Goal: Transaction & Acquisition: Purchase product/service

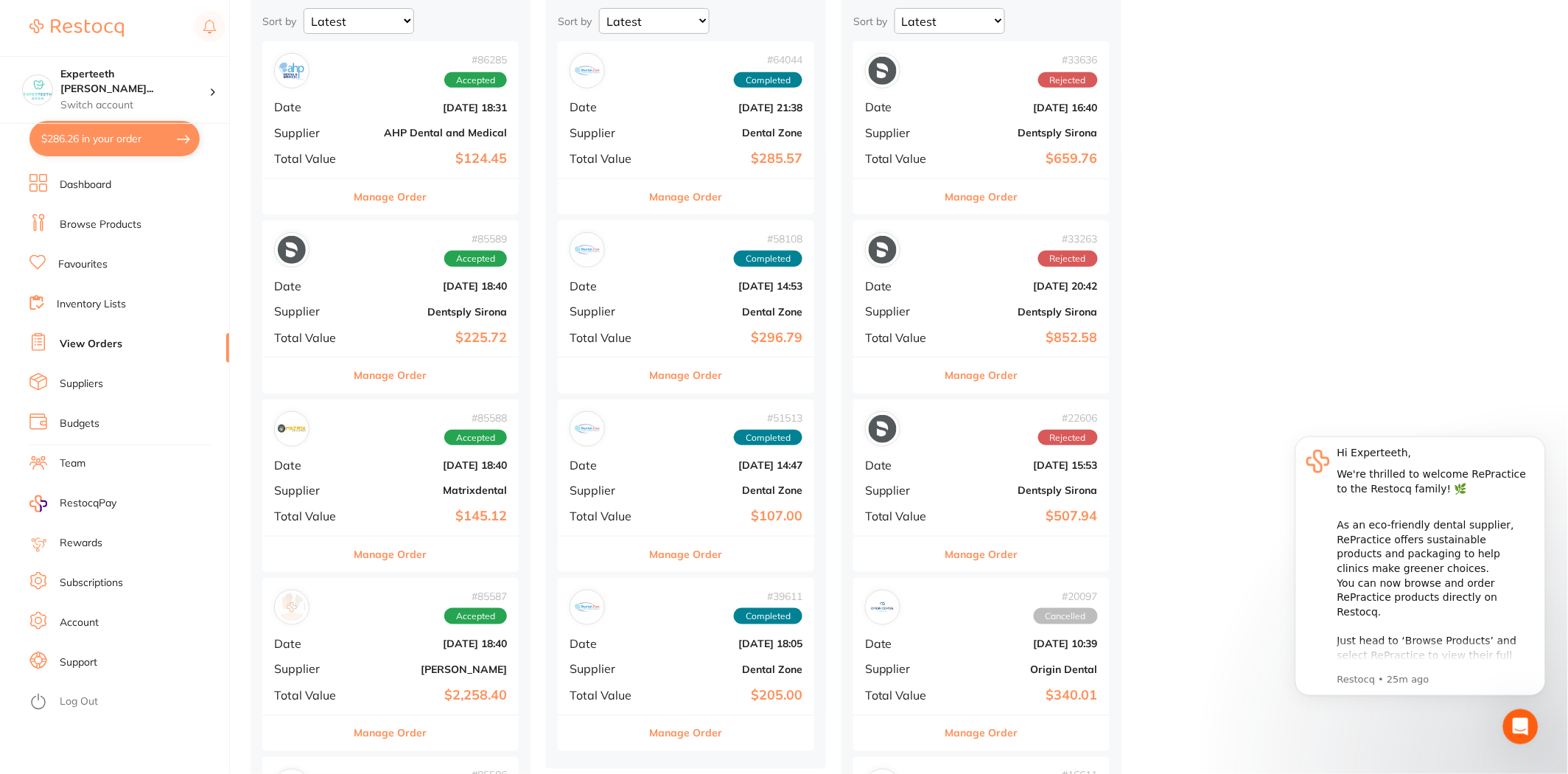
scroll to position [163, 0]
click at [94, 227] on link "Browse Products" at bounding box center [101, 225] width 82 height 14
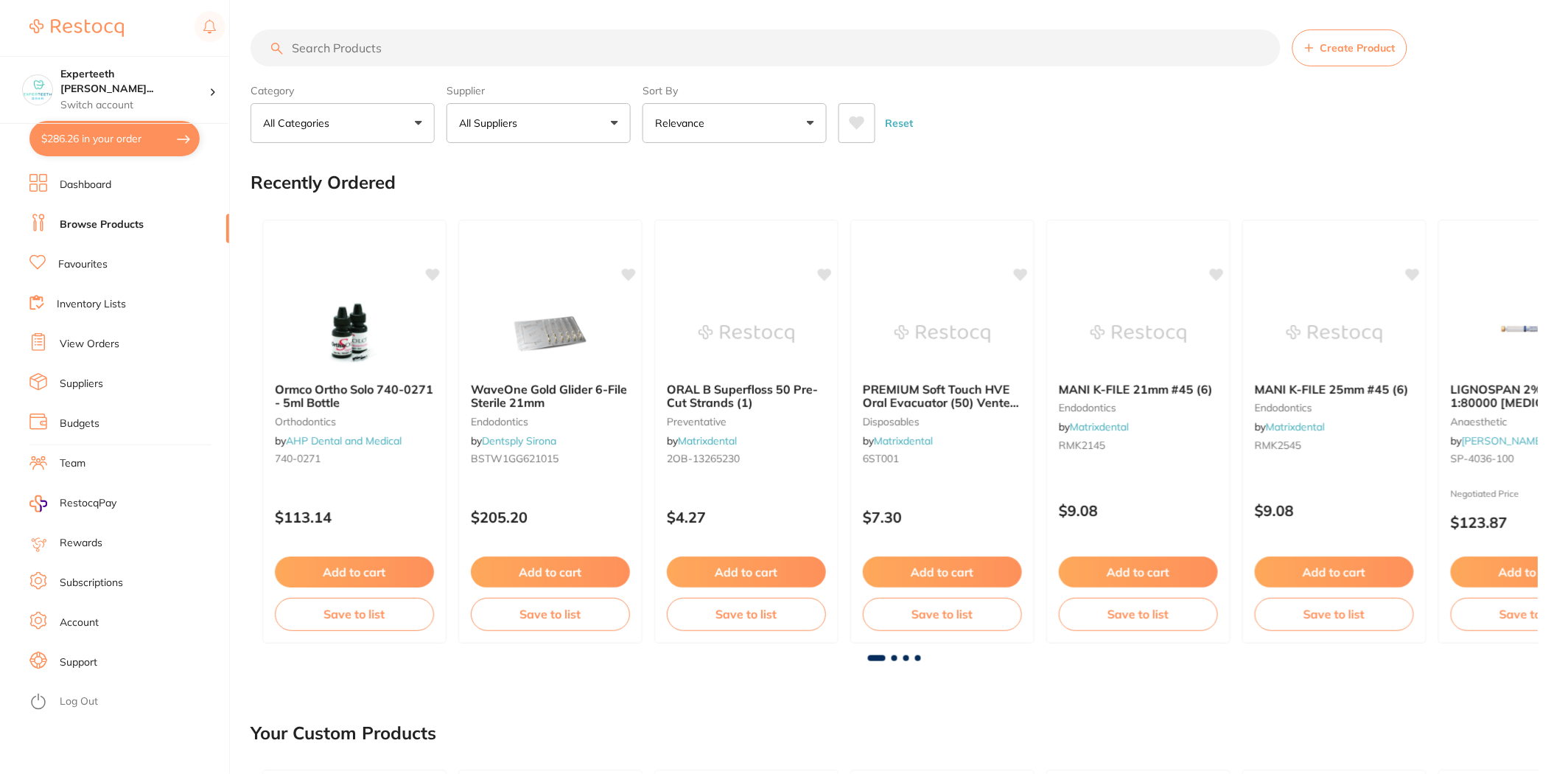
click at [372, 41] on input "search" at bounding box center [765, 48] width 1030 height 37
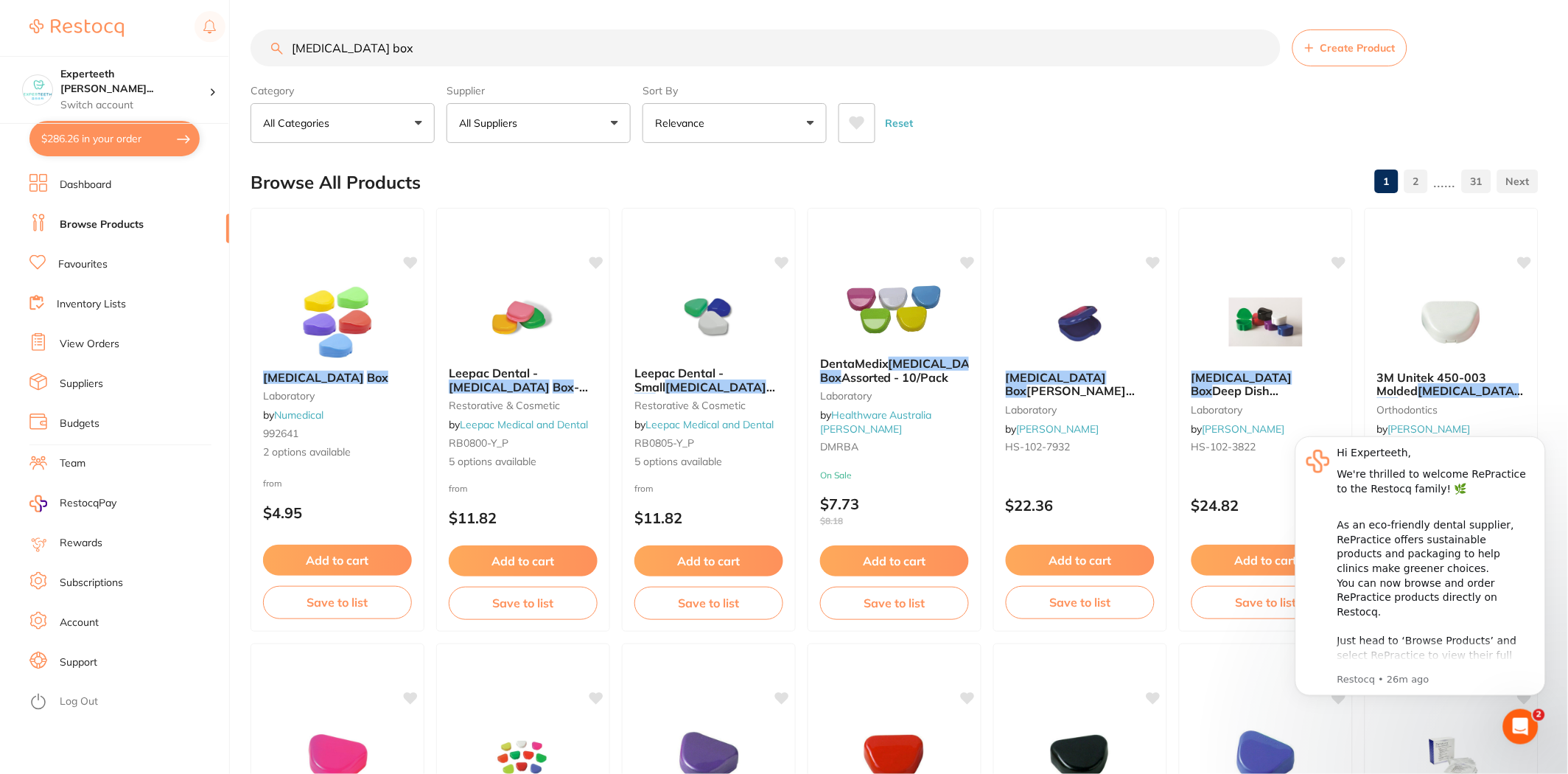
click at [542, 120] on button "All Suppliers" at bounding box center [539, 123] width 184 height 40
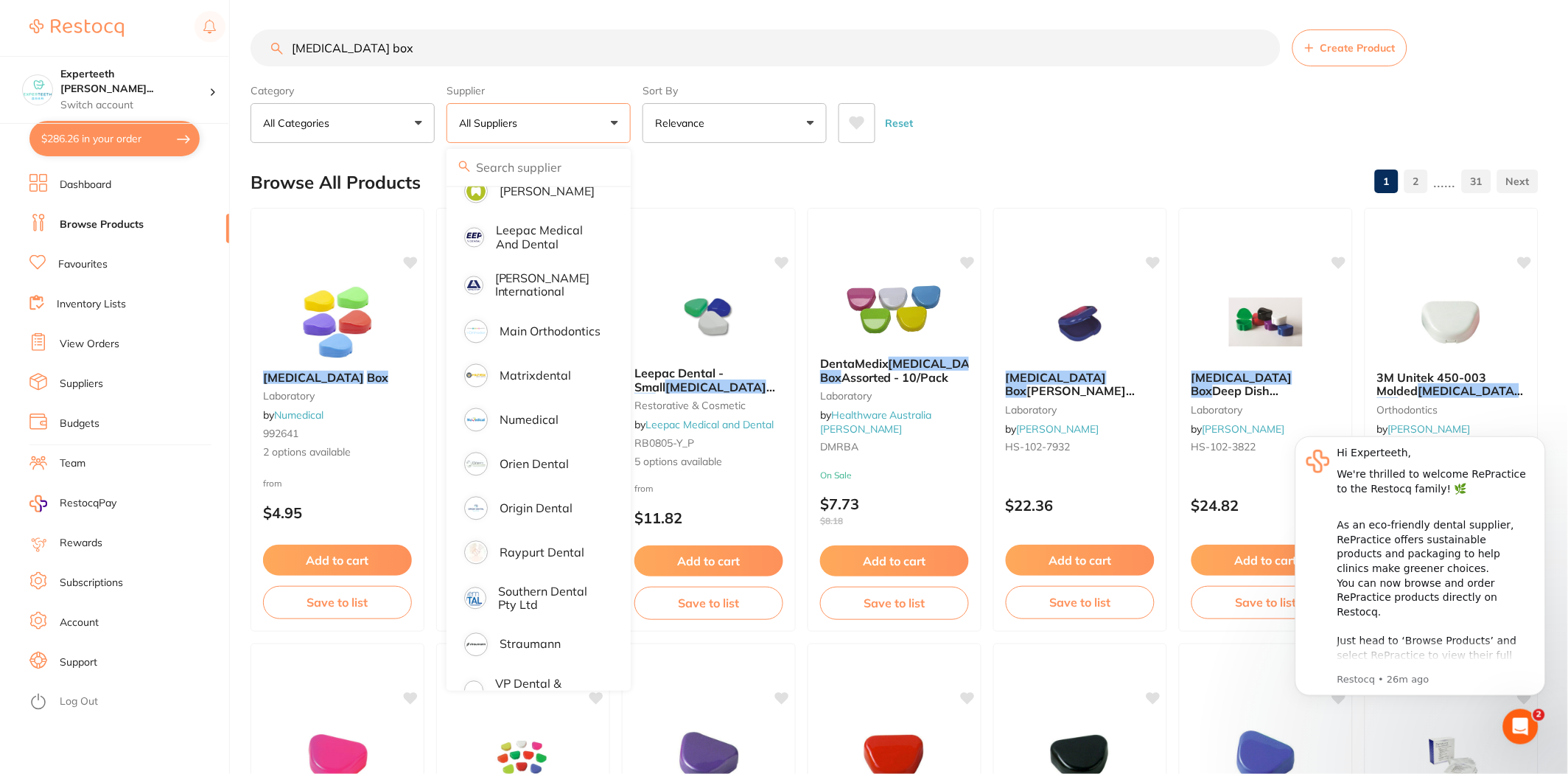
scroll to position [865, 0]
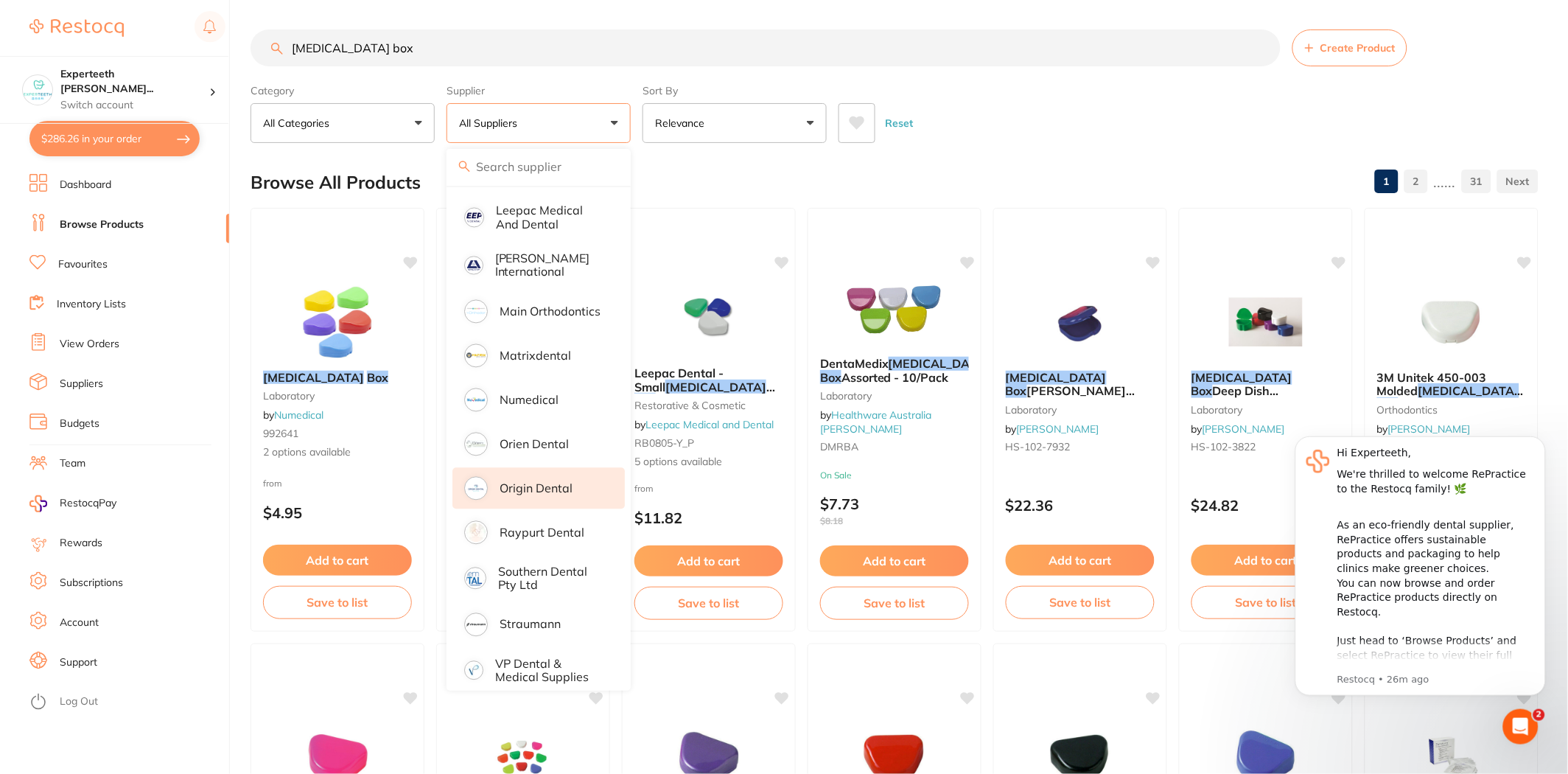
click at [550, 482] on p "Origin Dental" at bounding box center [535, 488] width 73 height 14
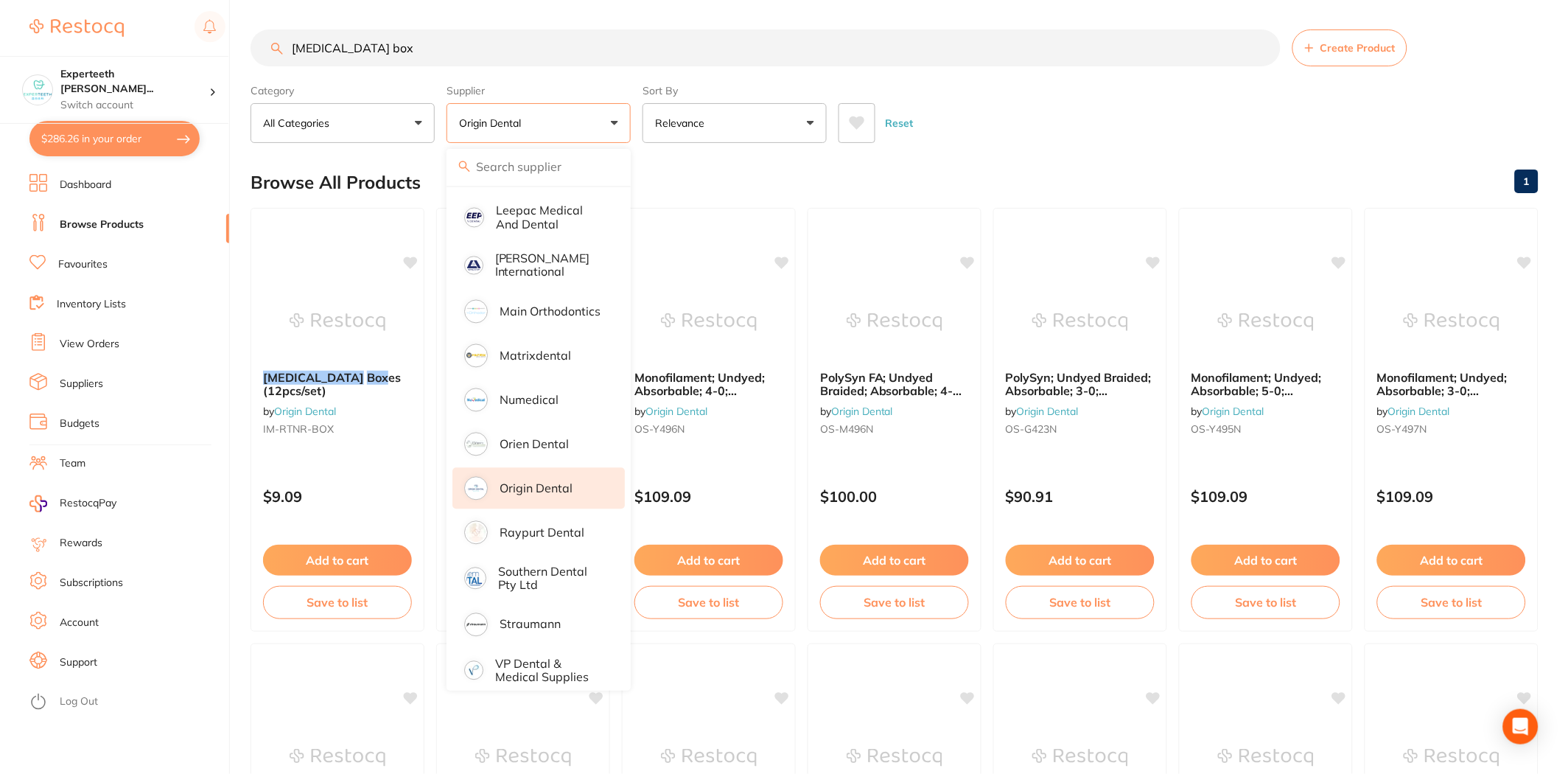
click at [840, 106] on div "Reset" at bounding box center [1183, 117] width 688 height 51
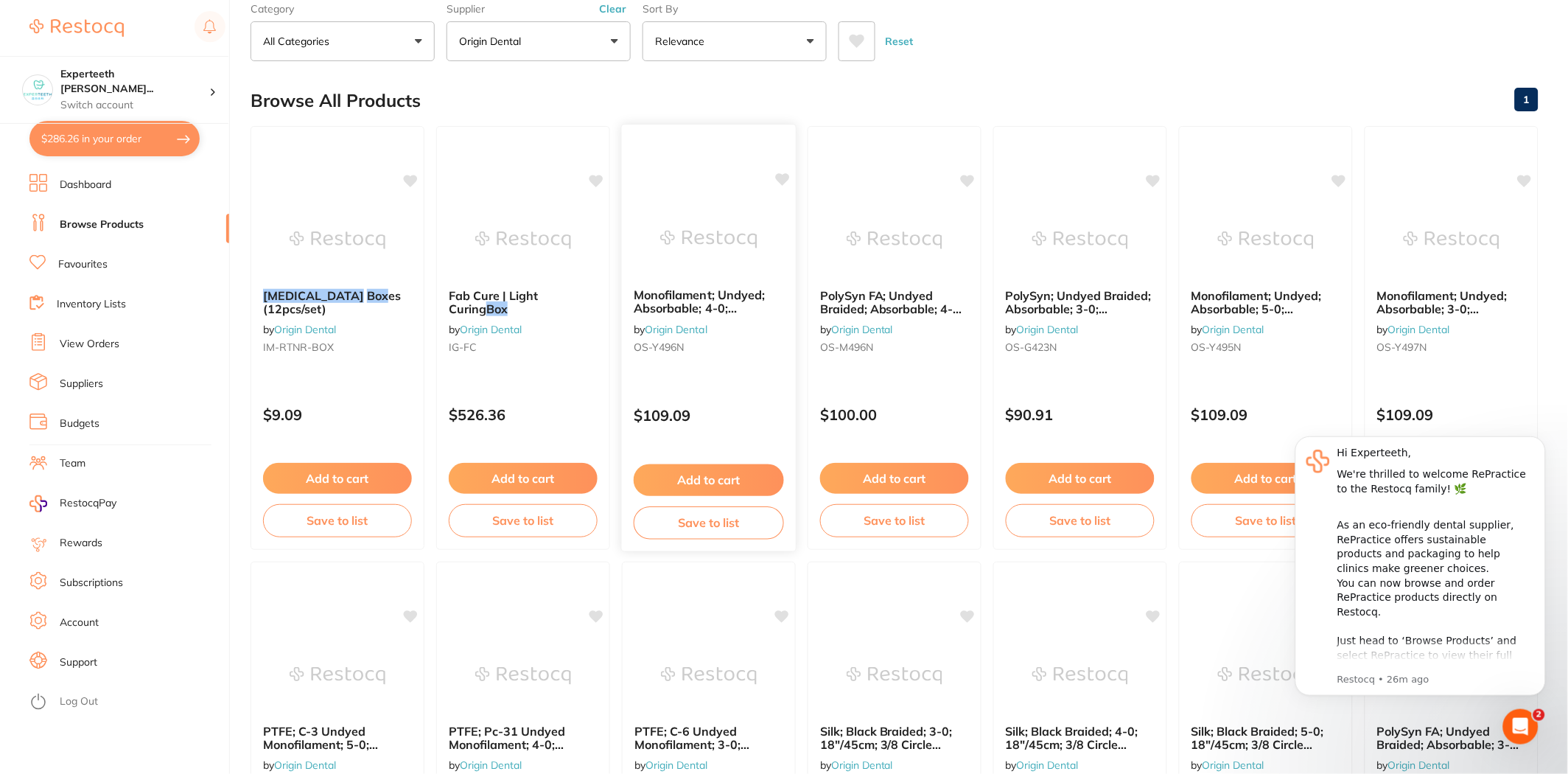
scroll to position [0, 0]
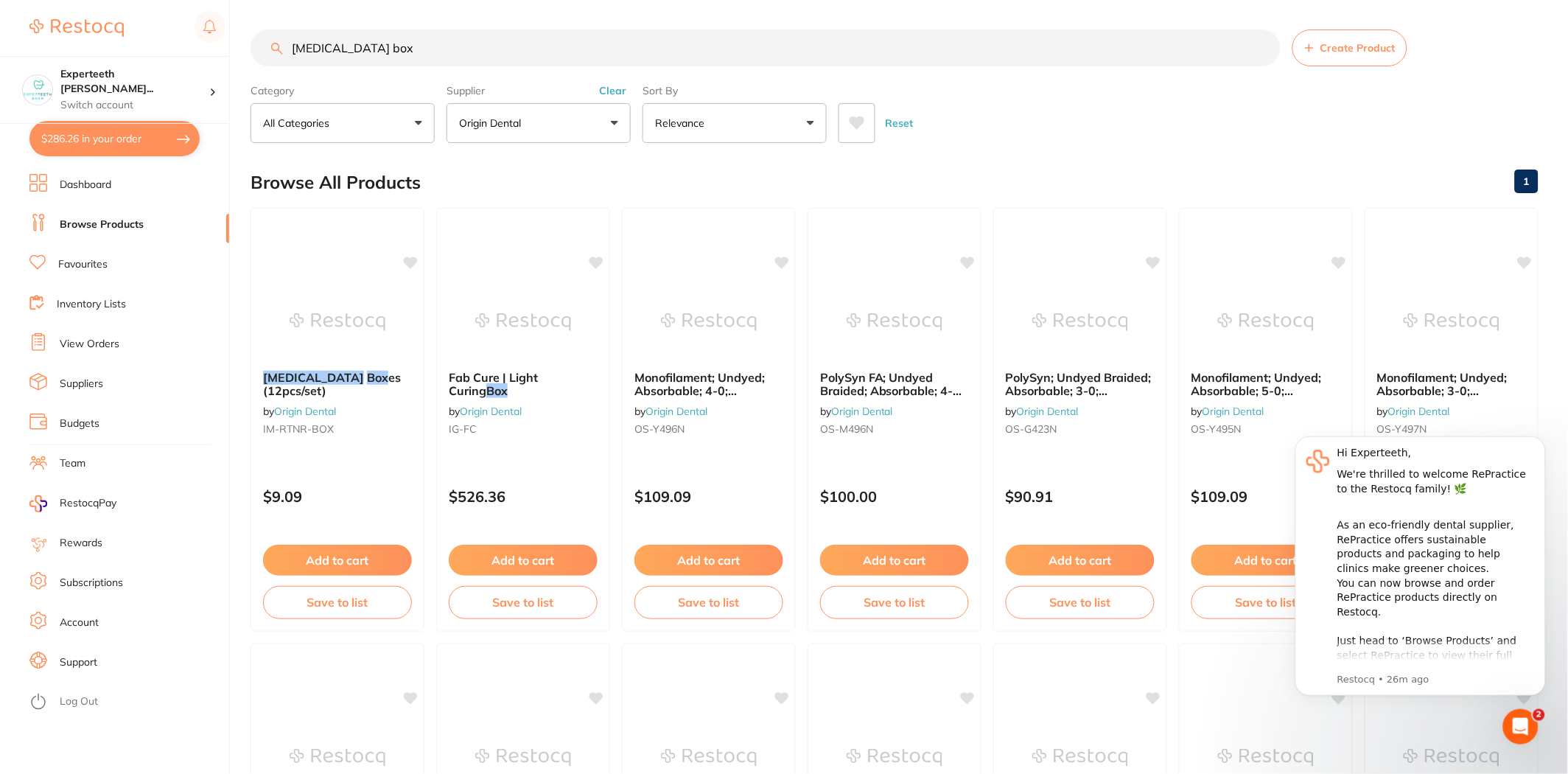
drag, startPoint x: 332, startPoint y: 48, endPoint x: 120, endPoint y: 50, distance: 212.0
click at [120, 50] on div "$286.26 Experteeth Eastwood Wes... Switch account Experteeth Eastwood West $286…" at bounding box center [784, 387] width 1568 height 774
type input "denture box"
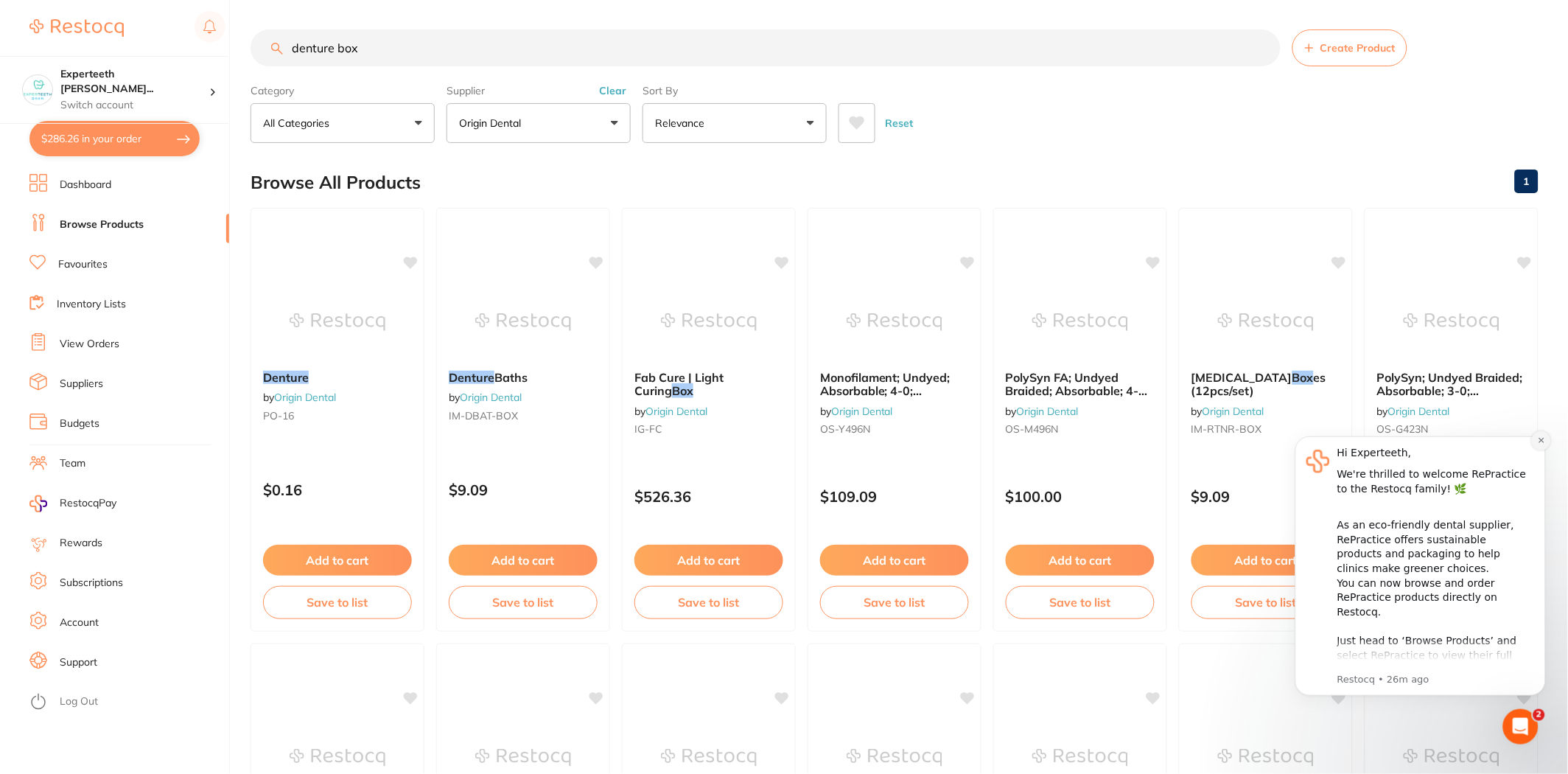
click at [840, 439] on icon "Dismiss notification" at bounding box center [1540, 439] width 5 height 5
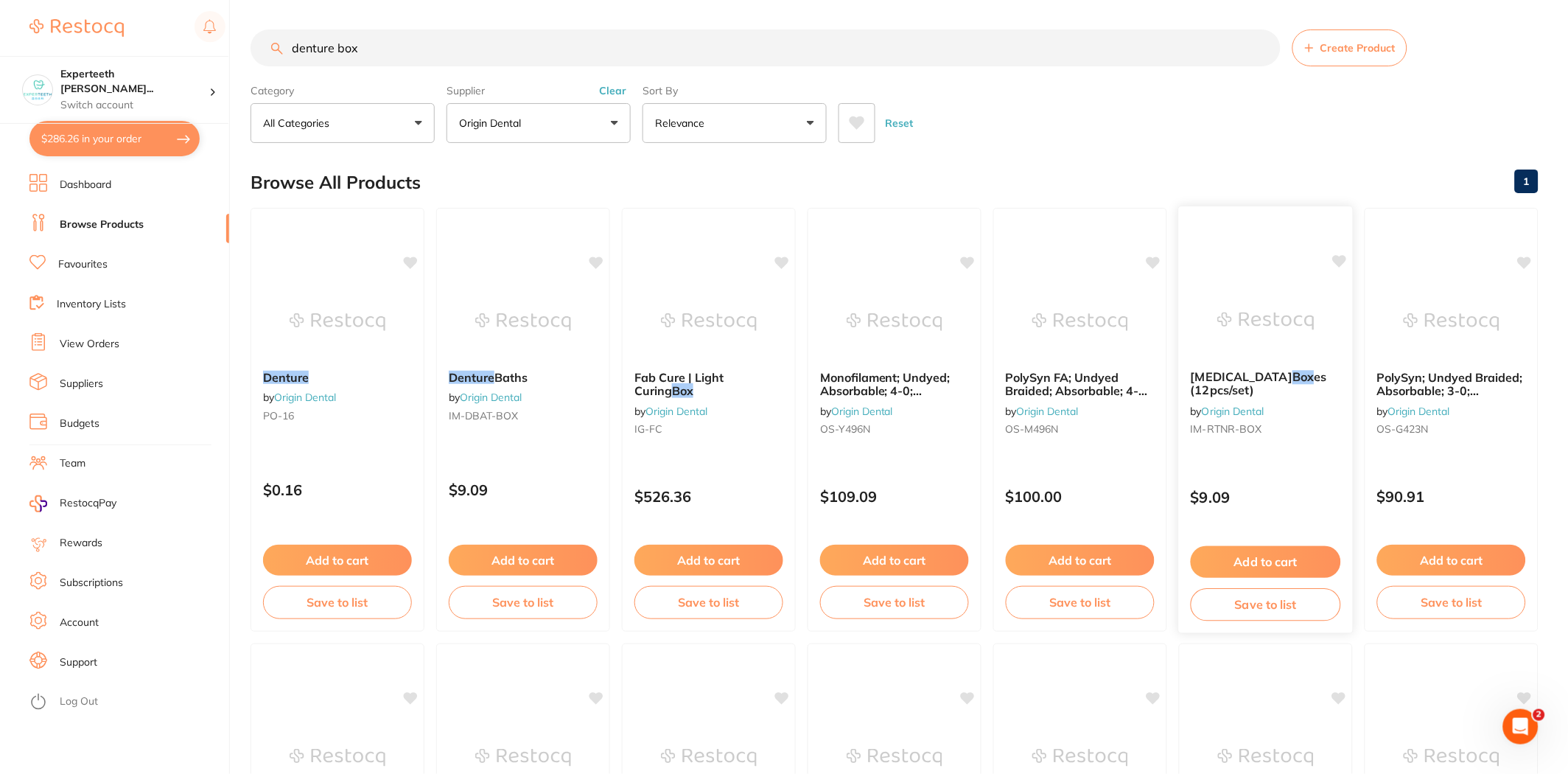
click at [840, 563] on button "Add to cart" at bounding box center [1266, 562] width 150 height 32
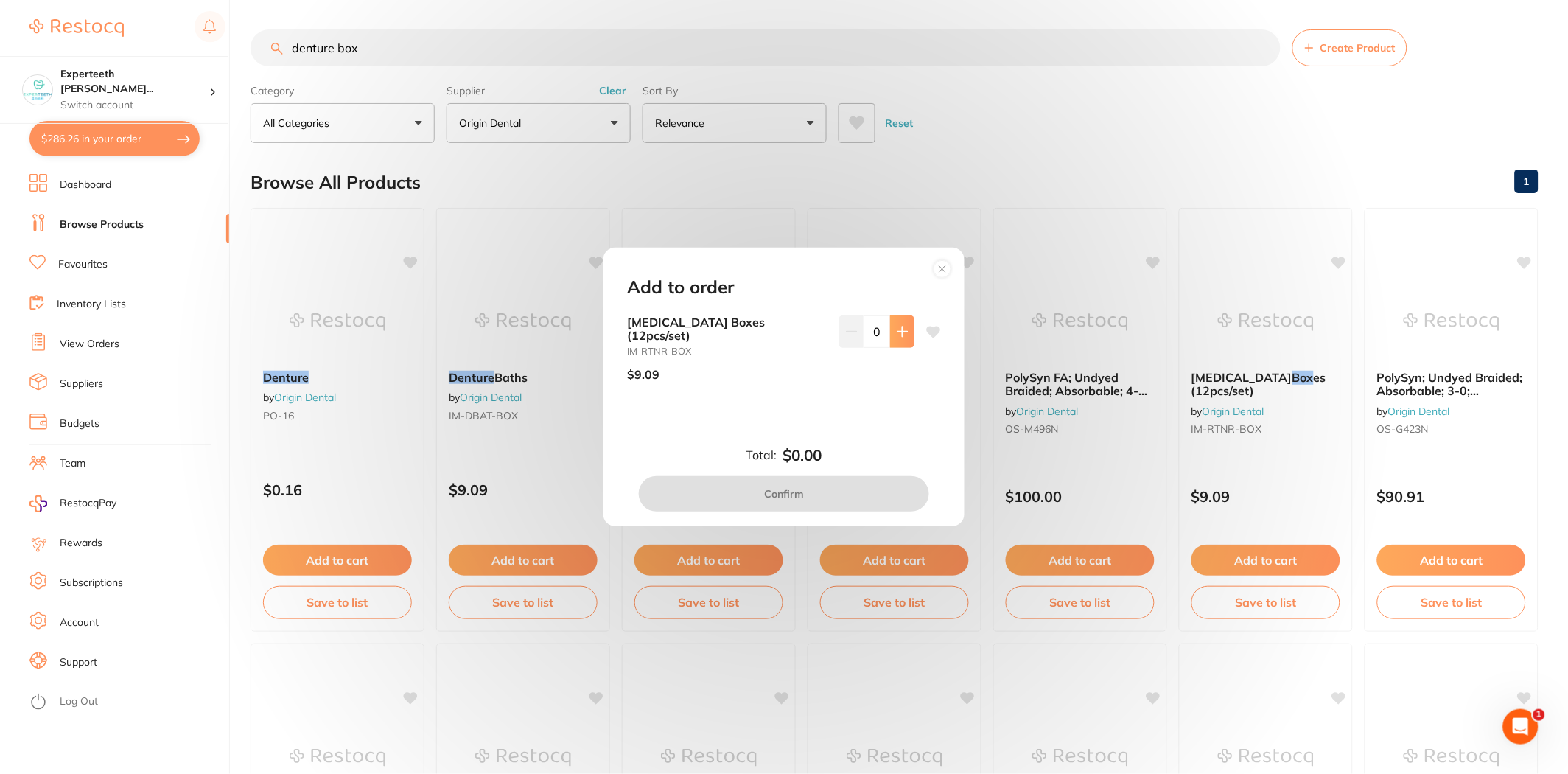
click at [840, 338] on icon at bounding box center [902, 331] width 12 height 12
type input "1"
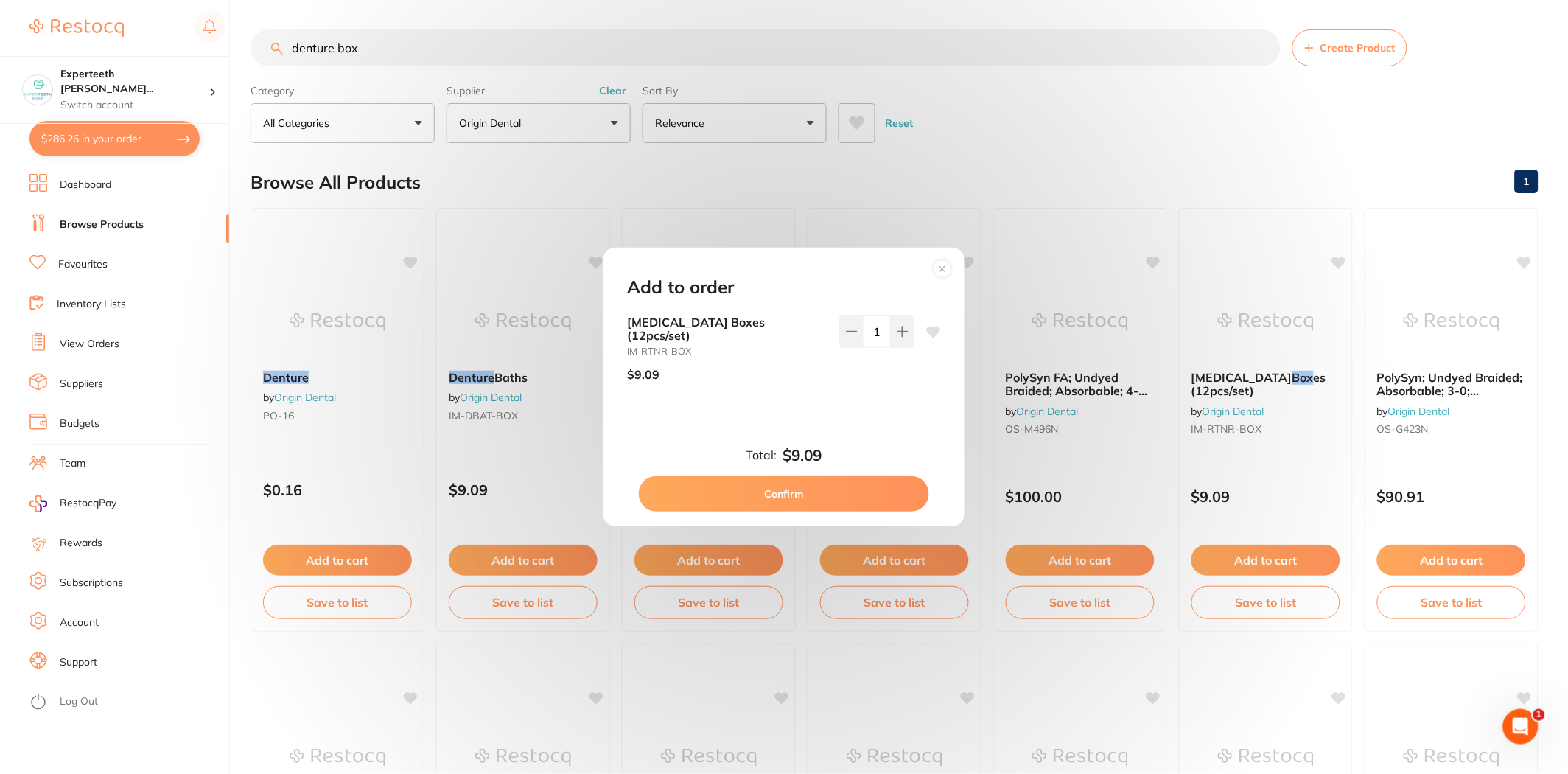
click at [840, 489] on button "Confirm" at bounding box center [784, 494] width 291 height 35
checkbox input "false"
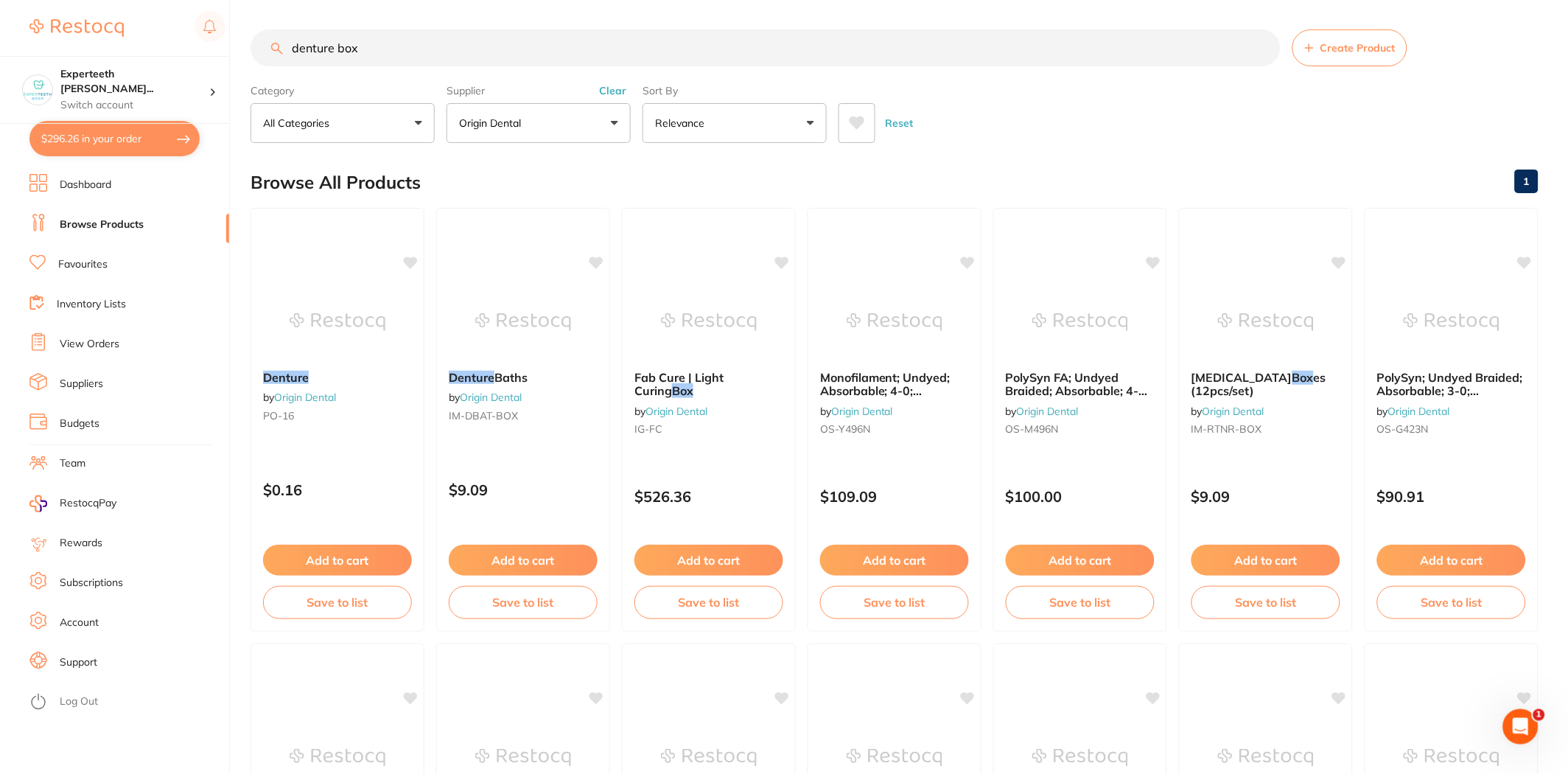
type textarea "EN00815-DXX- 2uniits EN00806-DXX- 2units EN00810-DXX -2 units"
click at [133, 131] on button "$25.00 in your order" at bounding box center [114, 138] width 170 height 35
checkbox input "true"
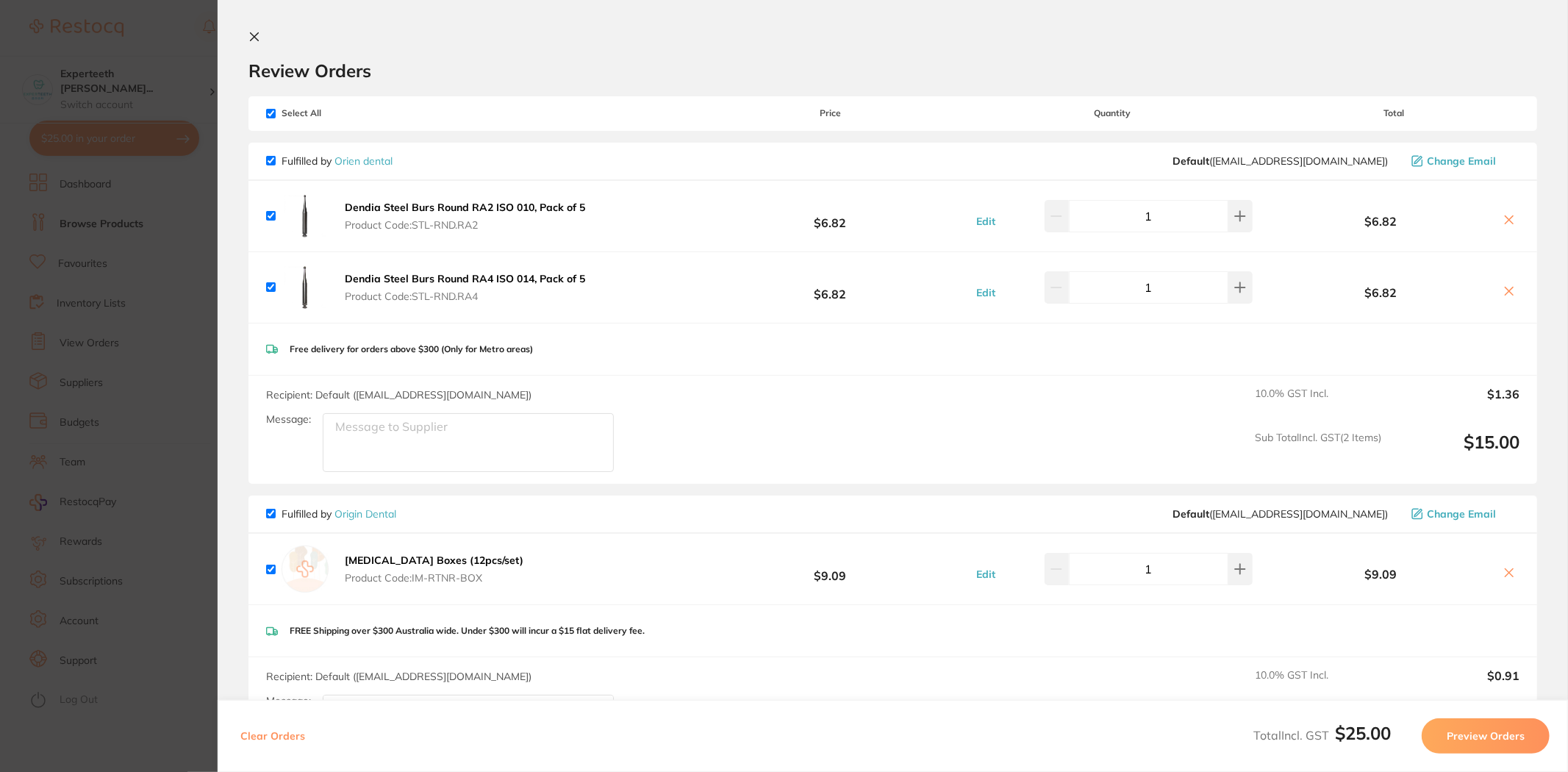
click at [188, 375] on section "Update RRP Set your pre negotiated price for this item. Item Agreed RRP (excl. …" at bounding box center [784, 386] width 1568 height 772
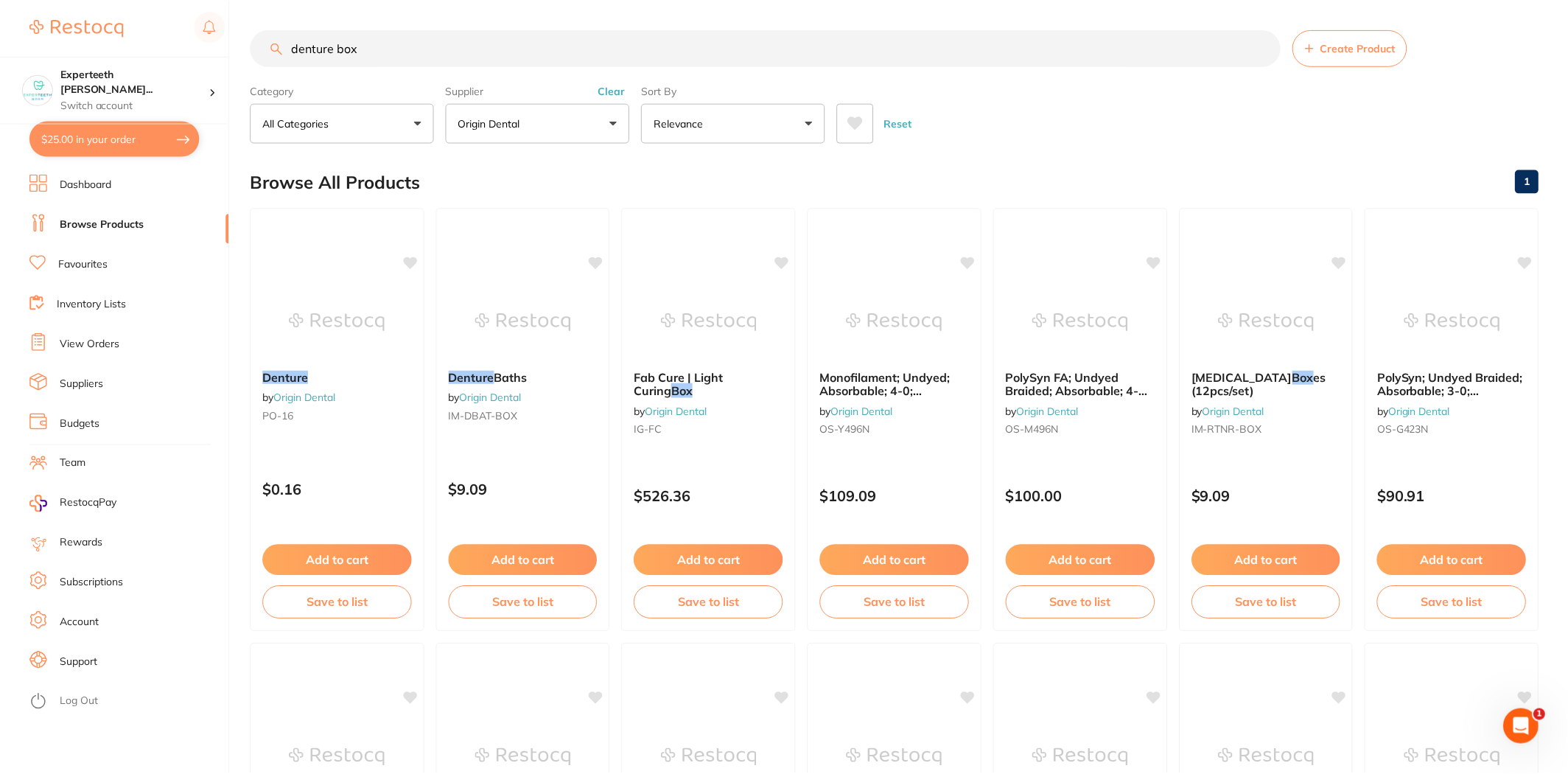
scroll to position [1, 0]
click at [123, 219] on link "Browse Products" at bounding box center [102, 225] width 84 height 14
click at [101, 118] on section "Experteeth Eastwood Wes... Switch account Experteeth Eastwood West $25.00 in yo…" at bounding box center [114, 387] width 230 height 774
click at [106, 129] on button "$25.00 in your order" at bounding box center [114, 138] width 170 height 35
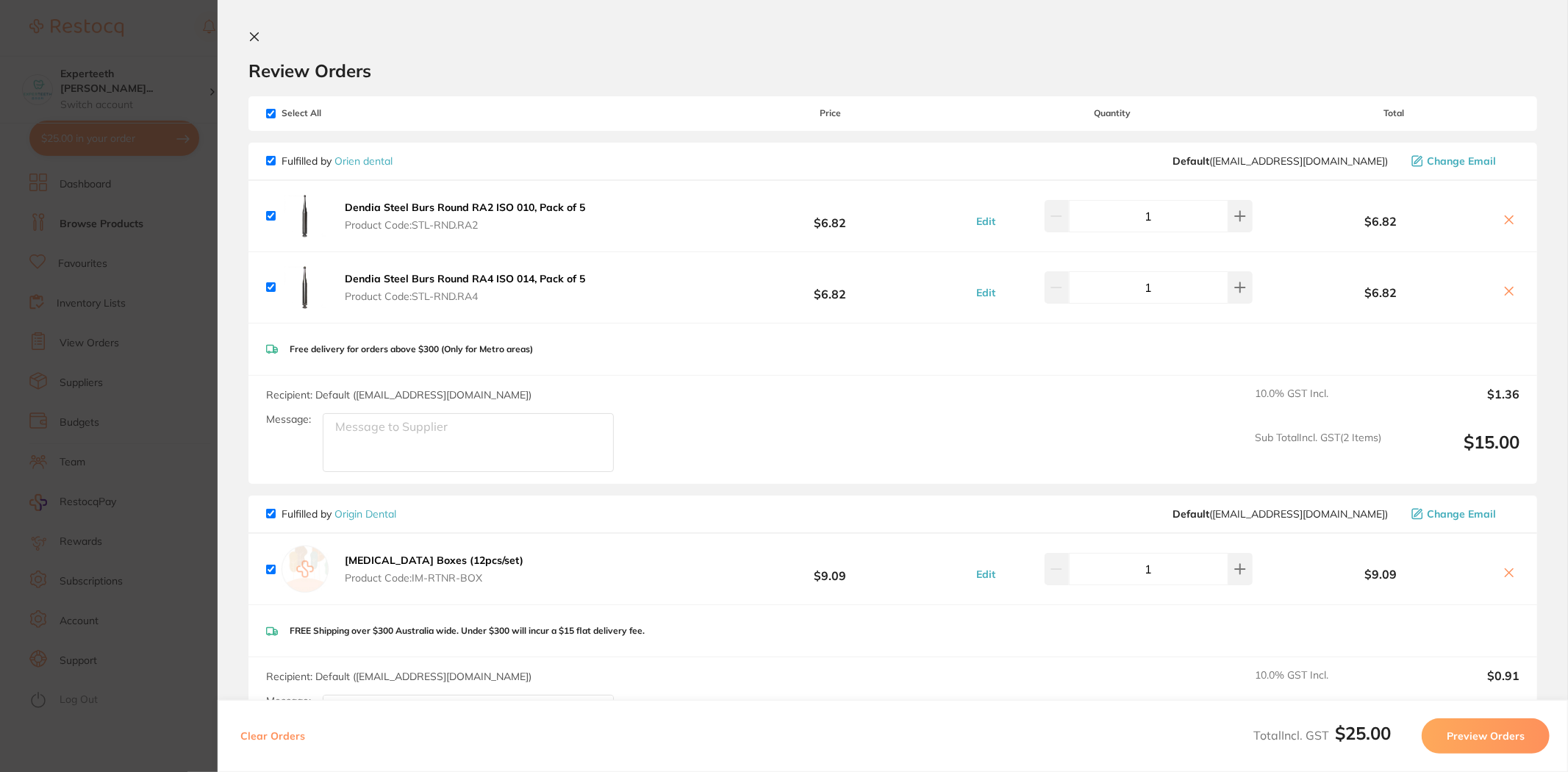
click at [164, 414] on section "Update RRP Set your pre negotiated price for this item. Item Agreed RRP (excl. …" at bounding box center [784, 386] width 1568 height 772
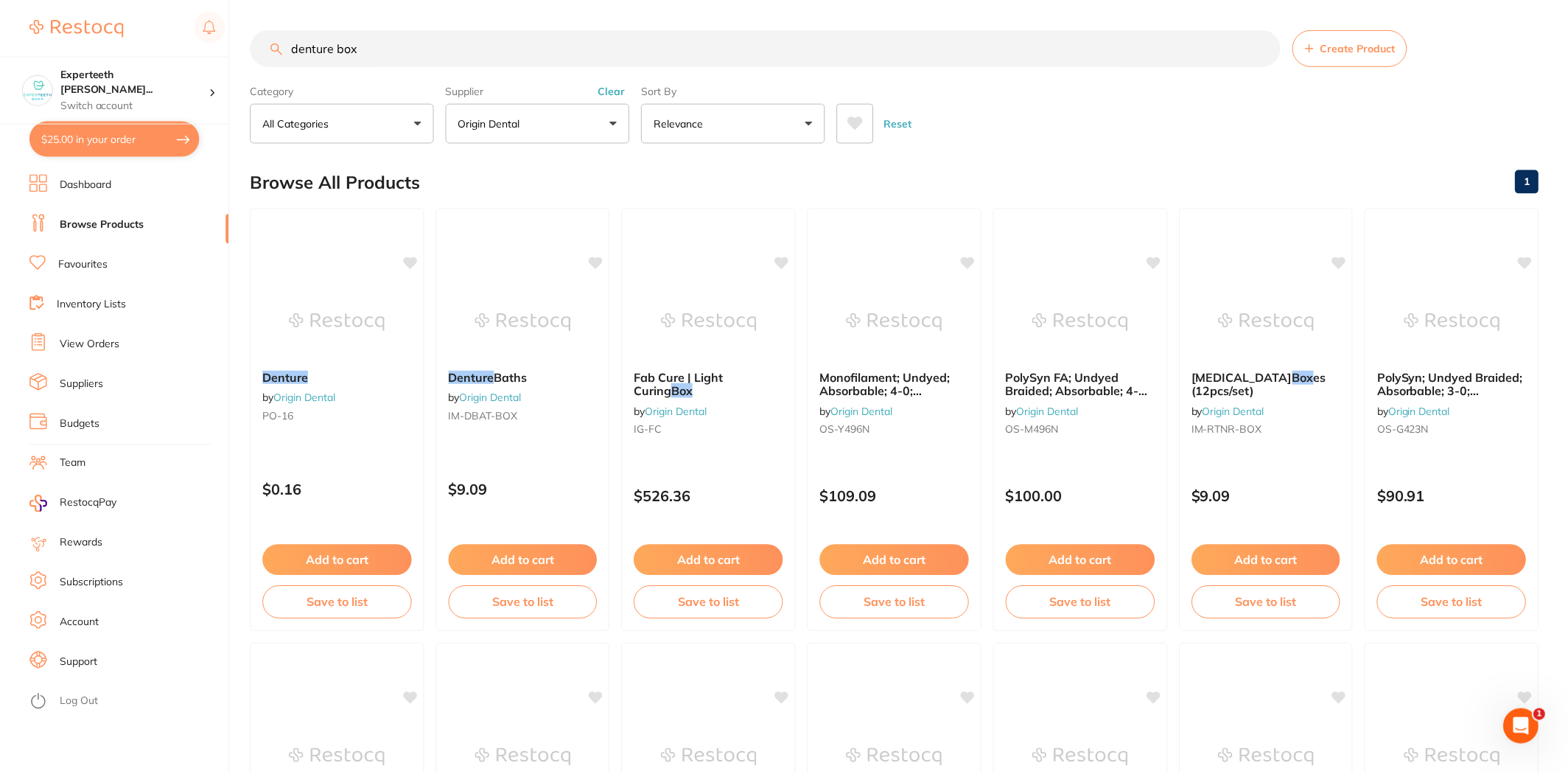
scroll to position [1, 0]
click at [619, 90] on button "Clear" at bounding box center [612, 90] width 36 height 14
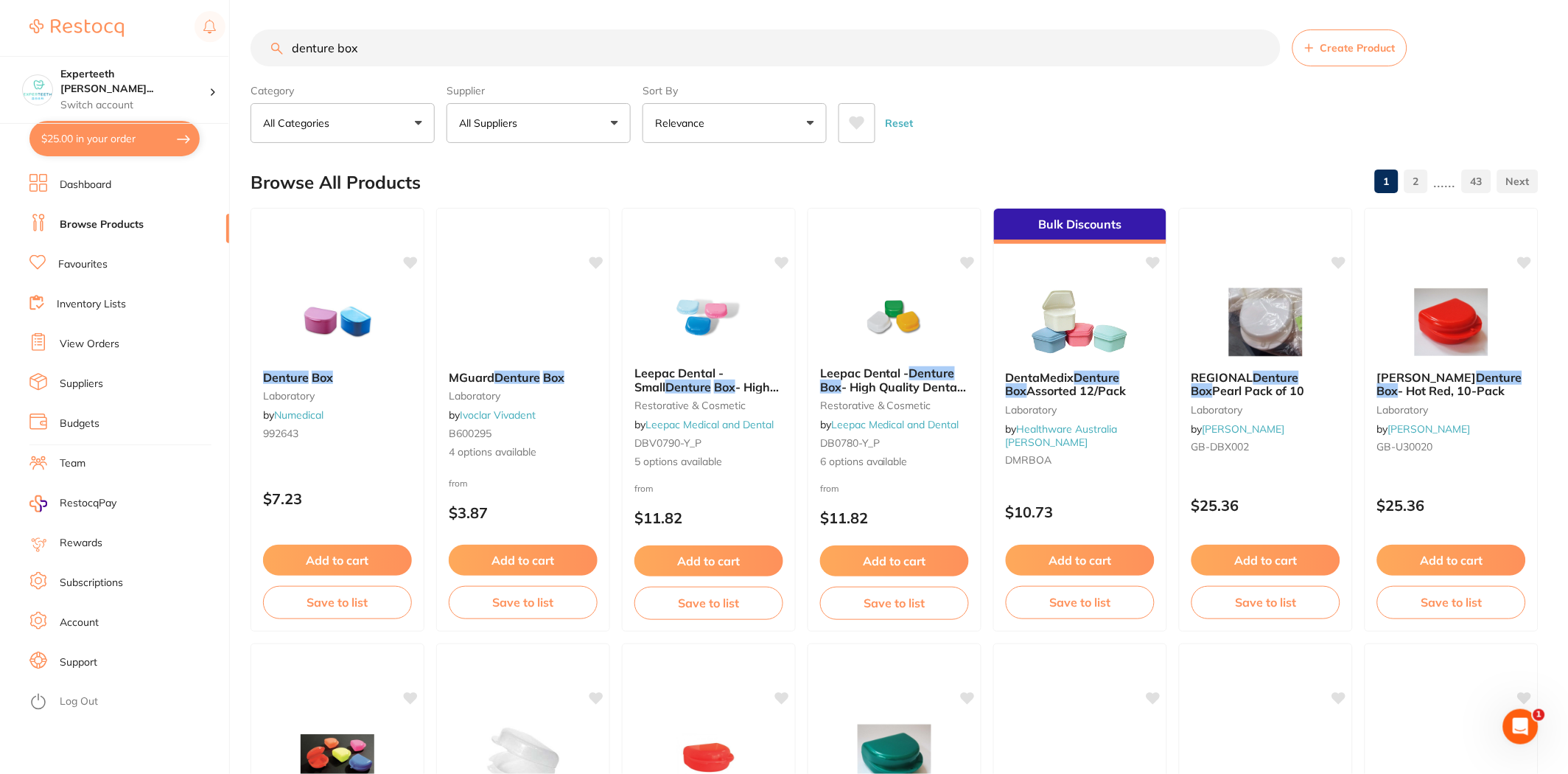
scroll to position [0, 0]
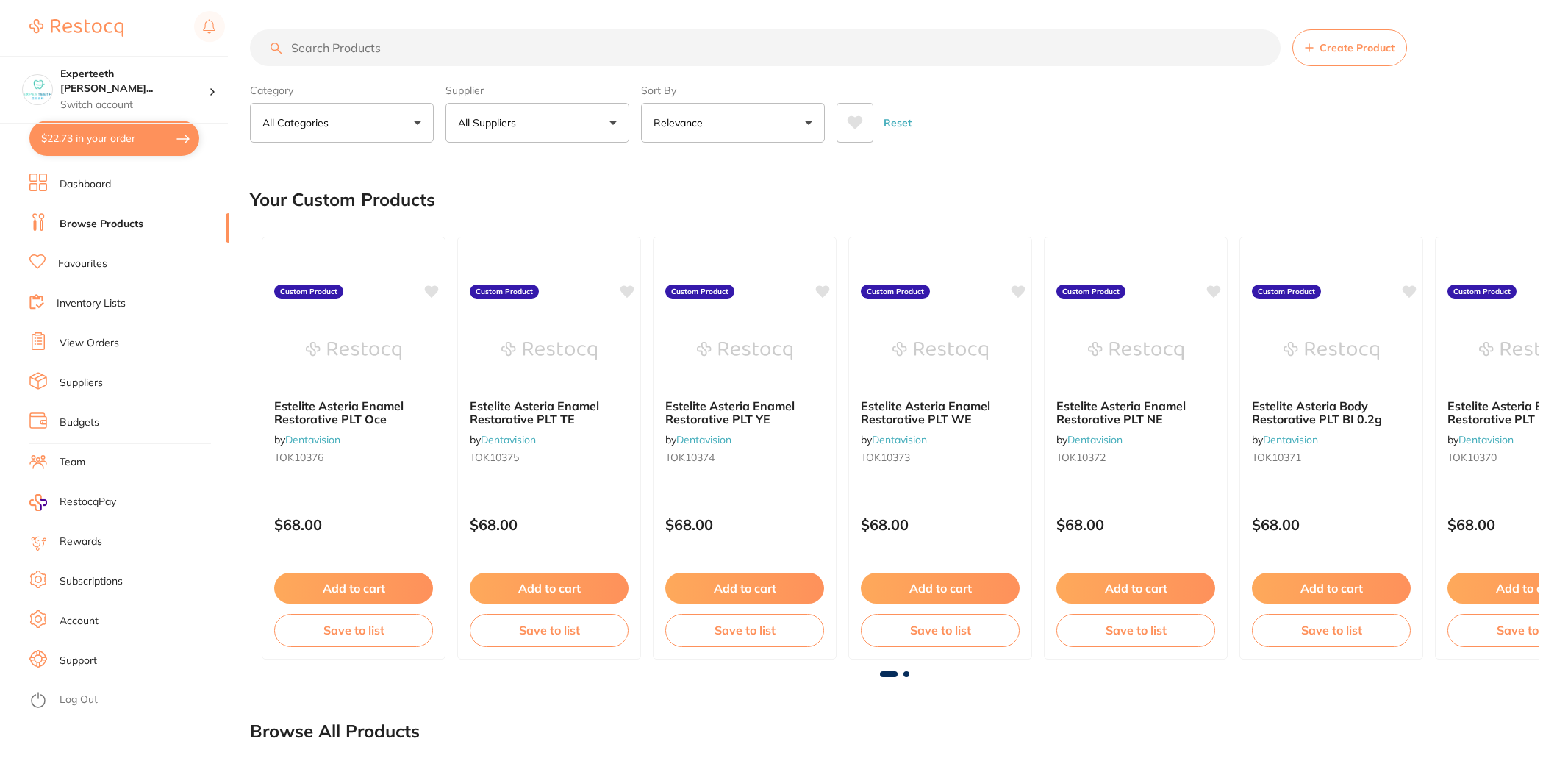
click at [72, 131] on button "$22.73 in your order" at bounding box center [114, 138] width 170 height 35
checkbox input "true"
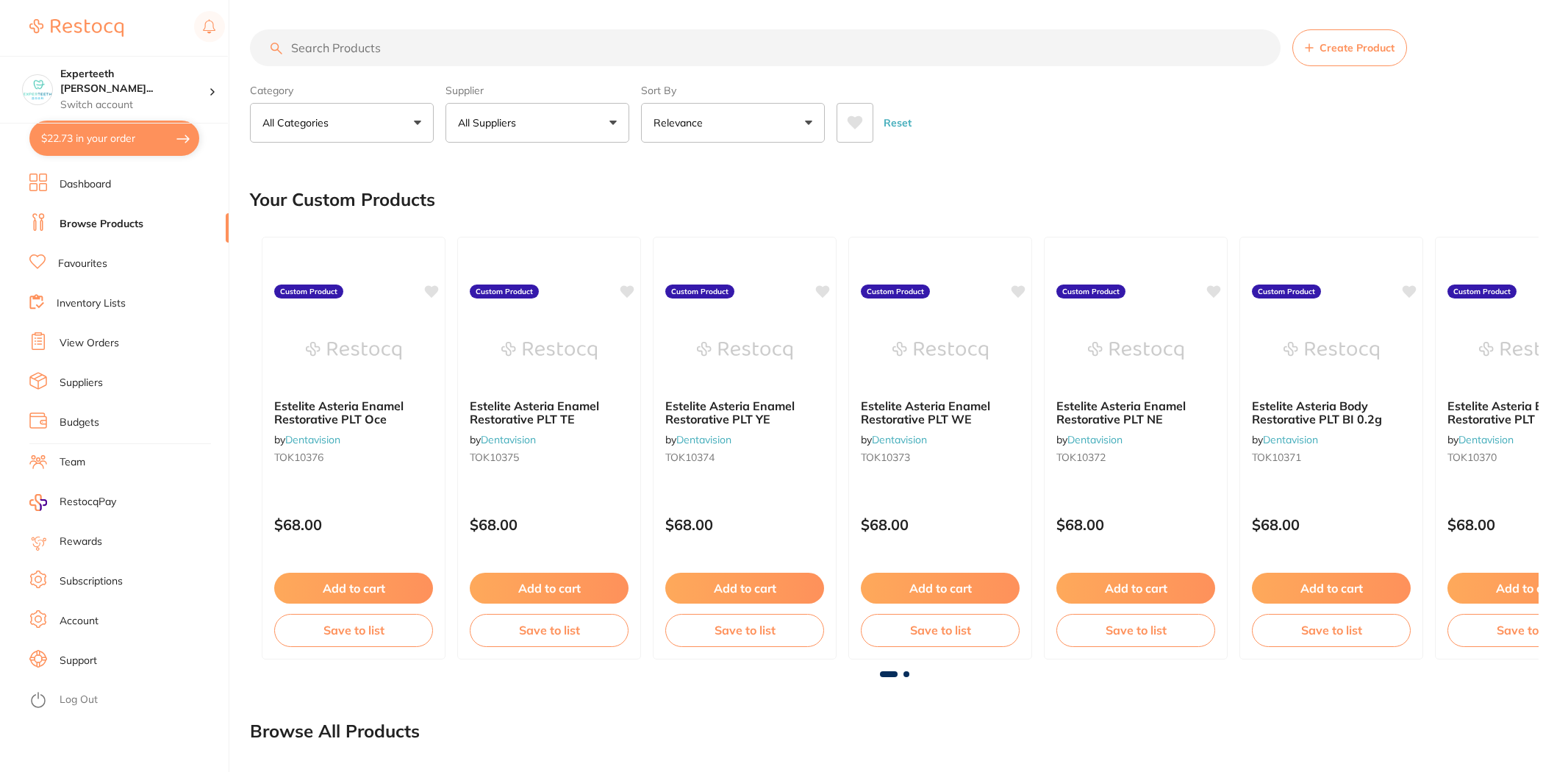
checkbox input "true"
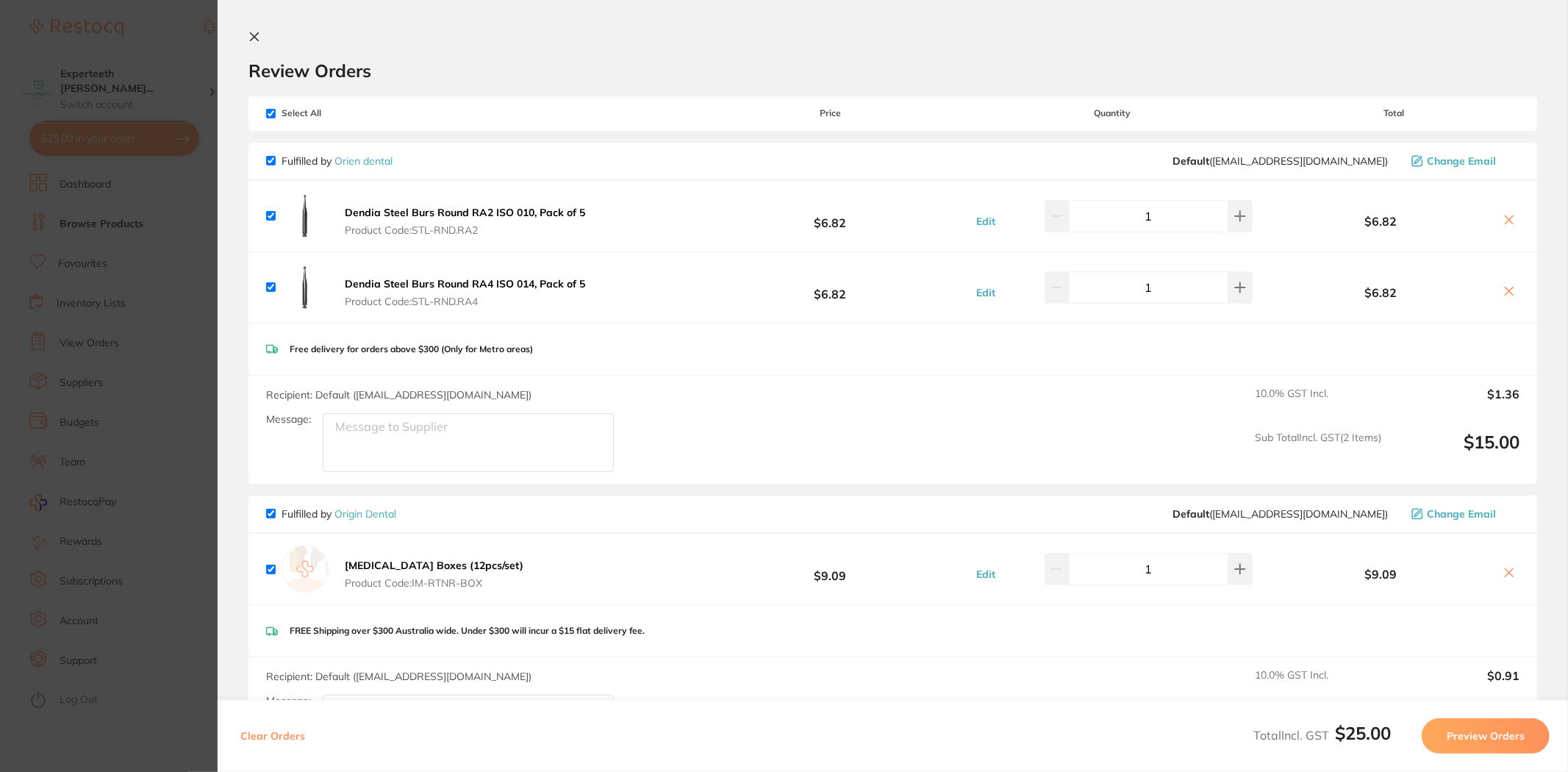
click at [124, 319] on section "Update RRP Set your pre negotiated price for this item. Item Agreed RRP (excl. …" at bounding box center [784, 386] width 1568 height 772
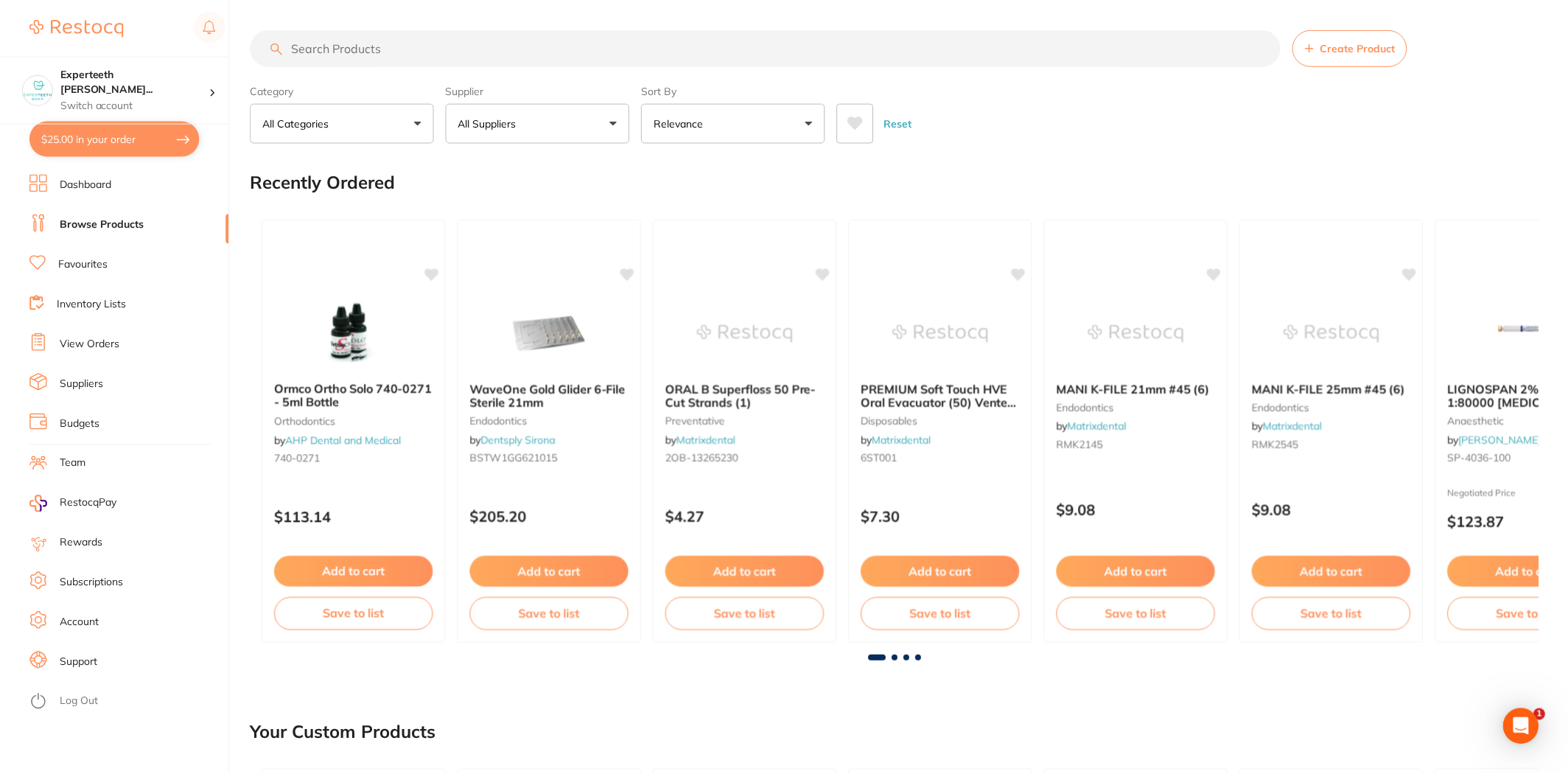
scroll to position [1, 0]
click at [399, 47] on input "search" at bounding box center [765, 47] width 1030 height 37
type input "mk20"
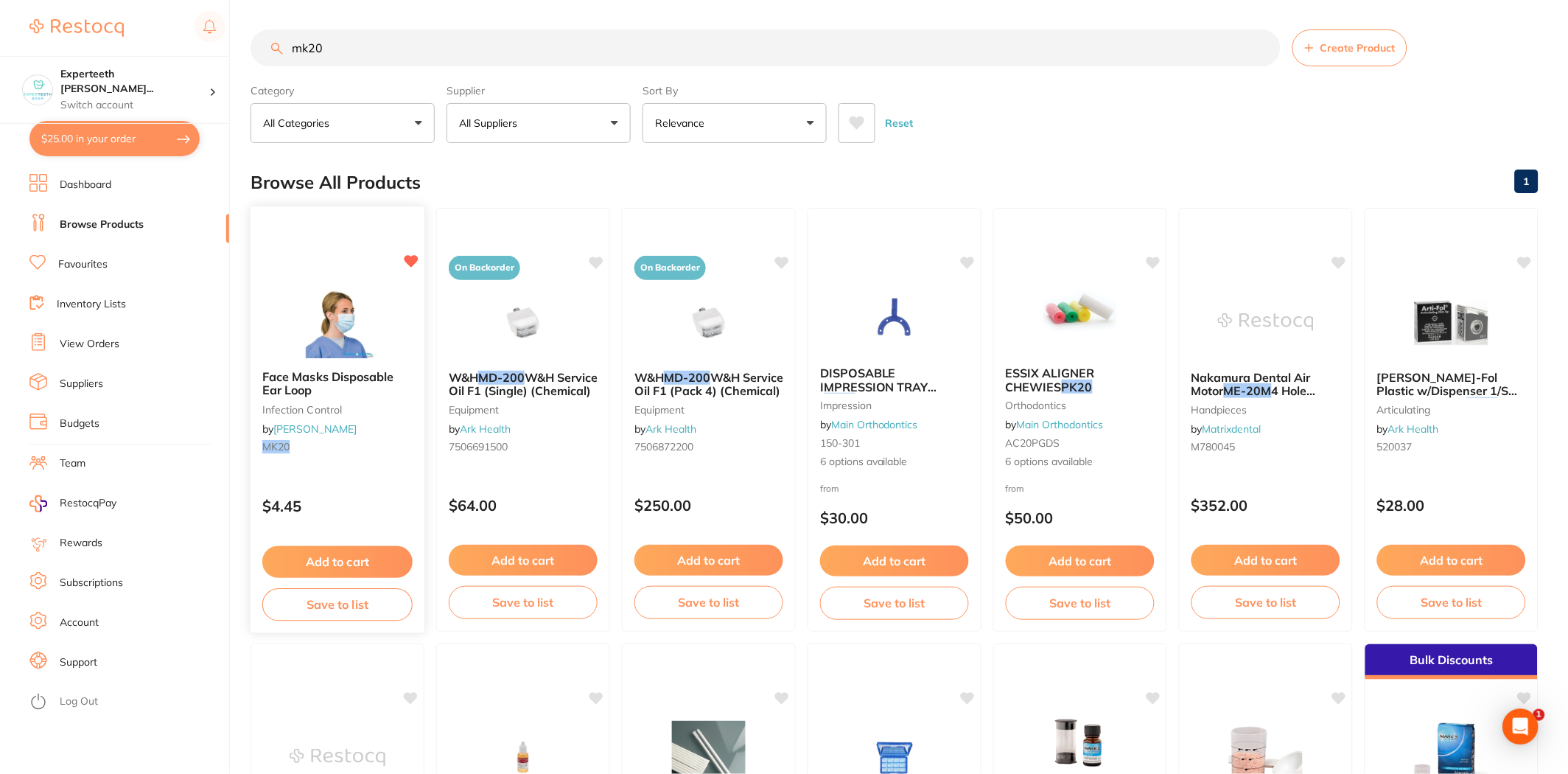
scroll to position [0, 0]
click at [330, 551] on button "Add to cart" at bounding box center [338, 562] width 150 height 32
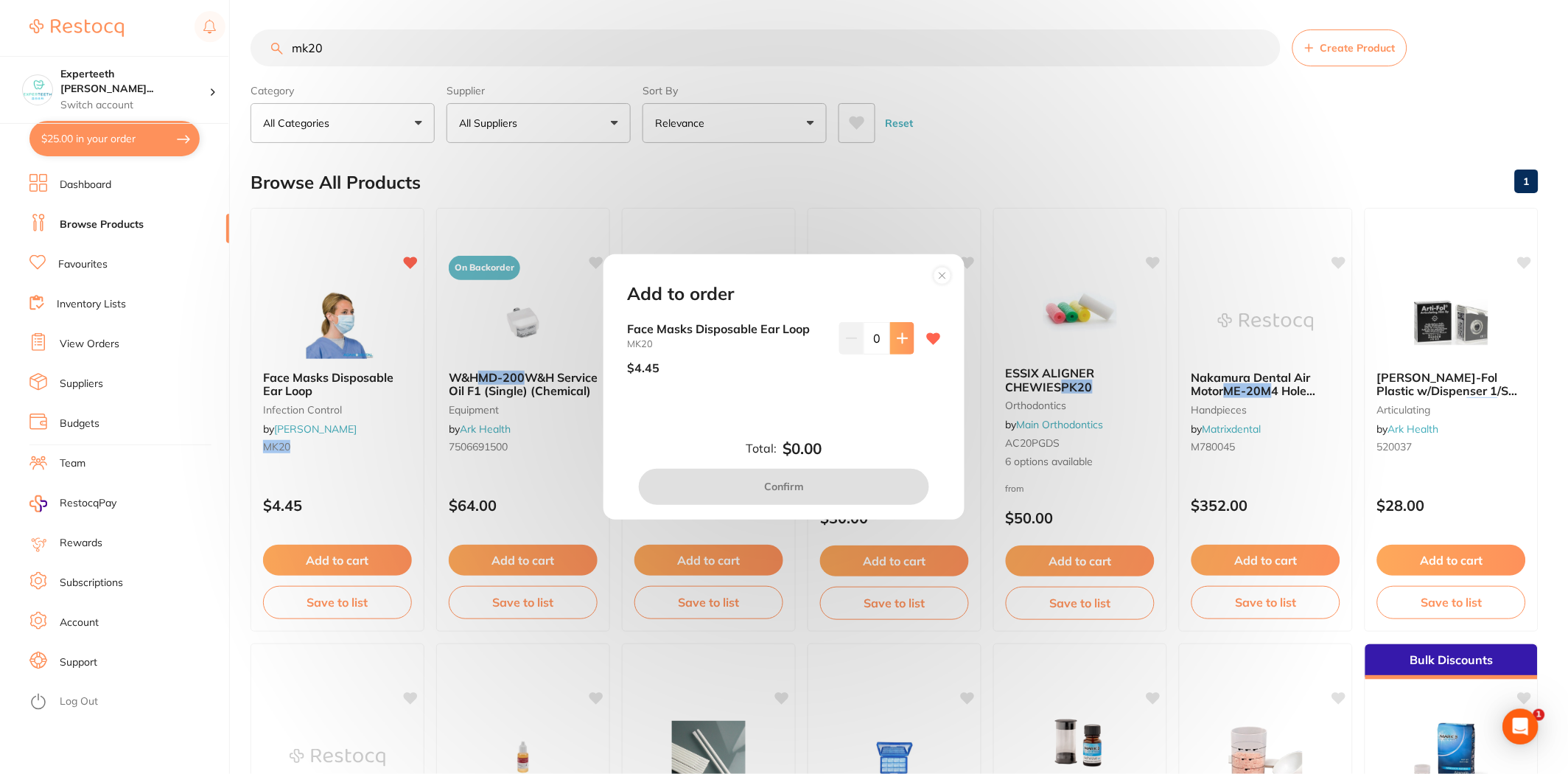
click at [903, 337] on icon at bounding box center [902, 338] width 12 height 12
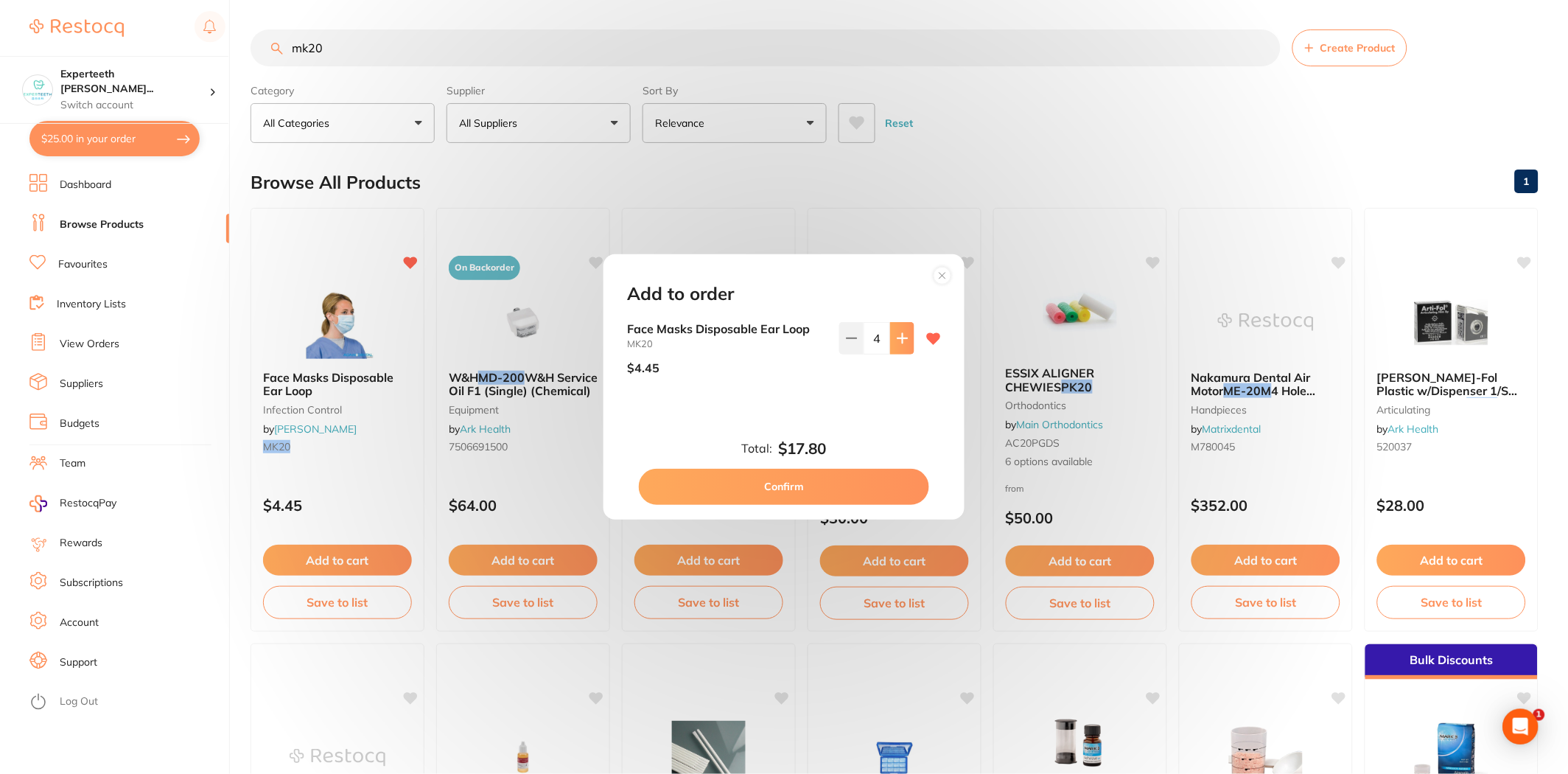
type input "5"
click at [852, 479] on button "Confirm" at bounding box center [784, 486] width 291 height 35
checkbox input "false"
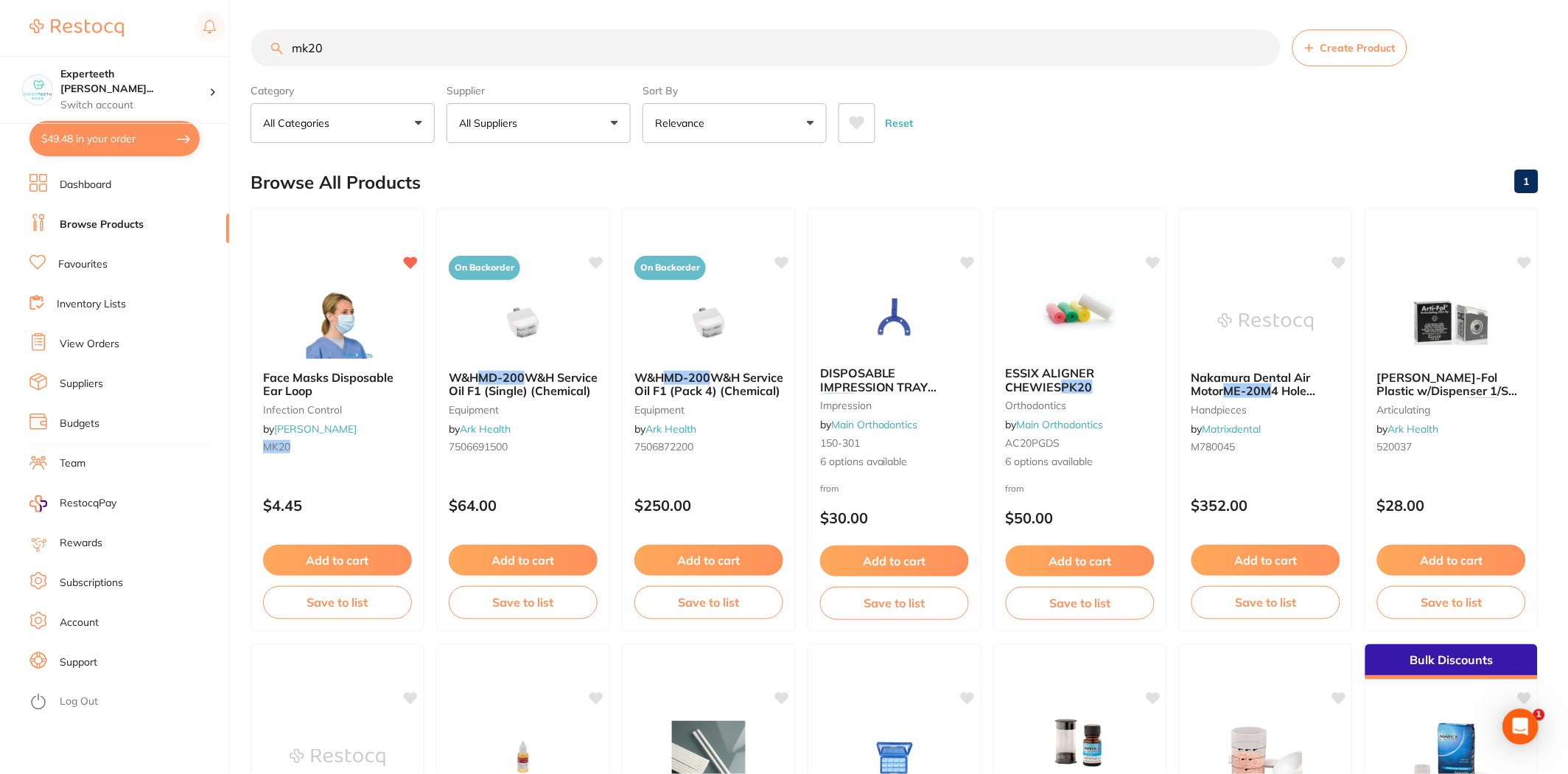
drag, startPoint x: 356, startPoint y: 44, endPoint x: 79, endPoint y: 38, distance: 277.1
click at [81, 41] on div "$49.48 Experteeth [PERSON_NAME]... Switch account Experteeth Eastwood West $49.…" at bounding box center [784, 387] width 1568 height 774
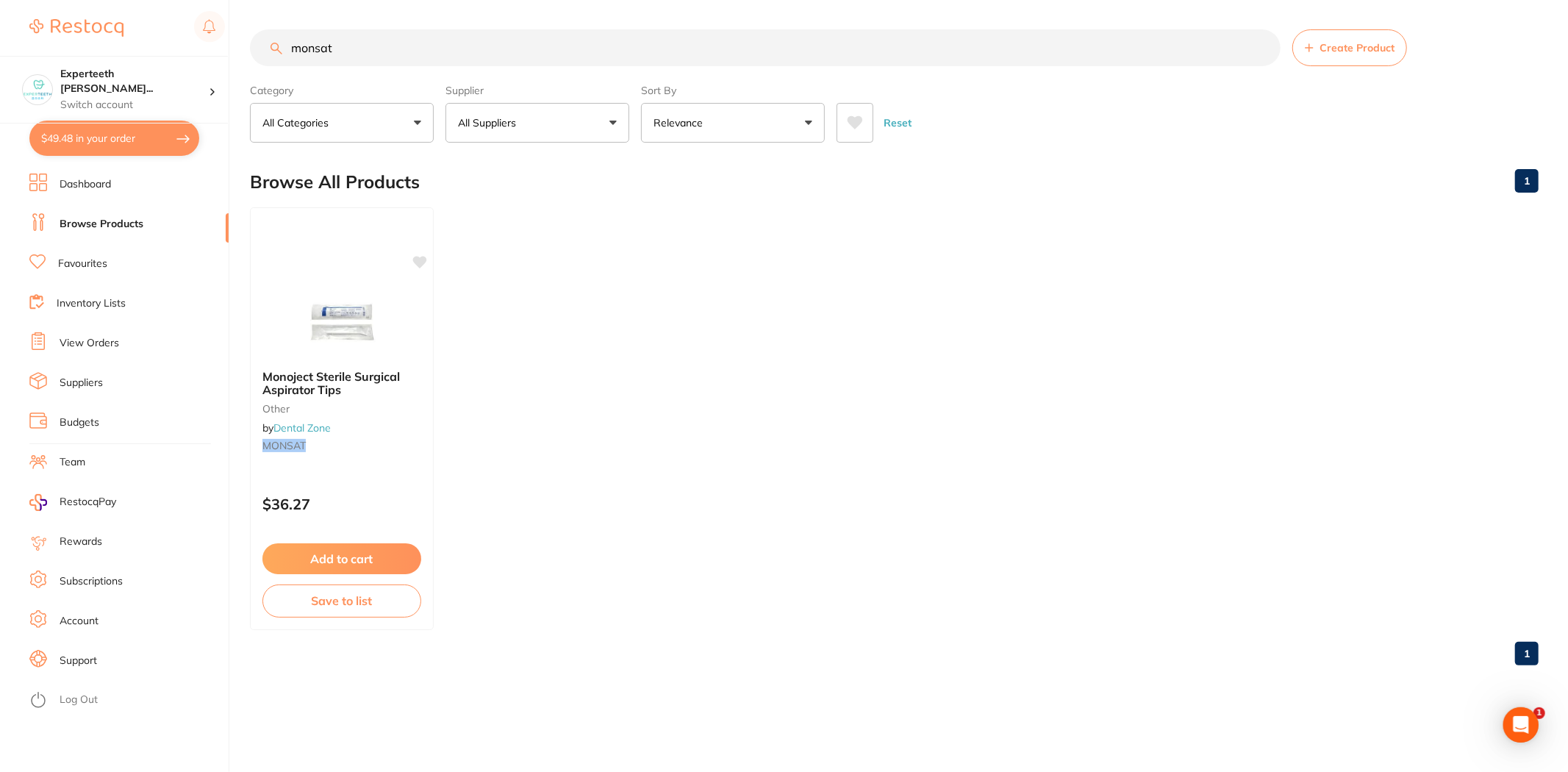
drag, startPoint x: 369, startPoint y: 50, endPoint x: 237, endPoint y: 59, distance: 132.3
click at [238, 59] on div "$49.48 Experteeth [PERSON_NAME]... Switch account Experteeth Eastwood West $49.…" at bounding box center [784, 386] width 1568 height 772
click at [381, 346] on img at bounding box center [341, 319] width 97 height 74
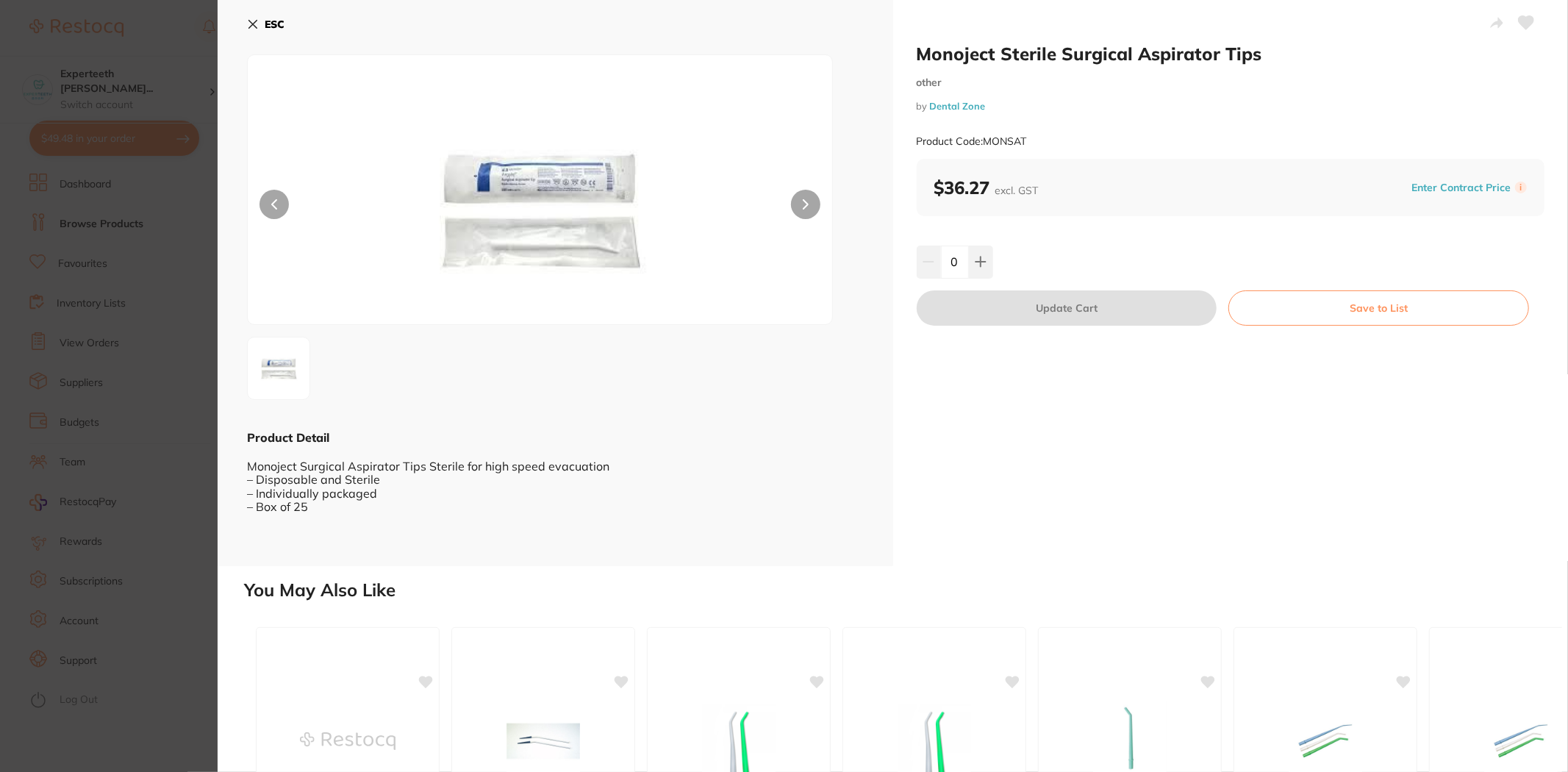
click at [106, 481] on section "Monoject Sterile Surgical Aspirator Tips other by Dental Zone Product Code: MON…" at bounding box center [784, 386] width 1568 height 772
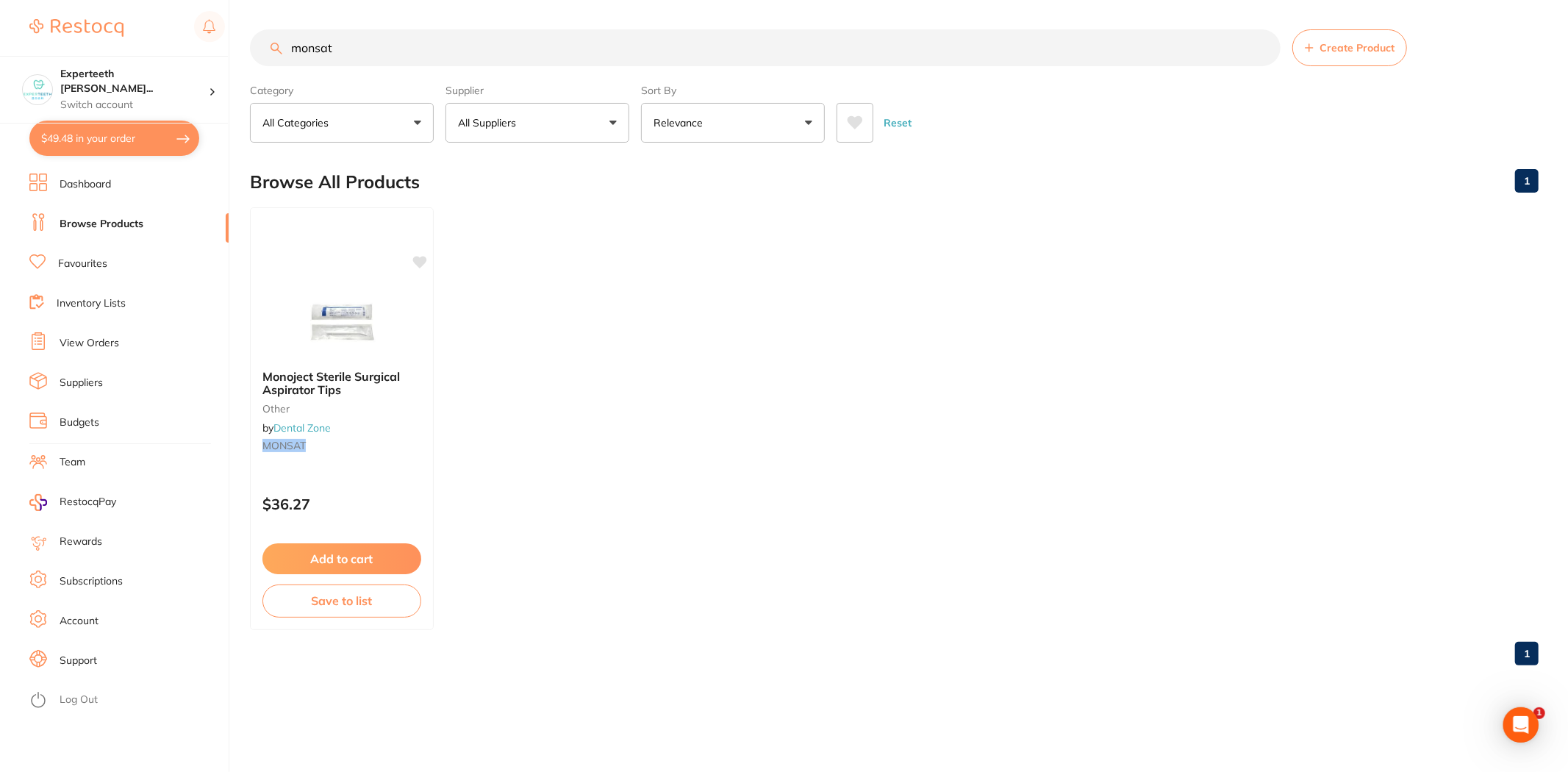
drag, startPoint x: 375, startPoint y: 40, endPoint x: 0, endPoint y: 40, distance: 375.0
click at [0, 40] on div "$49.48 Experteeth [PERSON_NAME]... Switch account Experteeth Eastwood West $49.…" at bounding box center [784, 386] width 1568 height 772
type input "surgical suction"
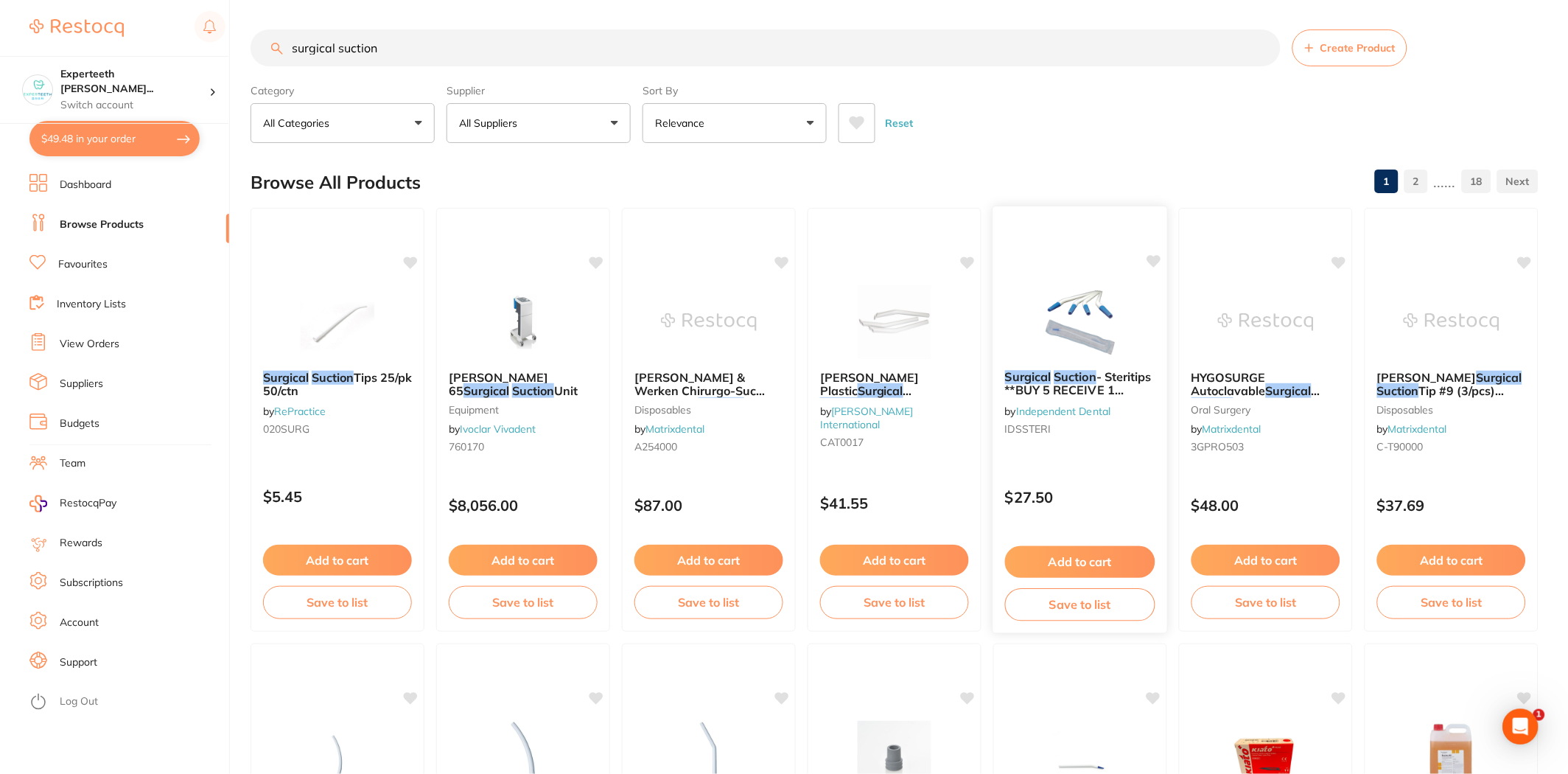
scroll to position [82, 0]
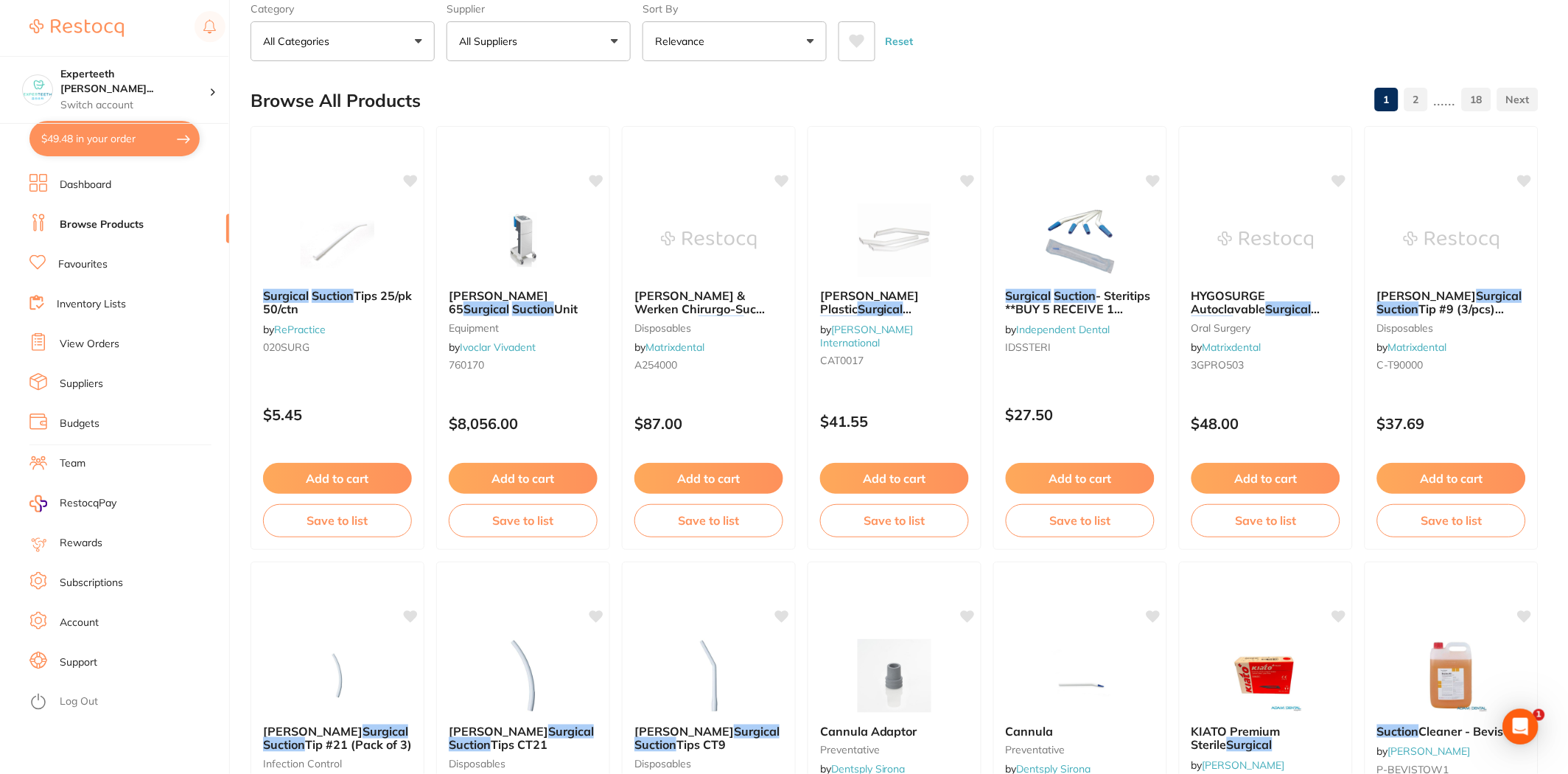
click at [608, 46] on button "All Suppliers" at bounding box center [539, 42] width 184 height 40
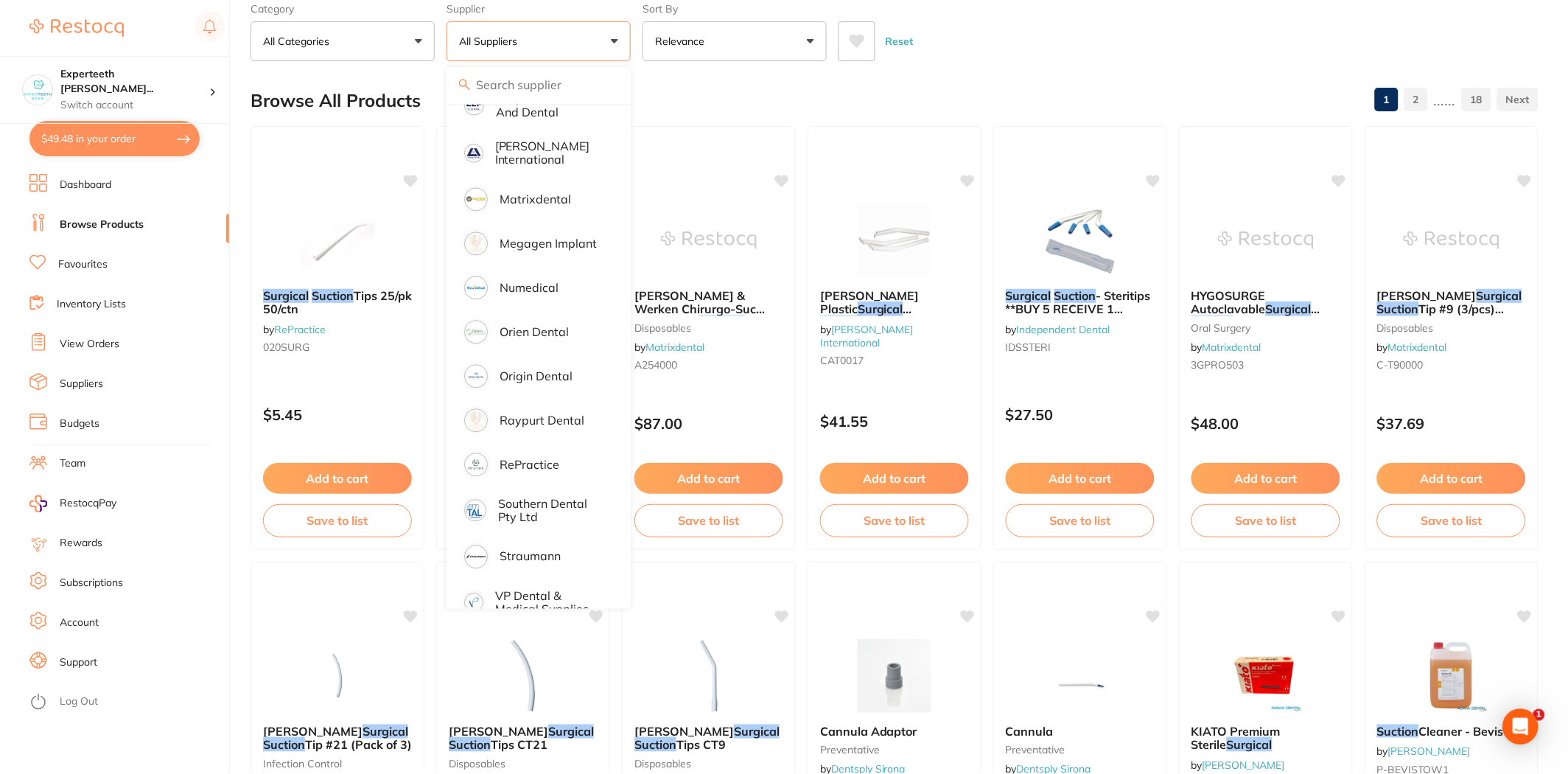
scroll to position [900, 0]
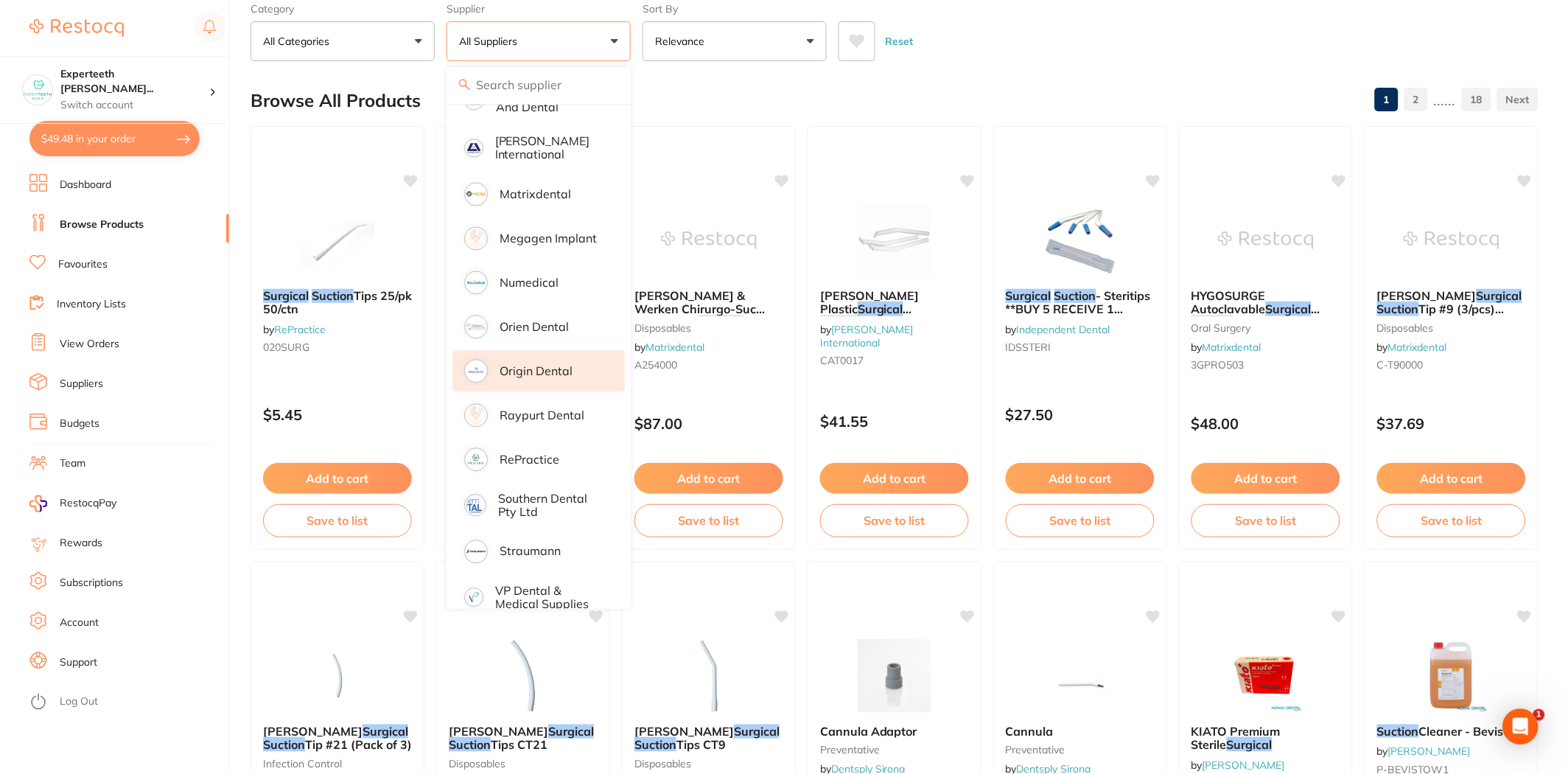
click at [549, 351] on li "Origin Dental" at bounding box center [538, 371] width 172 height 42
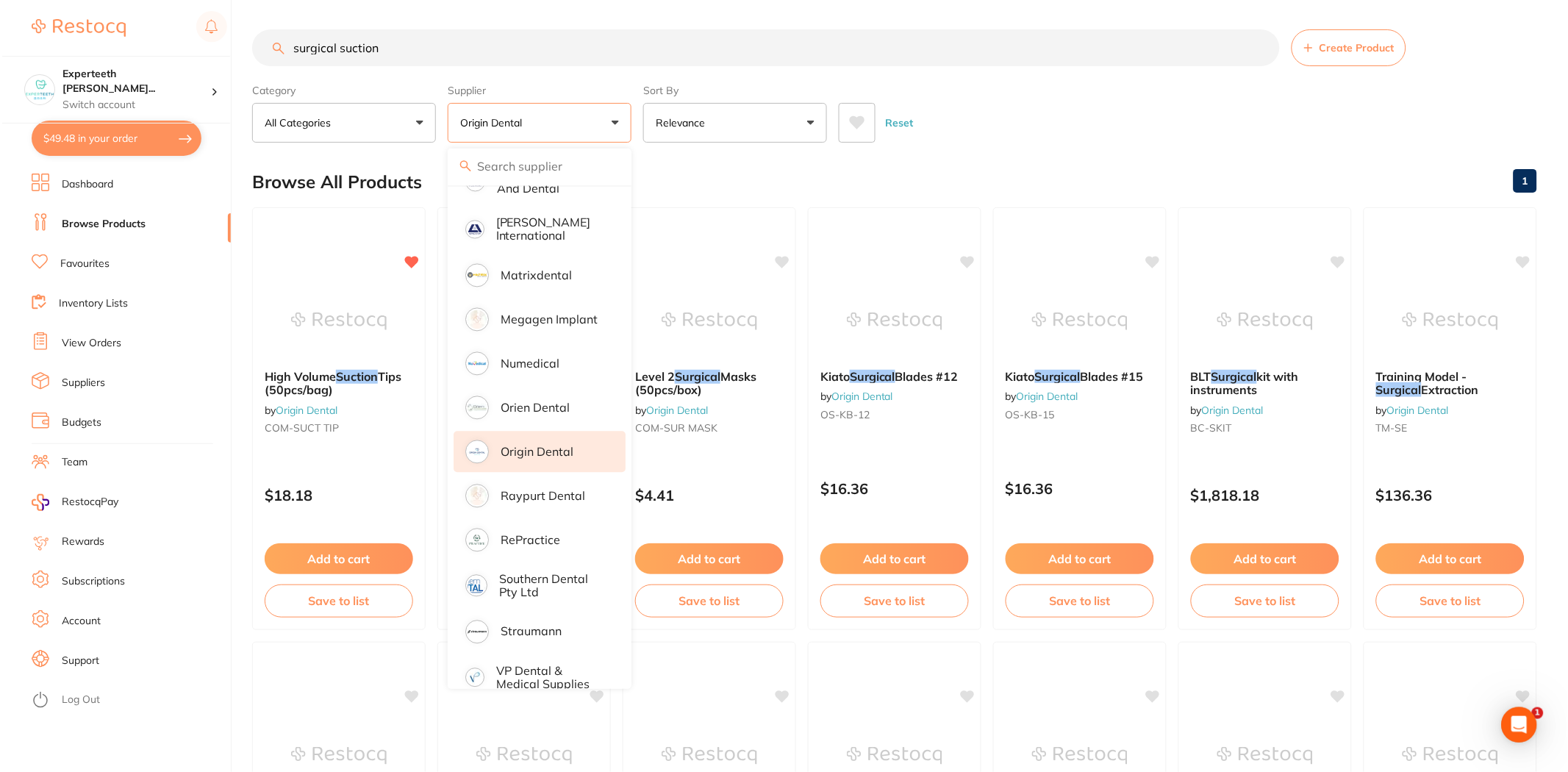
scroll to position [0, 0]
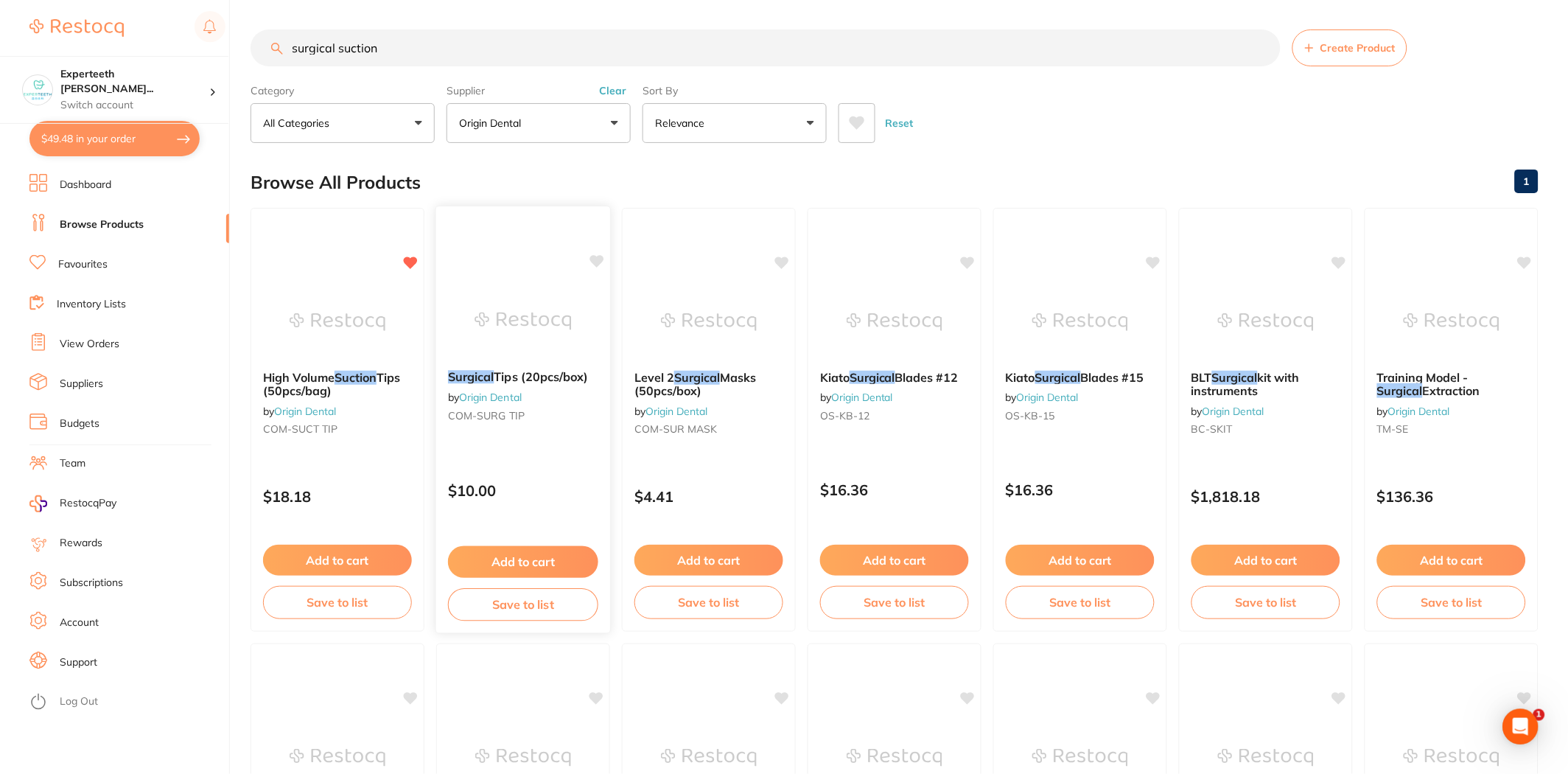
click at [540, 349] on img at bounding box center [523, 320] width 97 height 74
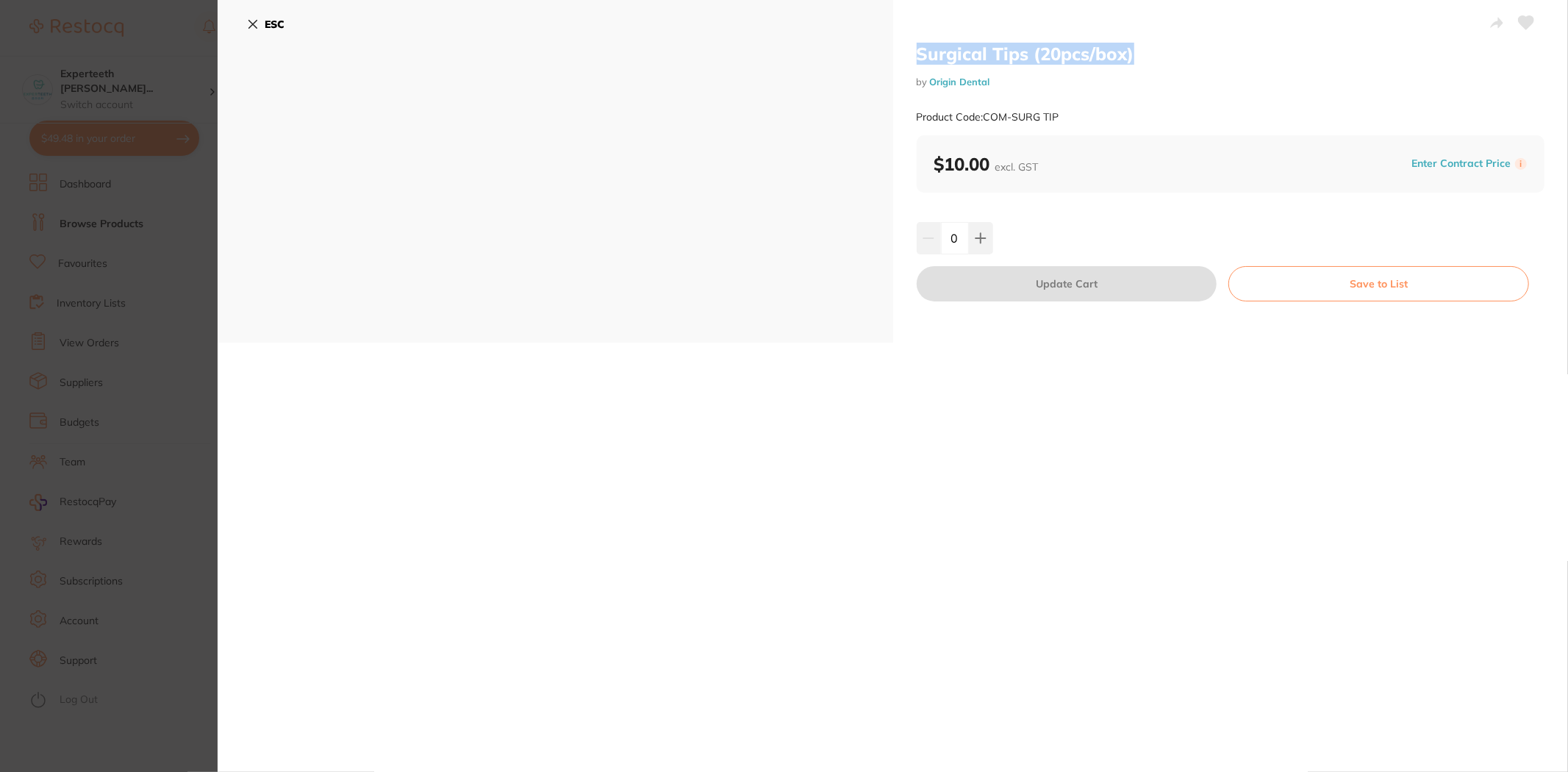
drag, startPoint x: 1162, startPoint y: 52, endPoint x: 887, endPoint y: 52, distance: 275.0
click at [887, 52] on div "Surgical Tips (20pcs/box) by Origin Dental Product Code: COM-SURG TIP ESC Surgi…" at bounding box center [892, 171] width 1350 height 342
copy div "Surgical Tips (20pcs/box)"
click at [976, 237] on icon at bounding box center [980, 238] width 10 height 10
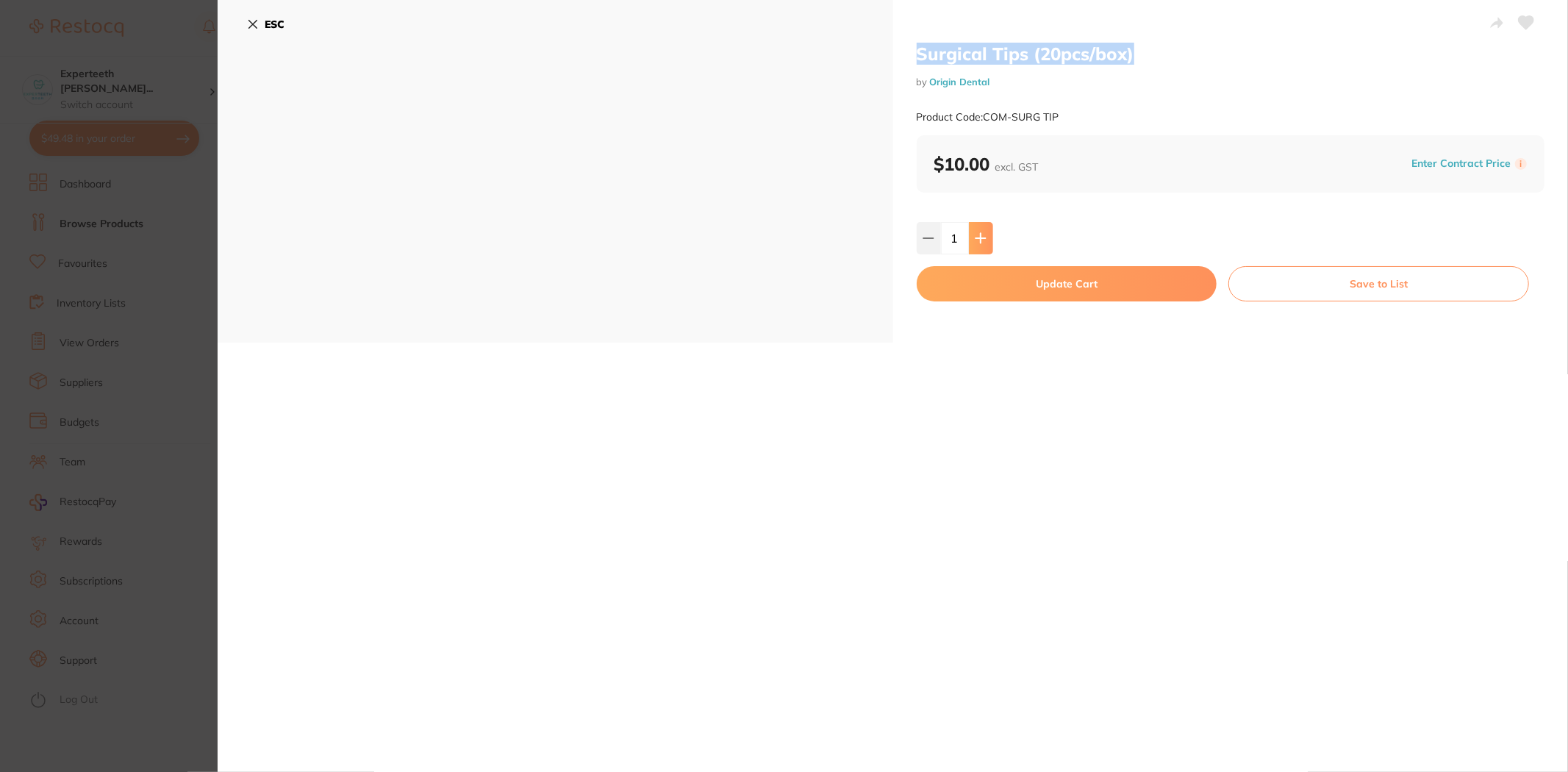
type input "2"
click at [1129, 271] on button "Update Cart" at bounding box center [1067, 283] width 301 height 35
checkbox input "false"
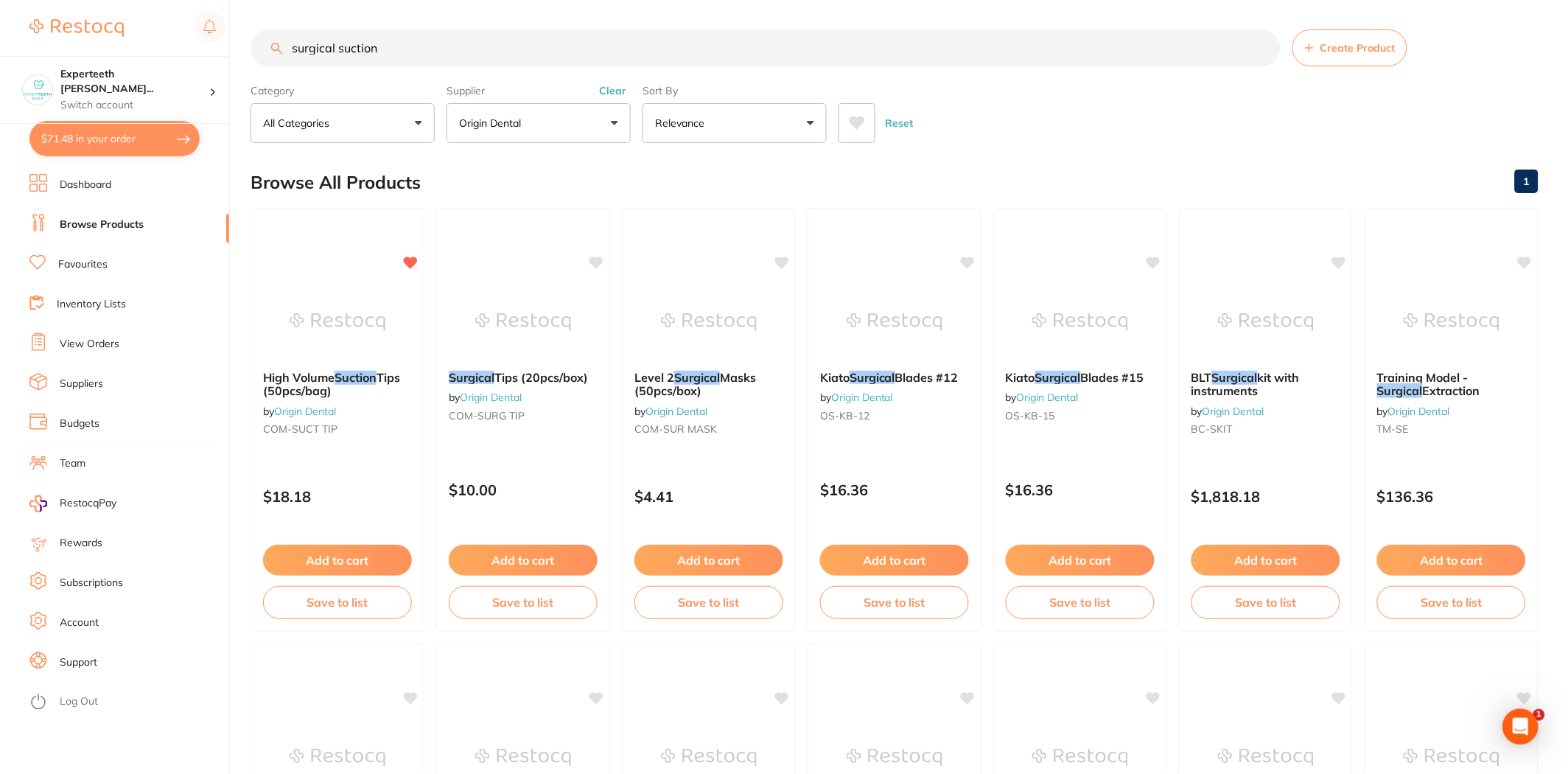
drag, startPoint x: 382, startPoint y: 51, endPoint x: 0, endPoint y: 23, distance: 383.0
click at [0, 23] on div "$71.48 Experteeth [PERSON_NAME]... Switch account Experteeth Eastwood West $71.…" at bounding box center [784, 387] width 1568 height 774
type input "duraphat"
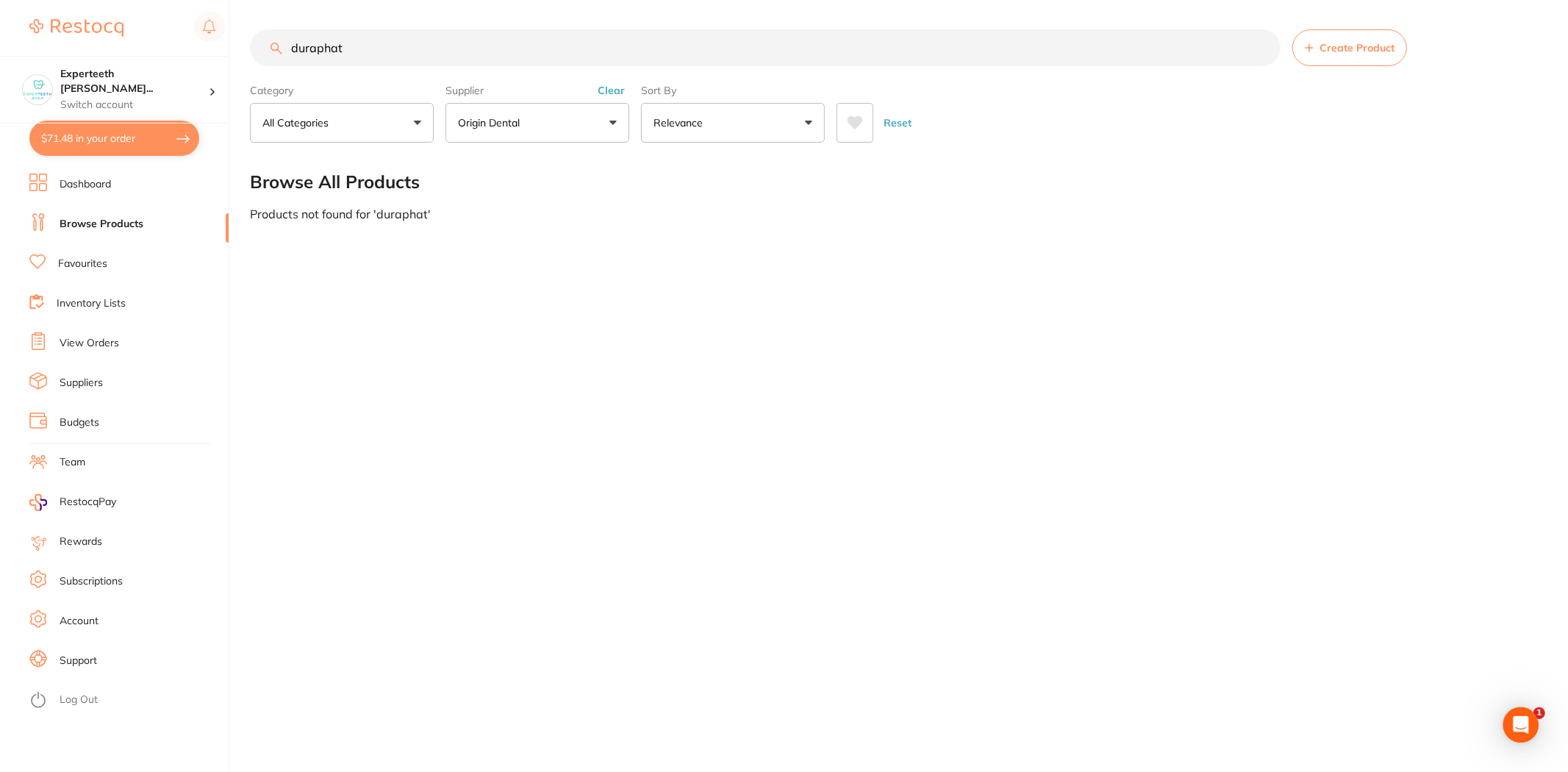
click at [614, 92] on button "Clear" at bounding box center [611, 90] width 36 height 14
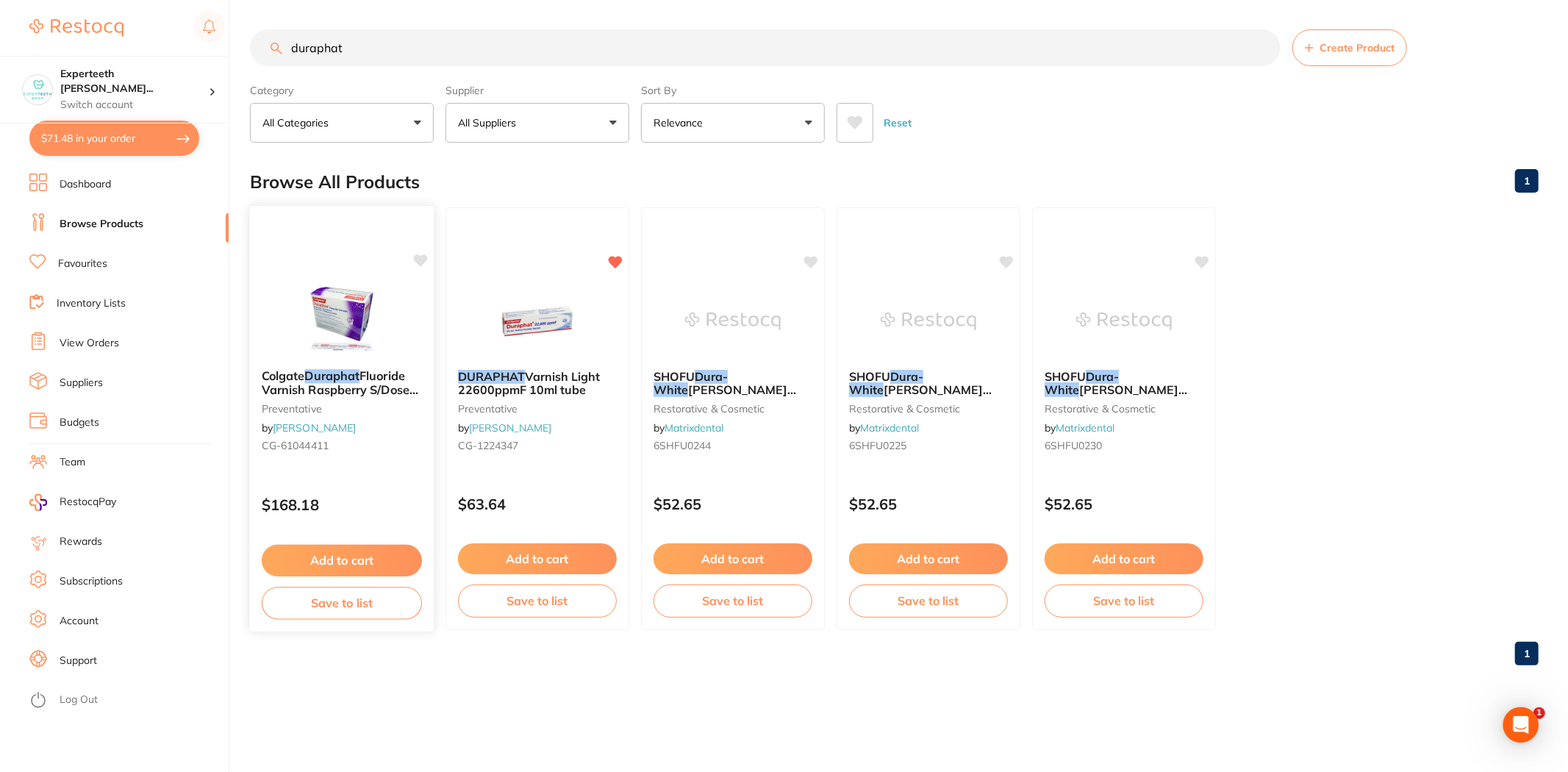
click at [369, 339] on img at bounding box center [341, 319] width 97 height 74
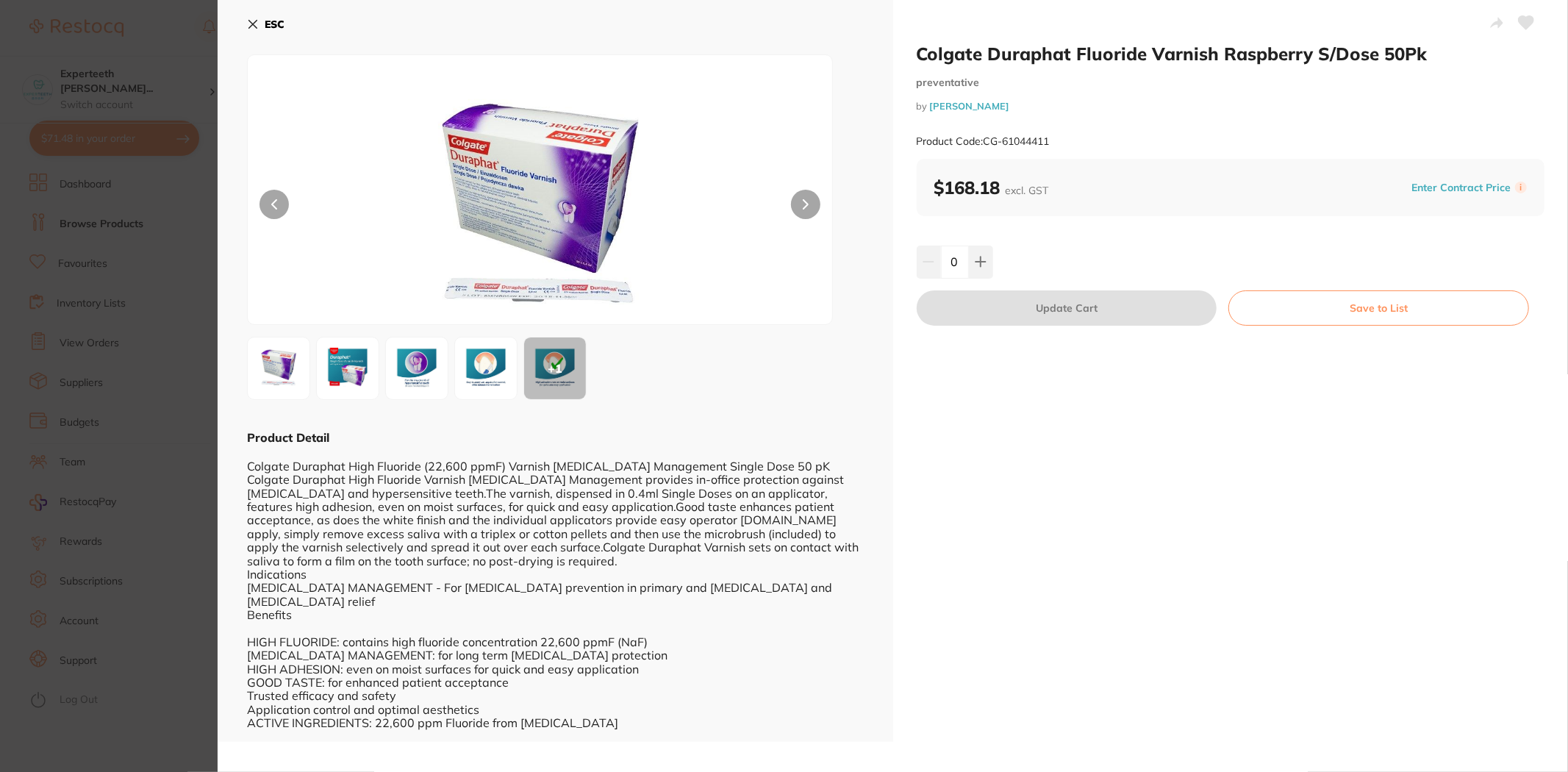
click at [144, 500] on section "Colgate Duraphat Fluoride Varnish Raspberry S/Dose 50Pk preventative by [PERSON…" at bounding box center [784, 386] width 1568 height 772
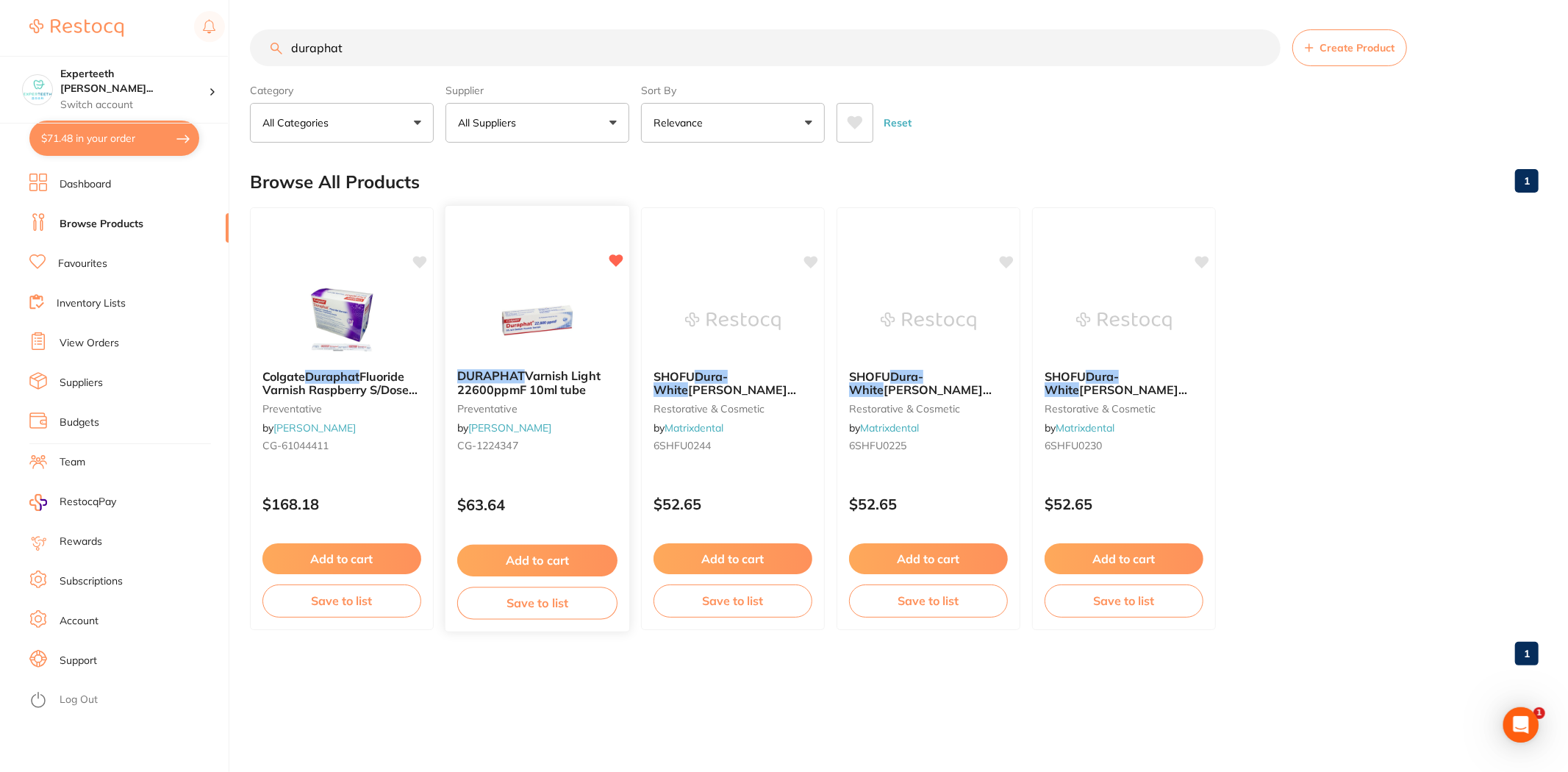
click at [540, 552] on button "Add to cart" at bounding box center [537, 560] width 160 height 32
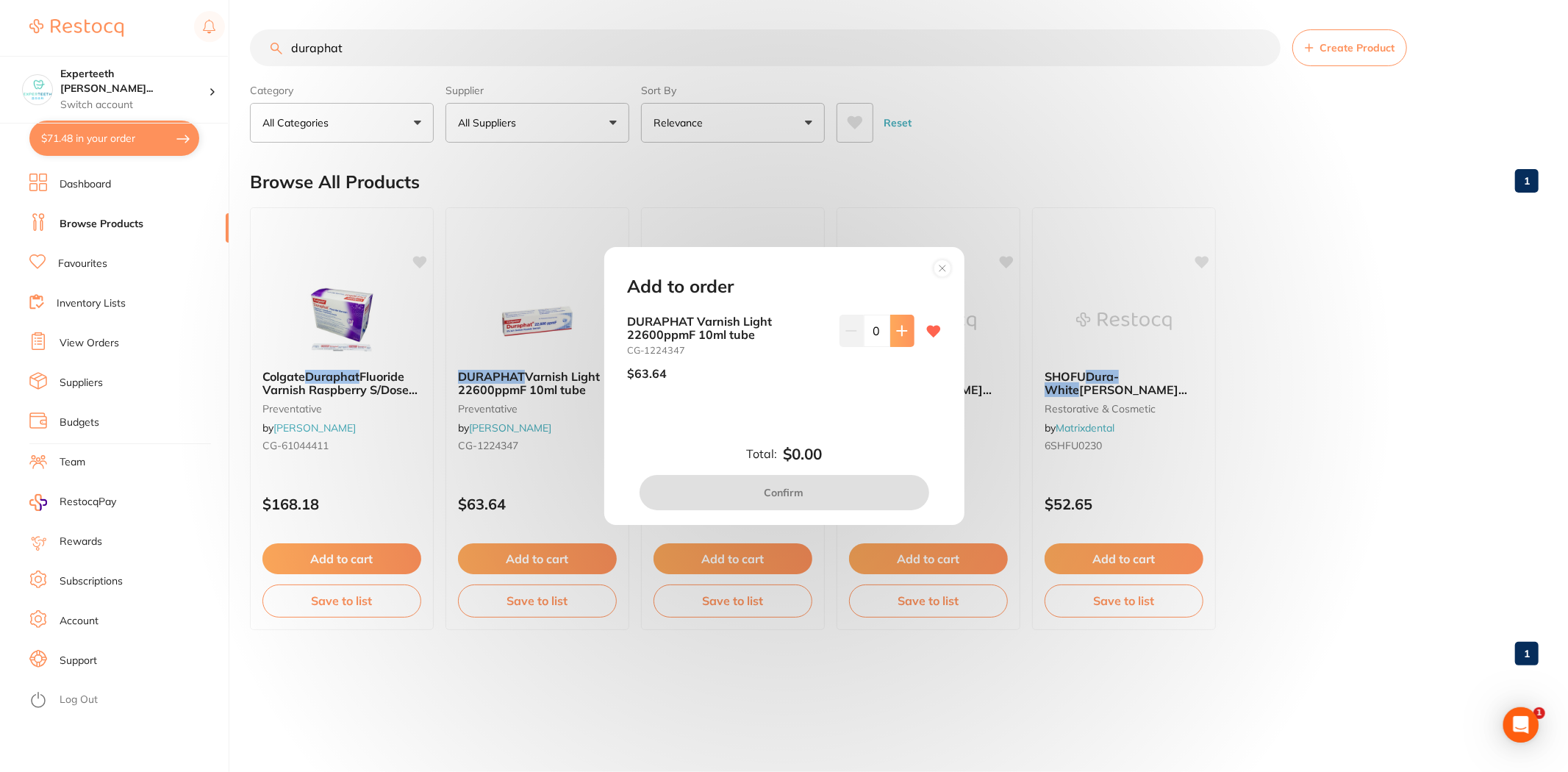
click at [900, 328] on icon at bounding box center [901, 331] width 12 height 12
type input "1"
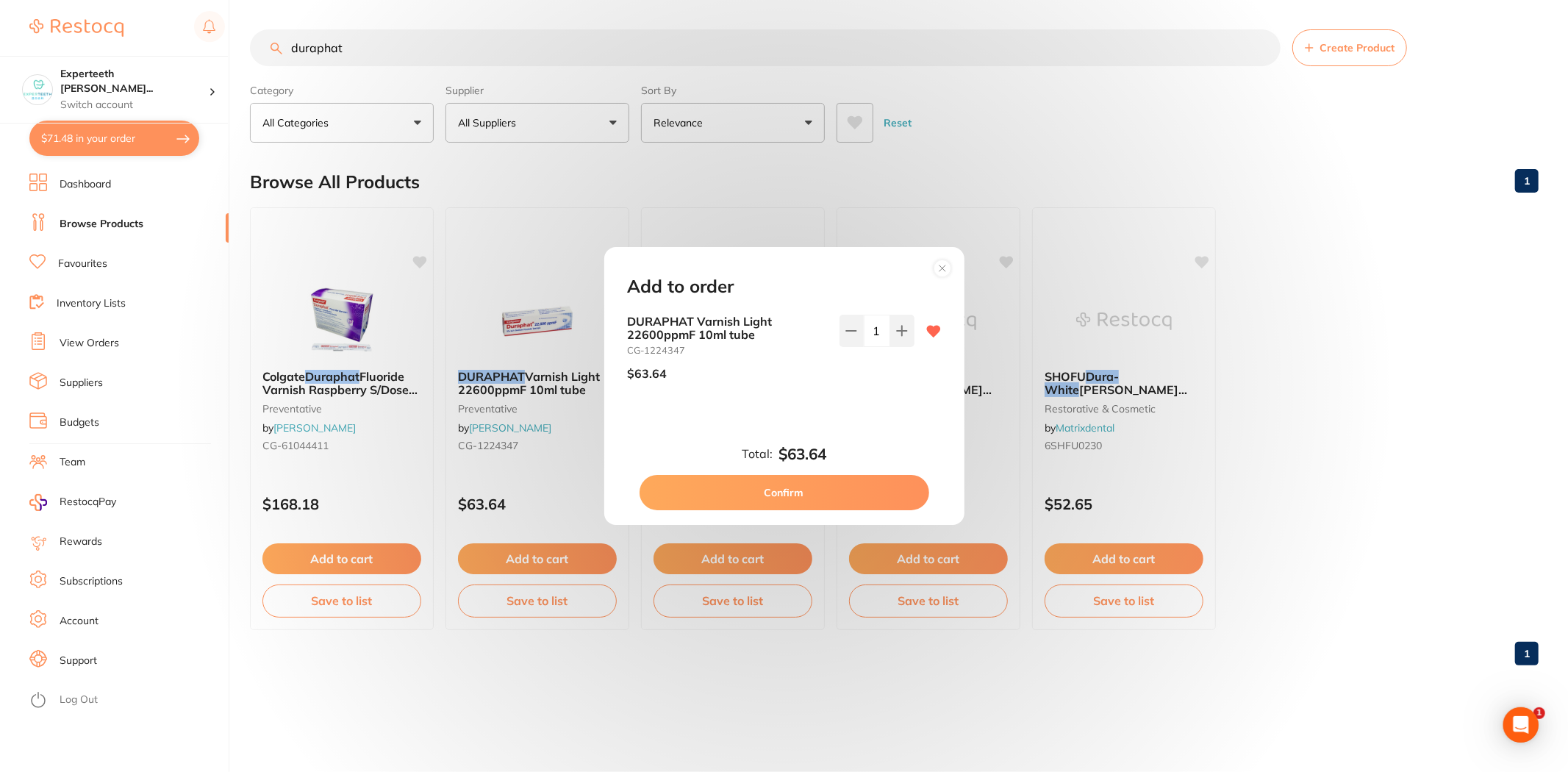
click at [870, 486] on button "Confirm" at bounding box center [784, 493] width 290 height 35
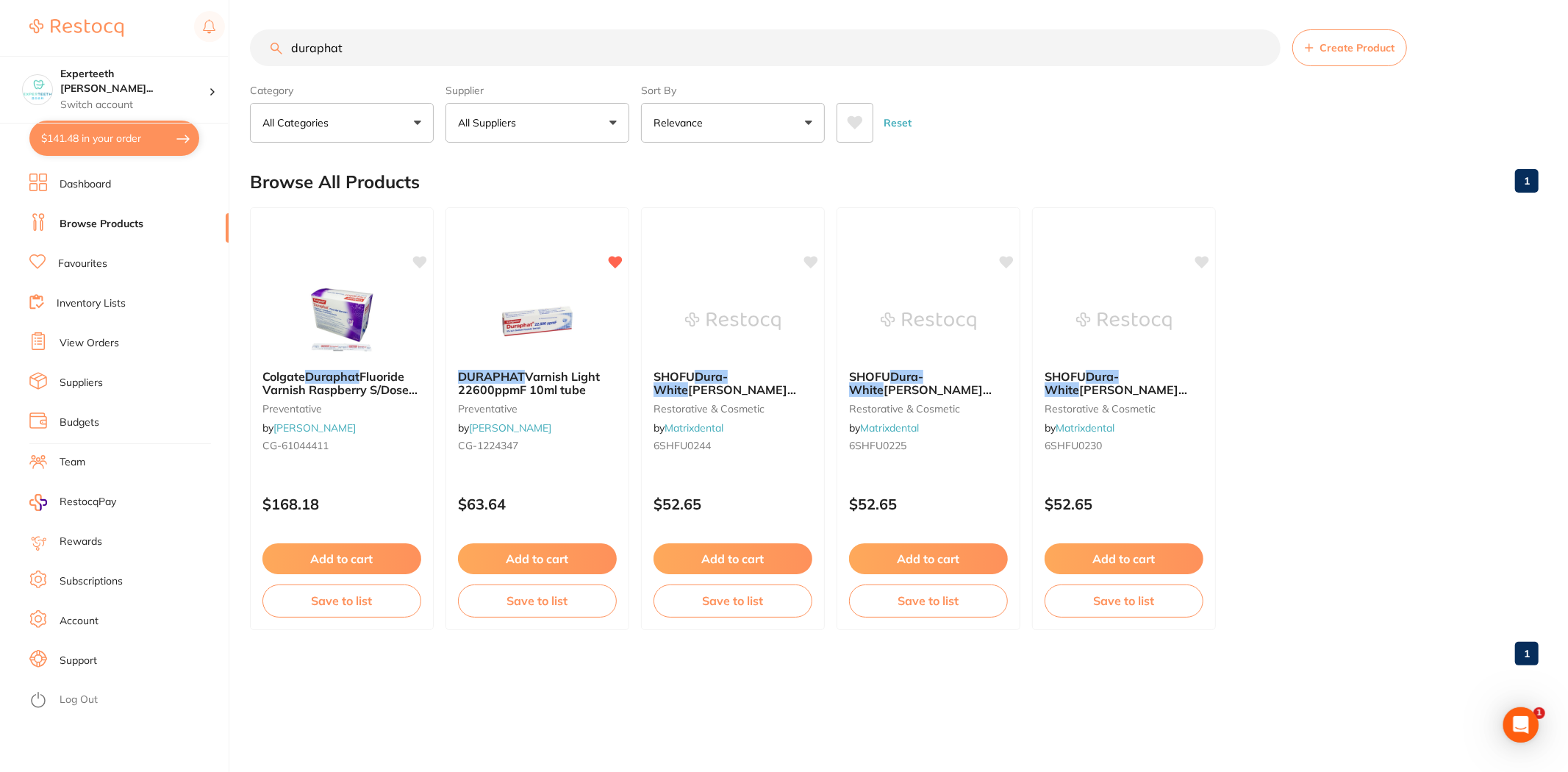
drag, startPoint x: 362, startPoint y: 54, endPoint x: 224, endPoint y: 48, distance: 138.1
click at [224, 48] on div "$141.48 Experteeth [PERSON_NAME]... Switch account Experteeth Eastwood West $14…" at bounding box center [784, 386] width 1568 height 772
click at [123, 135] on button "$141.48 in your order" at bounding box center [114, 138] width 170 height 35
checkbox input "true"
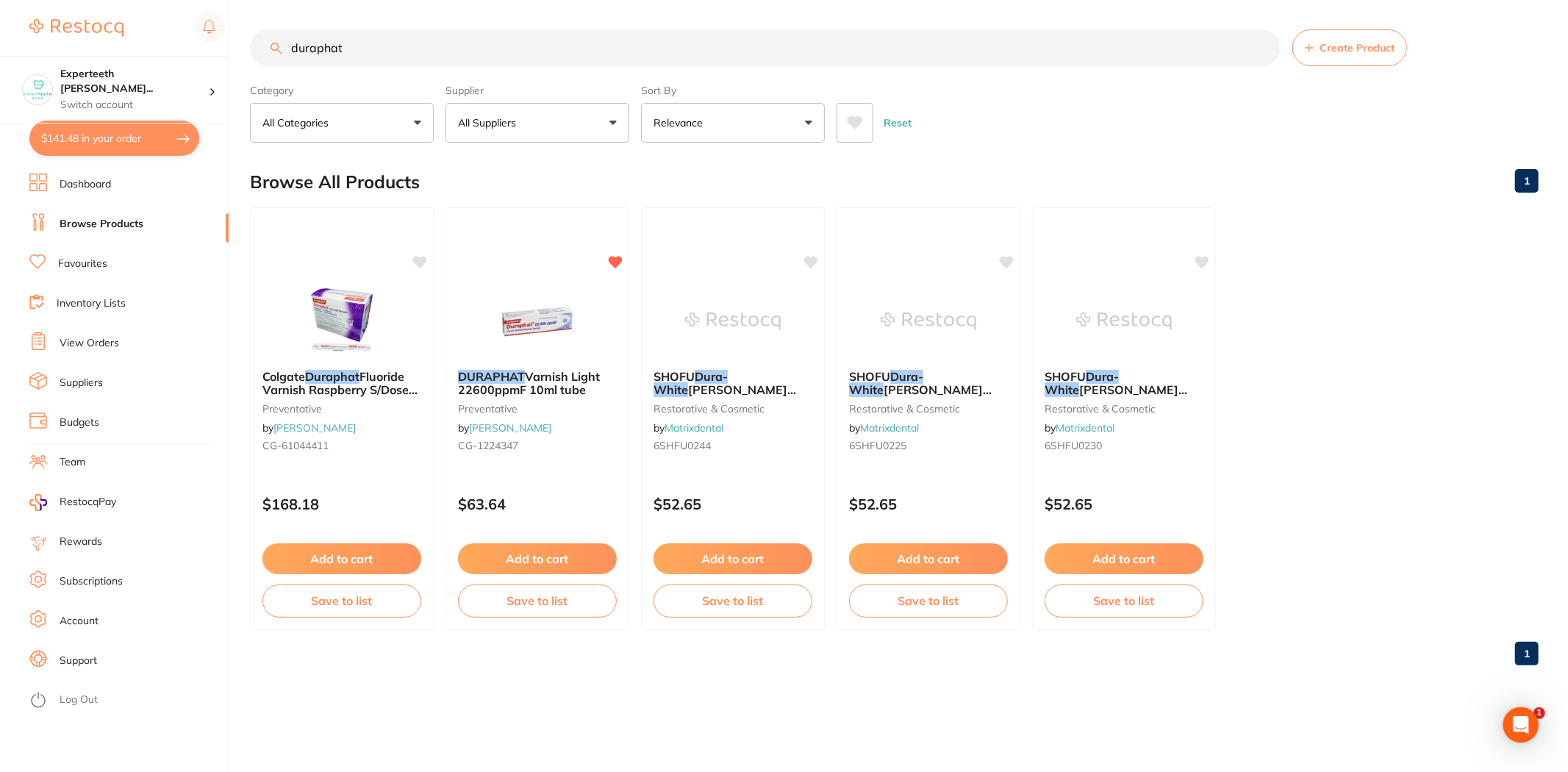
checkbox input "true"
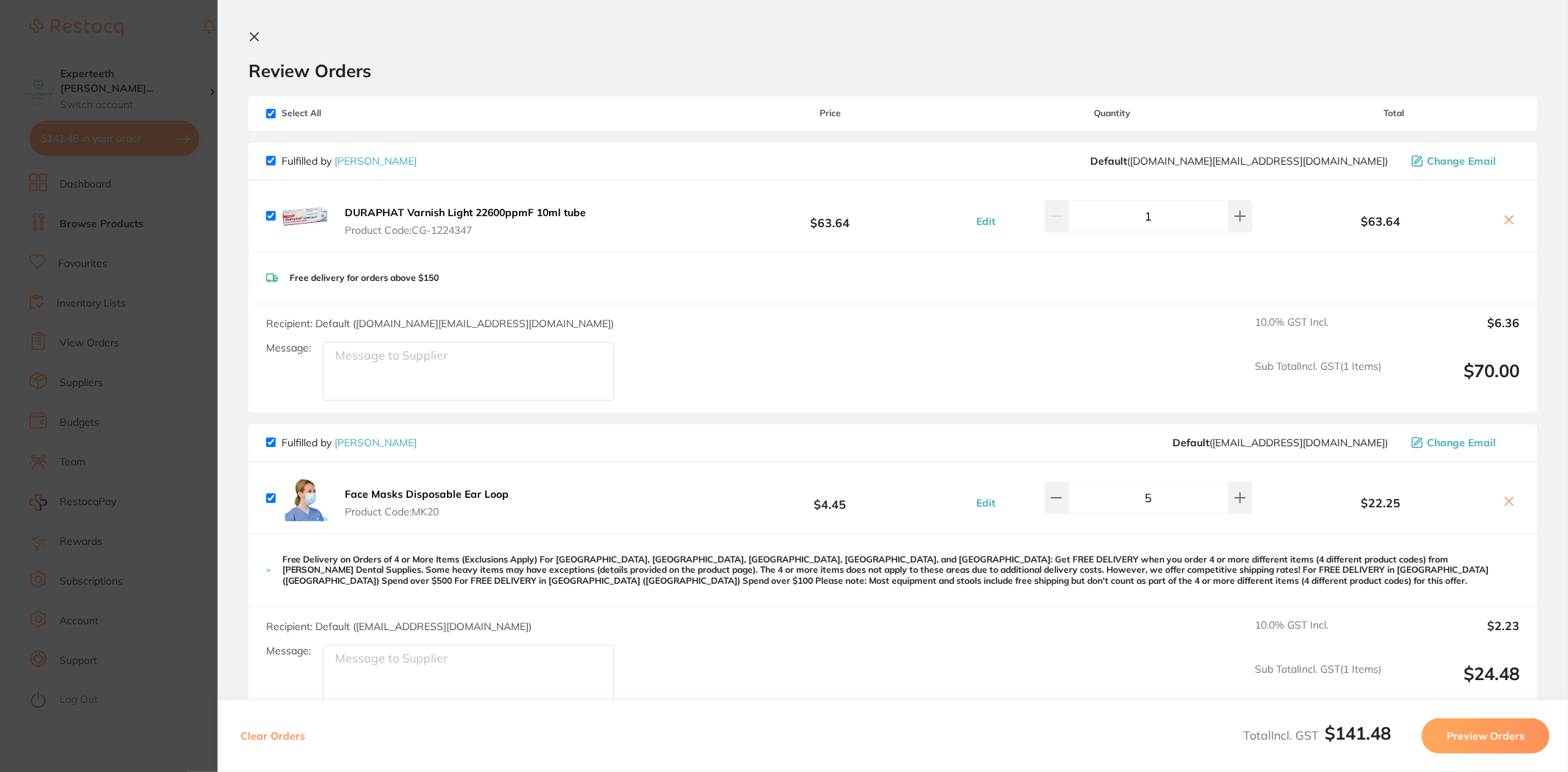
click at [69, 354] on section "Update RRP Set your pre negotiated price for this item. Item Agreed RRP (excl. …" at bounding box center [784, 386] width 1568 height 772
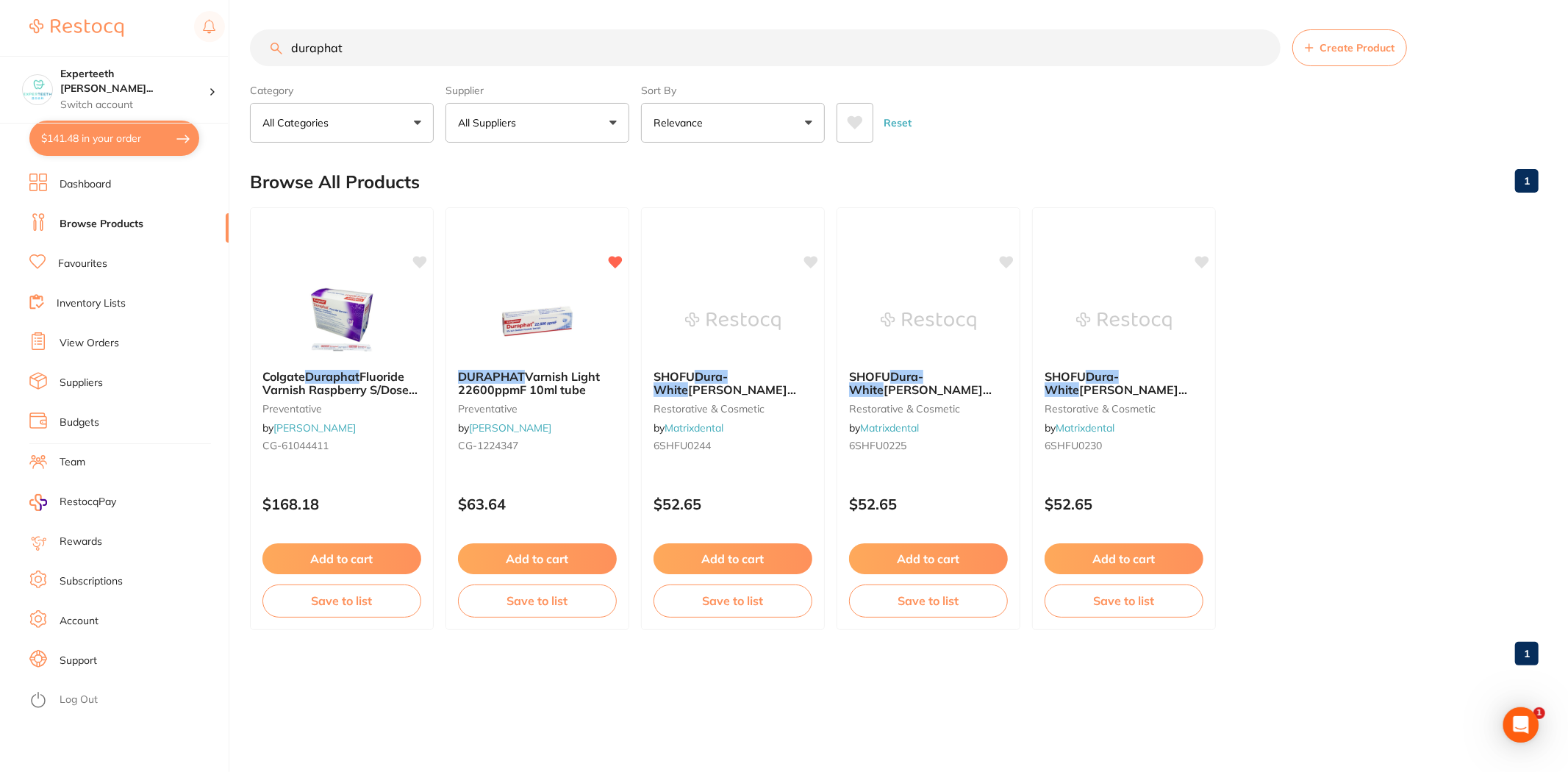
click at [387, 46] on input "duraphat" at bounding box center [765, 48] width 1031 height 37
drag, startPoint x: 446, startPoint y: 46, endPoint x: 191, endPoint y: 76, distance: 256.8
click at [191, 76] on div "$141.48 Experteeth [PERSON_NAME]... Switch account Experteeth Eastwood West $14…" at bounding box center [784, 386] width 1568 height 772
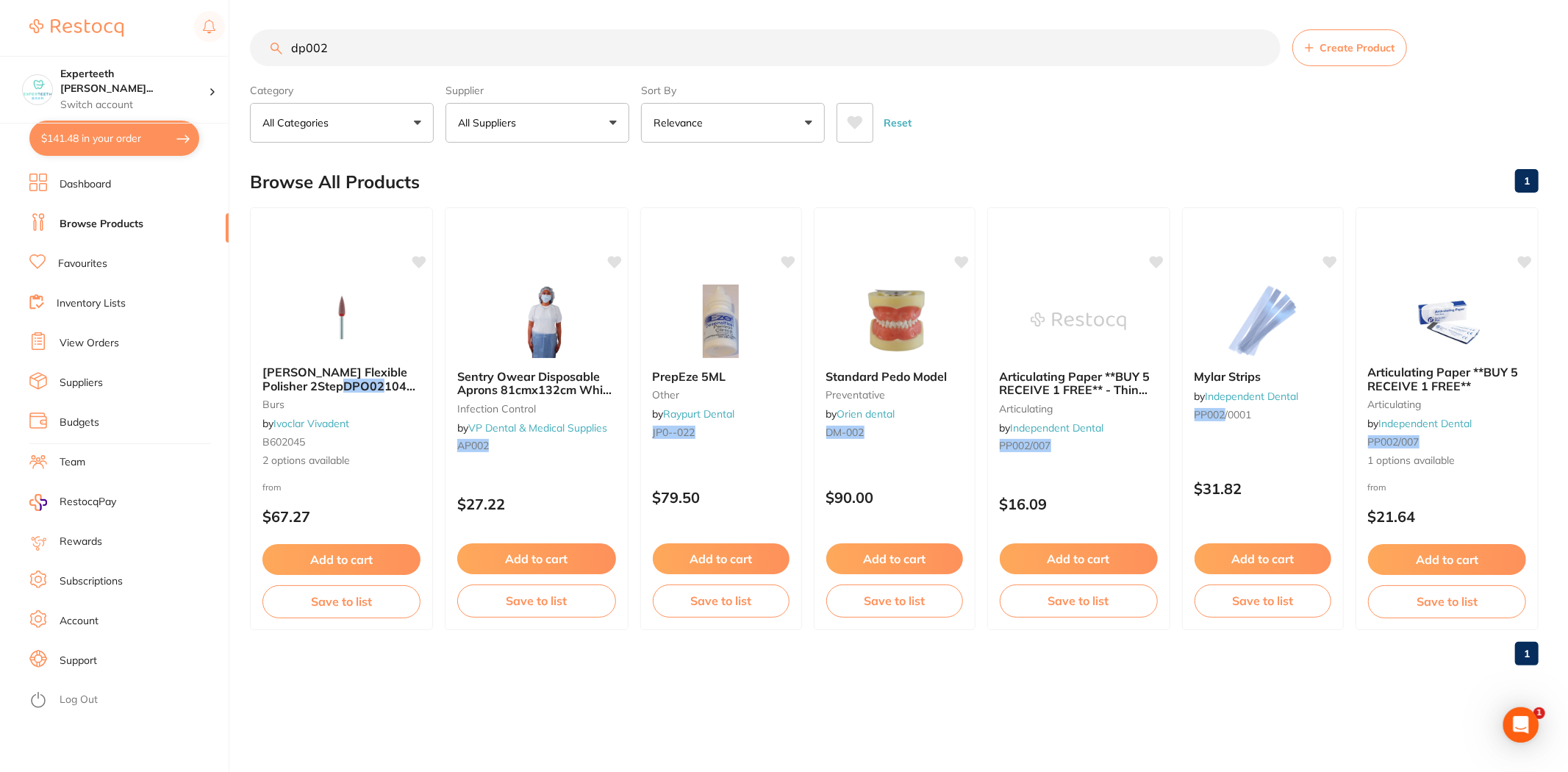
drag, startPoint x: 379, startPoint y: 48, endPoint x: 18, endPoint y: 38, distance: 361.1
click at [18, 38] on div "$141.48 Experteeth [PERSON_NAME]... Switch account Experteeth [GEOGRAPHIC_DATA]…" at bounding box center [784, 386] width 1568 height 772
type input "cotton roll"
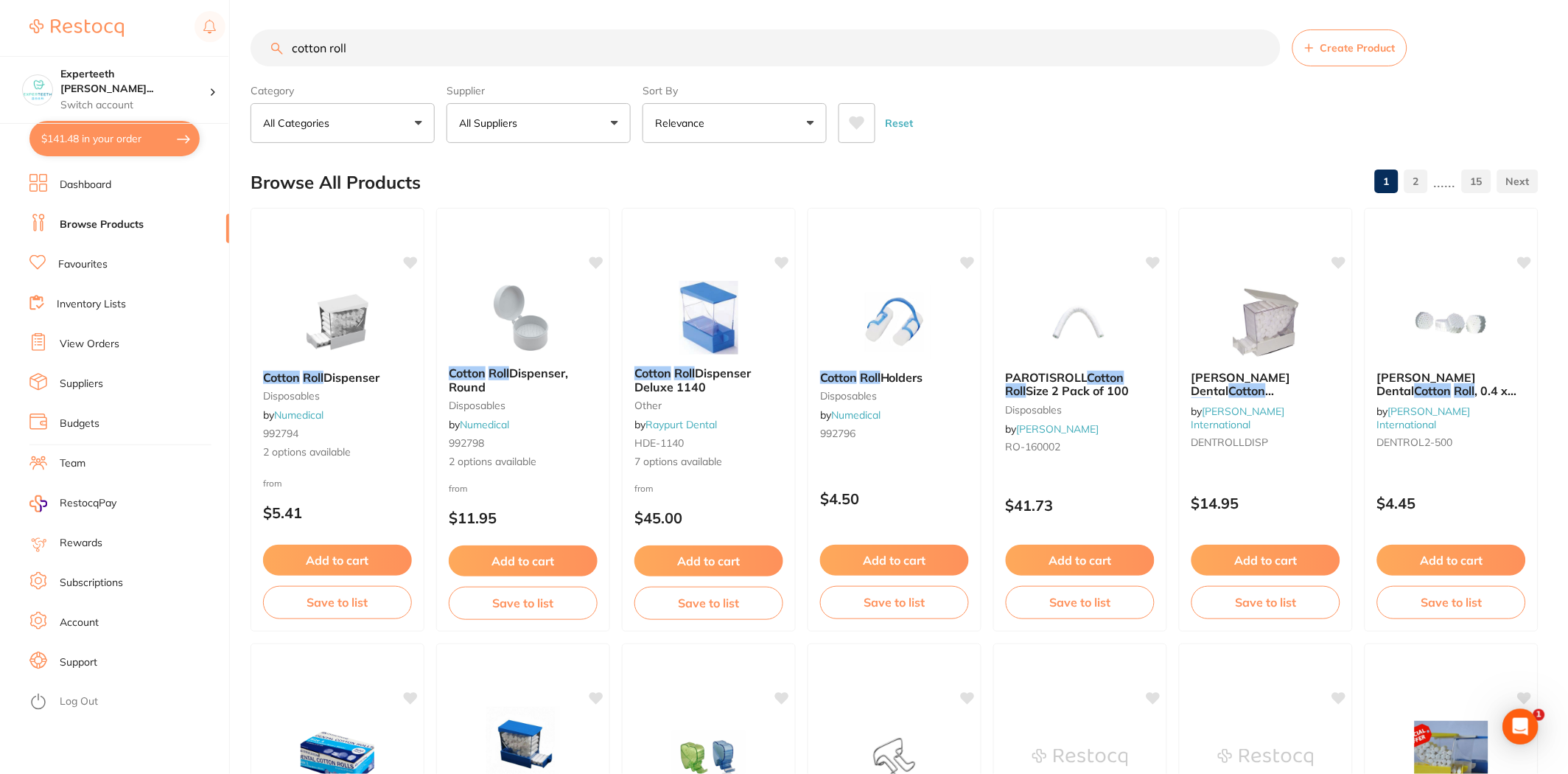
click at [524, 126] on button "All Suppliers" at bounding box center [539, 123] width 184 height 40
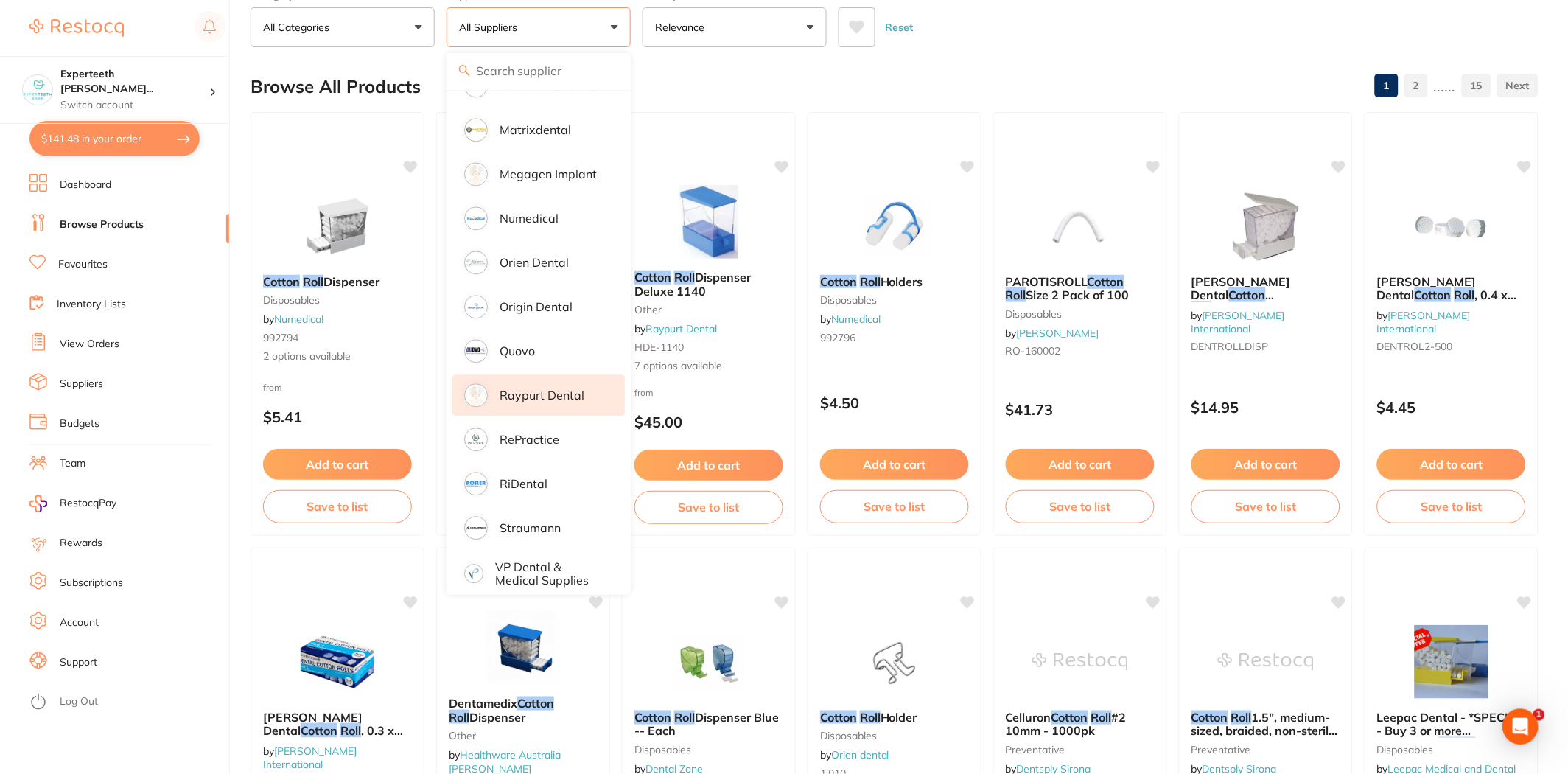
scroll to position [82, 0]
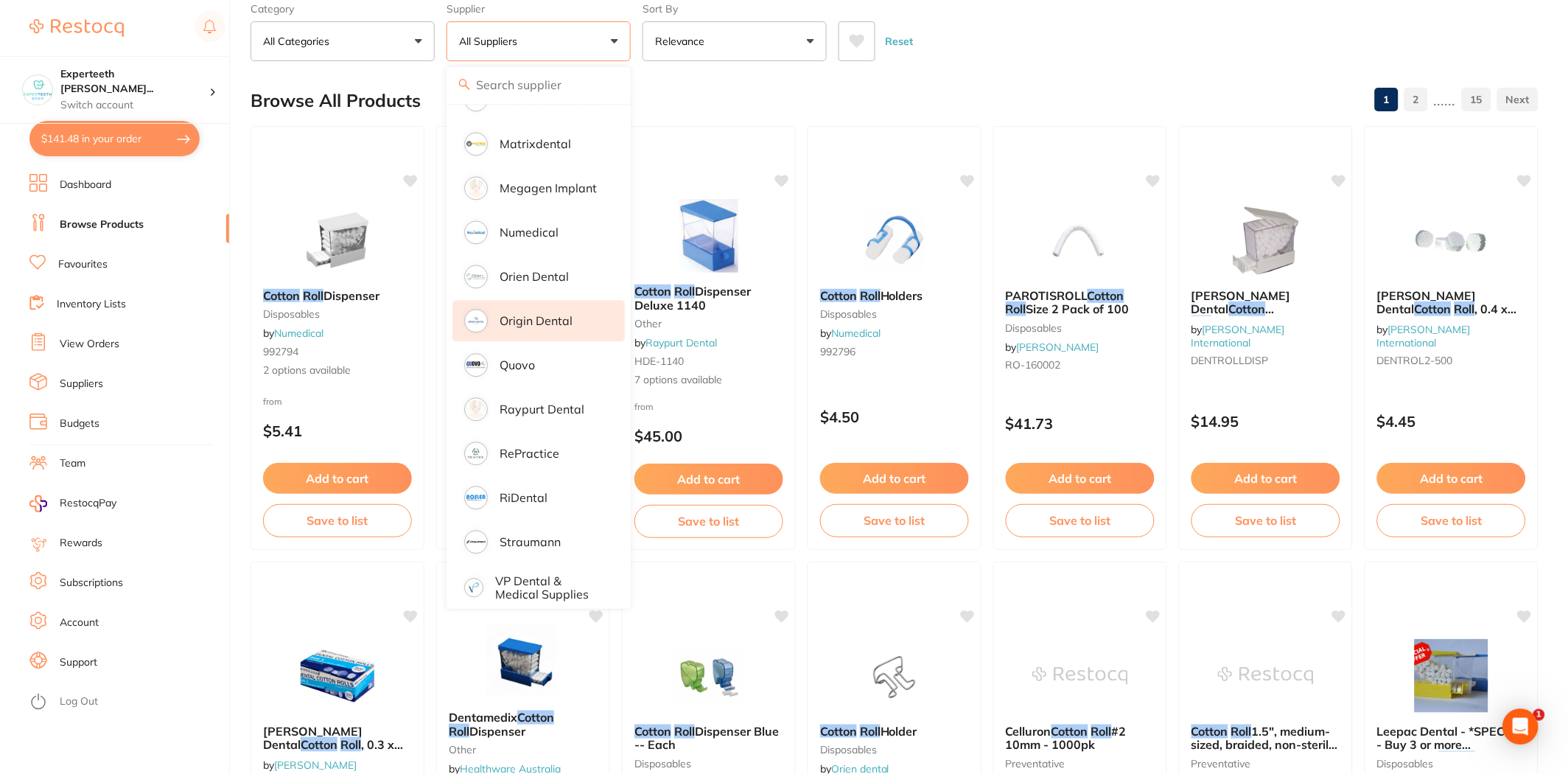
click at [531, 315] on p "Origin Dental" at bounding box center [535, 321] width 73 height 14
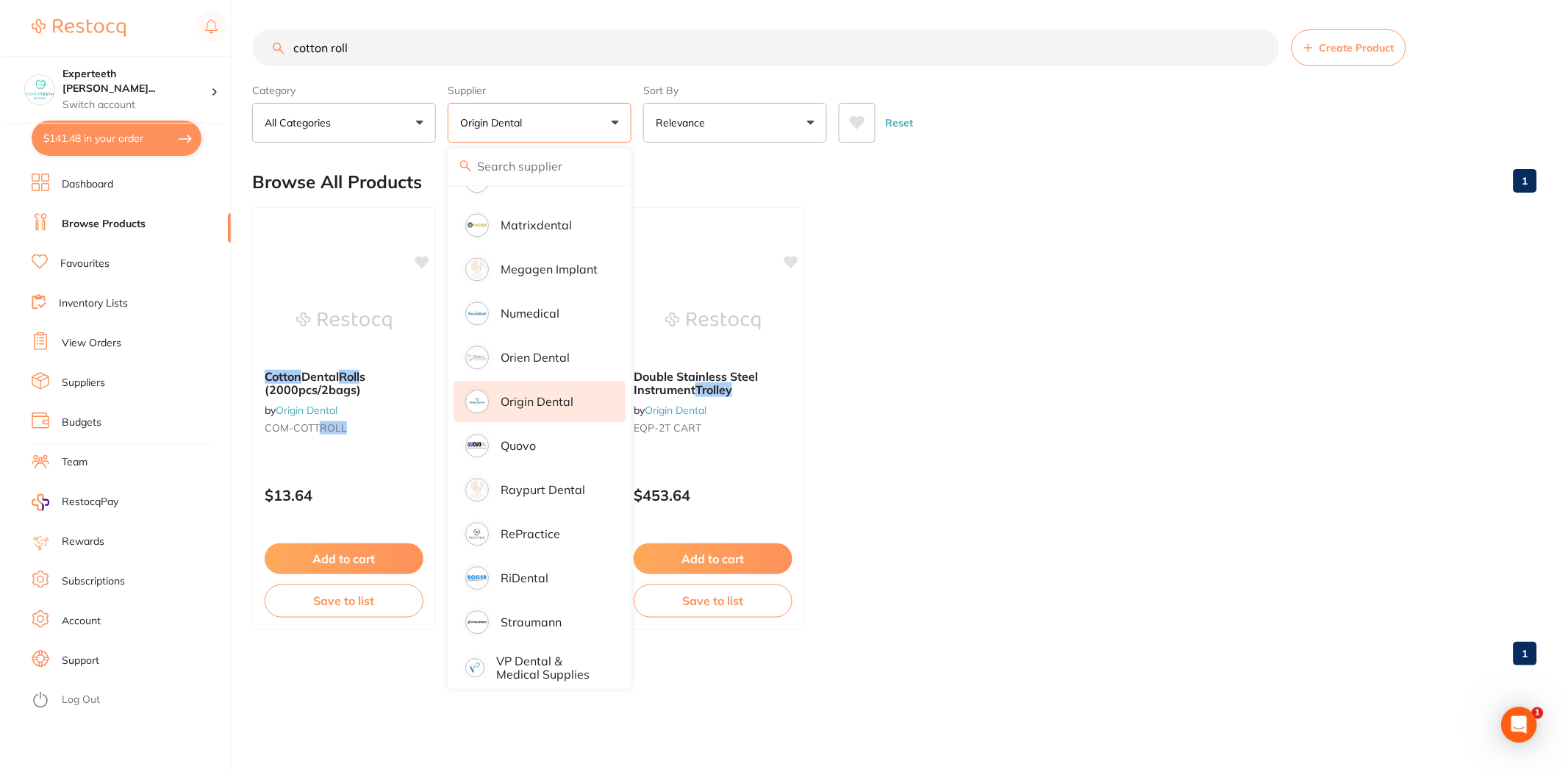
scroll to position [0, 0]
click at [996, 412] on ul "Cotton Dental Roll s (2000pcs/2bags) by Origin Dental COM-COTT ROLL $13.64 Add …" at bounding box center [894, 418] width 1289 height 422
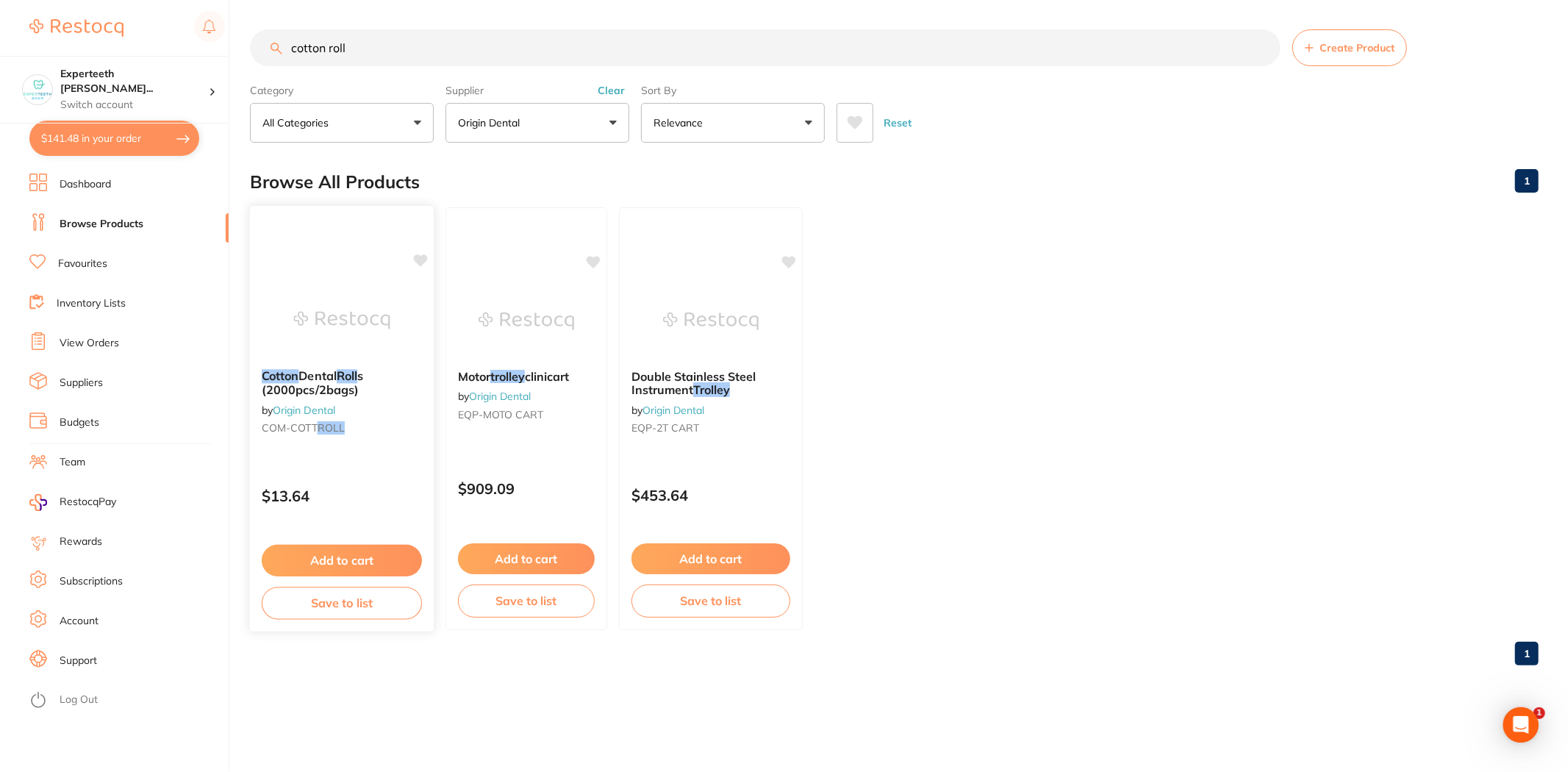
click at [334, 555] on button "Add to cart" at bounding box center [342, 560] width 160 height 32
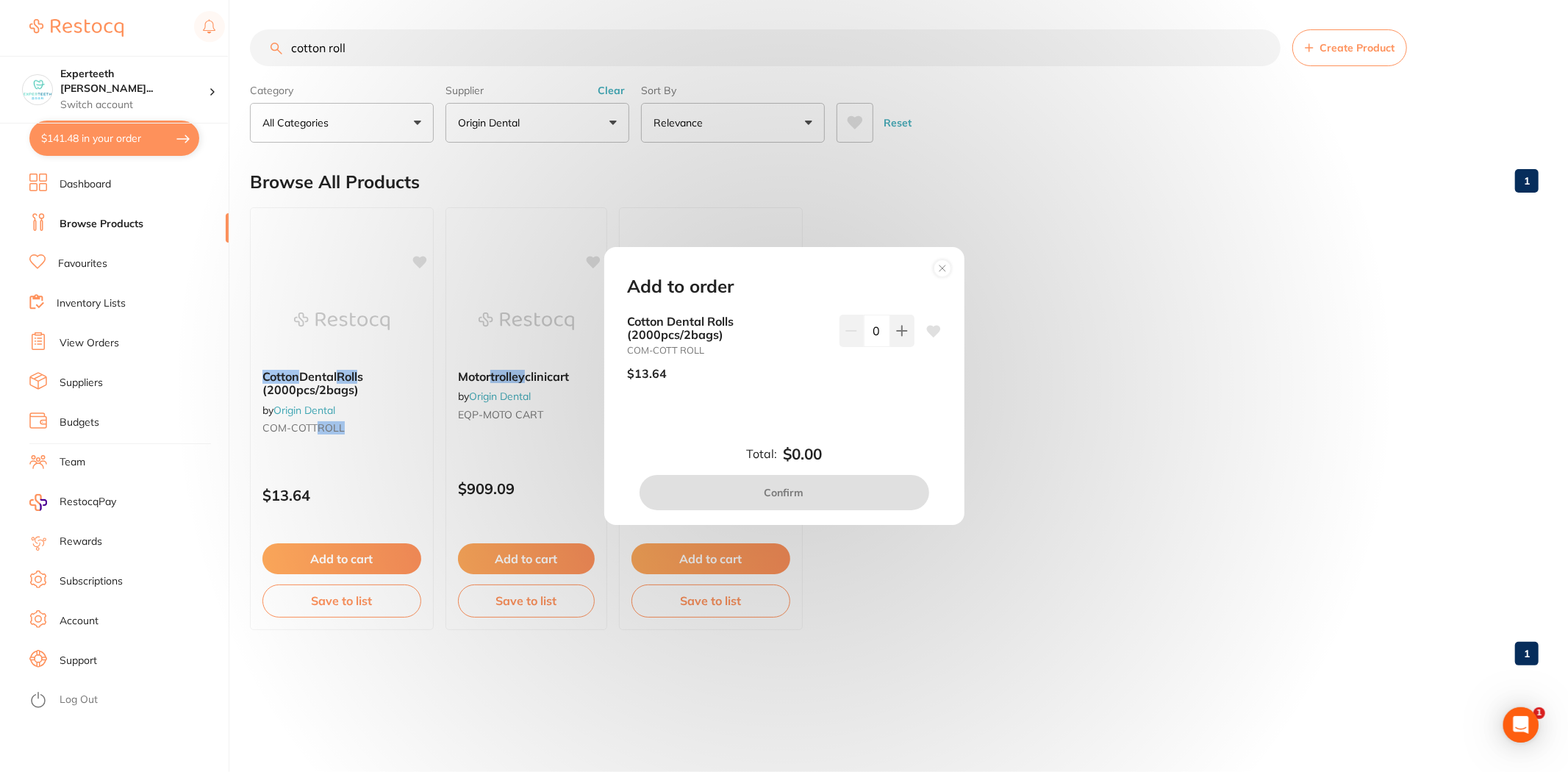
click at [916, 331] on div "Cotton Dental Rolls (2000pcs/2bags) COM-COTT ROLL $13.64 0" at bounding box center [784, 354] width 313 height 78
click at [905, 331] on button at bounding box center [902, 331] width 24 height 33
type input "1"
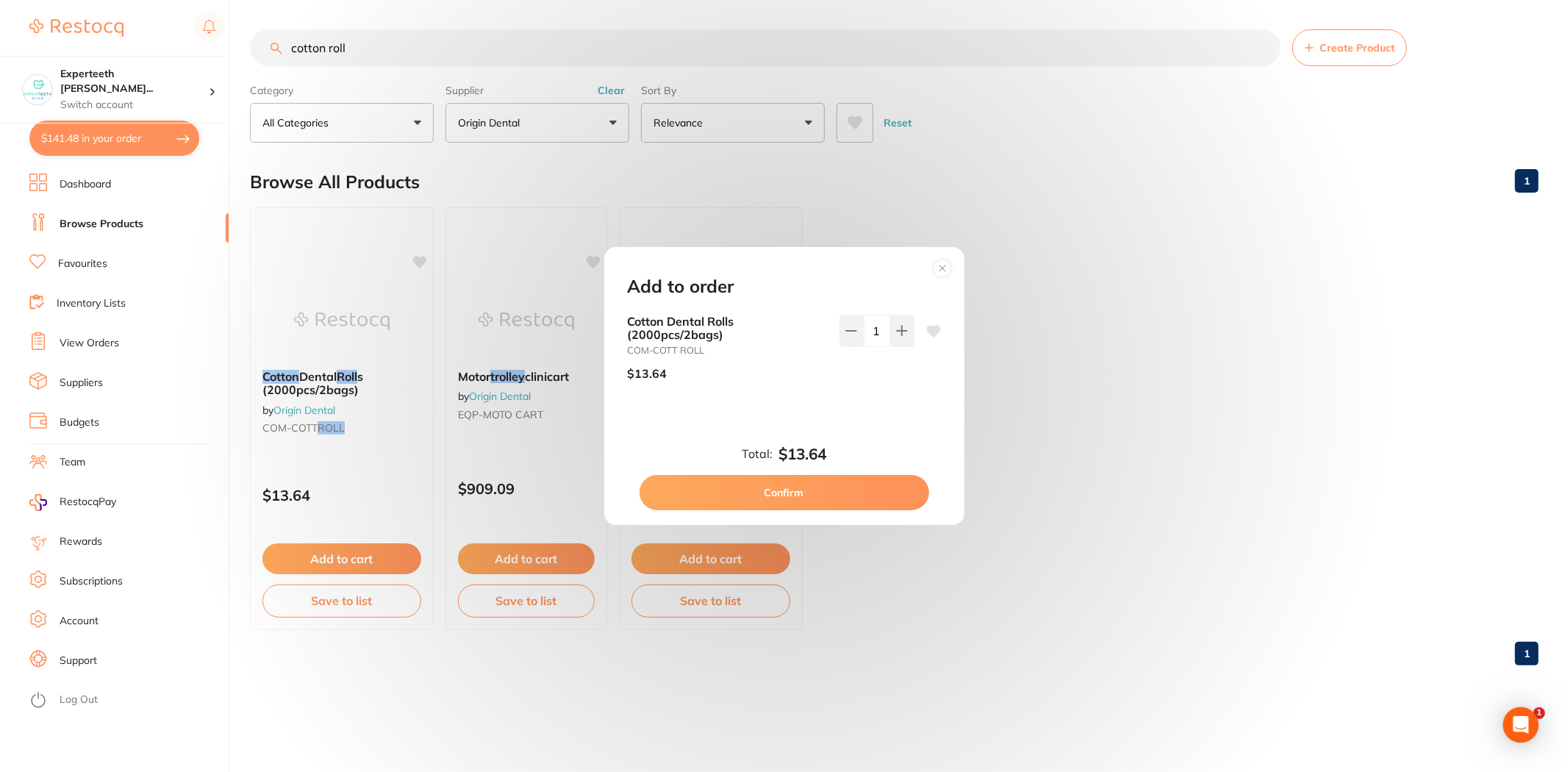
click at [858, 479] on button "Confirm" at bounding box center [784, 493] width 290 height 35
checkbox input "false"
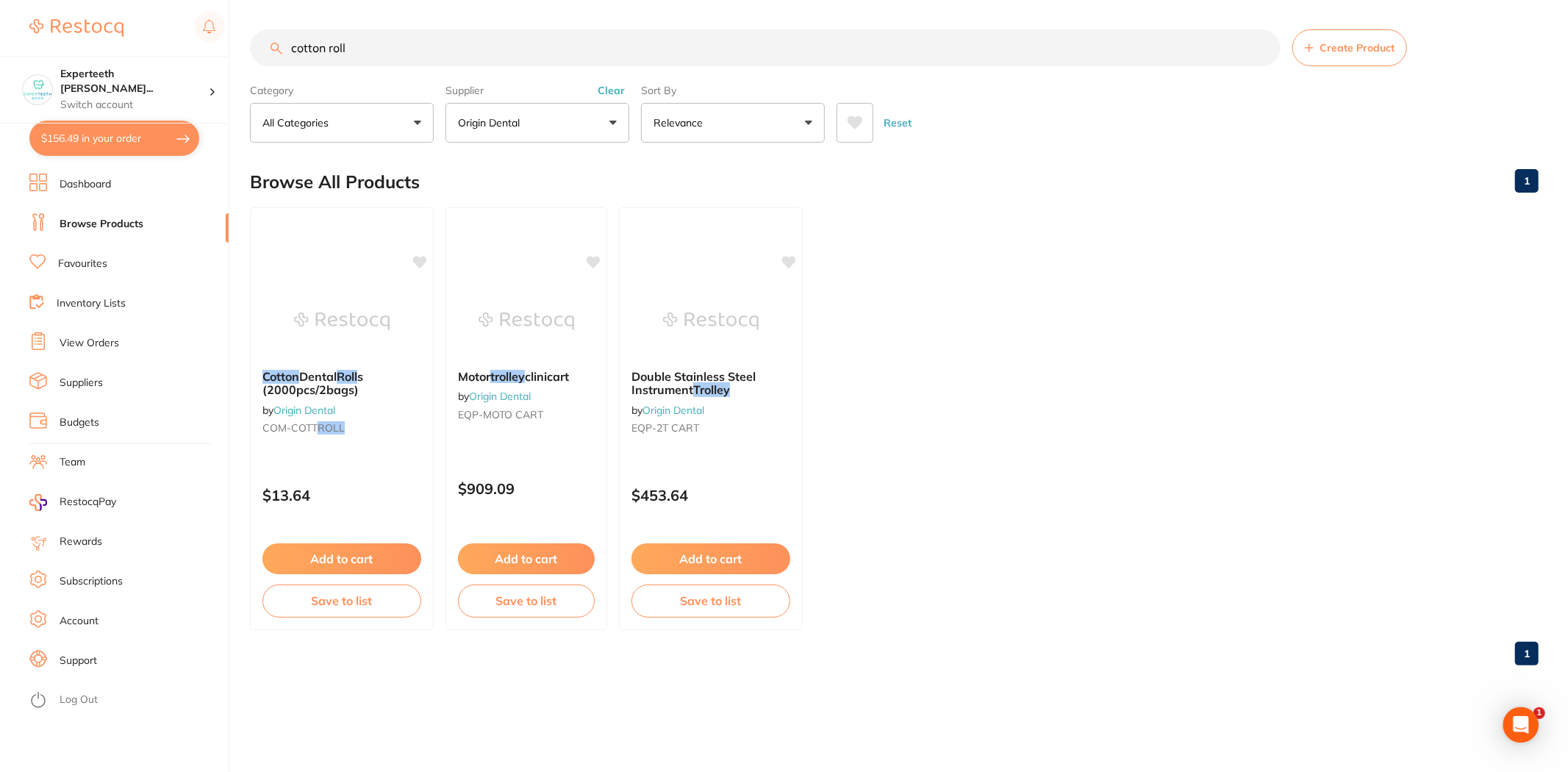
drag, startPoint x: 232, startPoint y: 46, endPoint x: 24, endPoint y: 44, distance: 208.0
click at [24, 44] on div "$156.49 Experteeth [PERSON_NAME]... Switch account Experteeth Eastwood West $15…" at bounding box center [784, 386] width 1568 height 772
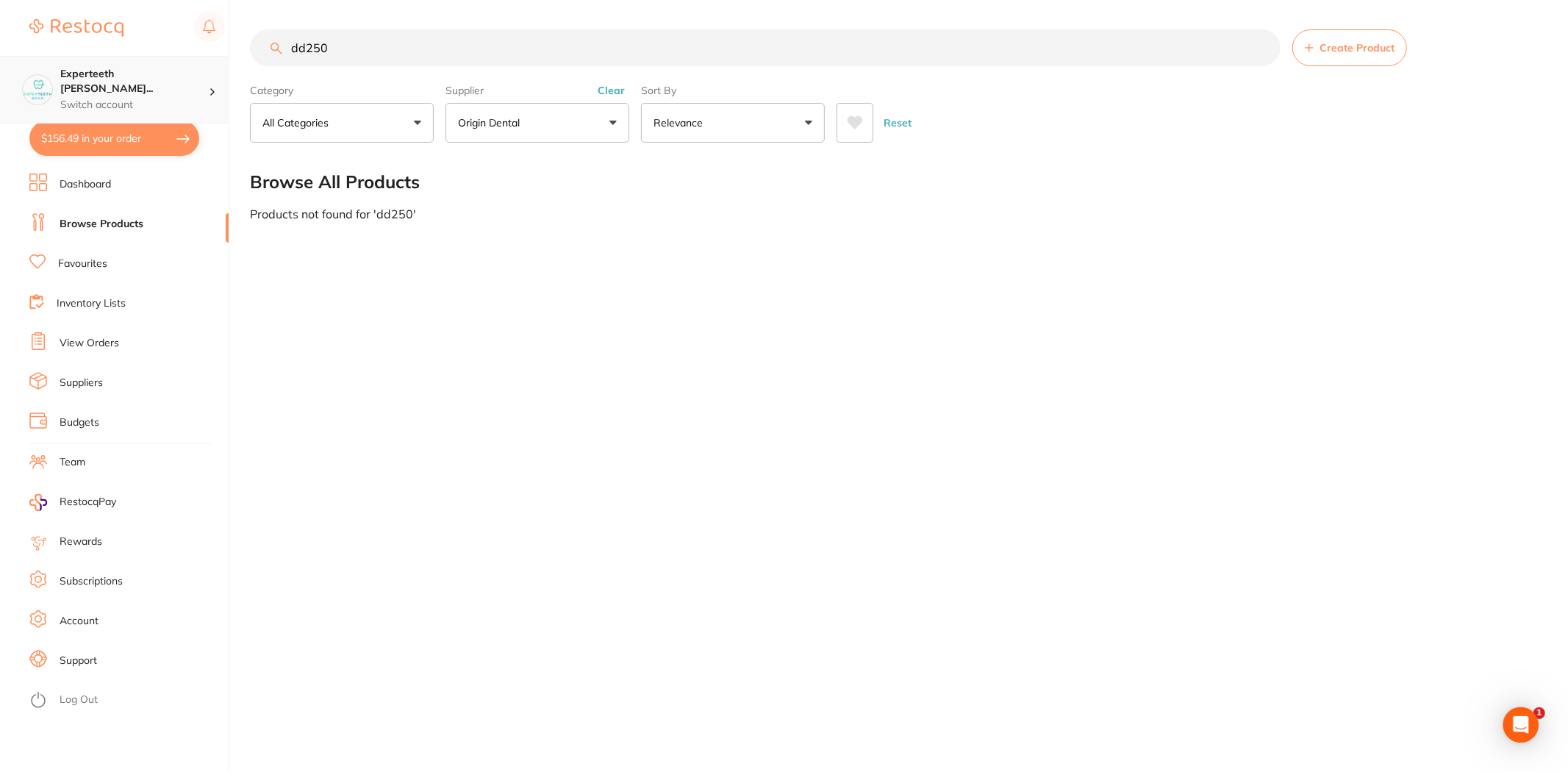
drag, startPoint x: 372, startPoint y: 42, endPoint x: 175, endPoint y: 62, distance: 198.0
click at [175, 62] on div "$156.49 Experteeth [PERSON_NAME]... Switch account Experteeth [GEOGRAPHIC_DATA]…" at bounding box center [784, 386] width 1568 height 772
type input "[PERSON_NAME] dishes"
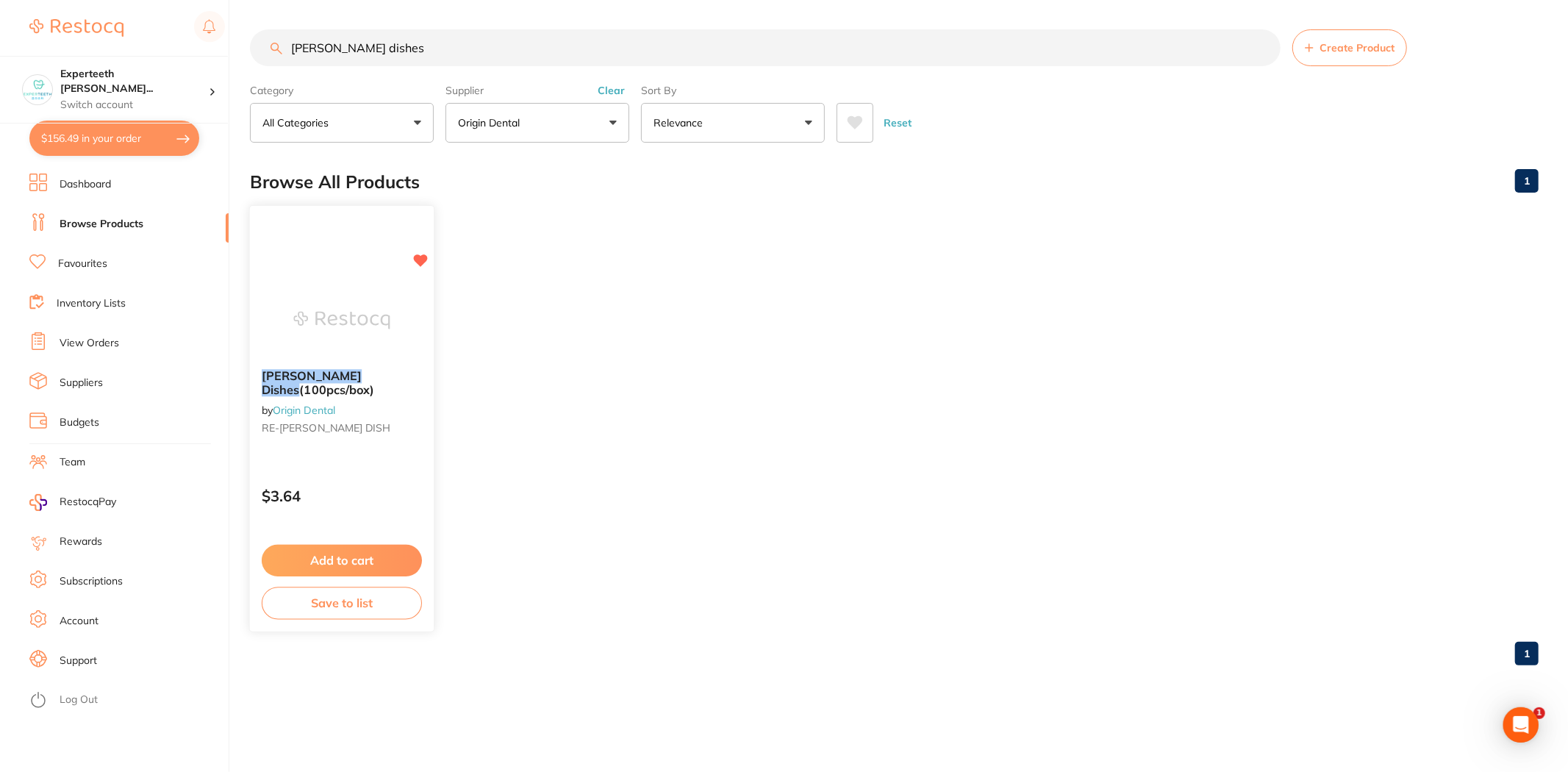
click at [375, 554] on button "Add to cart" at bounding box center [342, 560] width 160 height 32
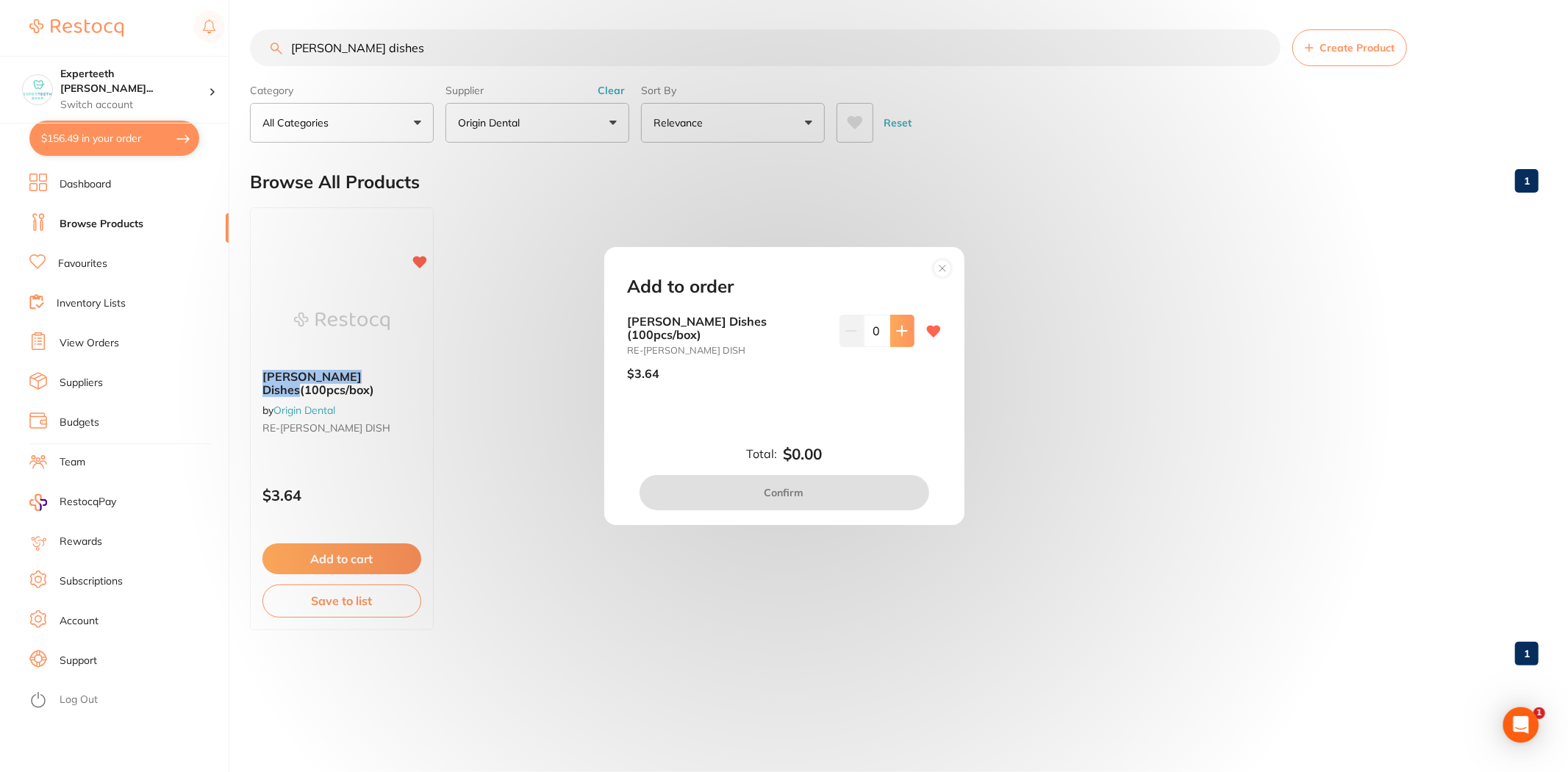
click at [900, 344] on button at bounding box center [902, 331] width 24 height 33
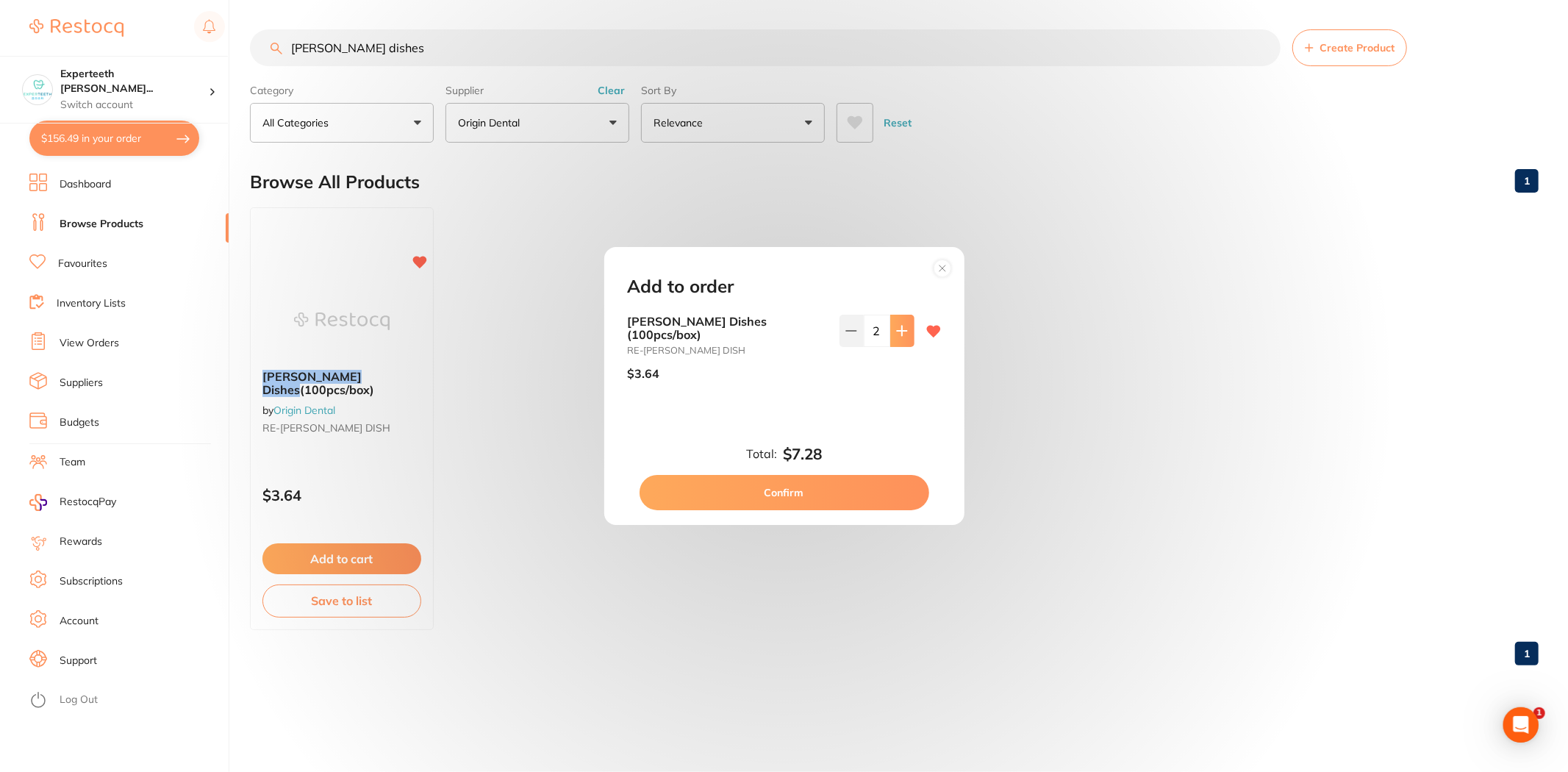
click at [900, 344] on button at bounding box center [902, 331] width 24 height 33
type input "4"
click at [854, 500] on button "Confirm" at bounding box center [784, 493] width 290 height 35
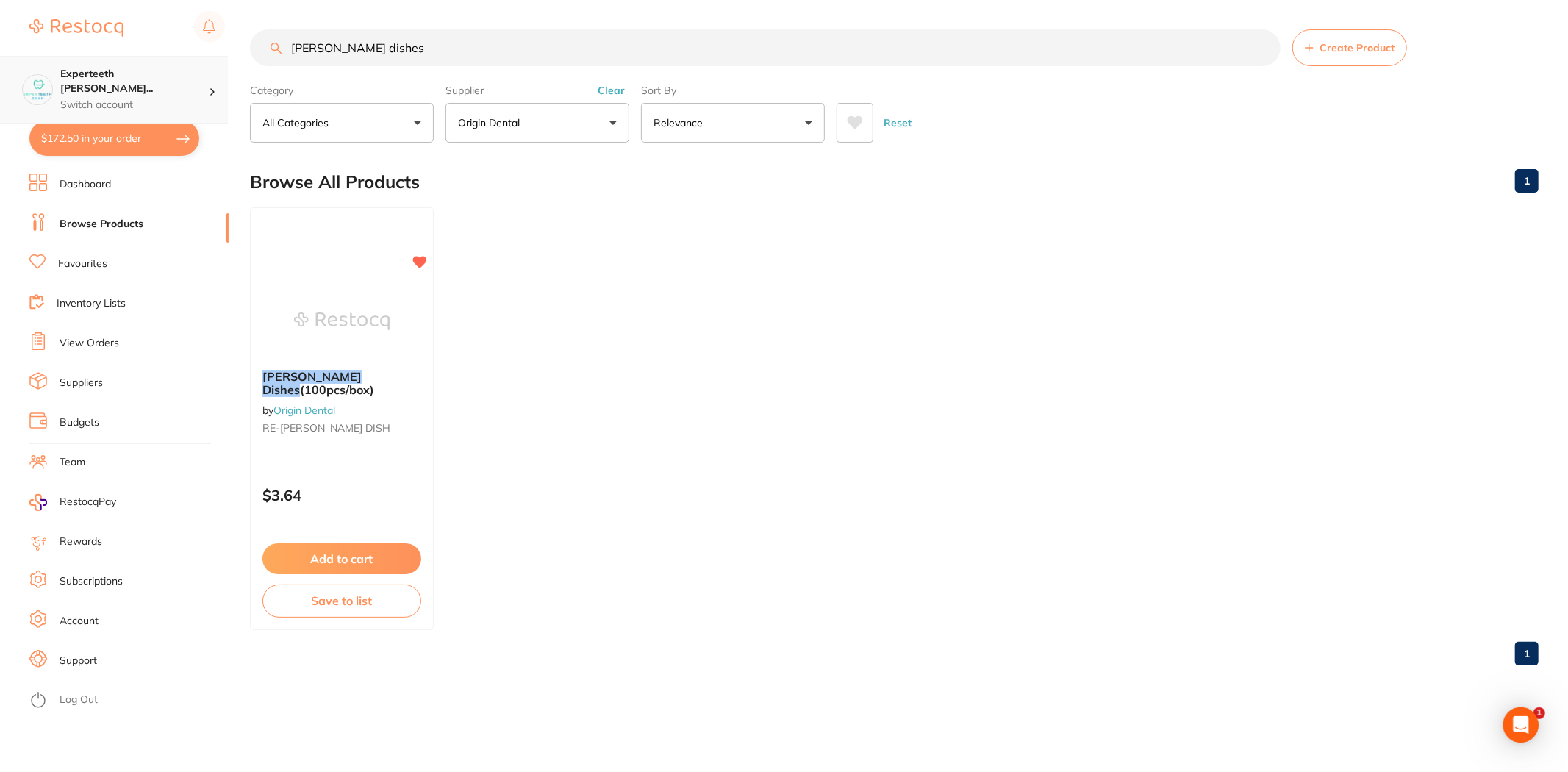
drag, startPoint x: 412, startPoint y: 46, endPoint x: 147, endPoint y: 79, distance: 267.0
click at [148, 79] on div "$172.50 Experteeth [PERSON_NAME]... Switch account Experteeth Eastwood West $17…" at bounding box center [784, 386] width 1568 height 772
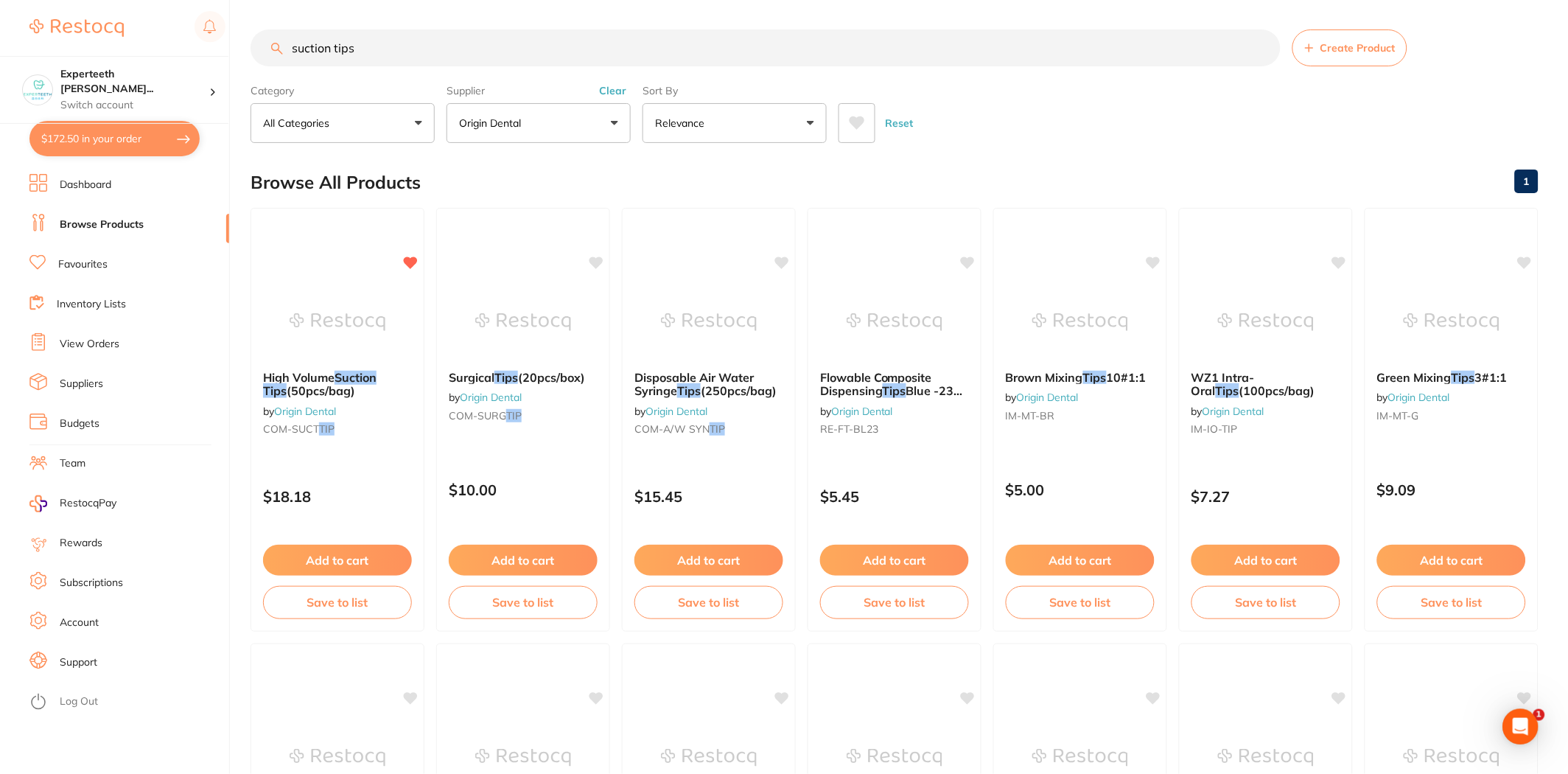
click at [623, 91] on button "Clear" at bounding box center [612, 90] width 36 height 14
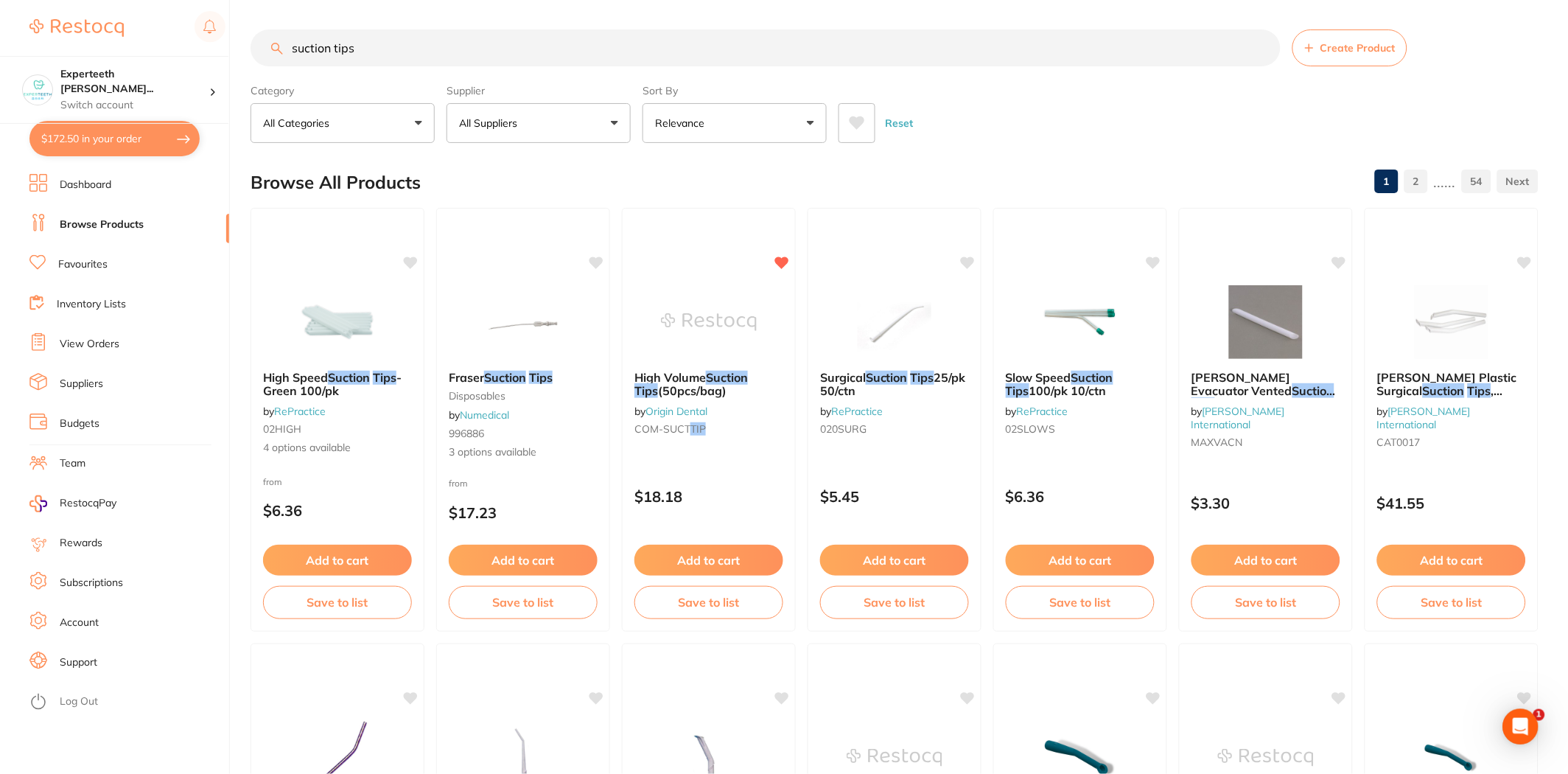
drag, startPoint x: 406, startPoint y: 54, endPoint x: 331, endPoint y: 52, distance: 75.0
click at [331, 52] on input "suction tips" at bounding box center [765, 48] width 1030 height 37
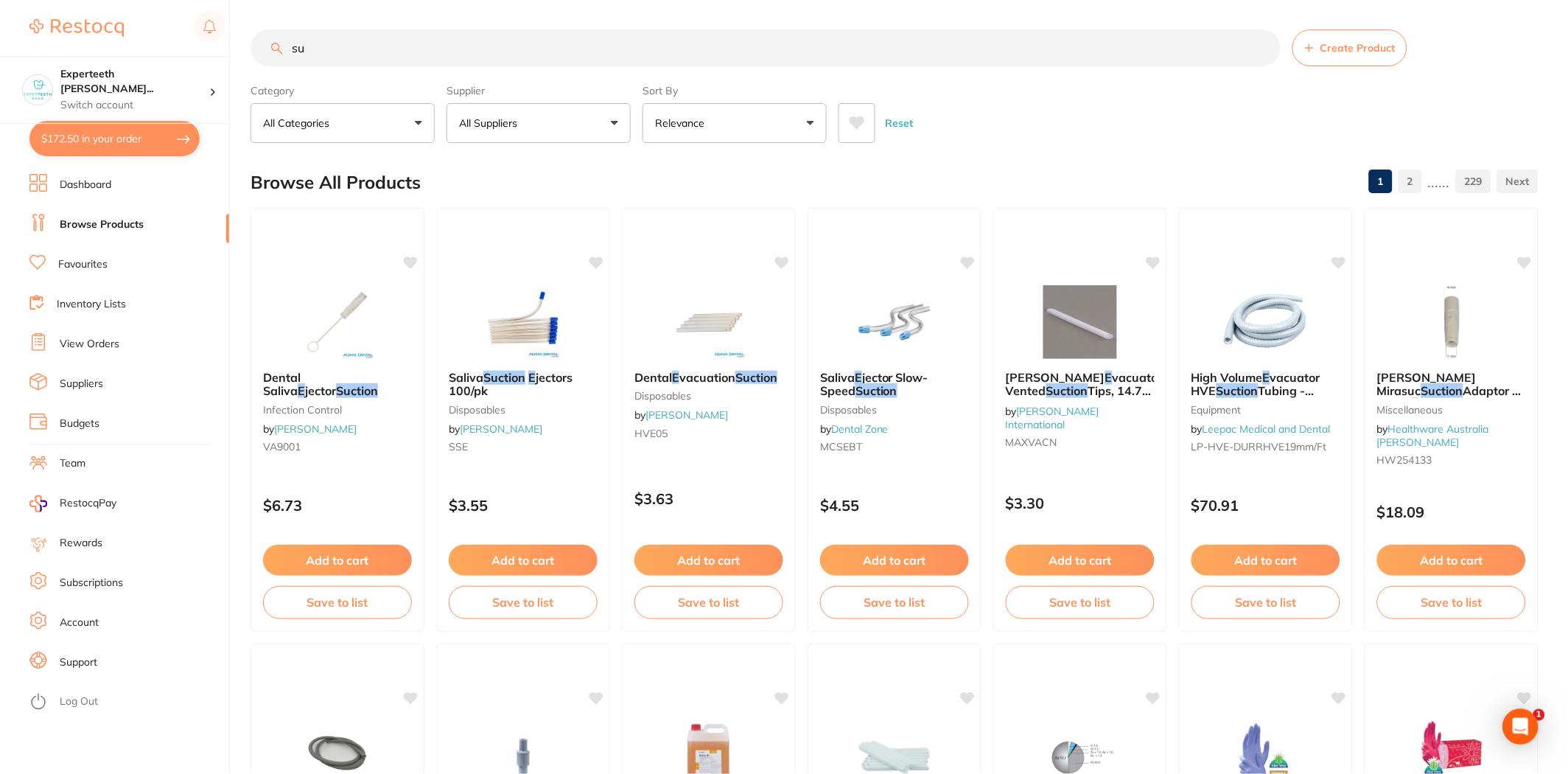
type input "s"
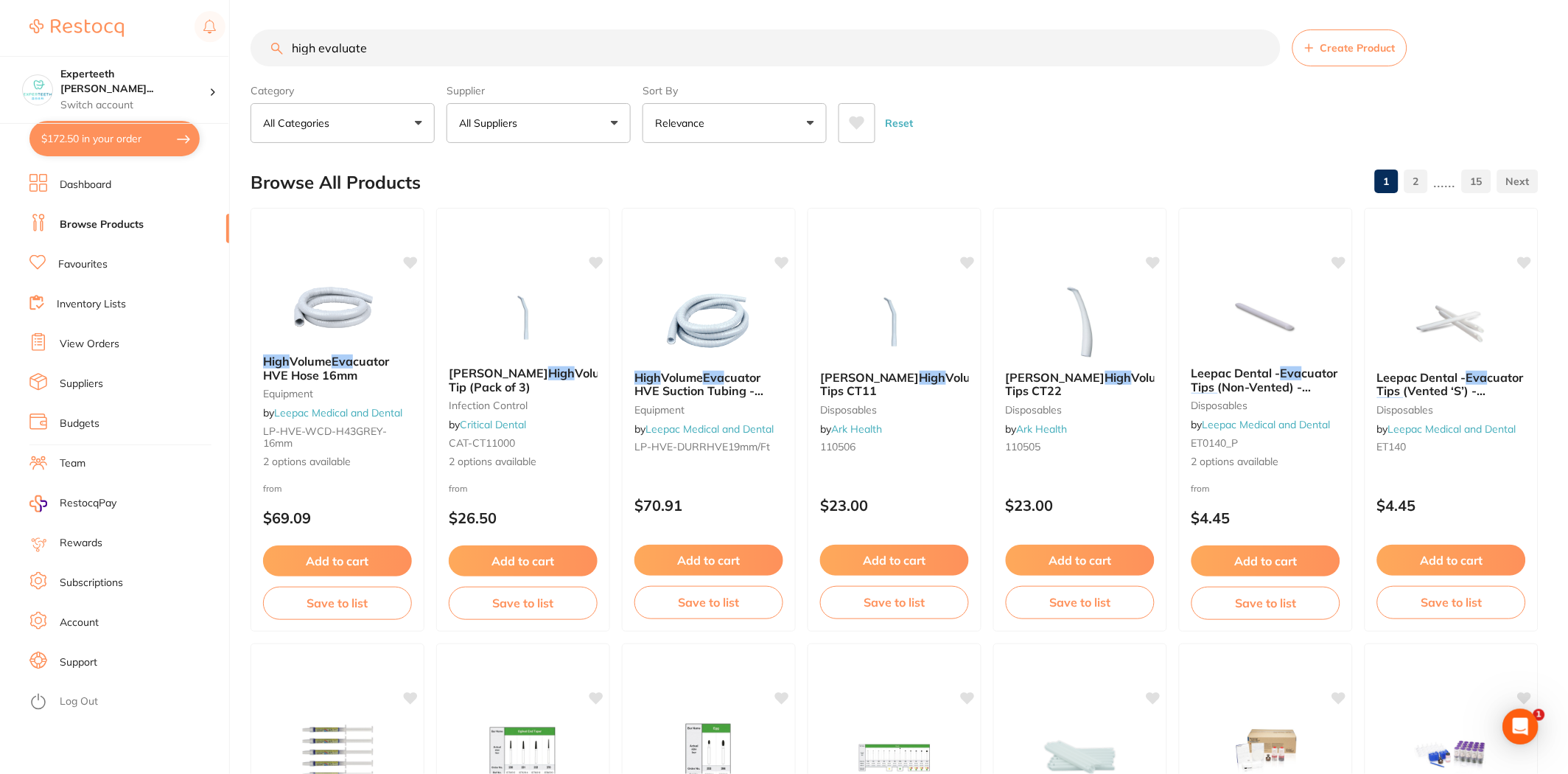
type input "high evaluate"
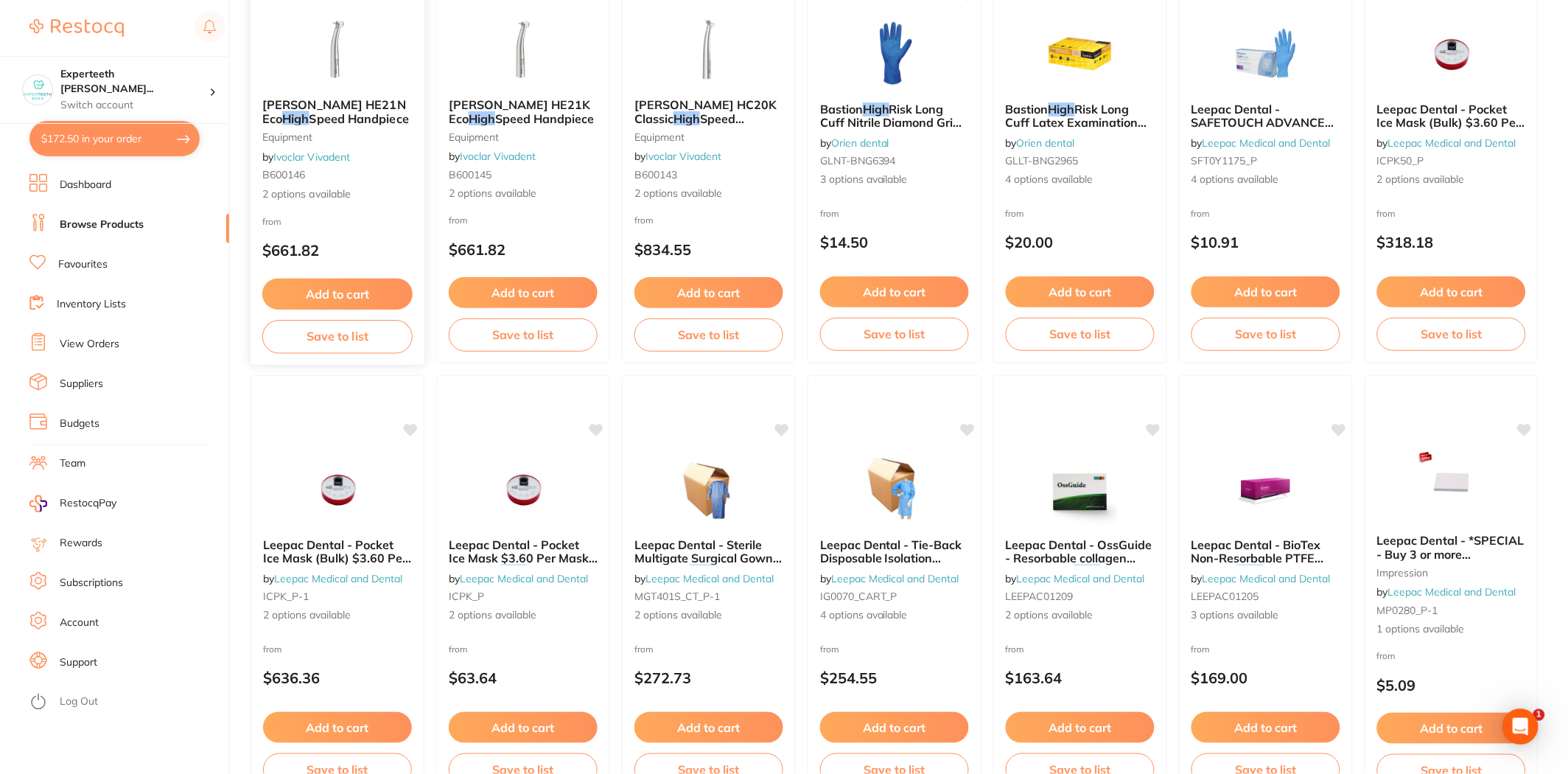
scroll to position [1883, 0]
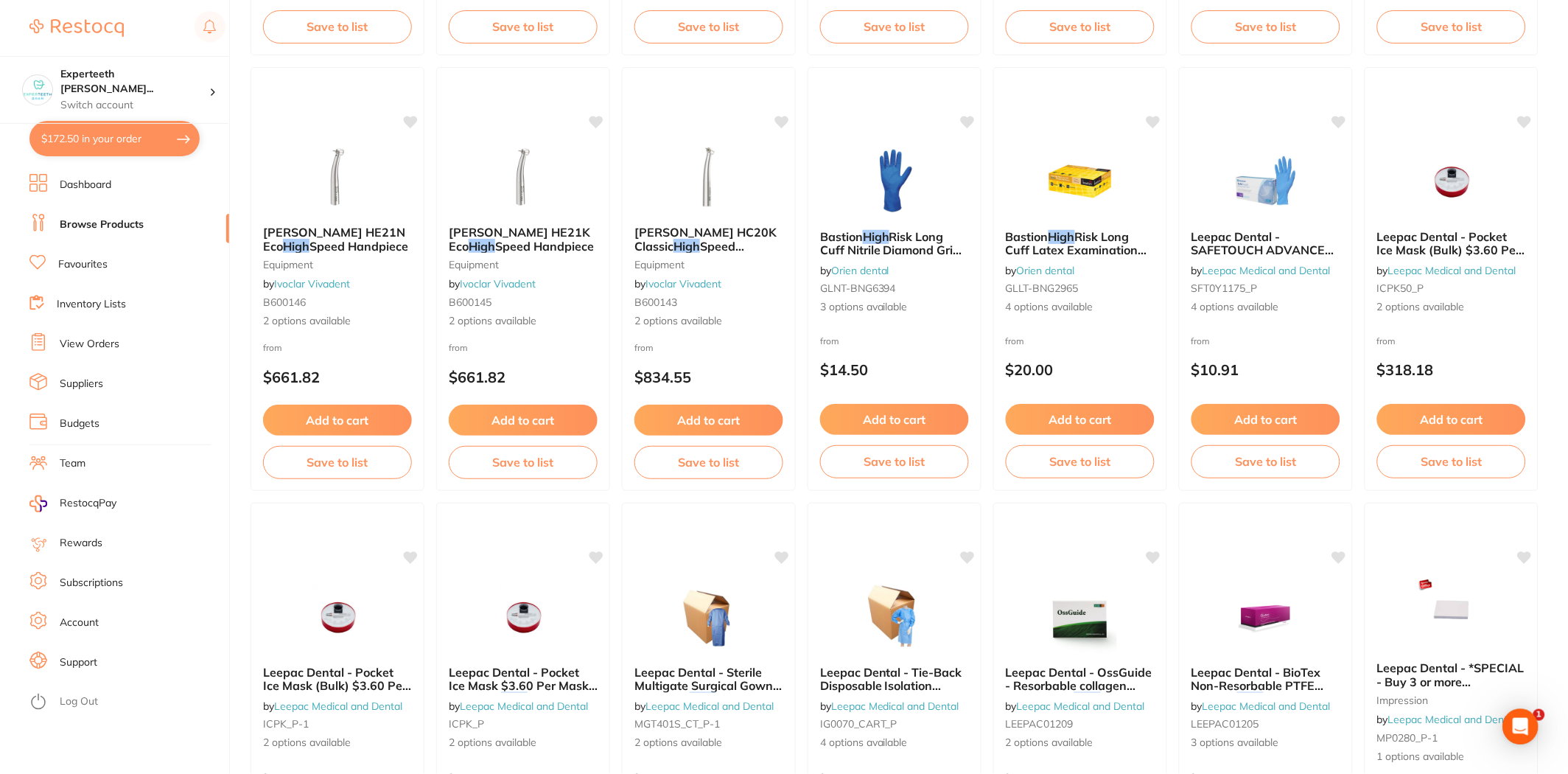
click at [82, 354] on li "View Orders" at bounding box center [129, 344] width 199 height 22
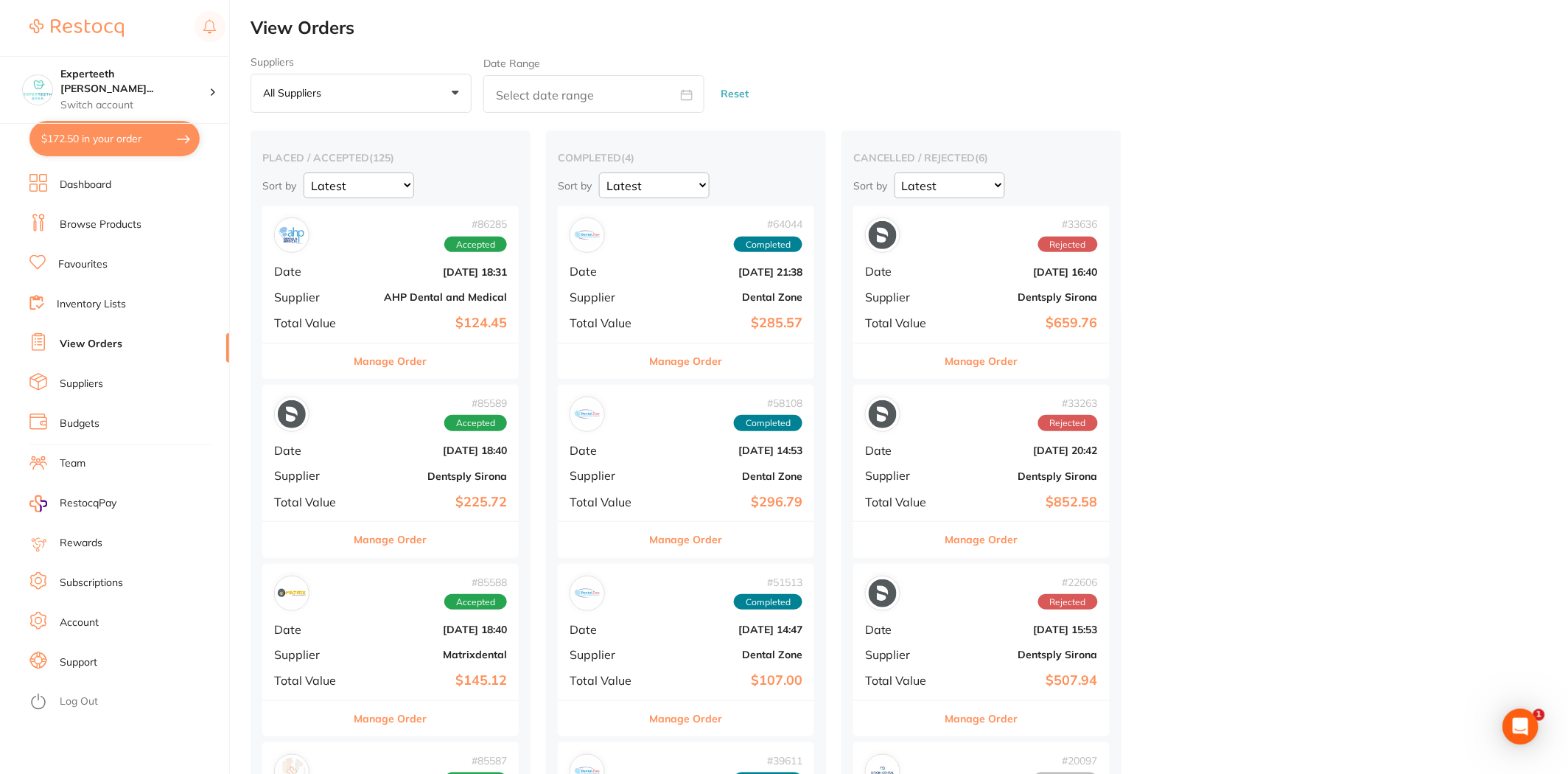
click at [356, 293] on div "# 86285 Accepted Date [DATE] 18:31 Supplier AHP Dental and Medical Total Value …" at bounding box center [391, 274] width 256 height 136
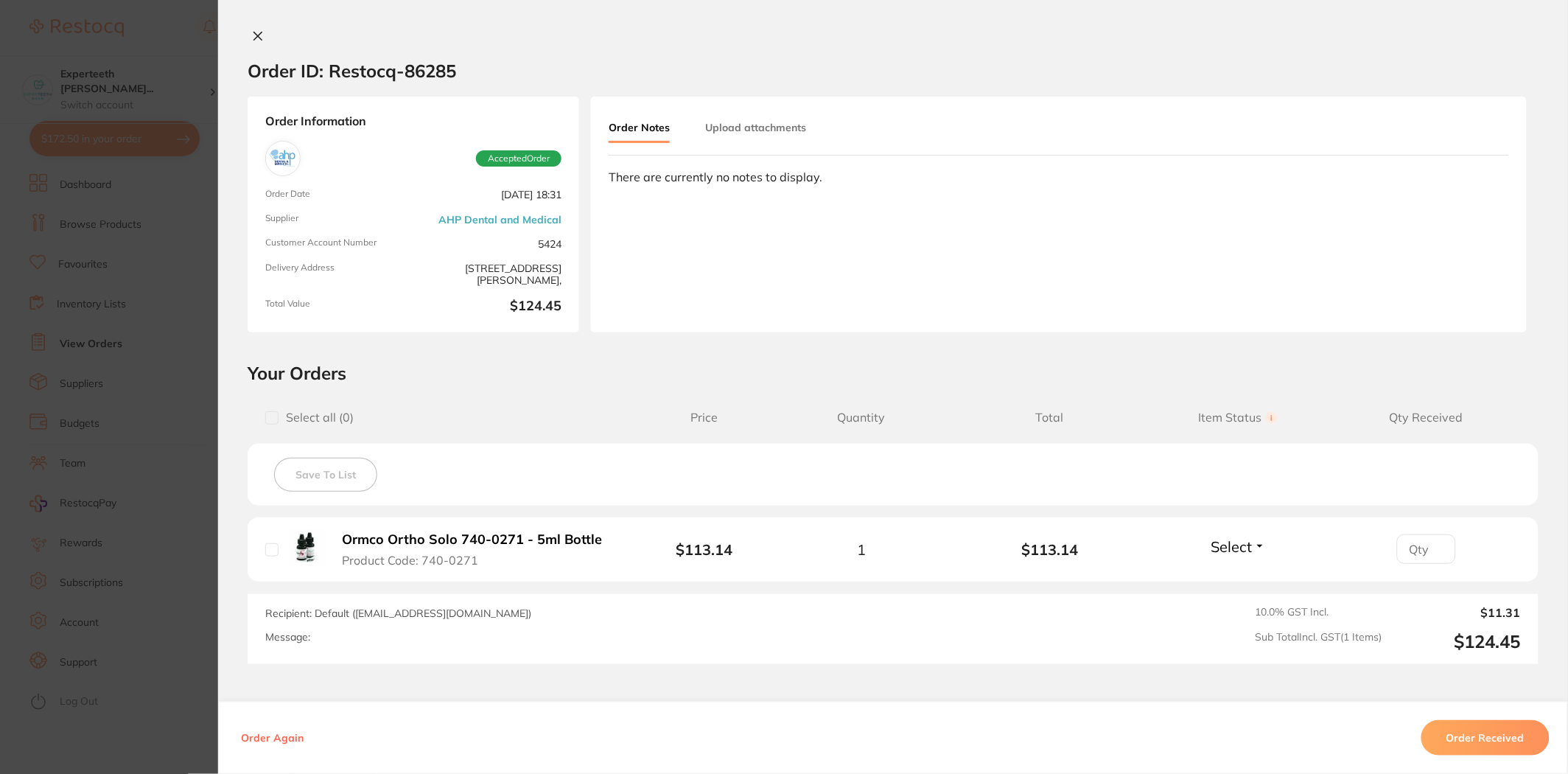
click at [66, 399] on section "Order ID: Restocq- 86285 Order Information Accepted Order Order Date [DATE] 18:…" at bounding box center [784, 387] width 1568 height 774
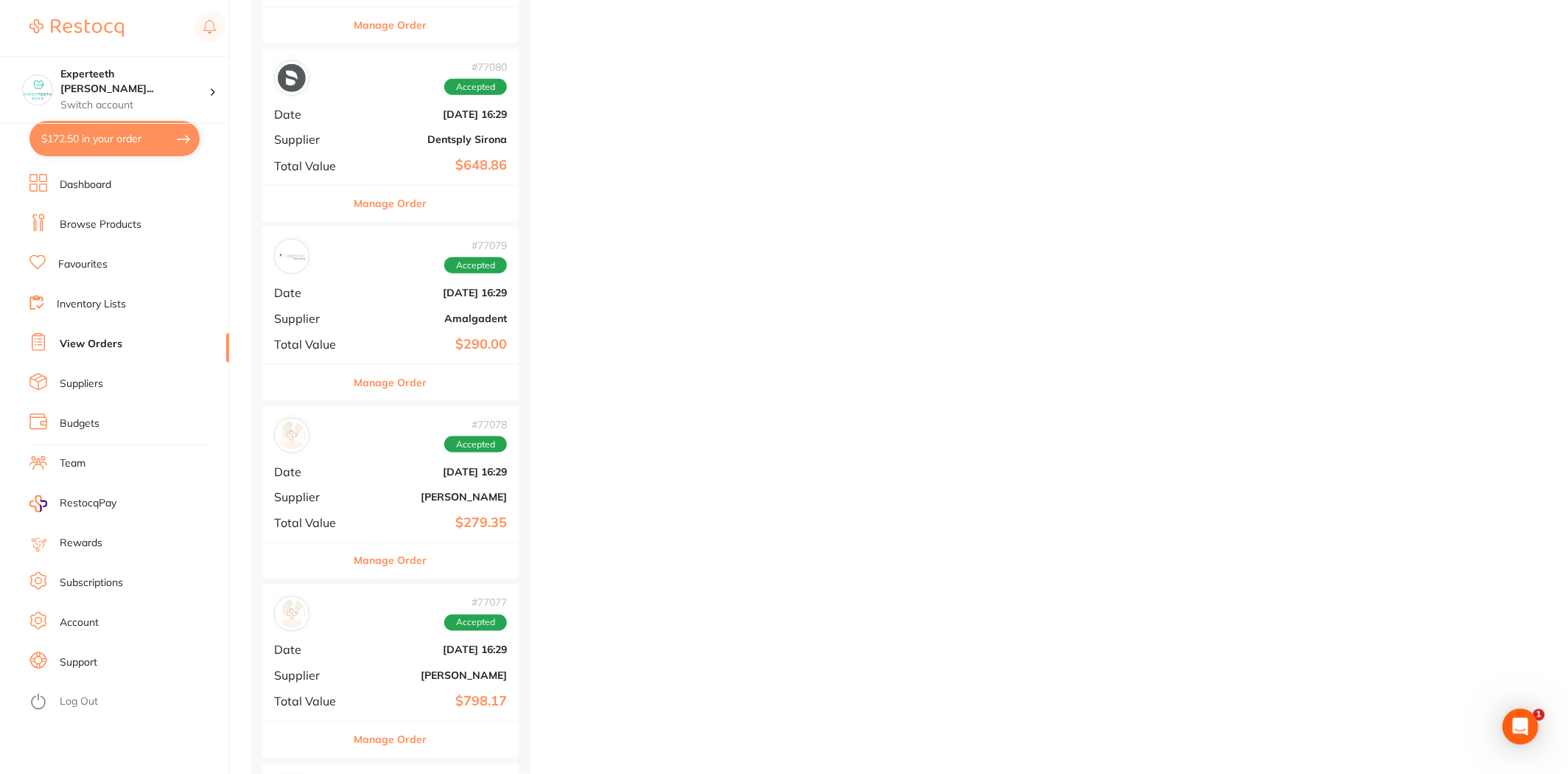
scroll to position [2128, 0]
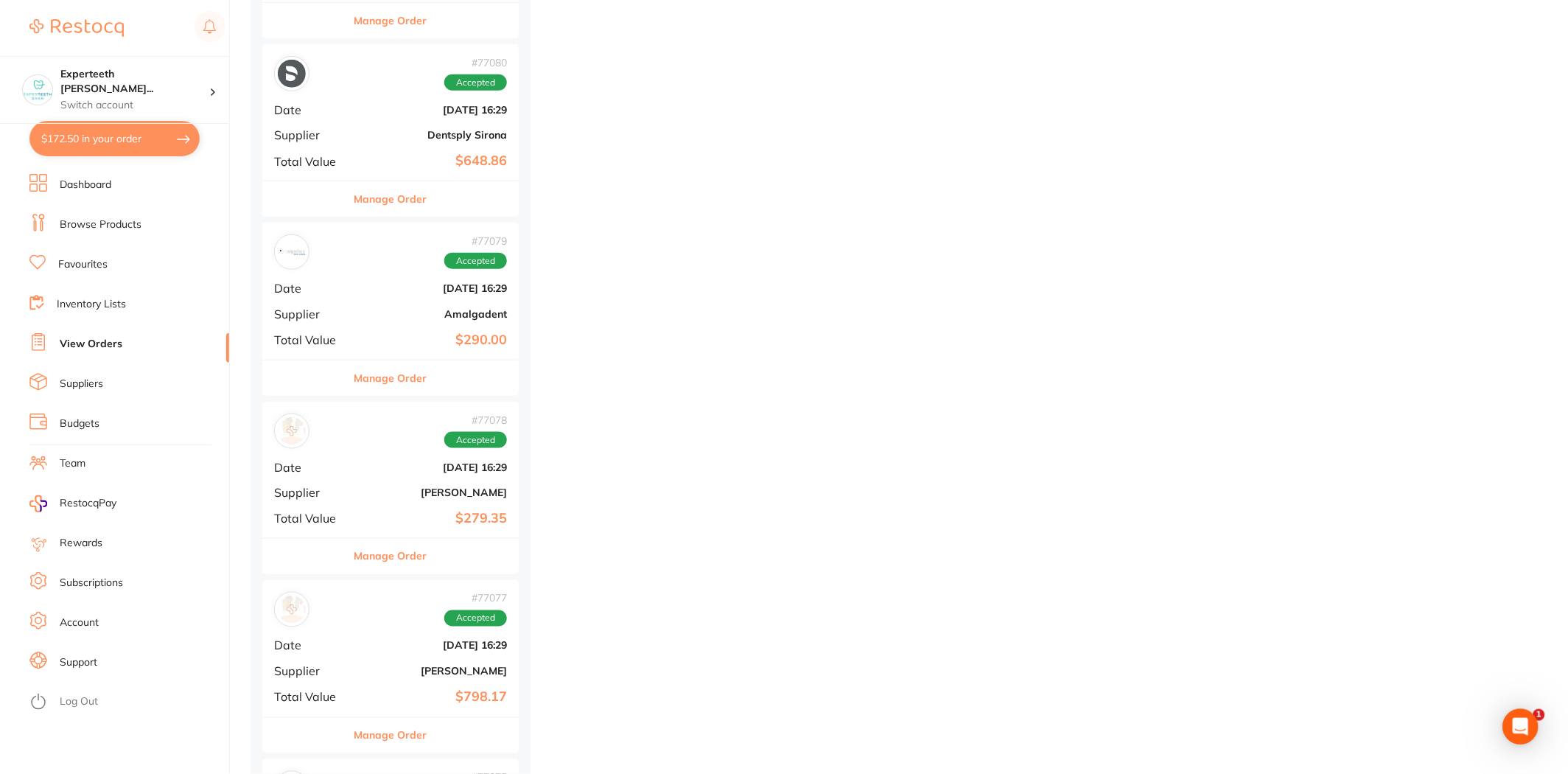
click at [400, 291] on b "[DATE] 16:29" at bounding box center [433, 288] width 147 height 12
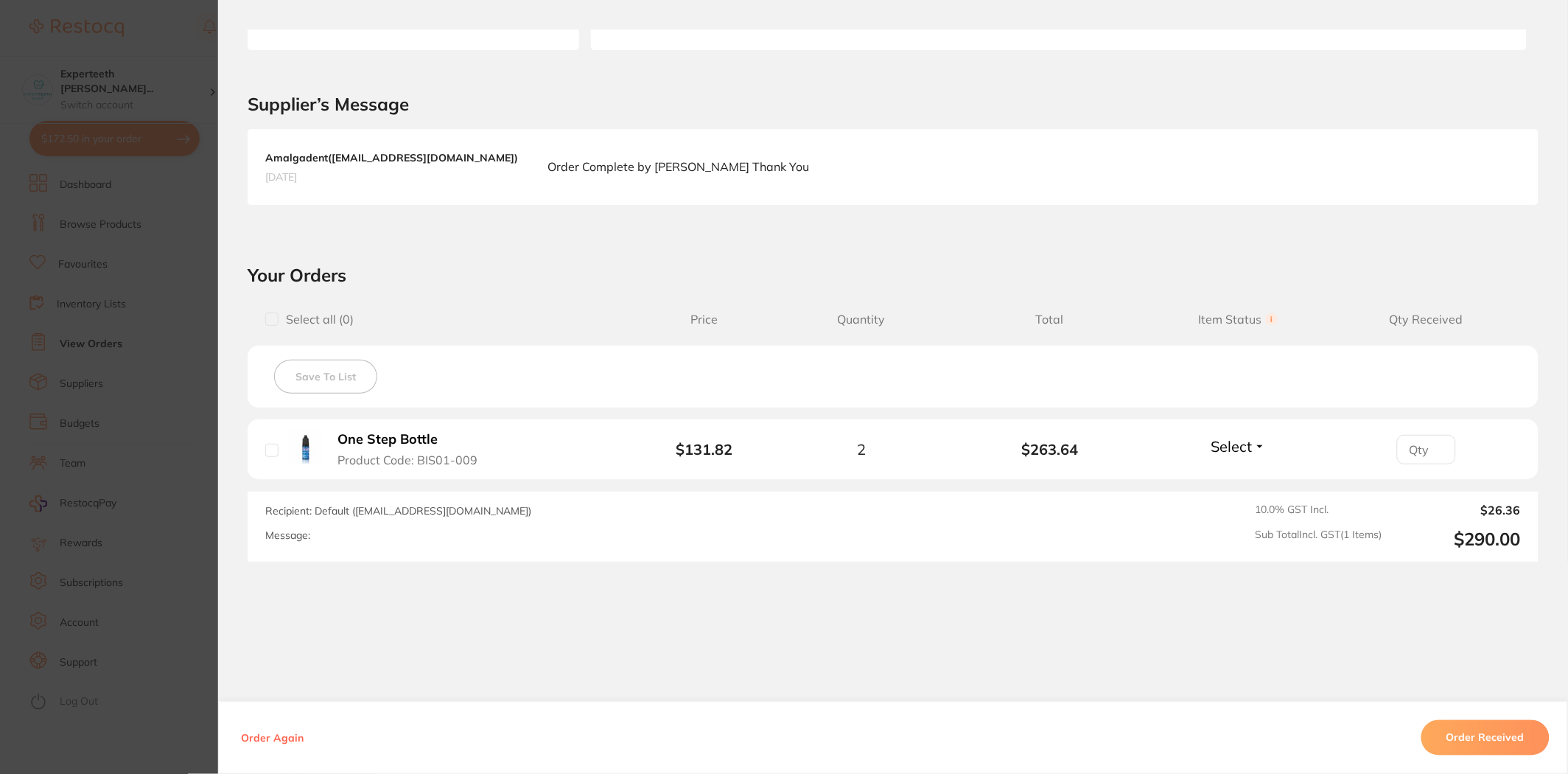
scroll to position [290, 0]
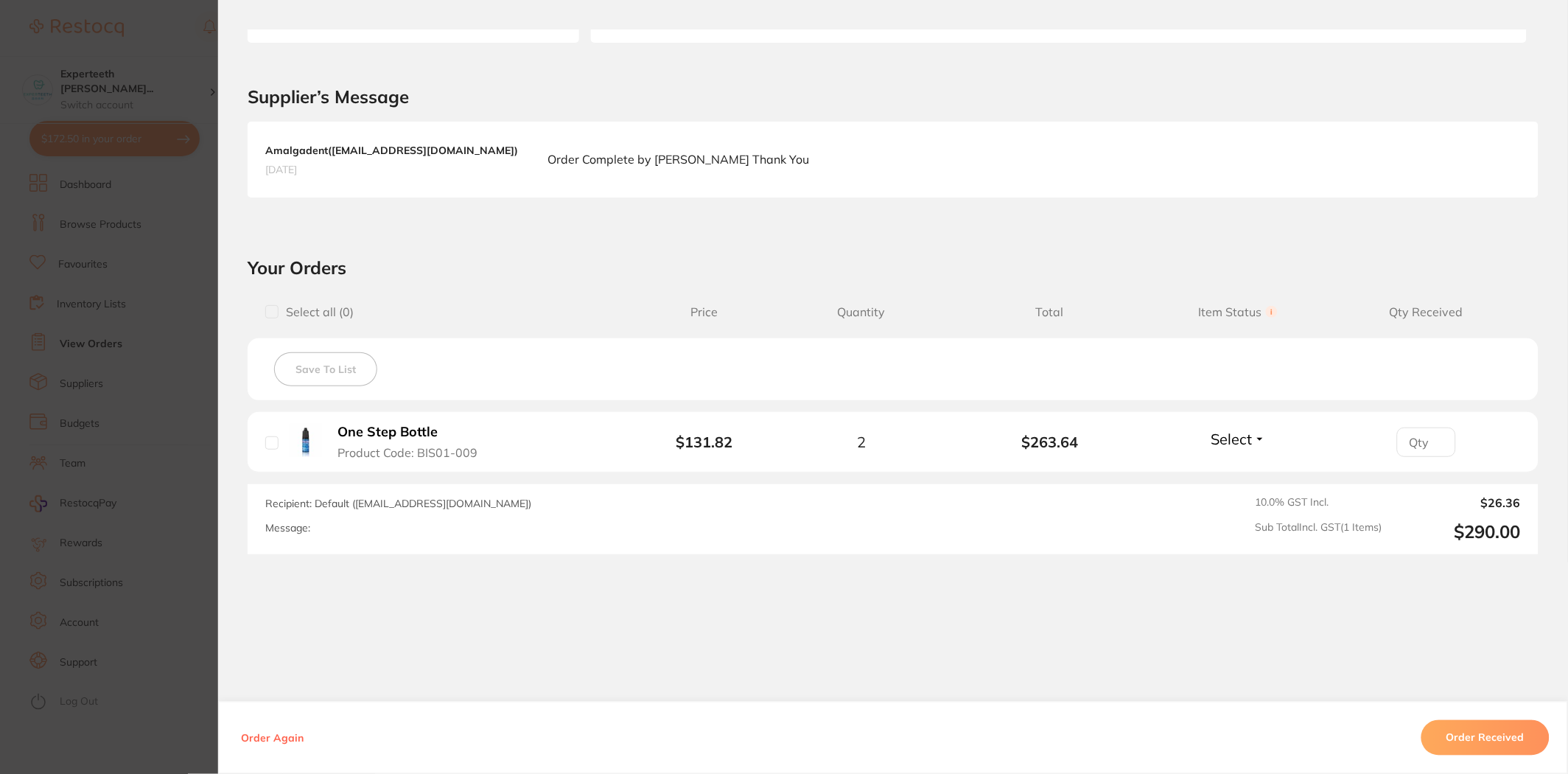
click at [138, 400] on section "Order ID: Restocq- 77079 Order Information Accepted Order Order Date [DATE] 16:…" at bounding box center [784, 387] width 1568 height 774
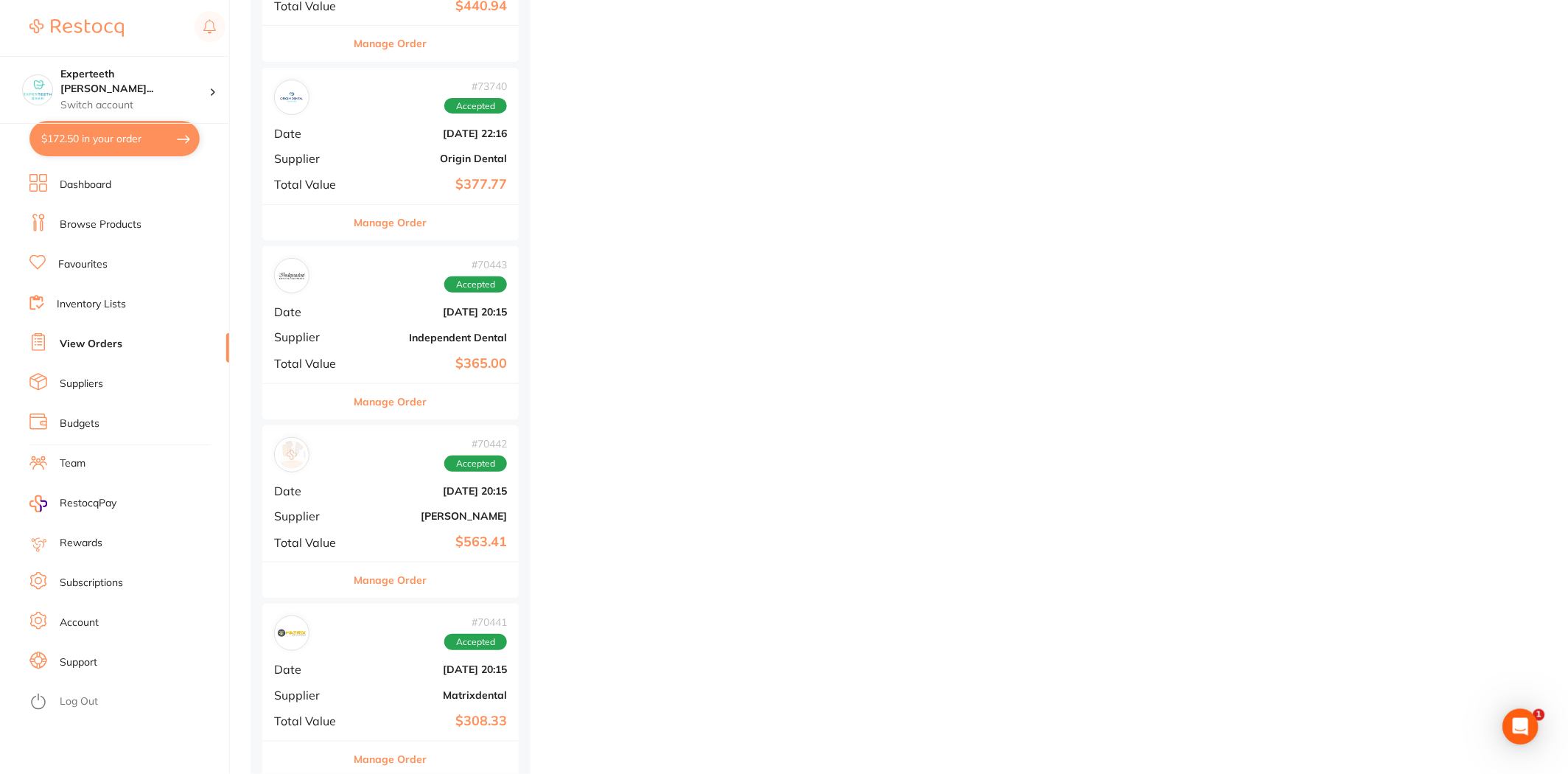
scroll to position [3356, 0]
click at [413, 333] on b "Independent Dental" at bounding box center [433, 336] width 147 height 12
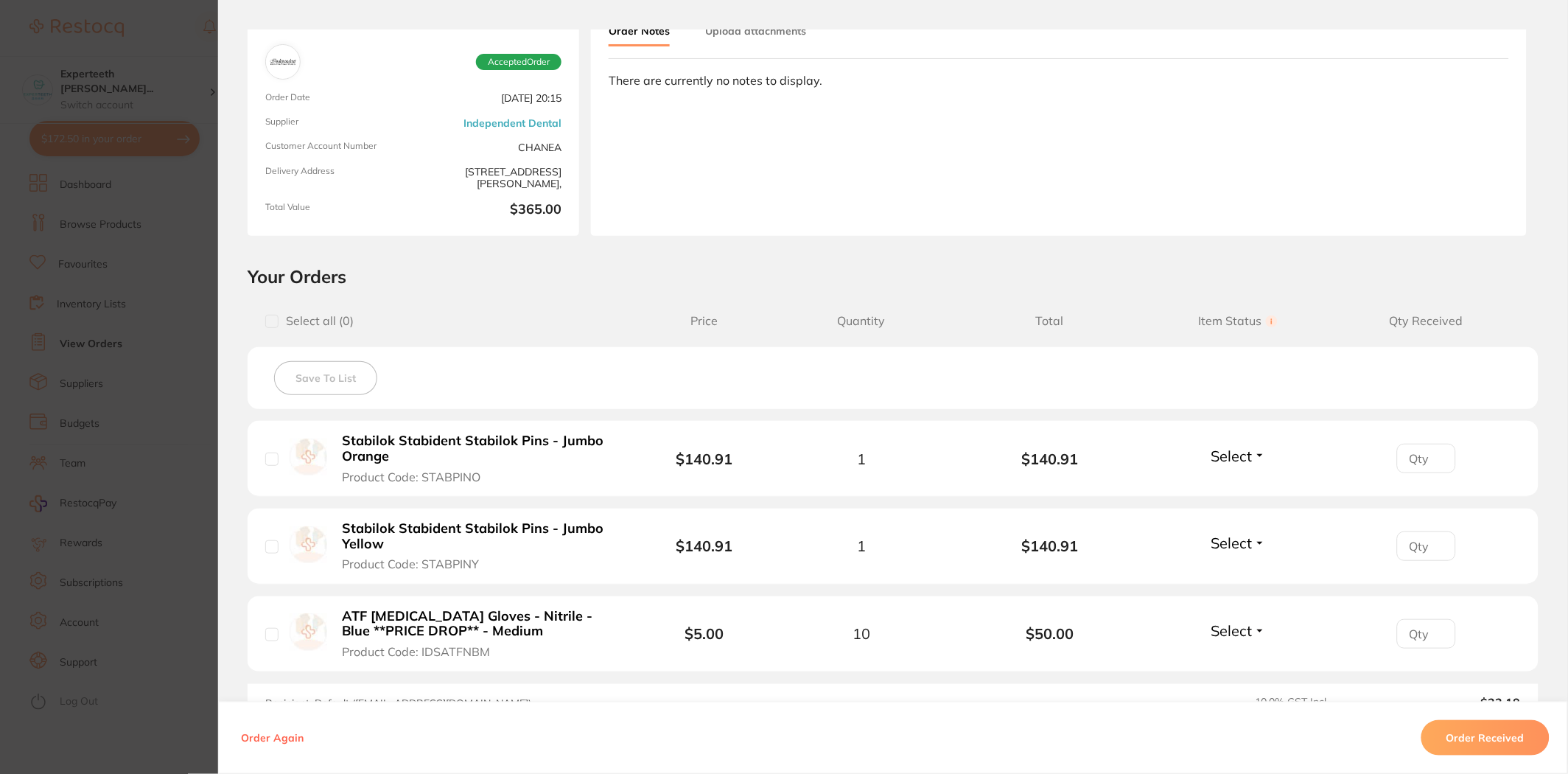
scroll to position [296, 0]
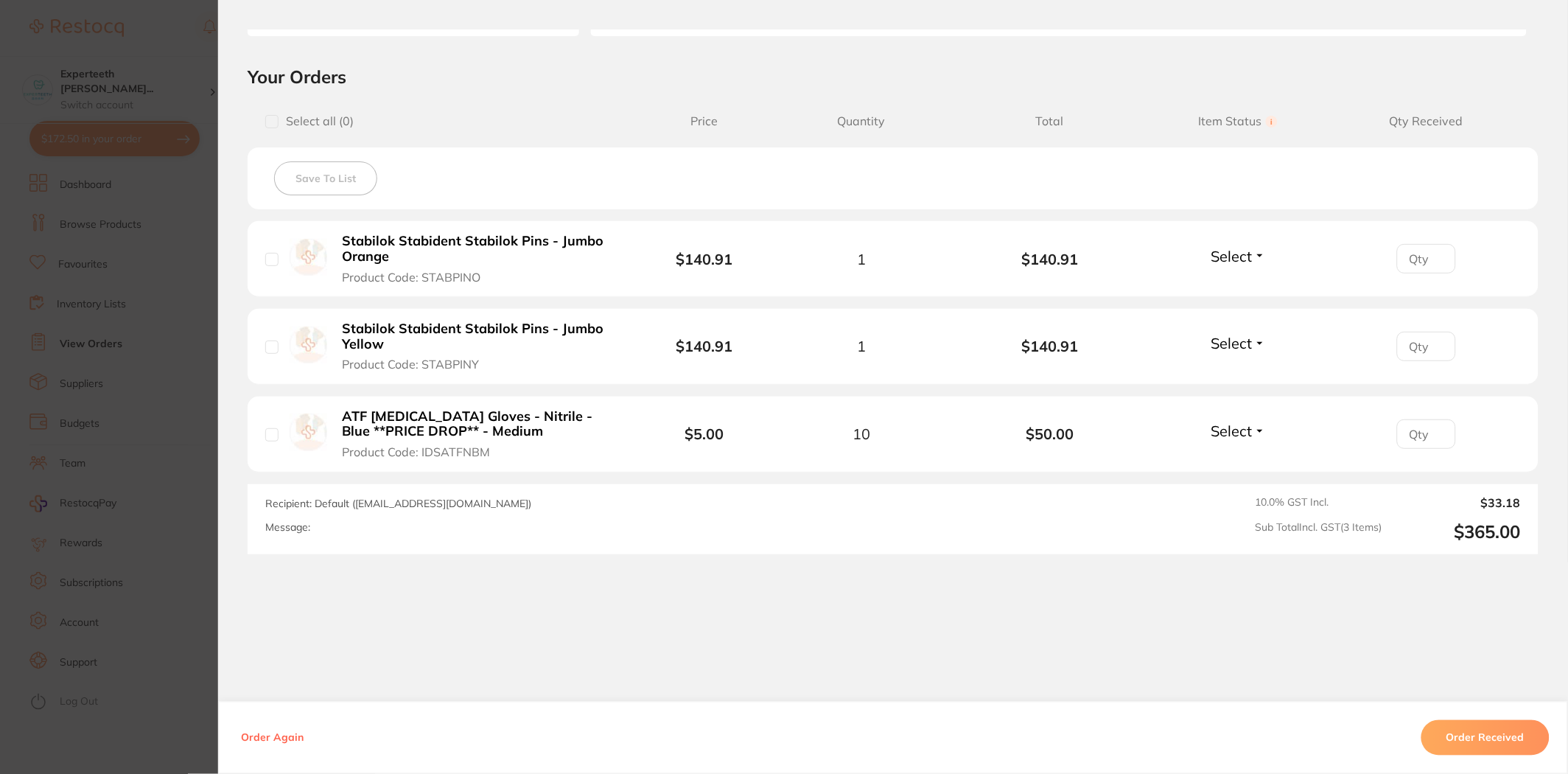
click at [126, 411] on section "Order ID: Restocq- 70443 Order Information Accepted Order Order Date [DATE] 20:…" at bounding box center [784, 387] width 1568 height 774
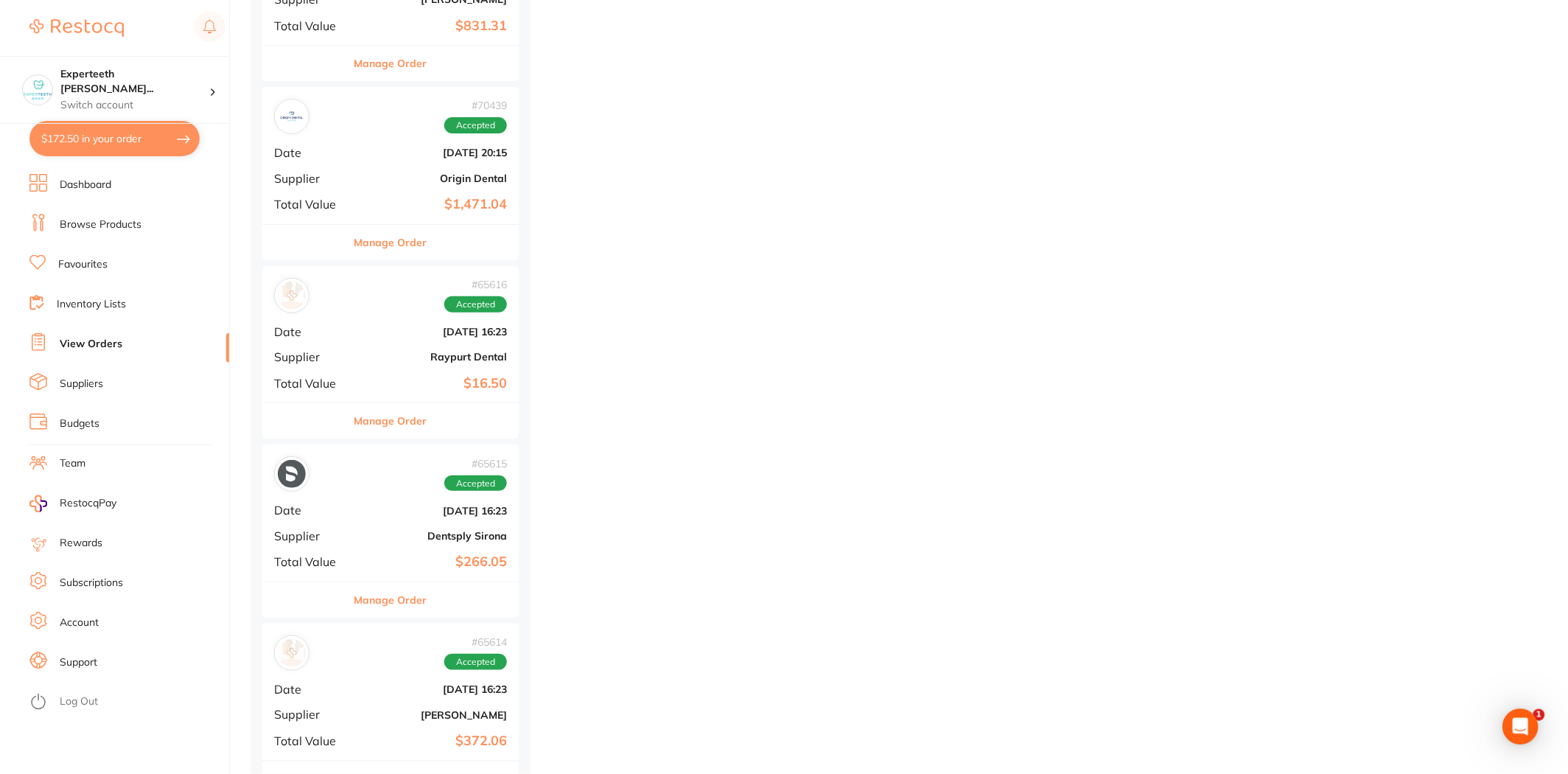
scroll to position [4338, 0]
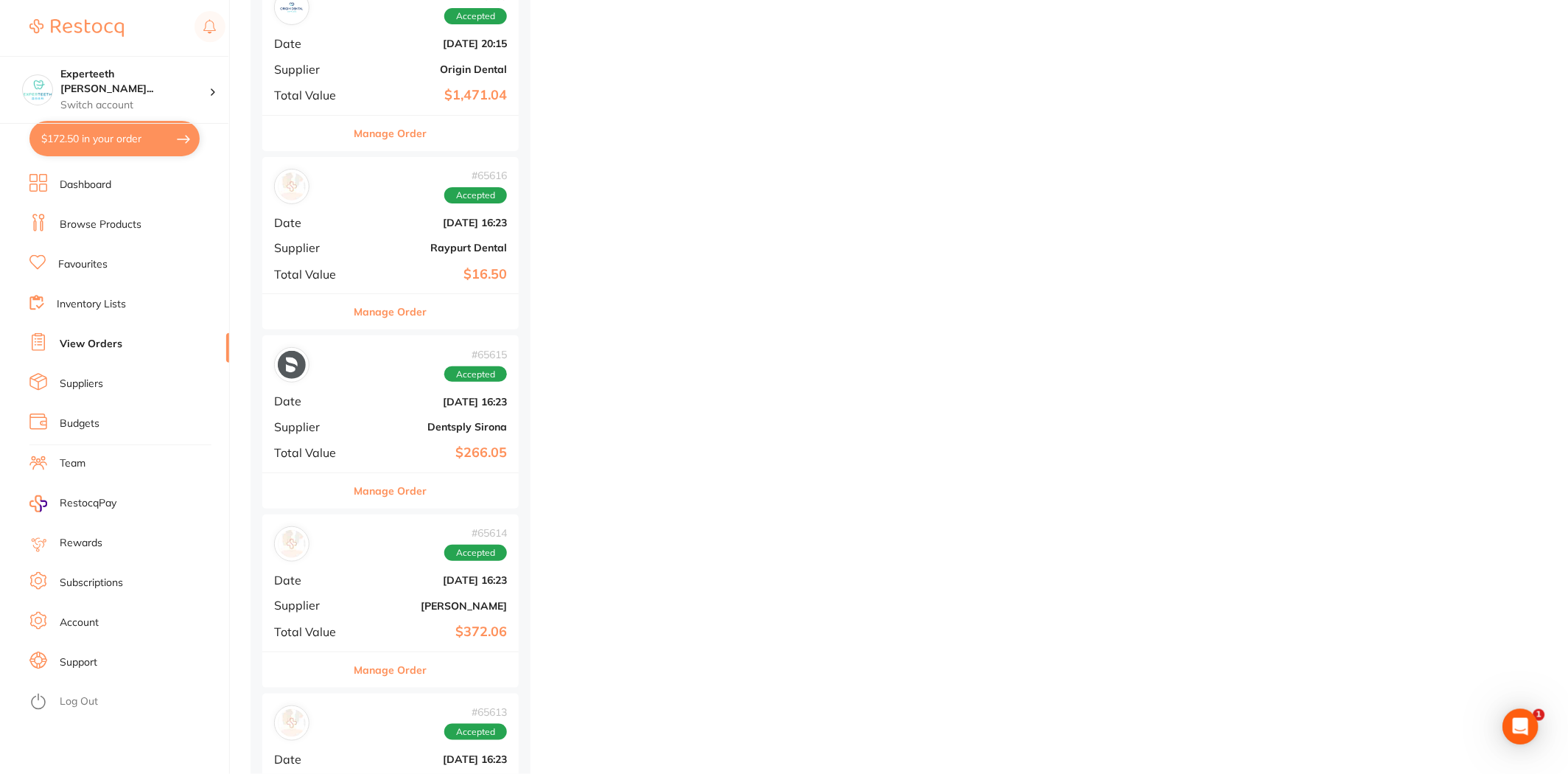
click at [377, 252] on b "Raypurt Dental" at bounding box center [433, 247] width 147 height 12
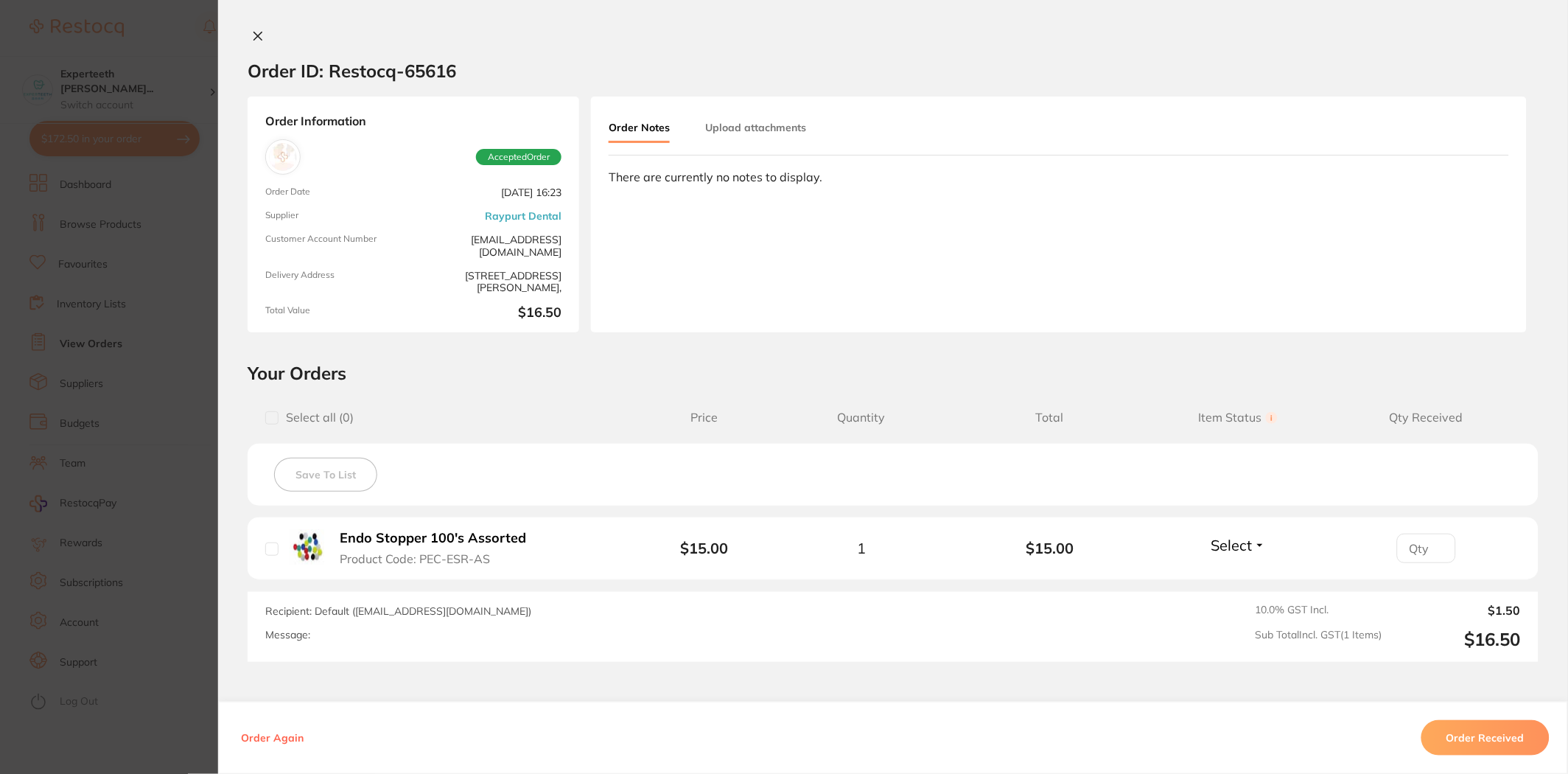
click at [123, 403] on section "Order ID: Restocq- 65616 Order Information Accepted Order Order Date [DATE] 16:…" at bounding box center [784, 387] width 1568 height 774
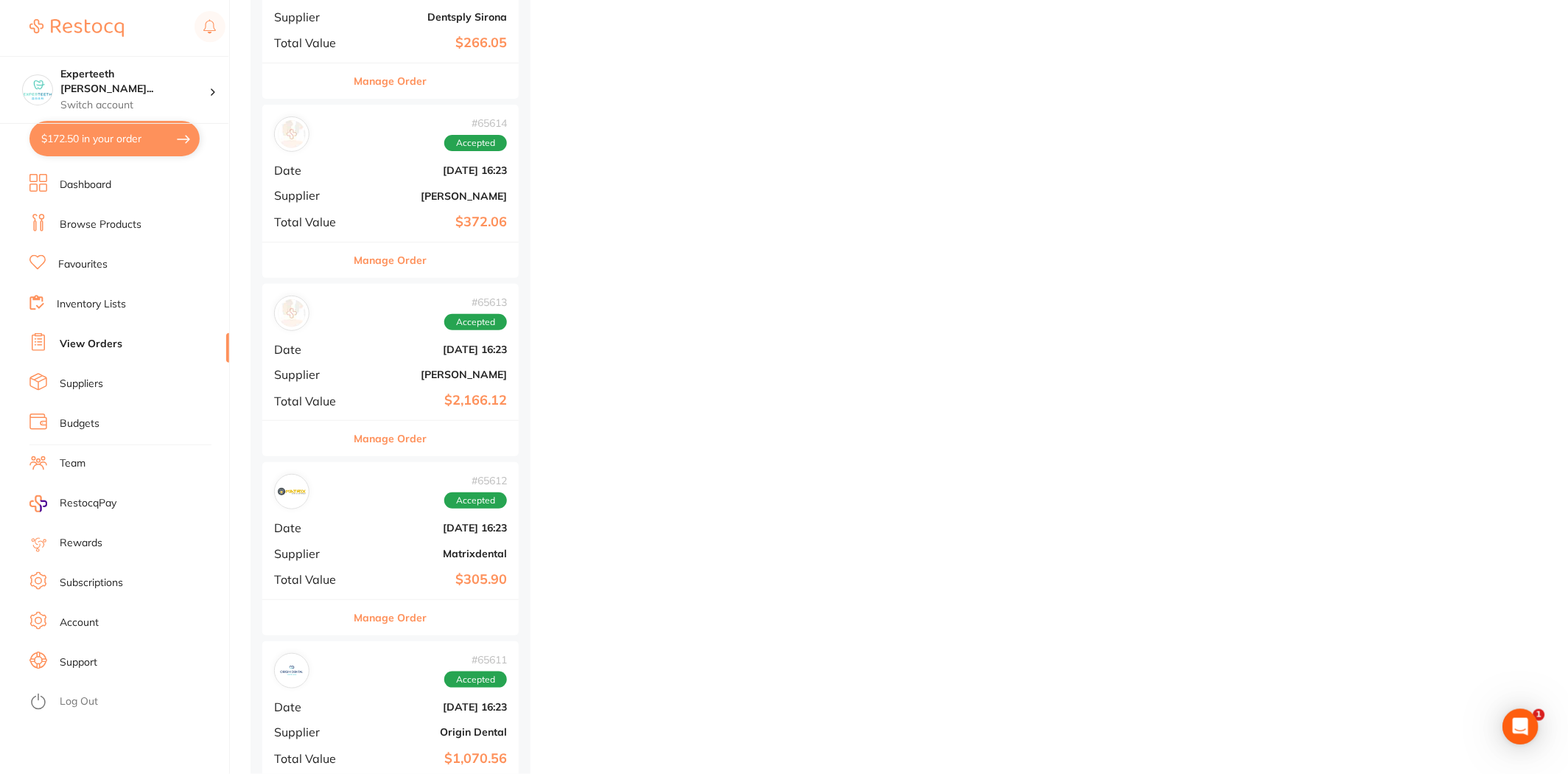
scroll to position [4994, 0]
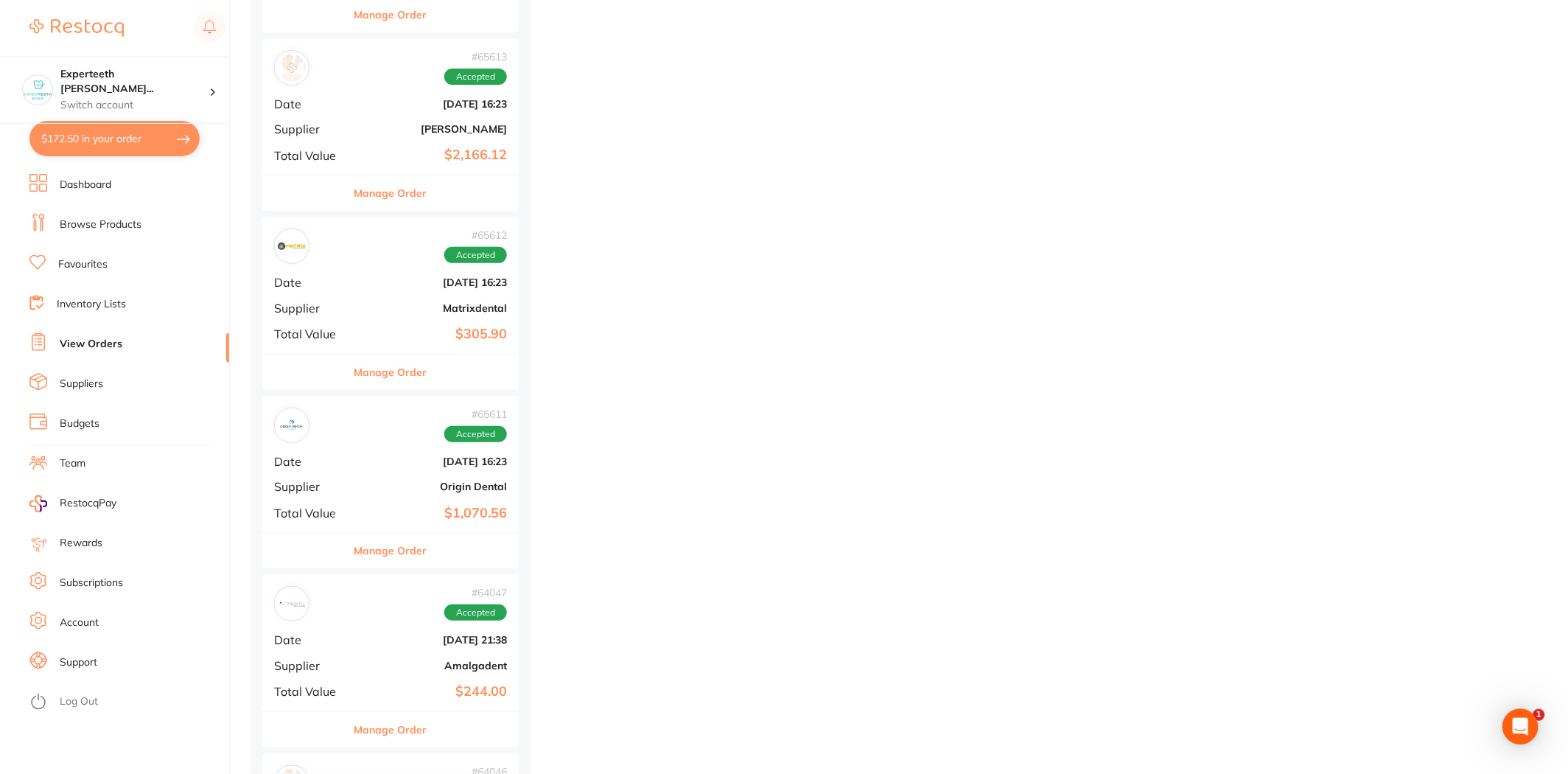
click at [376, 297] on div "# 65612 Accepted Date [DATE] 16:23 Supplier Matrixdental Total Value $305.90" at bounding box center [391, 285] width 256 height 136
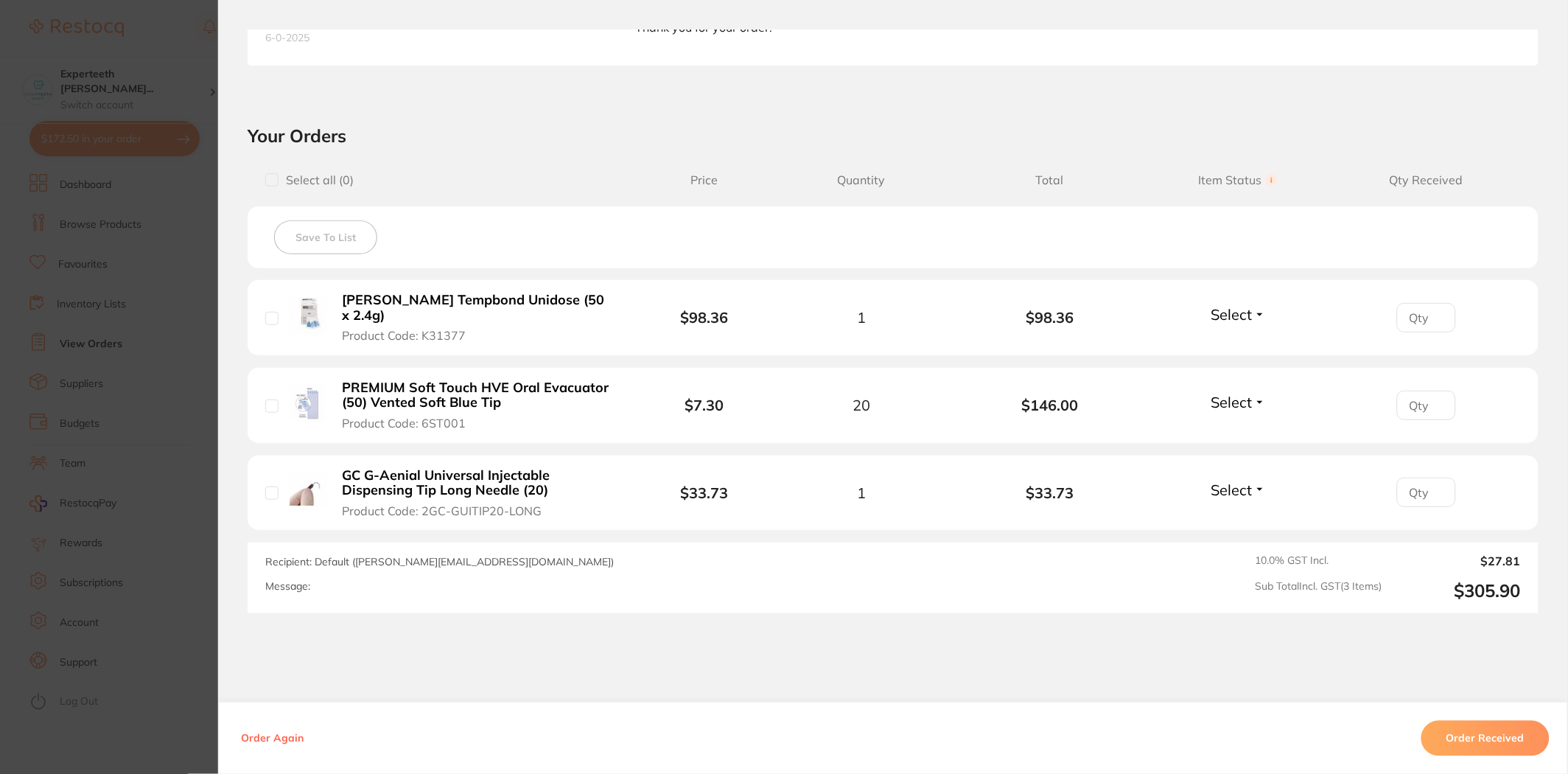
scroll to position [468, 0]
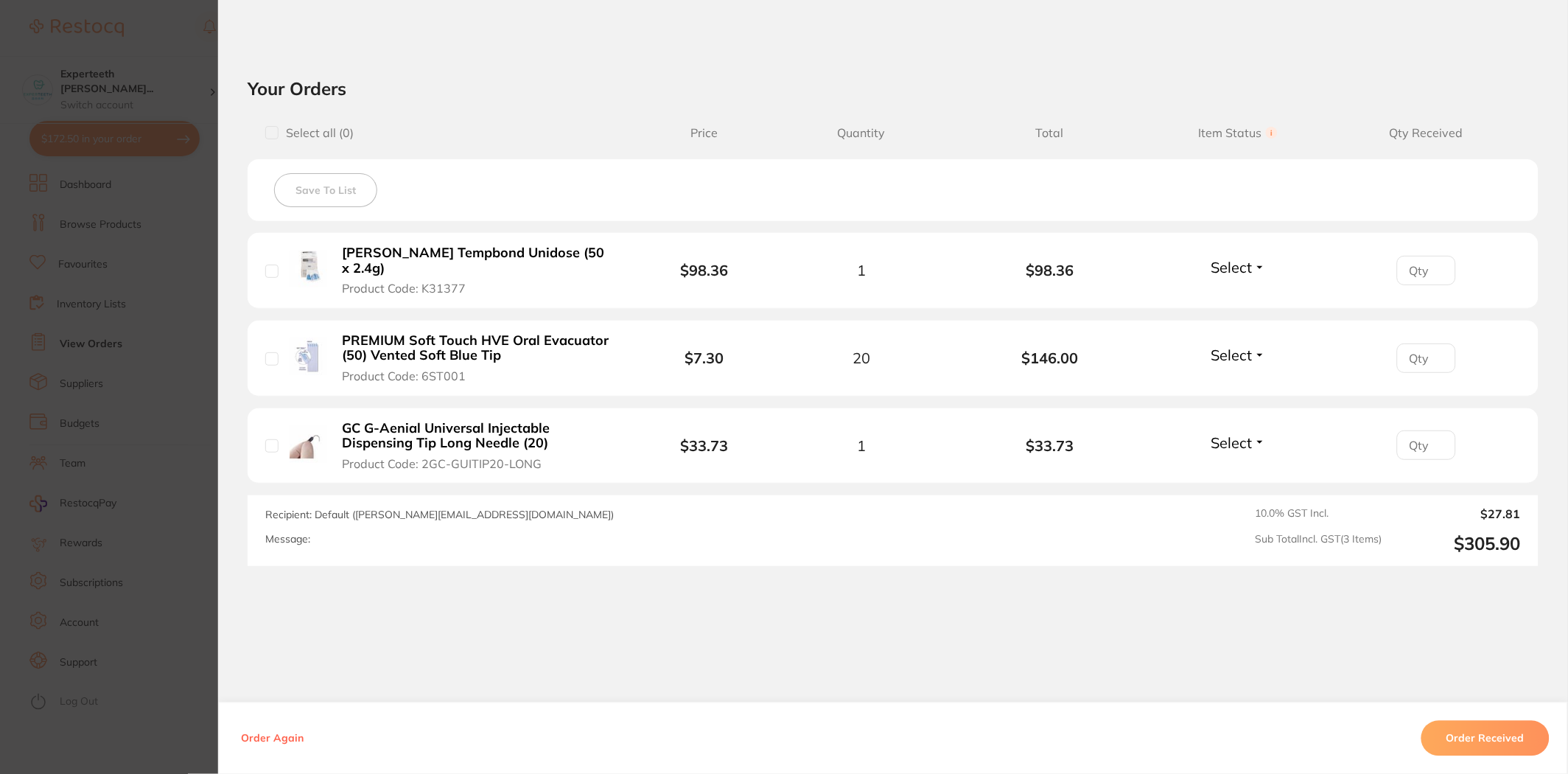
click at [538, 344] on b "PREMIUM Soft Touch HVE Oral Evacuator (50) Vented Soft Blue Tip" at bounding box center [479, 348] width 274 height 30
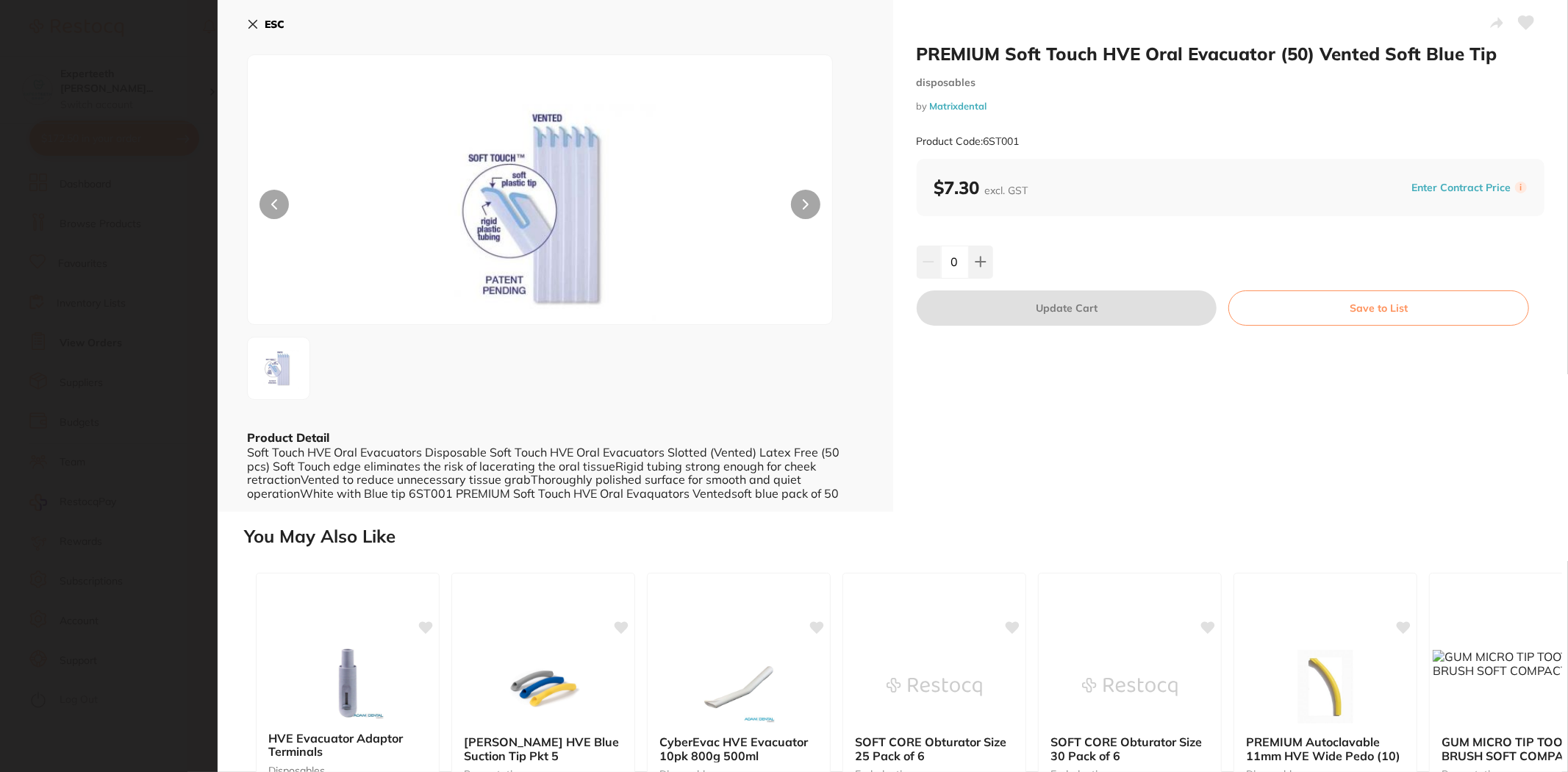
scroll to position [0, 0]
click at [975, 263] on icon at bounding box center [980, 261] width 12 height 12
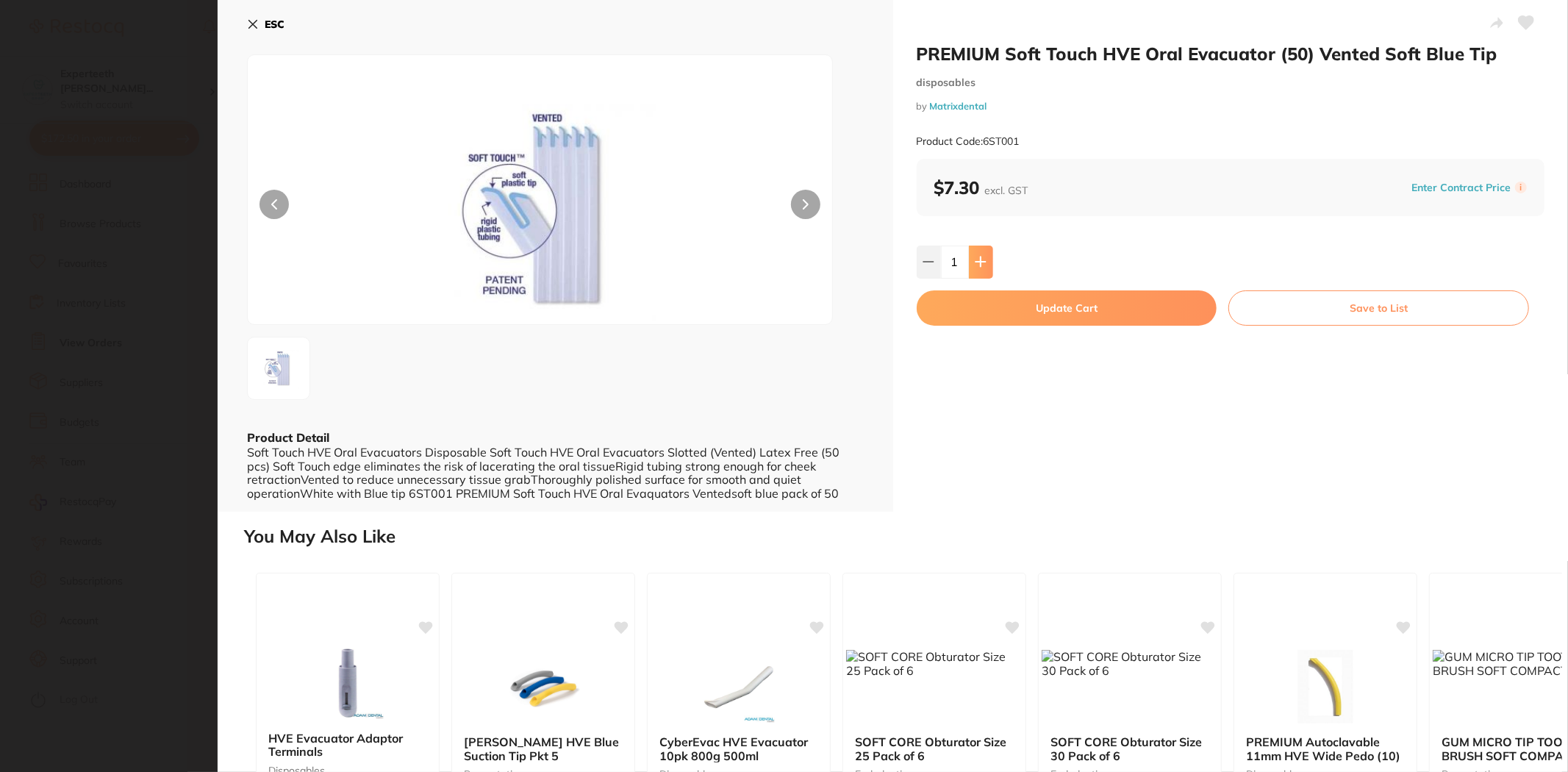
click at [975, 263] on icon at bounding box center [980, 261] width 12 height 12
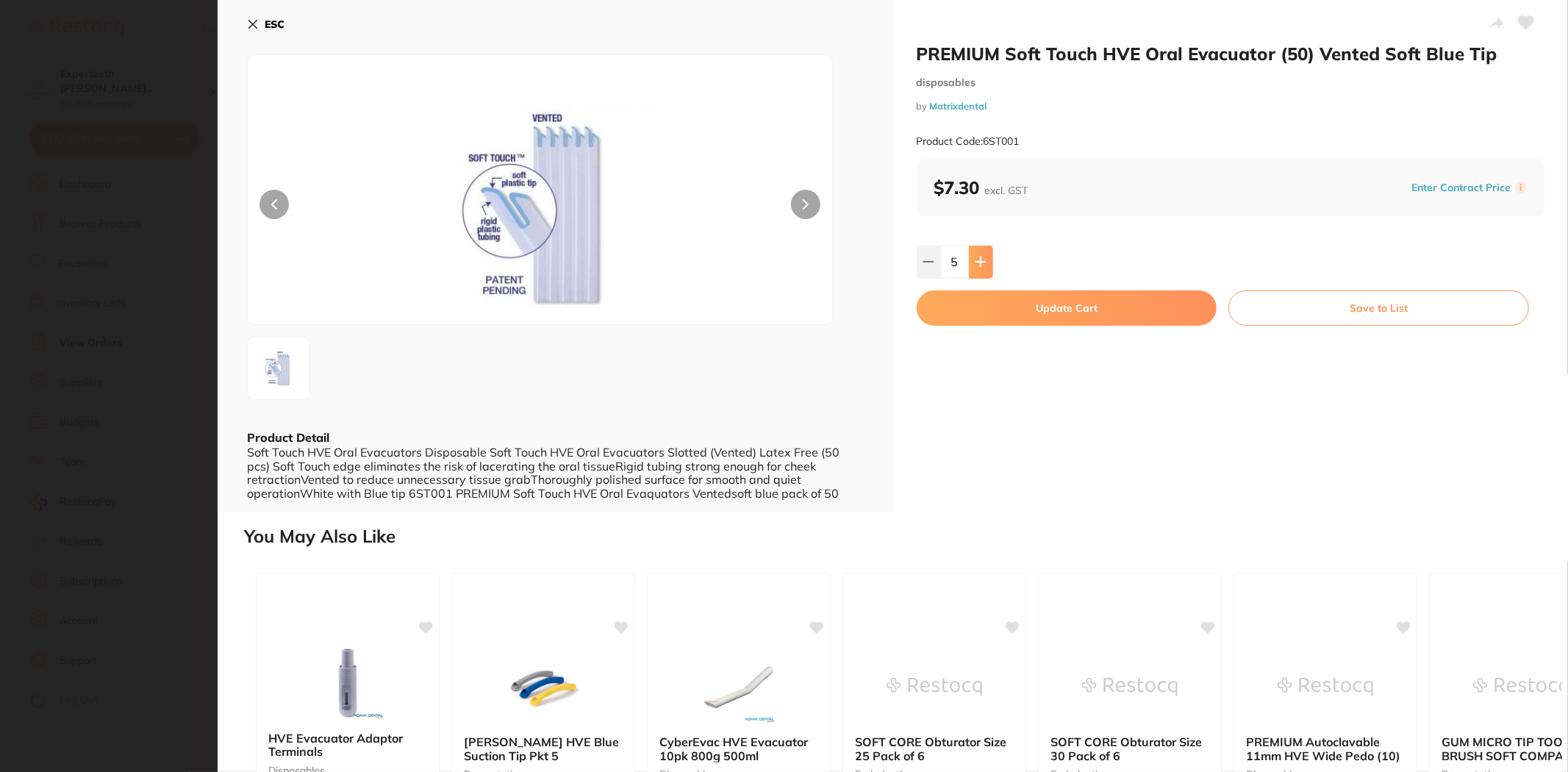
click at [975, 263] on icon at bounding box center [980, 261] width 12 height 12
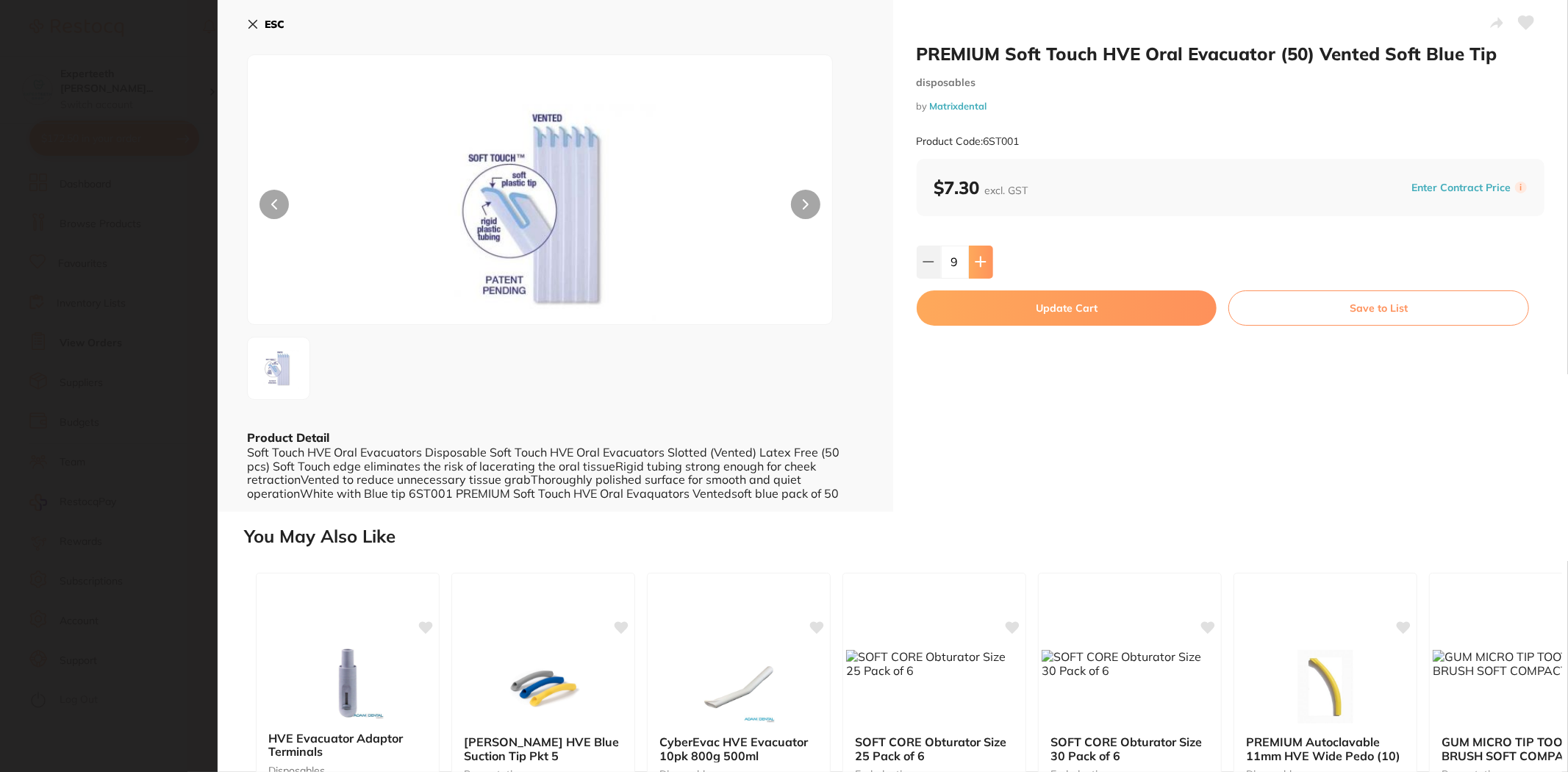
click at [975, 263] on icon at bounding box center [980, 261] width 12 height 12
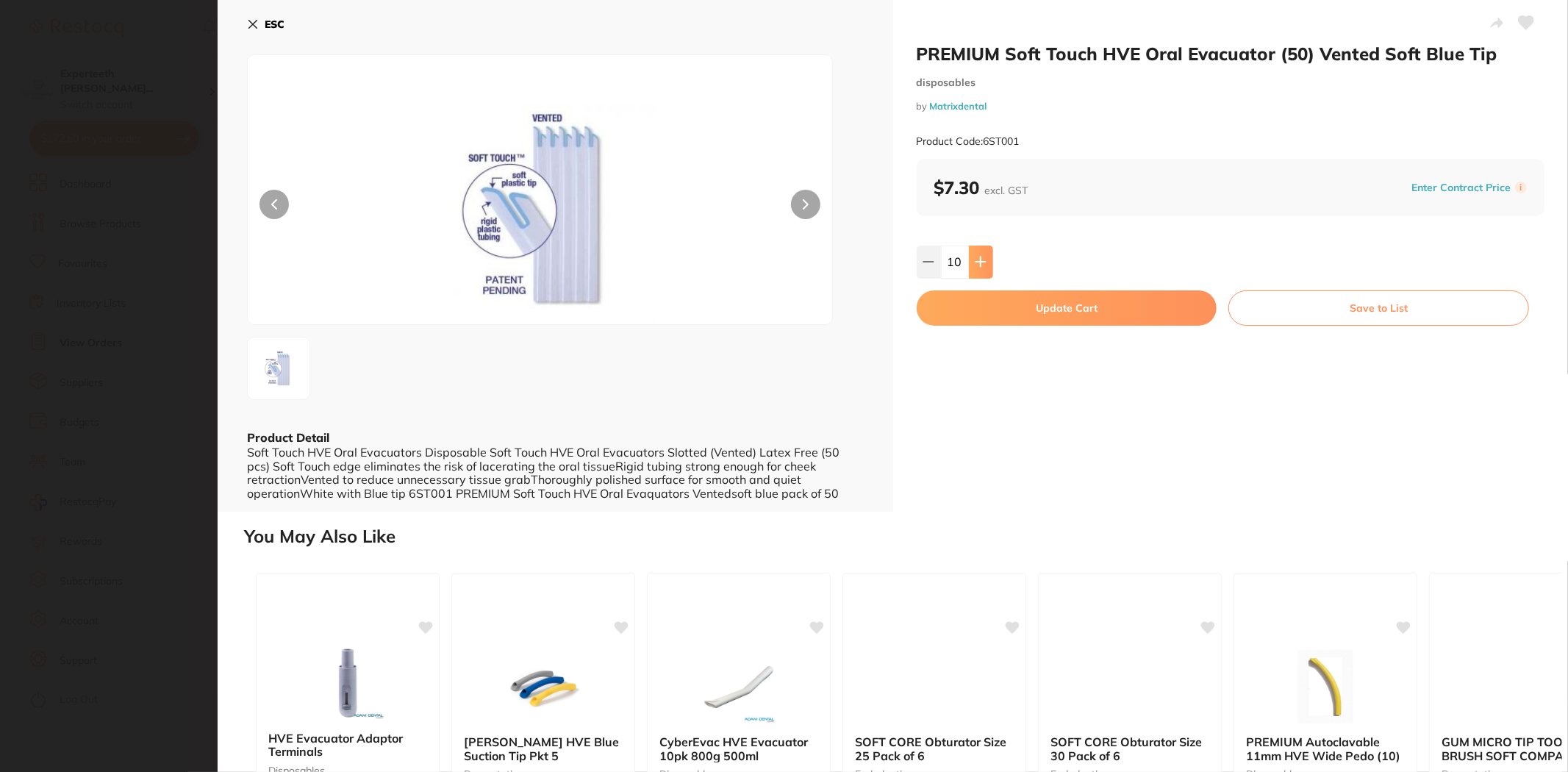
click at [975, 263] on icon at bounding box center [980, 261] width 12 height 12
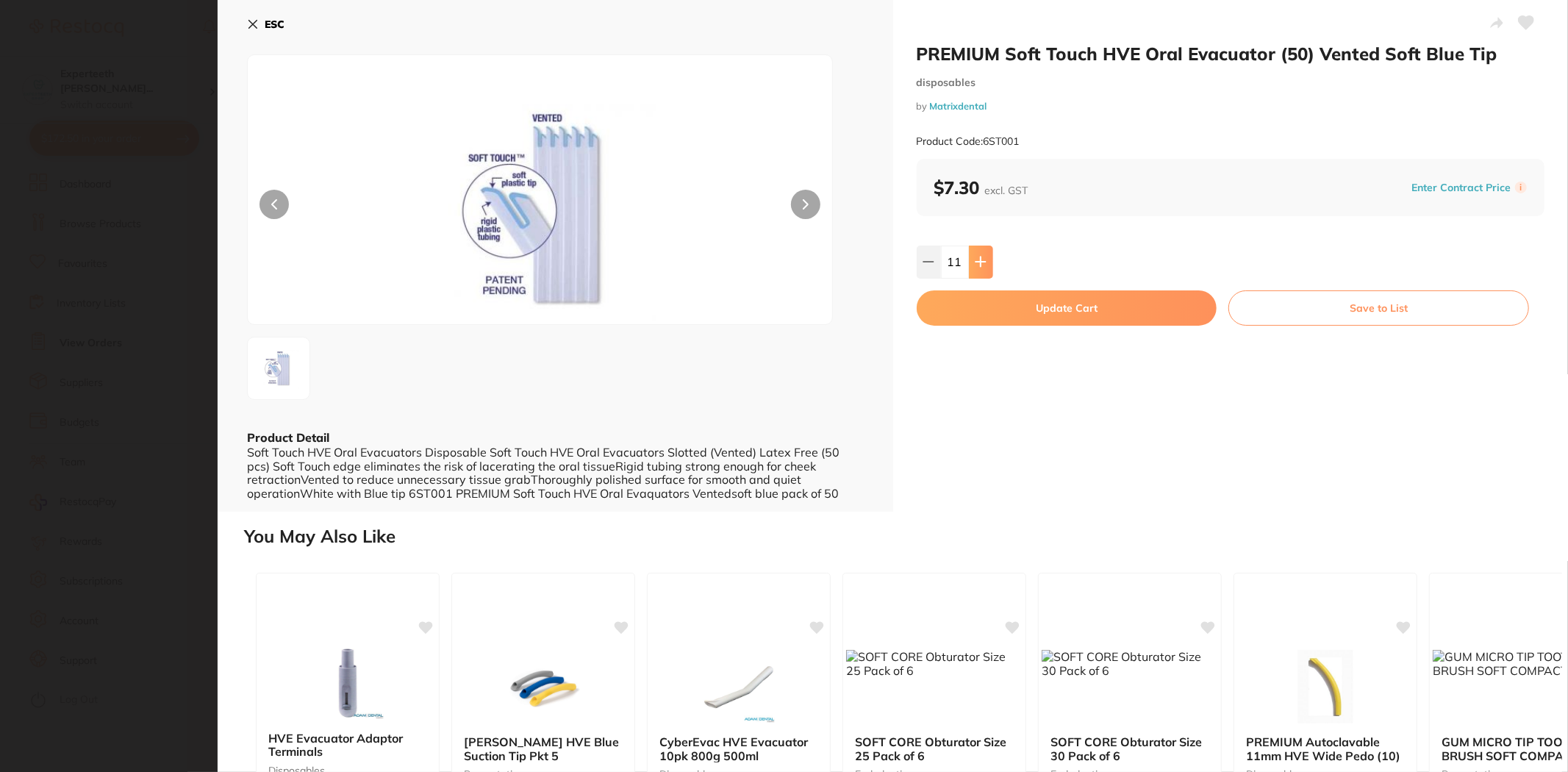
click at [975, 263] on icon at bounding box center [980, 261] width 12 height 12
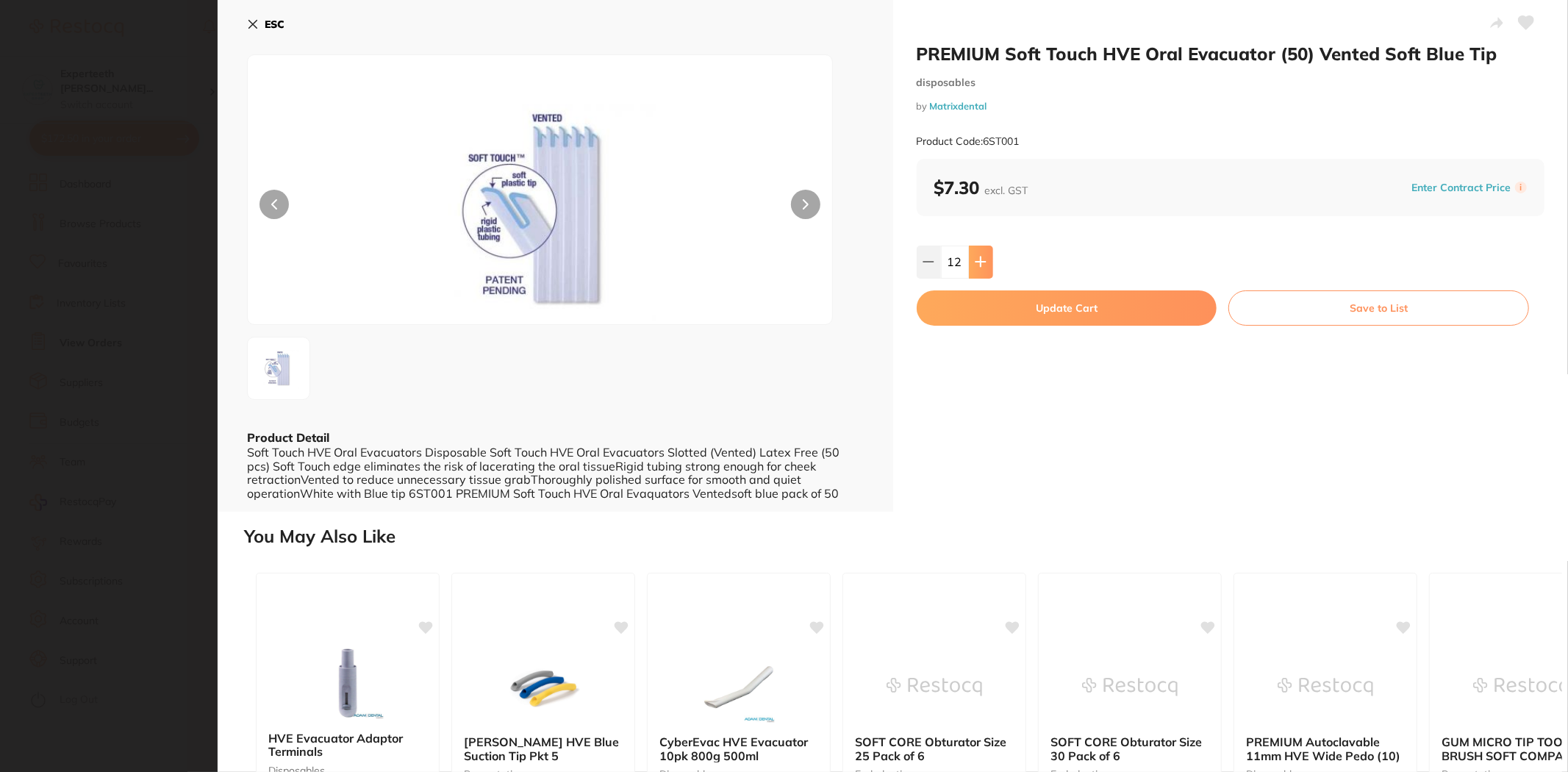
click at [975, 263] on icon at bounding box center [980, 261] width 12 height 12
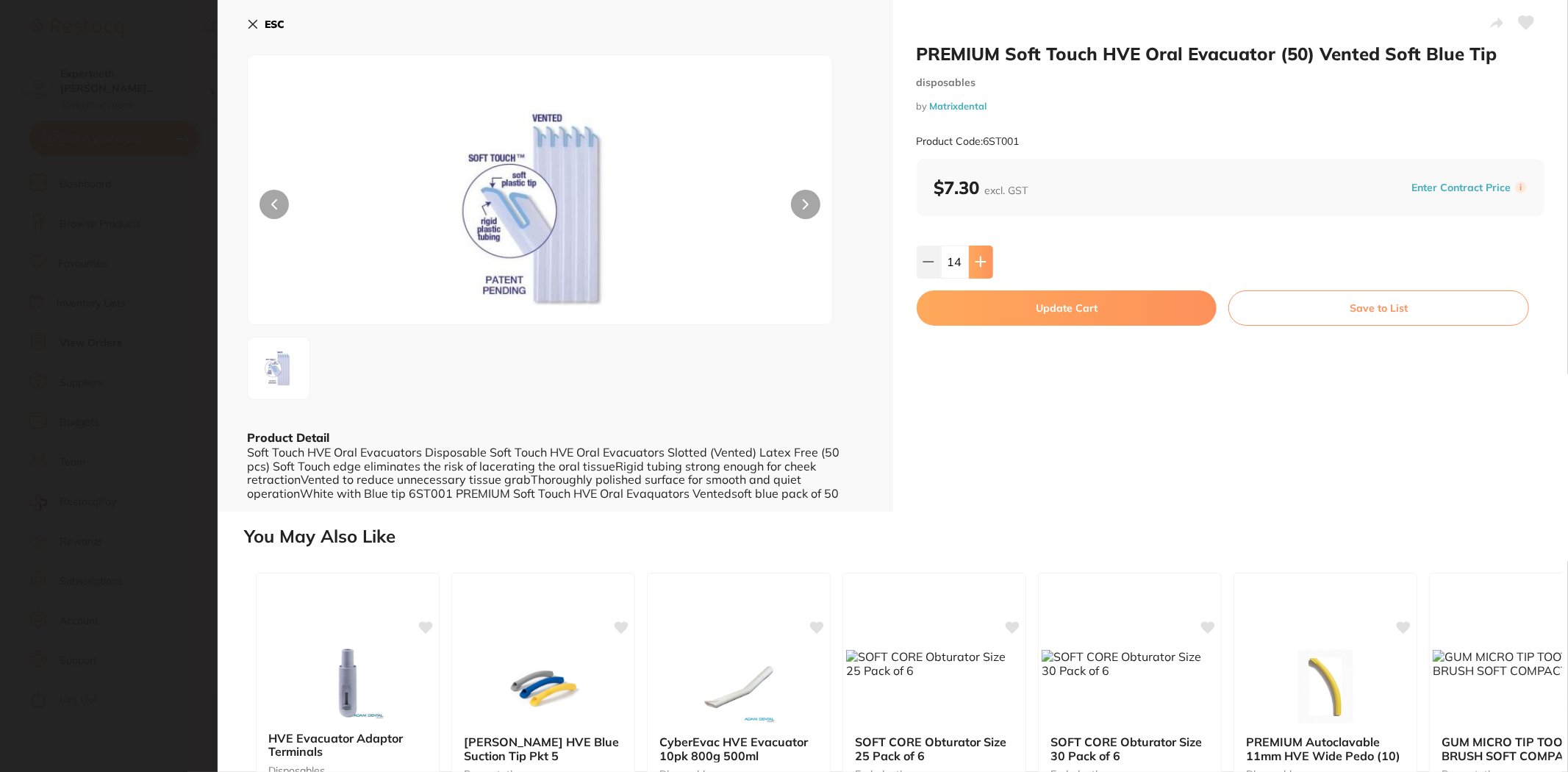
click at [975, 263] on icon at bounding box center [980, 261] width 12 height 12
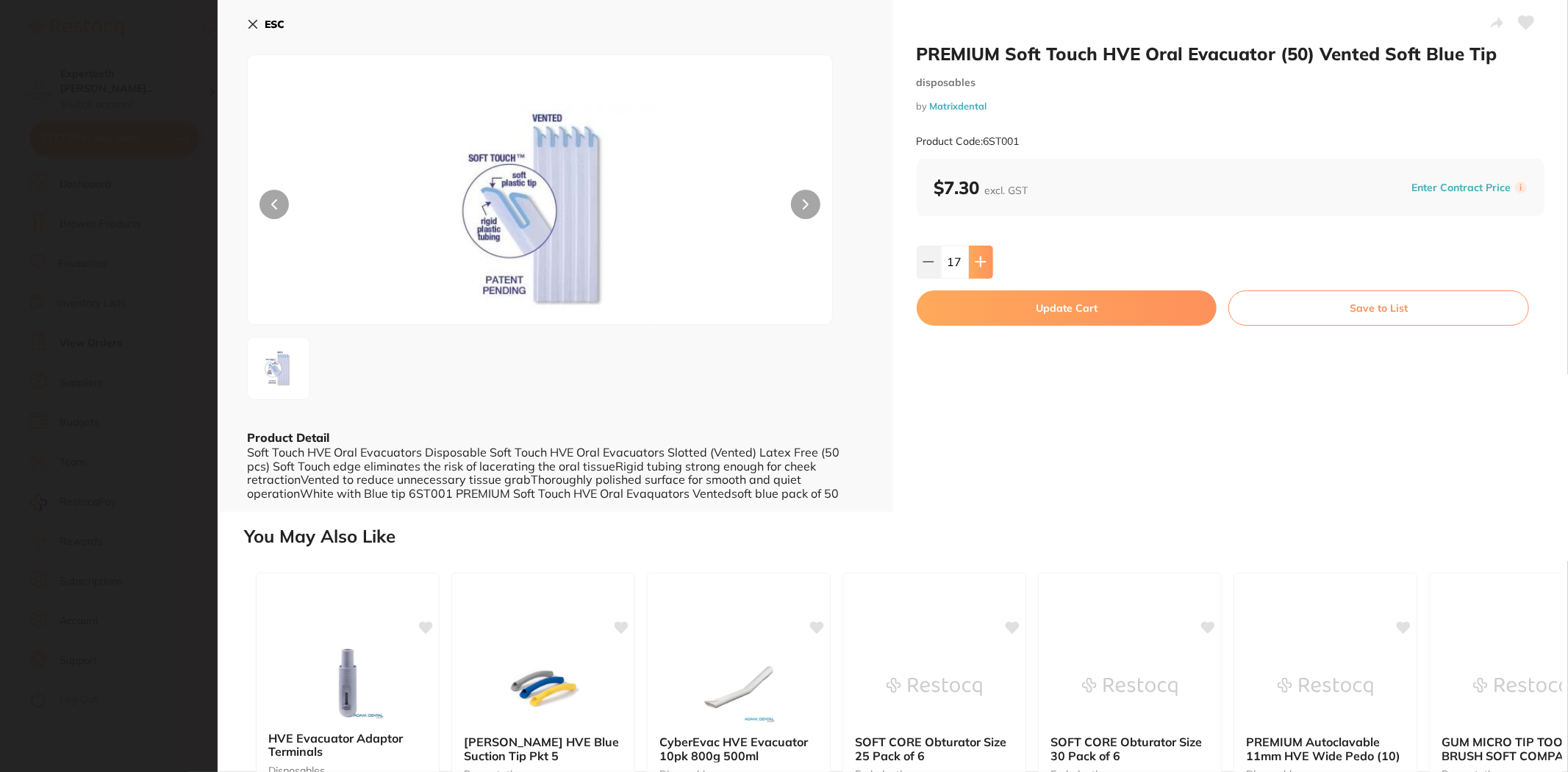
click at [975, 263] on icon at bounding box center [980, 261] width 12 height 12
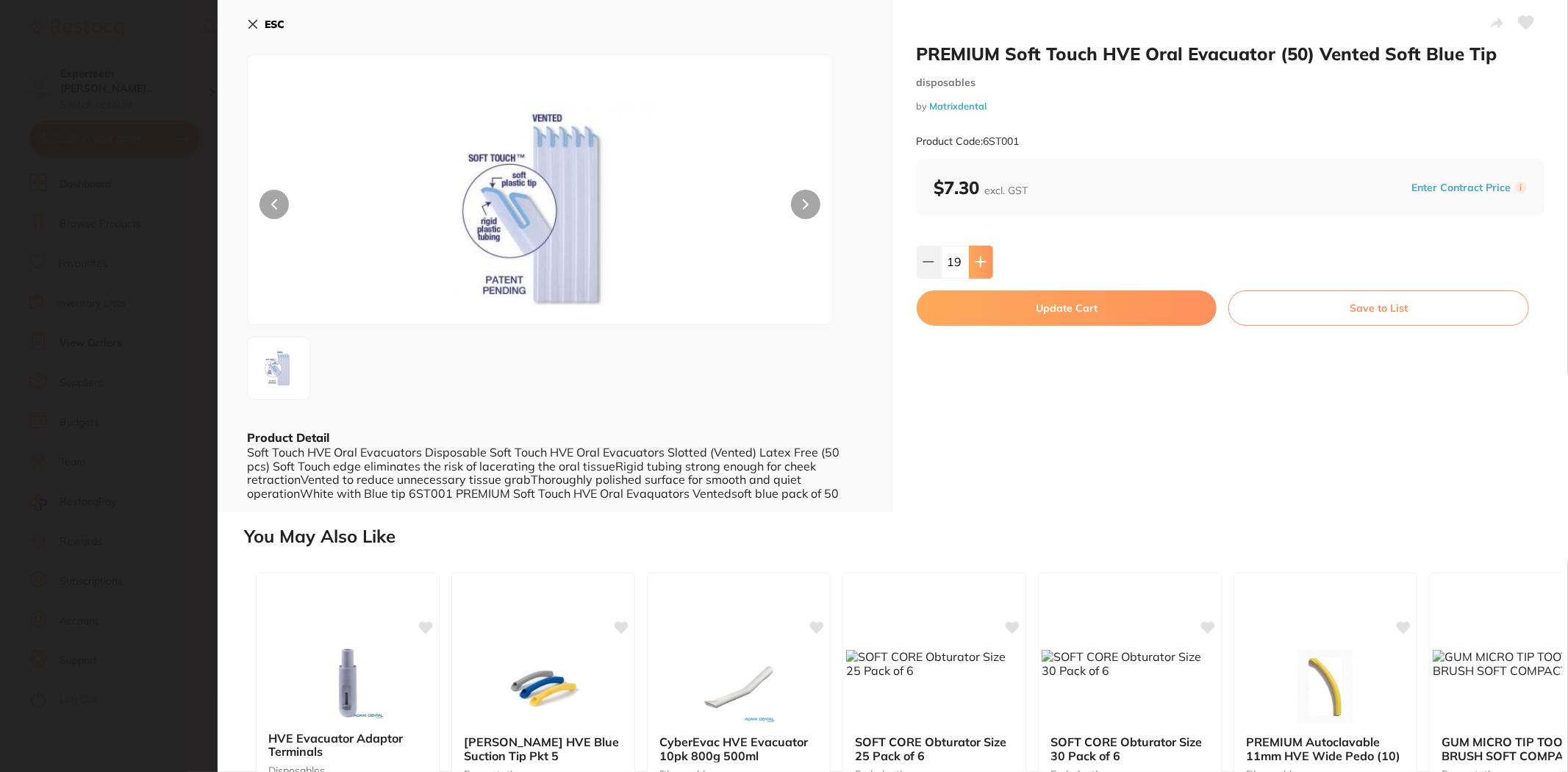
type input "20"
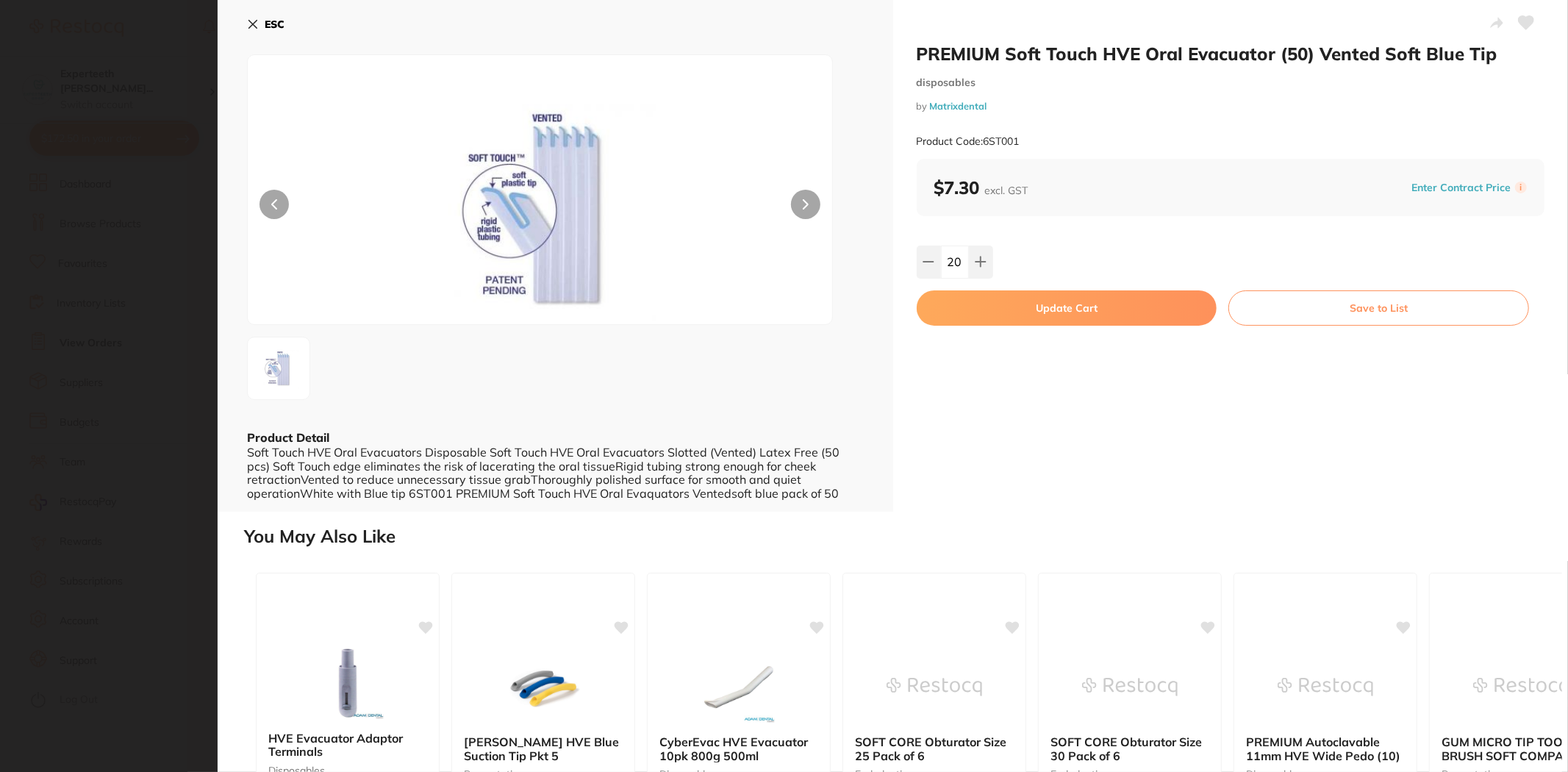
click at [1122, 310] on button "Update Cart" at bounding box center [1067, 308] width 301 height 35
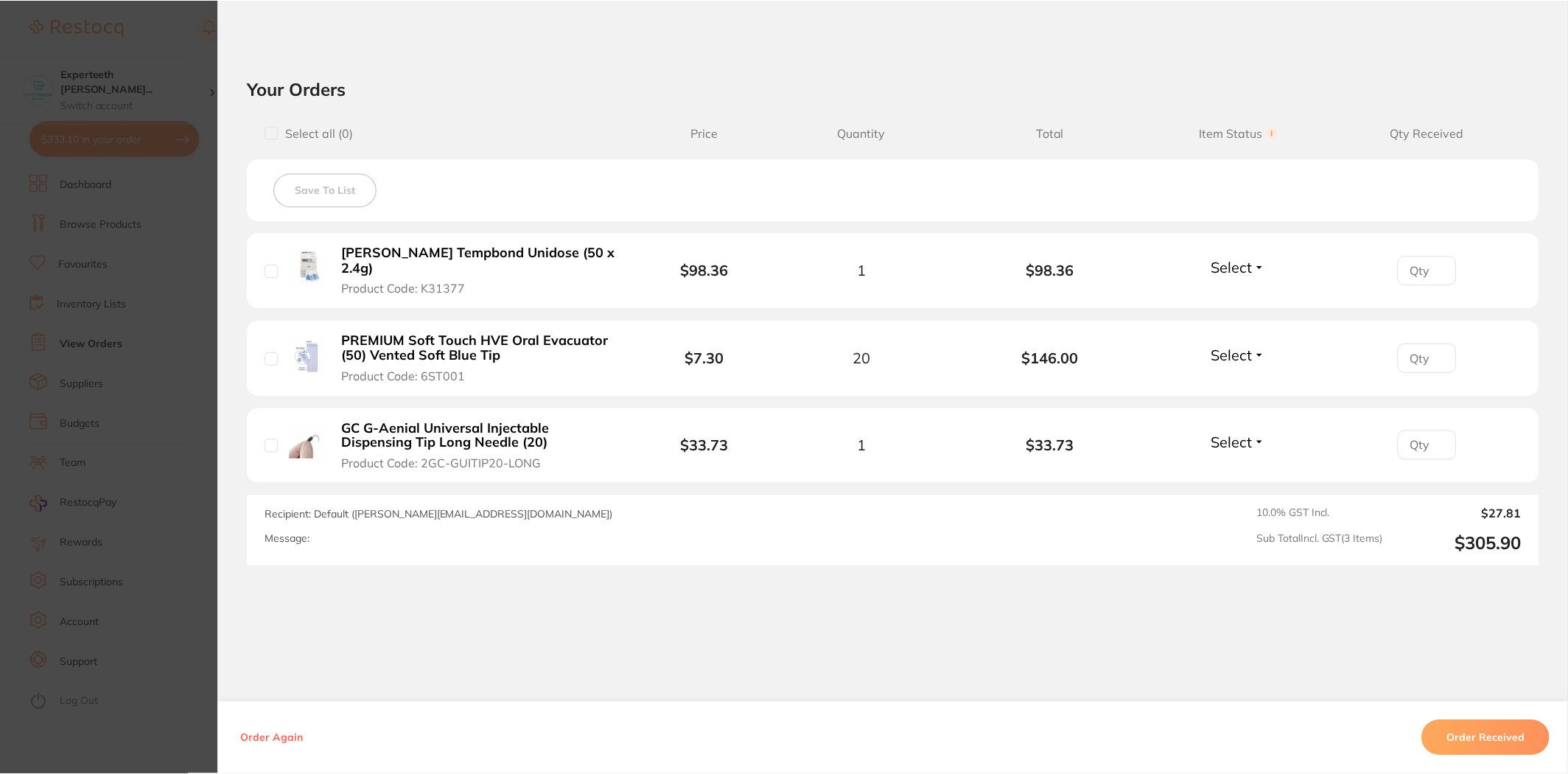
scroll to position [4994, 0]
click at [150, 325] on section "Order ID: Restocq- 65612 Order Information Accepted Order Order Date [DATE] 16:…" at bounding box center [784, 387] width 1568 height 774
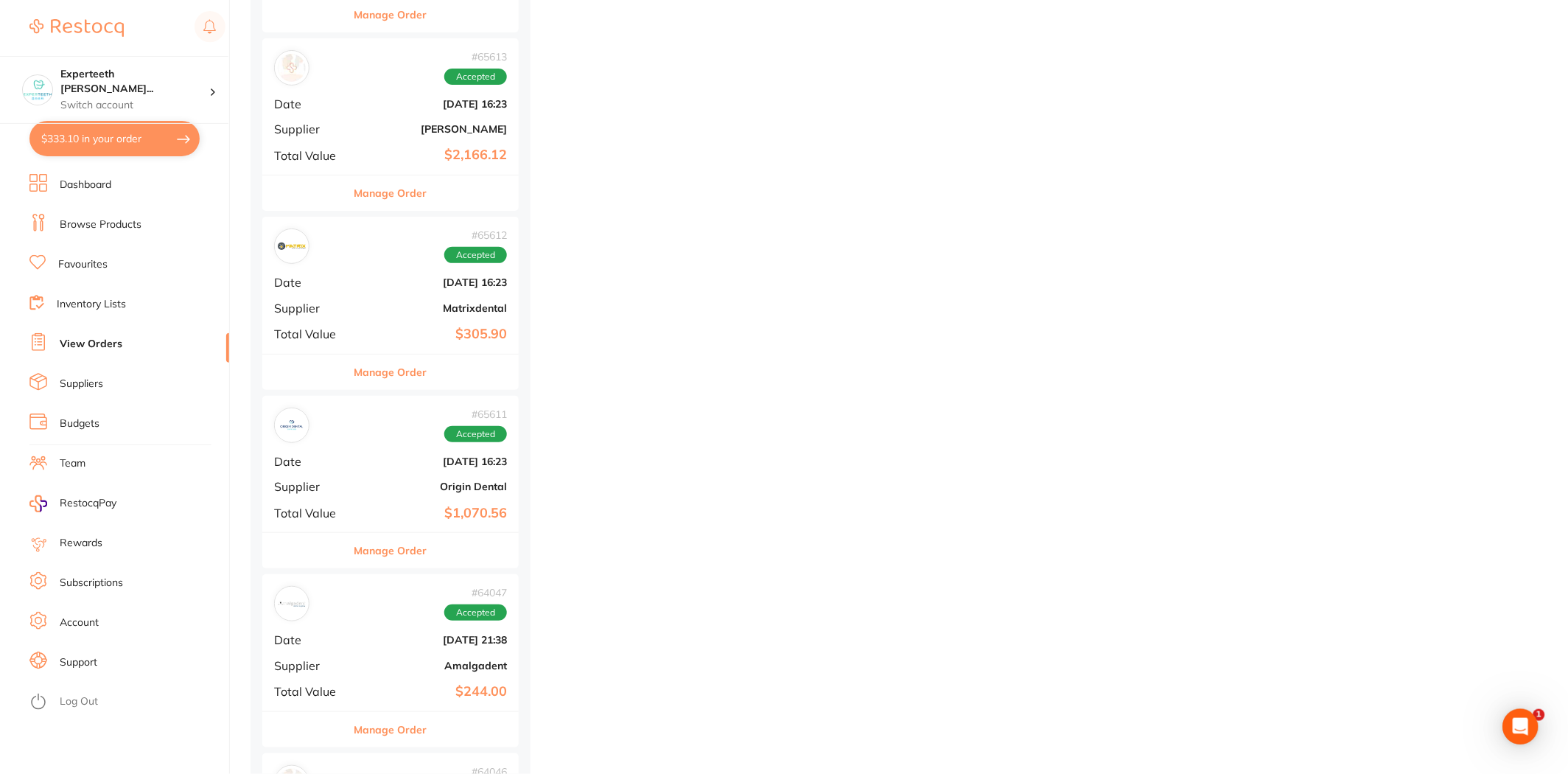
click at [106, 223] on link "Browse Products" at bounding box center [101, 225] width 82 height 14
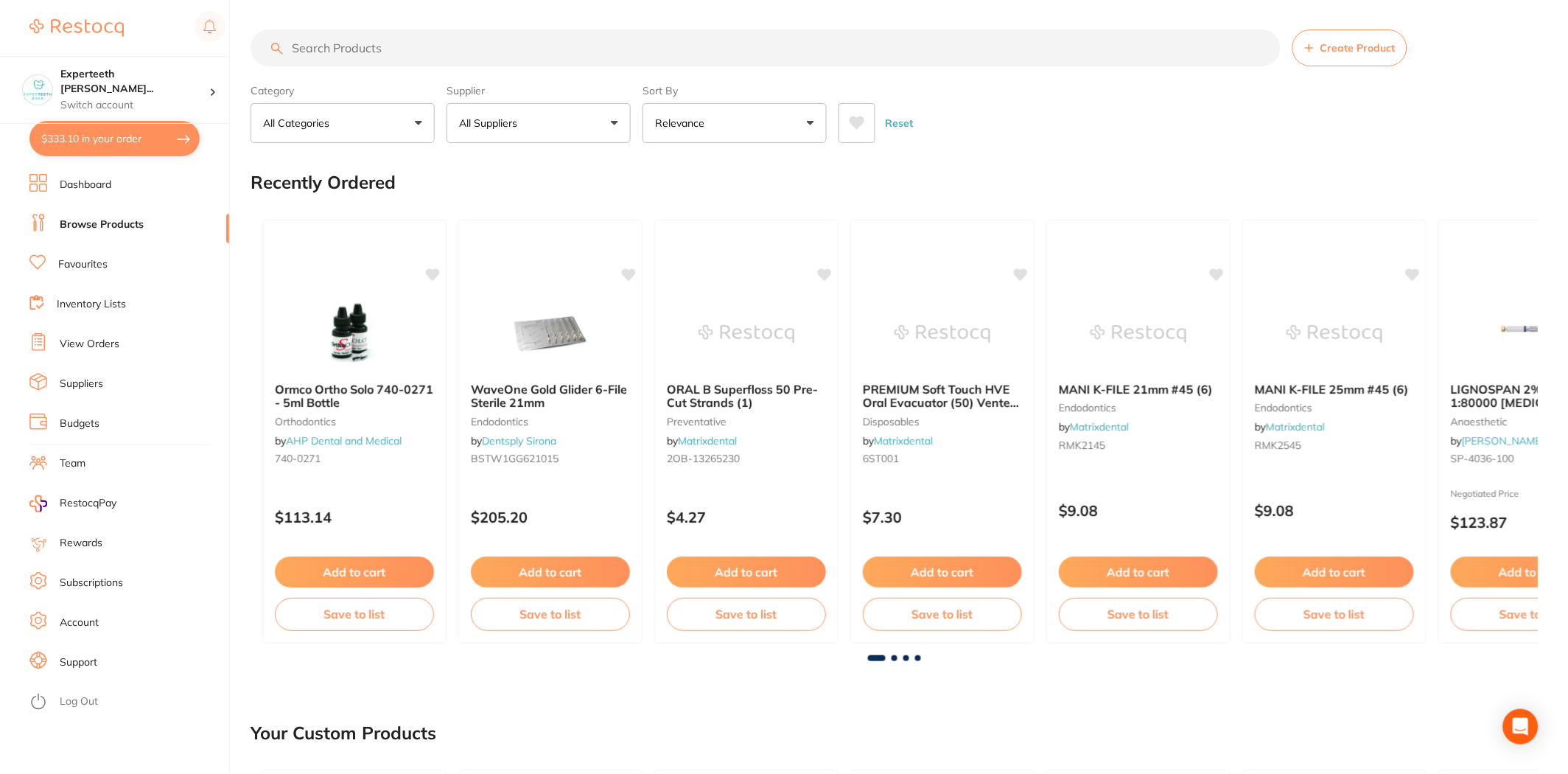
click at [99, 144] on button "$333.10 in your order" at bounding box center [114, 138] width 170 height 35
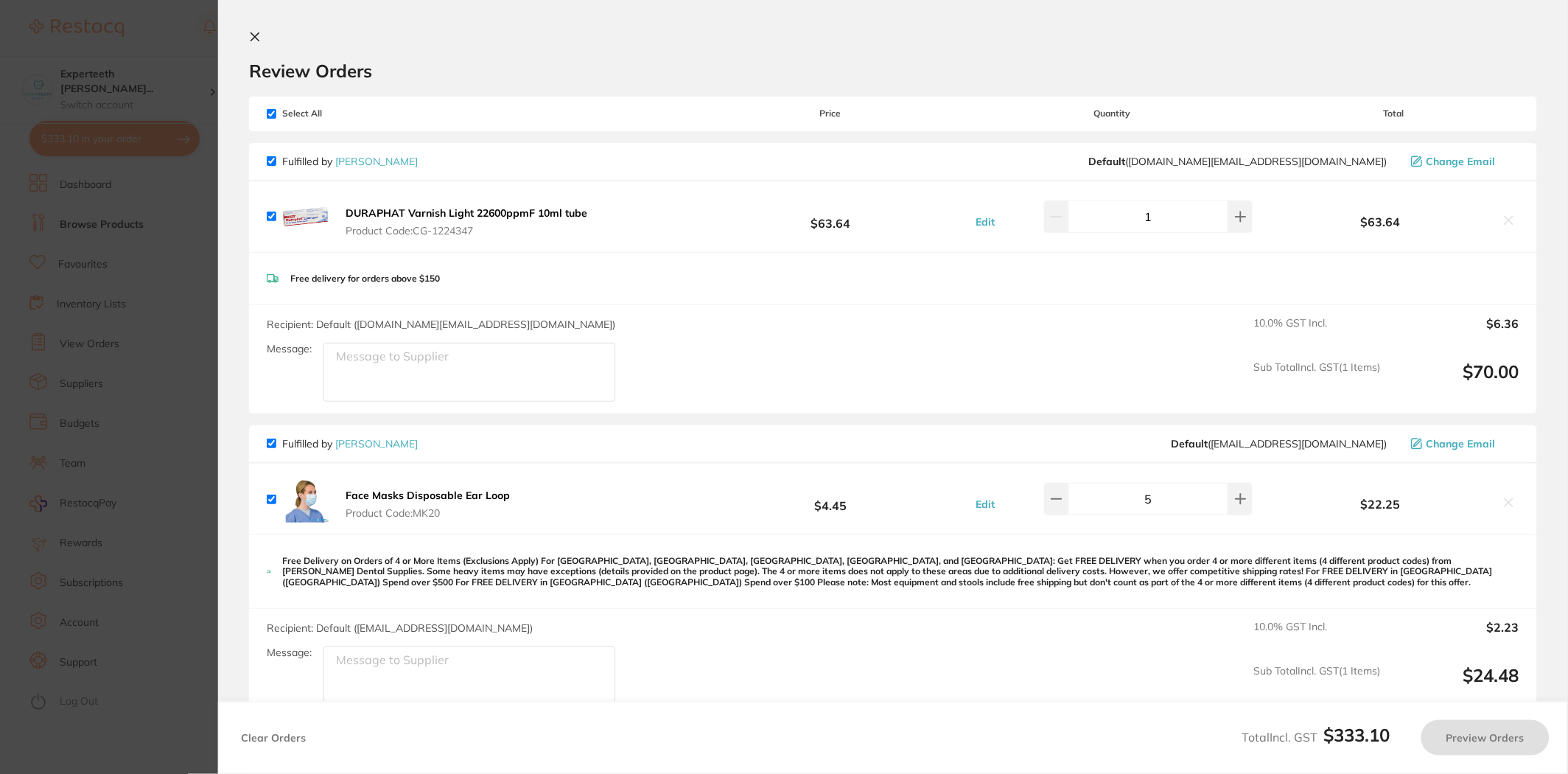
checkbox input "true"
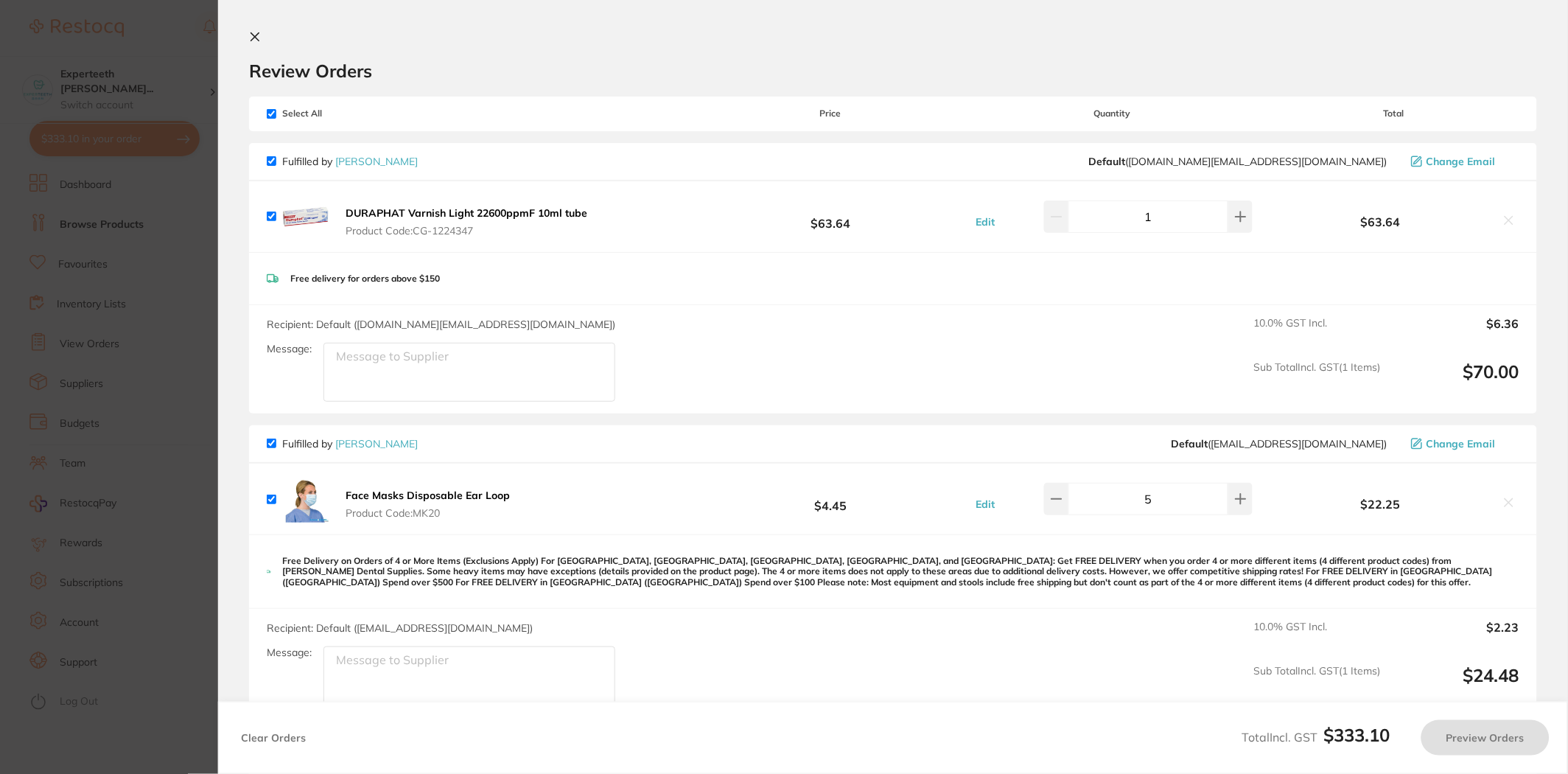
checkbox input "true"
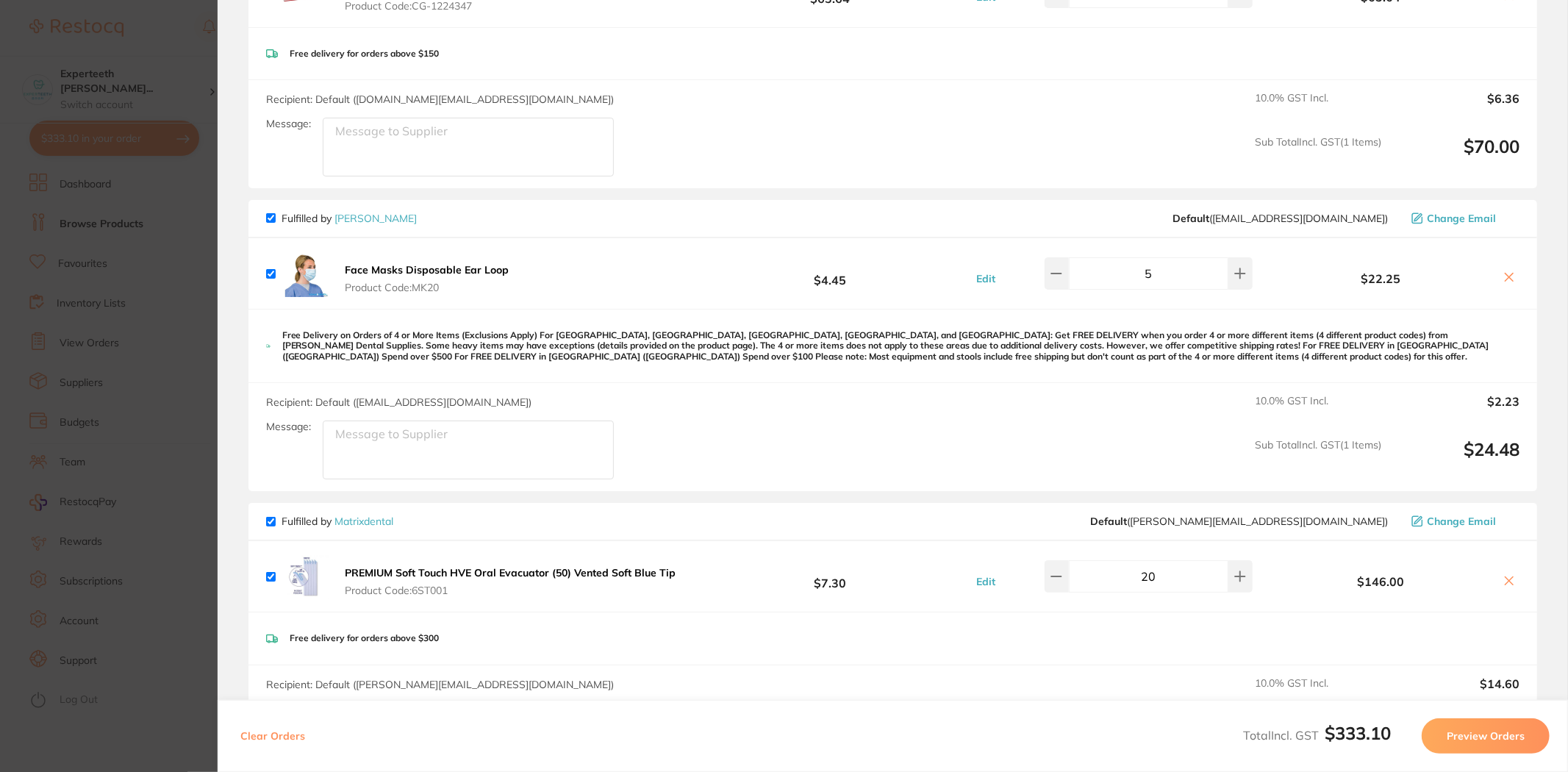
scroll to position [571, 0]
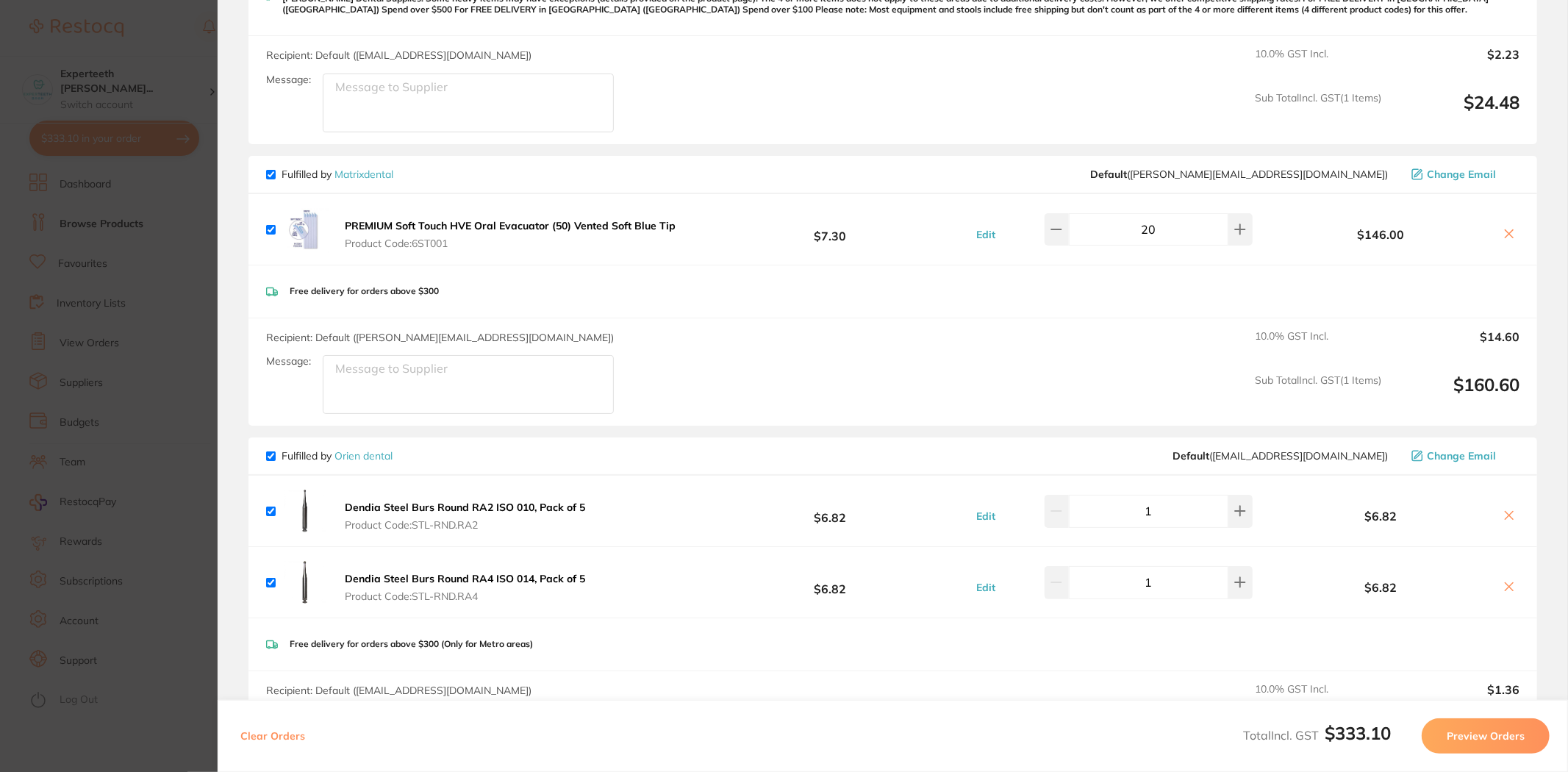
click at [122, 434] on section "Update RRP Set your pre negotiated price for this item. Item Agreed RRP (excl. …" at bounding box center [784, 386] width 1568 height 772
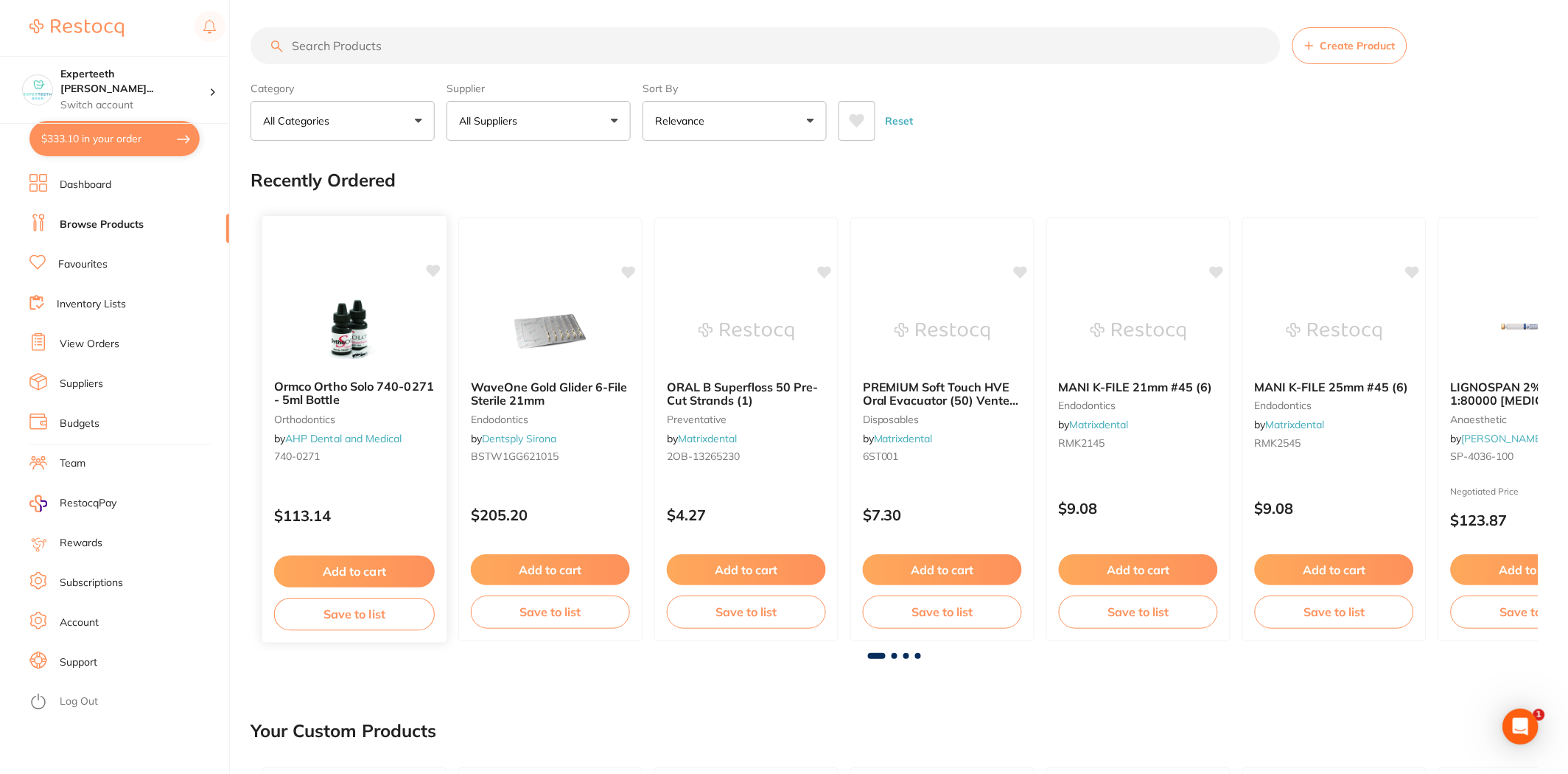
scroll to position [0, 0]
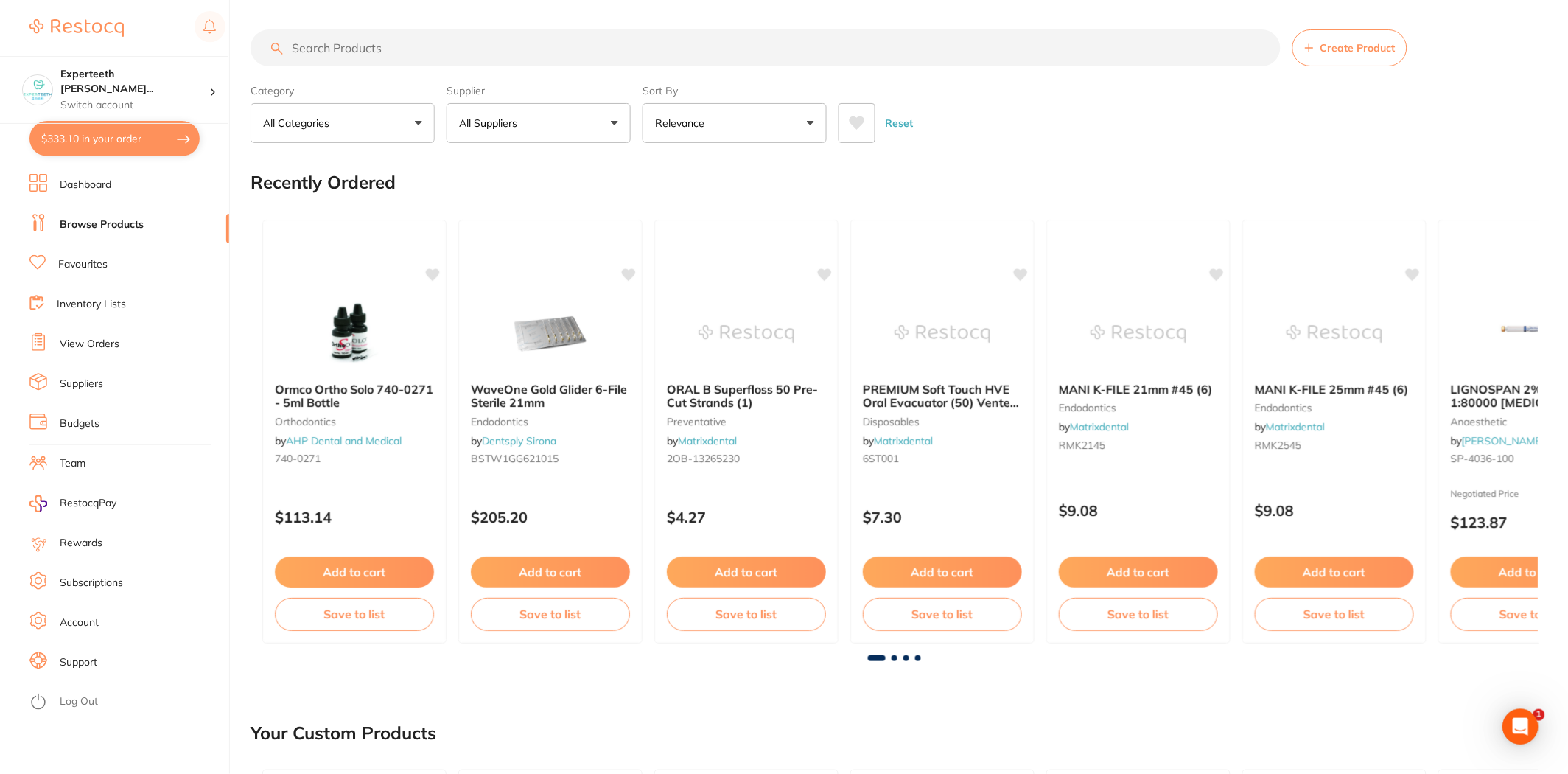
click at [352, 50] on input "search" at bounding box center [765, 48] width 1030 height 37
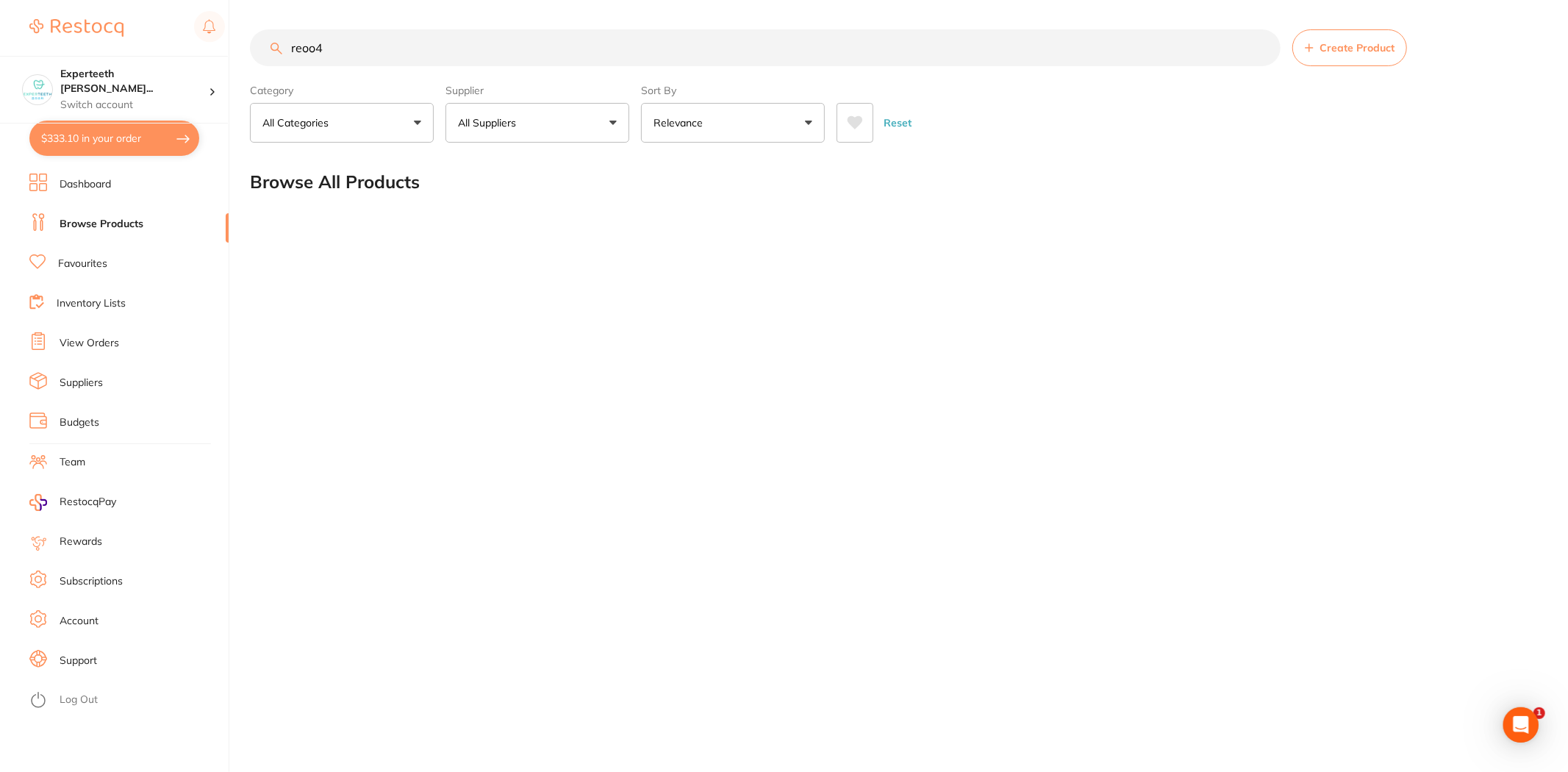
click at [541, 116] on button "All Suppliers" at bounding box center [537, 123] width 184 height 40
drag, startPoint x: 310, startPoint y: 46, endPoint x: 125, endPoint y: 18, distance: 187.1
click at [131, 19] on div "$333.10 Experteeth [PERSON_NAME]... Switch account Experteeth Eastwood West $33…" at bounding box center [784, 386] width 1568 height 772
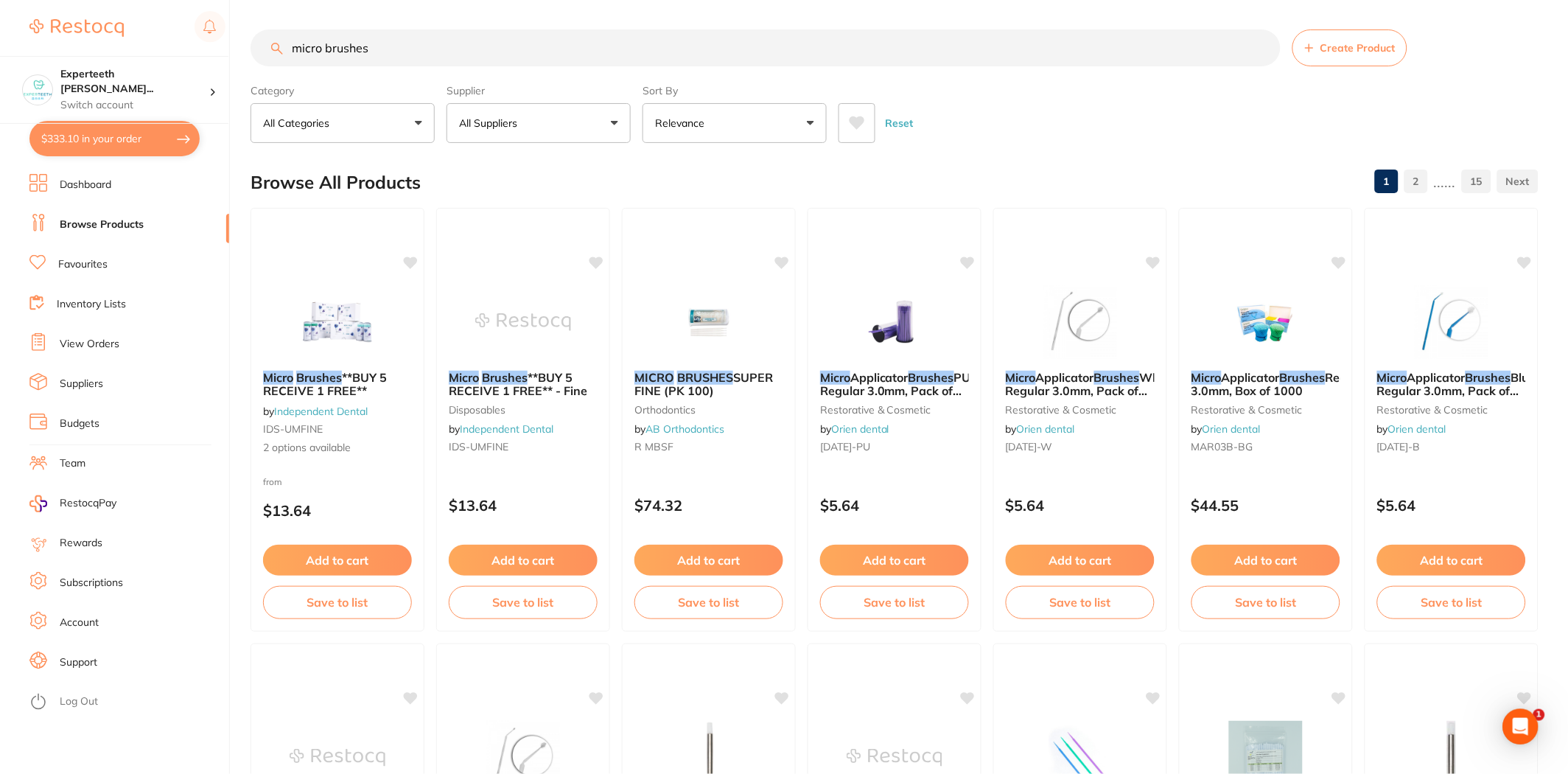
click at [526, 130] on button "All Suppliers" at bounding box center [539, 123] width 184 height 40
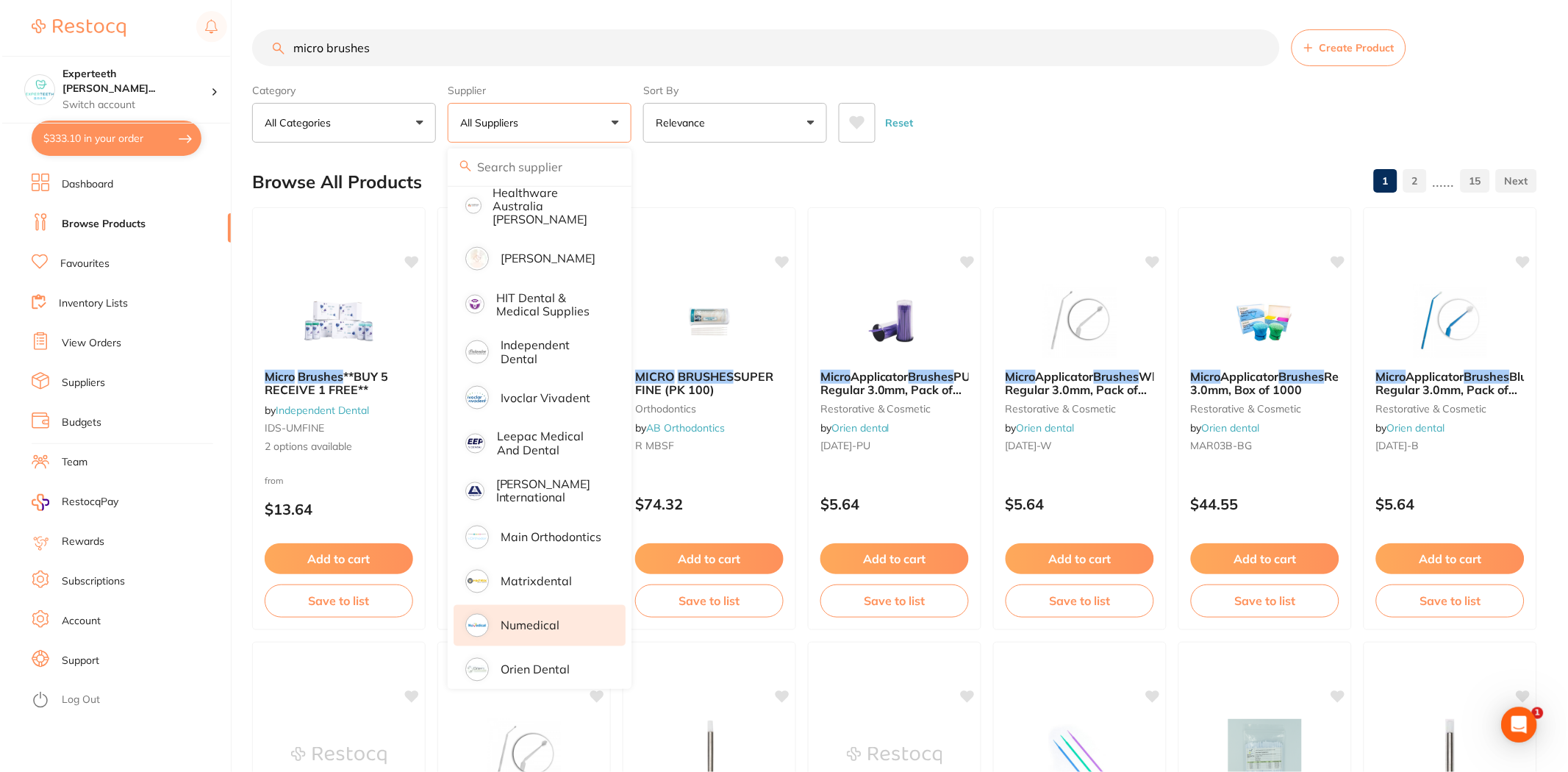
scroll to position [652, 0]
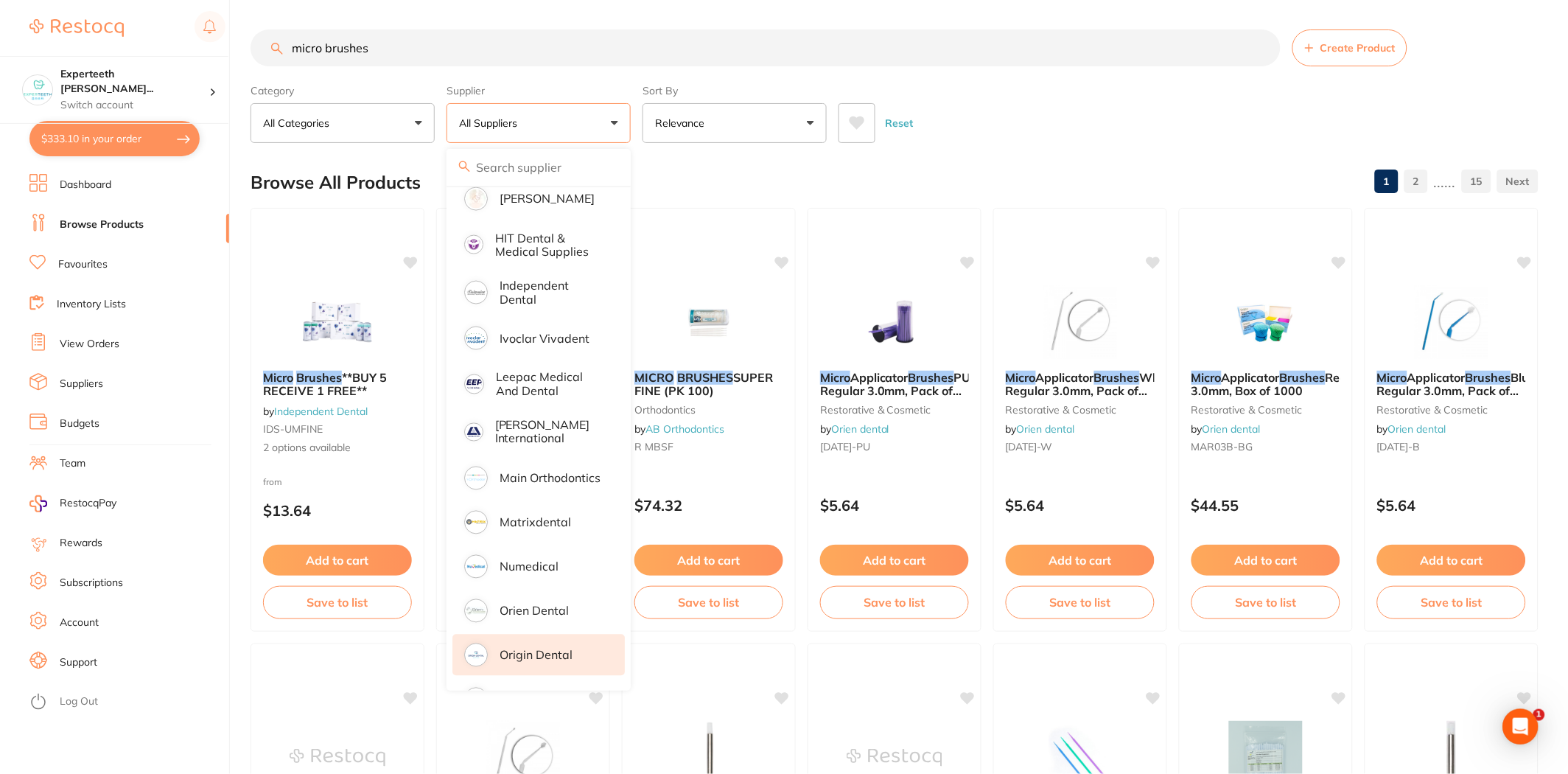
click at [542, 648] on p "Origin Dental" at bounding box center [535, 655] width 73 height 14
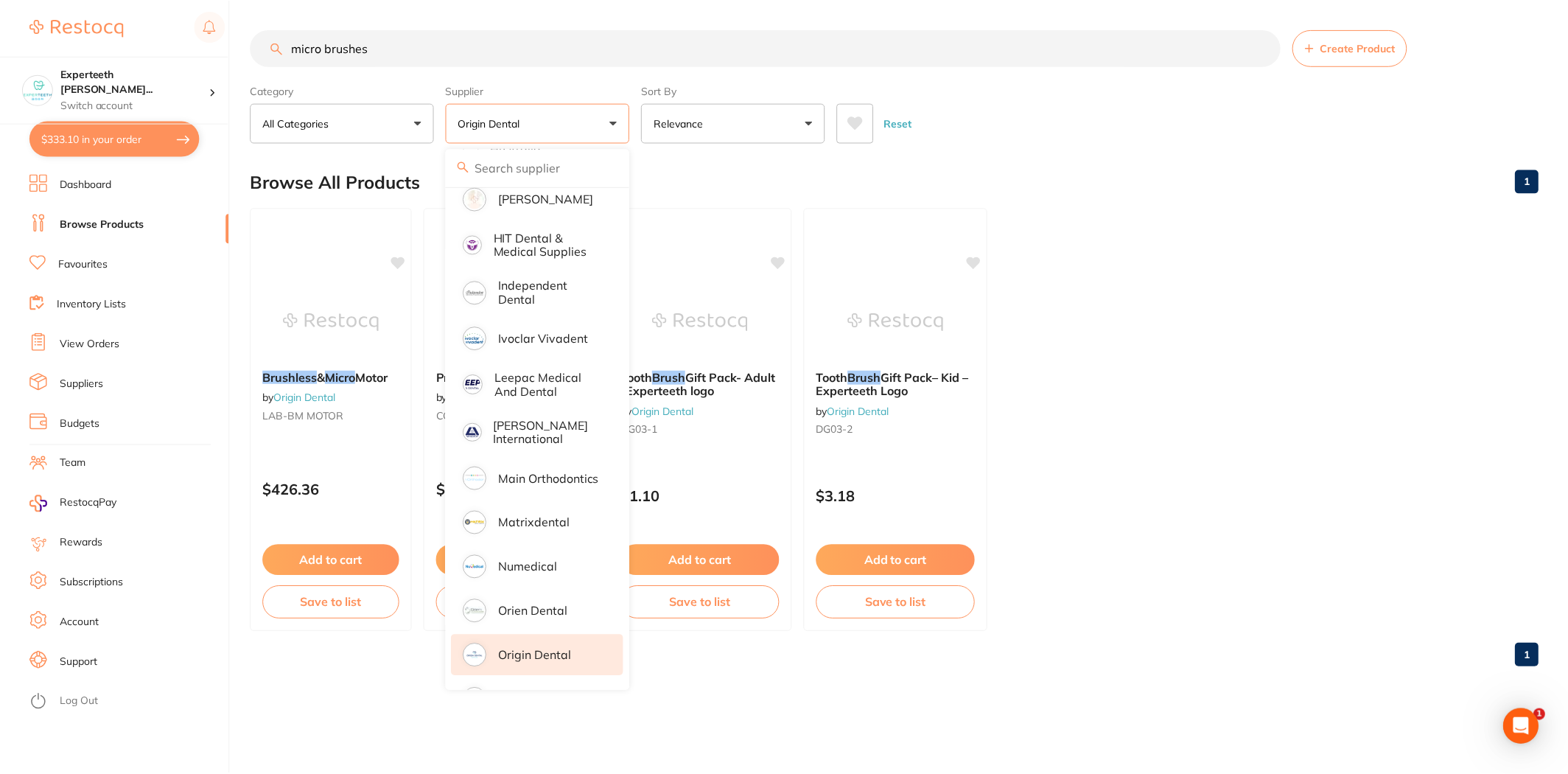
scroll to position [0, 0]
click at [1361, 393] on ul "Brushless & Micro Motor by Origin Dental LAB-BM MOTOR $426.36 Add to cart Save …" at bounding box center [896, 419] width 1292 height 423
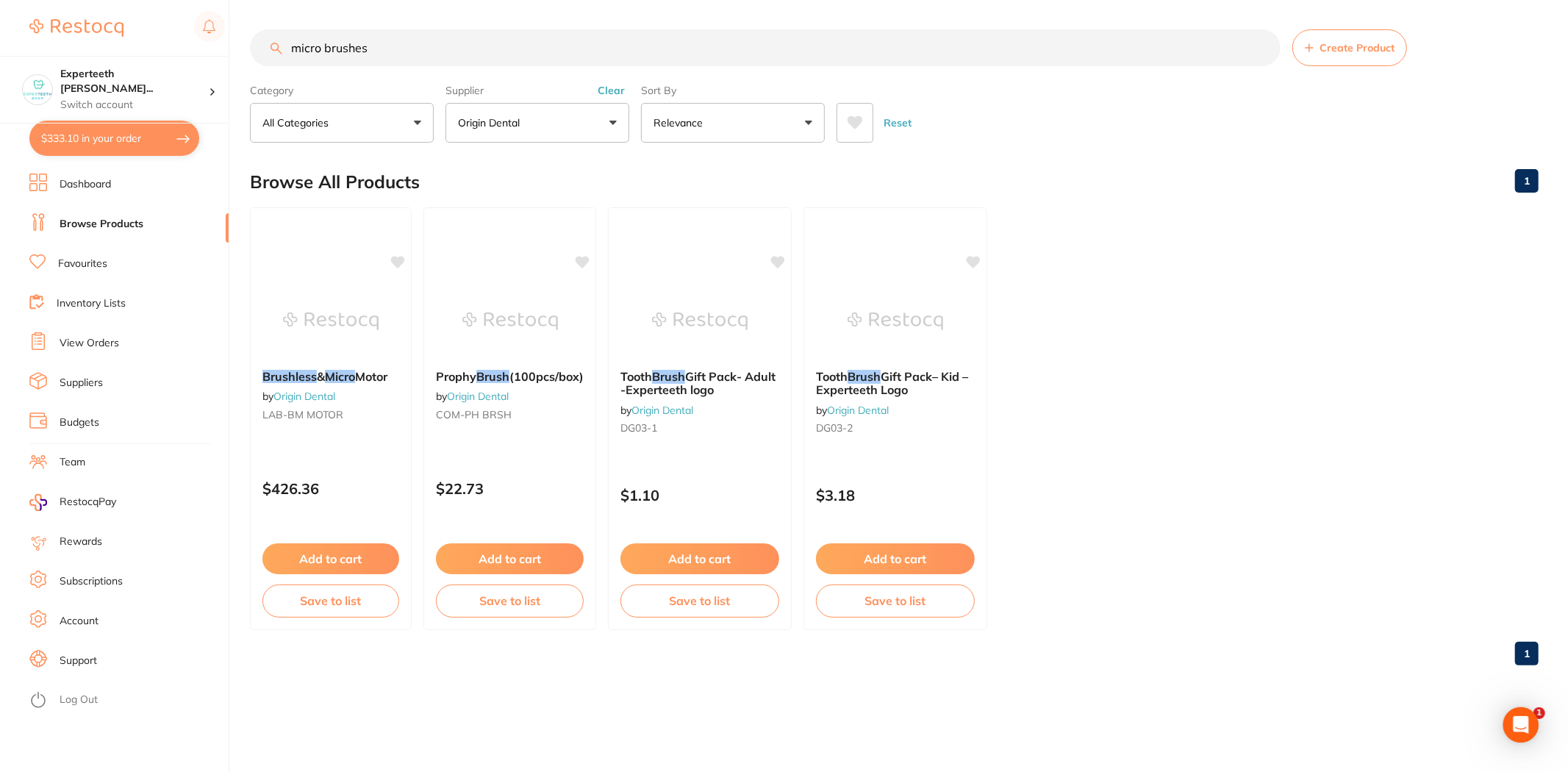
drag, startPoint x: 383, startPoint y: 51, endPoint x: 324, endPoint y: 46, distance: 59.2
click at [324, 46] on input "micro brushes" at bounding box center [765, 48] width 1031 height 37
type input "micro"
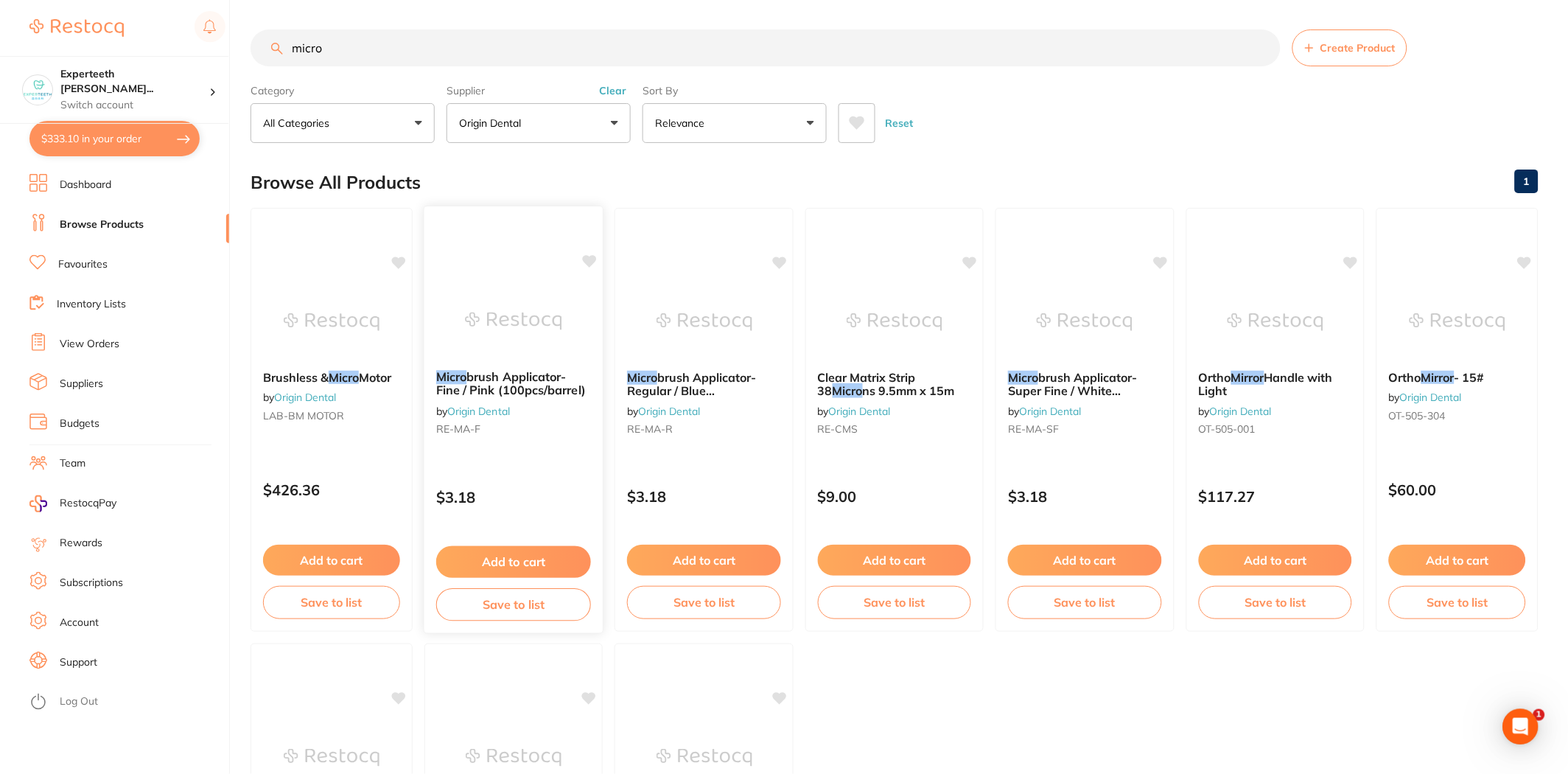
click at [557, 387] on span "brush Applicator- Fine / Pink (100pcs/barrel)" at bounding box center [511, 383] width 150 height 29
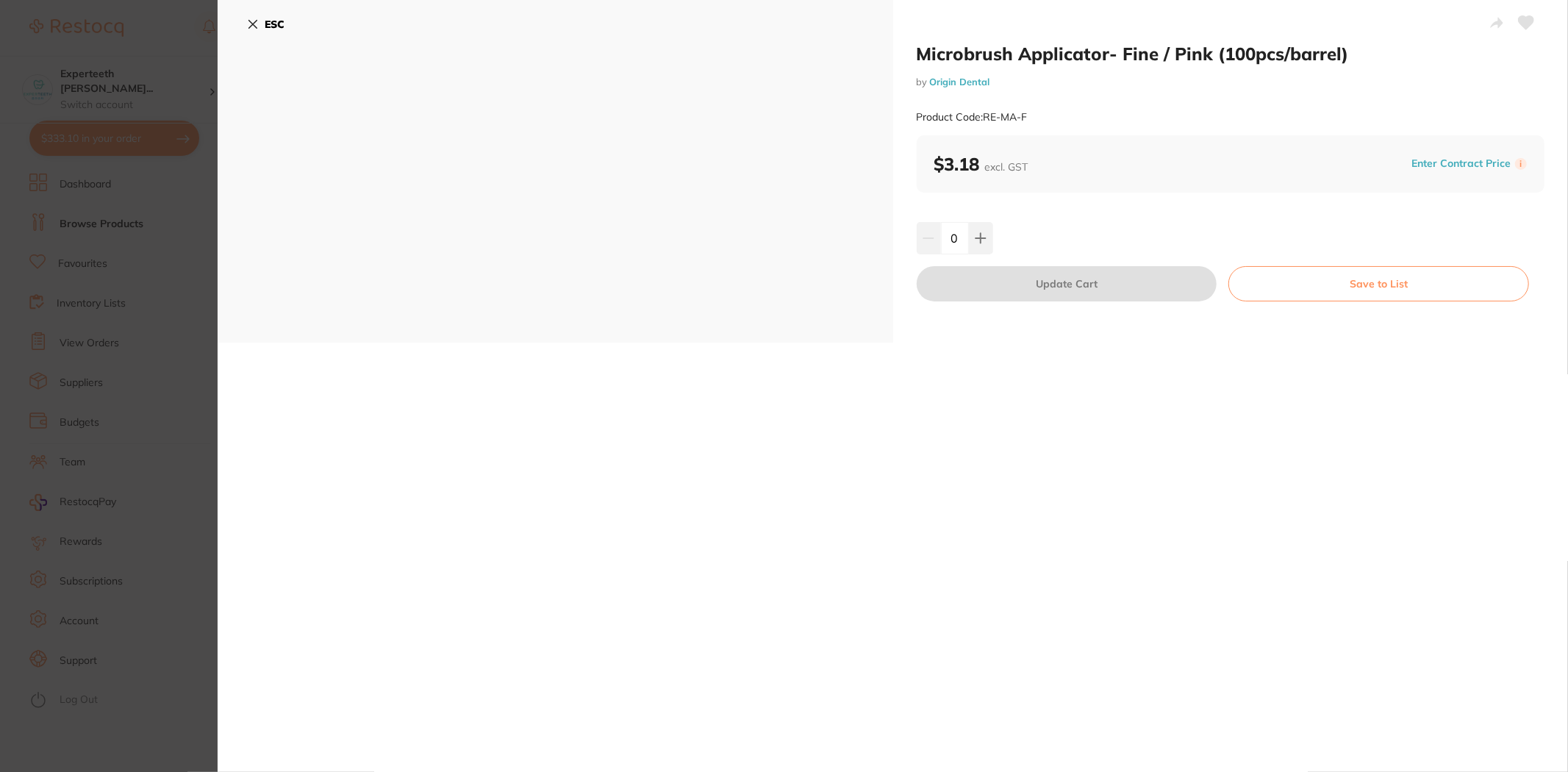
click at [620, 526] on div "Microbrush Applicator- Fine / Pink (100pcs/barrel) by Origin Dental Product Cod…" at bounding box center [892, 386] width 1350 height 772
click at [121, 384] on section "Microbrush Applicator- Fine / Pink (100pcs/barrel) by Origin Dental Product Cod…" at bounding box center [784, 386] width 1568 height 772
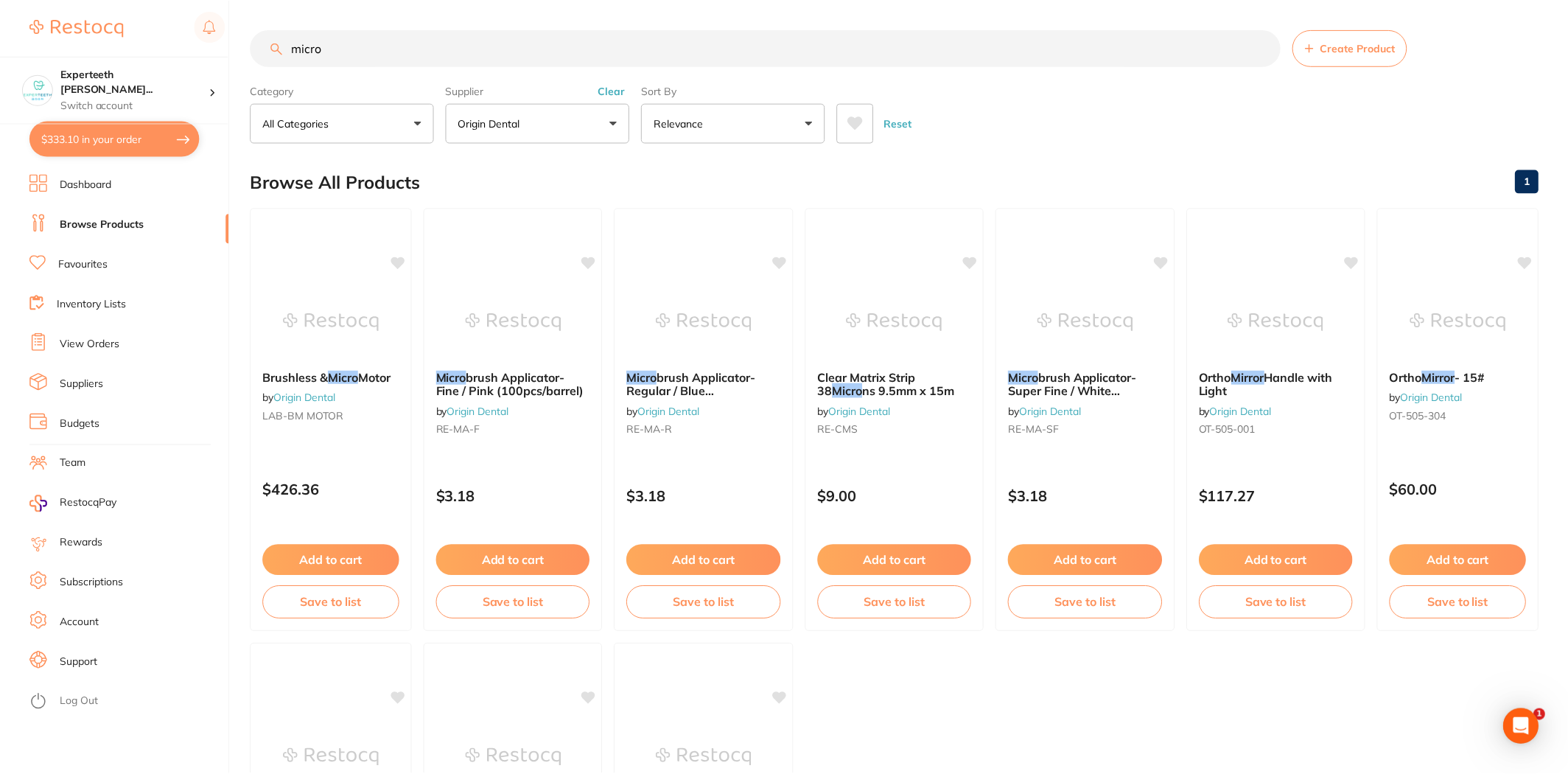
scroll to position [1, 0]
click at [527, 382] on span "brush Applicator- Fine / Pink (100pcs/barrel)" at bounding box center [511, 383] width 150 height 29
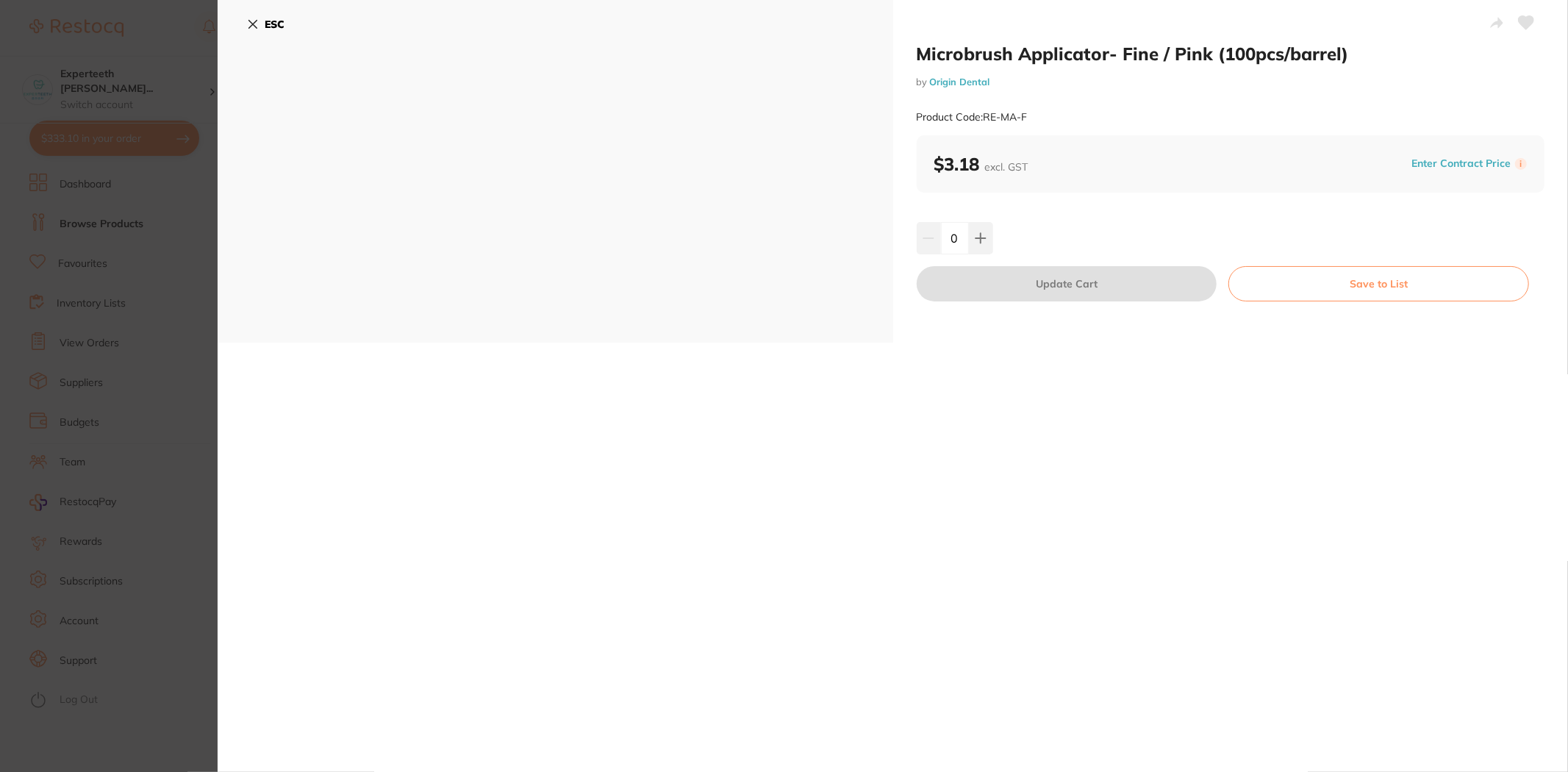
drag, startPoint x: 958, startPoint y: 240, endPoint x: 875, endPoint y: 216, distance: 86.4
click at [875, 217] on div "Microbrush Applicator- Fine / Pink (100pcs/barrel) by Origin Dental Product Cod…" at bounding box center [892, 171] width 1350 height 342
type input "6"
click at [1232, 374] on div "Microbrush Applicator- Fine / Pink (100pcs/barrel) by Origin Dental Product Cod…" at bounding box center [892, 386] width 1350 height 772
click at [1039, 285] on button "Update Cart" at bounding box center [1067, 283] width 301 height 35
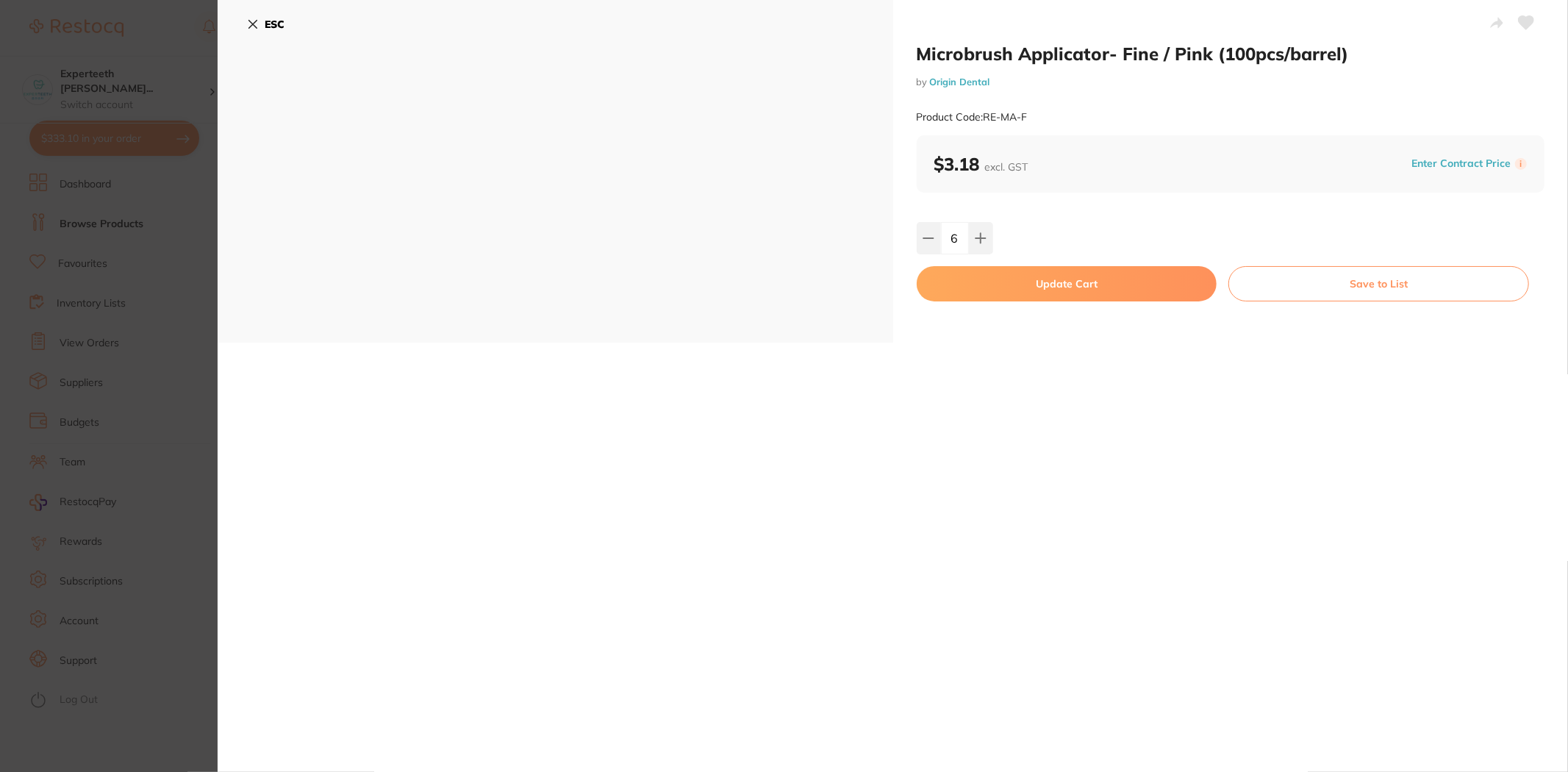
checkbox input "false"
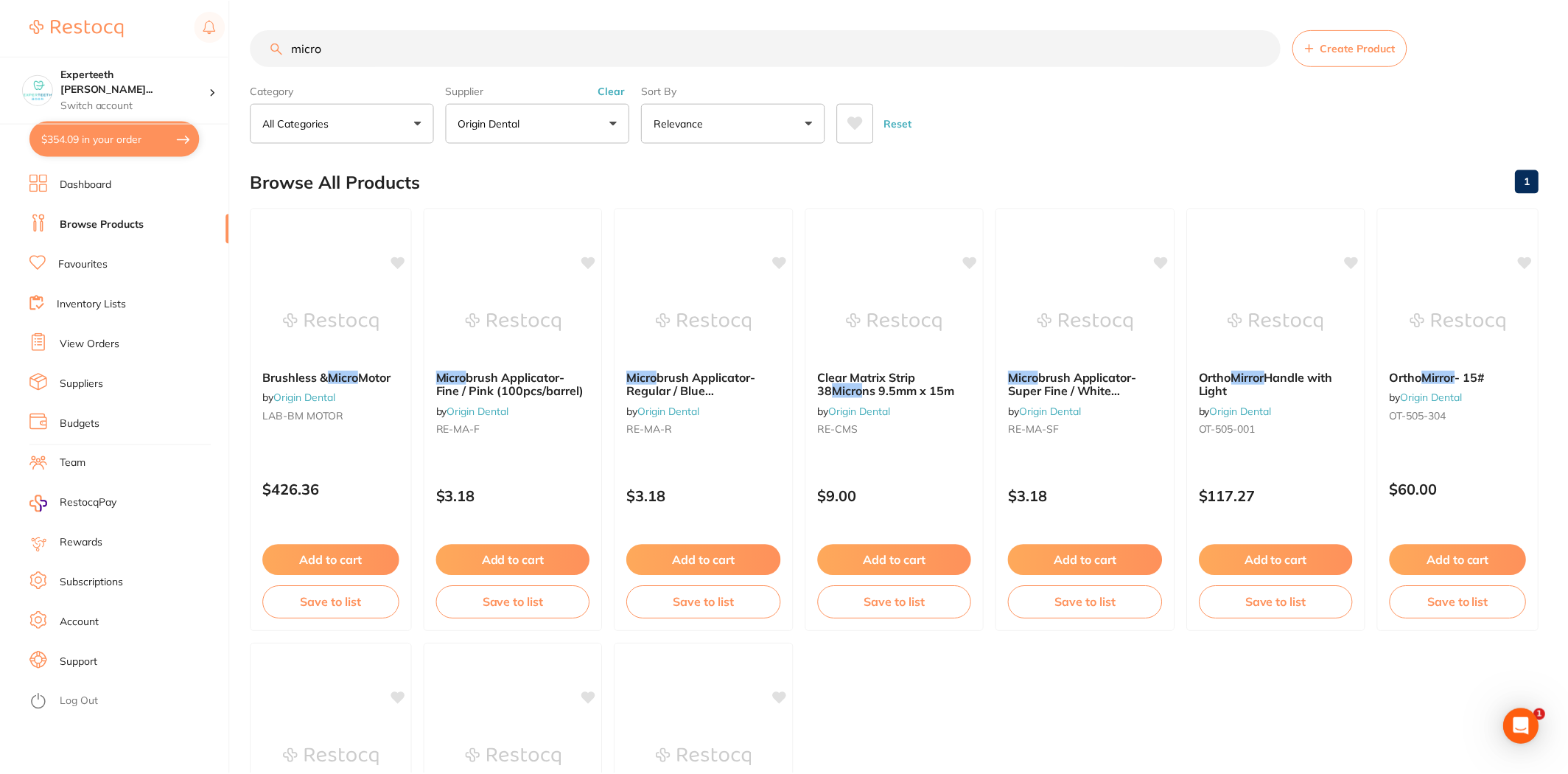
scroll to position [1, 0]
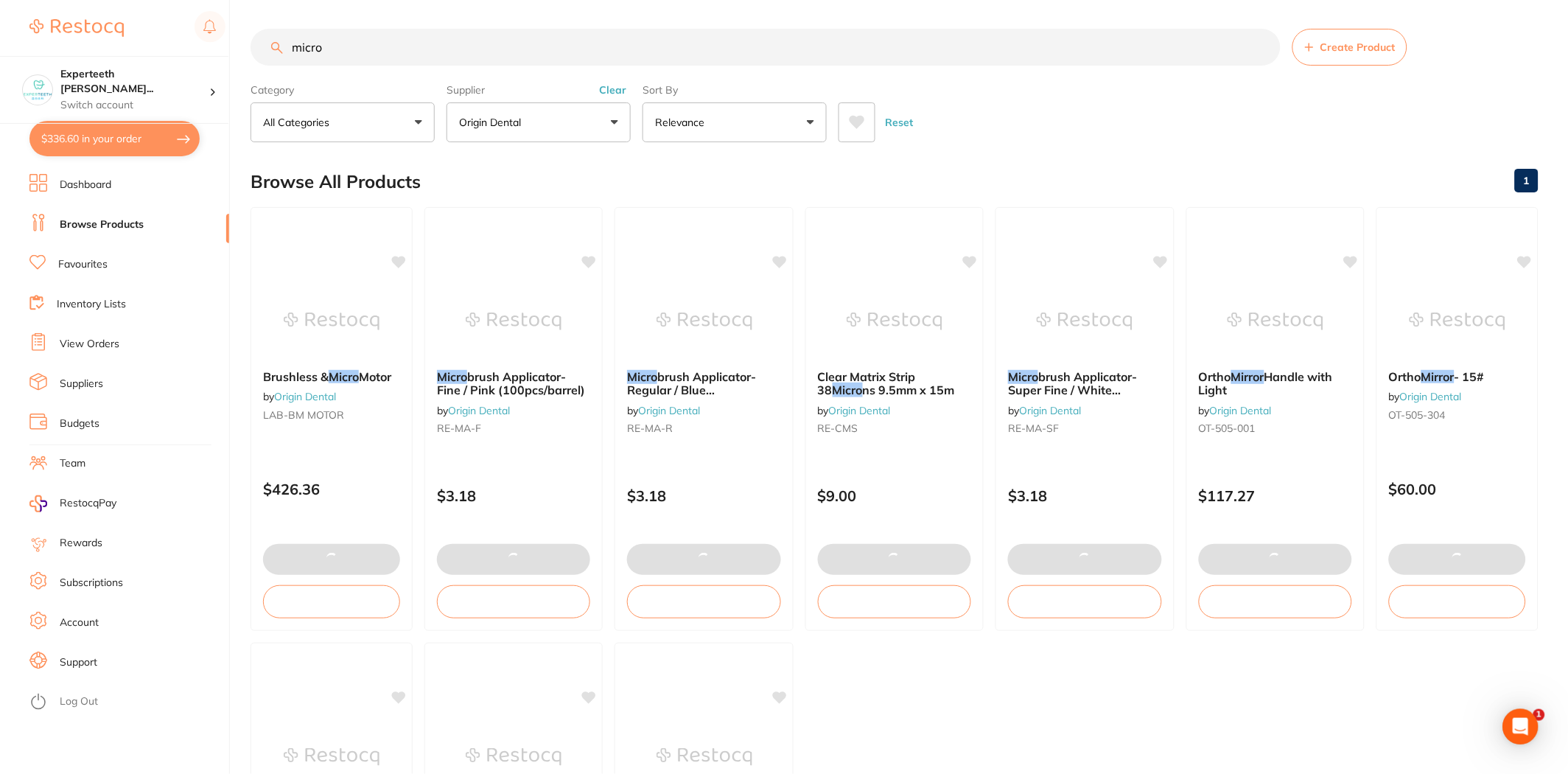
type input "6"
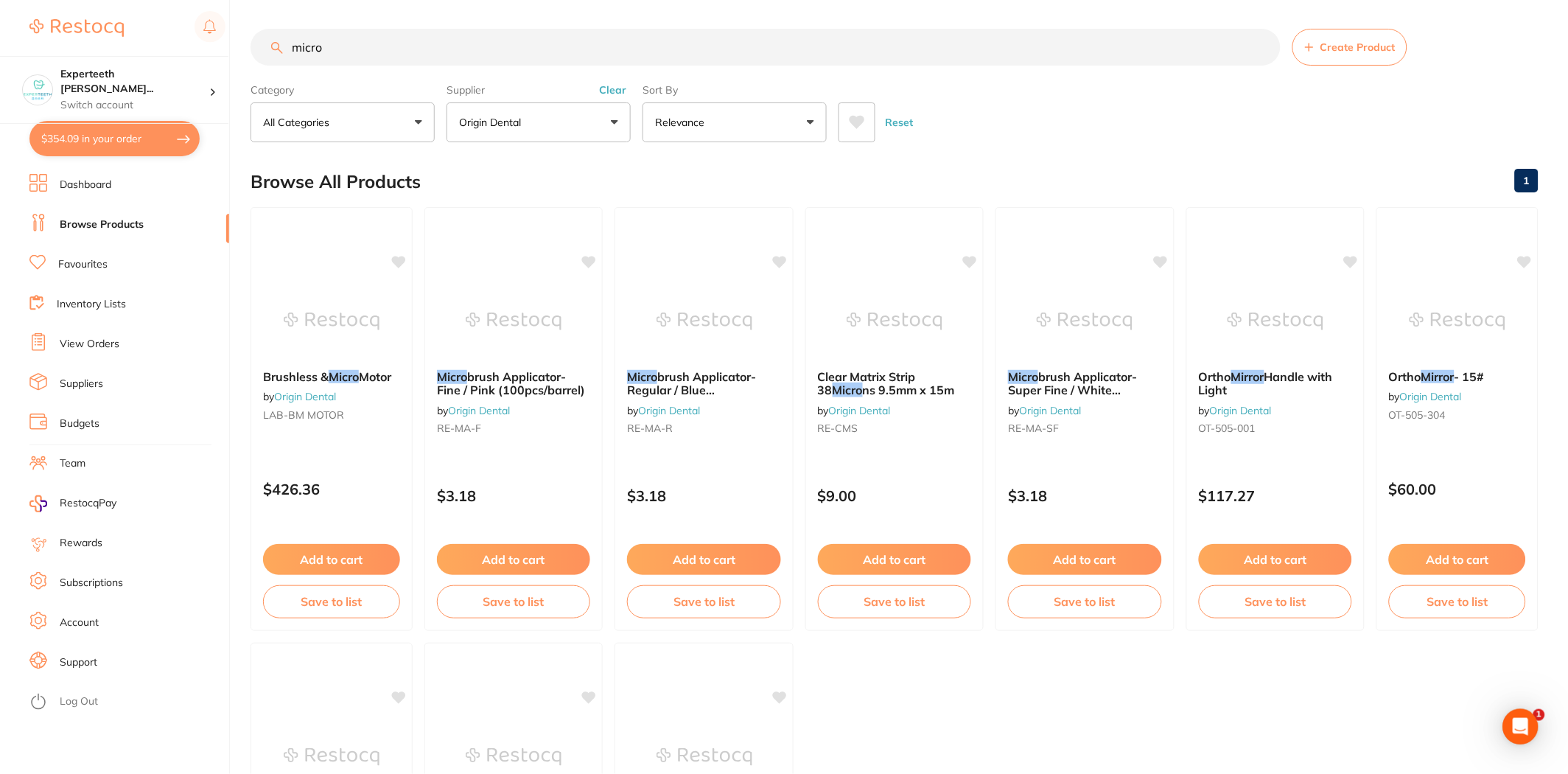
drag, startPoint x: 175, startPoint y: 31, endPoint x: 60, endPoint y: 28, distance: 115.0
click at [62, 30] on div "$354.09 Experteeth [PERSON_NAME]... Switch account Experteeth [GEOGRAPHIC_DATA]…" at bounding box center [784, 386] width 1568 height 774
type input "prophy paste"
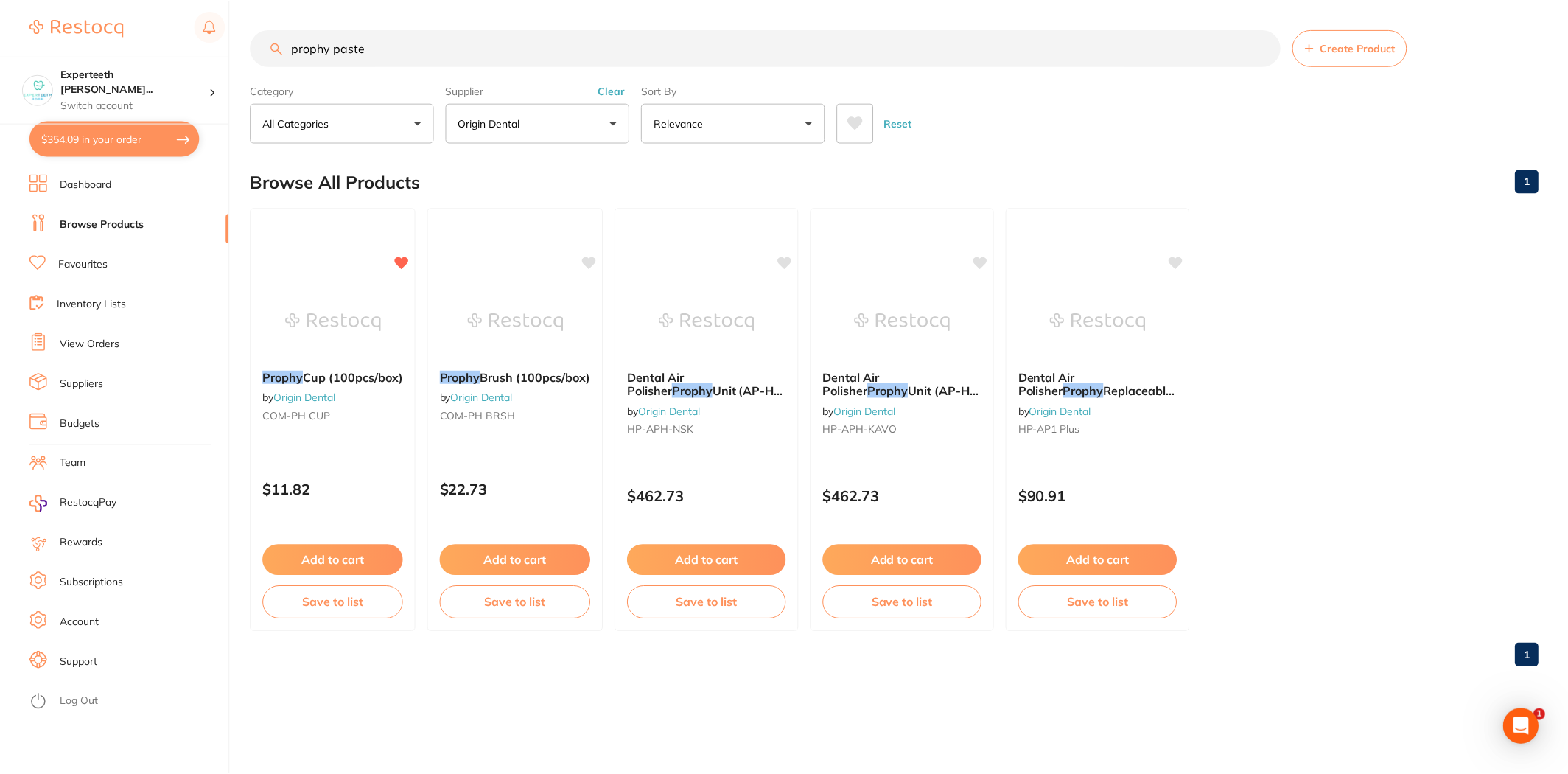
scroll to position [0, 0]
drag, startPoint x: 385, startPoint y: 50, endPoint x: 227, endPoint y: 42, distance: 158.2
click at [227, 42] on div "$354.09 Experteeth Eastwood Wes... Switch account Experteeth Eastwood West $354…" at bounding box center [786, 387] width 1572 height 774
click at [613, 87] on button "Clear" at bounding box center [612, 90] width 36 height 14
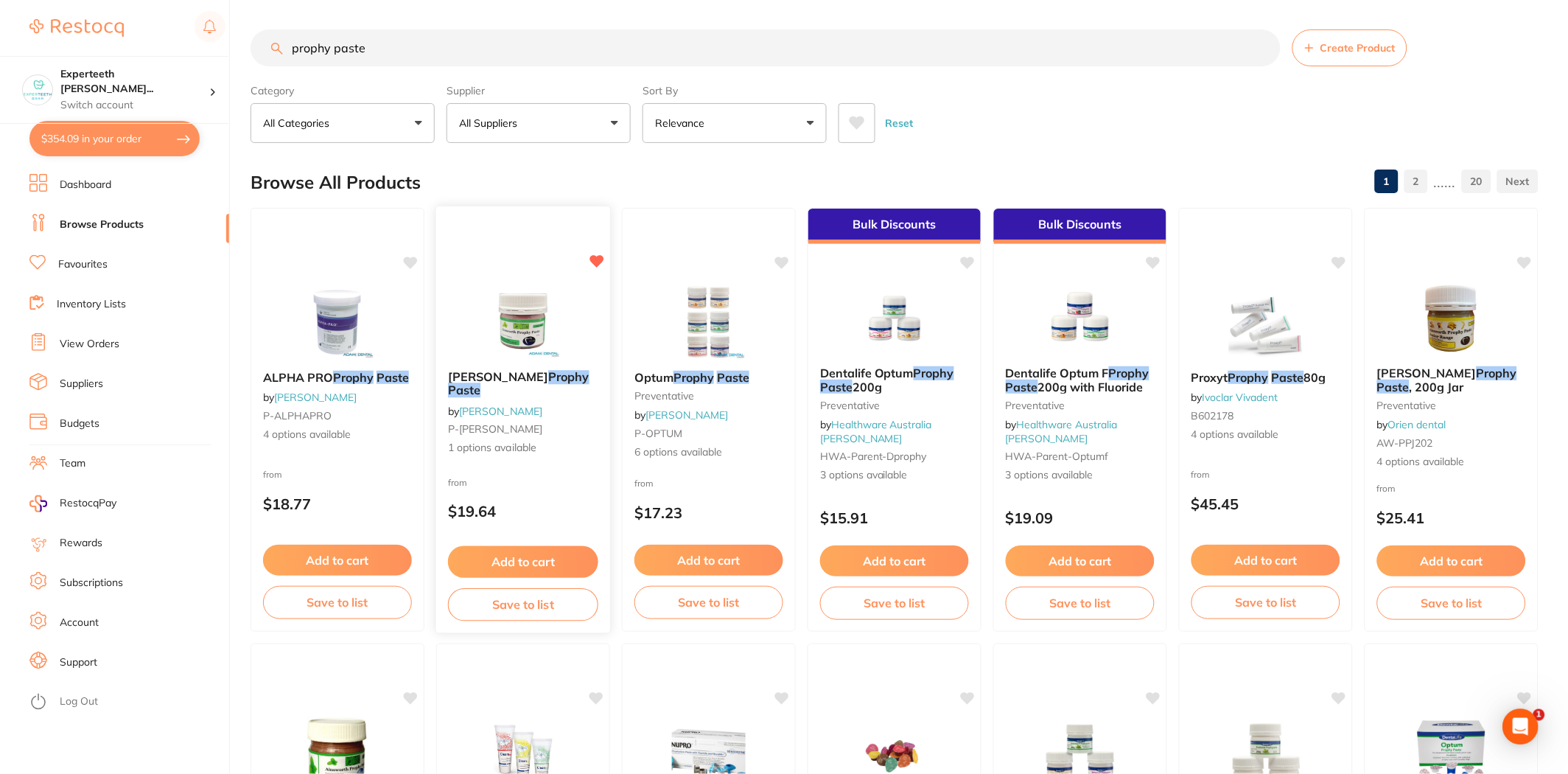
click at [529, 552] on button "Add to cart" at bounding box center [523, 562] width 150 height 32
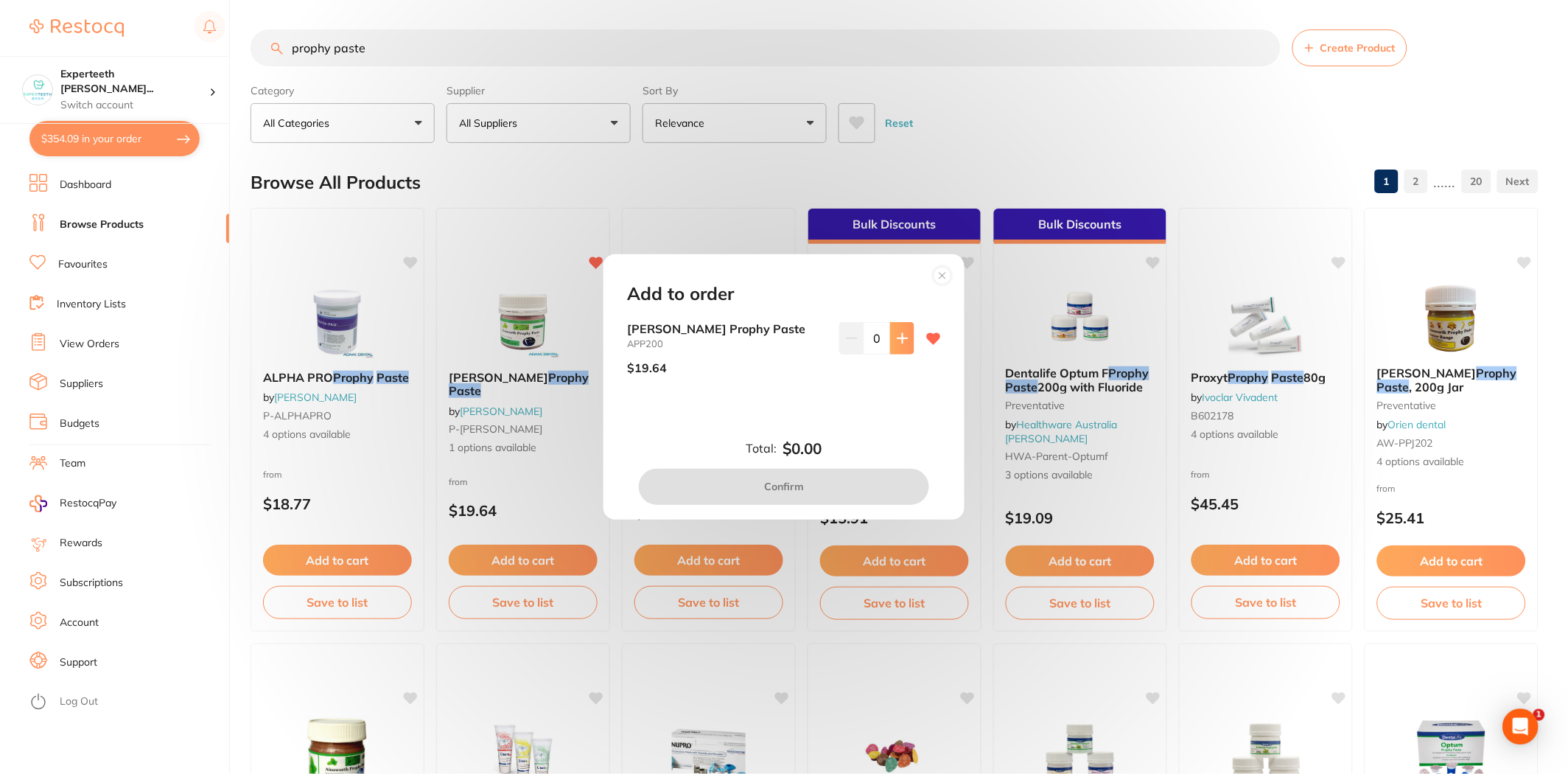
click at [896, 335] on icon at bounding box center [902, 338] width 12 height 12
click at [892, 347] on button at bounding box center [902, 338] width 24 height 33
type input "2"
click at [860, 482] on button "Confirm" at bounding box center [784, 486] width 291 height 35
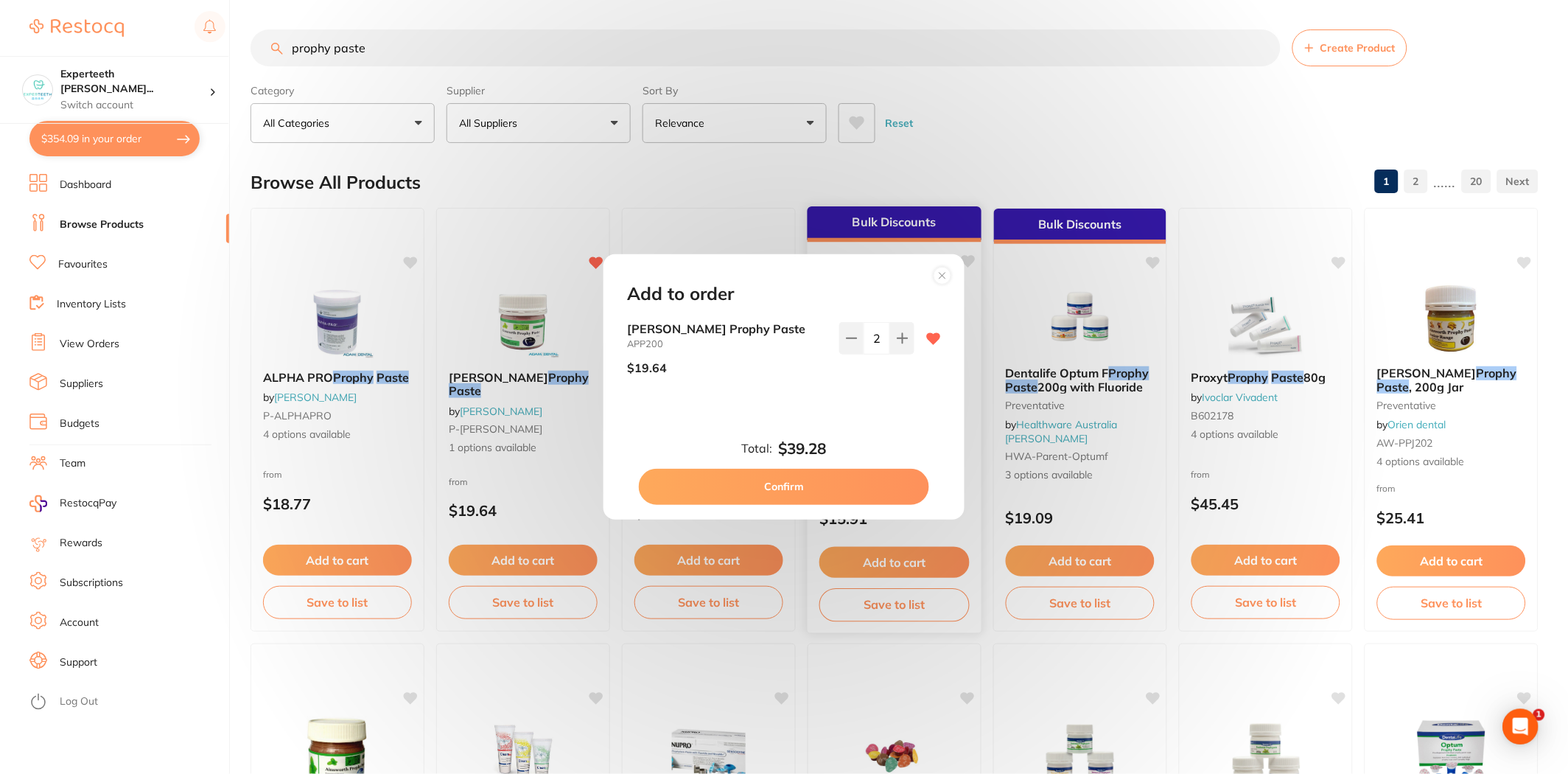
checkbox input "false"
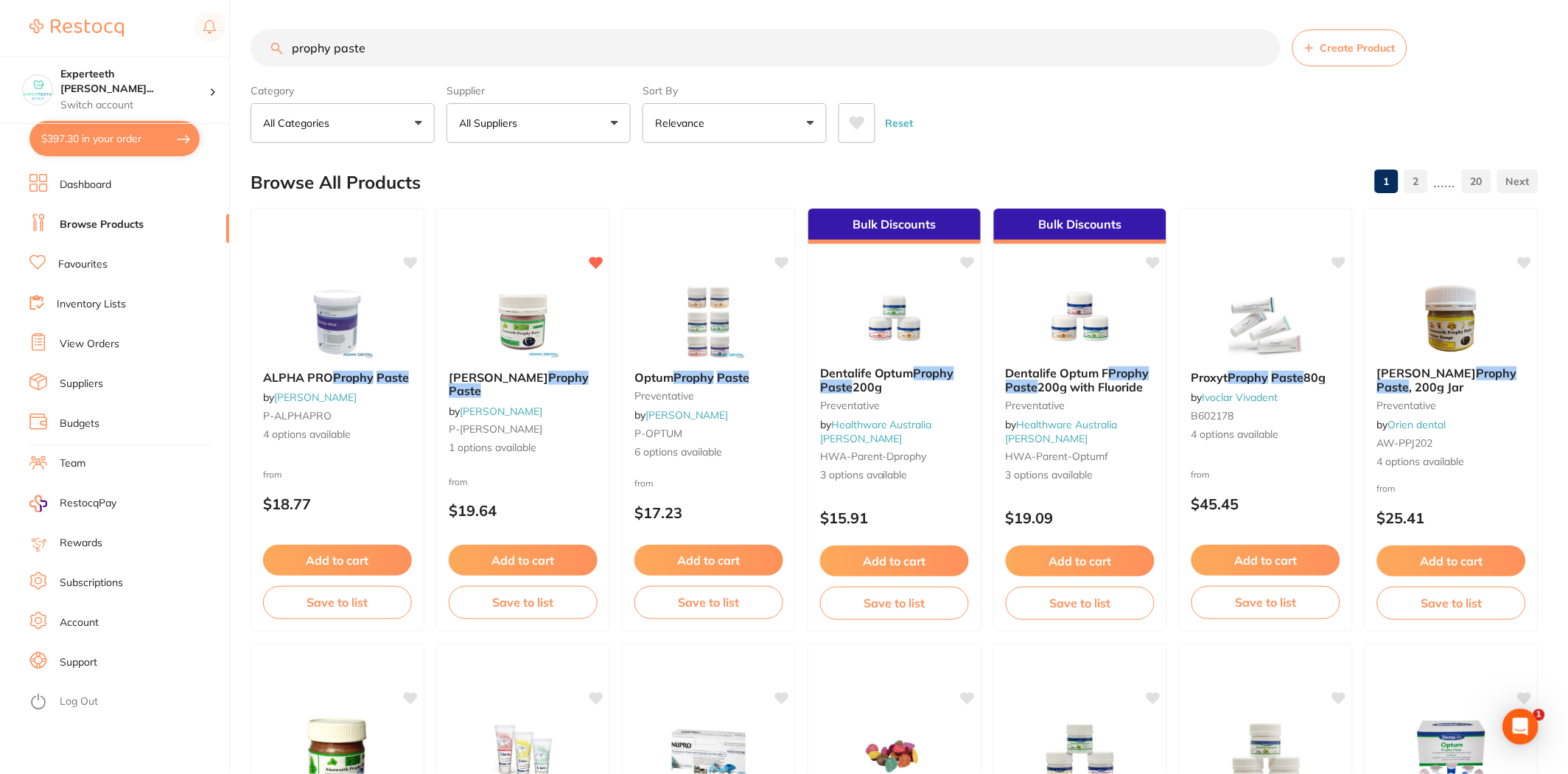
click at [417, 46] on input "prophy paste" at bounding box center [765, 48] width 1030 height 37
drag, startPoint x: 417, startPoint y: 46, endPoint x: 280, endPoint y: 41, distance: 137.1
click at [280, 41] on input "prophy paste" at bounding box center [765, 48] width 1030 height 37
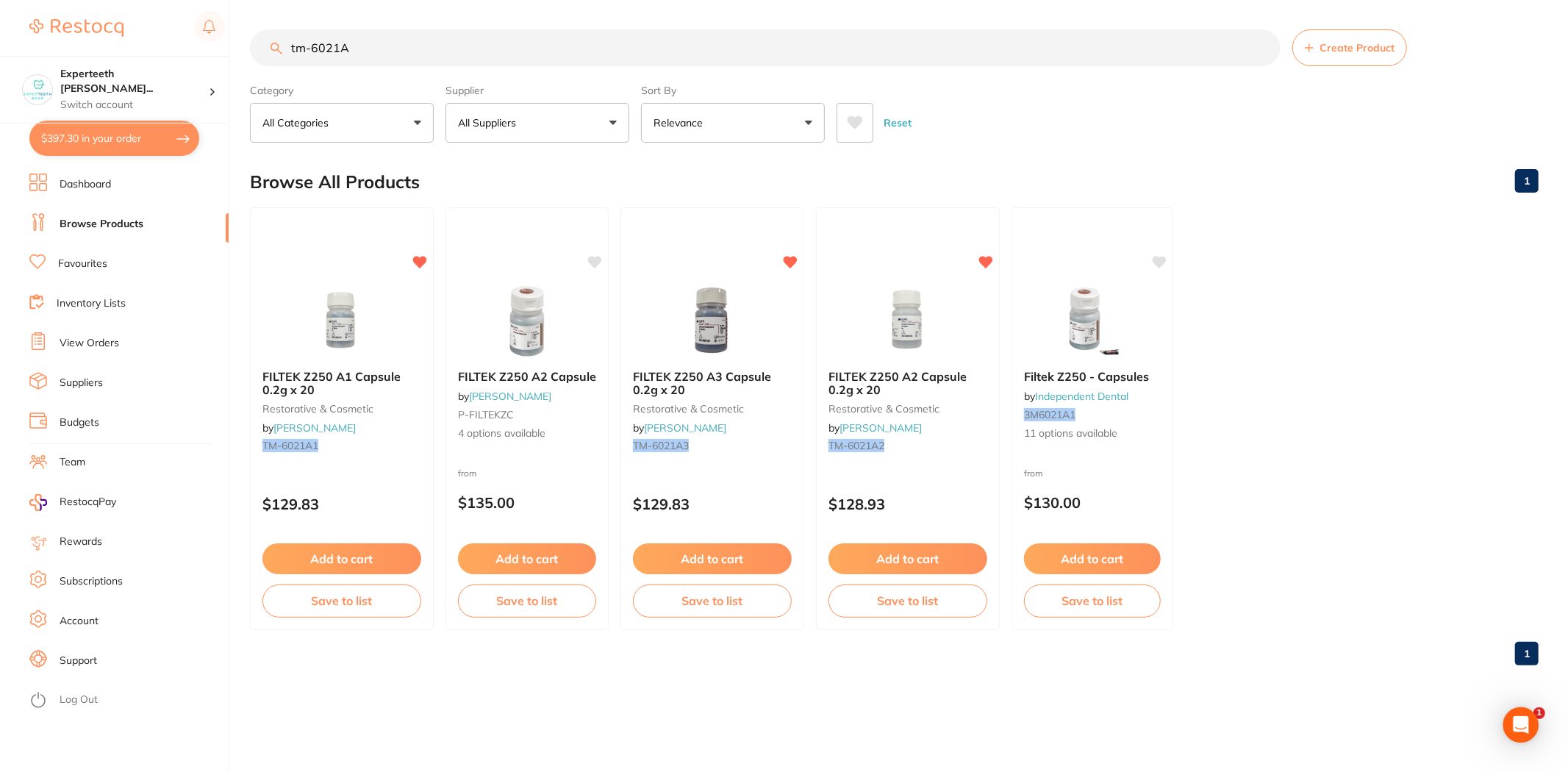
scroll to position [0, 0]
type input "tm-6021A2"
click at [343, 560] on button "Add to cart" at bounding box center [342, 560] width 160 height 32
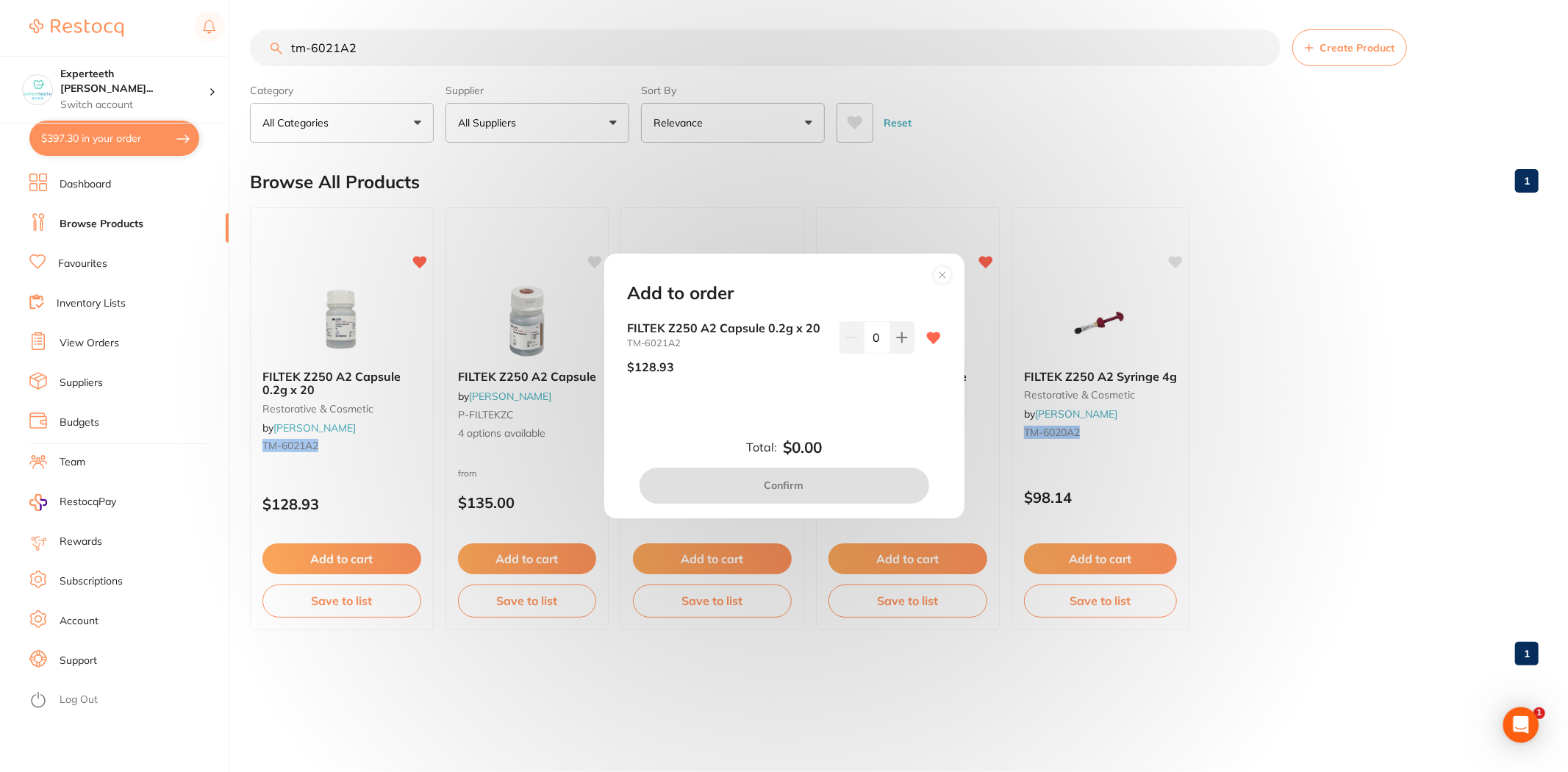
click at [913, 331] on div "FILTEK Z250 A2 Capsule 0.2g x 20 TM-6021A2 $128.93 0" at bounding box center [784, 353] width 313 height 64
click at [902, 339] on icon at bounding box center [901, 337] width 12 height 12
type input "1"
click at [839, 486] on button "Confirm" at bounding box center [784, 485] width 290 height 35
checkbox input "false"
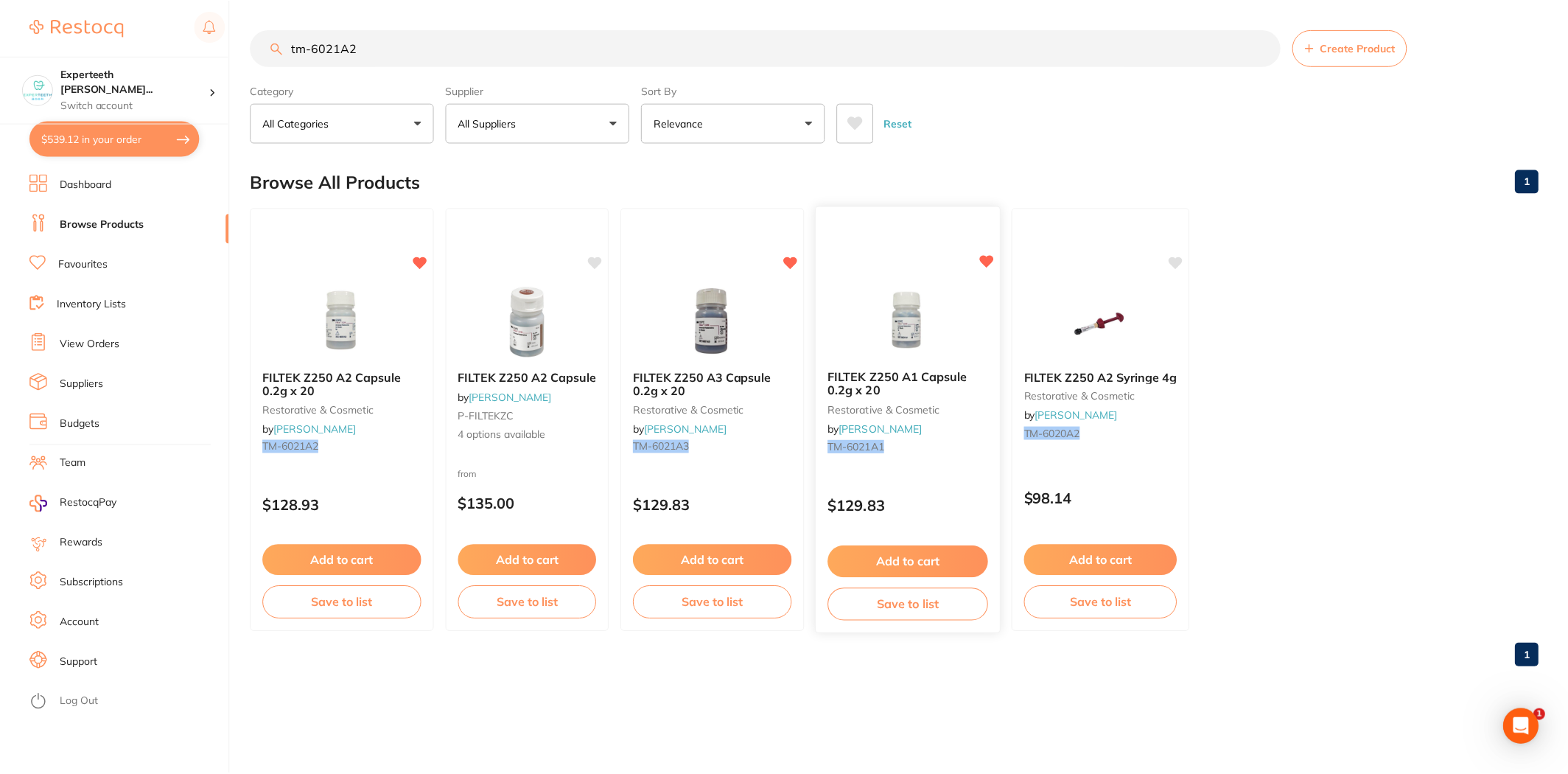
scroll to position [716, 0]
drag, startPoint x: 395, startPoint y: 53, endPoint x: 127, endPoint y: 63, distance: 268.2
click at [127, 63] on div "$539.12 Experteeth Eastwood Wes... Switch account Experteeth Eastwood West $539…" at bounding box center [786, 387] width 1572 height 774
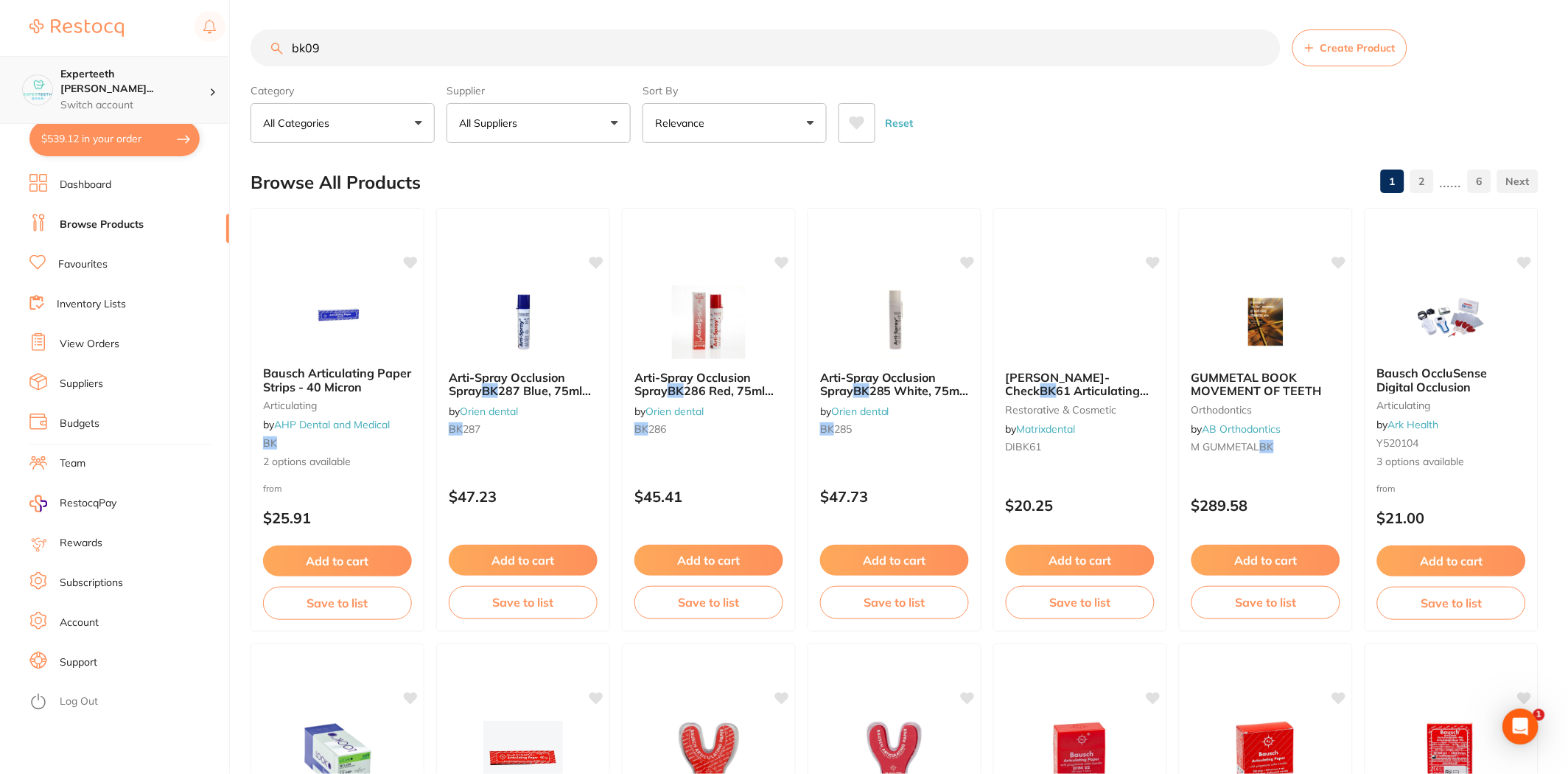
type input "bk09"
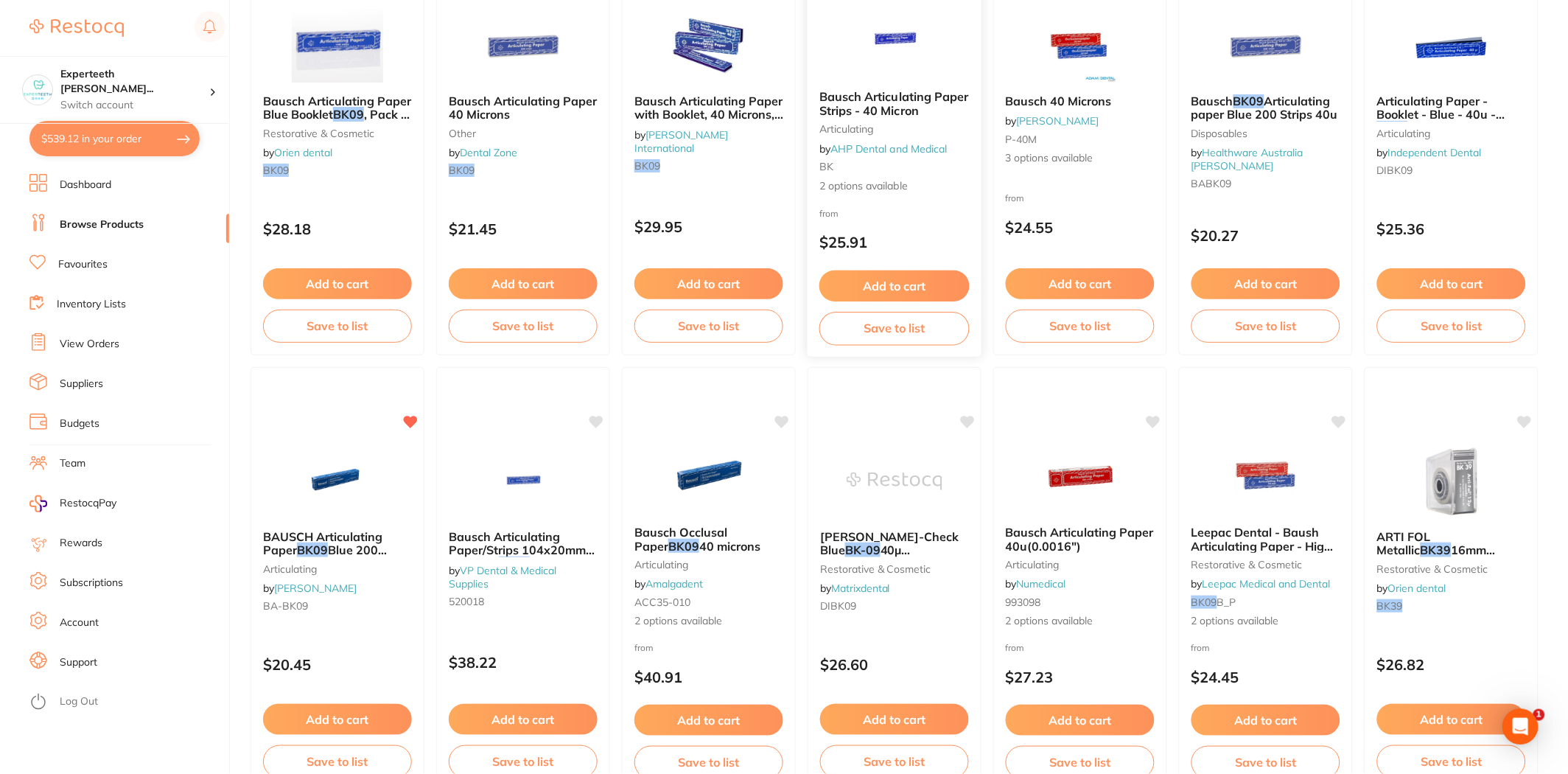
scroll to position [327, 0]
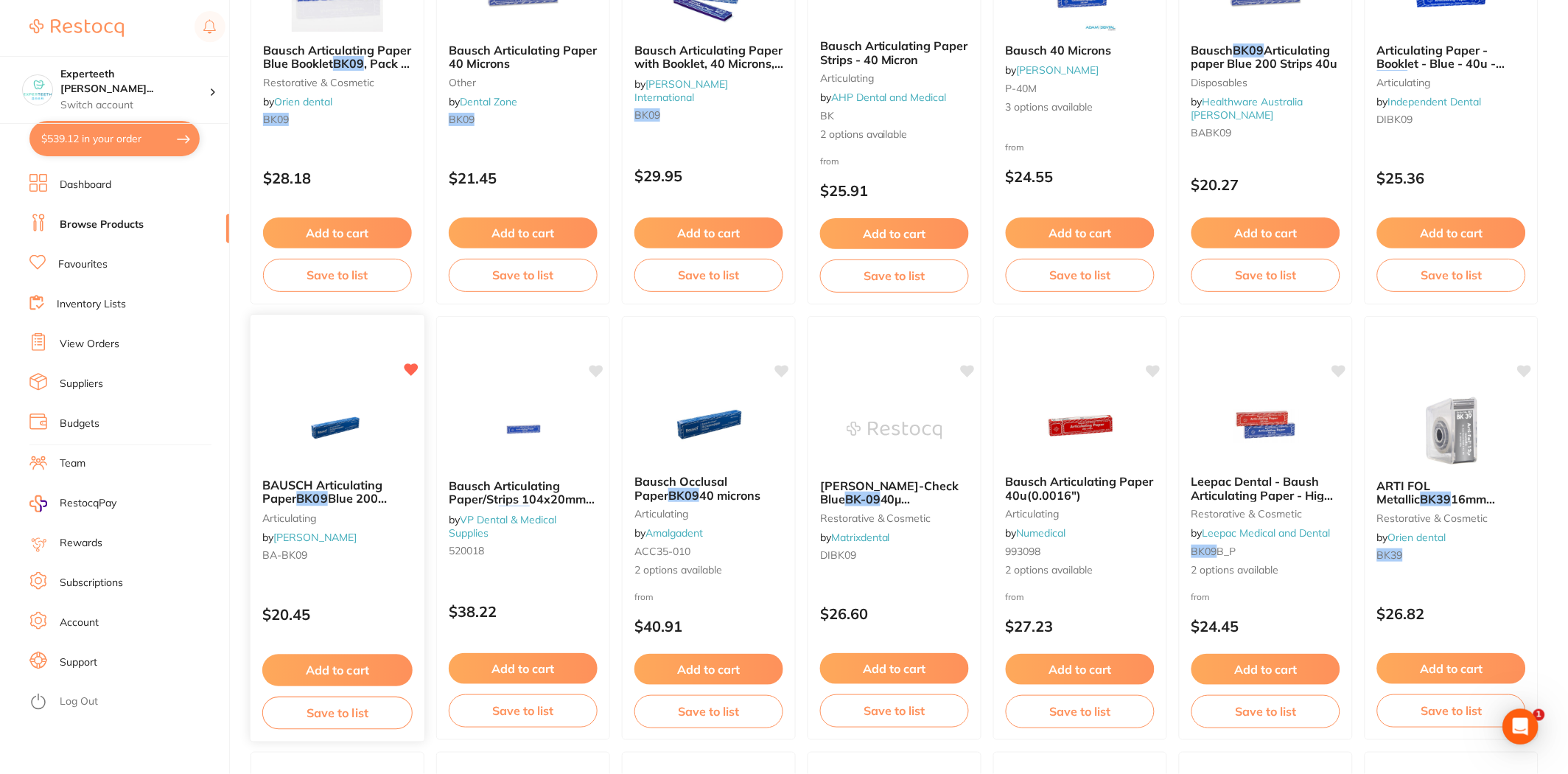
click at [317, 660] on button "Add to cart" at bounding box center [338, 670] width 150 height 32
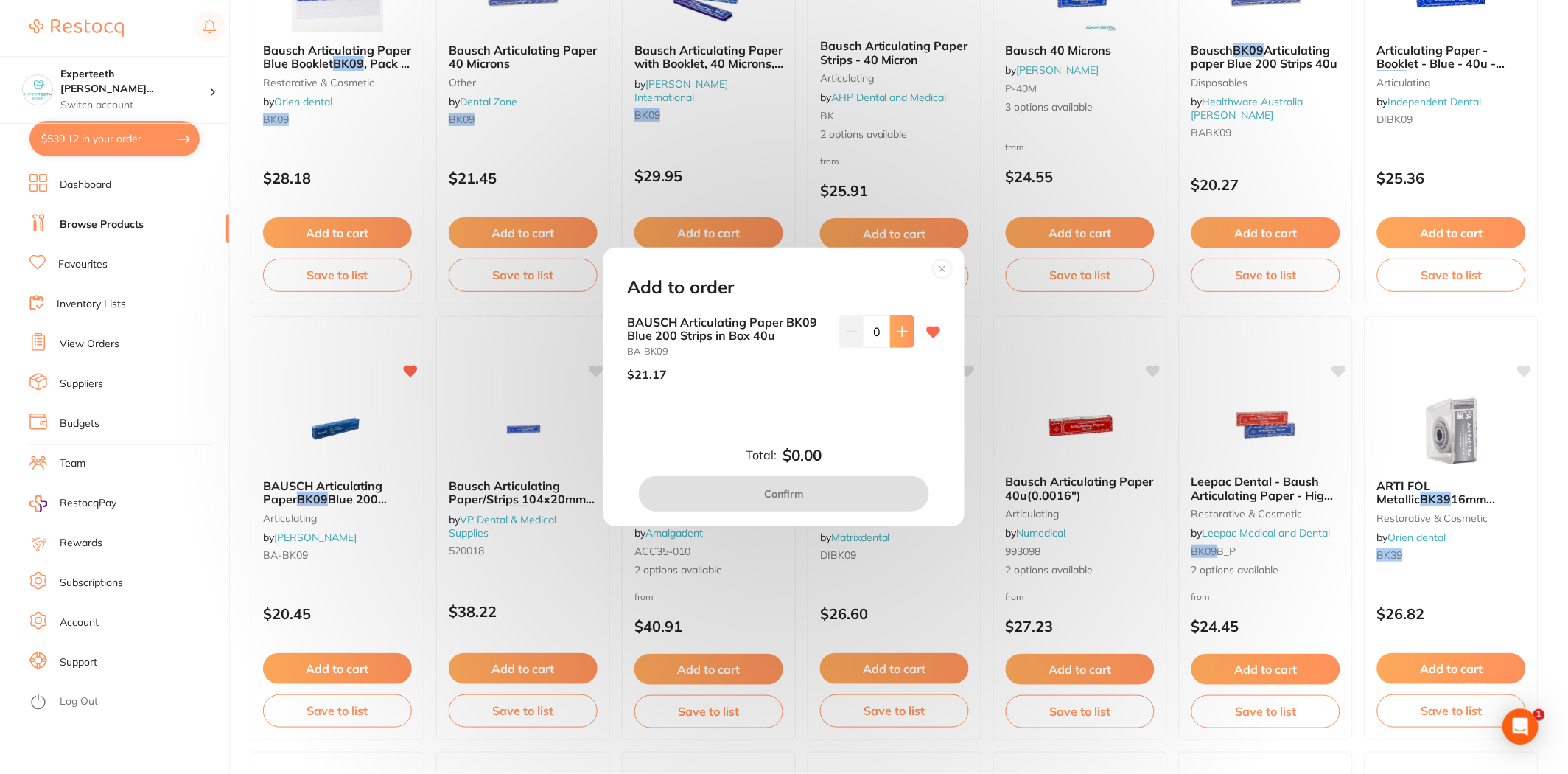
scroll to position [0, 0]
click at [902, 327] on icon at bounding box center [902, 331] width 12 height 12
type input "1"
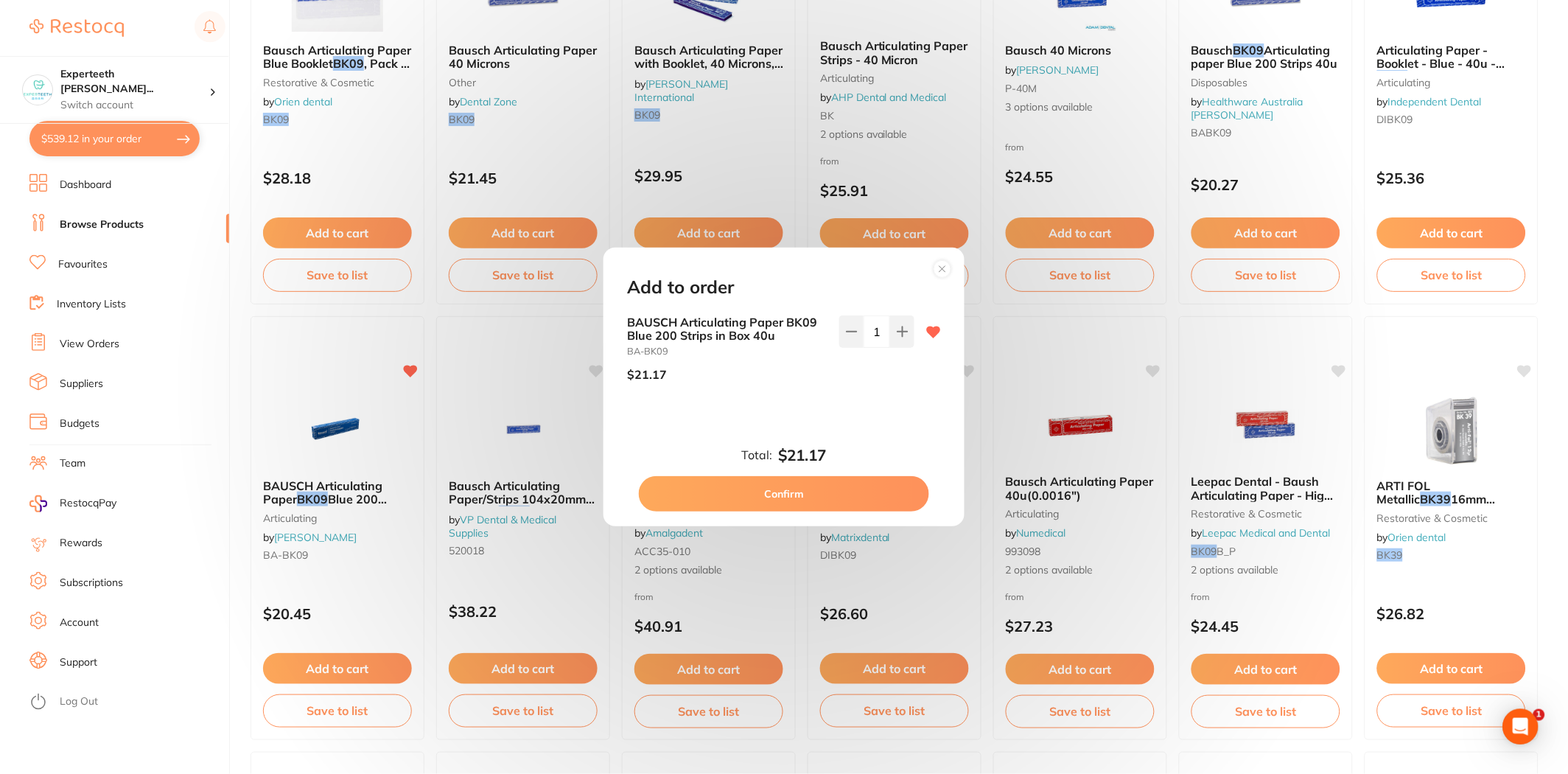
click at [831, 490] on button "Confirm" at bounding box center [784, 494] width 291 height 35
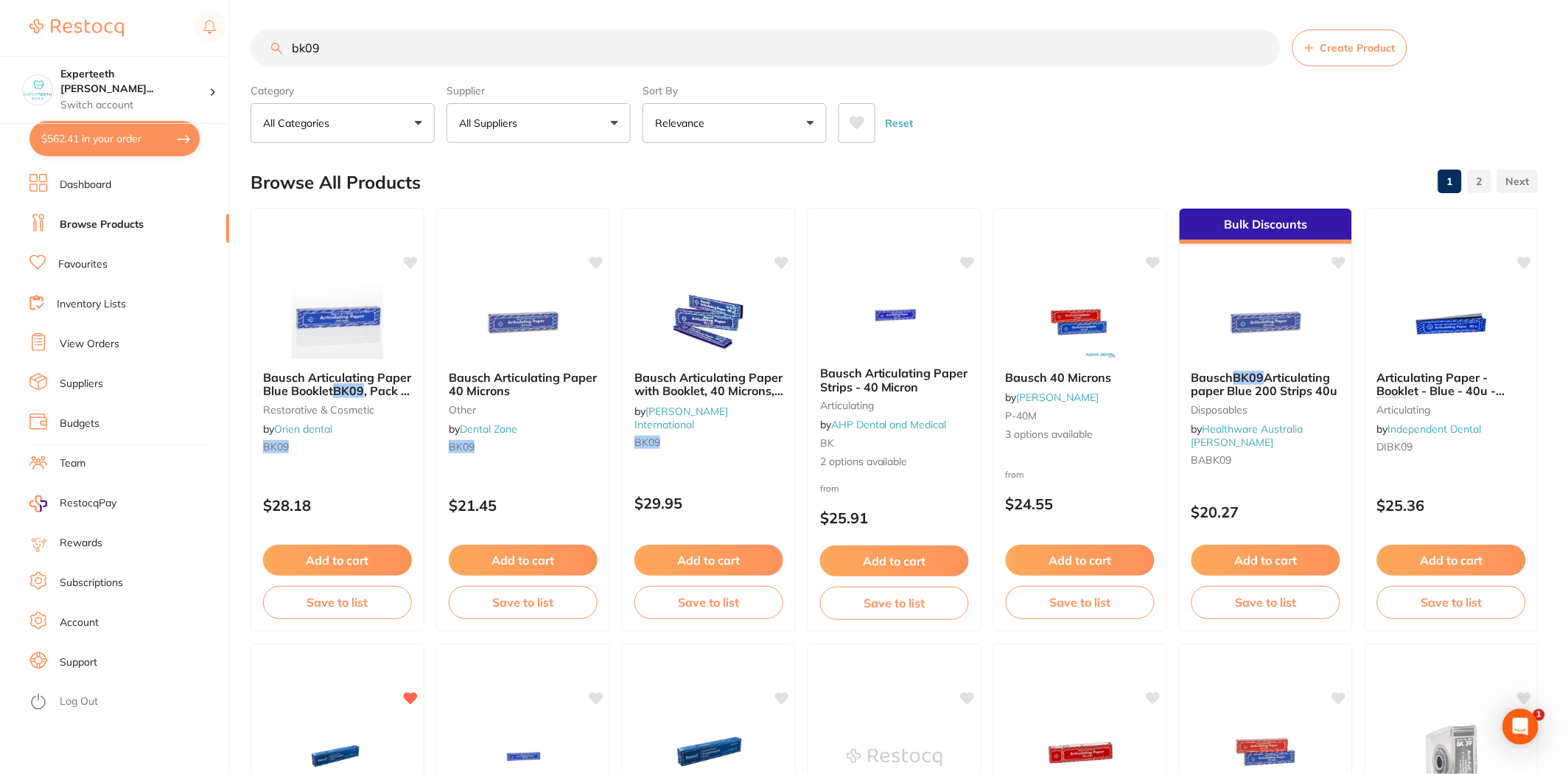
drag, startPoint x: 339, startPoint y: 42, endPoint x: 62, endPoint y: 30, distance: 277.3
click at [62, 30] on div "$562.41 Experteeth Eastwood Wes... Switch account Experteeth Eastwood West $562…" at bounding box center [784, 387] width 1568 height 774
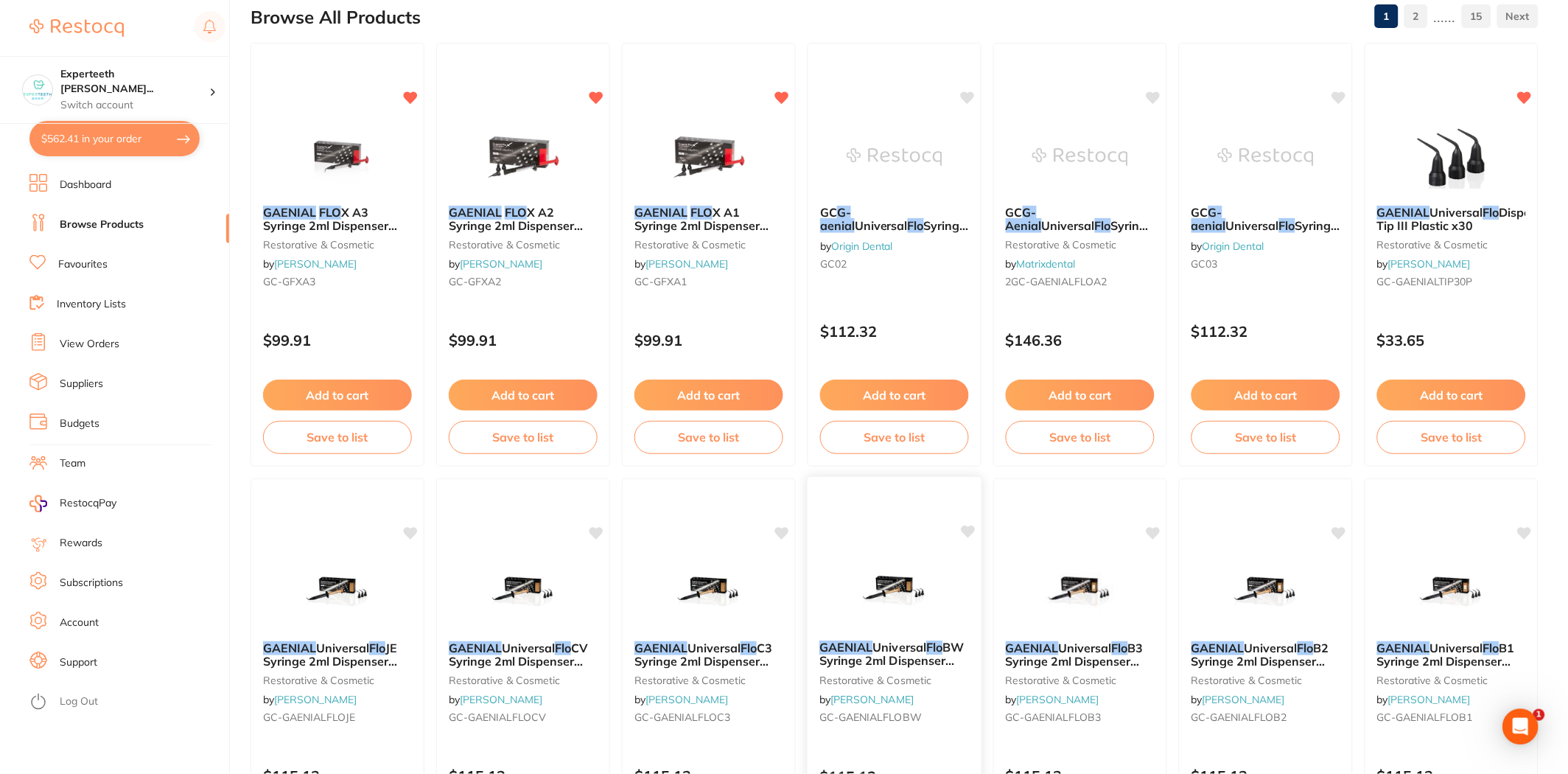
scroll to position [163, 0]
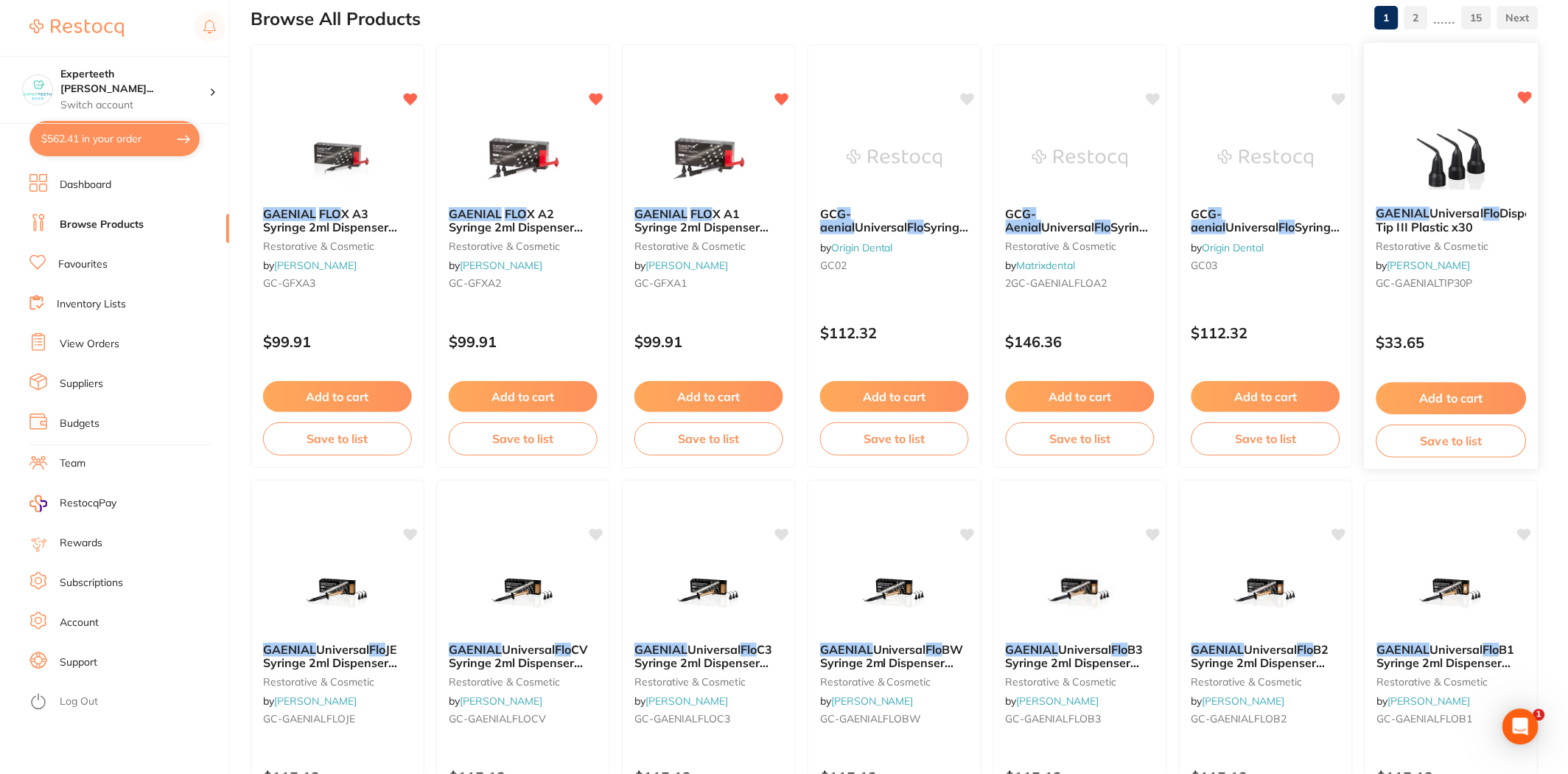
type input "gaenial flo"
click at [1483, 391] on button "Add to cart" at bounding box center [1452, 399] width 150 height 32
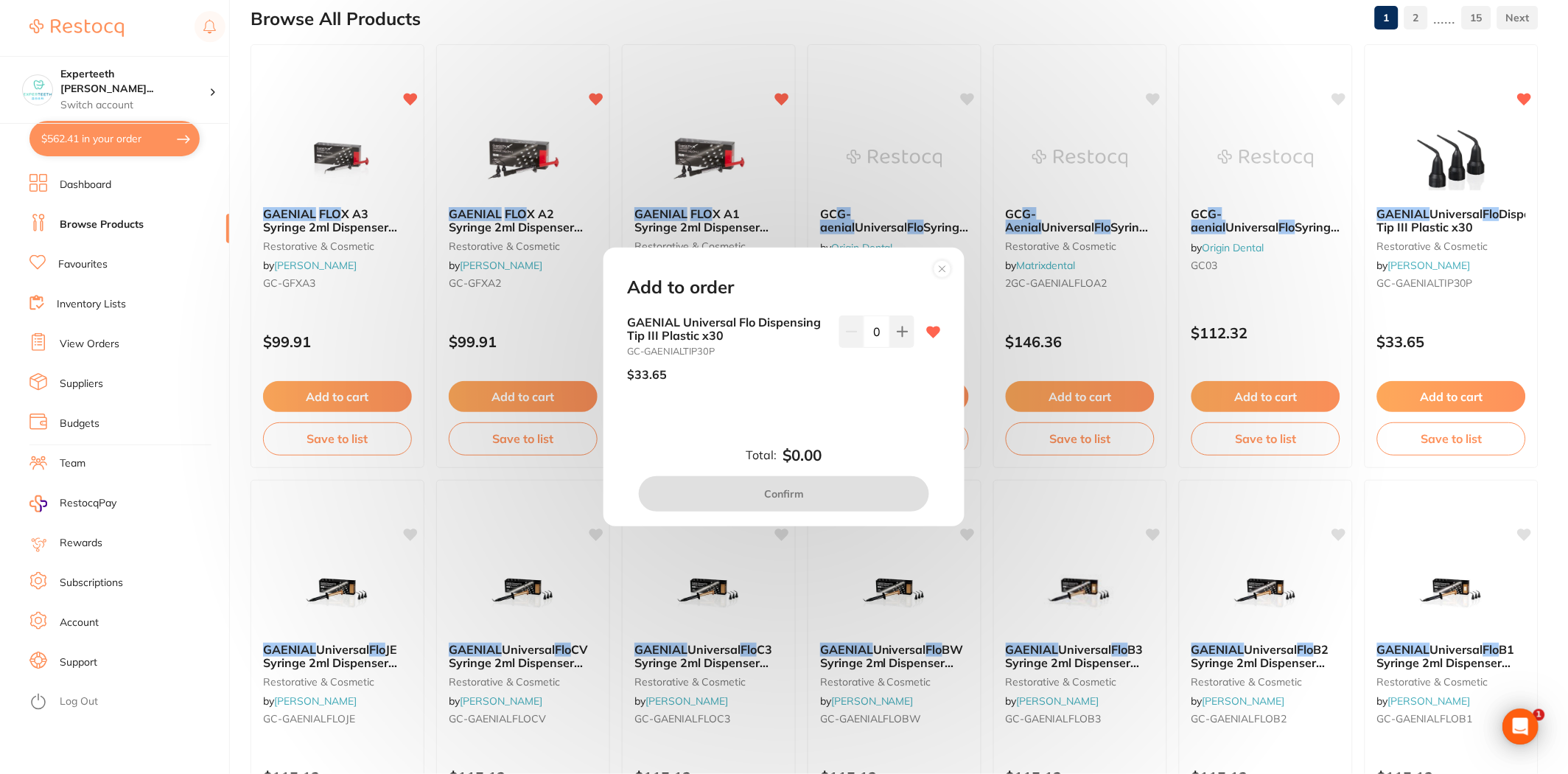
scroll to position [0, 0]
click at [890, 329] on button at bounding box center [902, 331] width 24 height 33
type input "1"
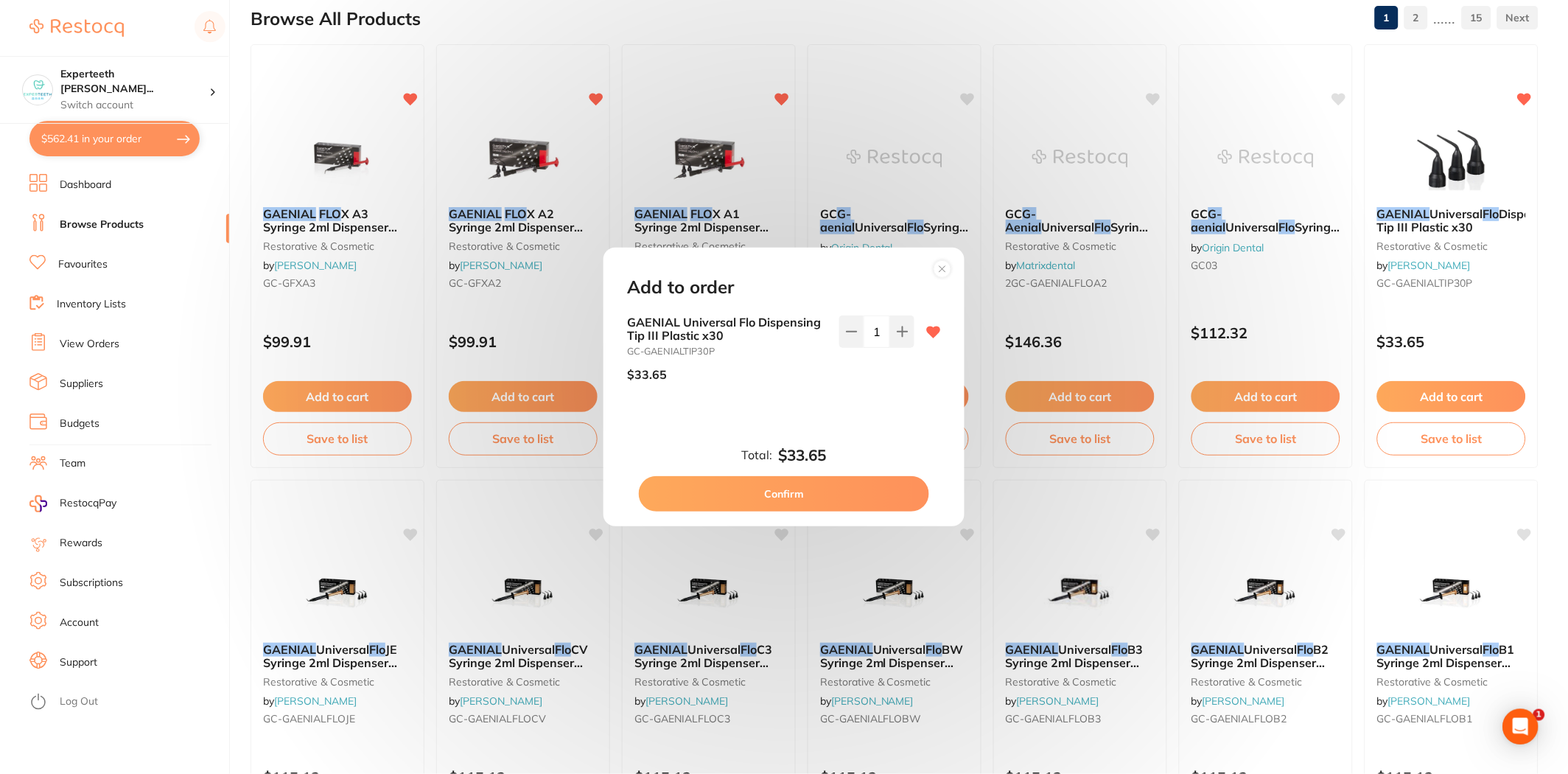
click at [831, 495] on button "Confirm" at bounding box center [784, 494] width 291 height 35
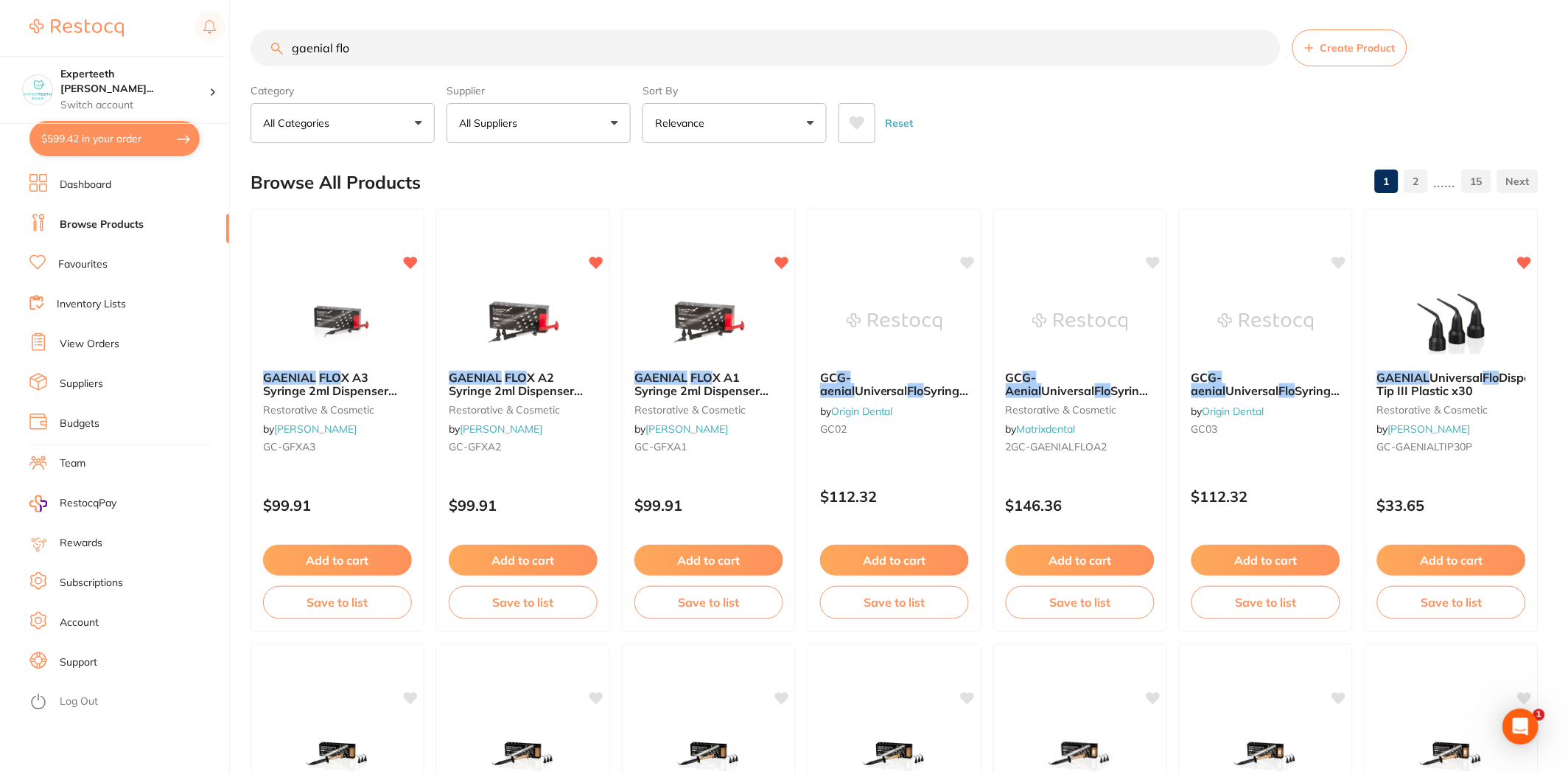
click at [487, 118] on p "All Suppliers" at bounding box center [491, 123] width 64 height 14
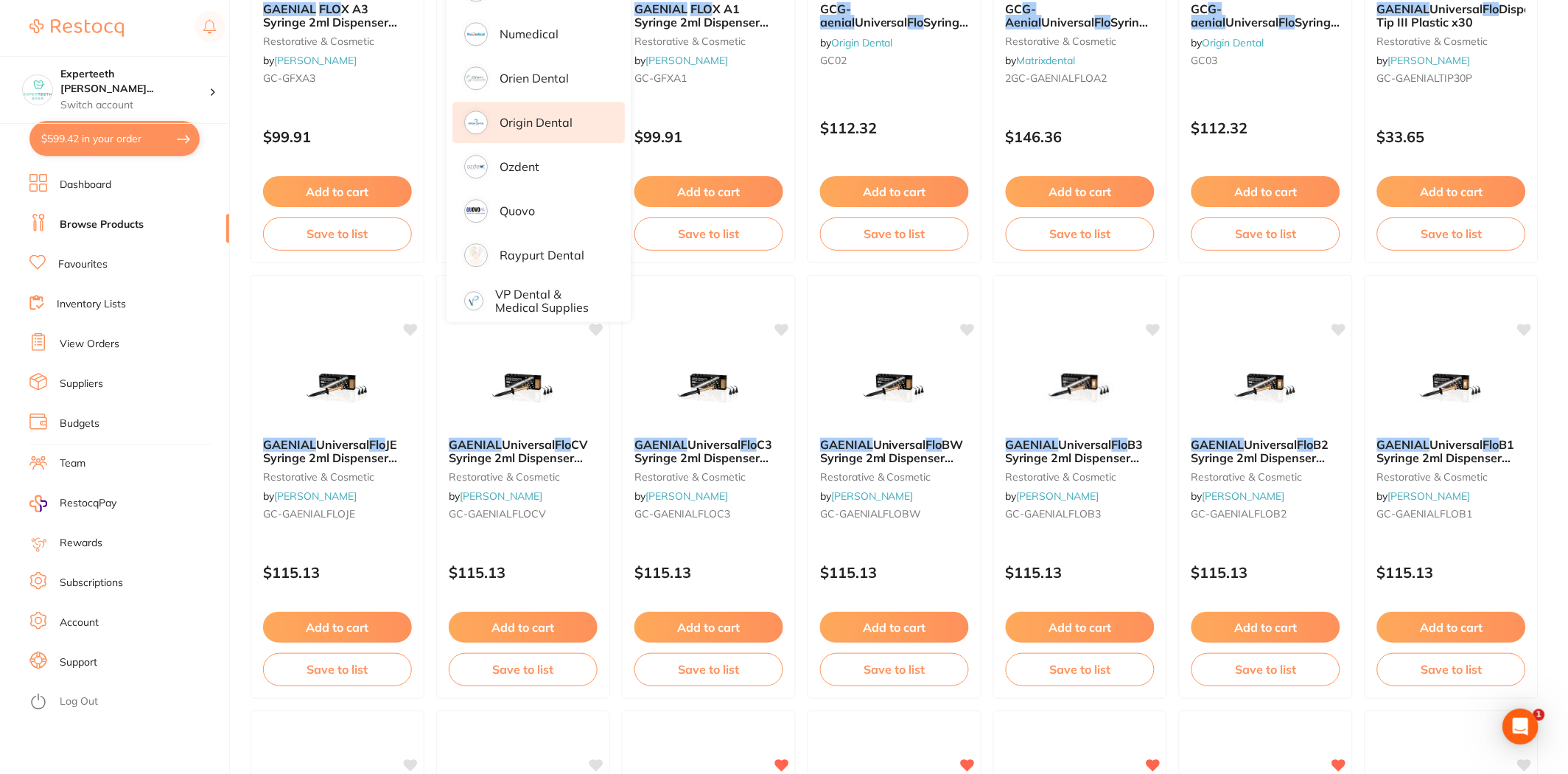
scroll to position [163, 0]
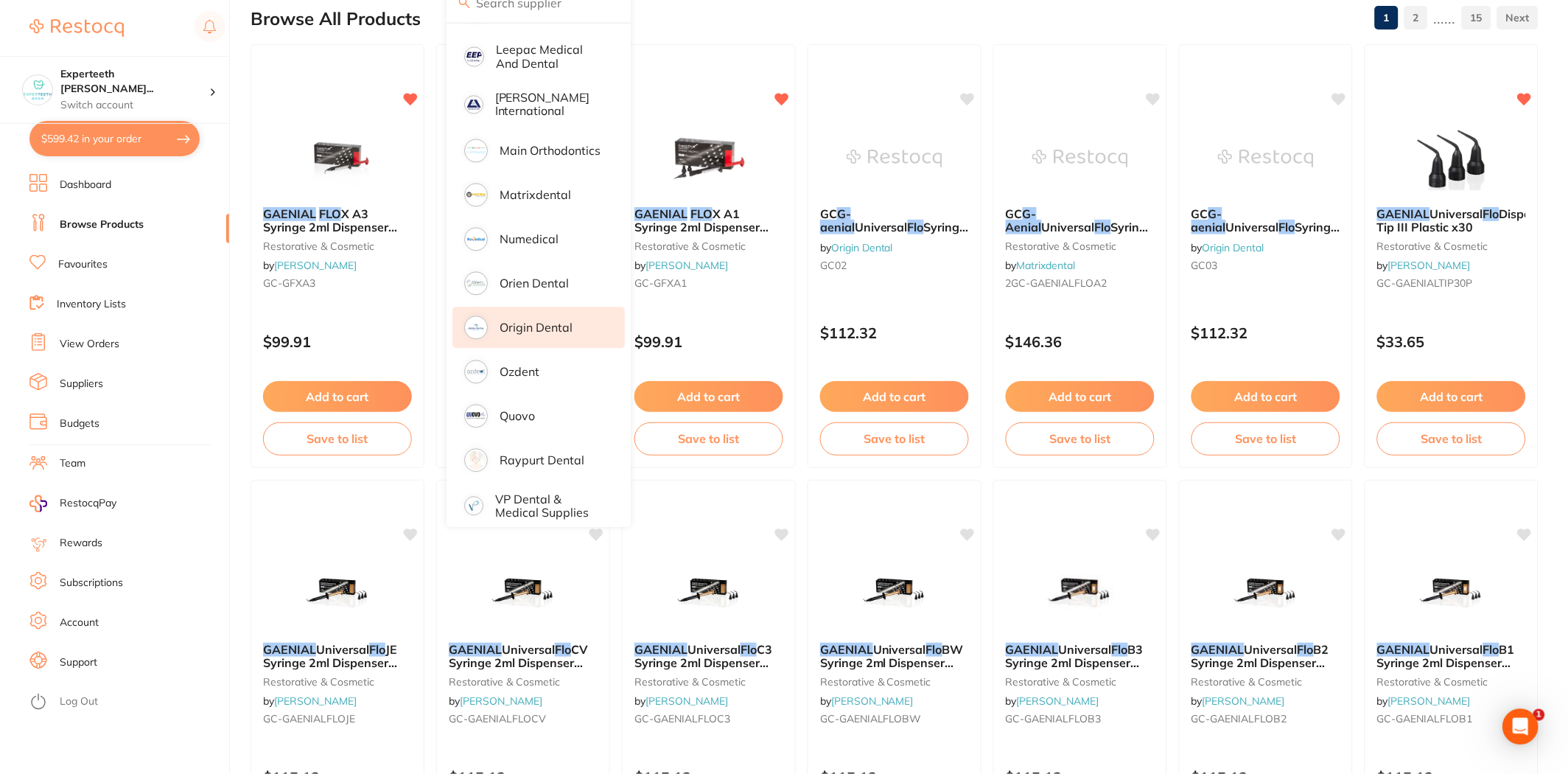
click at [567, 321] on p "Origin Dental" at bounding box center [535, 327] width 73 height 14
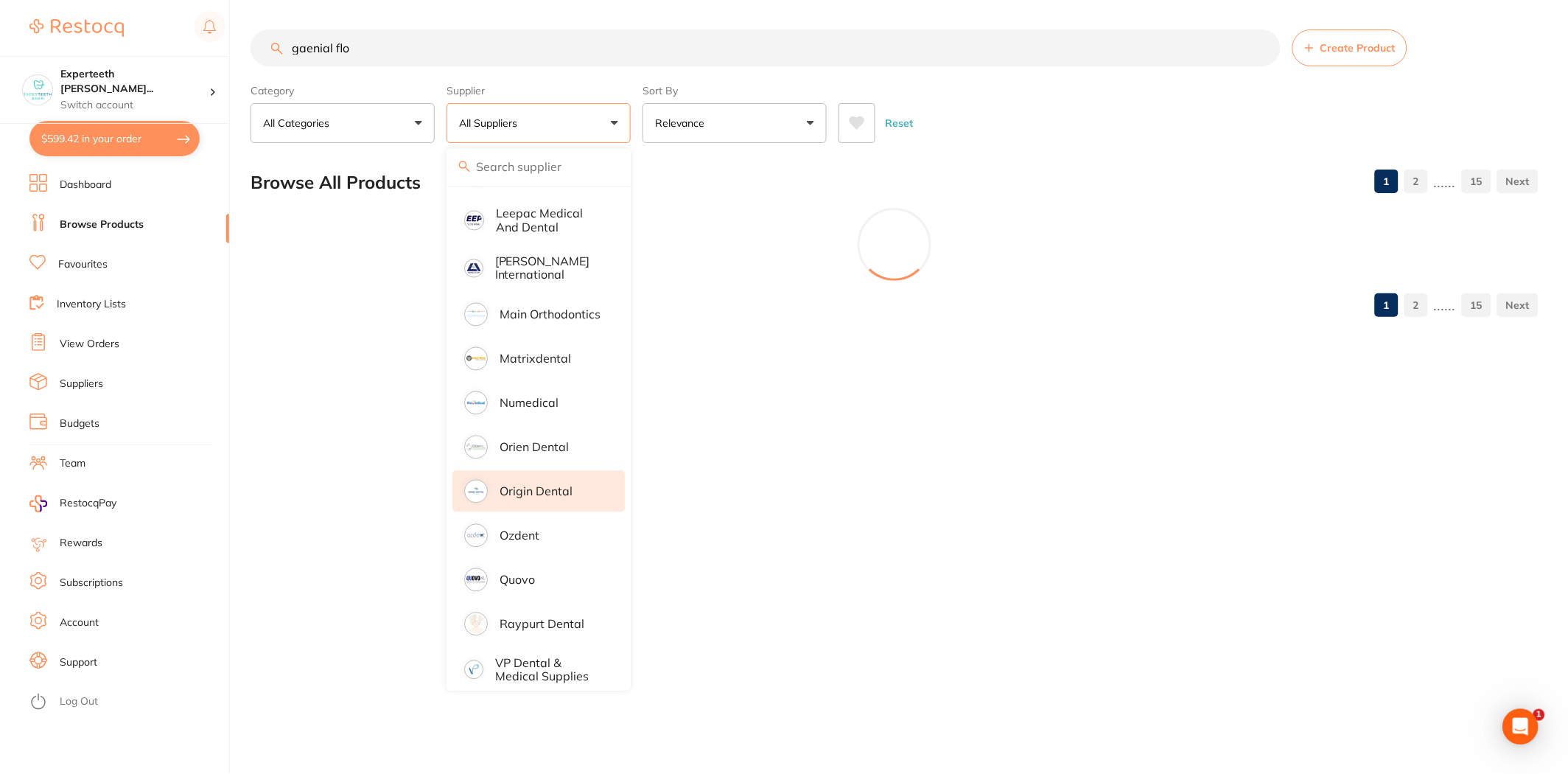
scroll to position [0, 0]
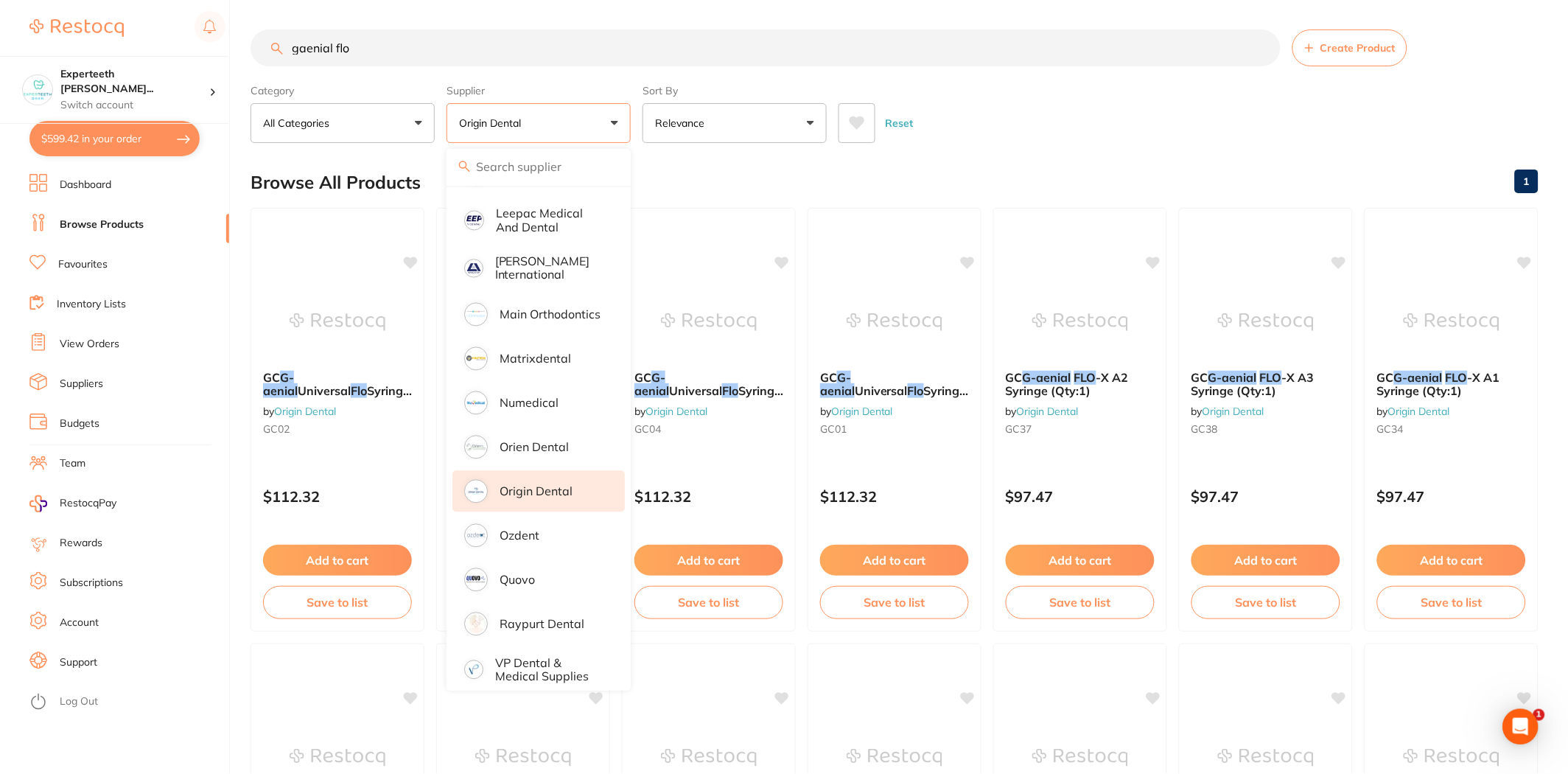
click at [1054, 116] on div "Reset" at bounding box center [1183, 117] width 688 height 51
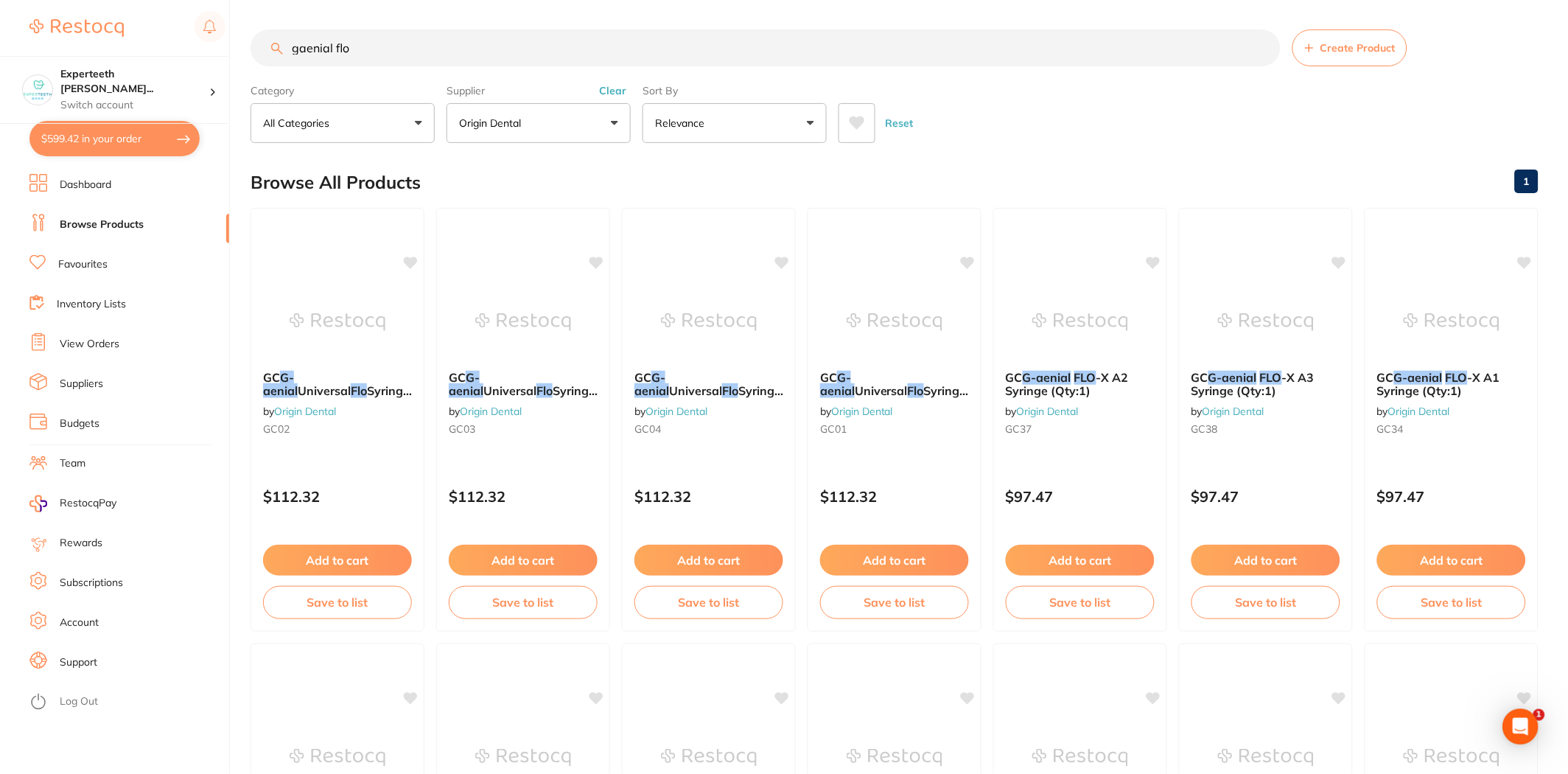
click at [614, 89] on button "Clear" at bounding box center [612, 90] width 36 height 14
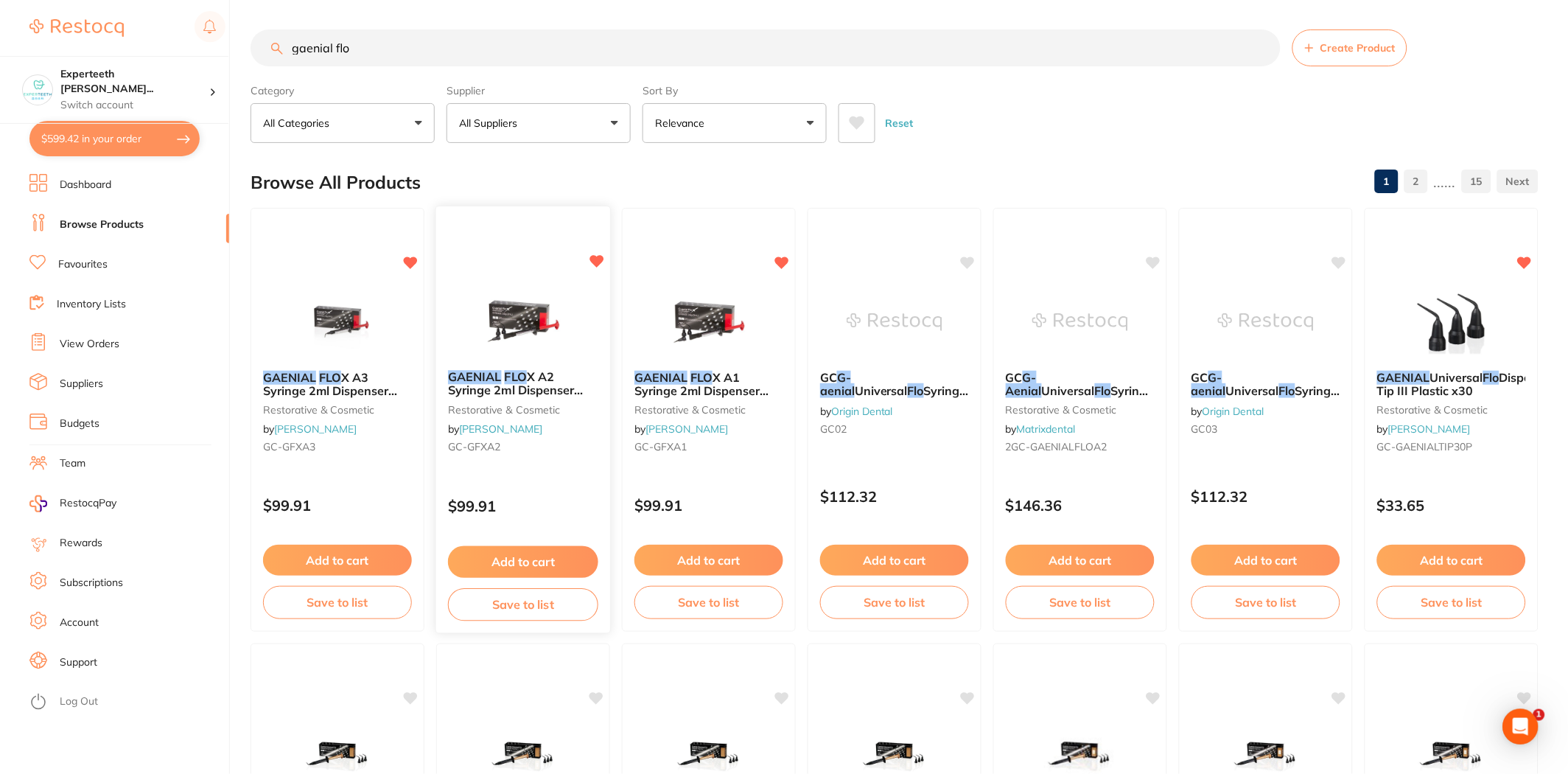
click at [527, 557] on button "Add to cart" at bounding box center [523, 562] width 150 height 32
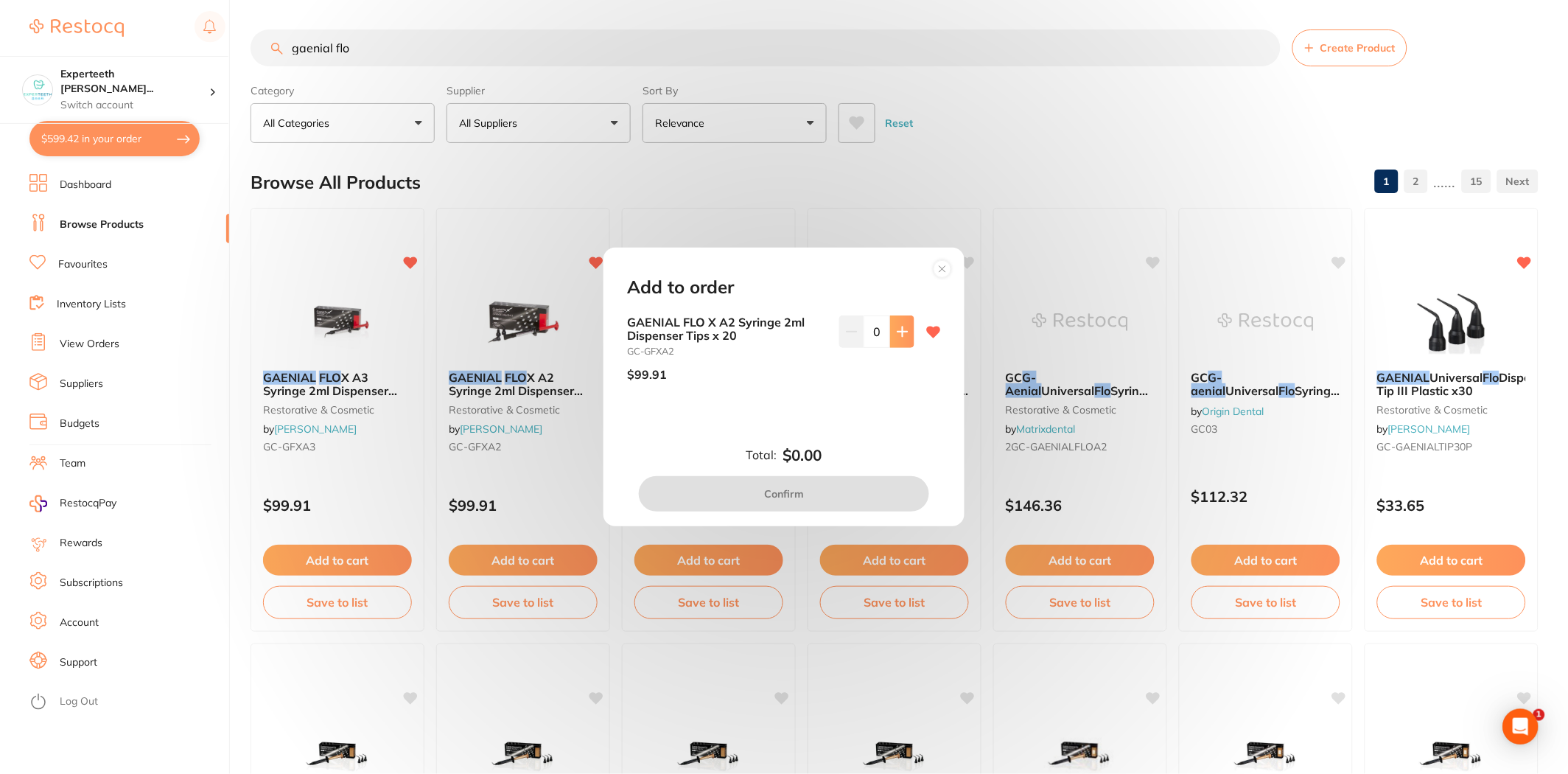
click at [896, 334] on icon at bounding box center [902, 331] width 12 height 12
type input "1"
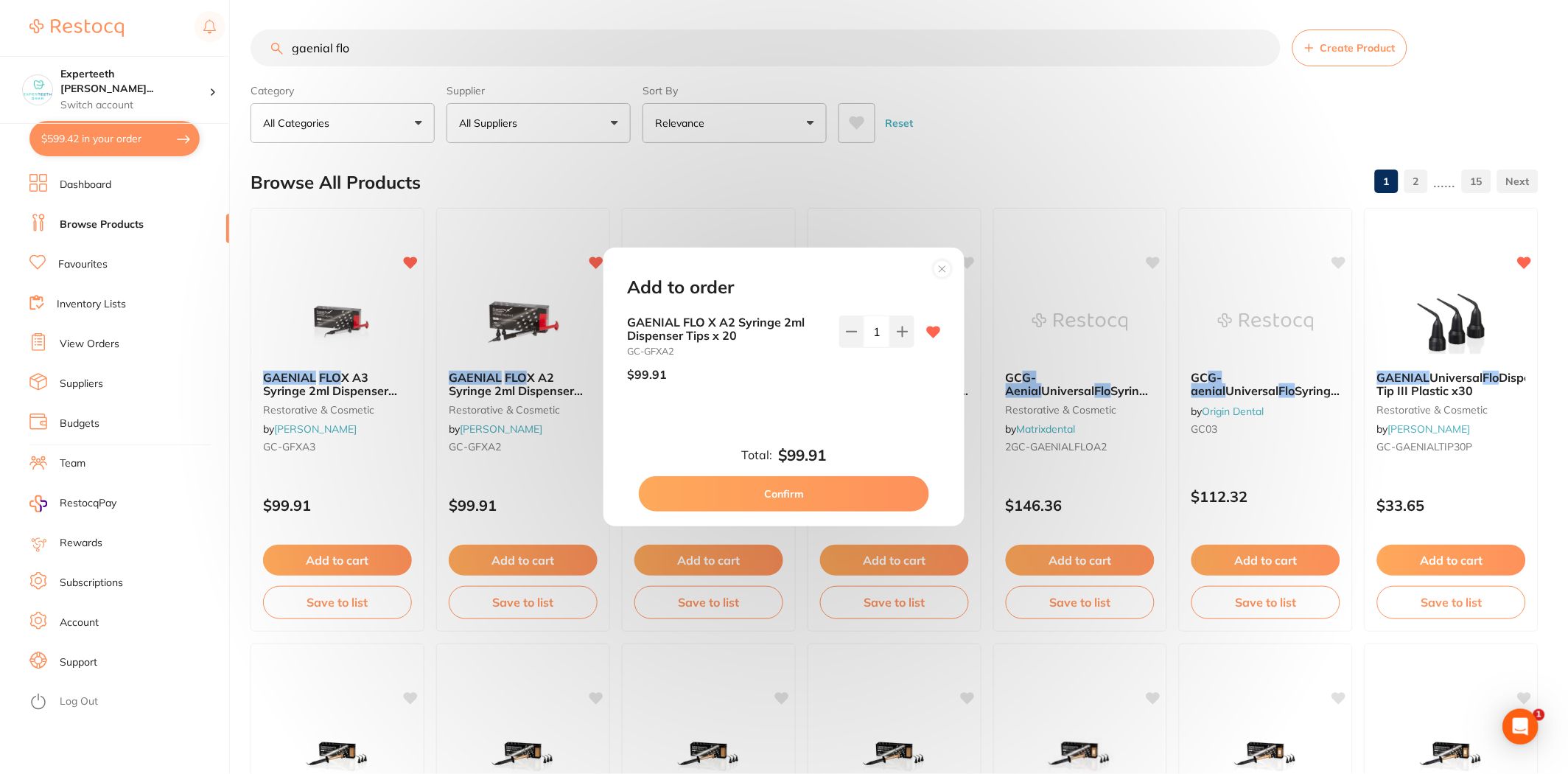
click at [811, 476] on button "Confirm" at bounding box center [784, 494] width 291 height 35
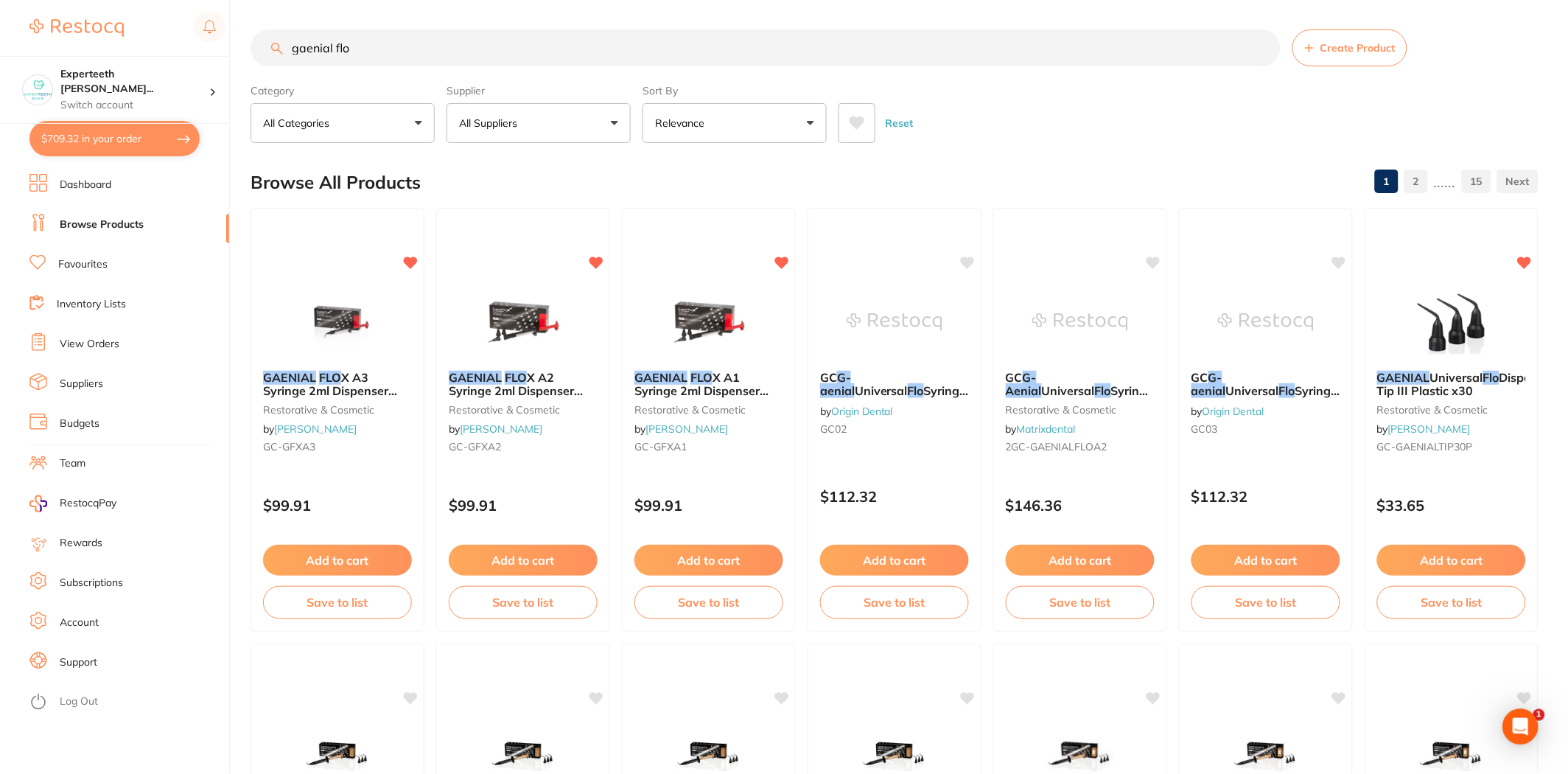
scroll to position [931, 0]
drag, startPoint x: 385, startPoint y: 42, endPoint x: 0, endPoint y: 41, distance: 385.0
click at [0, 41] on div "$709.32 Experteeth Eastwood Wes... Switch account Experteeth Eastwood West $709…" at bounding box center [784, 387] width 1568 height 774
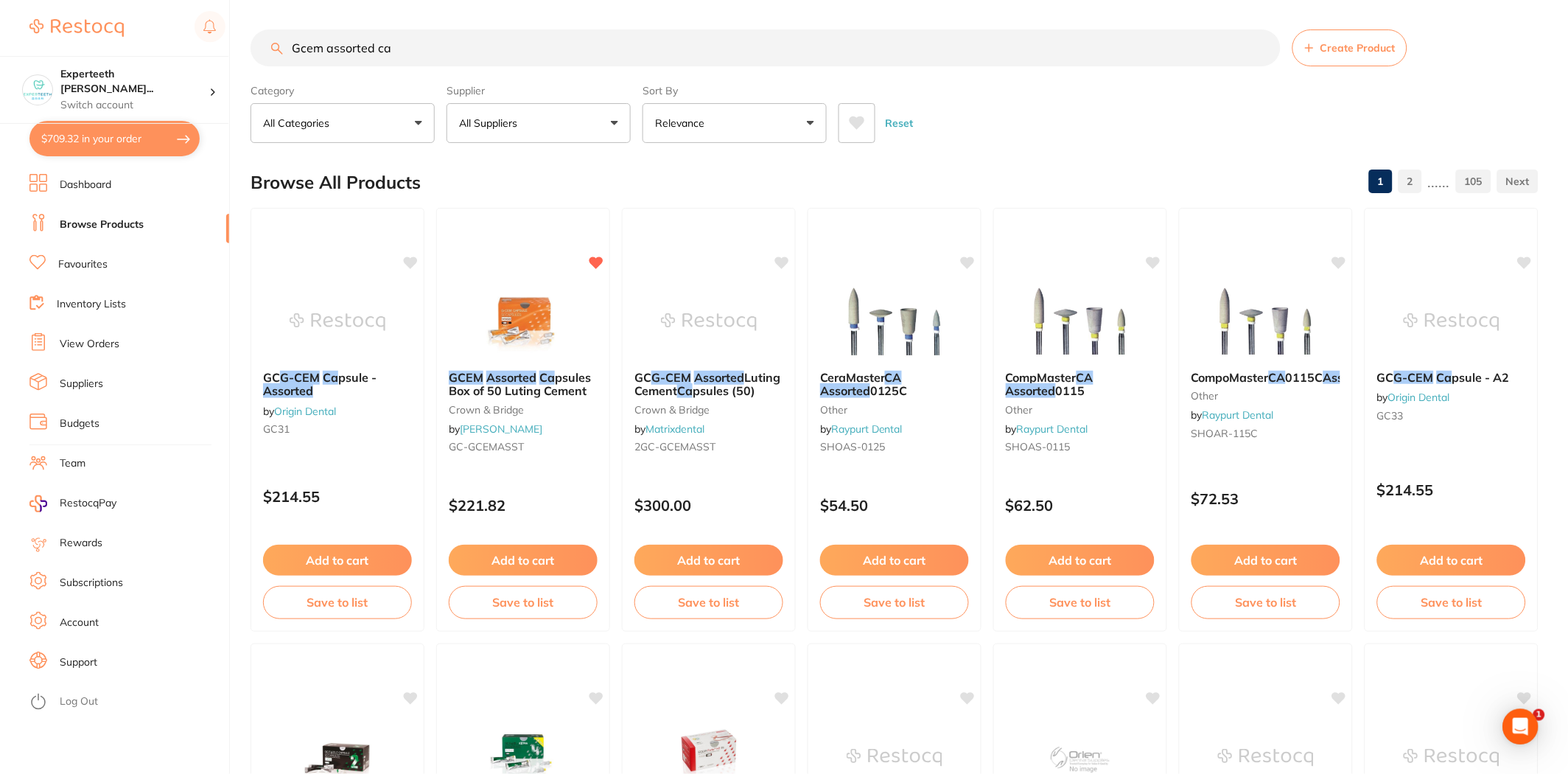
scroll to position [0, 0]
drag, startPoint x: 422, startPoint y: 44, endPoint x: 0, endPoint y: 38, distance: 422.0
click at [0, 38] on div "$709.32 Experteeth Eastwood Wes... Switch account Experteeth Eastwood West $709…" at bounding box center [784, 387] width 1568 height 774
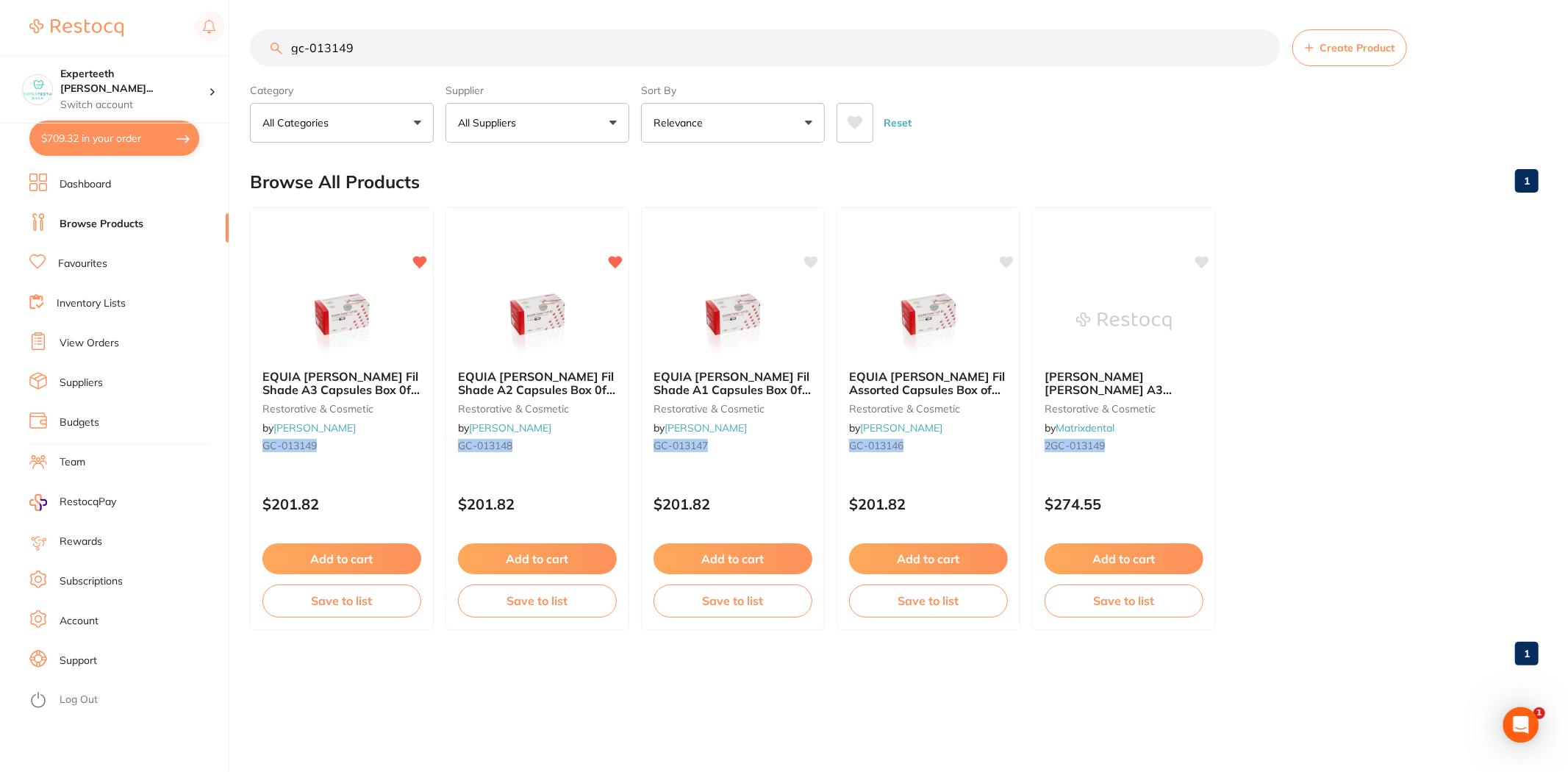
click at [1125, 648] on div "1" at bounding box center [894, 653] width 1289 height 47
click at [344, 382] on span "EQUIA Forte HT Fil Shade A3 Capsules Box 0f 50" at bounding box center [341, 389] width 159 height 42
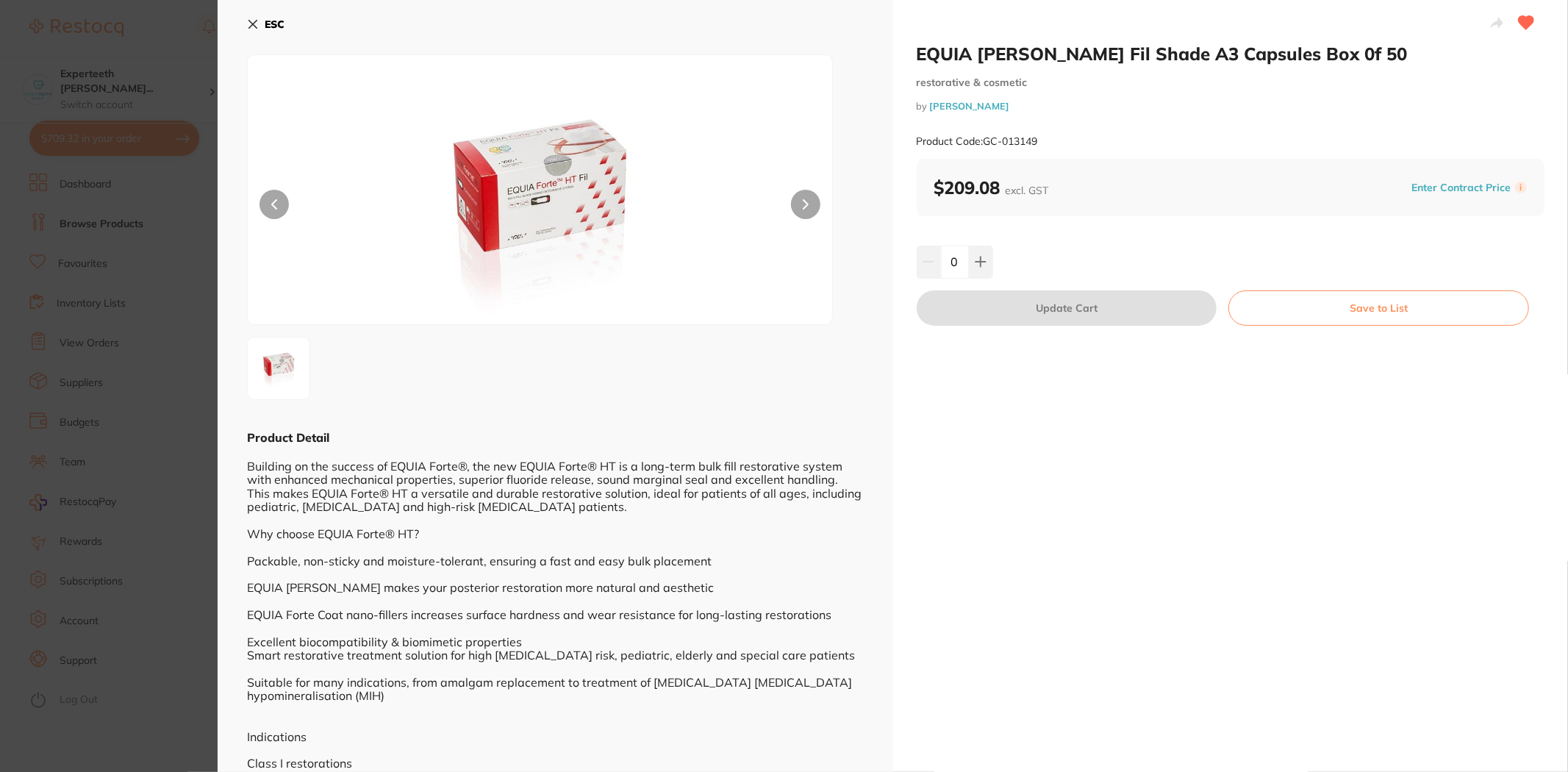
click at [169, 335] on section "EQUIA Forte HT Fil Shade A3 Capsules Box 0f 50 restorative & cosmetic by Henry …" at bounding box center [784, 386] width 1568 height 772
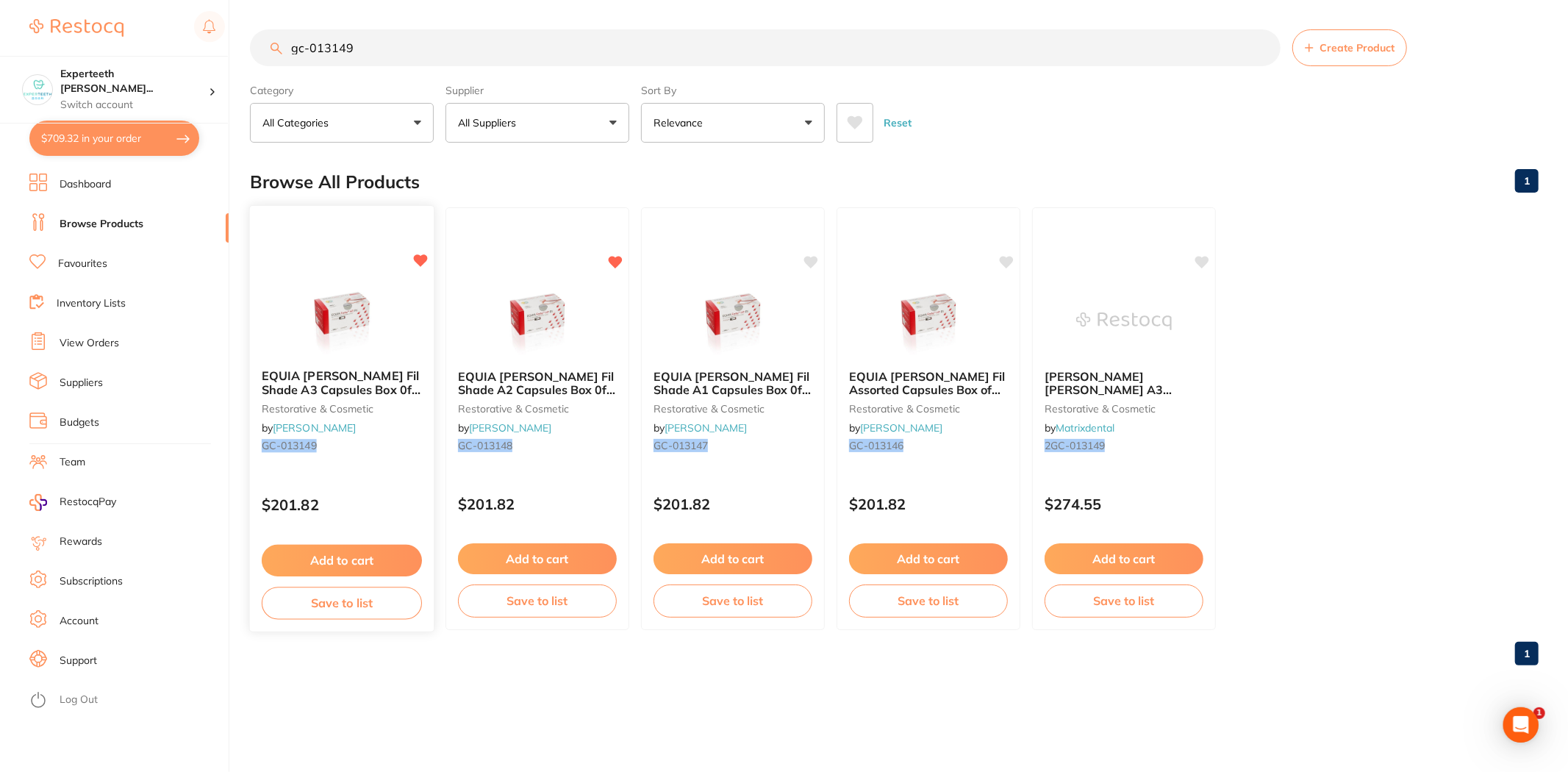
click at [361, 334] on img at bounding box center [341, 319] width 97 height 74
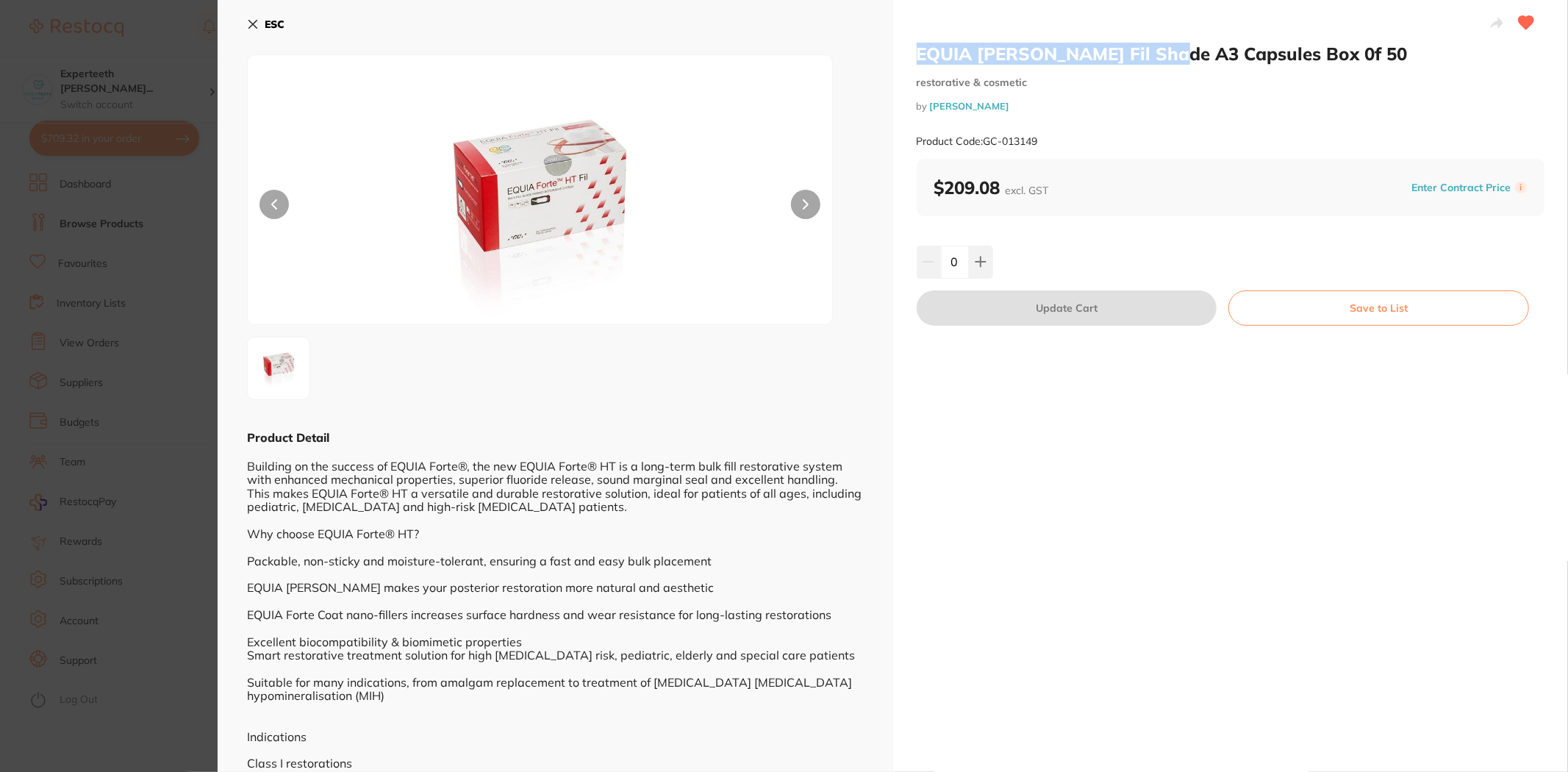
drag, startPoint x: 913, startPoint y: 48, endPoint x: 1162, endPoint y: 61, distance: 249.3
click at [1162, 61] on div "EQUIA Forte HT Fil Shade A3 Capsules Box 0f 50 restorative & cosmetic by Henry …" at bounding box center [1231, 431] width 675 height 863
copy h2 "EQUIA Forte HT Fil Shade A3"
drag, startPoint x: 136, startPoint y: 175, endPoint x: 280, endPoint y: 34, distance: 201.5
click at [137, 175] on section "EQUIA Forte HT Fil Shade A3 Capsules Box 0f 50 restorative & cosmetic by Henry …" at bounding box center [784, 386] width 1568 height 772
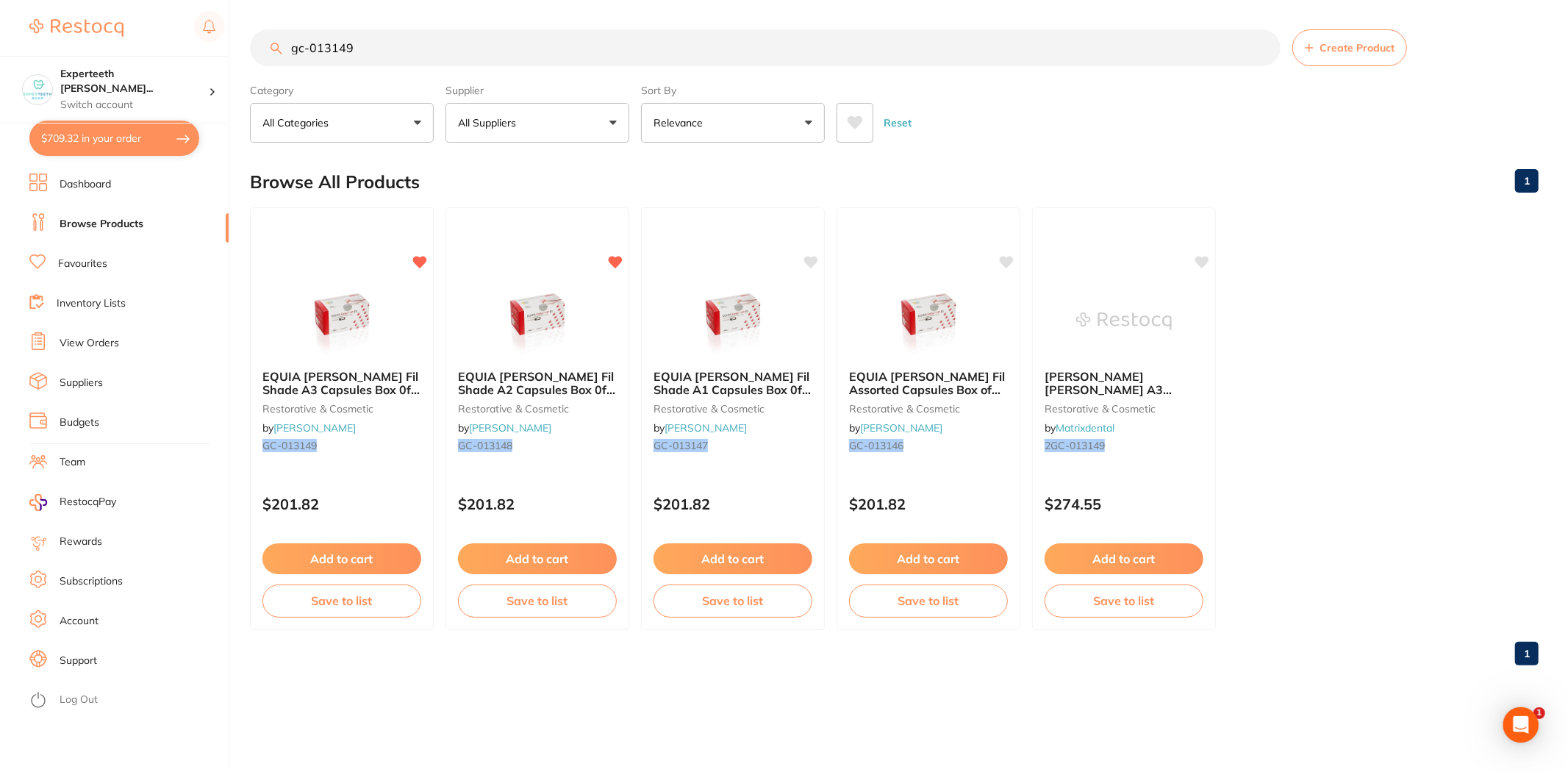
drag, startPoint x: 421, startPoint y: 55, endPoint x: 66, endPoint y: 42, distance: 355.2
click at [66, 42] on div "$709.32 Experteeth Eastwood Wes... Switch account Experteeth Eastwood West $709…" at bounding box center [784, 386] width 1568 height 772
paste input "EQUIA Forte HT Fil Shade A3"
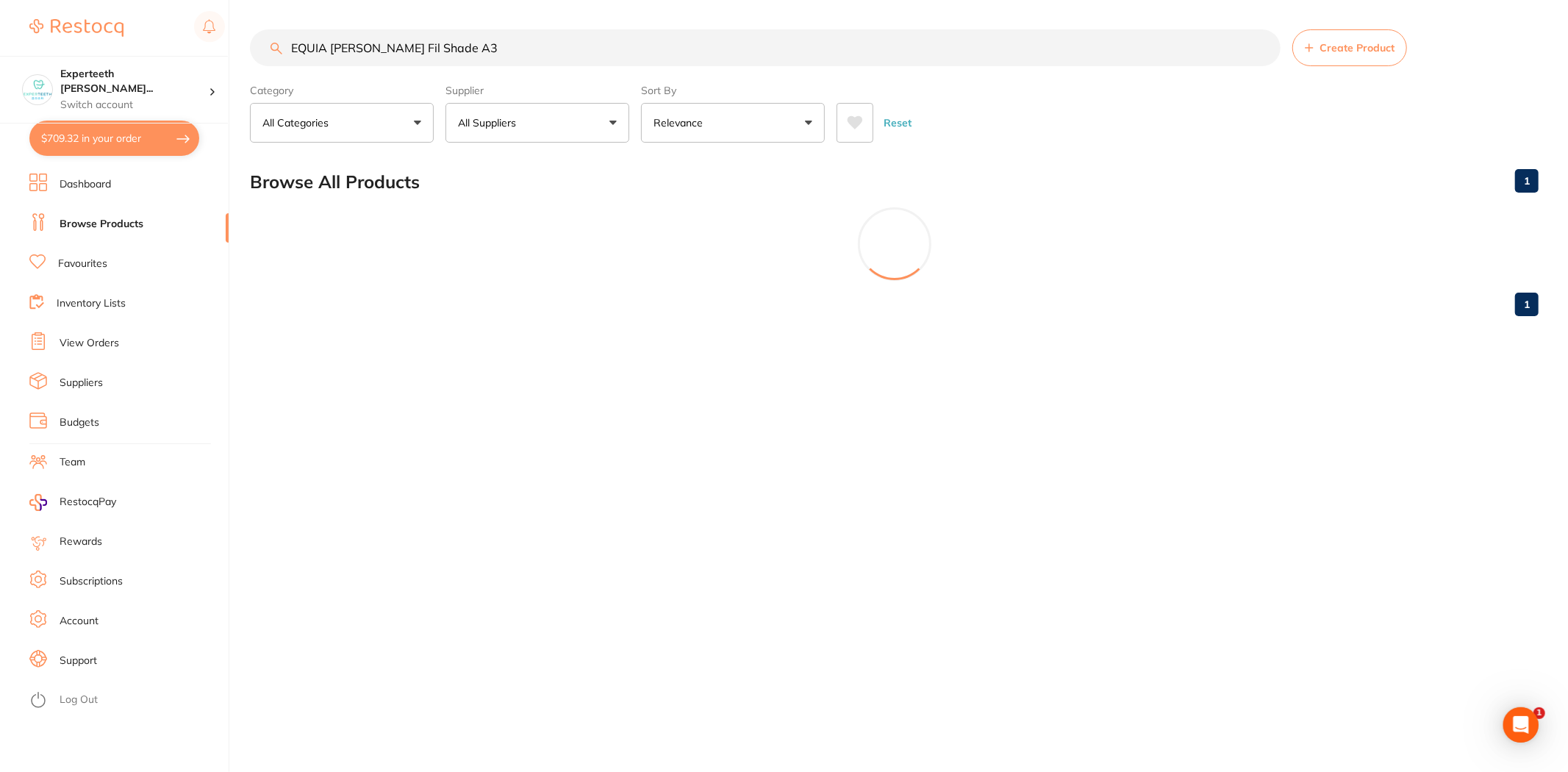
type input "EQUIA Forte HT Fil Shade A3"
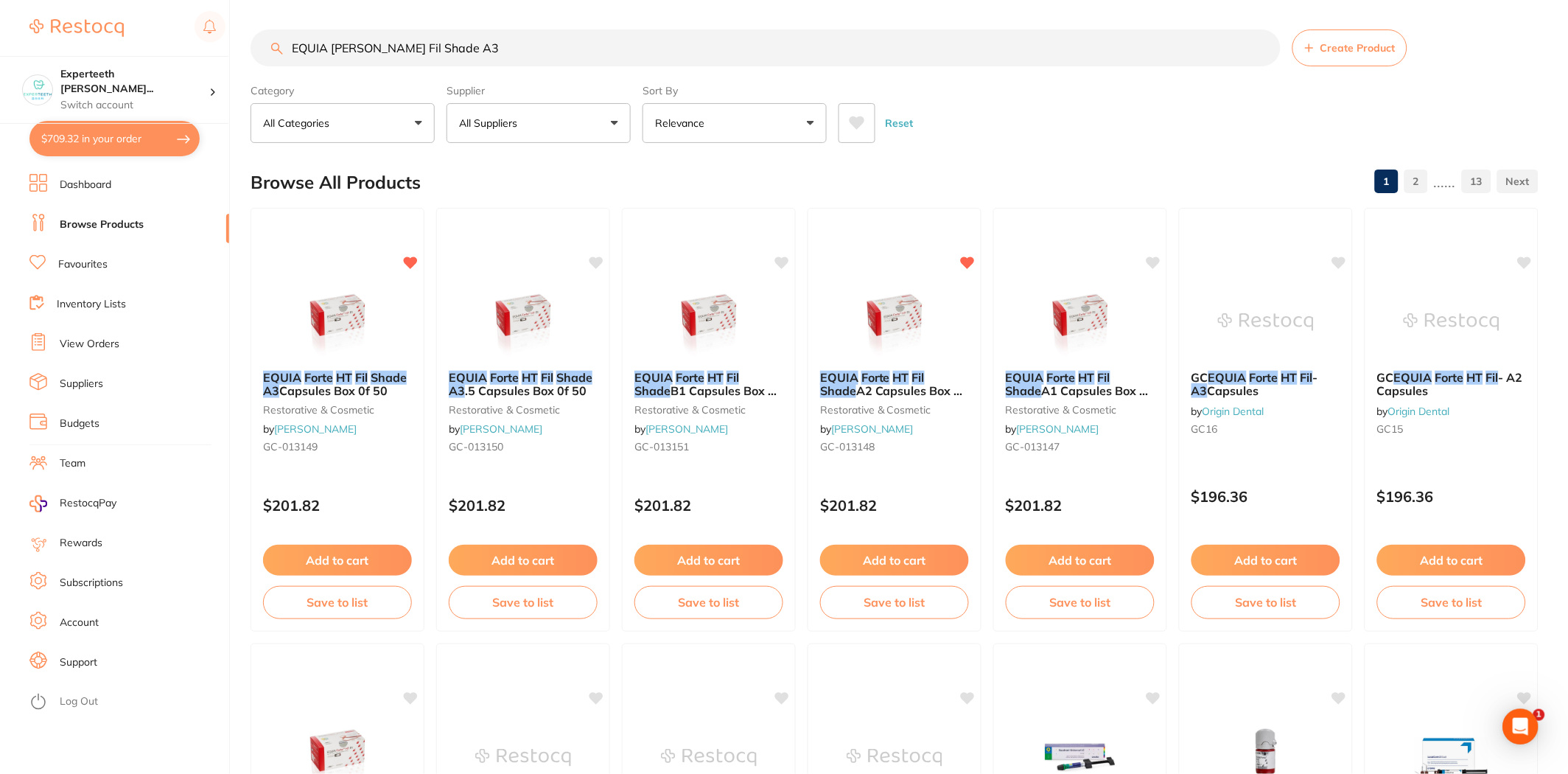
click at [569, 124] on button "All Suppliers" at bounding box center [539, 123] width 184 height 40
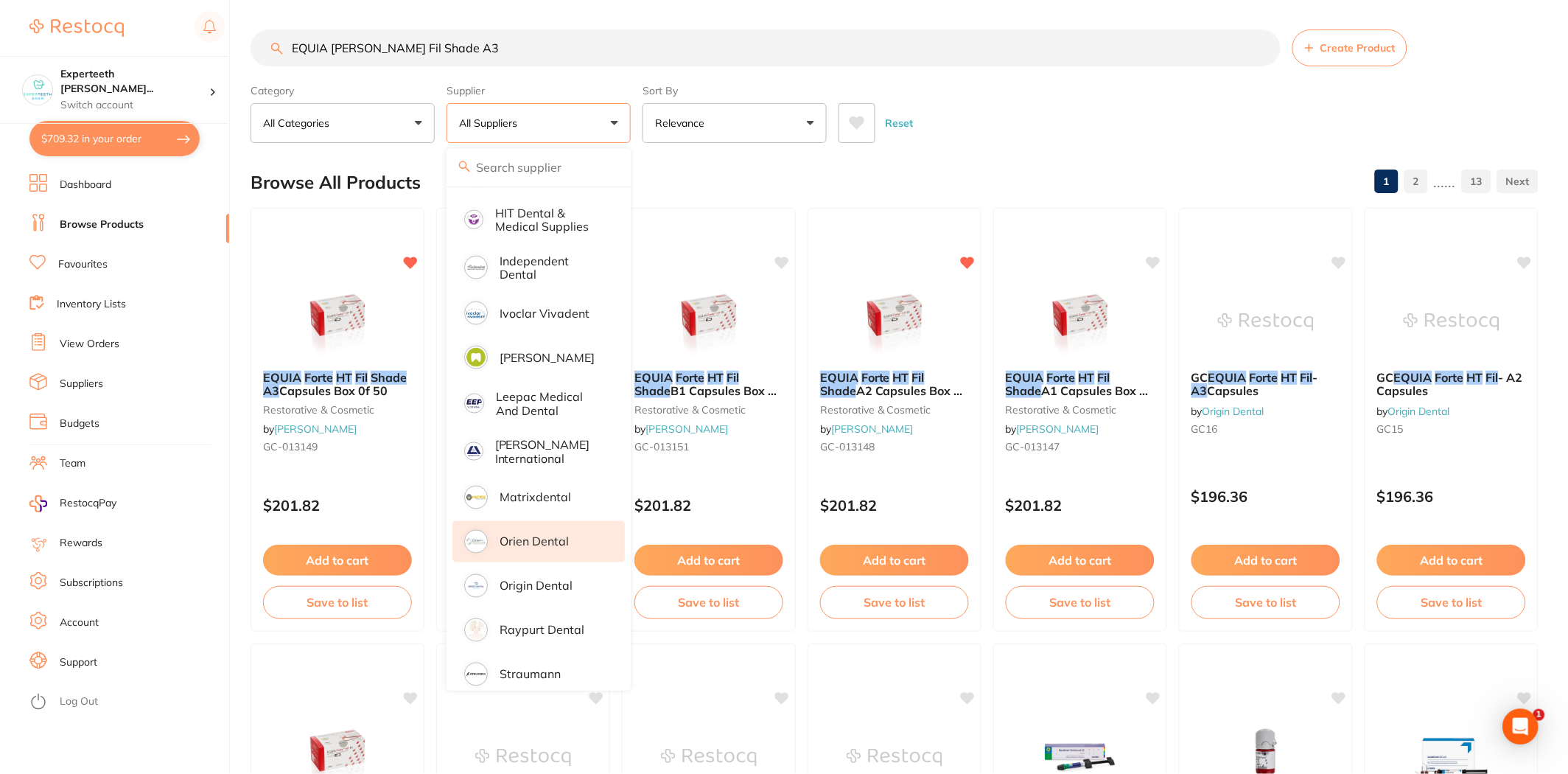
scroll to position [545, 0]
click at [550, 577] on p "Origin Dental" at bounding box center [535, 584] width 73 height 14
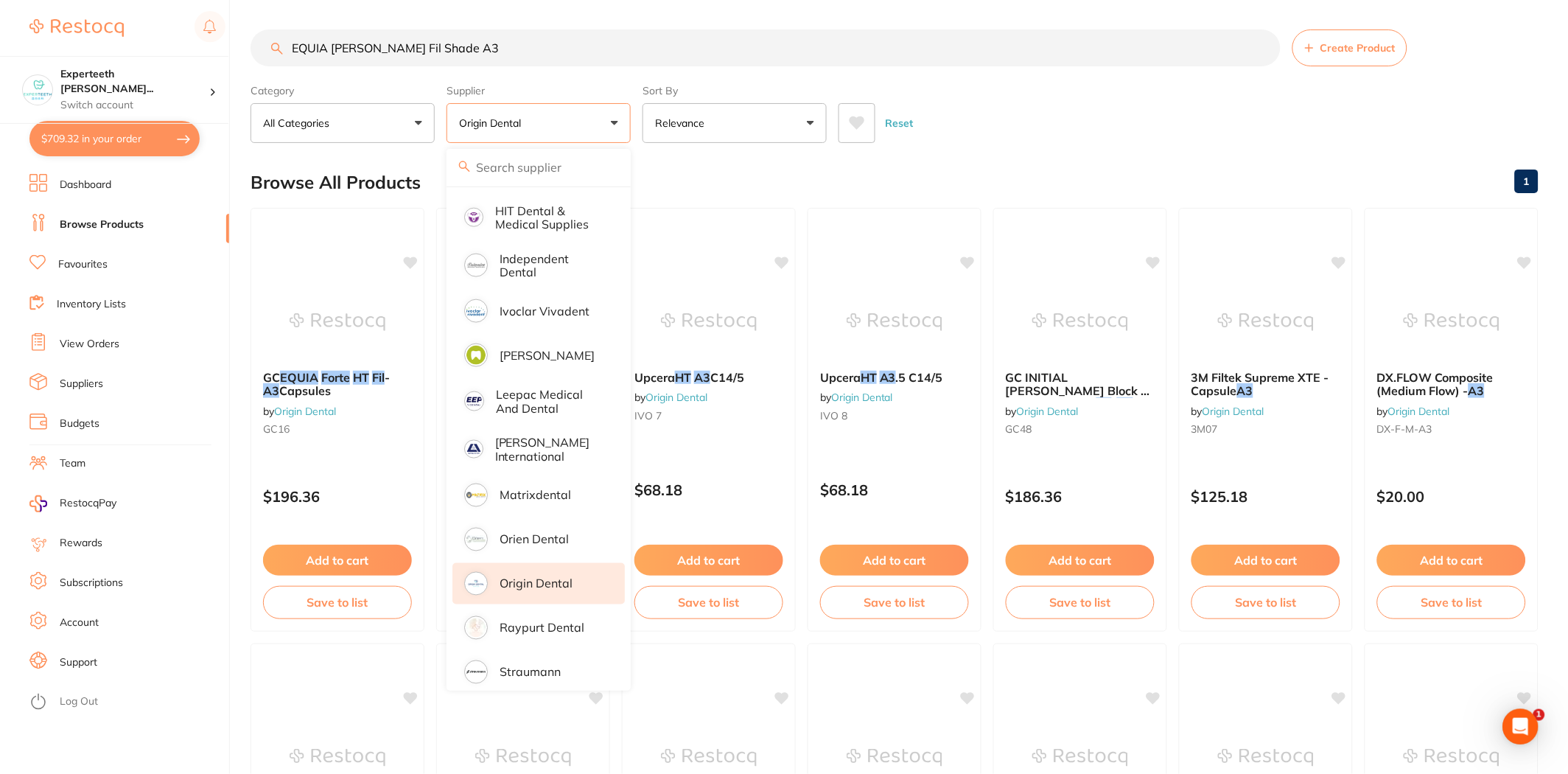
scroll to position [0, 0]
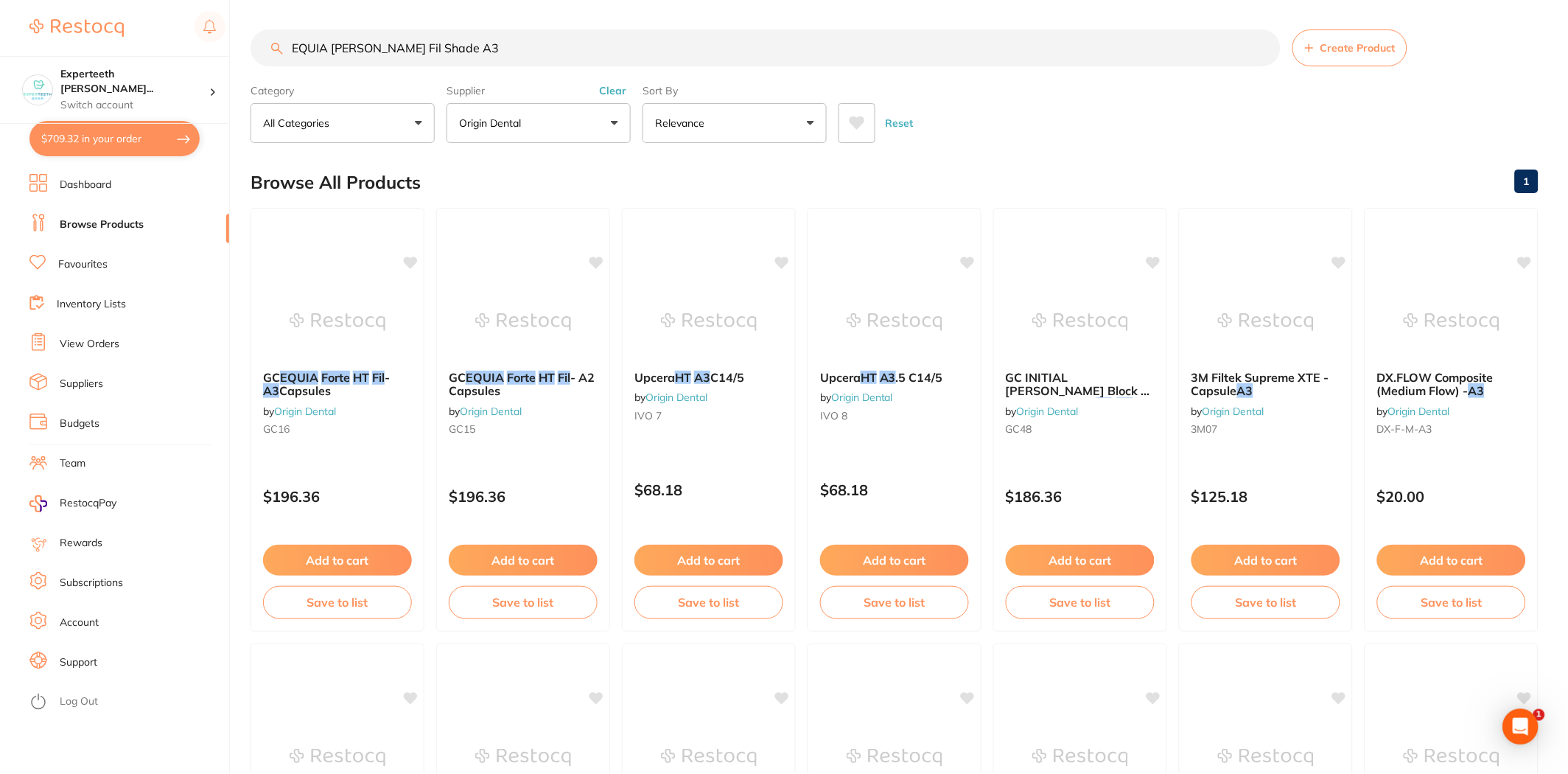
click at [619, 88] on button "Clear" at bounding box center [612, 90] width 36 height 14
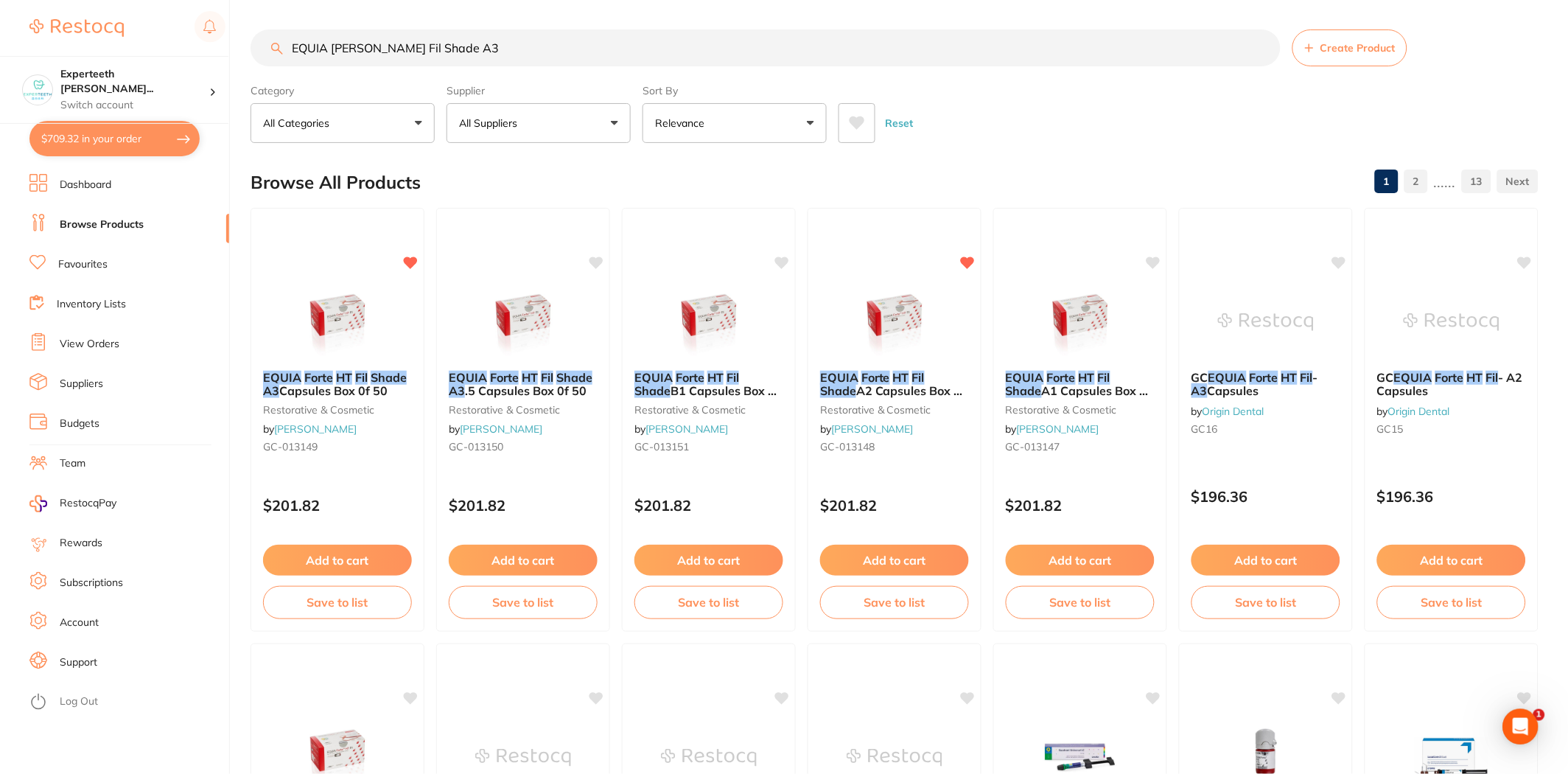
click at [543, 133] on button "All Suppliers" at bounding box center [539, 123] width 184 height 40
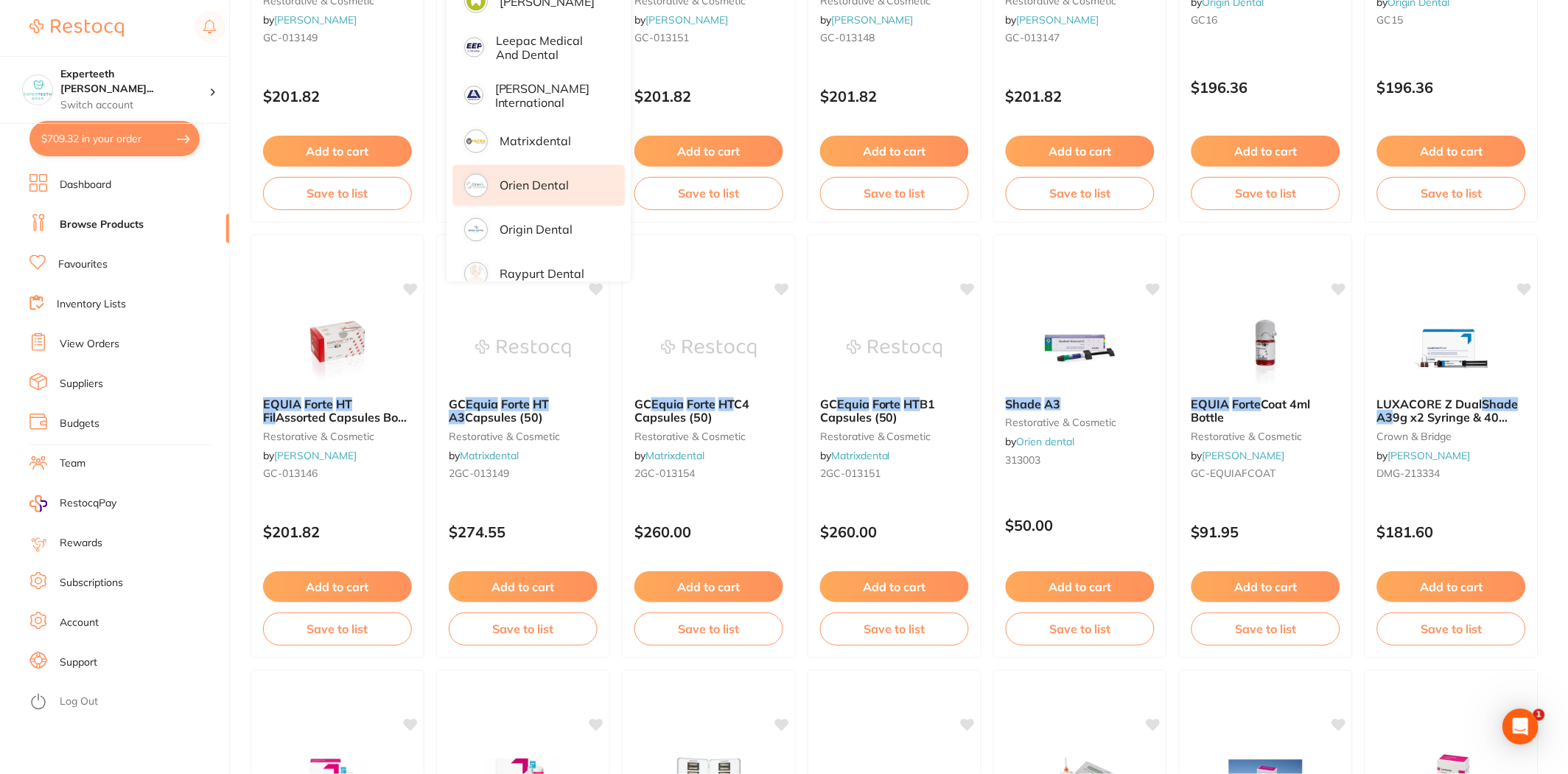
scroll to position [463, 0]
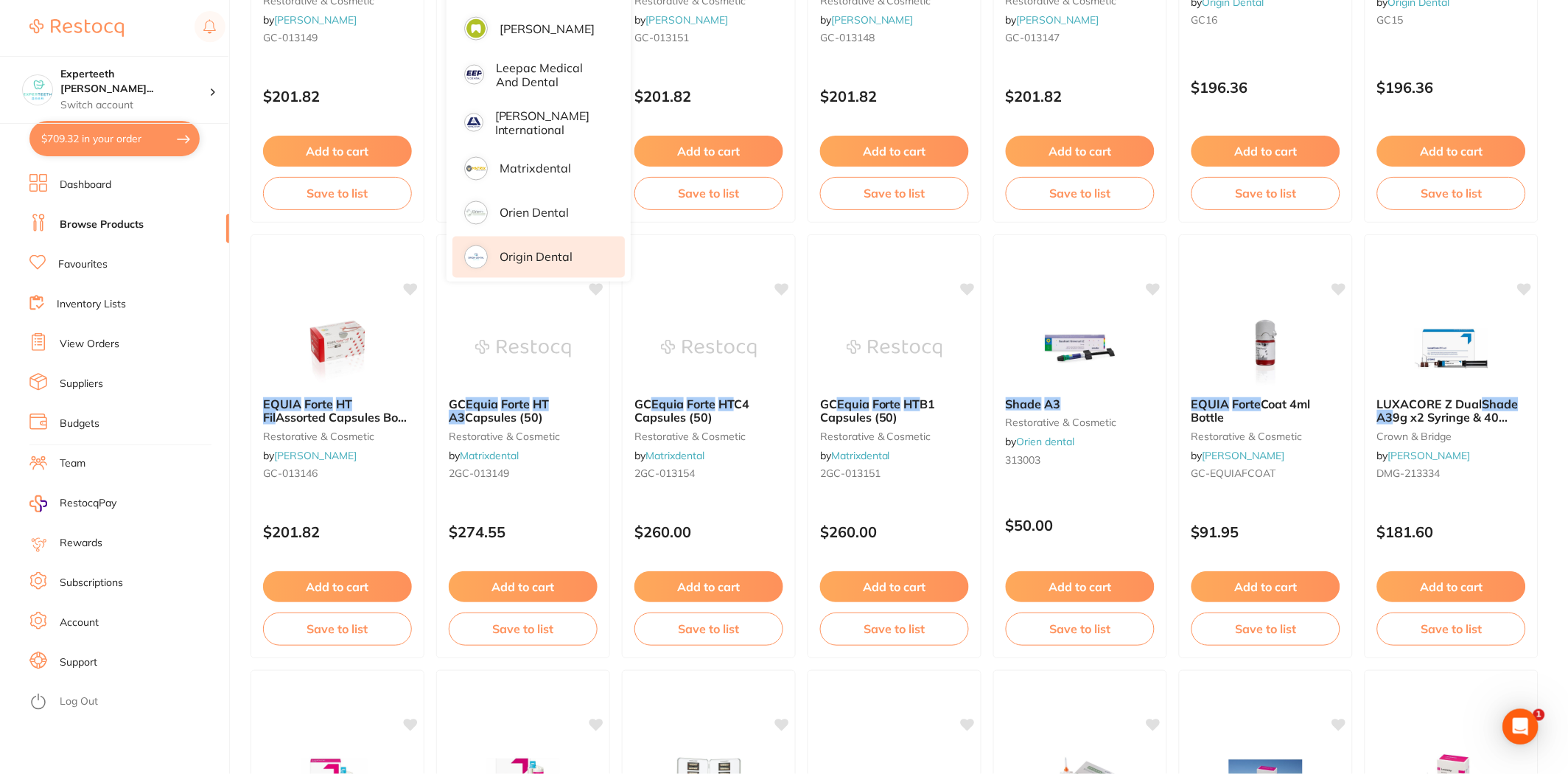
click at [533, 251] on p "Origin Dental" at bounding box center [535, 257] width 73 height 14
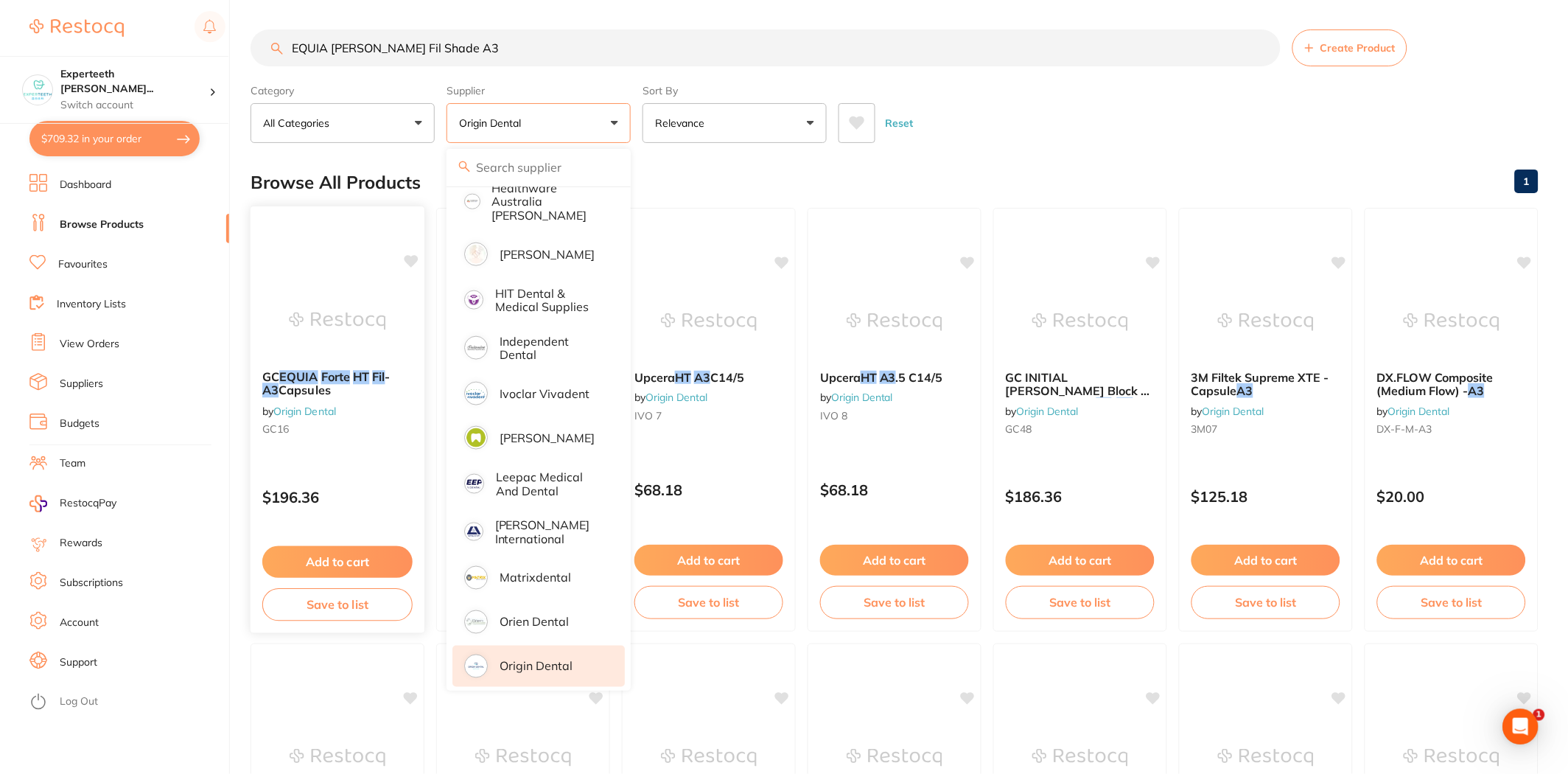
scroll to position [0, 0]
click at [330, 560] on button "Add to cart" at bounding box center [338, 562] width 150 height 32
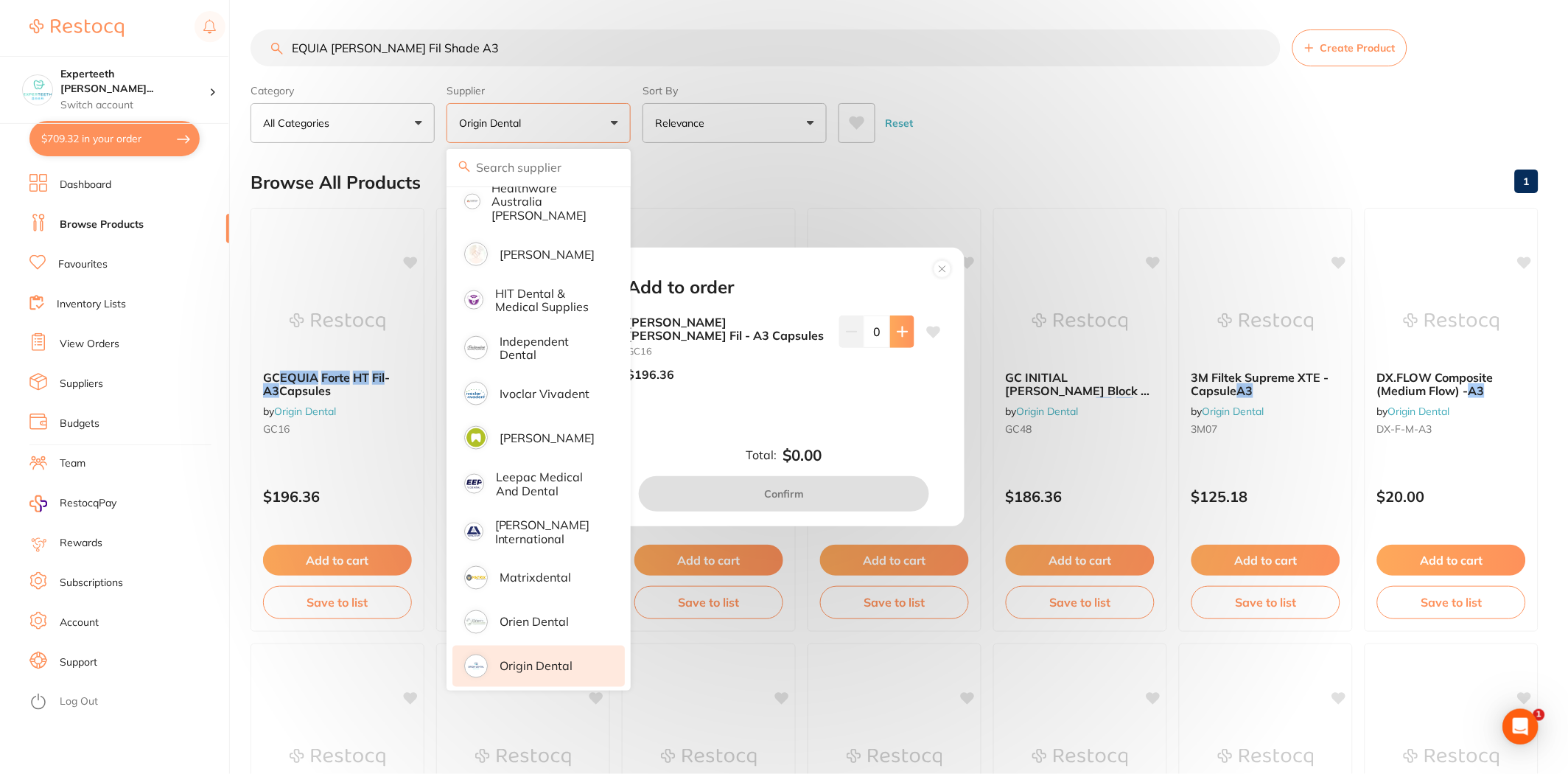
click at [900, 328] on icon at bounding box center [902, 331] width 10 height 10
type input "1"
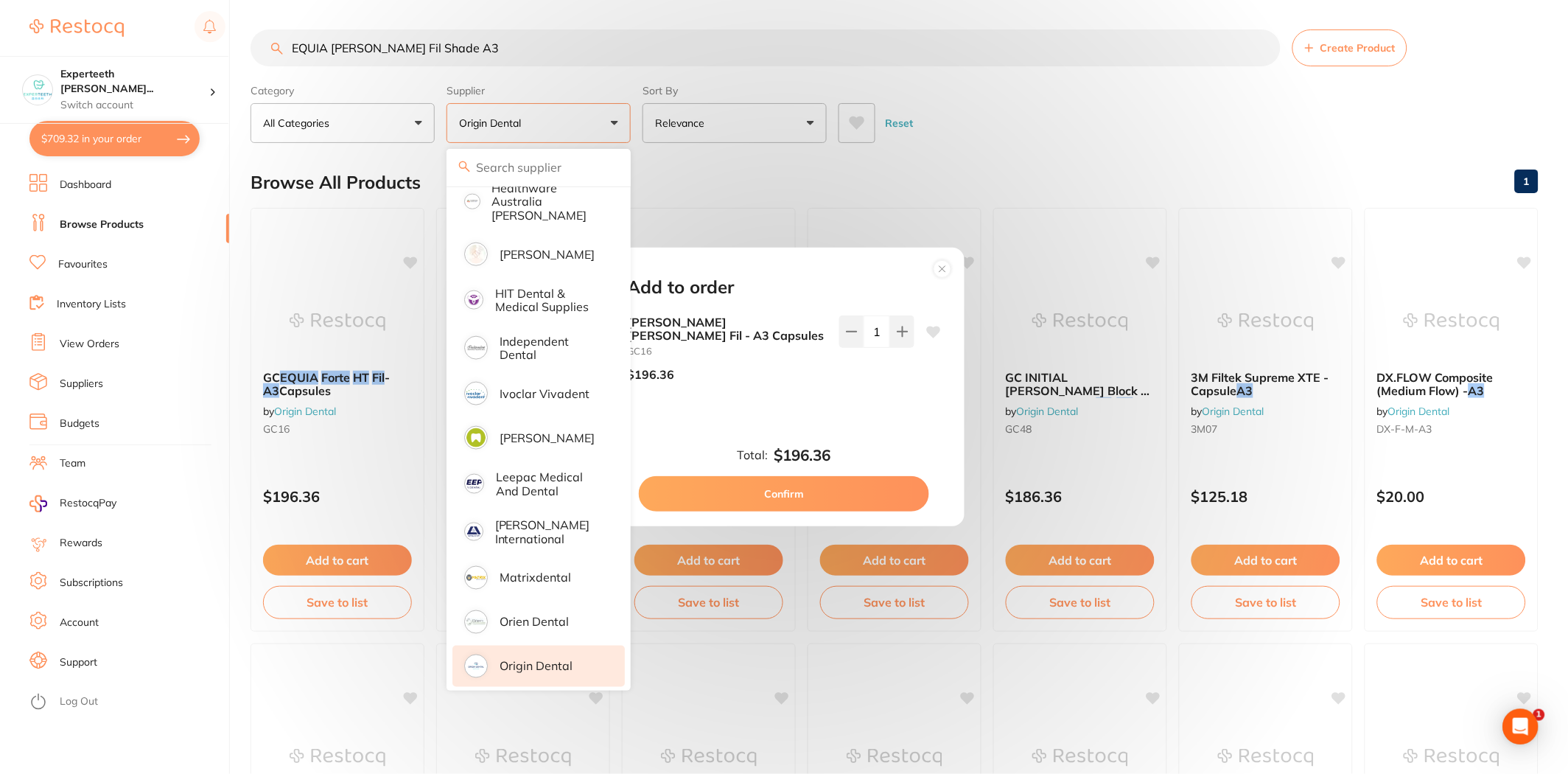
click at [864, 492] on button "Confirm" at bounding box center [784, 494] width 291 height 35
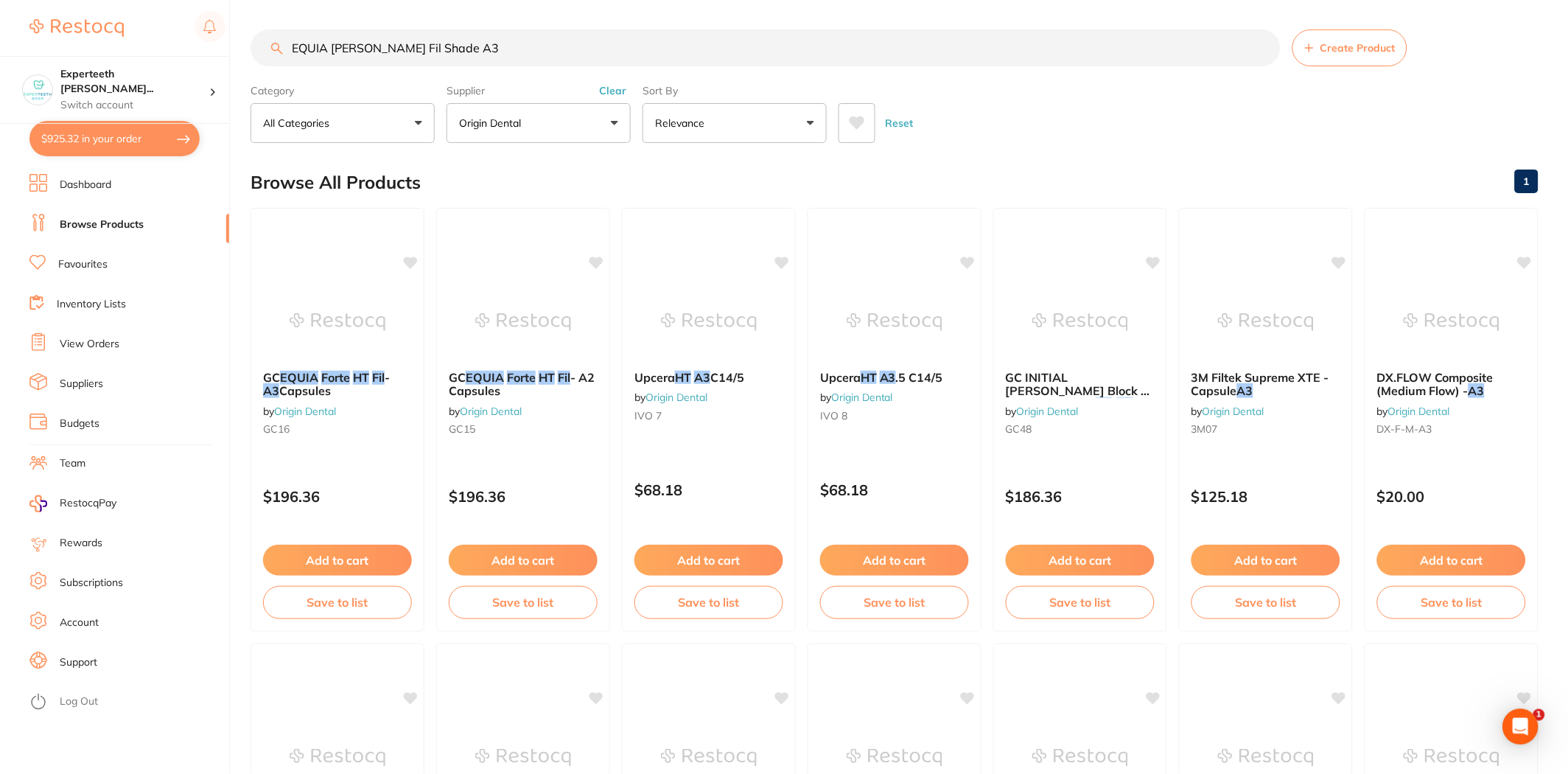
click at [0, 44] on div "$925.32 Experteeth Eastwood Wes... Switch account Experteeth Eastwood West $925…" at bounding box center [784, 387] width 1568 height 774
type input "fuji 7"
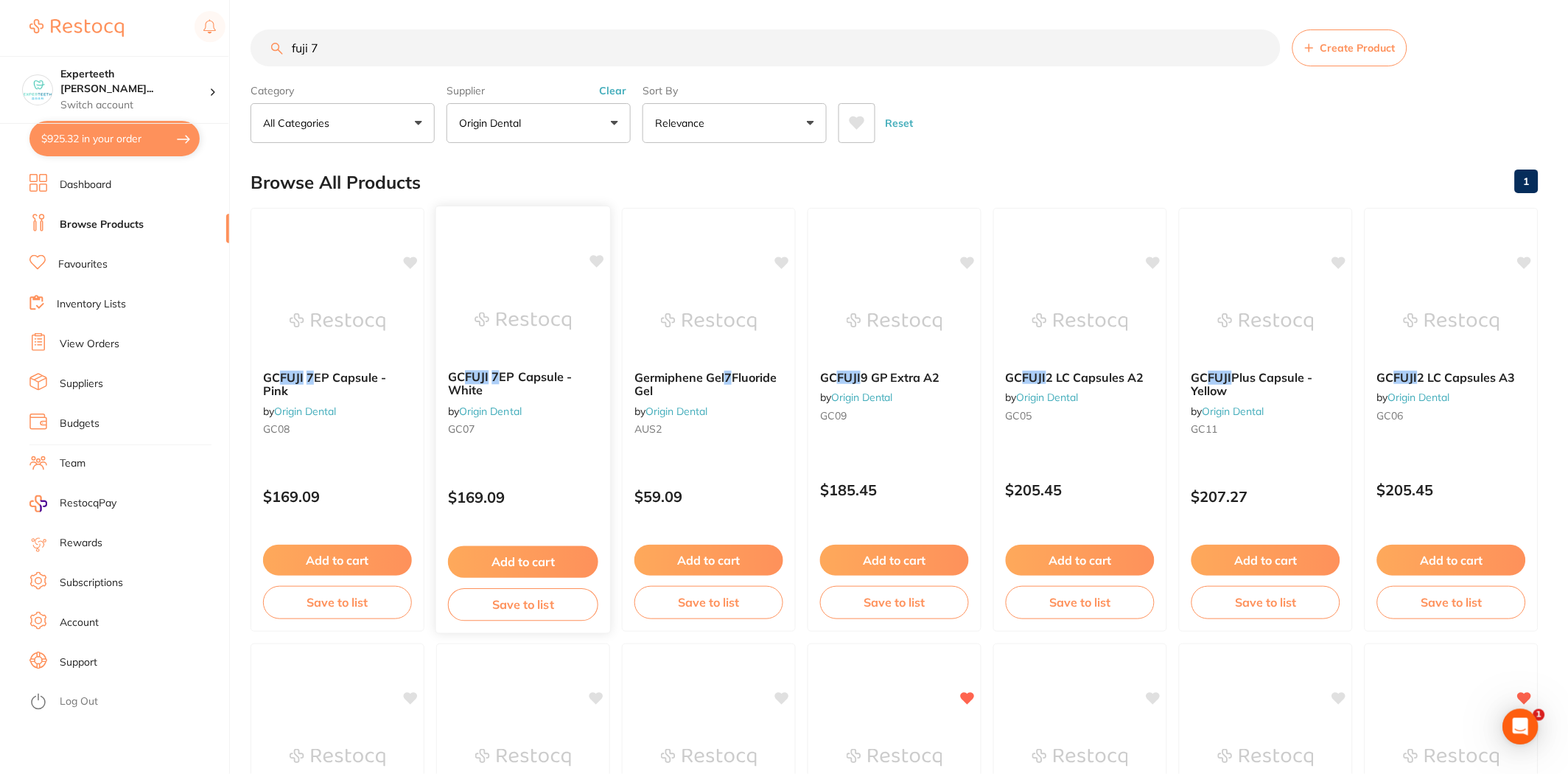
click at [547, 559] on button "Add to cart" at bounding box center [523, 562] width 150 height 32
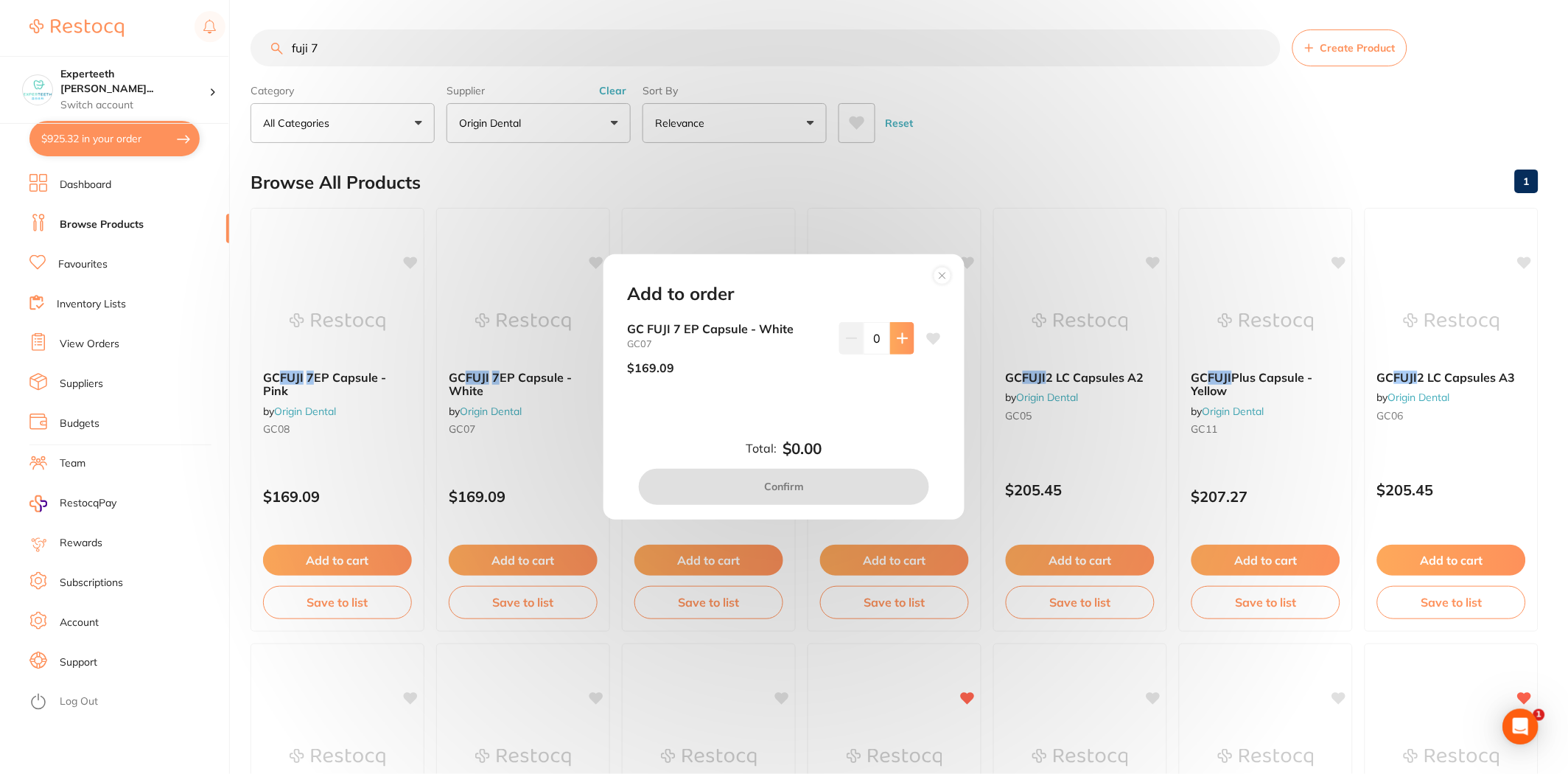
click at [896, 337] on icon at bounding box center [902, 338] width 12 height 12
type input "1"
click at [840, 480] on button "Confirm" at bounding box center [784, 486] width 291 height 35
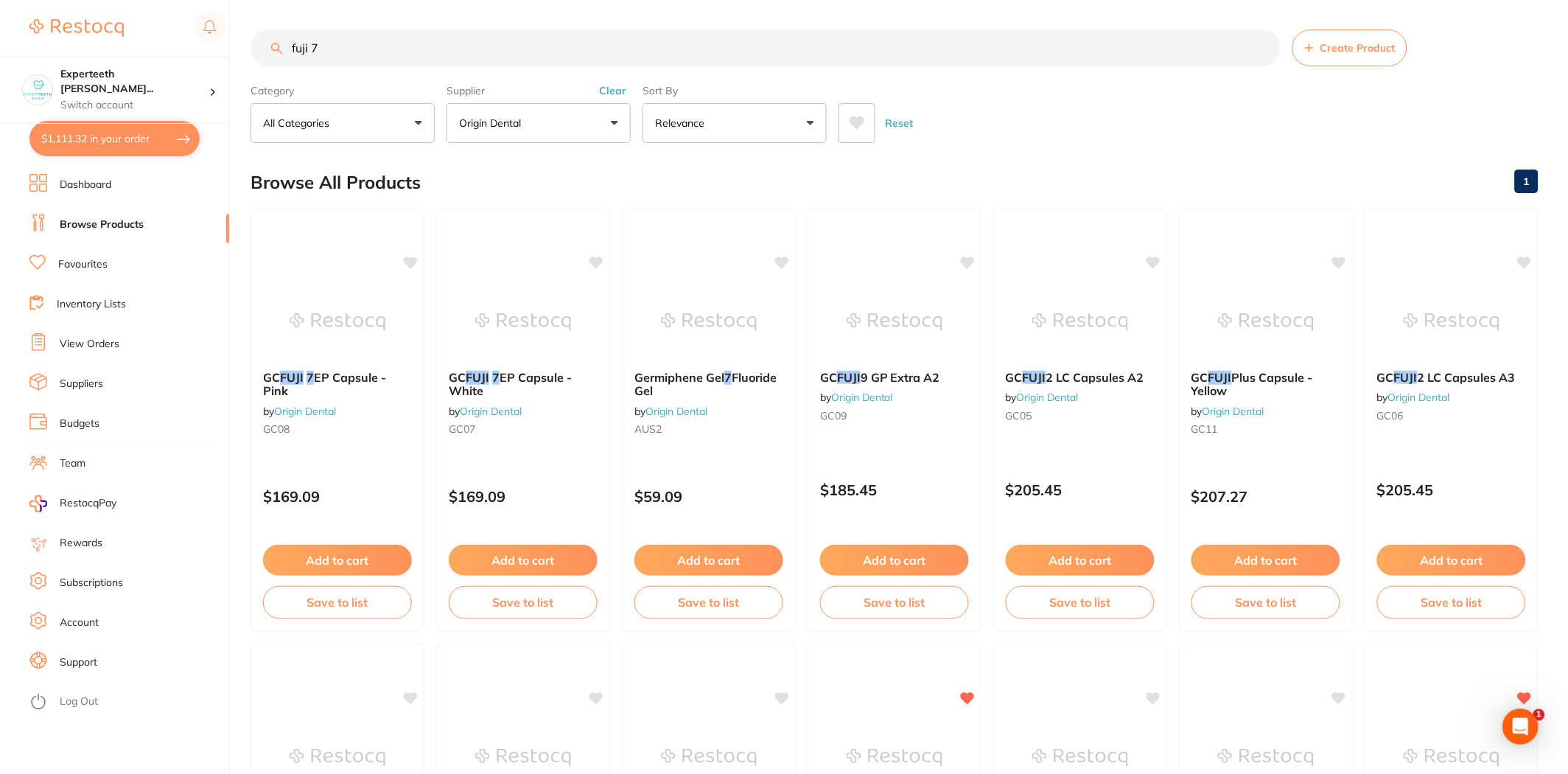
drag, startPoint x: 355, startPoint y: 51, endPoint x: 0, endPoint y: 31, distance: 355.6
click at [0, 31] on div "$1,111.32 Experteeth Eastwood Wes... Switch account Experteeth Eastwood West $1…" at bounding box center [784, 387] width 1568 height 774
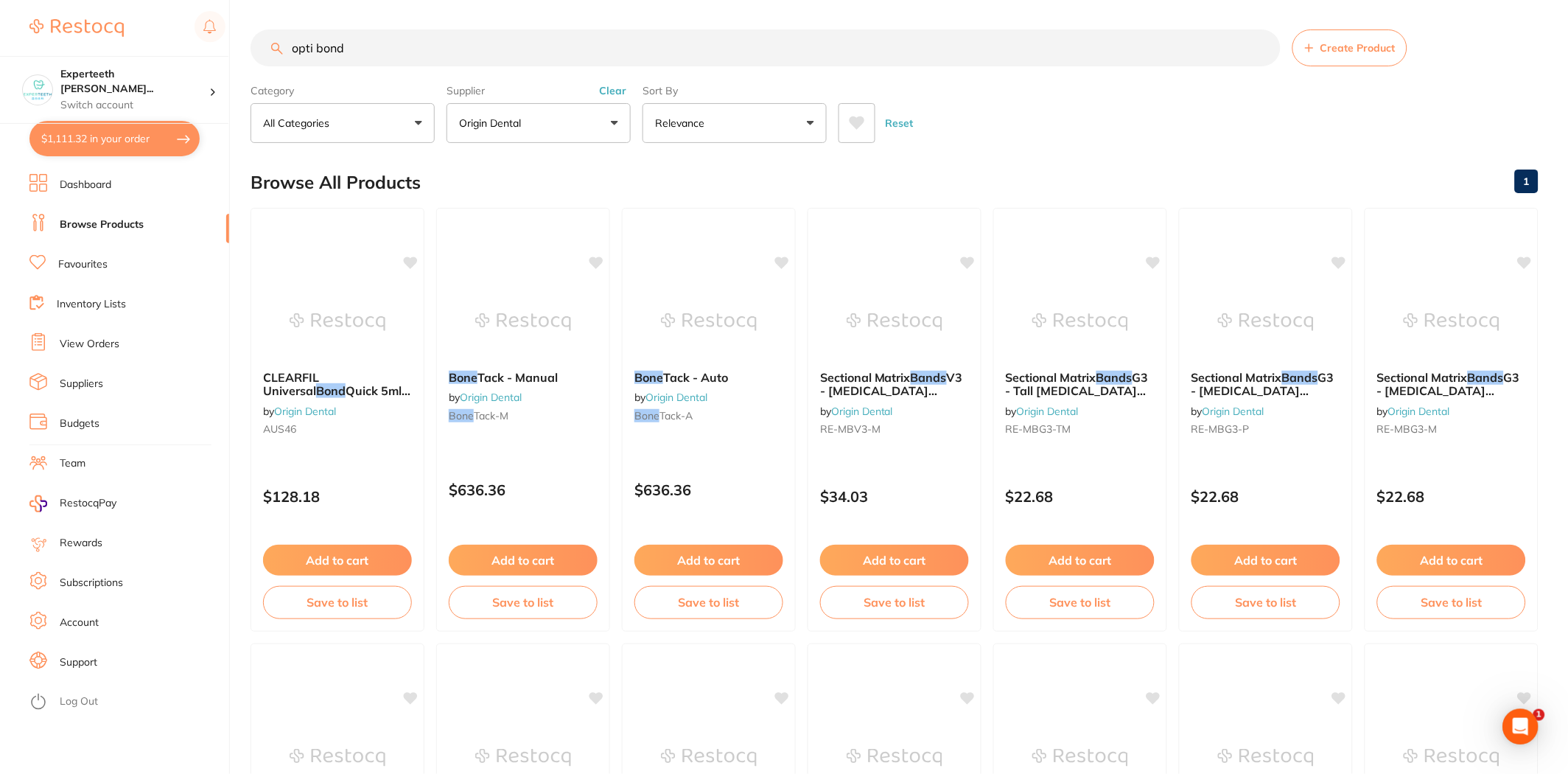
drag, startPoint x: 259, startPoint y: 53, endPoint x: 15, endPoint y: 52, distance: 244.0
click at [15, 52] on div "$1,111.32 Experteeth Eastwood Wes... Switch account Experteeth Eastwood West $1…" at bounding box center [784, 387] width 1568 height 774
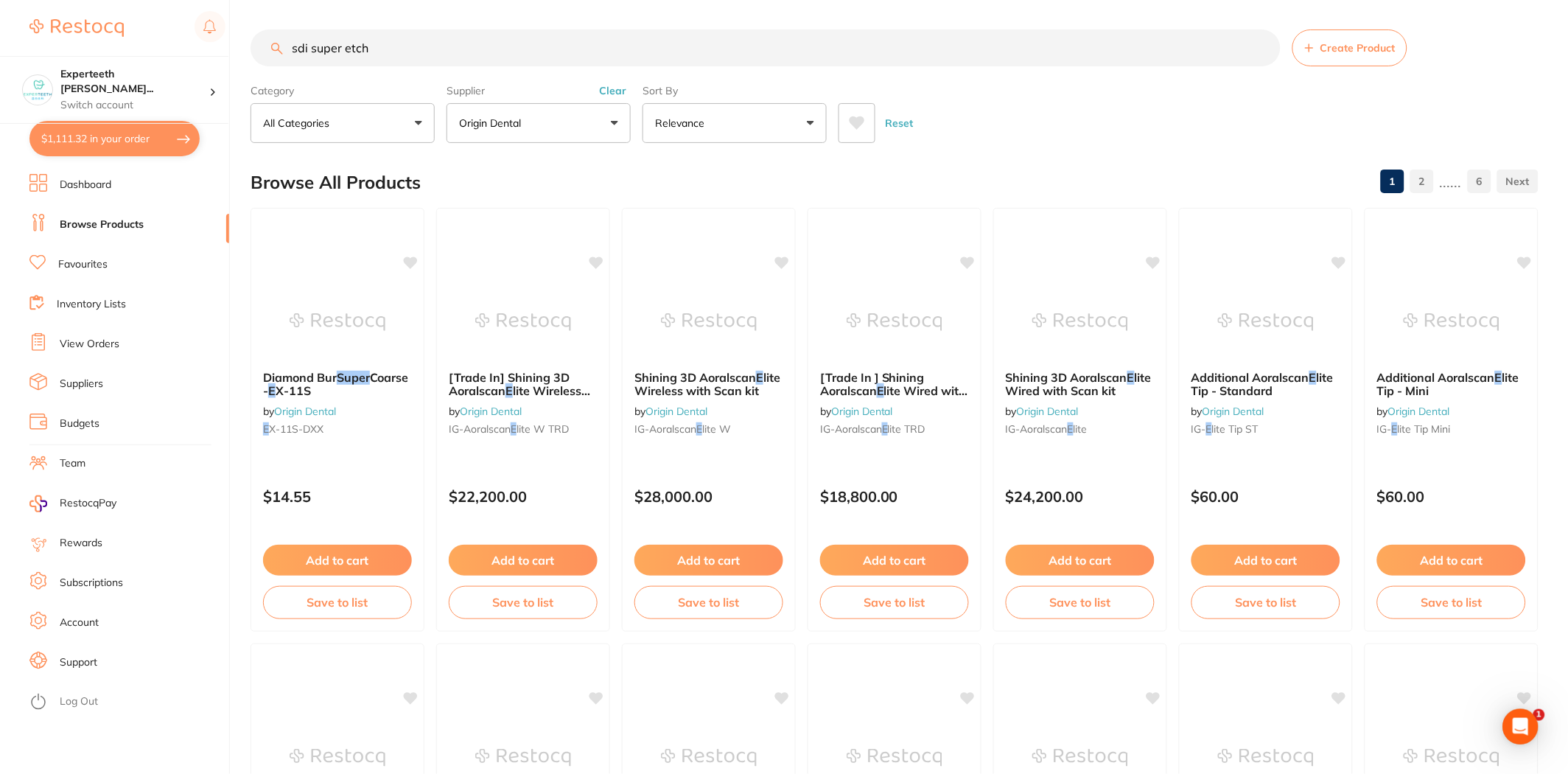
type input "sdi super etch"
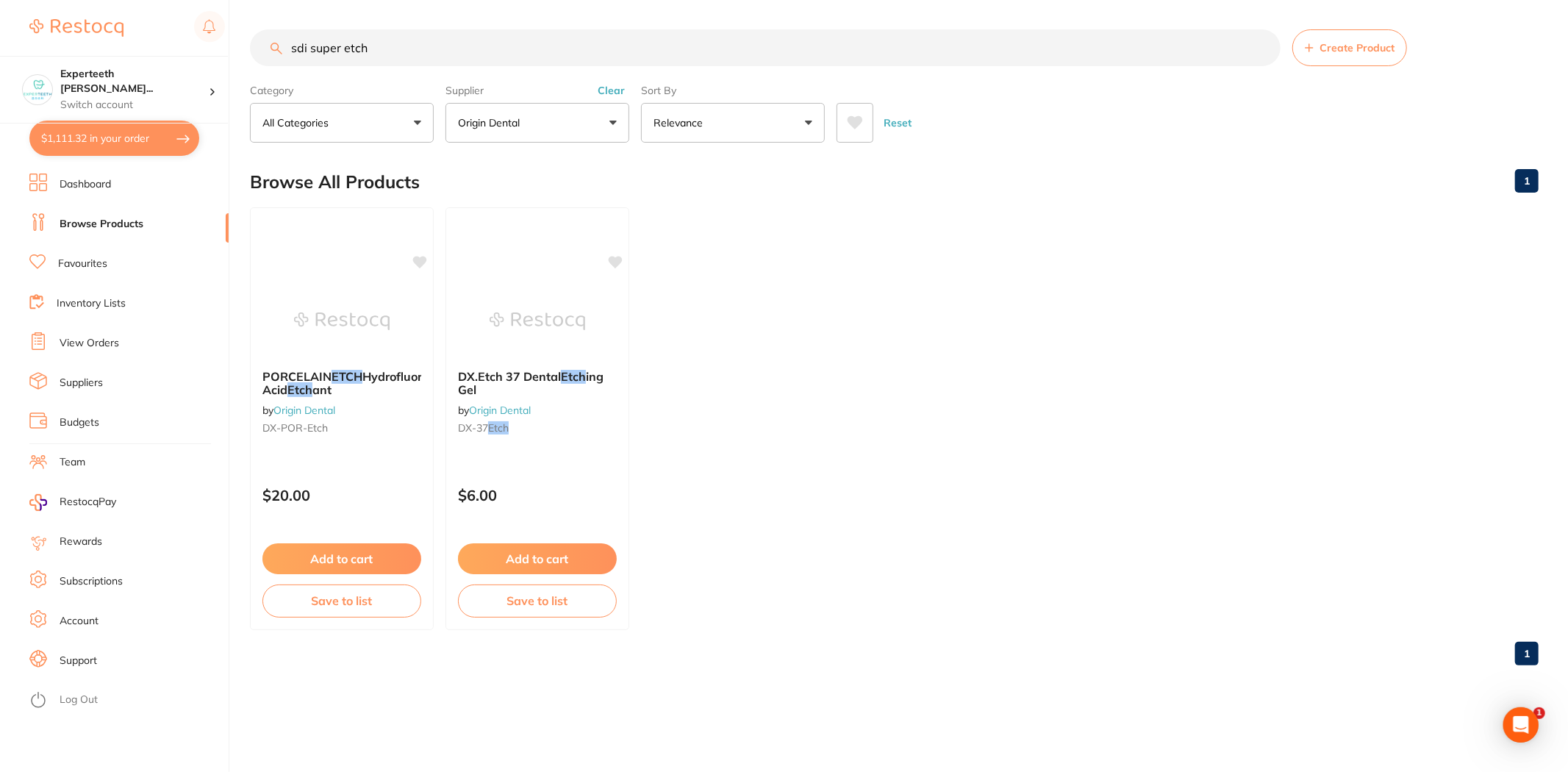
click at [608, 89] on button "Clear" at bounding box center [611, 90] width 36 height 14
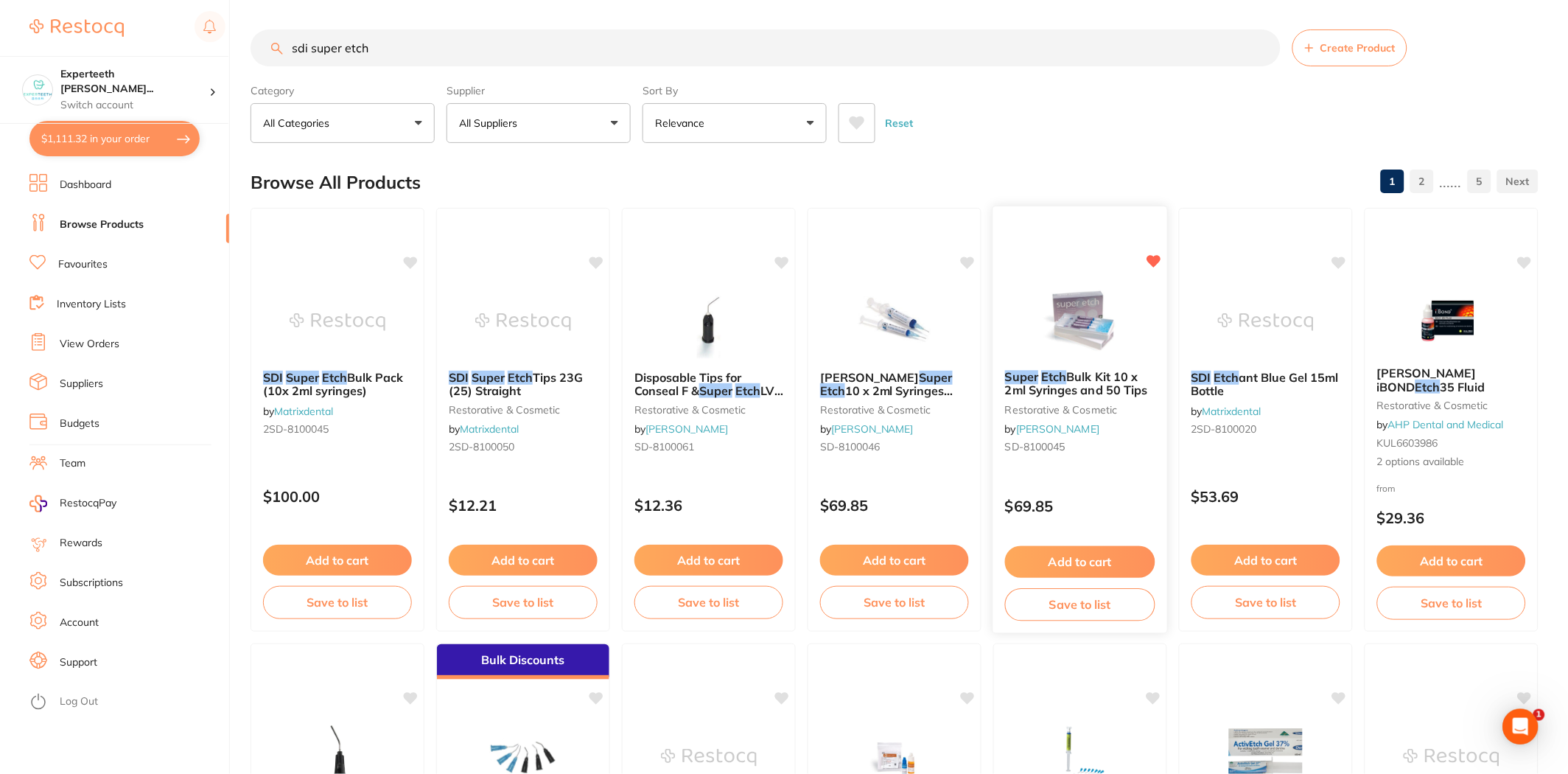
click at [1098, 561] on button "Add to cart" at bounding box center [1081, 562] width 150 height 32
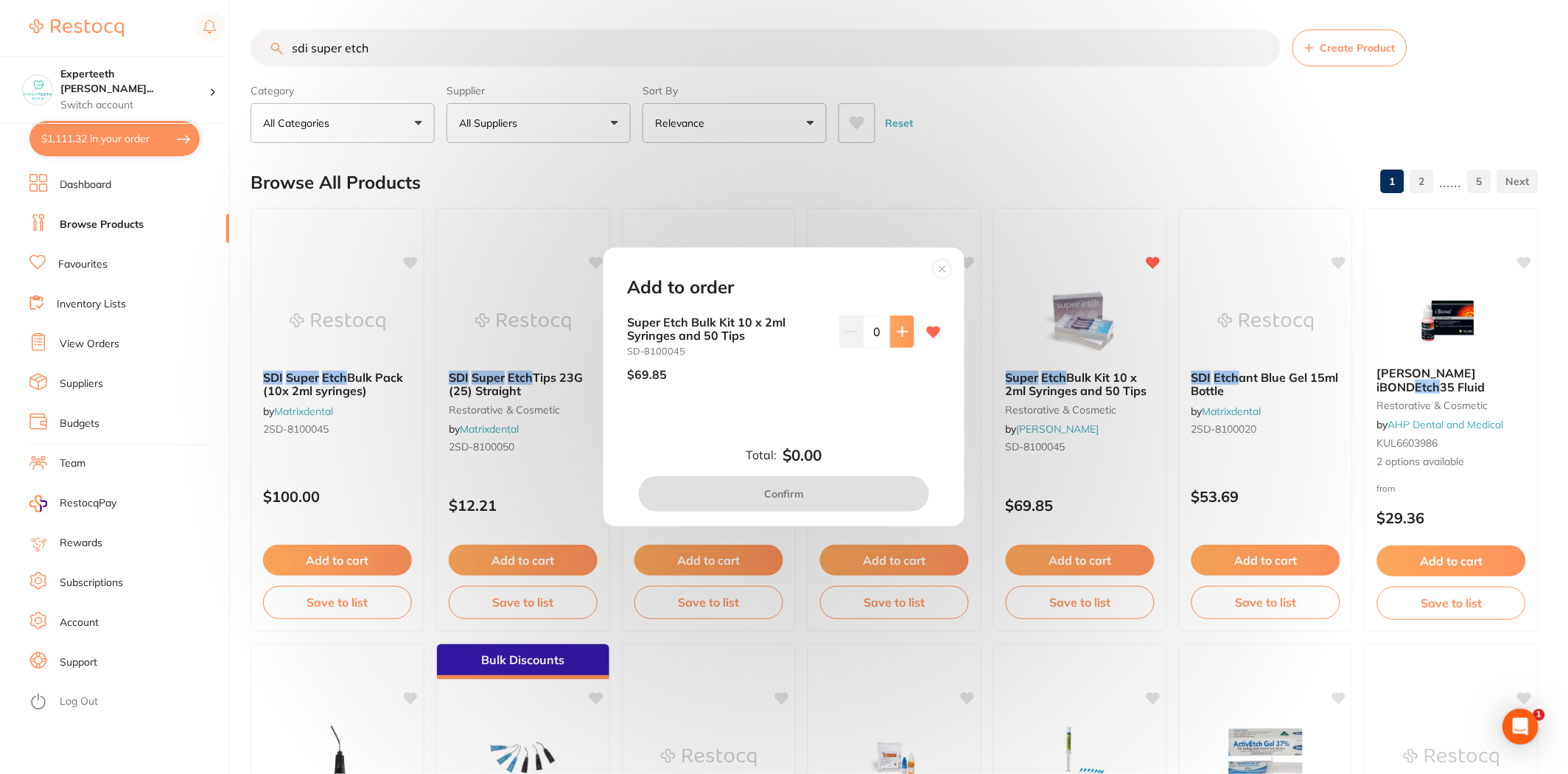
click at [896, 334] on icon at bounding box center [902, 331] width 12 height 12
type input "1"
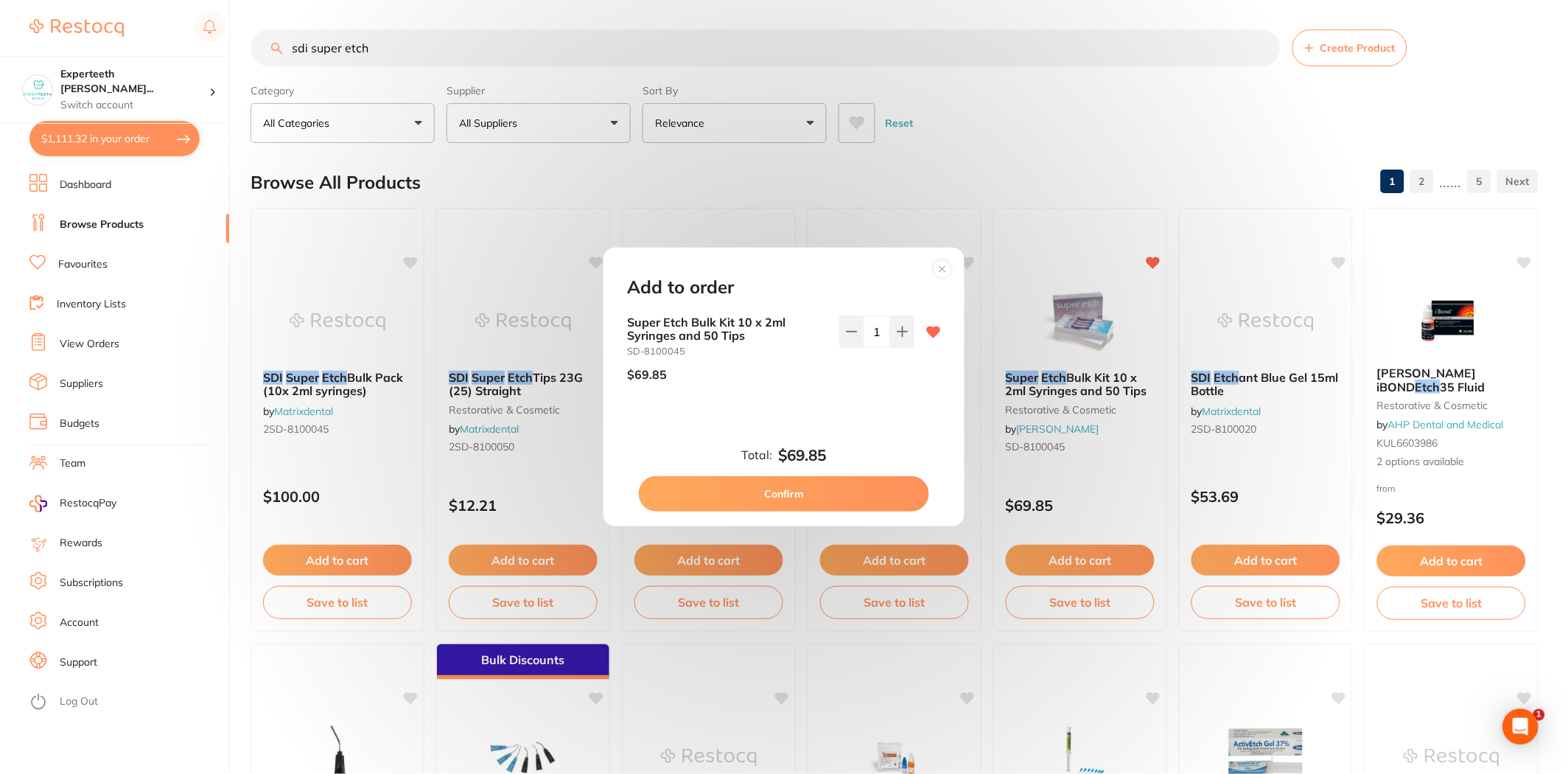
click at [812, 485] on button "Confirm" at bounding box center [784, 494] width 291 height 35
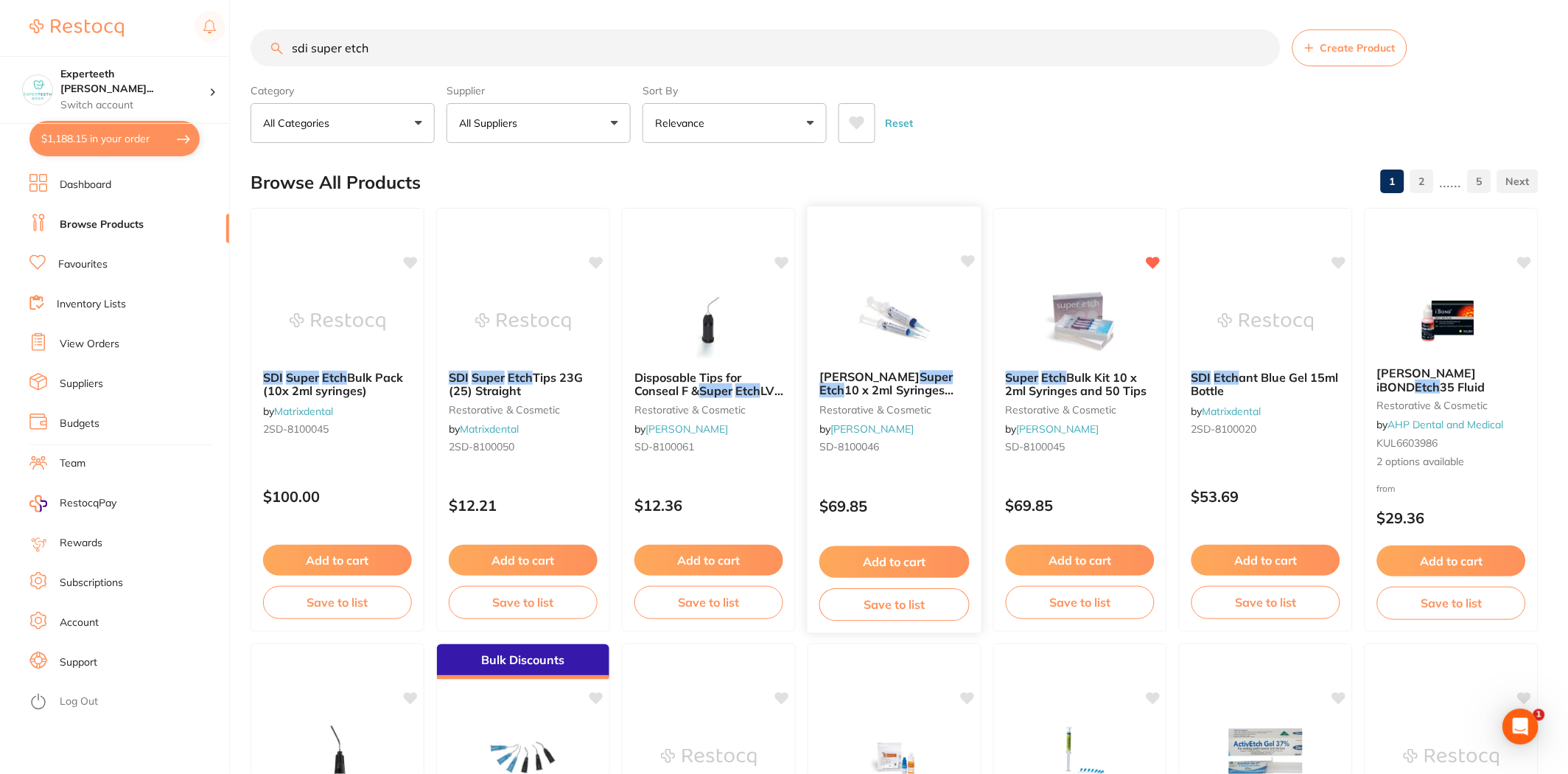
scroll to position [1002, 0]
drag, startPoint x: 415, startPoint y: 53, endPoint x: 166, endPoint y: 52, distance: 249.0
click at [166, 52] on div "$1,188.15 Experteeth Eastwood Wes... Switch account Experteeth Eastwood West $1…" at bounding box center [784, 387] width 1568 height 774
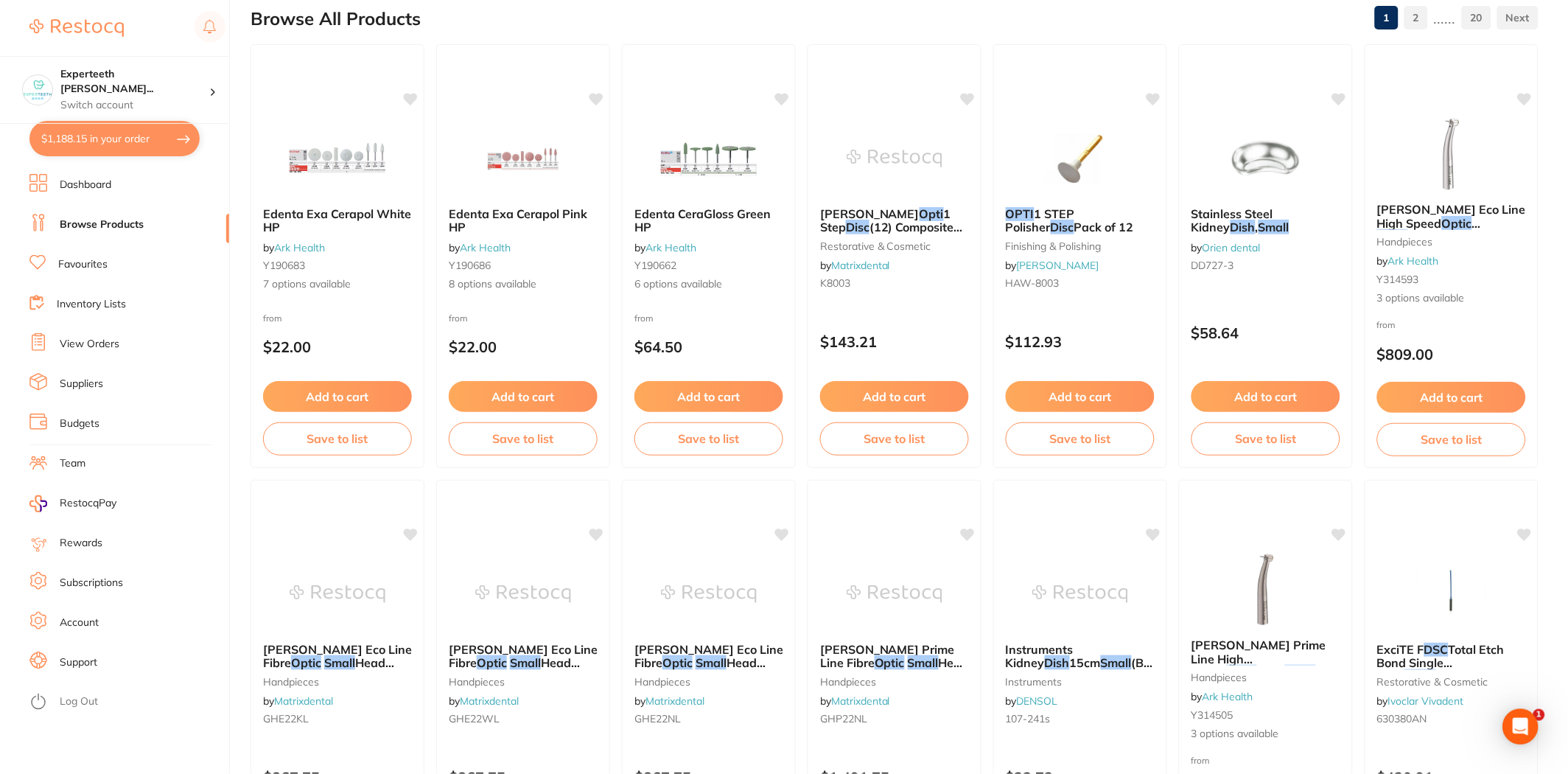
scroll to position [0, 0]
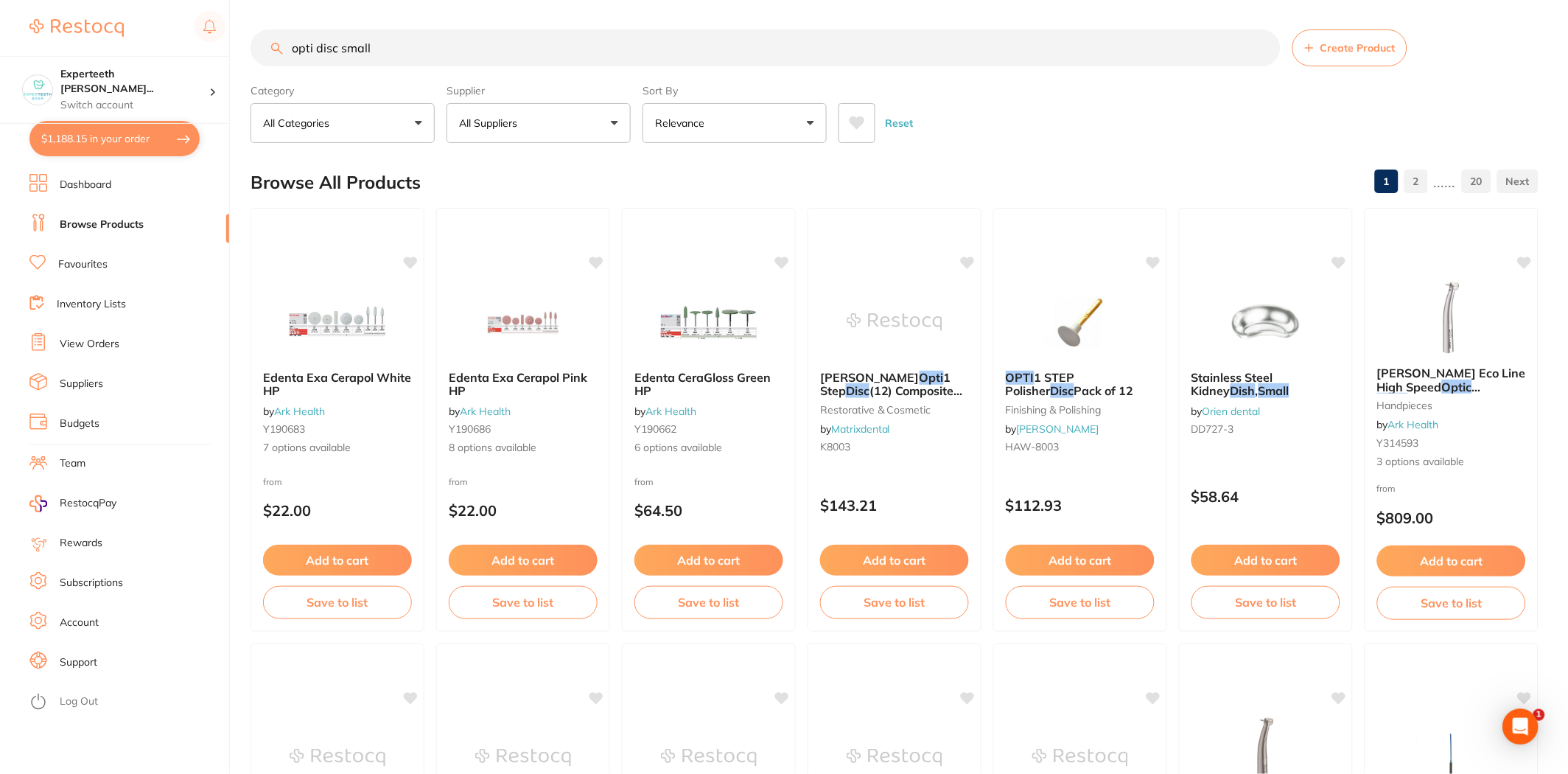
drag, startPoint x: 415, startPoint y: 58, endPoint x: 114, endPoint y: 48, distance: 301.2
click at [114, 48] on div "$1,188.15 Experteeth Eastwood Wes... Switch account Experteeth Eastwood West $1…" at bounding box center [784, 387] width 1568 height 774
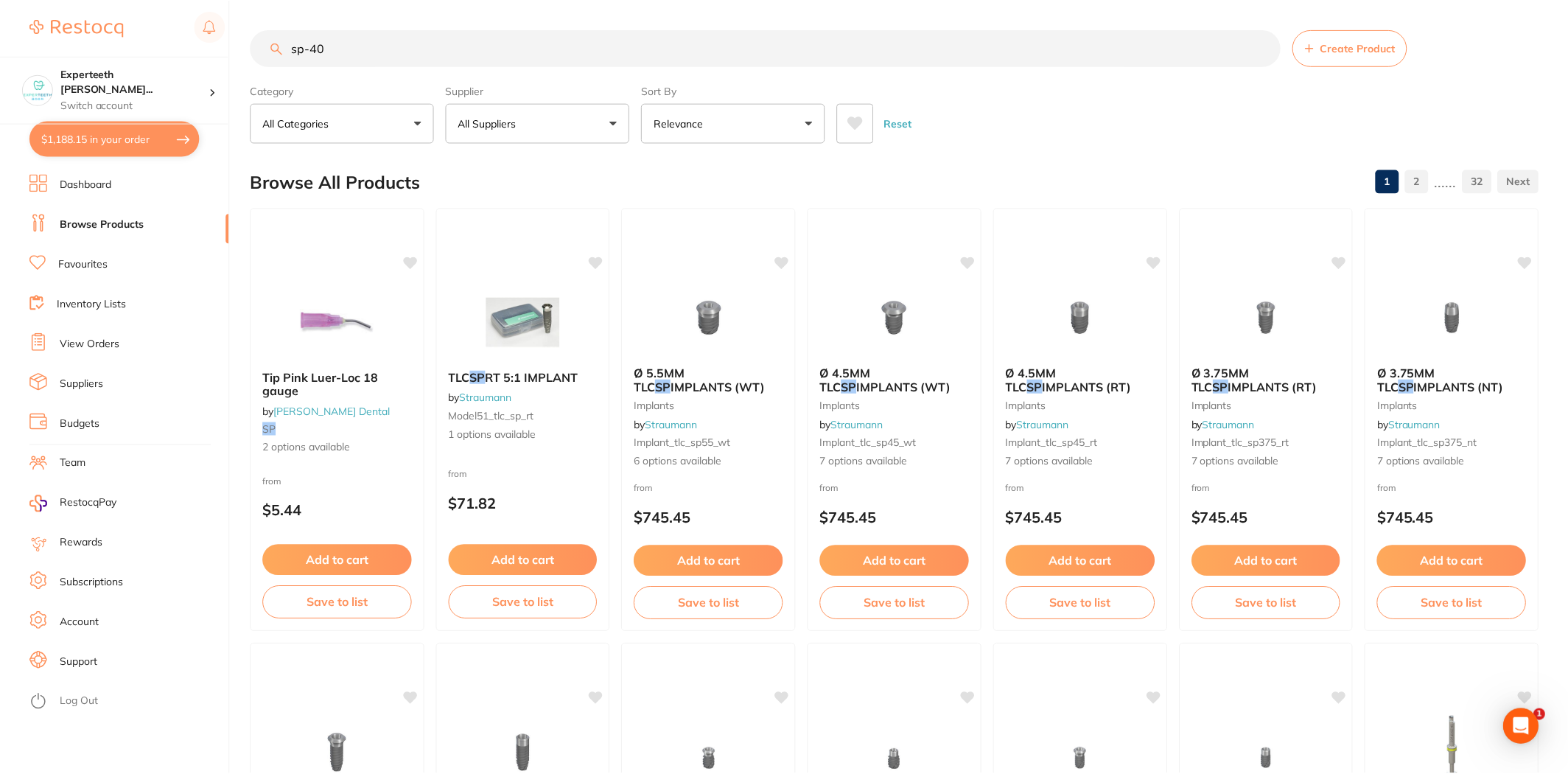
scroll to position [644, 0]
type input "sp-4090"
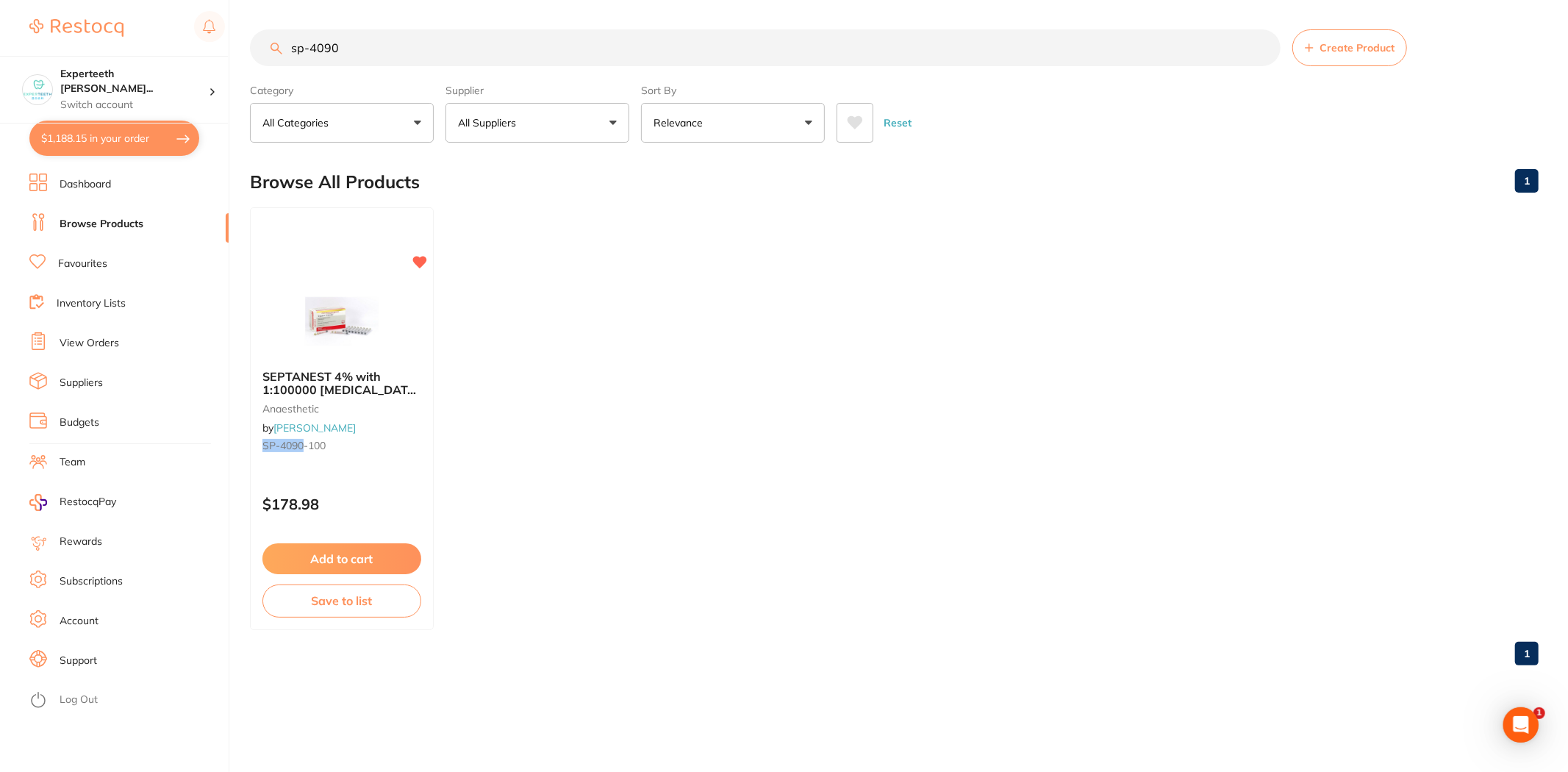
scroll to position [0, 0]
click at [351, 552] on button "Add to cart" at bounding box center [342, 560] width 160 height 32
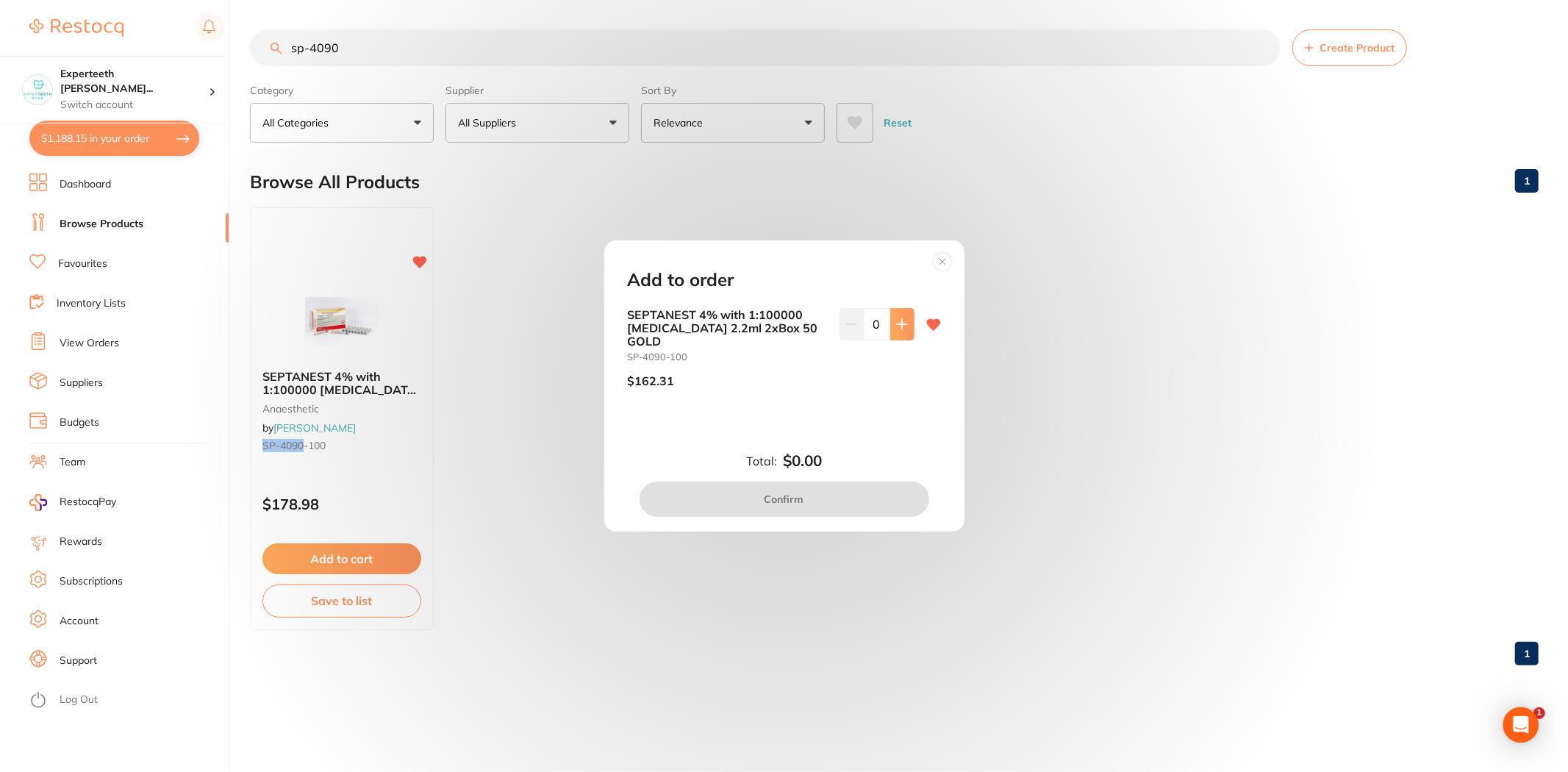
click at [897, 329] on icon at bounding box center [901, 324] width 10 height 10
type input "1"
click at [810, 491] on button "Confirm" at bounding box center [784, 499] width 290 height 35
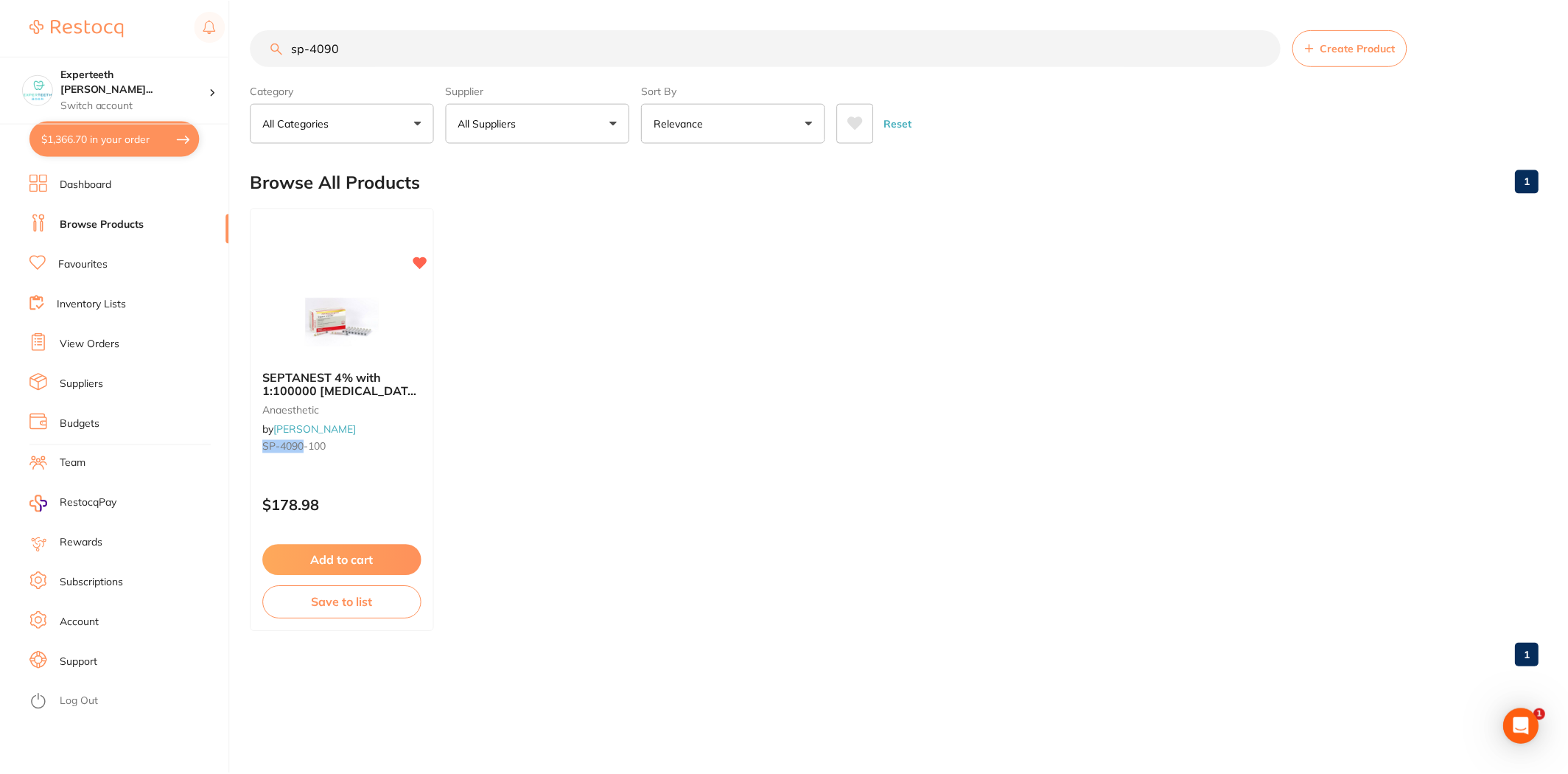
scroll to position [1073, 0]
drag, startPoint x: 368, startPoint y: 53, endPoint x: 163, endPoint y: 42, distance: 205.3
click at [163, 42] on div "$1,366.70 Experteeth Eastwood Wes... Switch account Experteeth Eastwood West $1…" at bounding box center [786, 387] width 1572 height 774
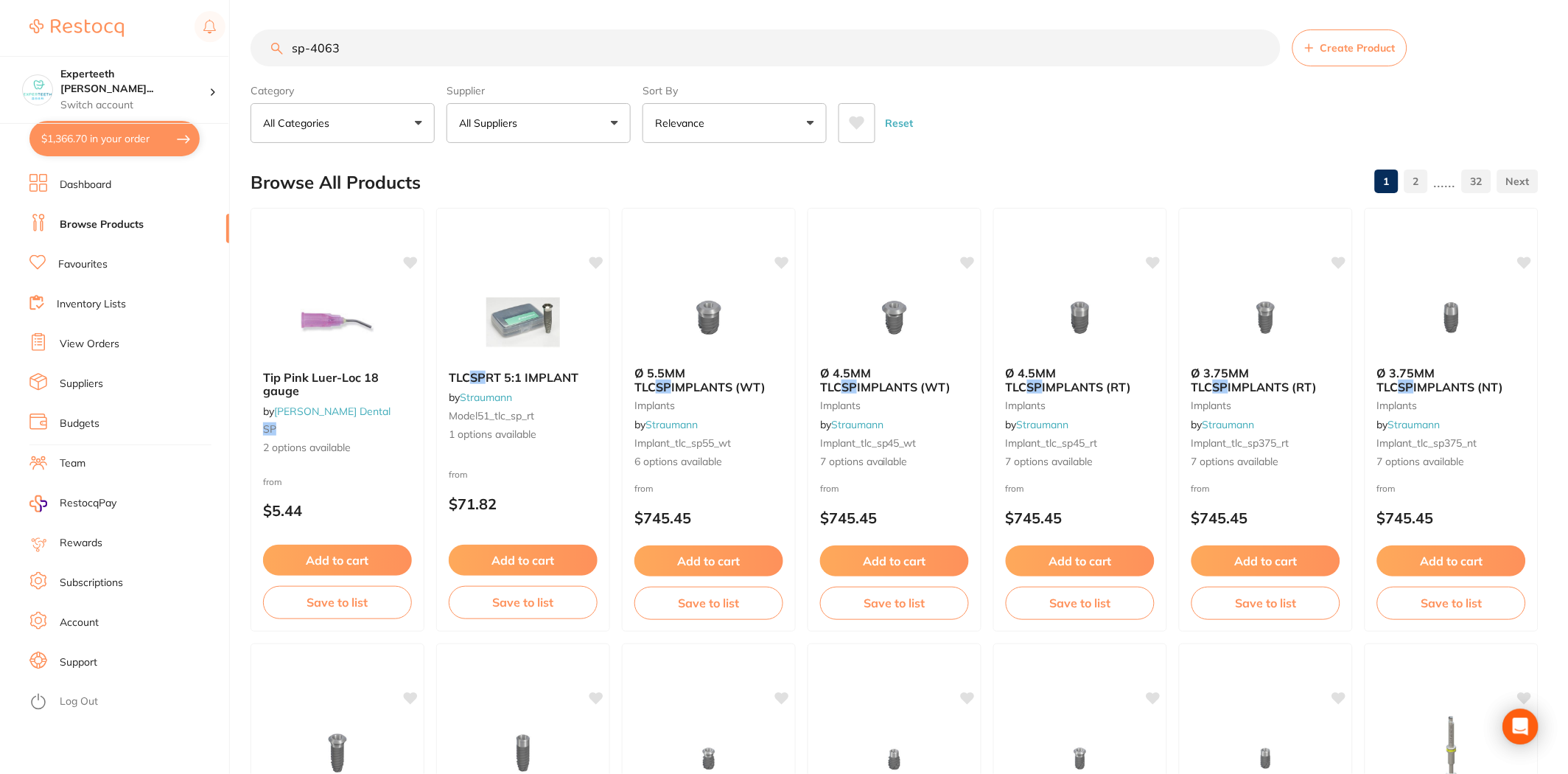
type input "sp-4063"
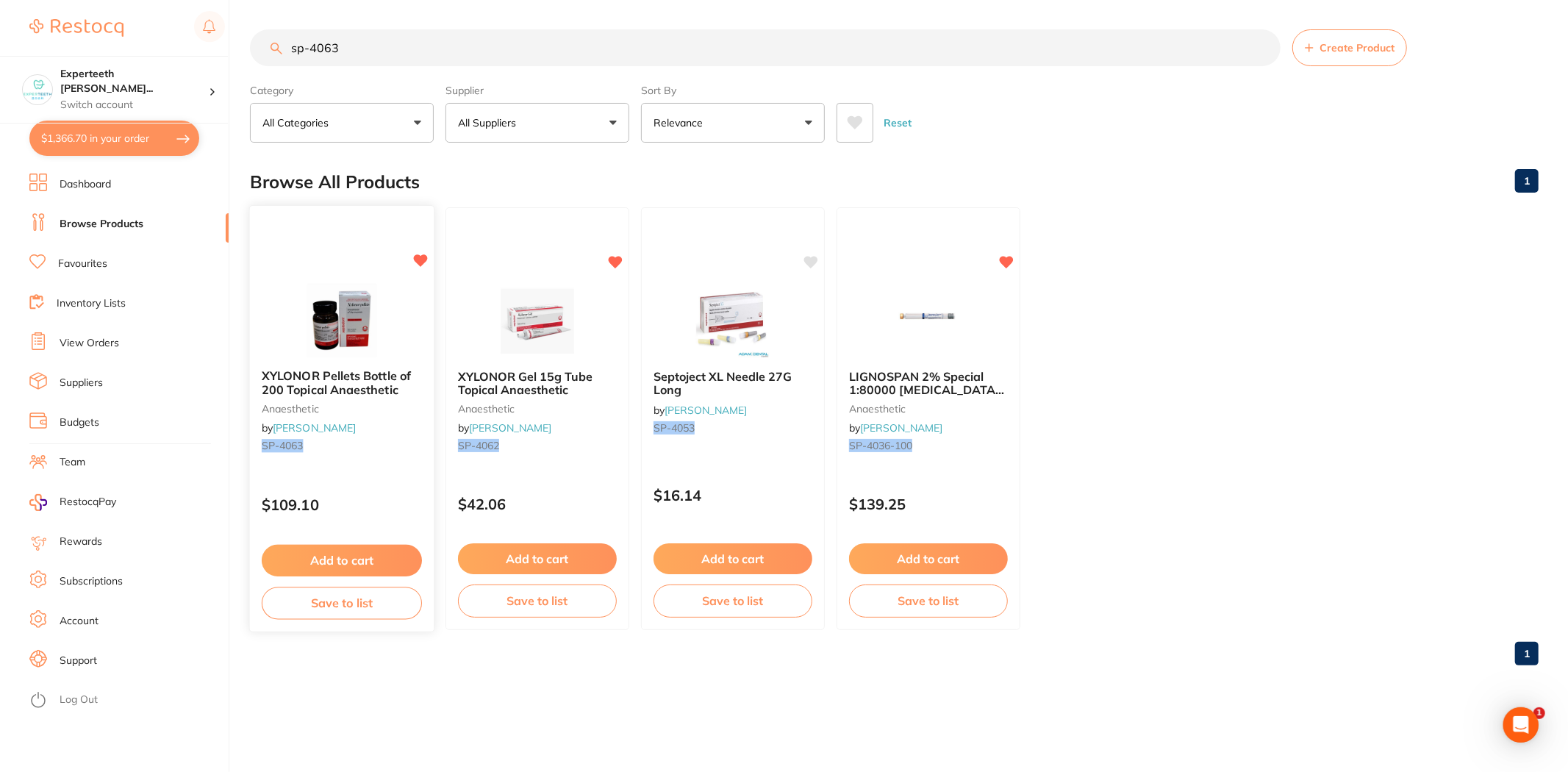
scroll to position [0, 0]
click at [304, 566] on button "Add to cart" at bounding box center [342, 560] width 160 height 32
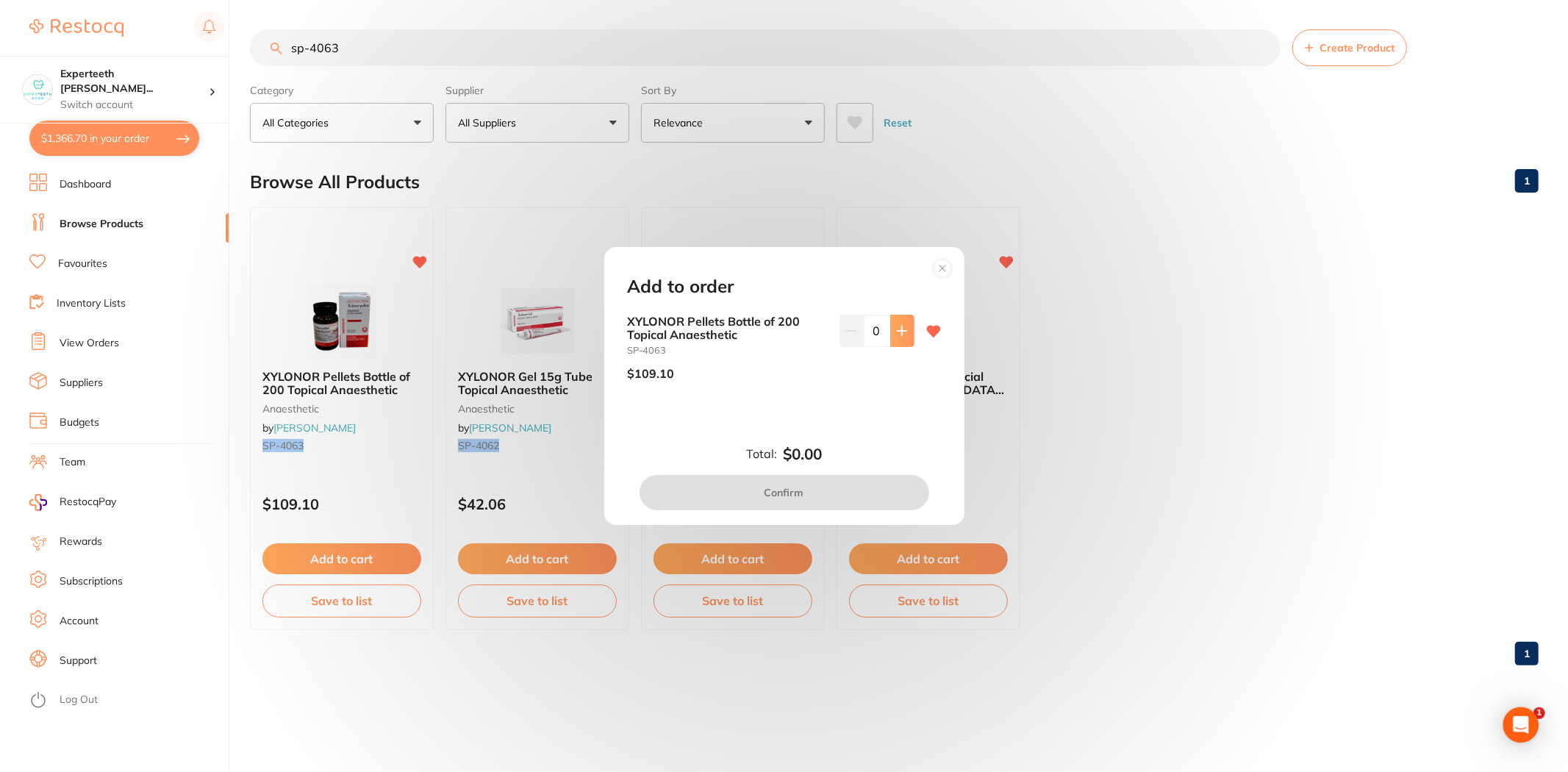
click at [907, 331] on button at bounding box center [902, 331] width 24 height 33
type input "1"
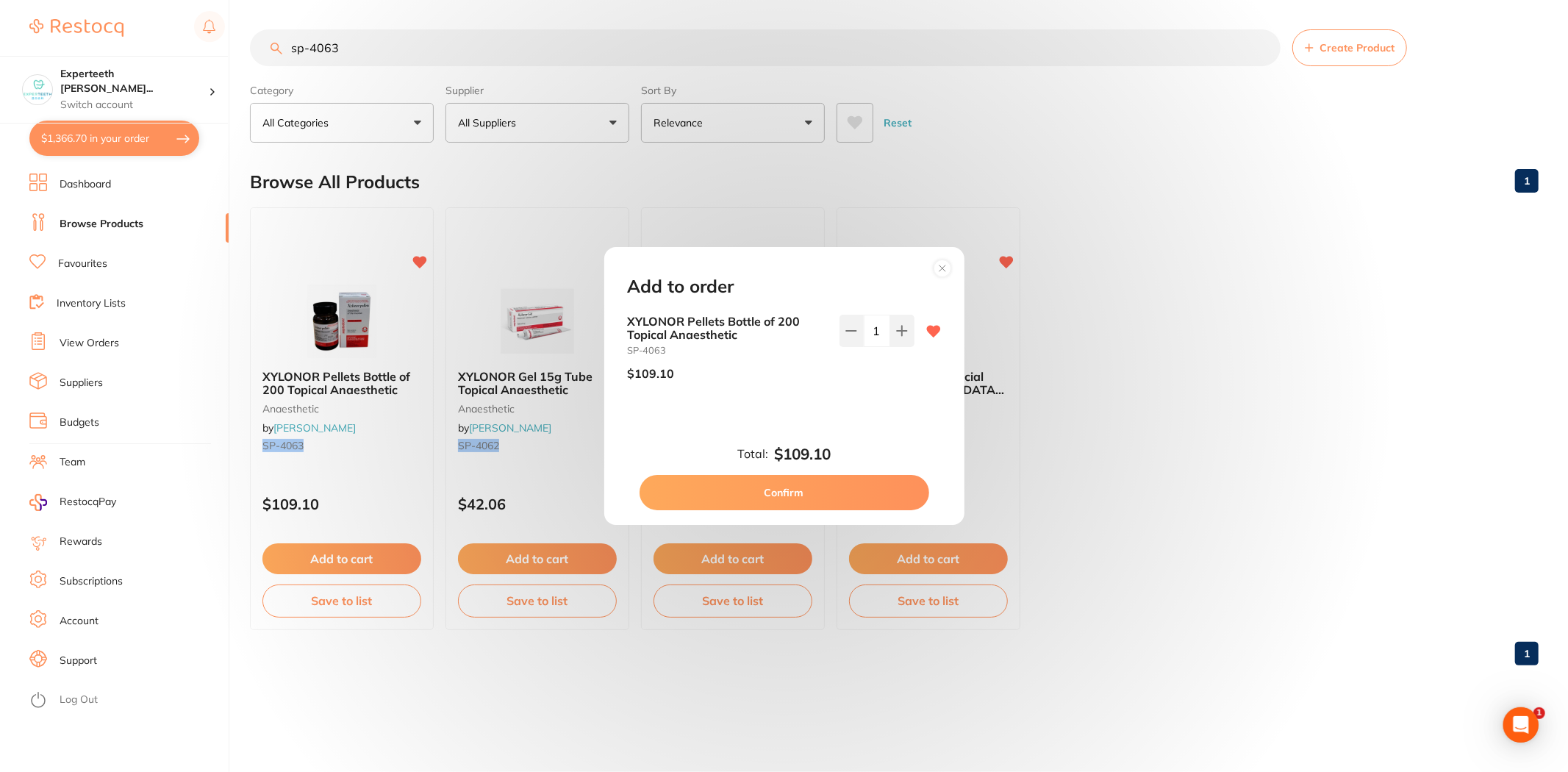
click at [865, 484] on button "Confirm" at bounding box center [784, 493] width 290 height 35
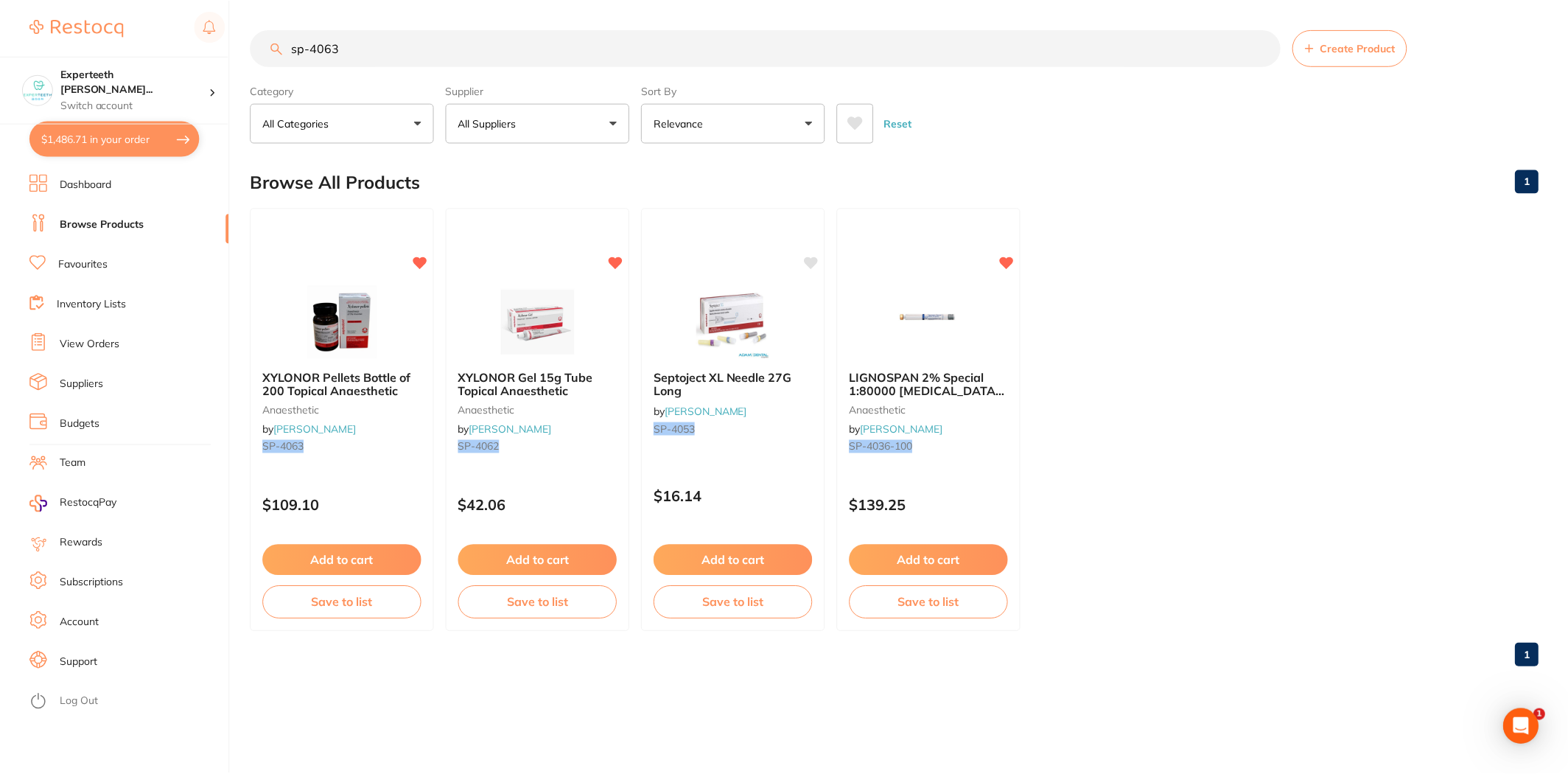
scroll to position [1145, 0]
drag, startPoint x: 319, startPoint y: 50, endPoint x: 179, endPoint y: 54, distance: 140.1
click at [179, 54] on div "$1,486.71 Experteeth Eastwood Wes... Switch account Experteeth Eastwood West $1…" at bounding box center [786, 387] width 1572 height 774
click at [368, 50] on input "sp-4063" at bounding box center [767, 48] width 1033 height 37
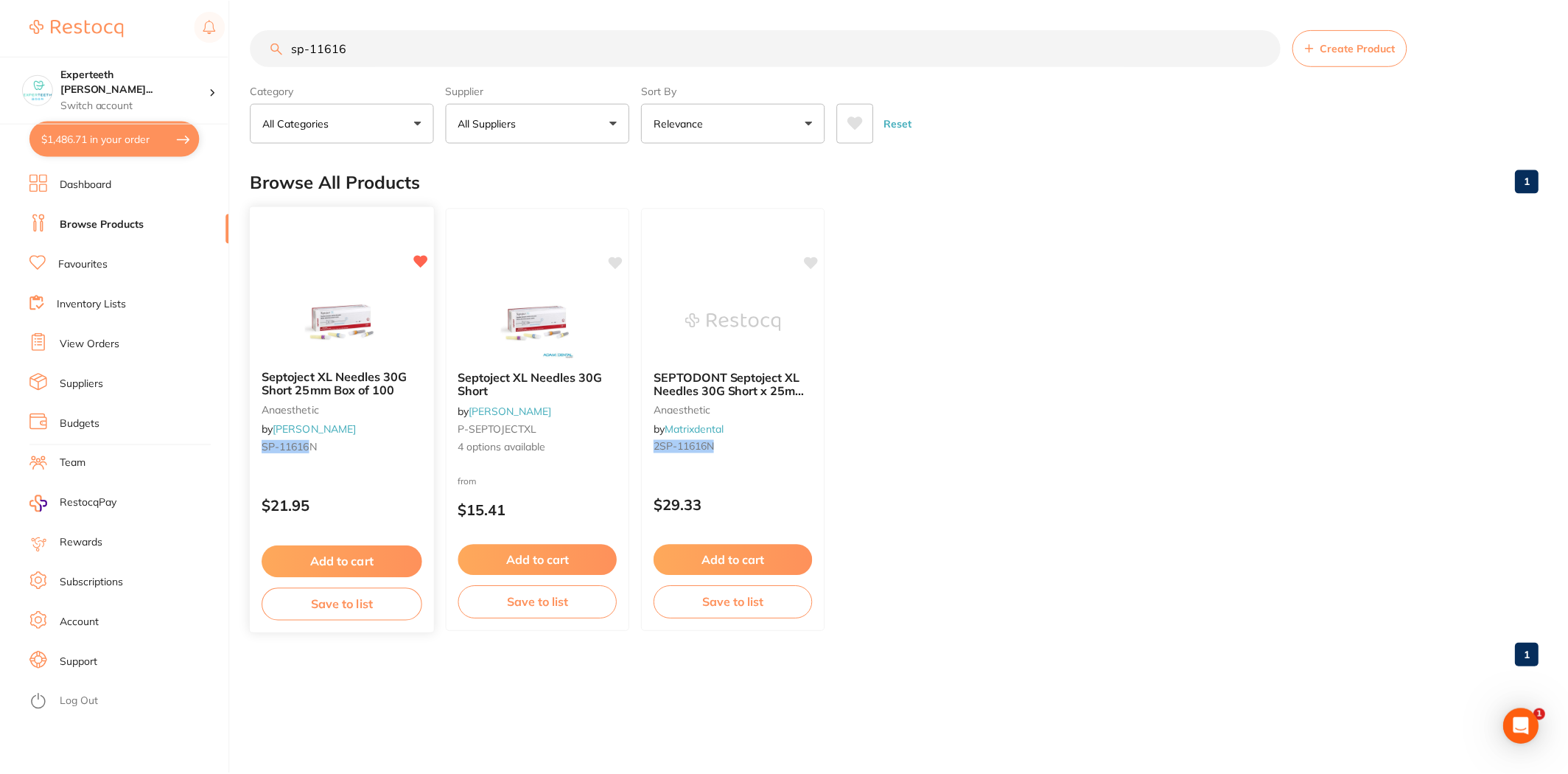
scroll to position [0, 0]
drag, startPoint x: 423, startPoint y: 33, endPoint x: 207, endPoint y: 65, distance: 218.4
click at [207, 65] on div "$1,486.71 Experteeth Eastwood Wes... Switch account Experteeth Eastwood West $1…" at bounding box center [786, 387] width 1572 height 774
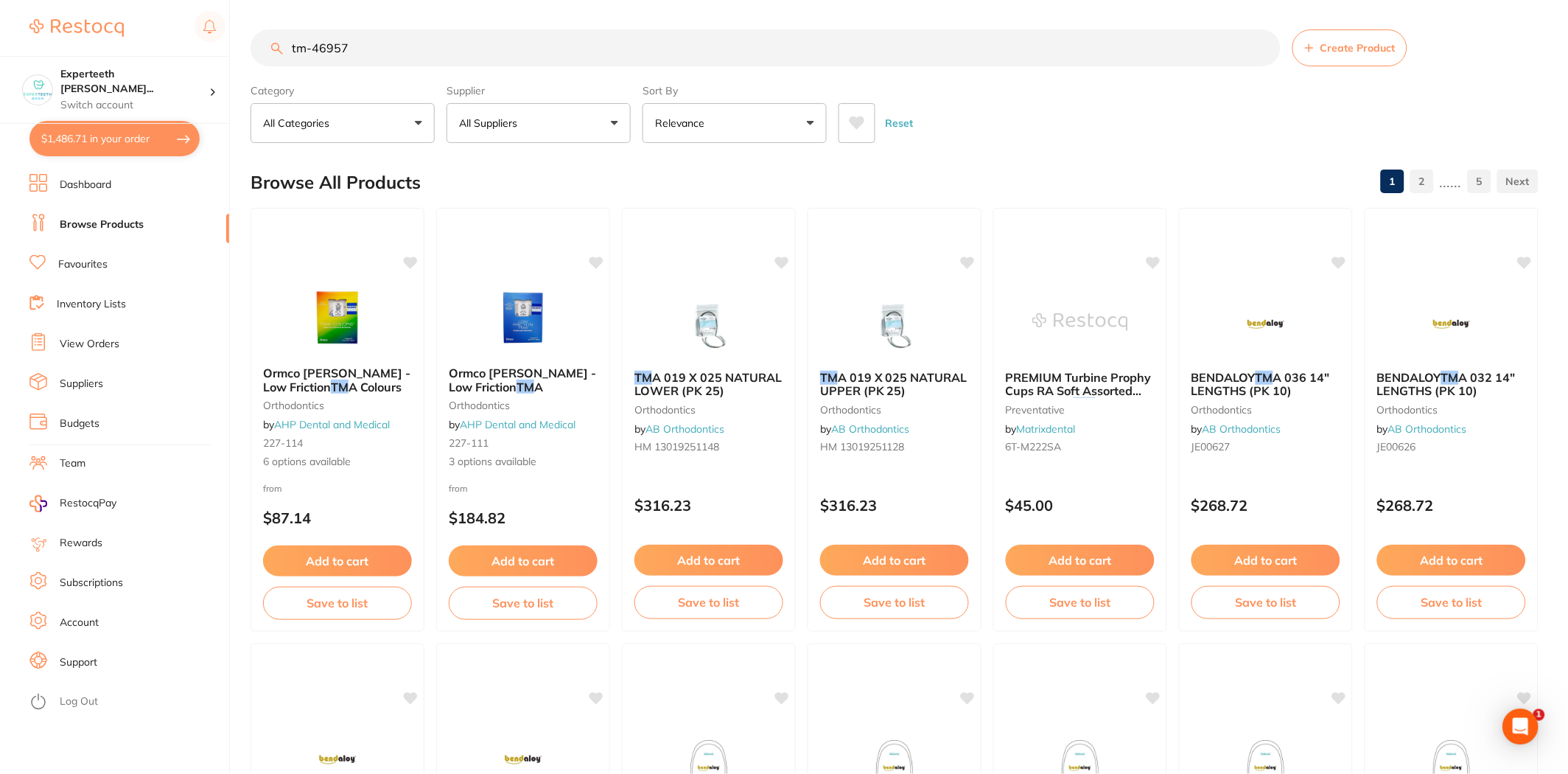
type input "tm-46957"
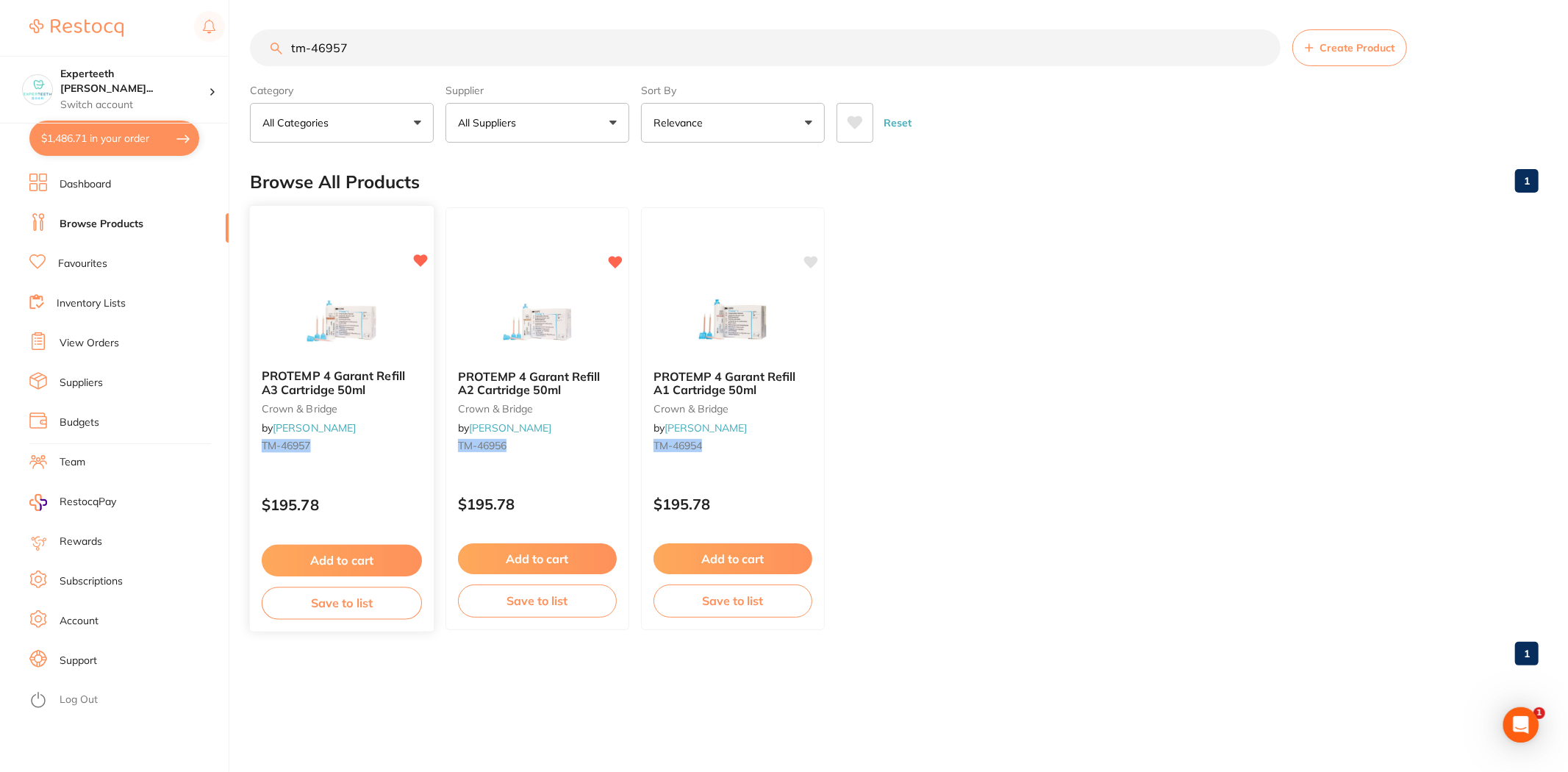
click at [370, 550] on button "Add to cart" at bounding box center [342, 560] width 160 height 32
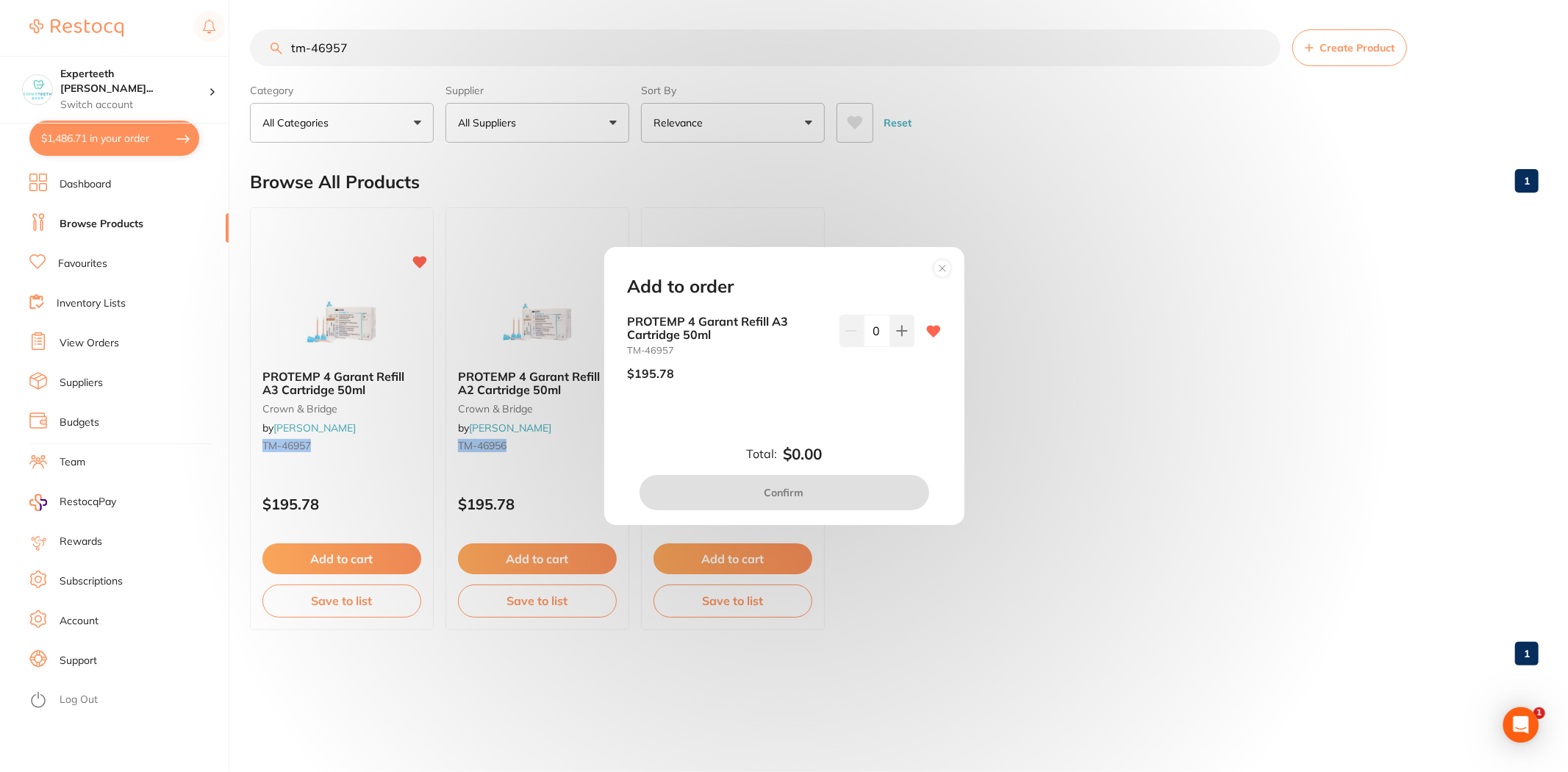
click at [913, 329] on div "PROTEMP 4 Garant Refill A3 Cartridge 50ml TM-46957 $195.78 0" at bounding box center [784, 354] width 313 height 78
click at [900, 338] on button at bounding box center [902, 331] width 24 height 33
type input "1"
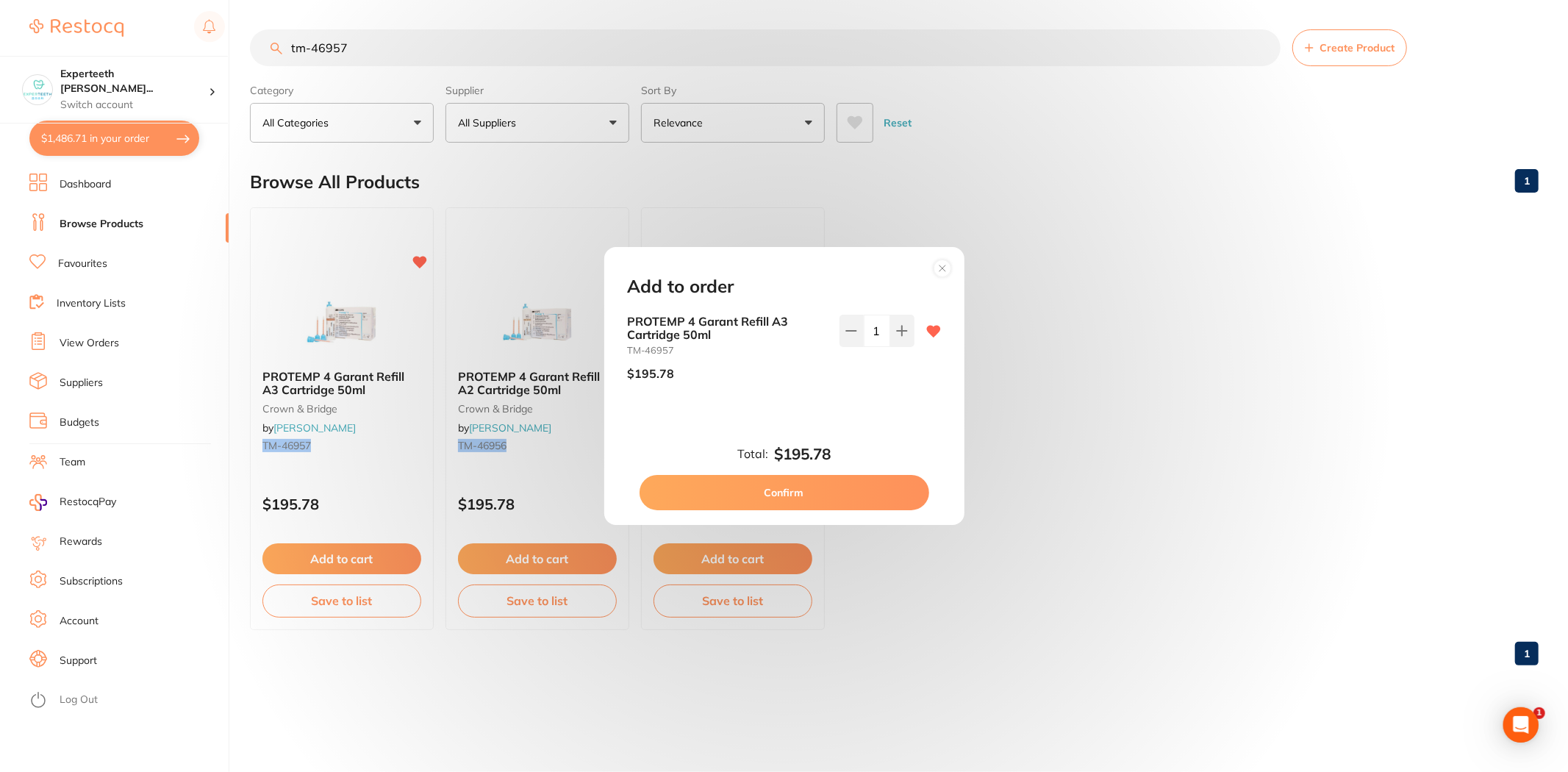
click at [860, 493] on button "Confirm" at bounding box center [784, 493] width 290 height 35
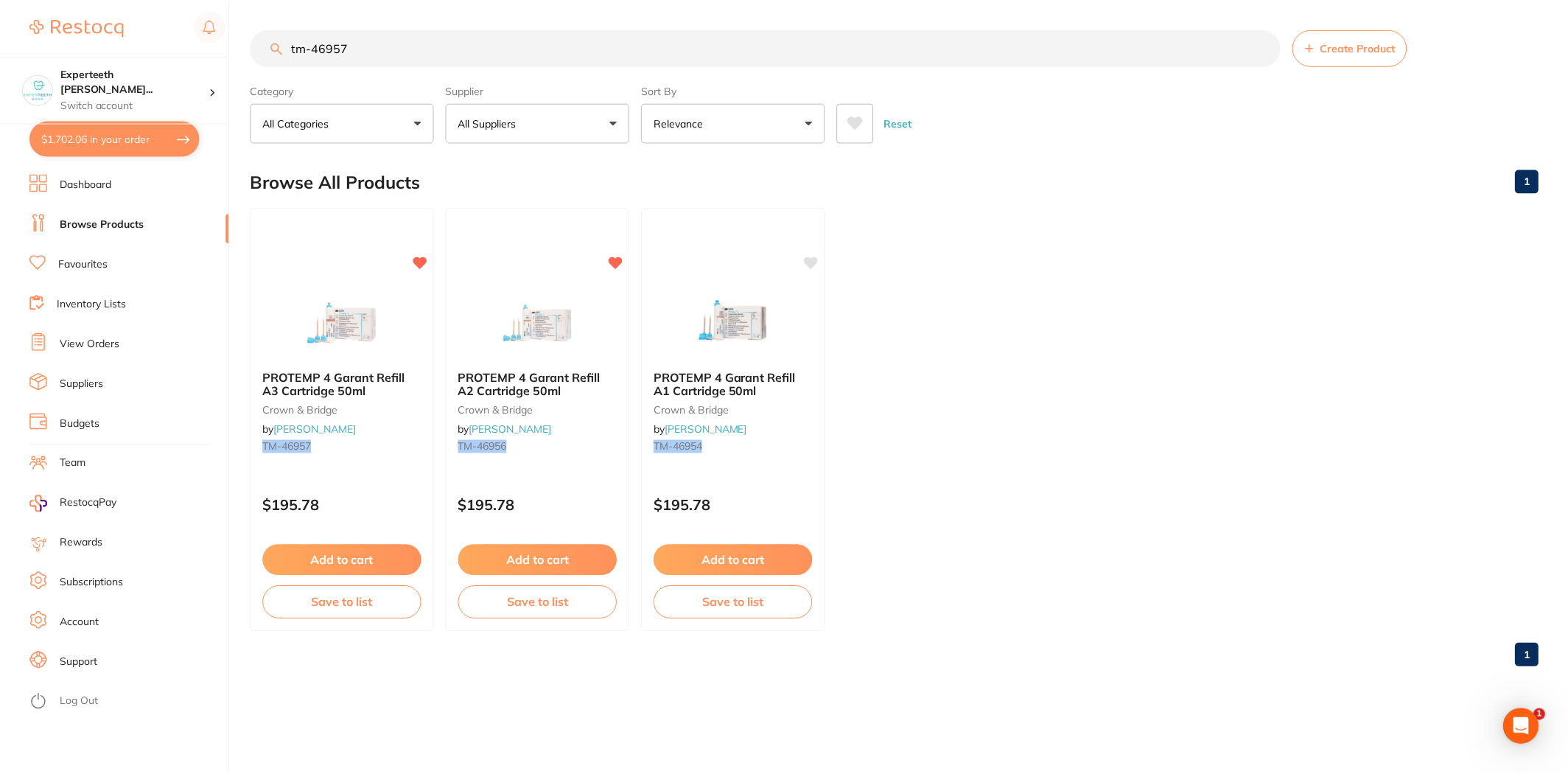
scroll to position [1217, 0]
click at [1095, 372] on ul "PROTEMP 4 Garant Refill A3 Cartridge 50ml crown & bridge by Henry Schein Halas …" at bounding box center [896, 419] width 1292 height 423
click at [1251, 350] on ul "PROTEMP 4 Garant Refill A3 Cartridge 50ml crown & bridge by Henry Schein Halas …" at bounding box center [896, 419] width 1292 height 423
click at [1124, 385] on ul "PROTEMP 4 Garant Refill A3 Cartridge 50ml crown & bridge by Henry Schein Halas …" at bounding box center [896, 419] width 1292 height 423
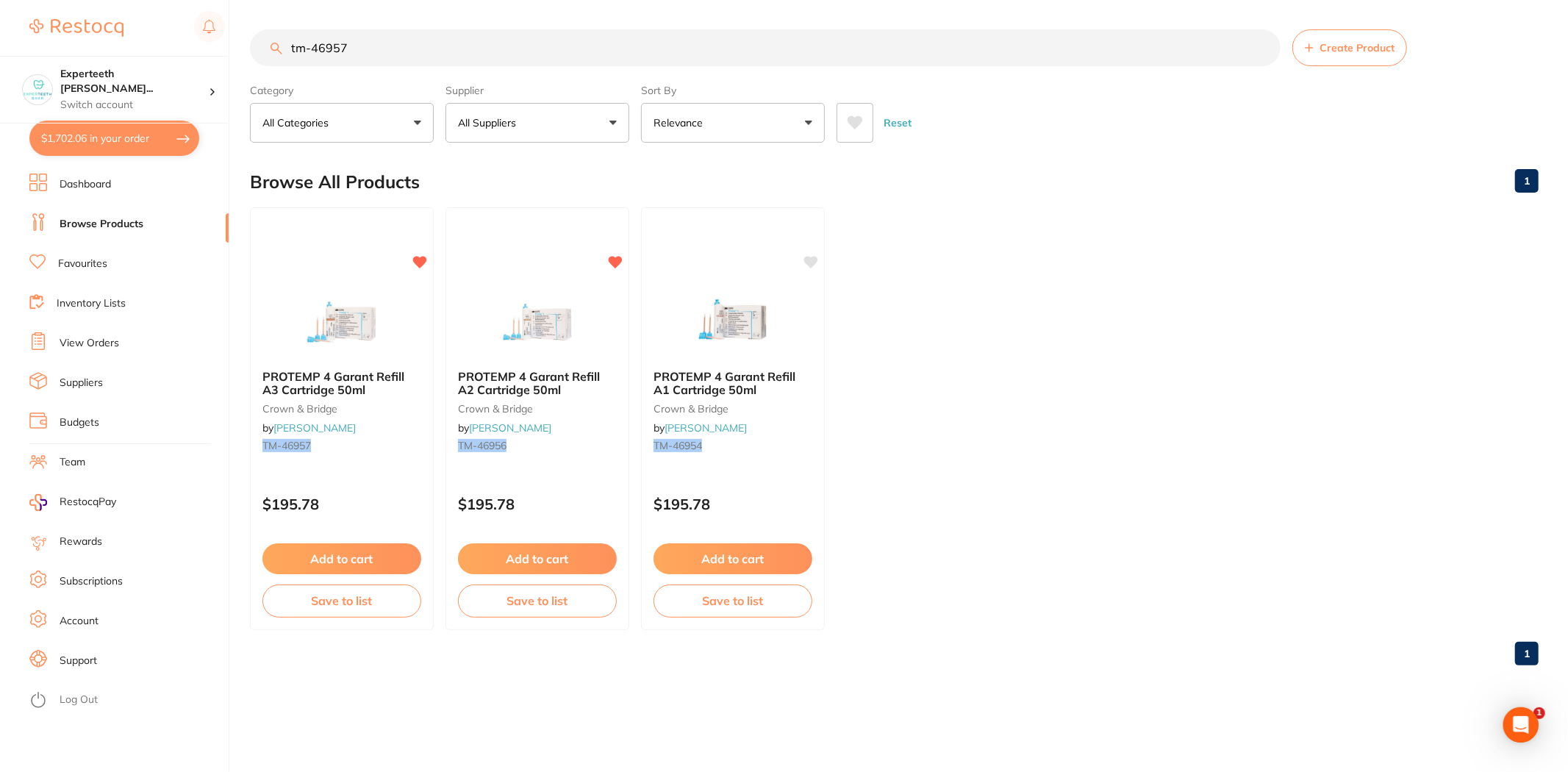
click at [1252, 421] on ul "PROTEMP 4 Garant Refill A3 Cartridge 50ml crown & bridge by Henry Schein Halas …" at bounding box center [894, 418] width 1289 height 422
click at [1198, 406] on ul "PROTEMP 4 Garant Refill A3 Cartridge 50ml crown & bridge by Henry Schein Halas …" at bounding box center [894, 418] width 1289 height 422
drag, startPoint x: 366, startPoint y: 54, endPoint x: 216, endPoint y: 42, distance: 150.5
click at [216, 42] on div "$1,702.06 Experteeth Eastwood Wes... Switch account Experteeth Eastwood West $1…" at bounding box center [784, 386] width 1568 height 772
click at [919, 570] on ul "PROTEMP 4 Garant Refill A3 Cartridge 50ml crown & bridge by Henry Schein Halas …" at bounding box center [894, 418] width 1289 height 422
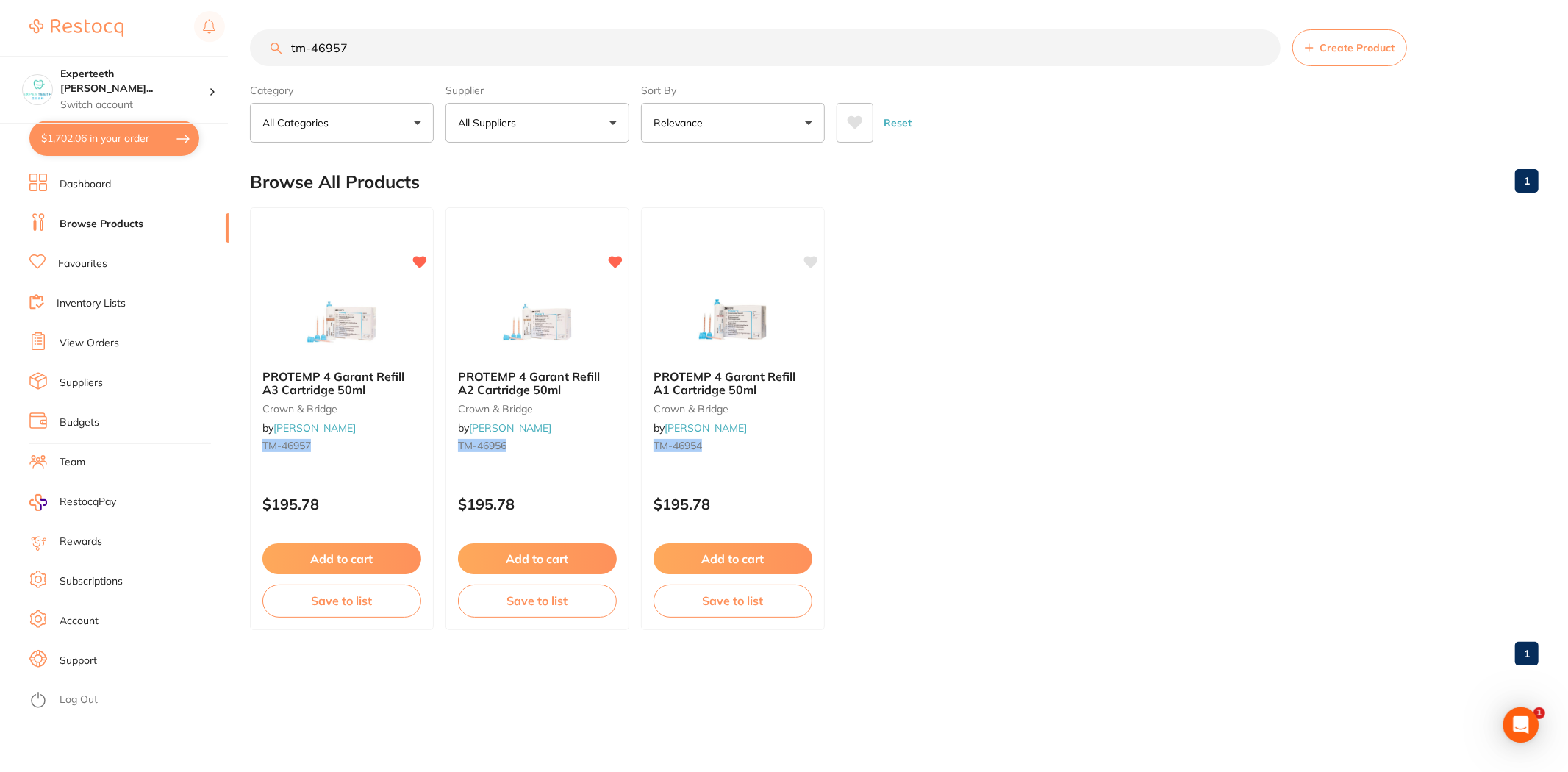
click at [1031, 453] on ul "PROTEMP 4 Garant Refill A3 Cartridge 50ml crown & bridge by Henry Schein Halas …" at bounding box center [894, 418] width 1289 height 422
drag, startPoint x: 380, startPoint y: 51, endPoint x: 178, endPoint y: 41, distance: 202.2
click at [178, 41] on div "$1,702.06 Experteeth Eastwood Wes... Switch account Experteeth Eastwood West $1…" at bounding box center [784, 386] width 1568 height 772
type input "sterilisation puch"
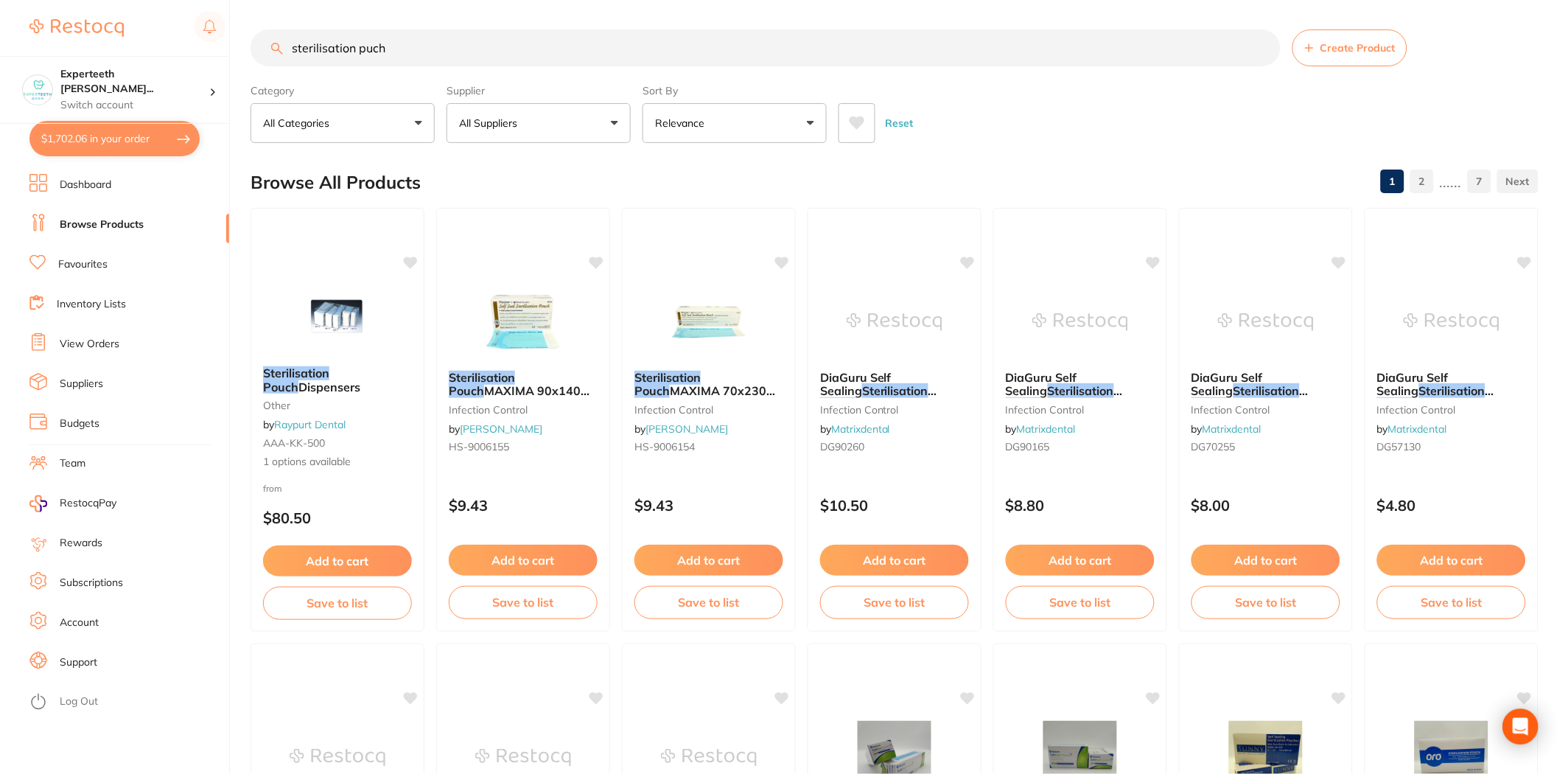
click at [1113, 175] on div "Browse All Products 1 2 ...... 7" at bounding box center [894, 182] width 1288 height 50
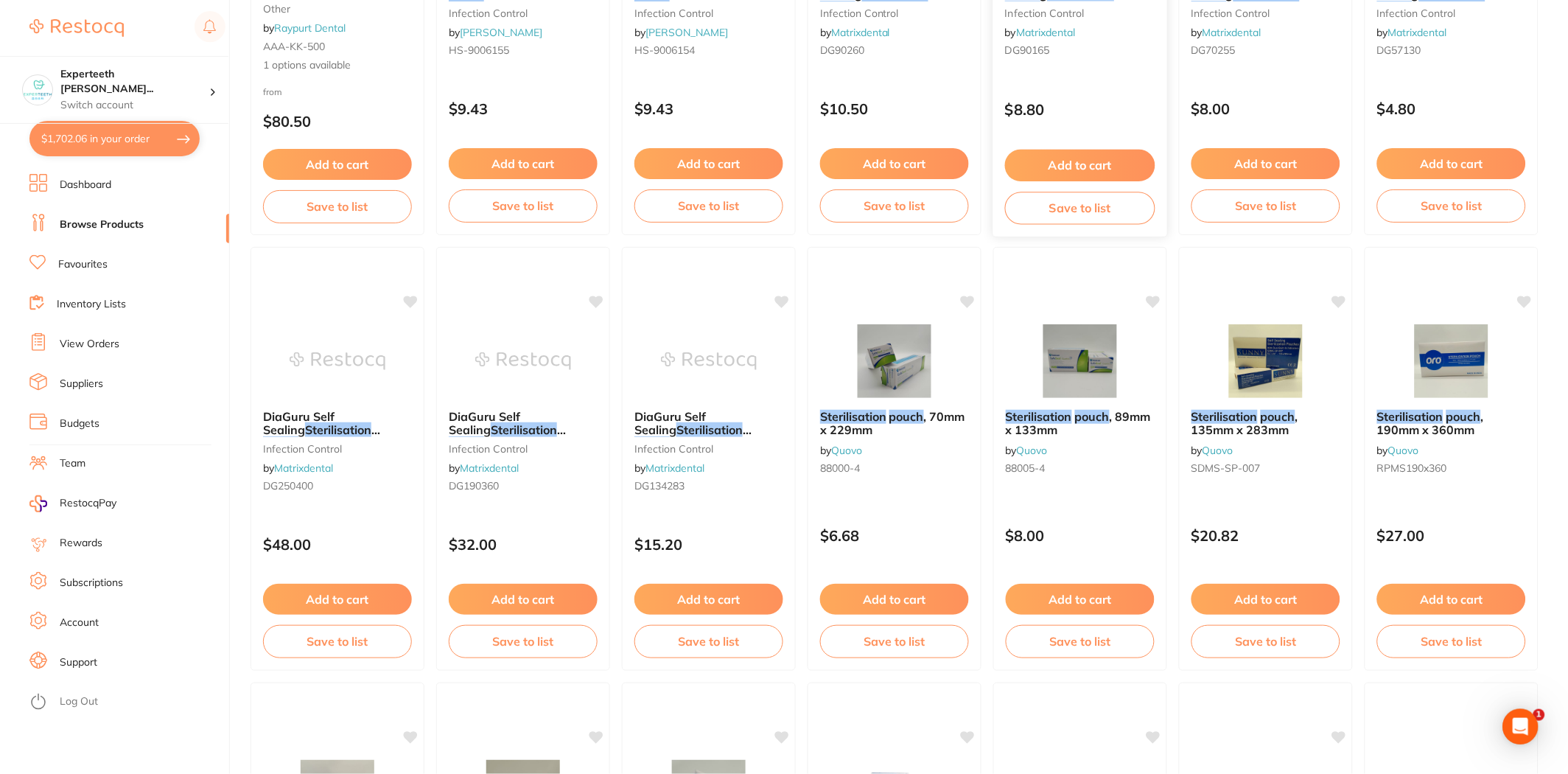
scroll to position [0, 0]
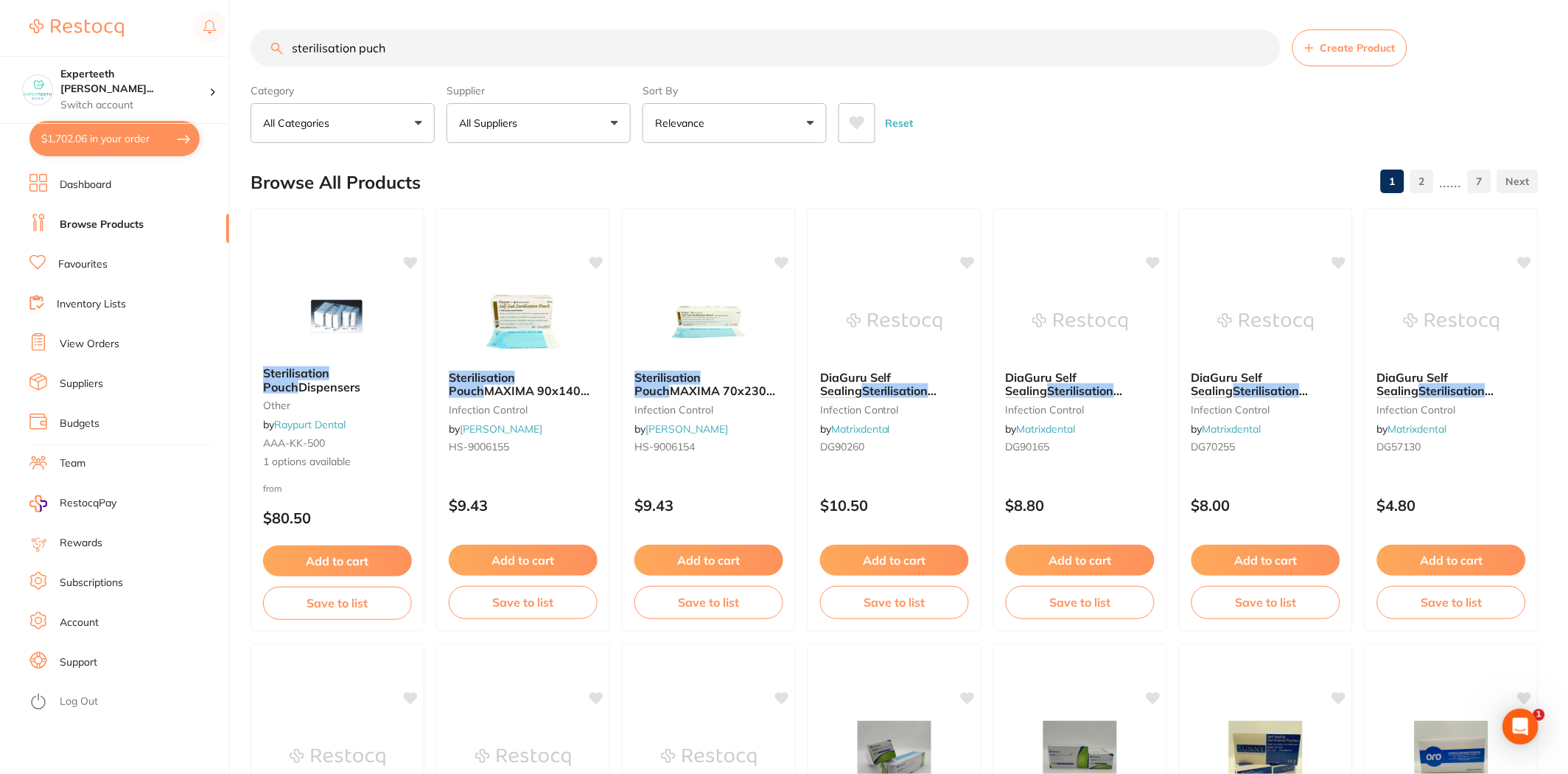
click at [534, 118] on button "All Suppliers" at bounding box center [539, 123] width 184 height 40
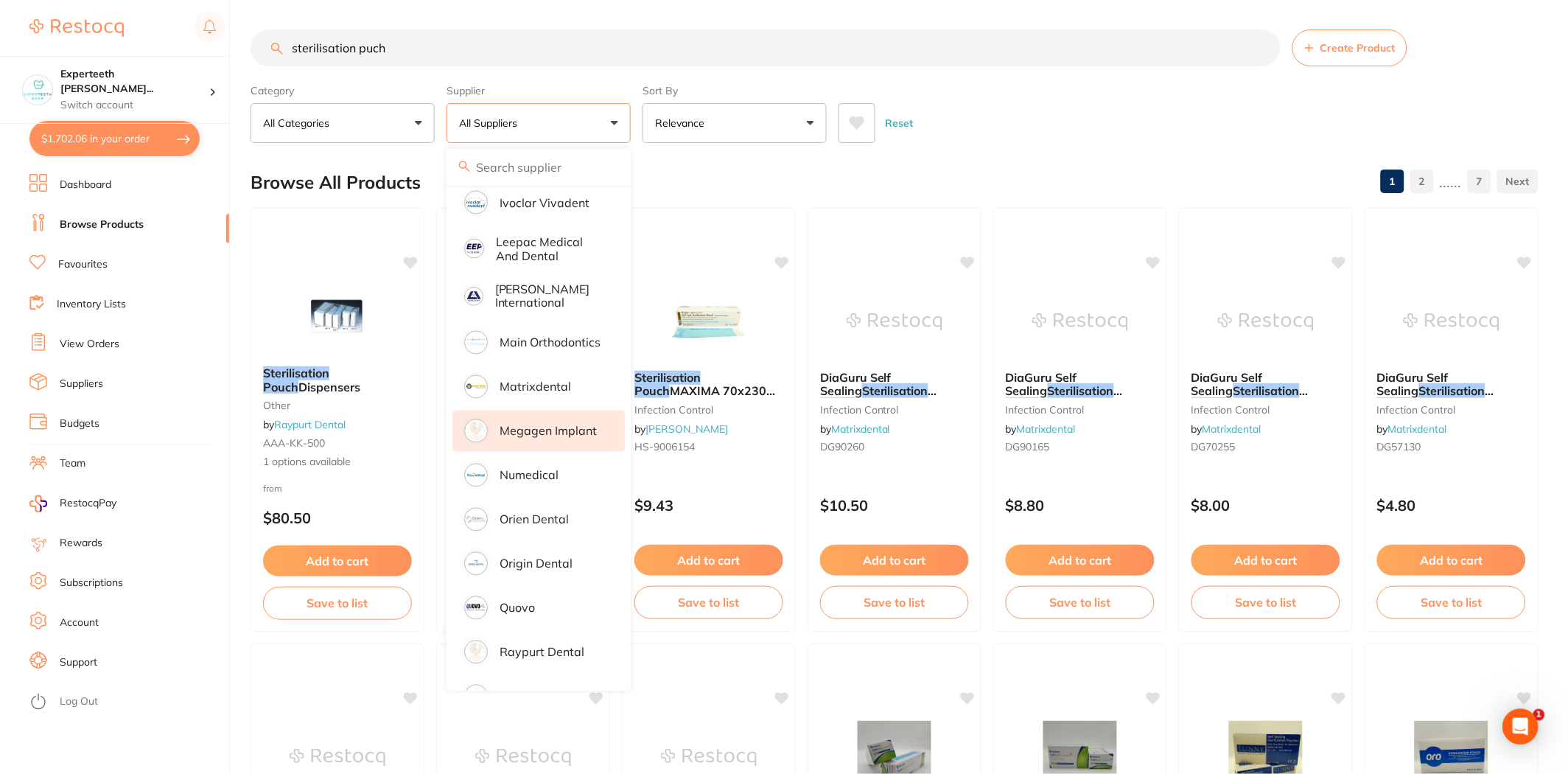
scroll to position [865, 0]
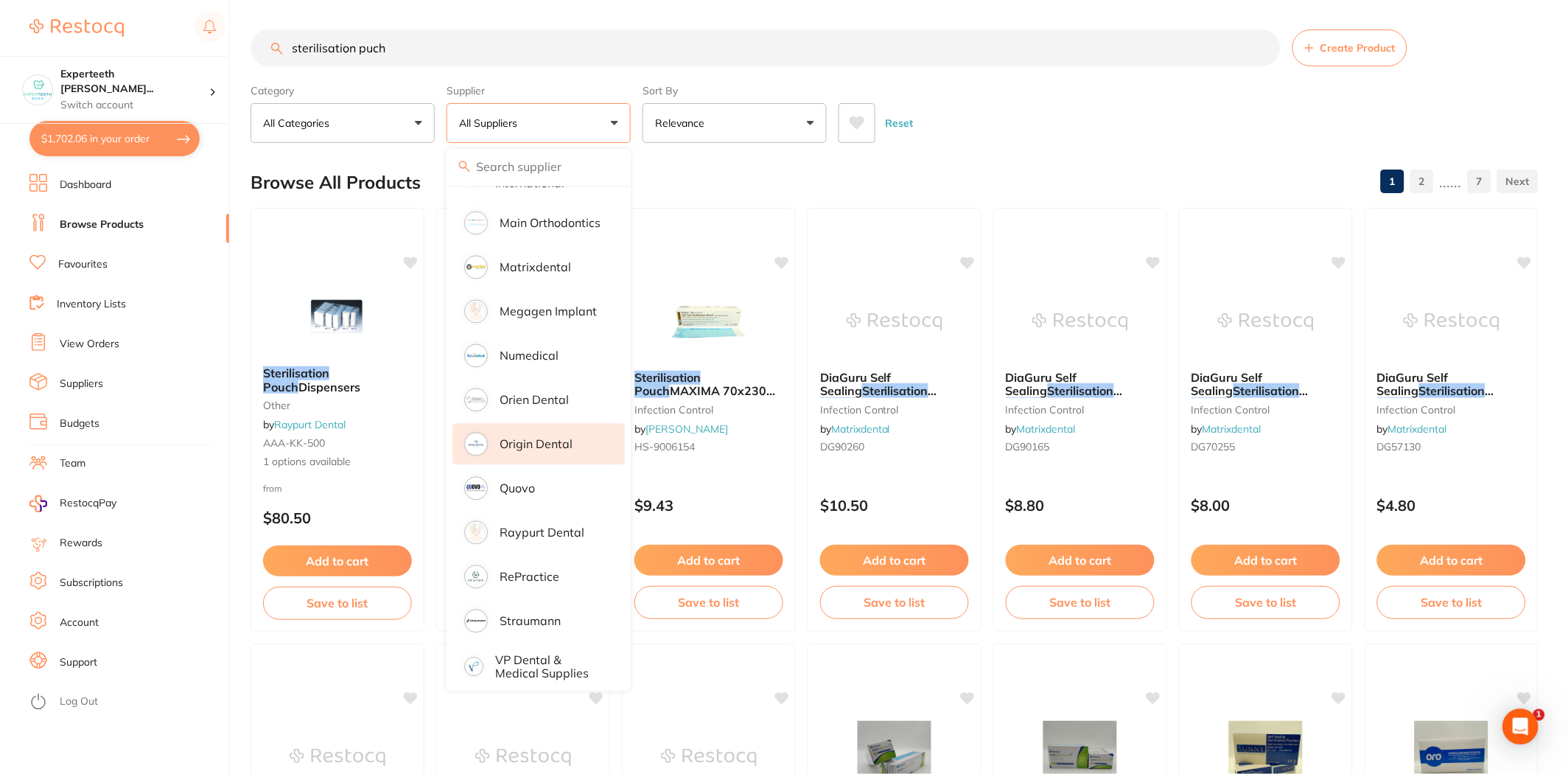
click at [526, 438] on p "Origin Dental" at bounding box center [535, 444] width 73 height 14
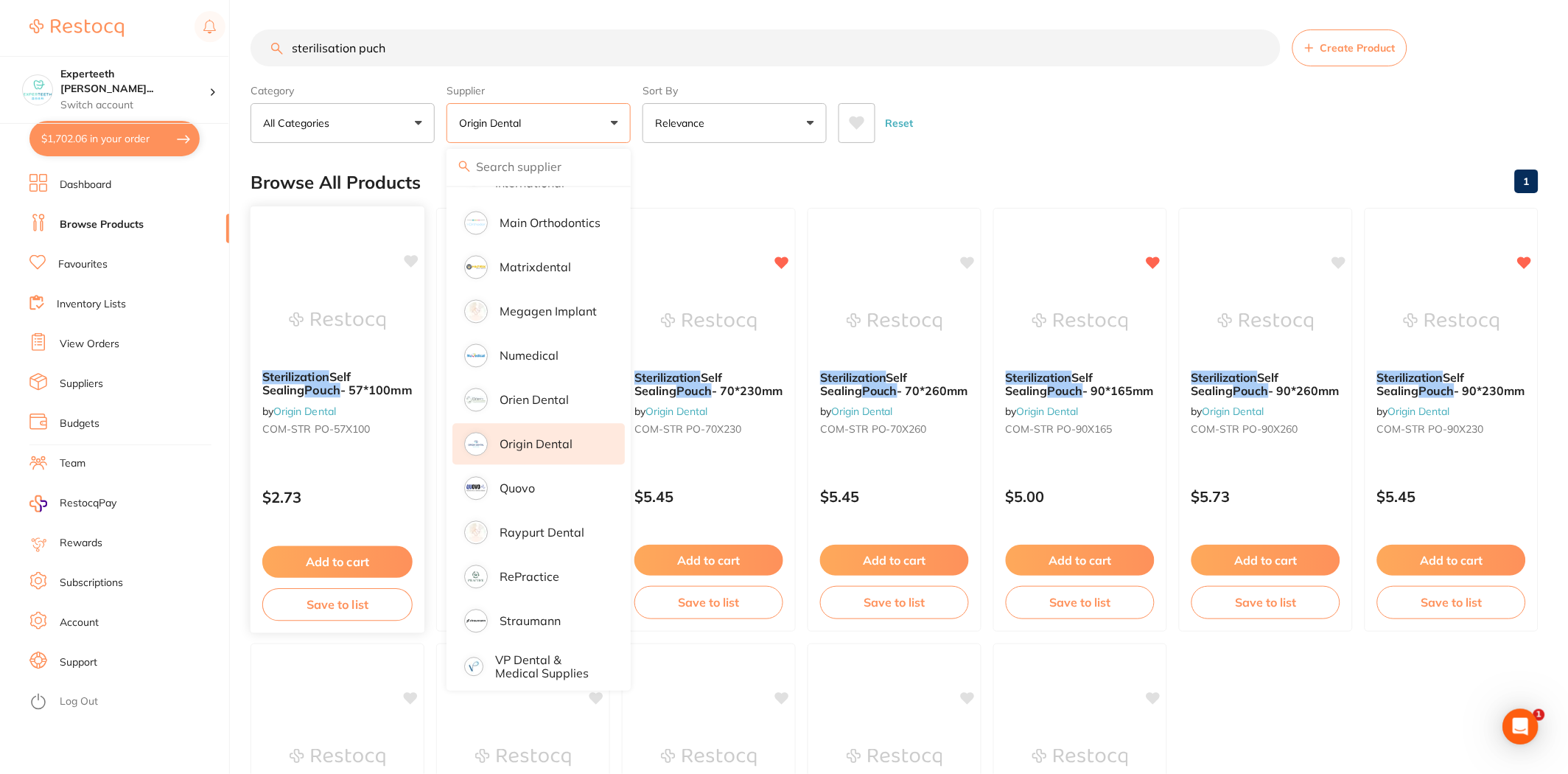
scroll to position [0, 0]
click at [1149, 142] on div "Reset" at bounding box center [1183, 117] width 688 height 51
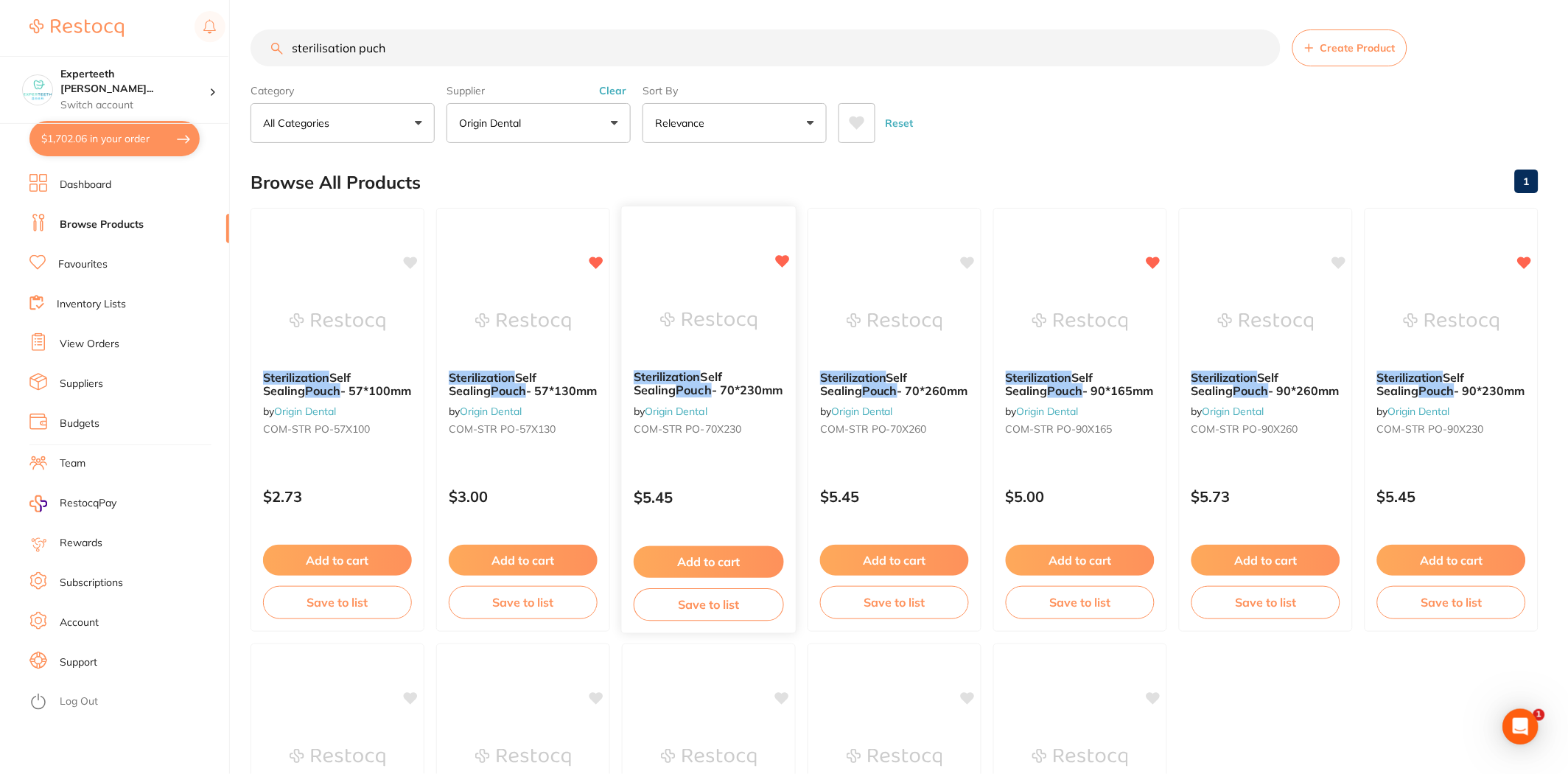
click at [702, 564] on button "Add to cart" at bounding box center [709, 562] width 150 height 32
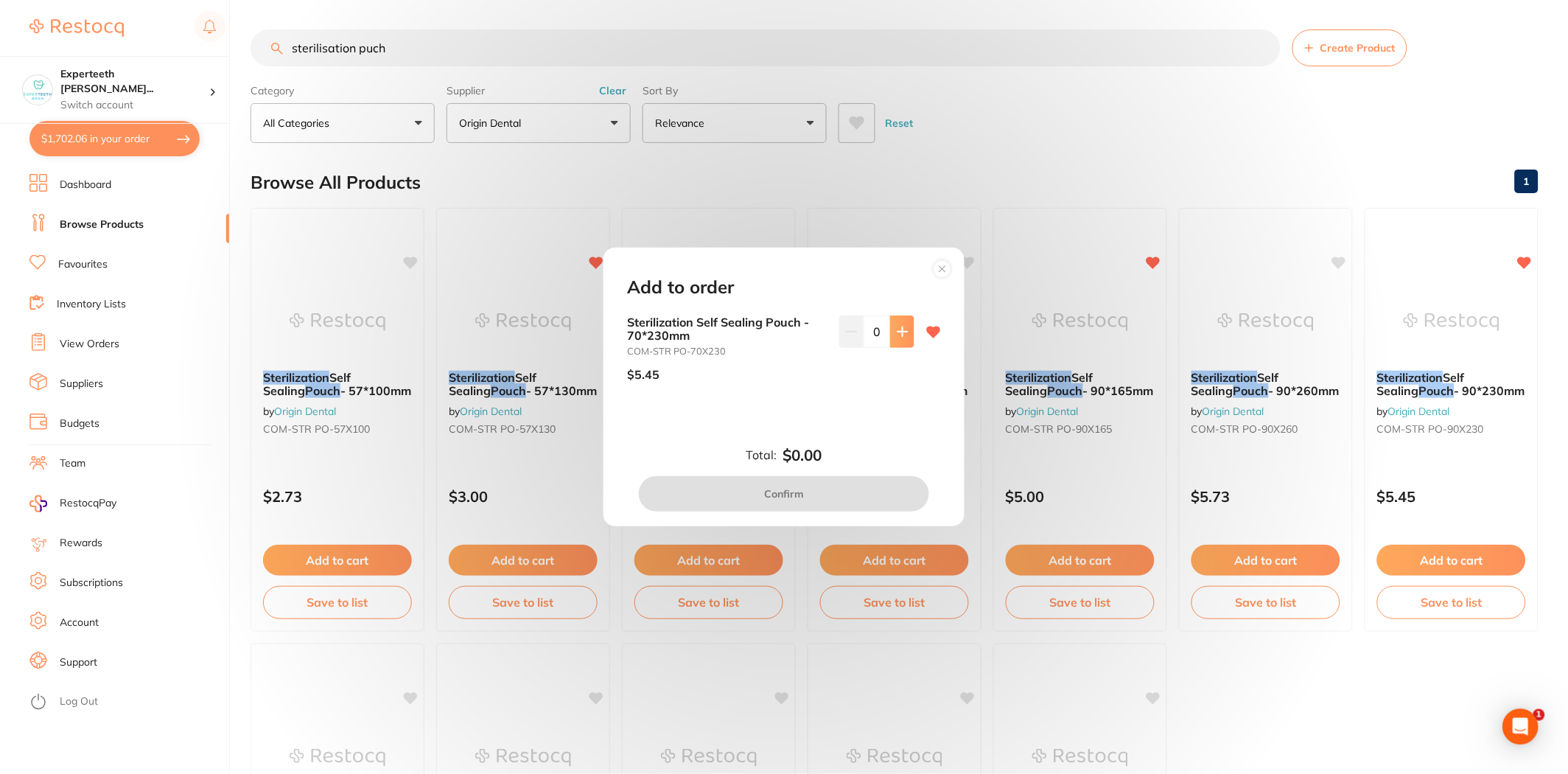
click at [903, 331] on icon at bounding box center [902, 331] width 10 height 10
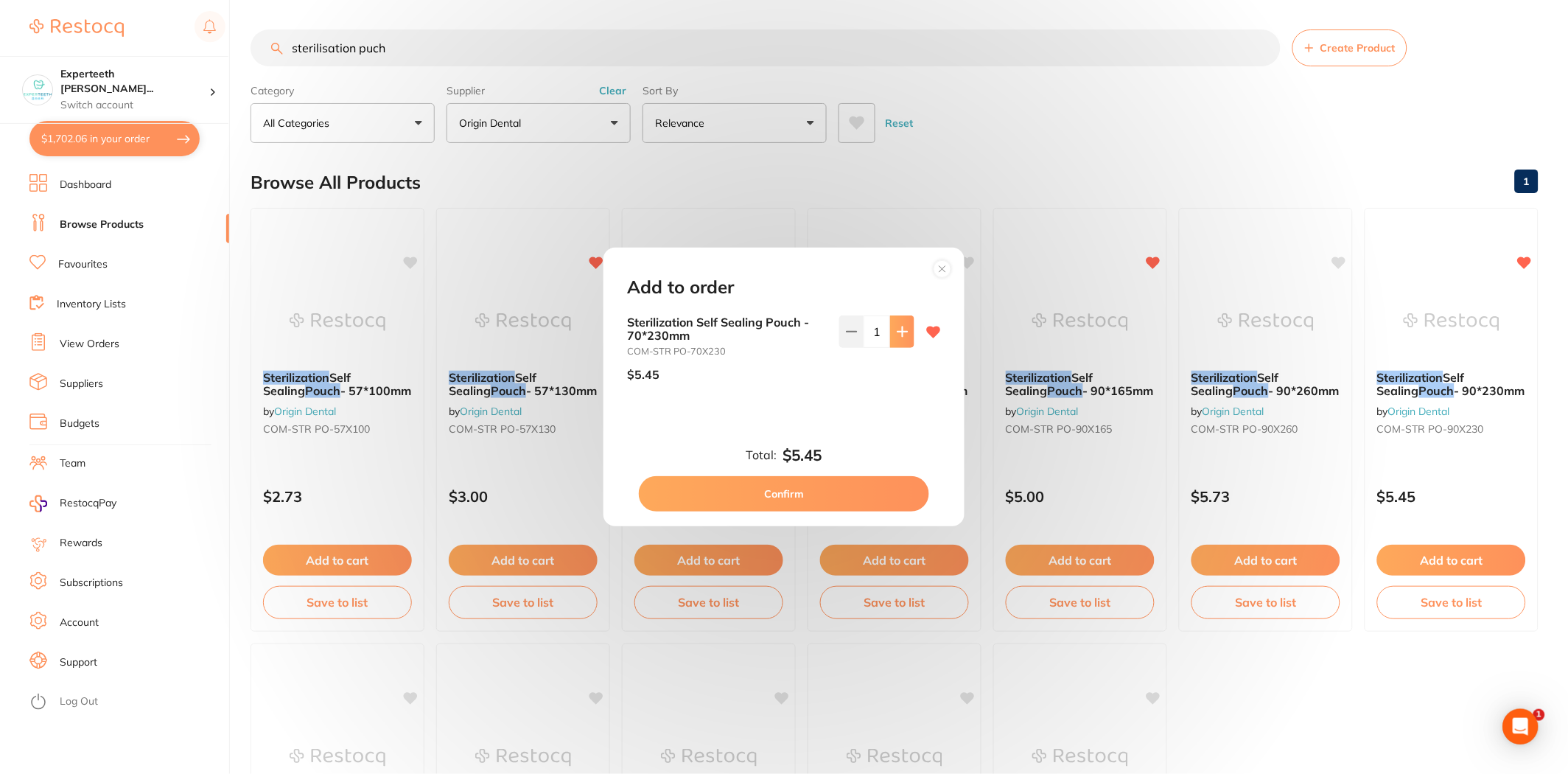
click at [903, 331] on icon at bounding box center [902, 331] width 10 height 10
type input "4"
click at [857, 503] on button "Confirm" at bounding box center [784, 494] width 291 height 35
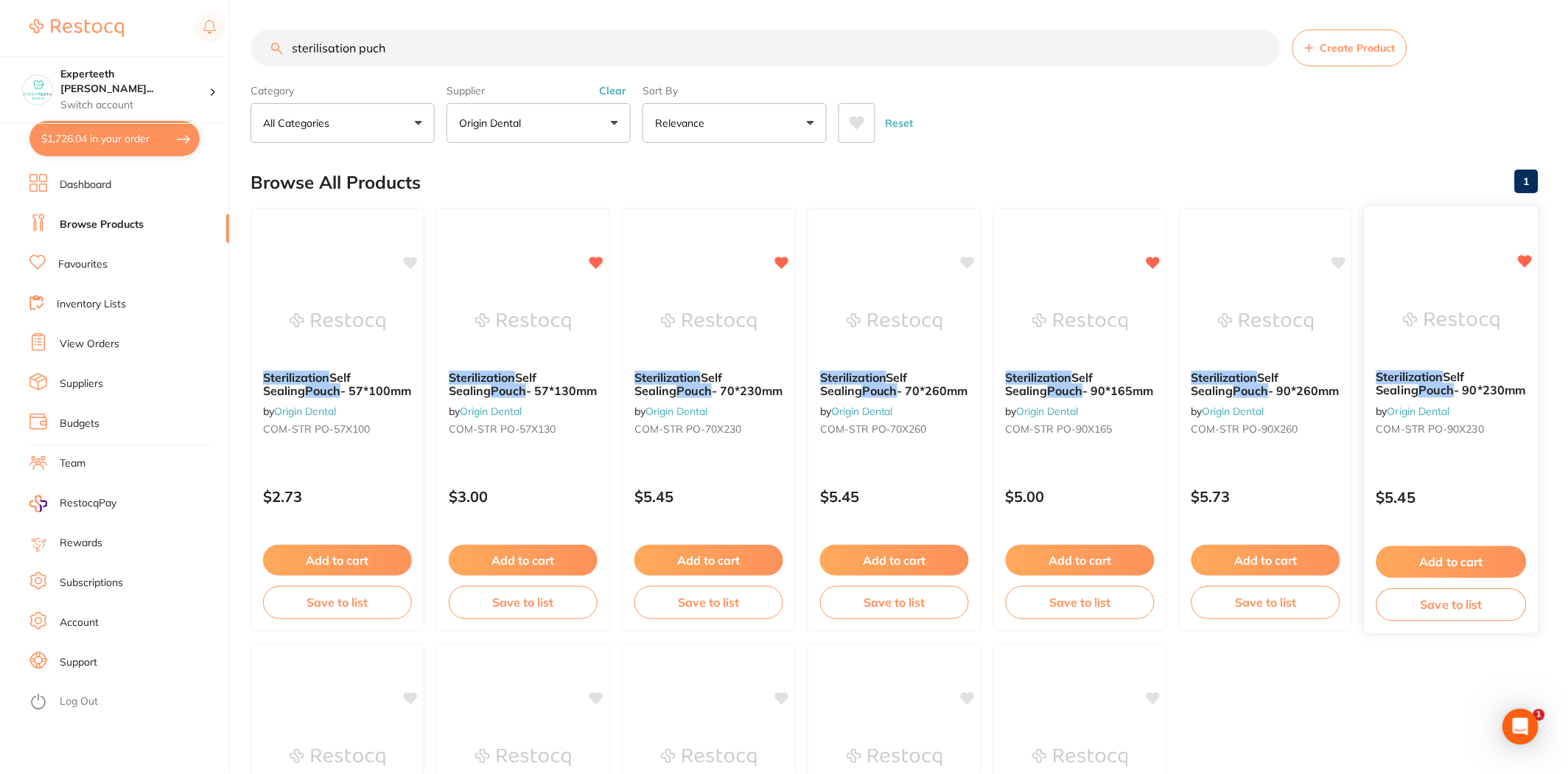
click at [1439, 571] on button "Add to cart" at bounding box center [1452, 562] width 150 height 32
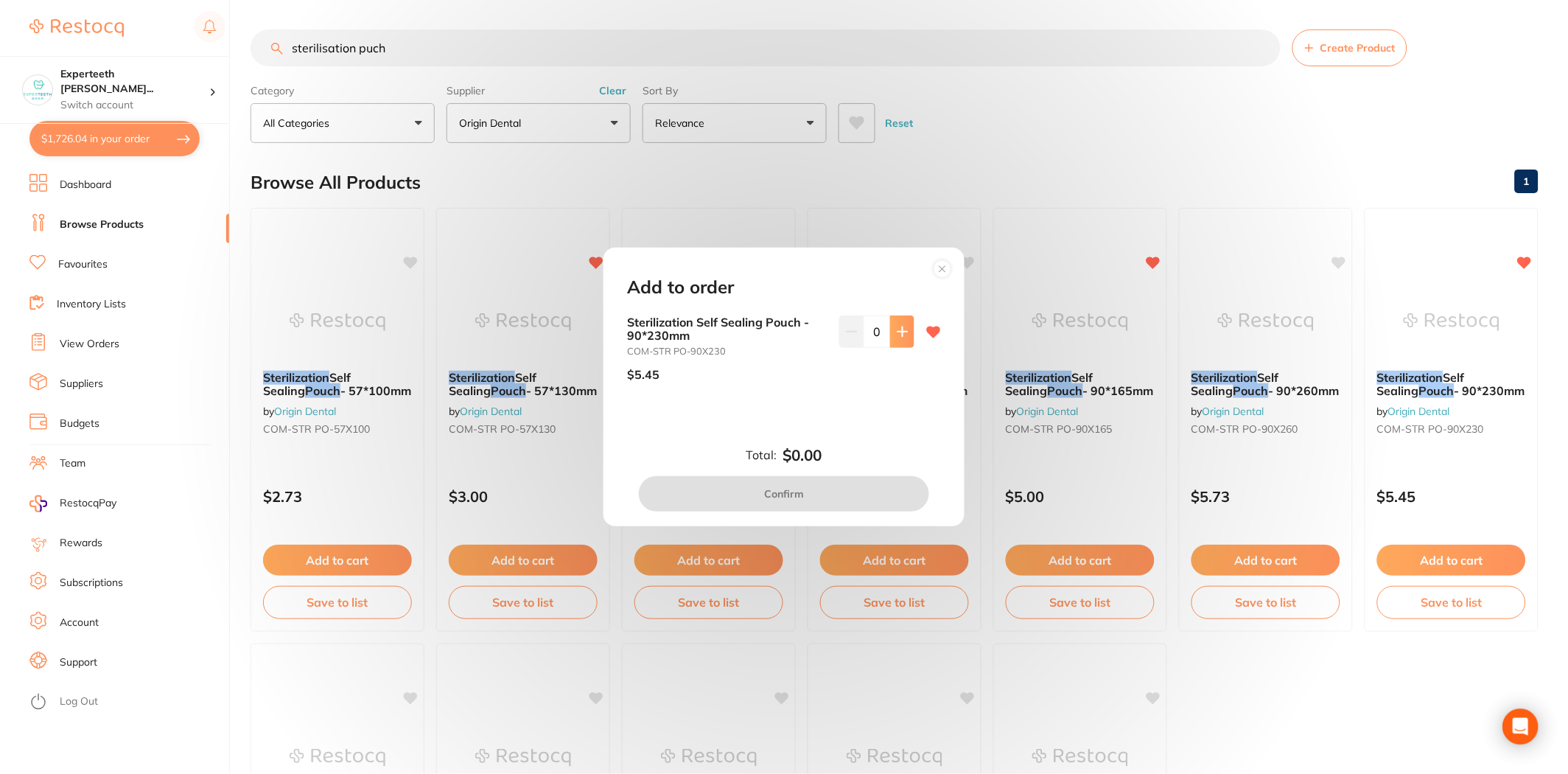
click at [904, 328] on icon at bounding box center [902, 331] width 12 height 12
type input "1"
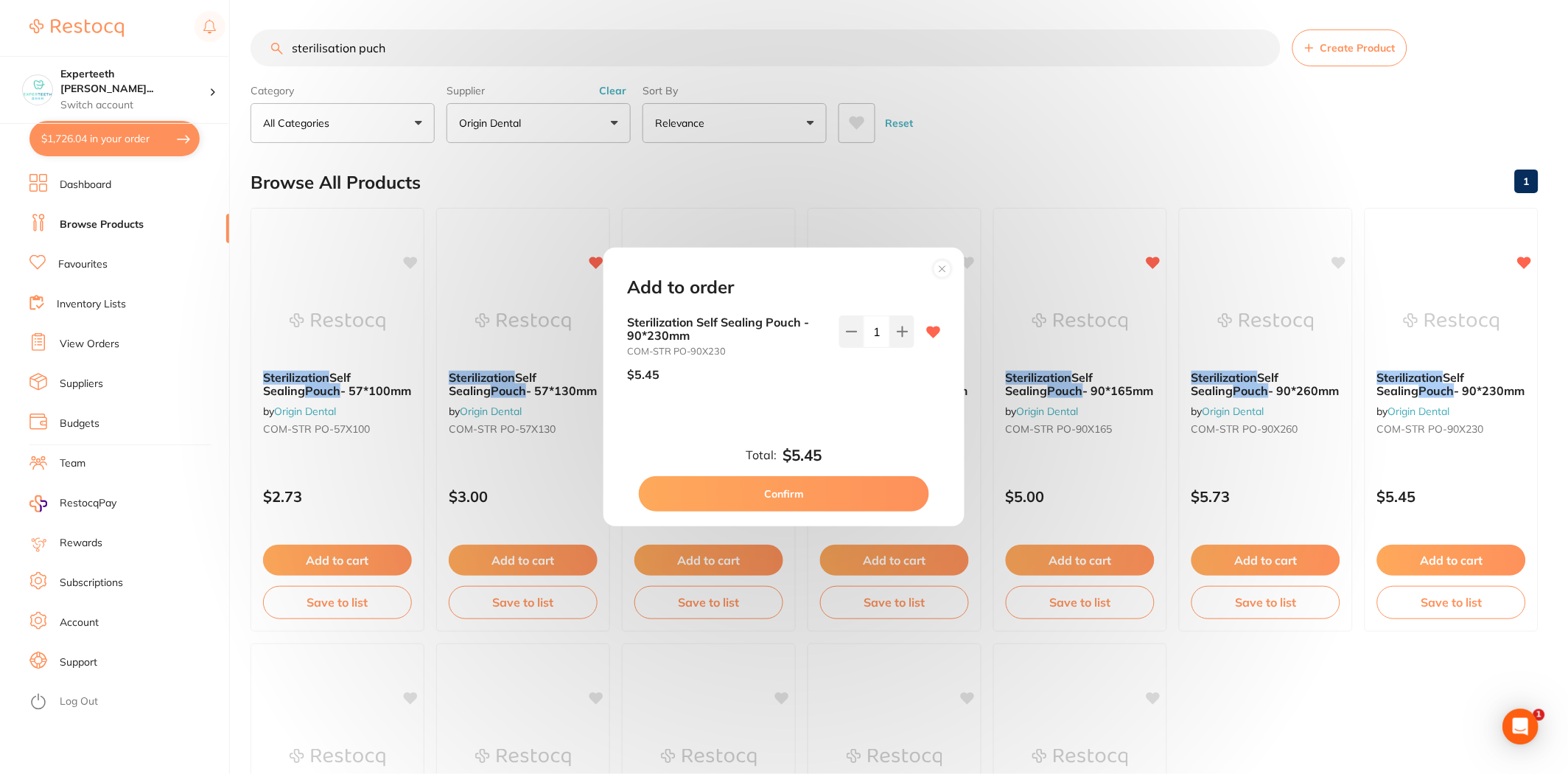
click at [830, 496] on button "Confirm" at bounding box center [784, 494] width 291 height 35
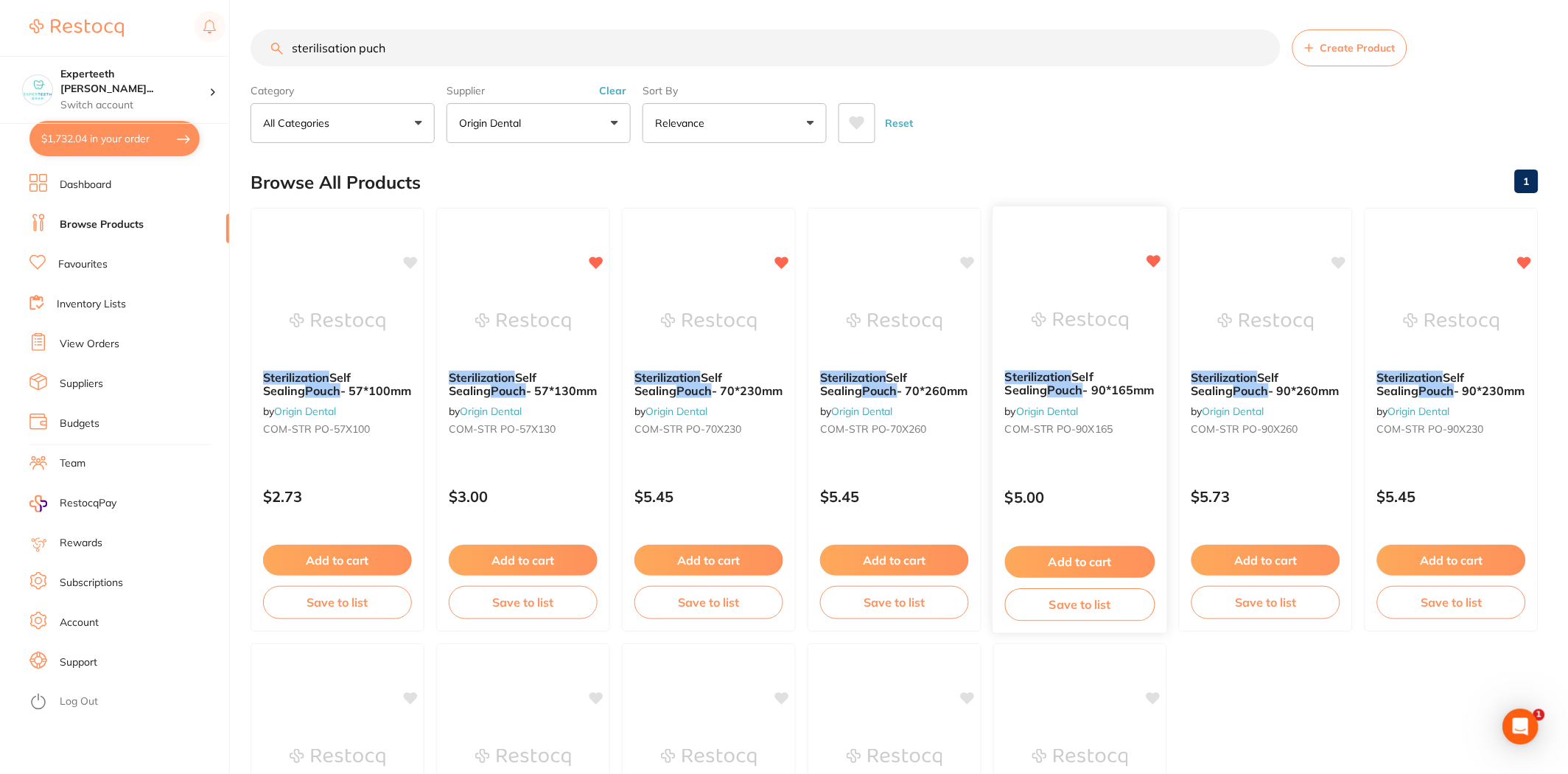
click at [1077, 556] on button "Add to cart" at bounding box center [1081, 562] width 150 height 32
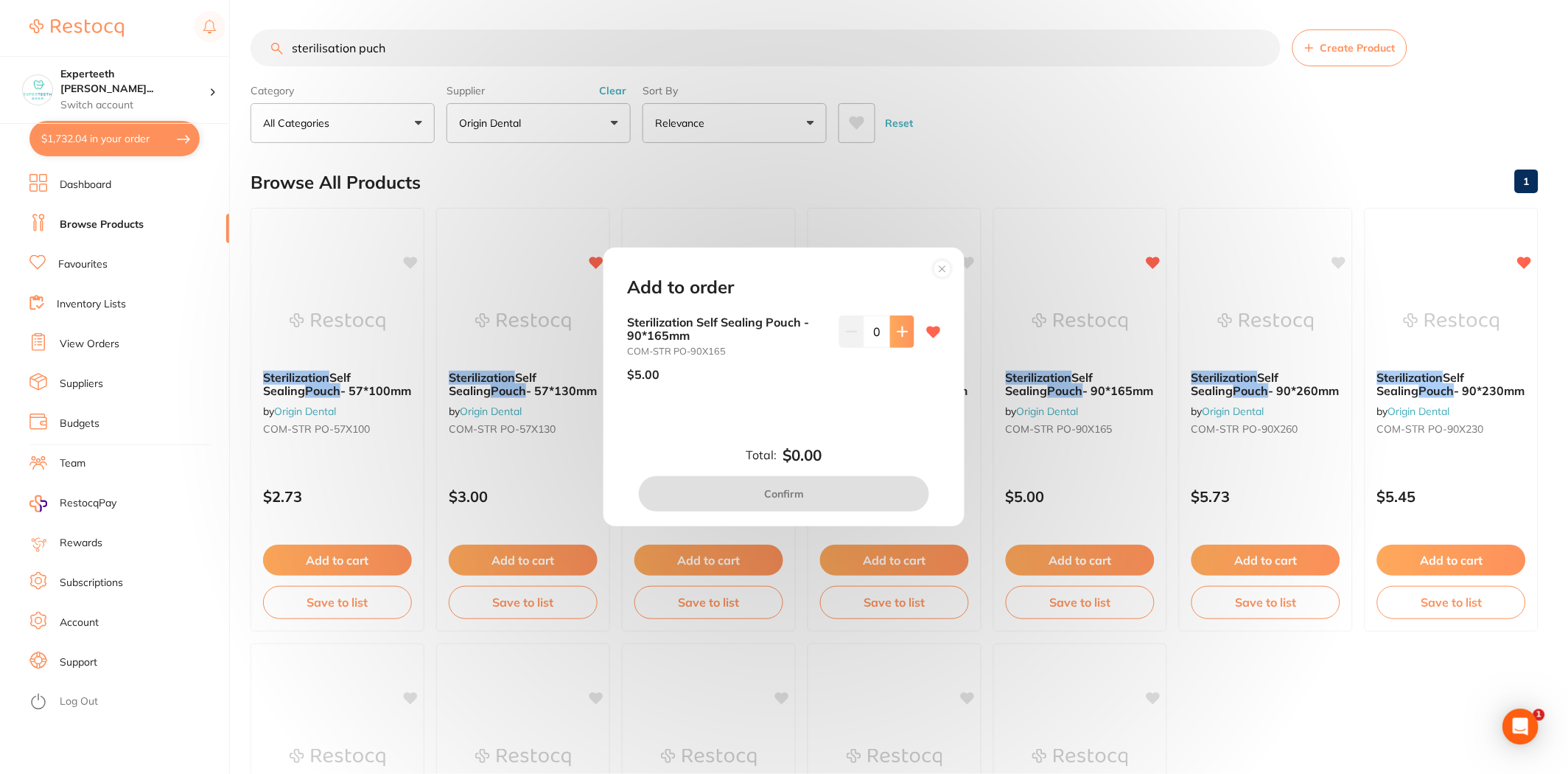
click at [896, 339] on button at bounding box center [902, 331] width 24 height 33
type input "1"
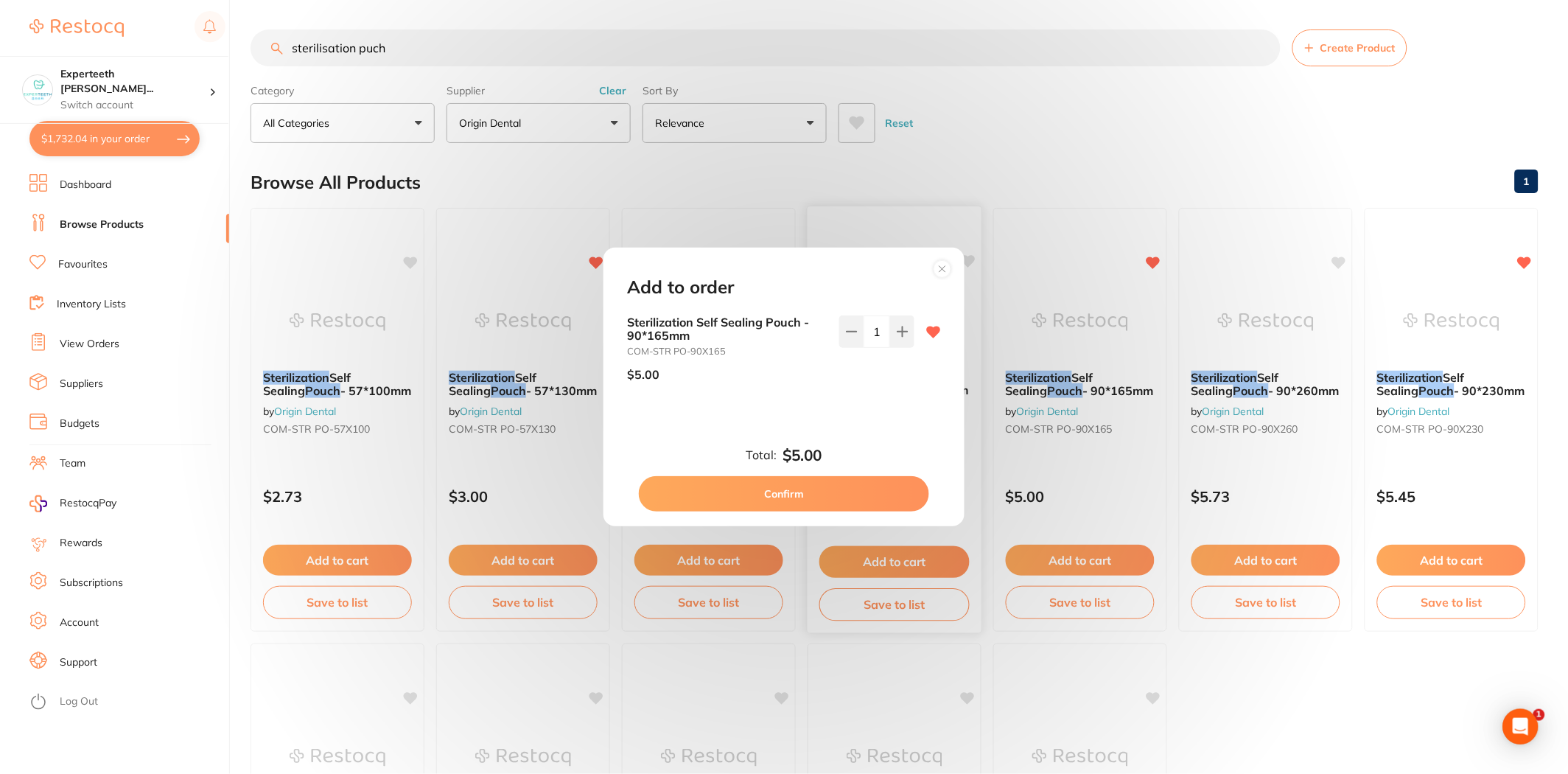
click at [849, 485] on button "Confirm" at bounding box center [784, 494] width 291 height 35
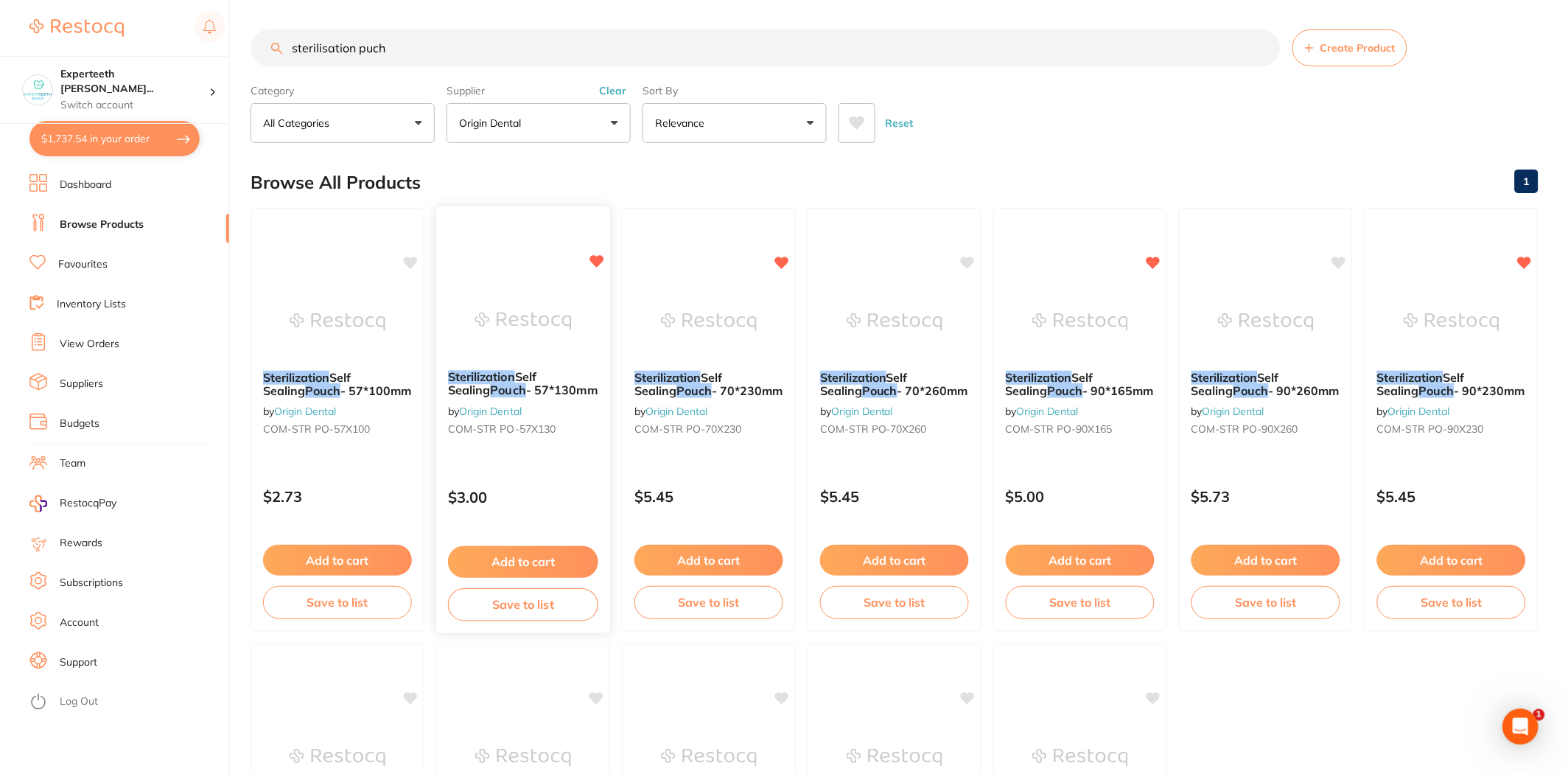
click at [511, 553] on button "Add to cart" at bounding box center [523, 562] width 150 height 32
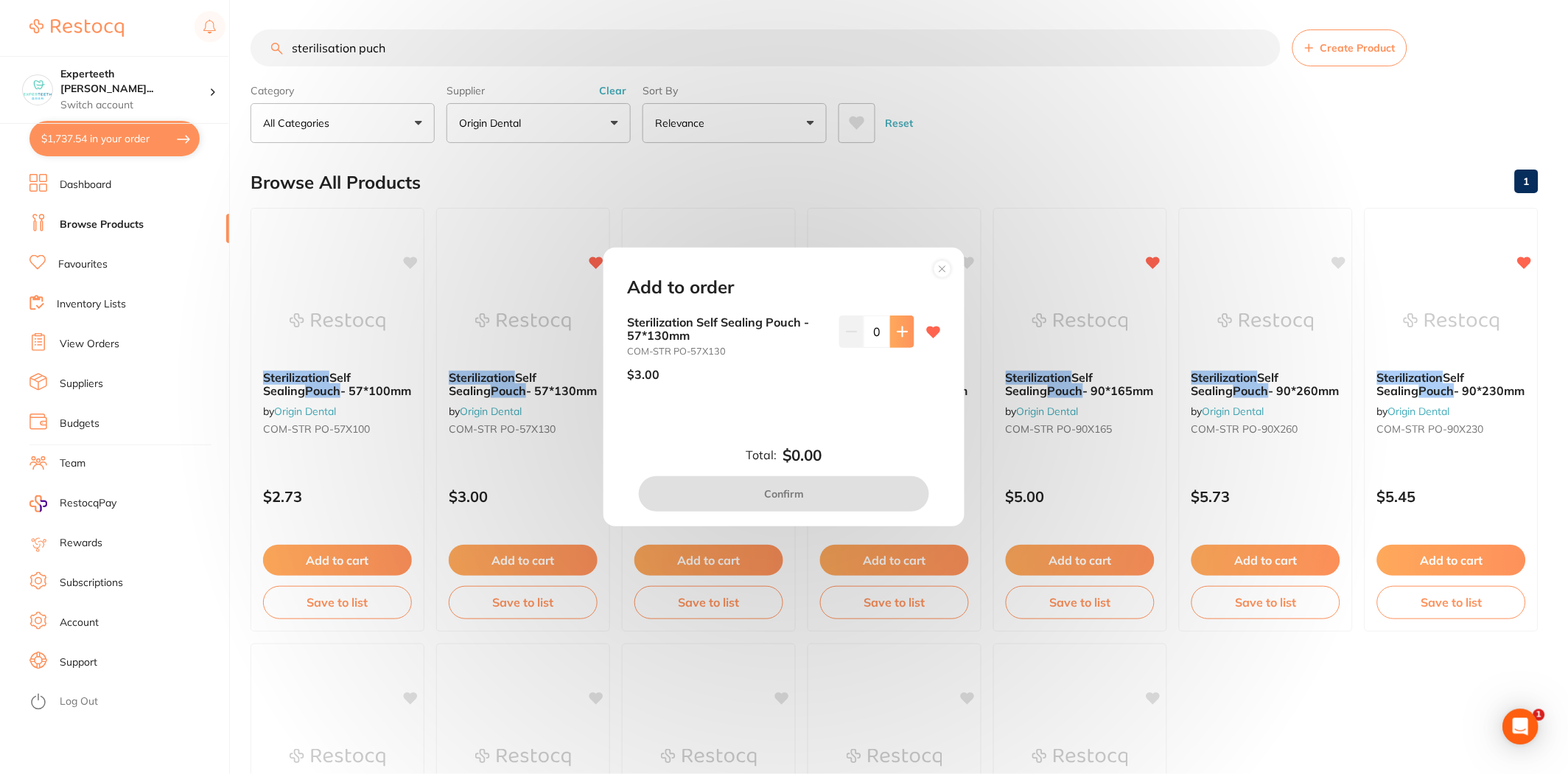
click at [899, 333] on icon at bounding box center [902, 331] width 10 height 10
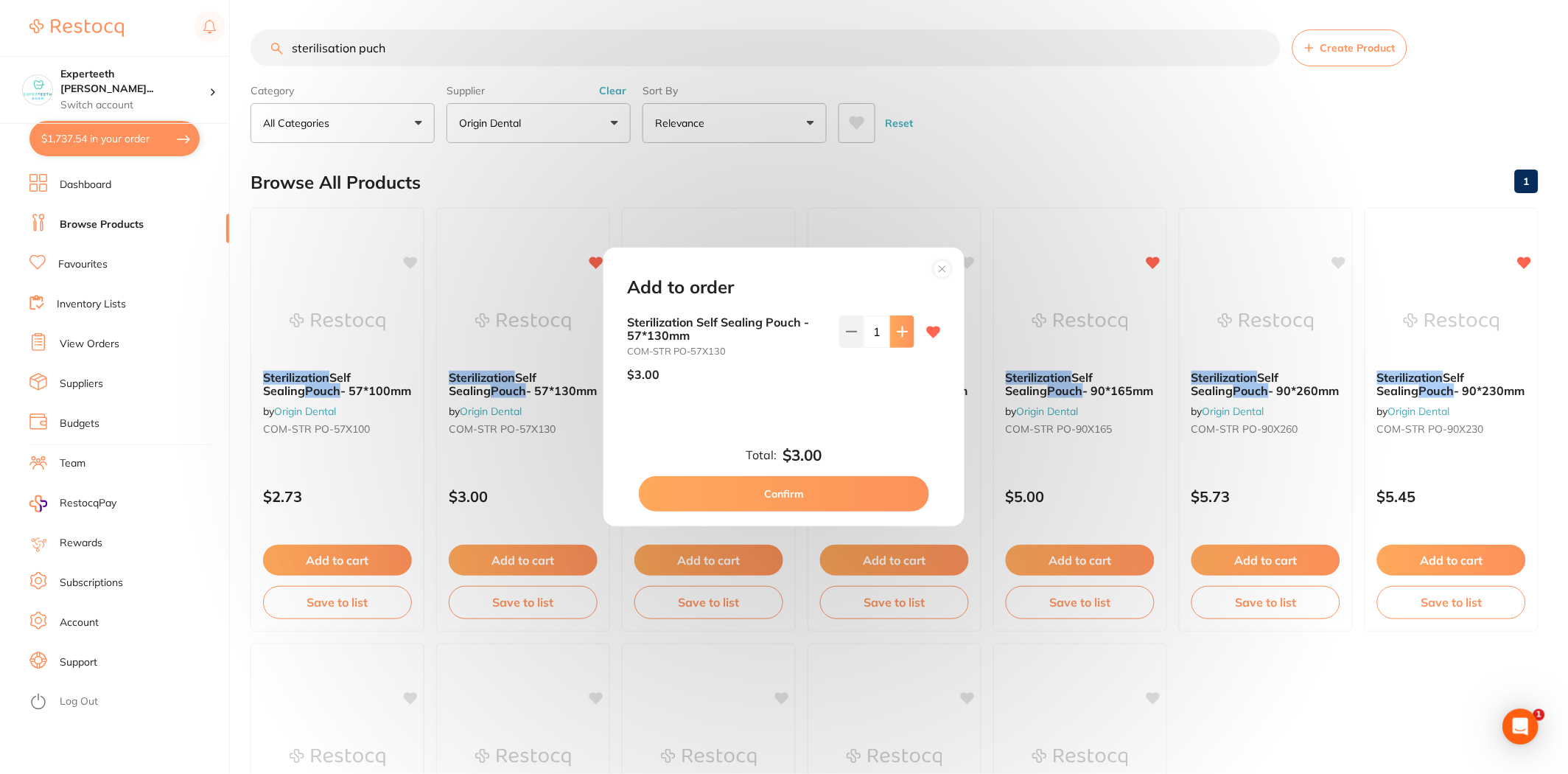
click at [899, 333] on icon at bounding box center [902, 331] width 10 height 10
click at [890, 331] on button at bounding box center [902, 331] width 24 height 33
click at [897, 338] on button at bounding box center [902, 331] width 24 height 33
type input "4"
click at [848, 495] on button "Confirm" at bounding box center [784, 494] width 291 height 35
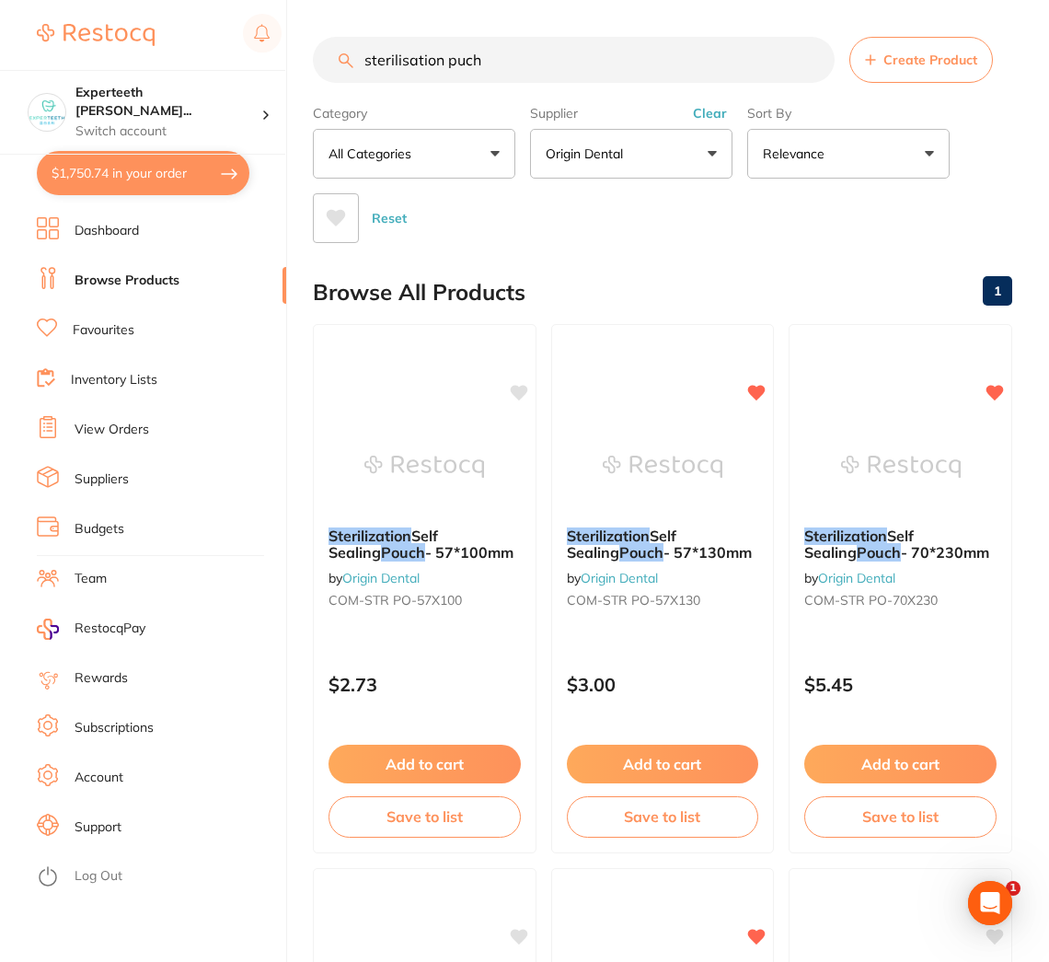
scroll to position [1114, 0]
drag, startPoint x: 521, startPoint y: 59, endPoint x: -208, endPoint y: 122, distance: 731.9
click at [0, 122] on html "$1,750.74 Experteeth Eastwood Wes... Switch account Experteeth Eastwood West $1…" at bounding box center [524, 481] width 1049 height 962
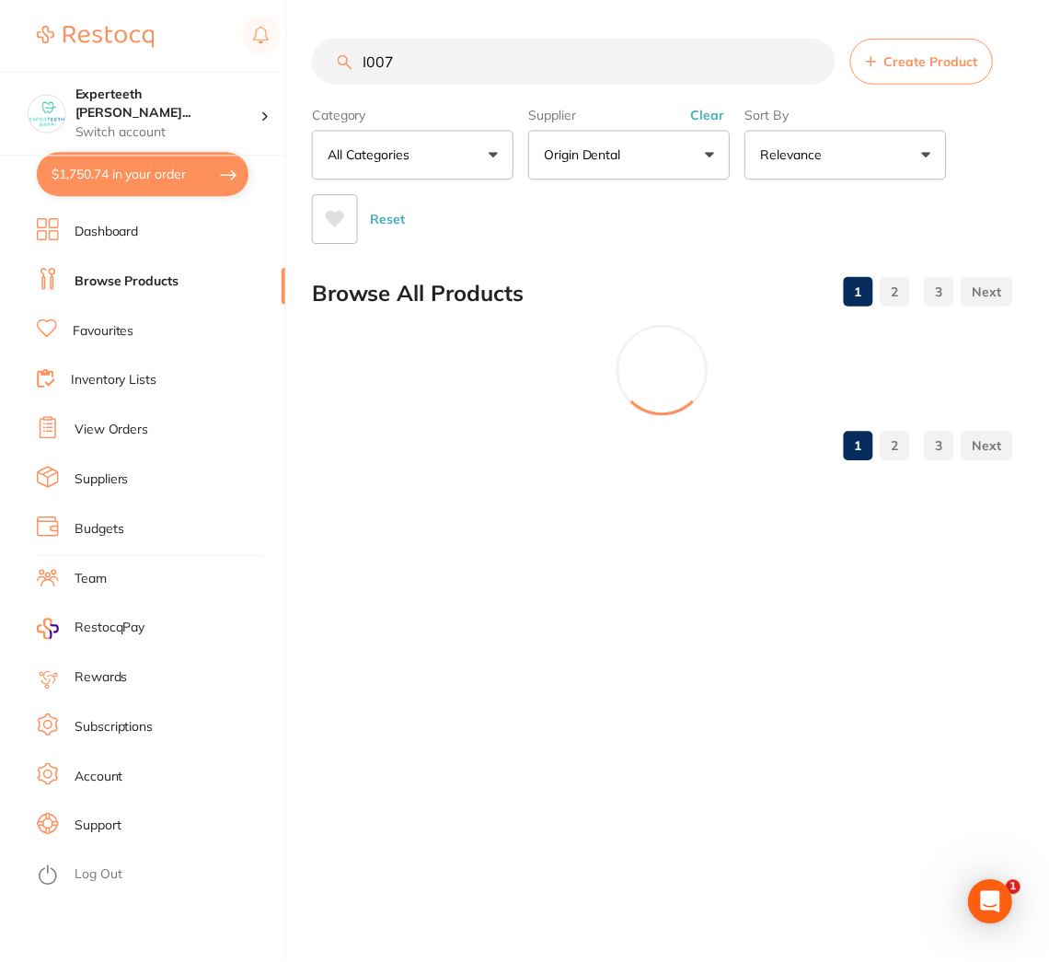
scroll to position [208, 0]
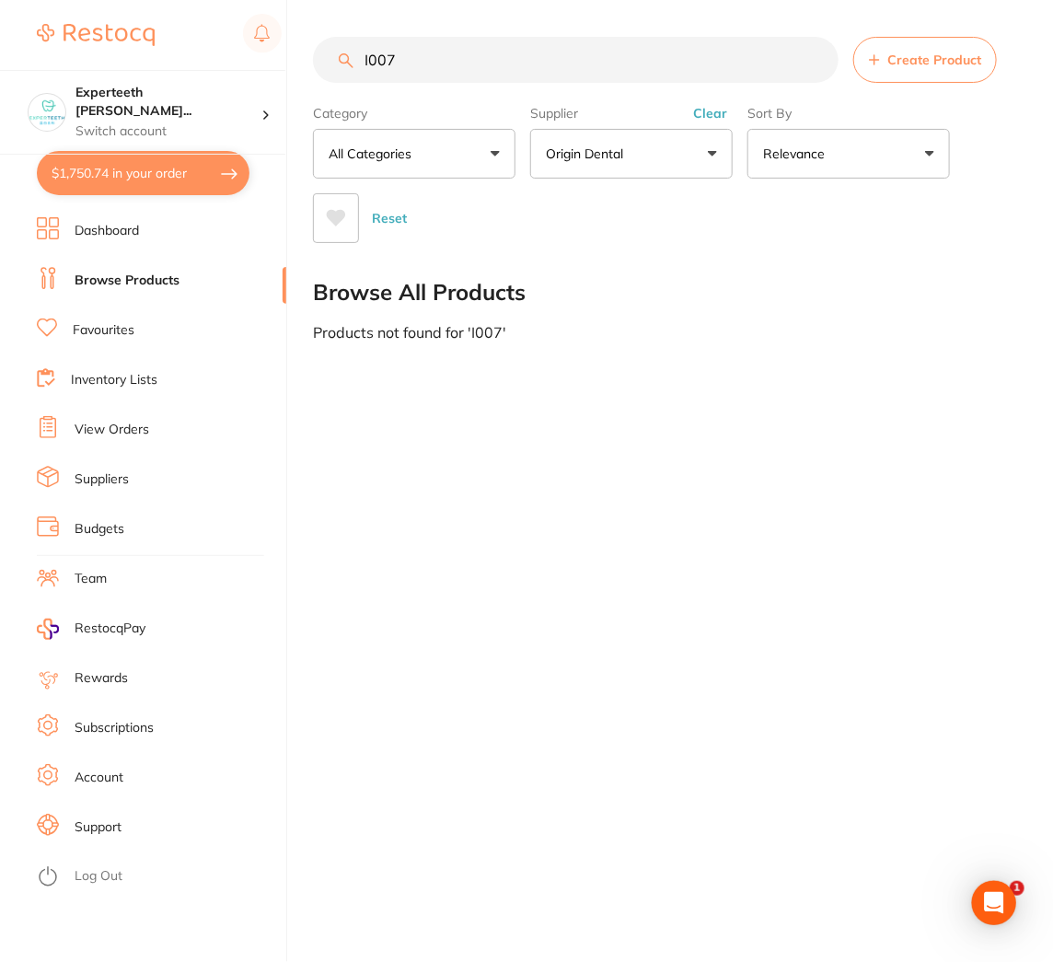
drag, startPoint x: 462, startPoint y: 51, endPoint x: -39, endPoint y: 50, distance: 500.8
click at [0, 50] on html "$1,750.74 Experteeth Eastwood Wes... Switch account Experteeth Eastwood West $1…" at bounding box center [526, 481] width 1053 height 962
type input "gloves"
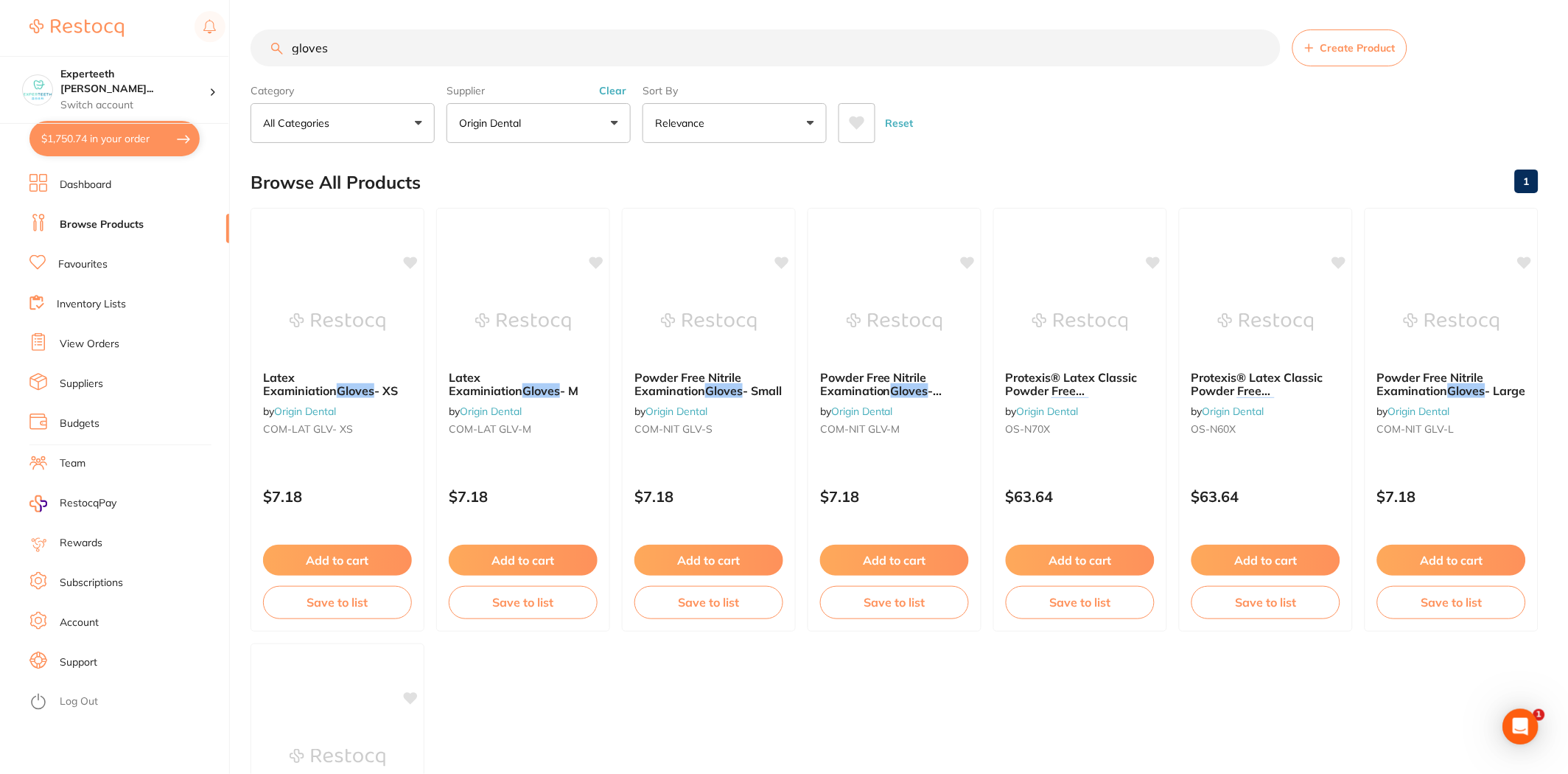
scroll to position [459, 0]
click at [509, 559] on button "Add to cart" at bounding box center [523, 562] width 150 height 32
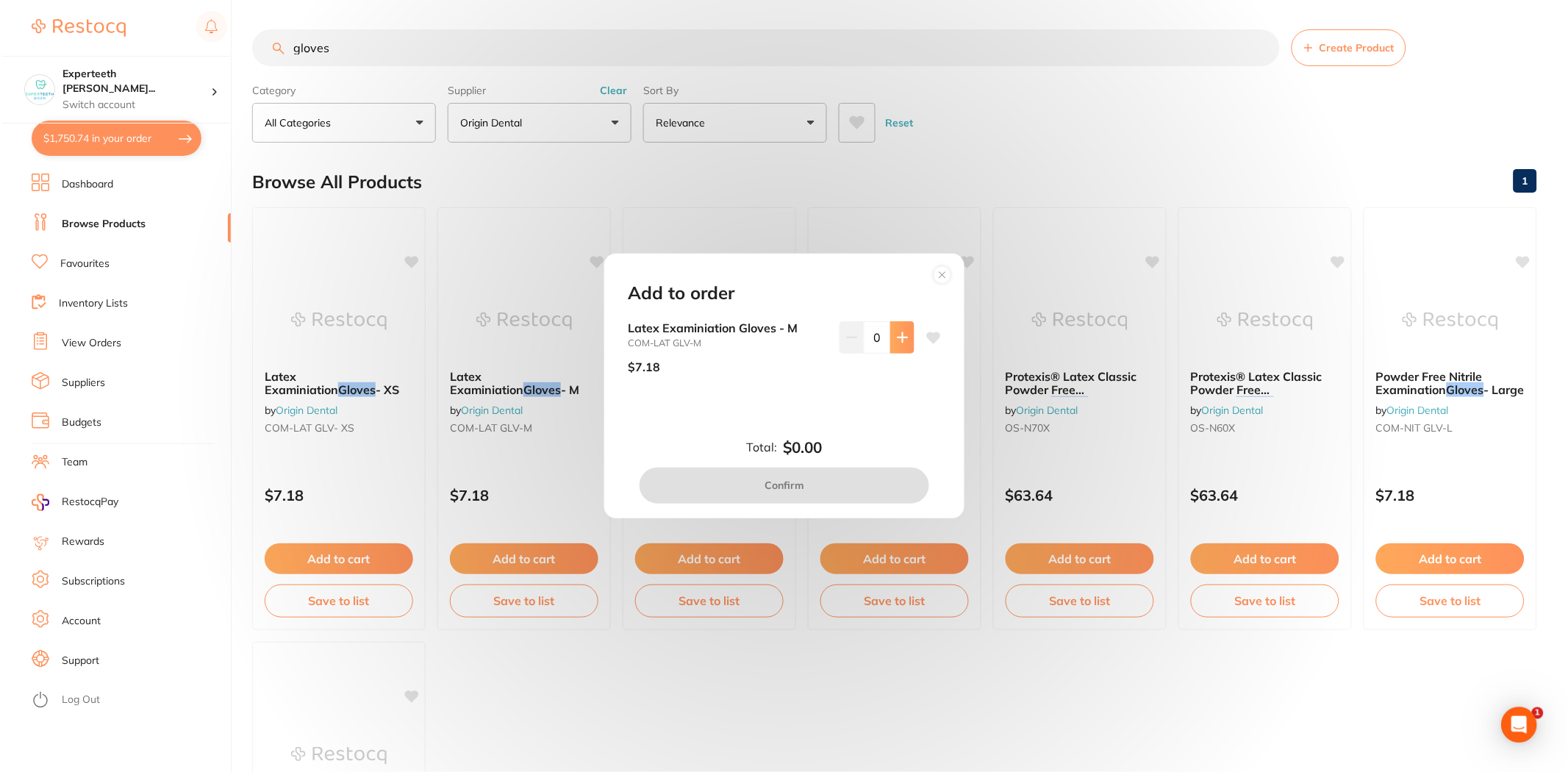
scroll to position [0, 0]
drag, startPoint x: 870, startPoint y: 335, endPoint x: 916, endPoint y: 335, distance: 46.0
click at [916, 335] on div "Latex Examiniation Gloves - M COM-LAT GLV-M $7.18 0" at bounding box center [782, 353] width 313 height 64
type input "6"
click at [873, 406] on div "Latex Examiniation Gloves - M COM-LAT GLV-M $7.18 6" at bounding box center [782, 365] width 348 height 88
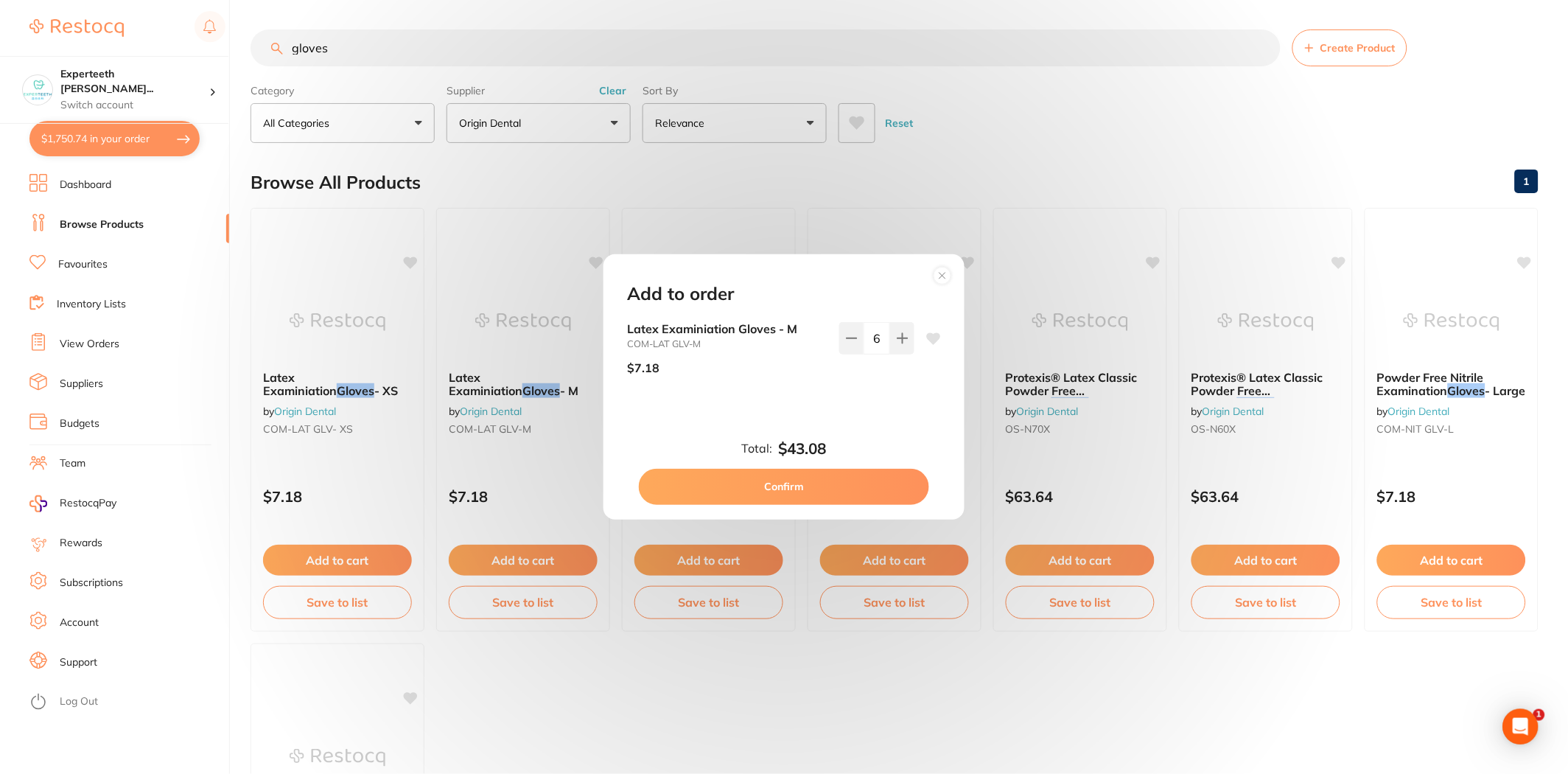
click at [824, 494] on button "Confirm" at bounding box center [784, 486] width 291 height 35
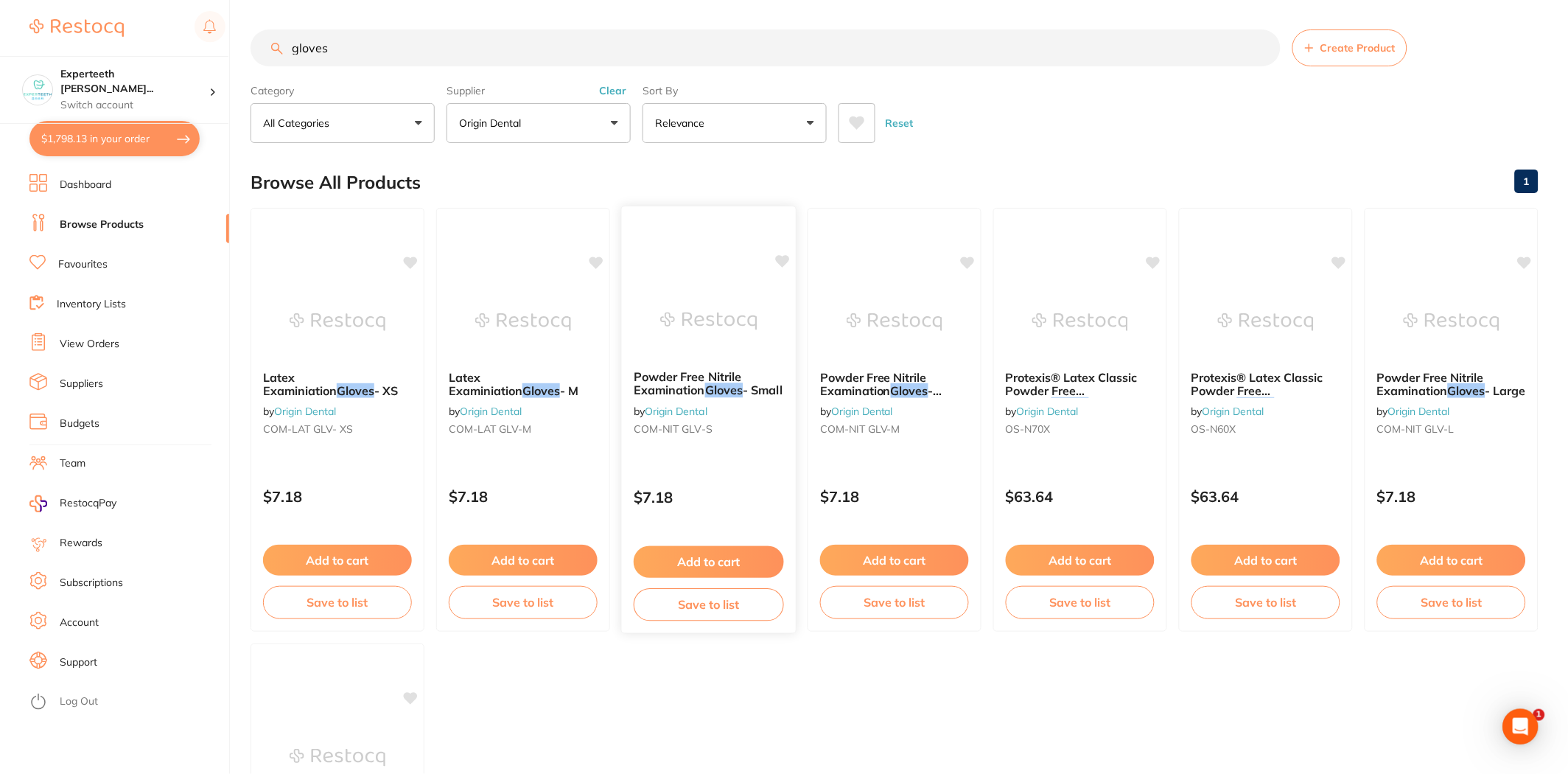
click at [671, 320] on img at bounding box center [708, 320] width 97 height 74
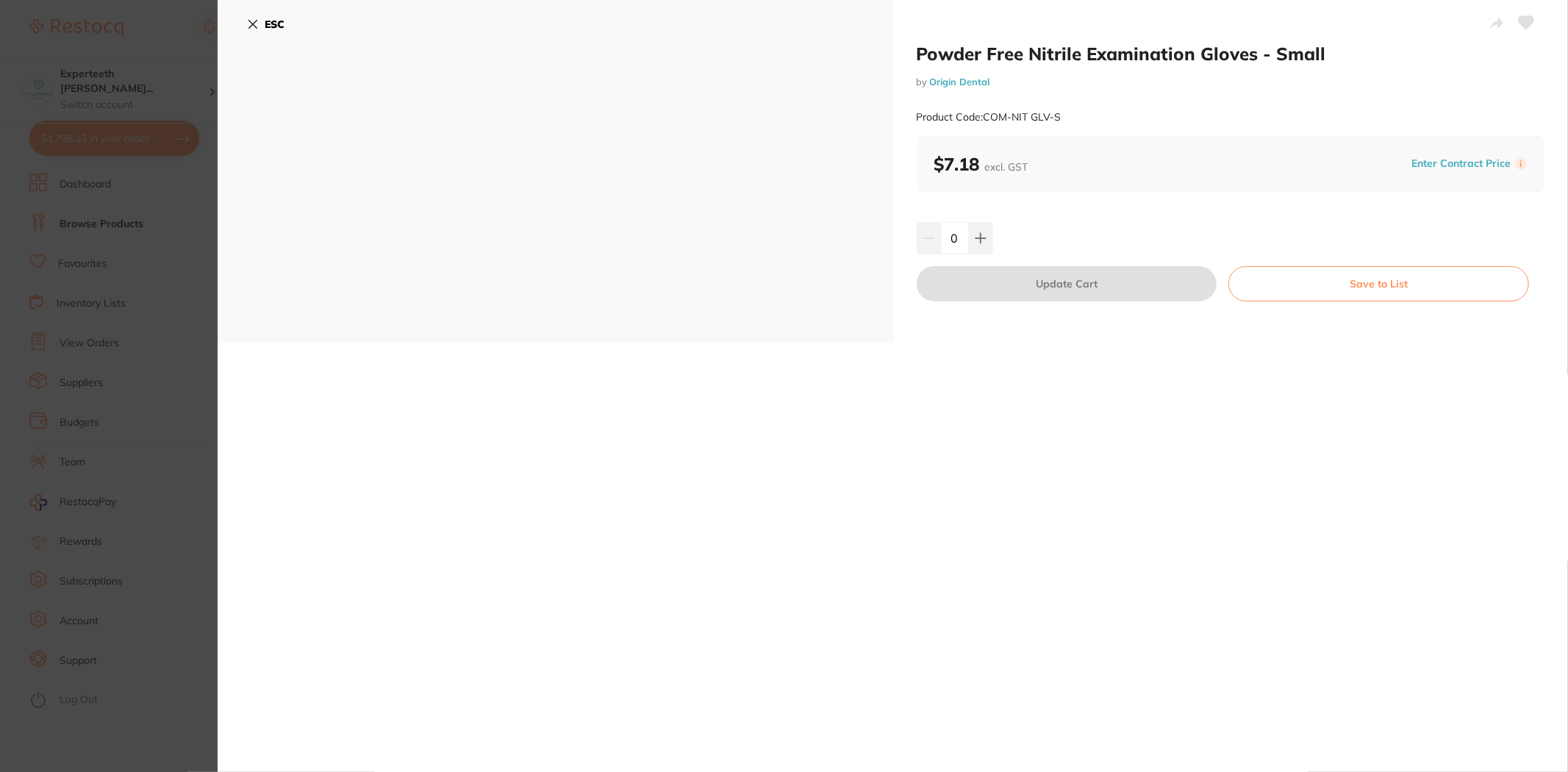
click at [145, 320] on section "Powder Free Nitrile Examination Gloves - Small by Origin Dental Product Code: C…" at bounding box center [784, 386] width 1568 height 772
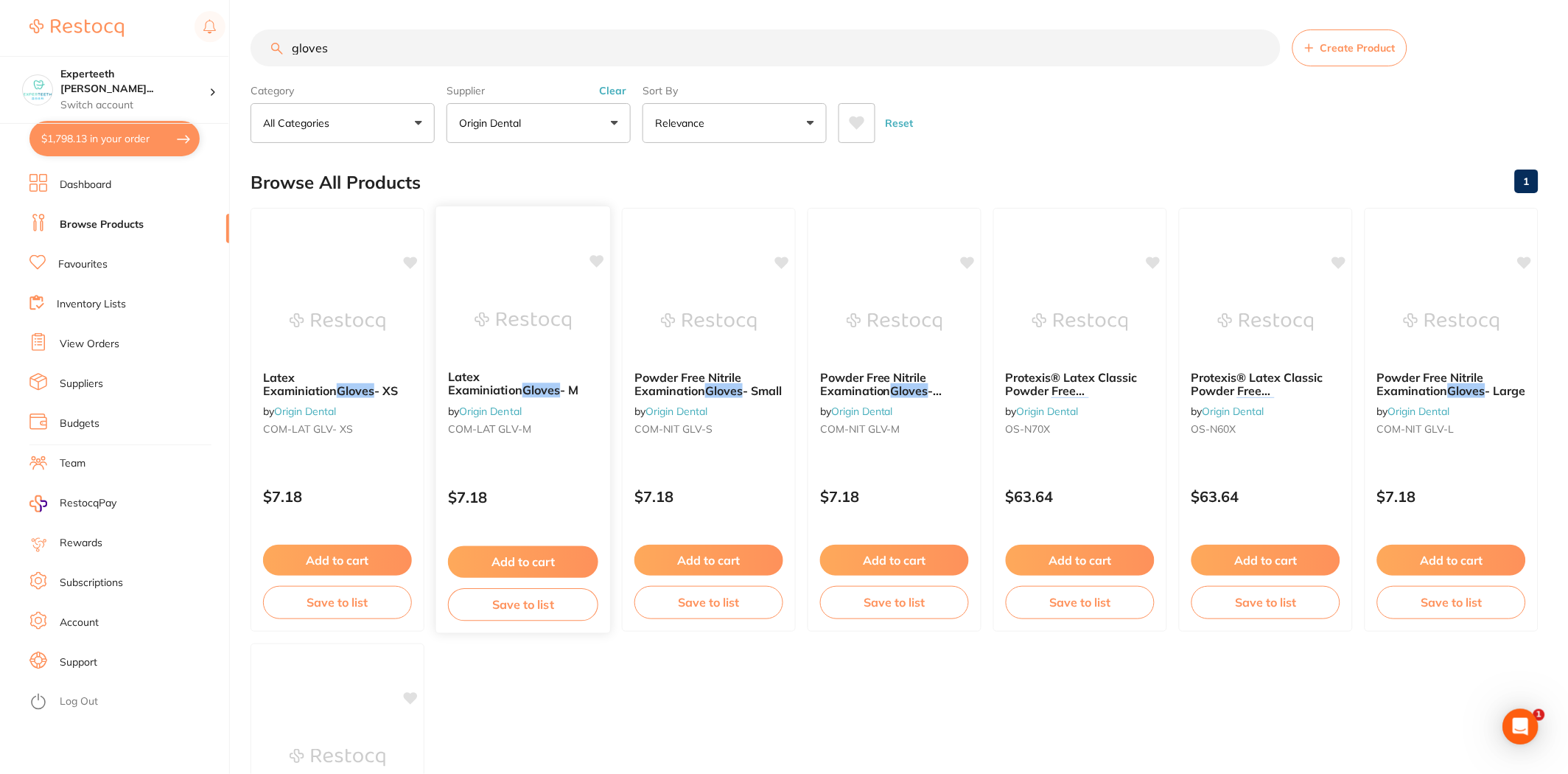
click at [599, 263] on icon at bounding box center [596, 262] width 14 height 13
click at [1069, 338] on img at bounding box center [1080, 320] width 97 height 74
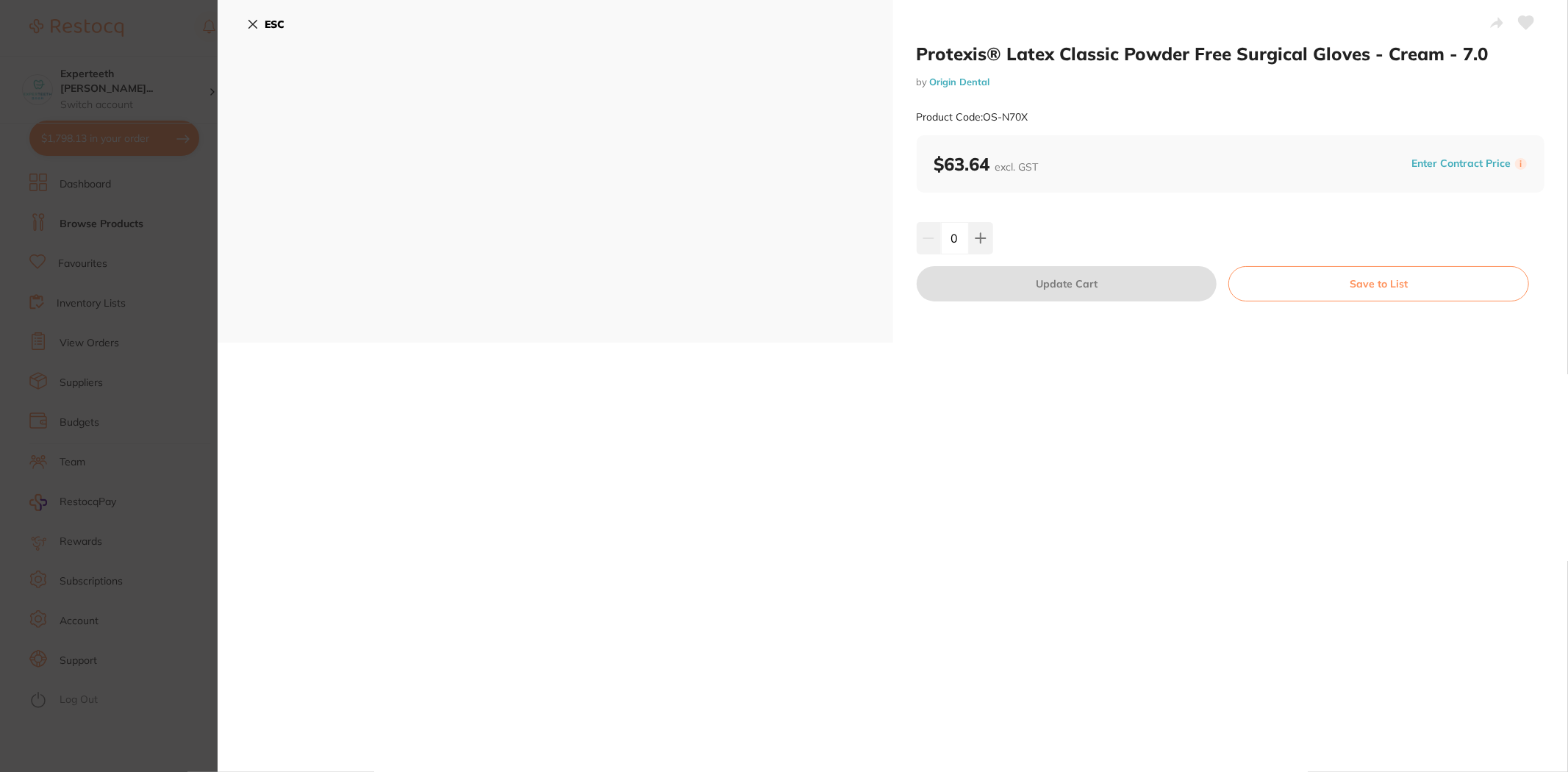
click at [94, 311] on section "Protexis® Latex Classic Powder Free Surgical Gloves - Cream - 7.0 by Origin Den…" at bounding box center [784, 386] width 1568 height 772
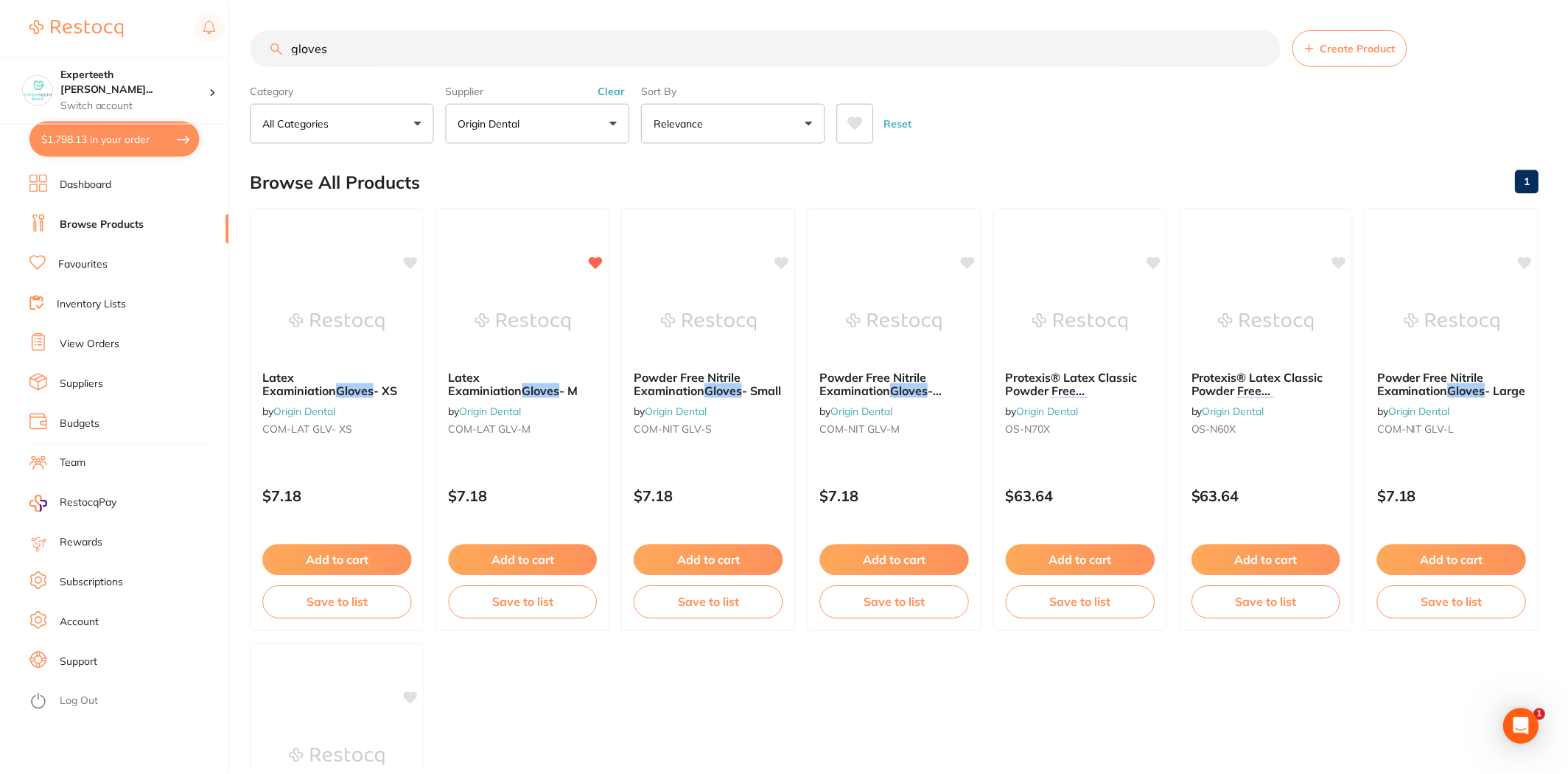
scroll to position [1, 0]
click at [1454, 361] on div "Powder Free Nitrile Examination Gloves - Large by Origin Dental COM-NIT GLV-L" at bounding box center [1451, 404] width 174 height 95
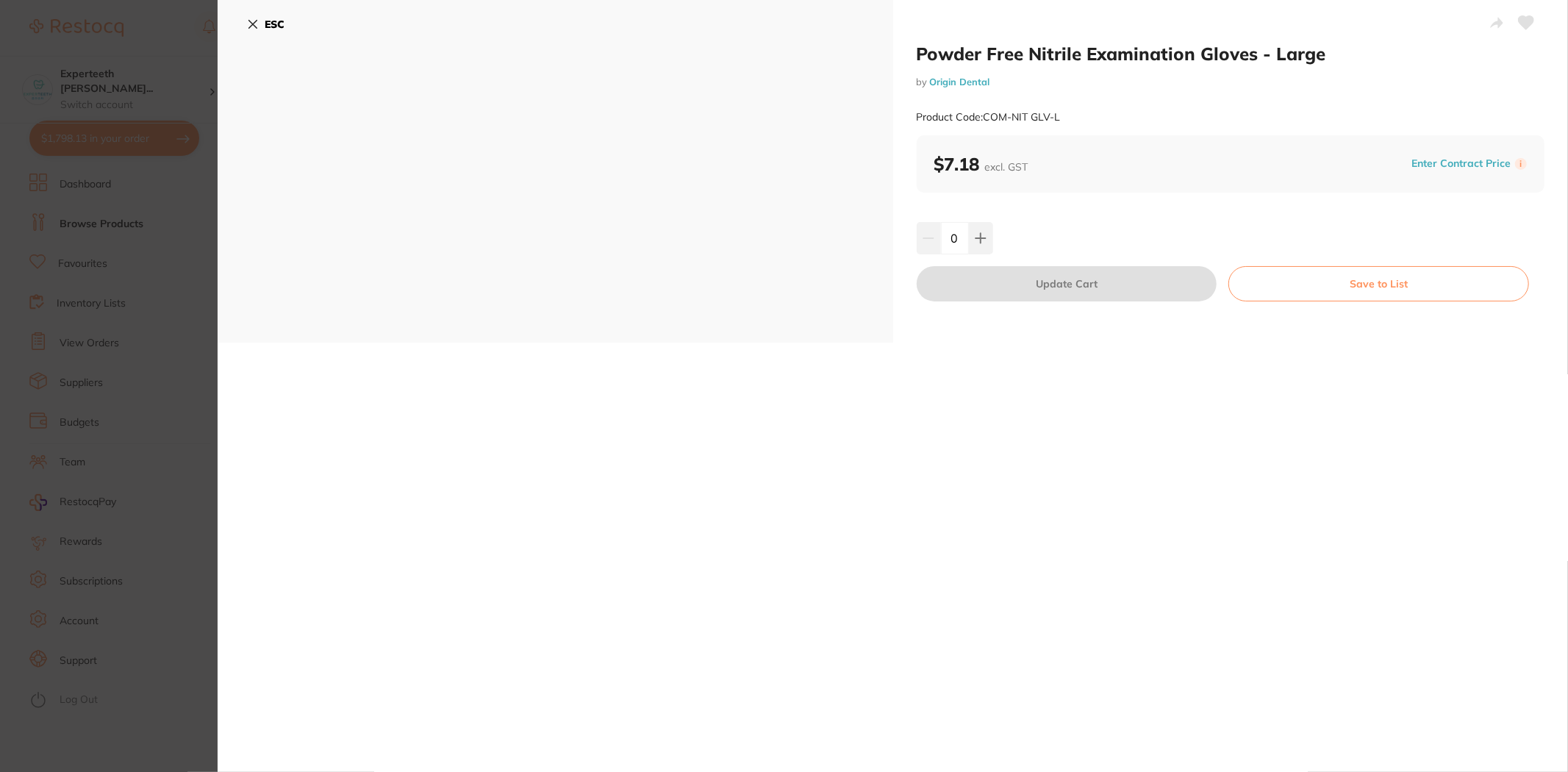
click at [108, 268] on section "Powder Free Nitrile Examination Gloves - Large by Origin Dental Product Code: C…" at bounding box center [784, 386] width 1568 height 772
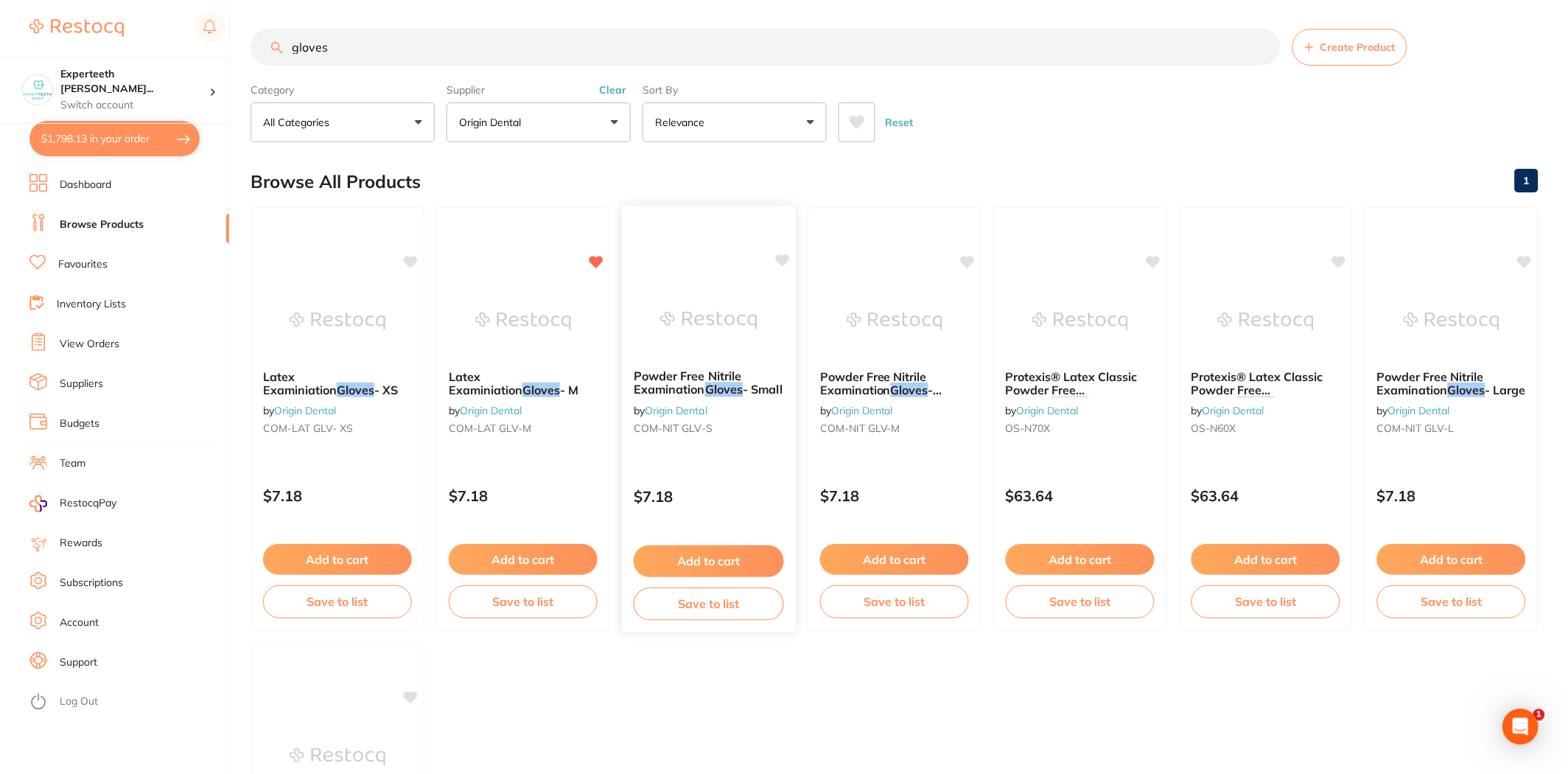
click at [728, 281] on div "Powder Free Nitrile Examination Gloves - Small by Origin Dental COM-NIT GLV-S $…" at bounding box center [708, 419] width 175 height 428
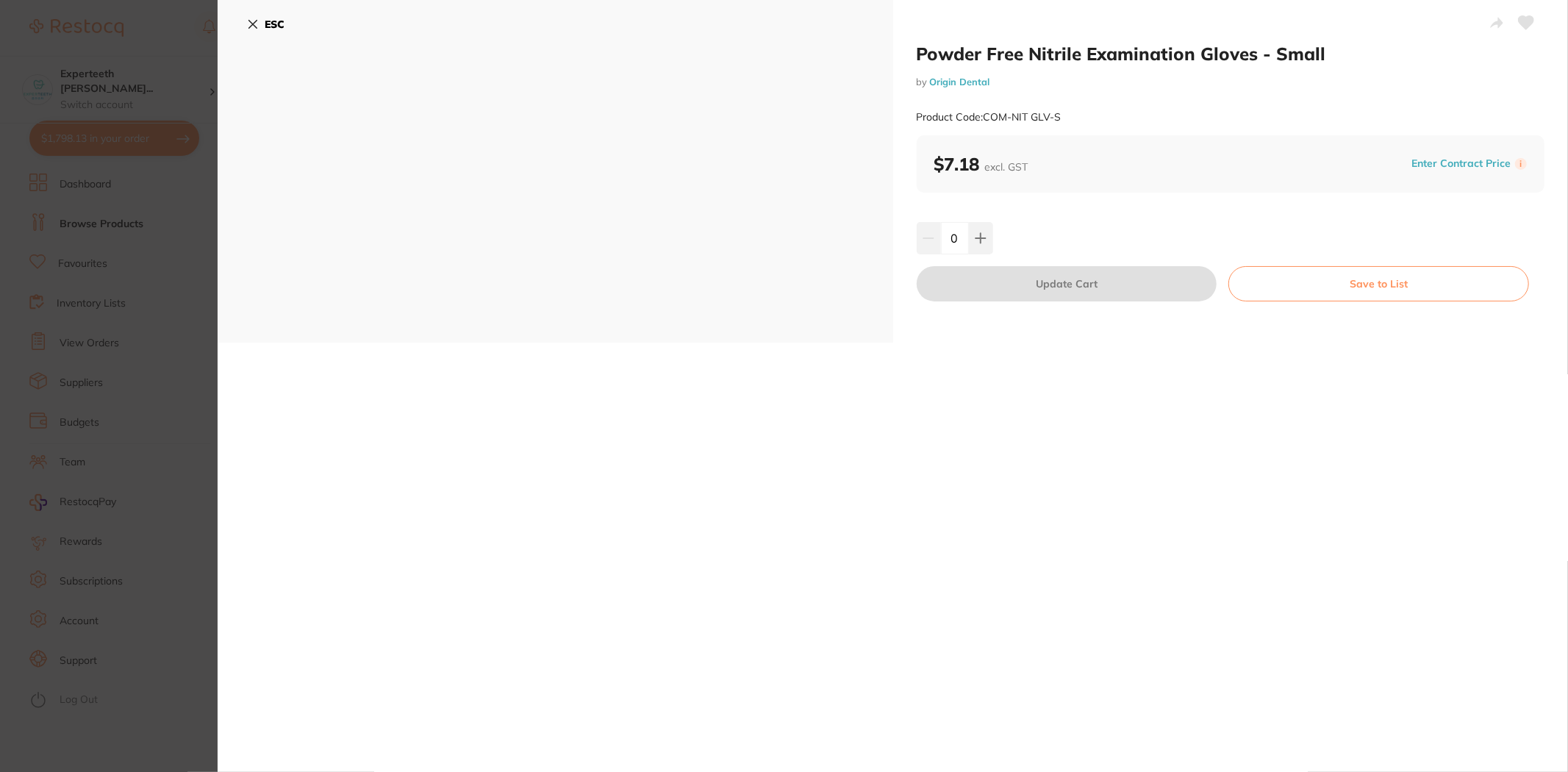
click at [89, 259] on section "Powder Free Nitrile Examination Gloves - Small by Origin Dental Product Code: C…" at bounding box center [784, 386] width 1568 height 772
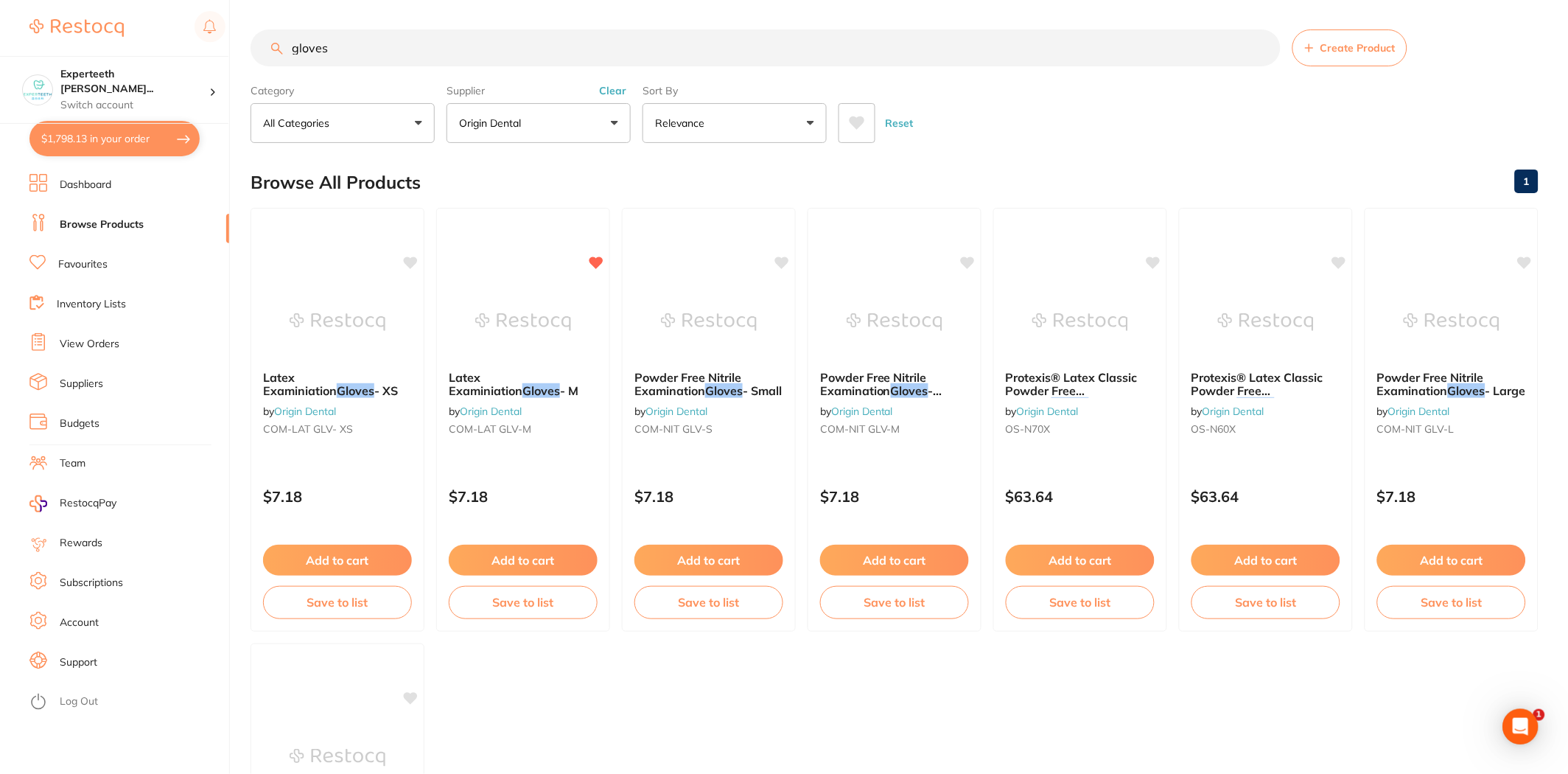
scroll to position [1217, 0]
click at [798, 674] on ul "Latex Examiniation Gloves - XS by Origin Dental COM-LAT GLV- XS $7.18 Add to ca…" at bounding box center [894, 637] width 1288 height 859
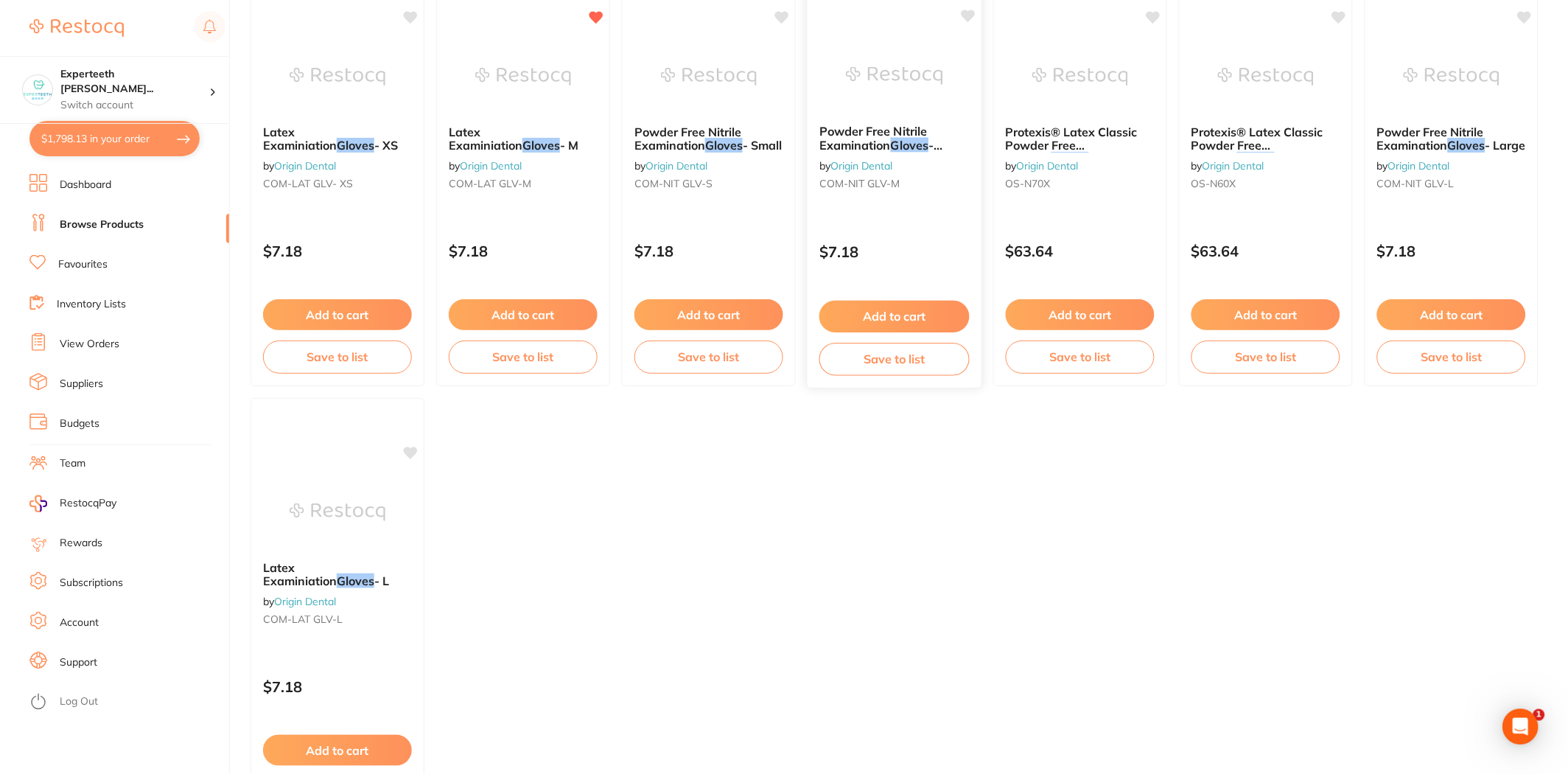
scroll to position [370, 0]
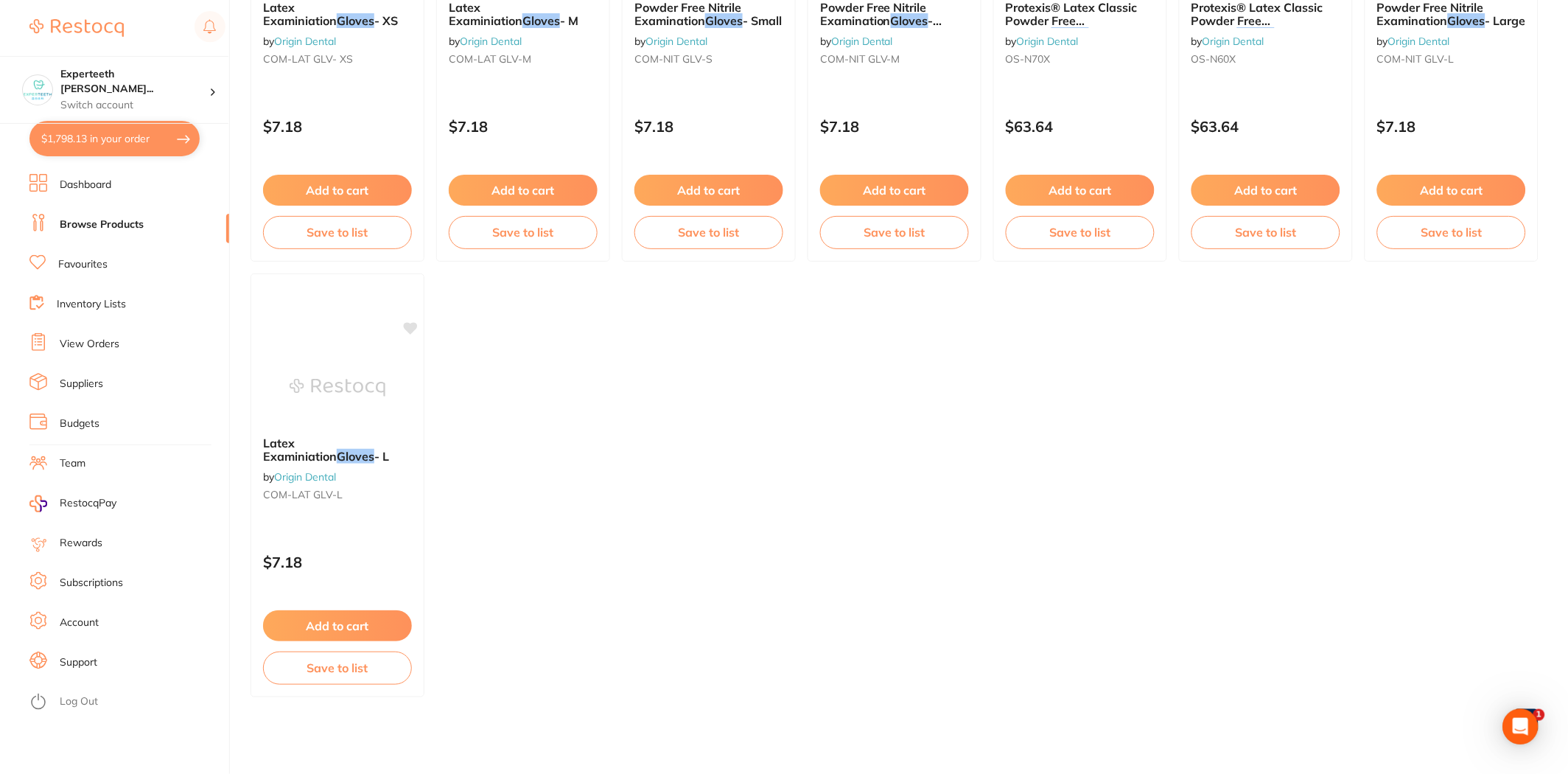
drag, startPoint x: 662, startPoint y: 462, endPoint x: 654, endPoint y: 463, distance: 8.1
click at [662, 462] on ul "Latex Examiniation Gloves - XS by Origin Dental COM-LAT GLV- XS $7.18 Add to ca…" at bounding box center [894, 267] width 1288 height 859
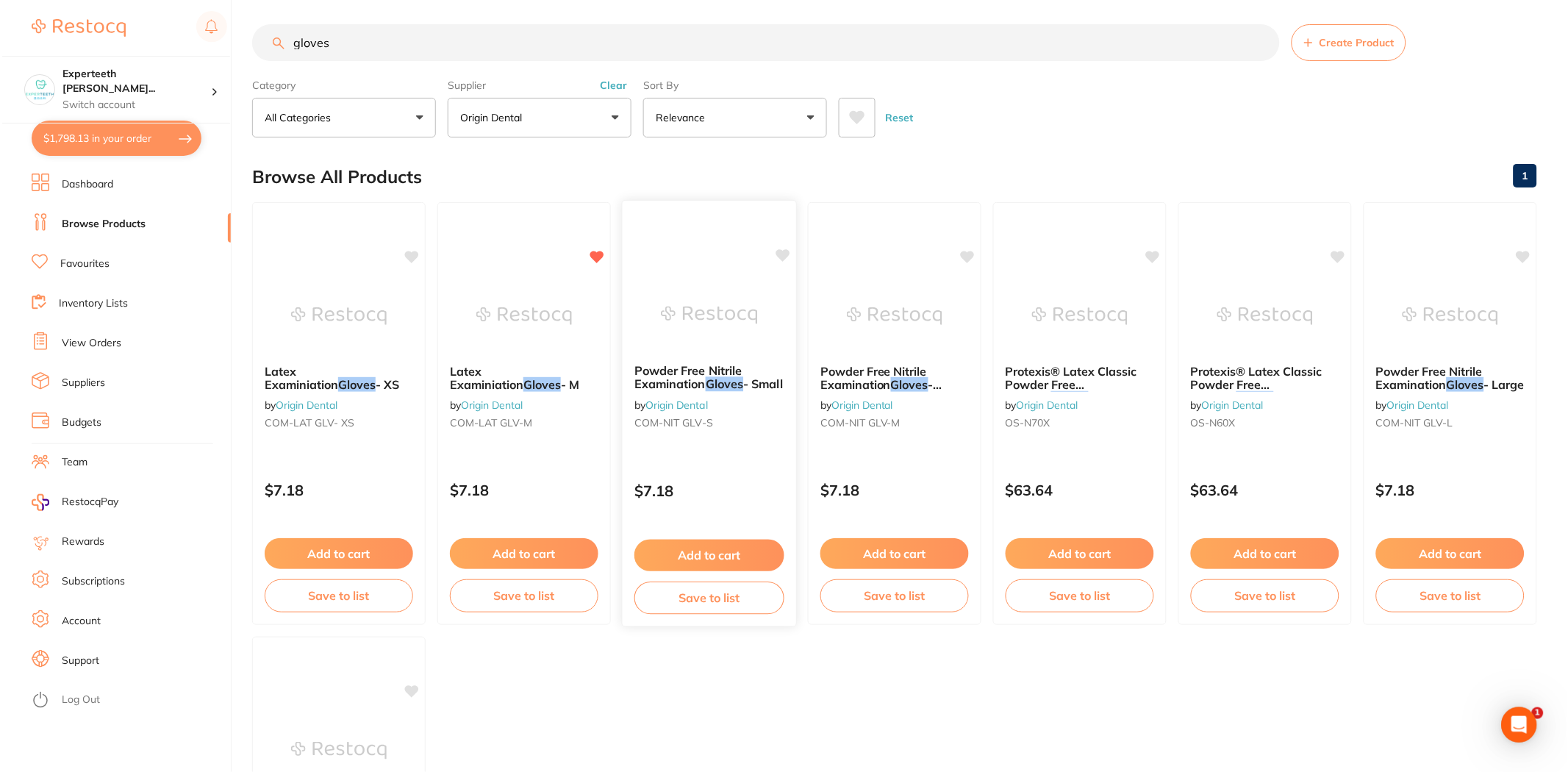
scroll to position [0, 0]
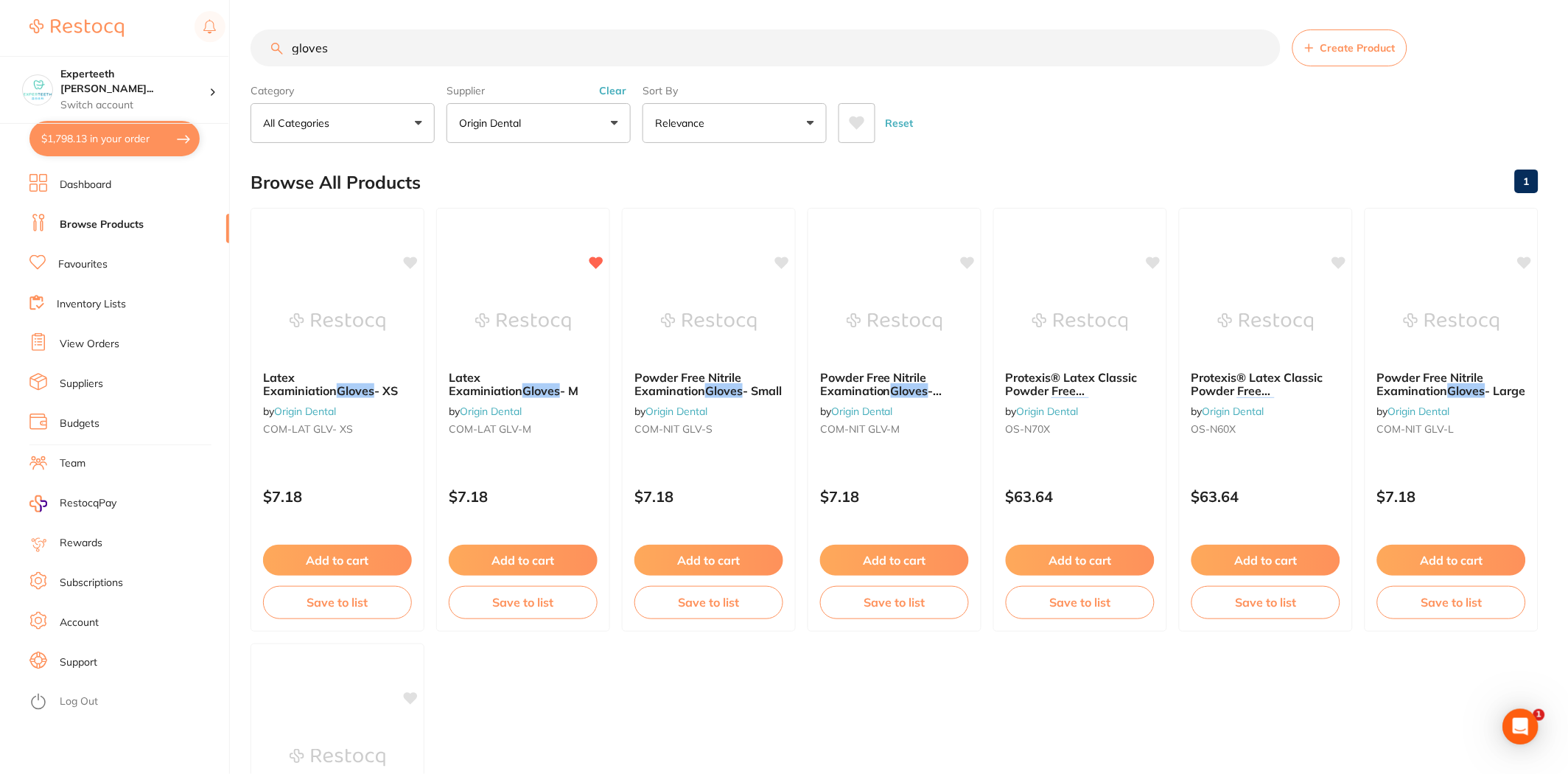
click at [698, 661] on ul "Latex Examiniation Gloves - XS by Origin Dental COM-LAT GLV- XS $7.18 Add to ca…" at bounding box center [894, 637] width 1288 height 859
click at [723, 352] on img at bounding box center [708, 320] width 97 height 74
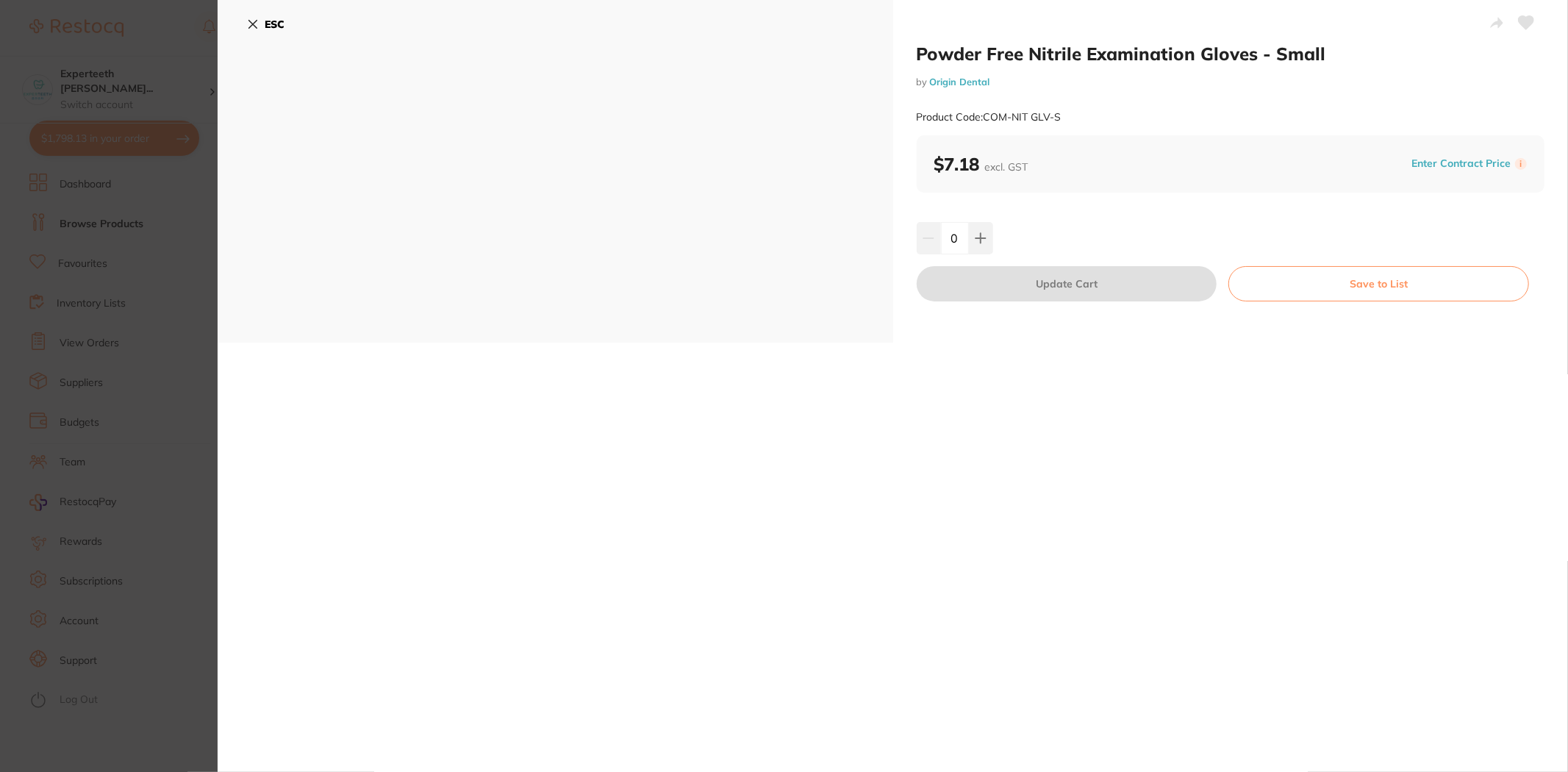
click at [116, 266] on section "Powder Free Nitrile Examination Gloves - Small by Origin Dental Product Code: C…" at bounding box center [784, 386] width 1568 height 772
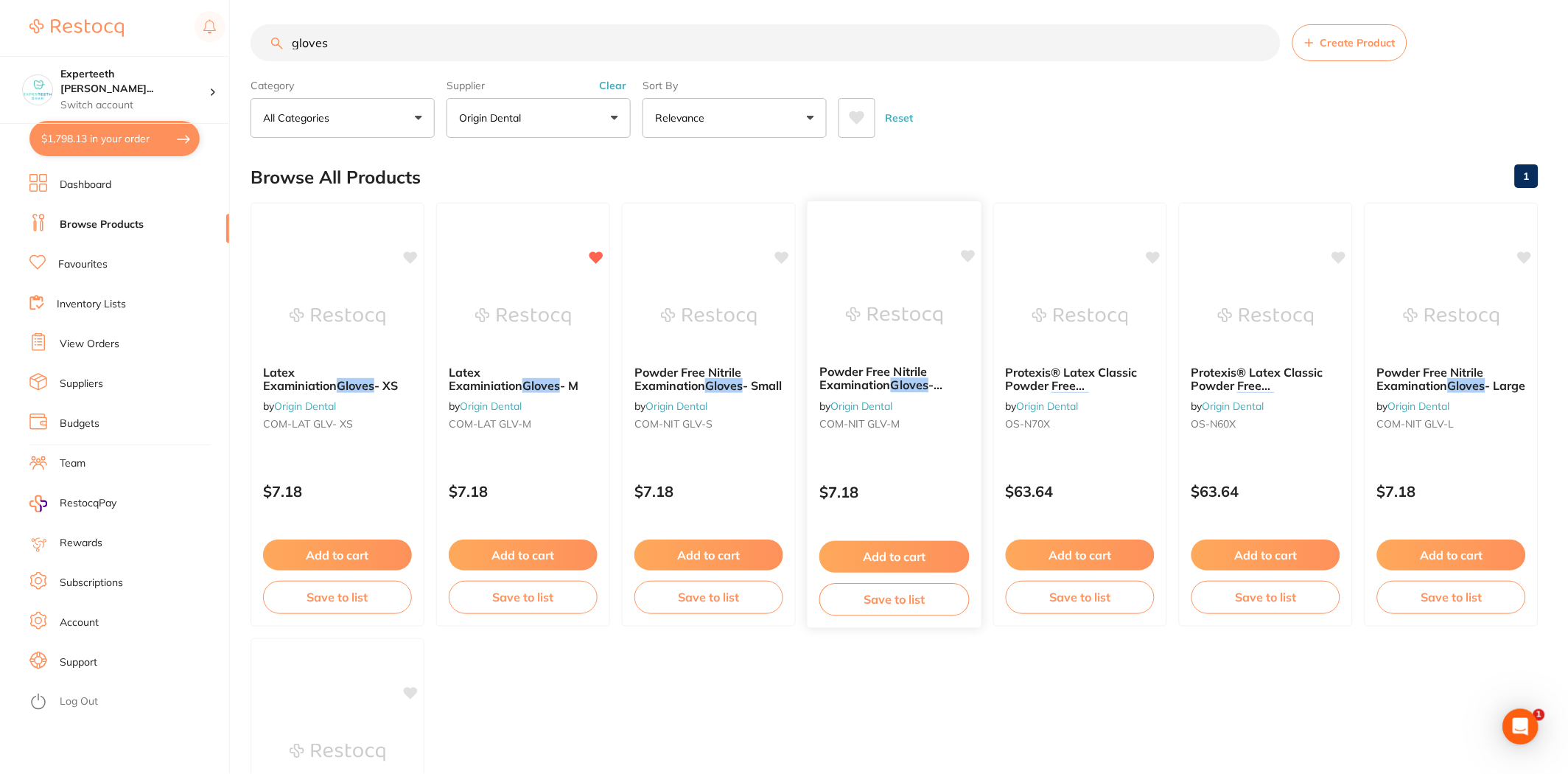
click at [812, 311] on div at bounding box center [894, 315] width 174 height 74
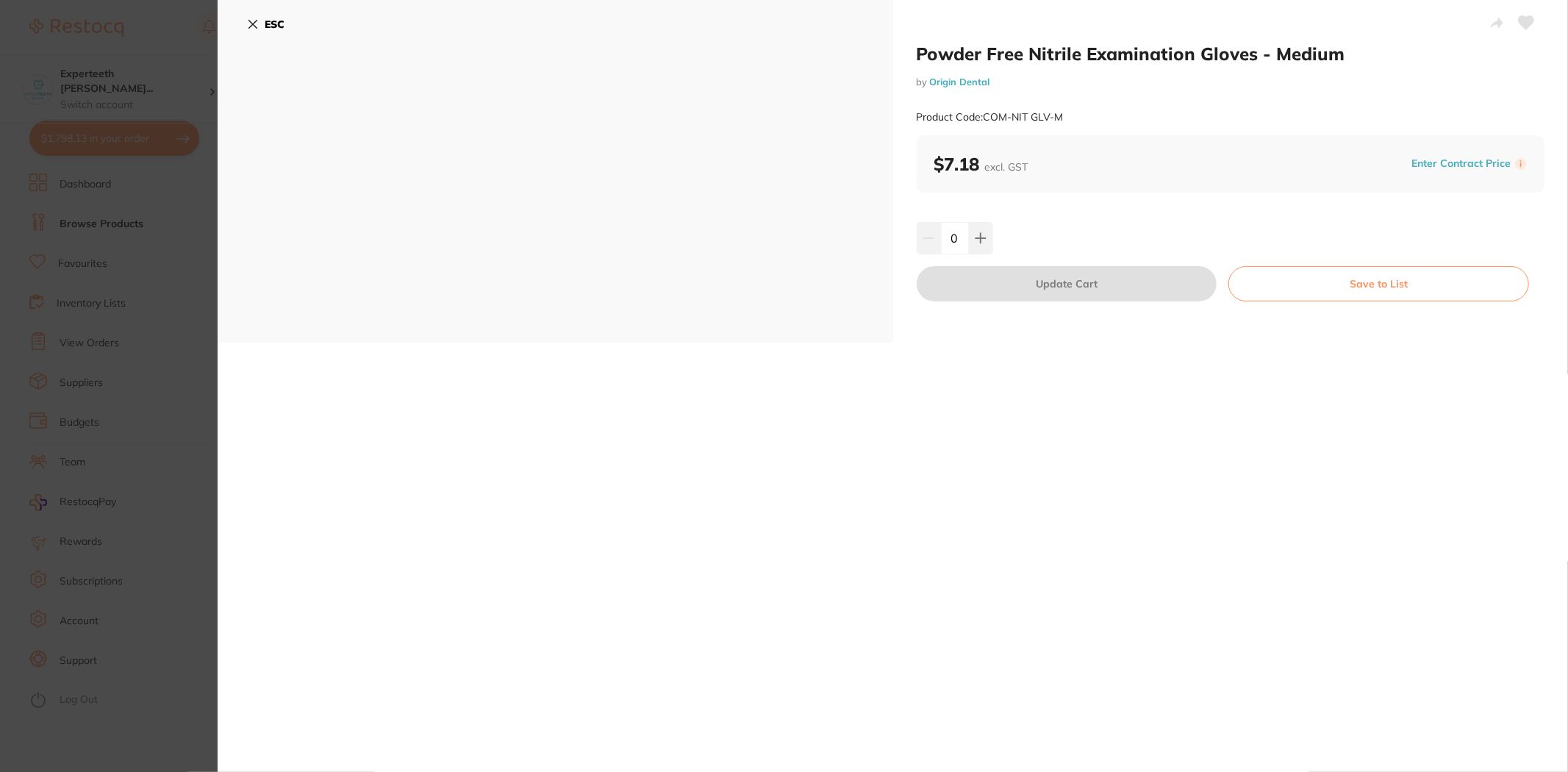
click at [122, 391] on section "Powder Free Nitrile Examination Gloves - Medium by Origin Dental Product Code: …" at bounding box center [784, 386] width 1568 height 772
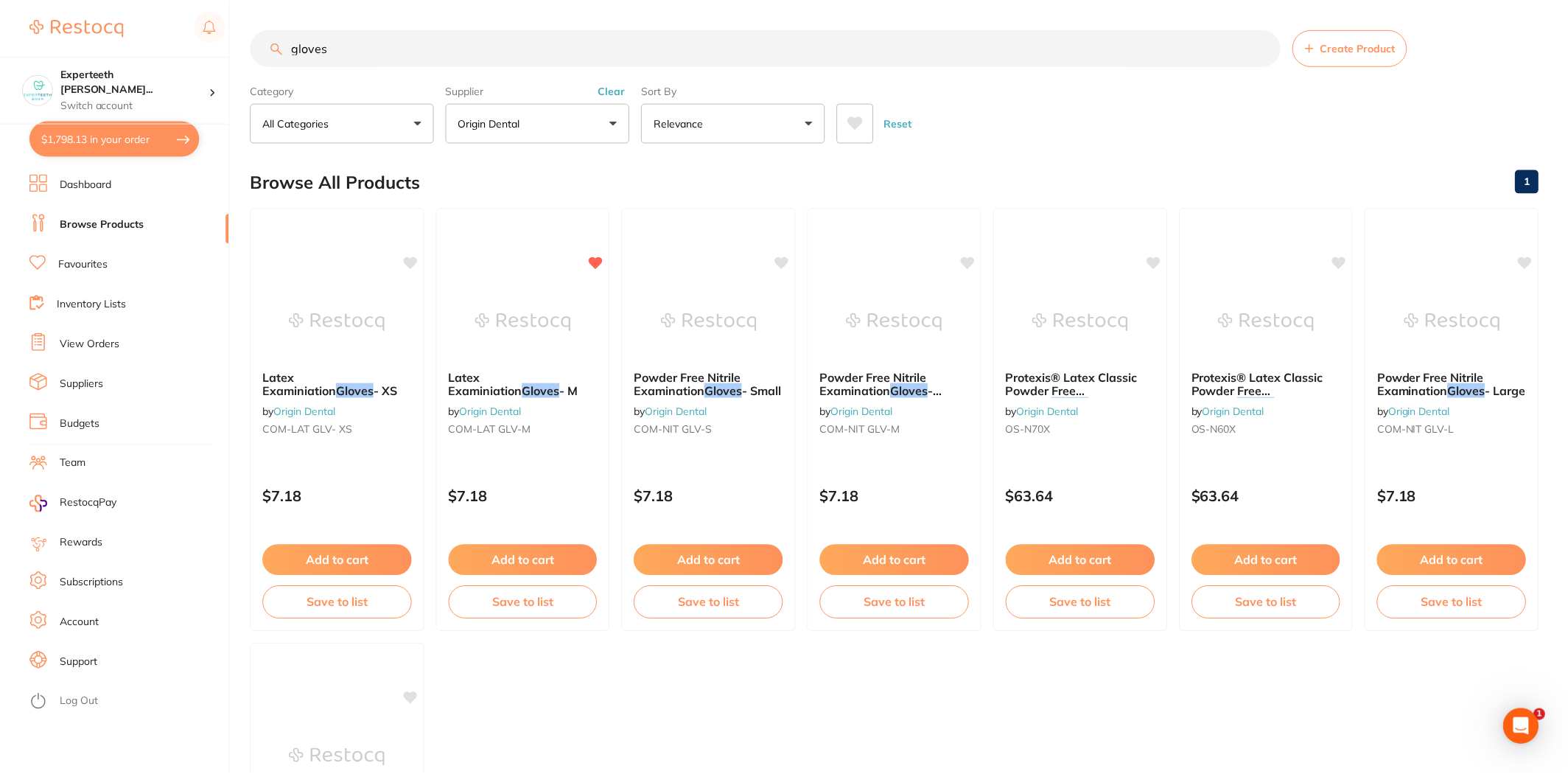
scroll to position [5, 0]
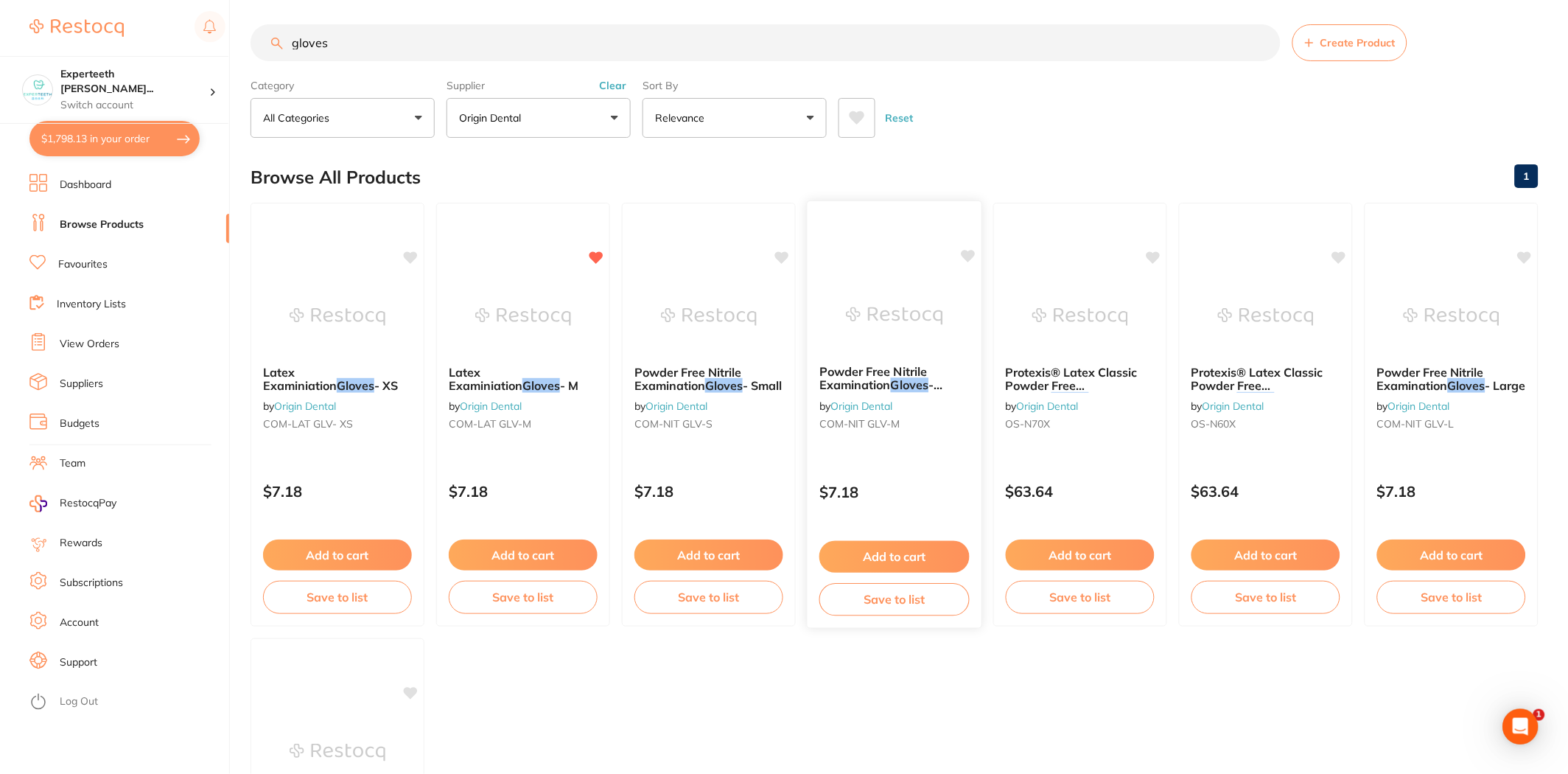
click at [896, 557] on button "Add to cart" at bounding box center [895, 557] width 150 height 32
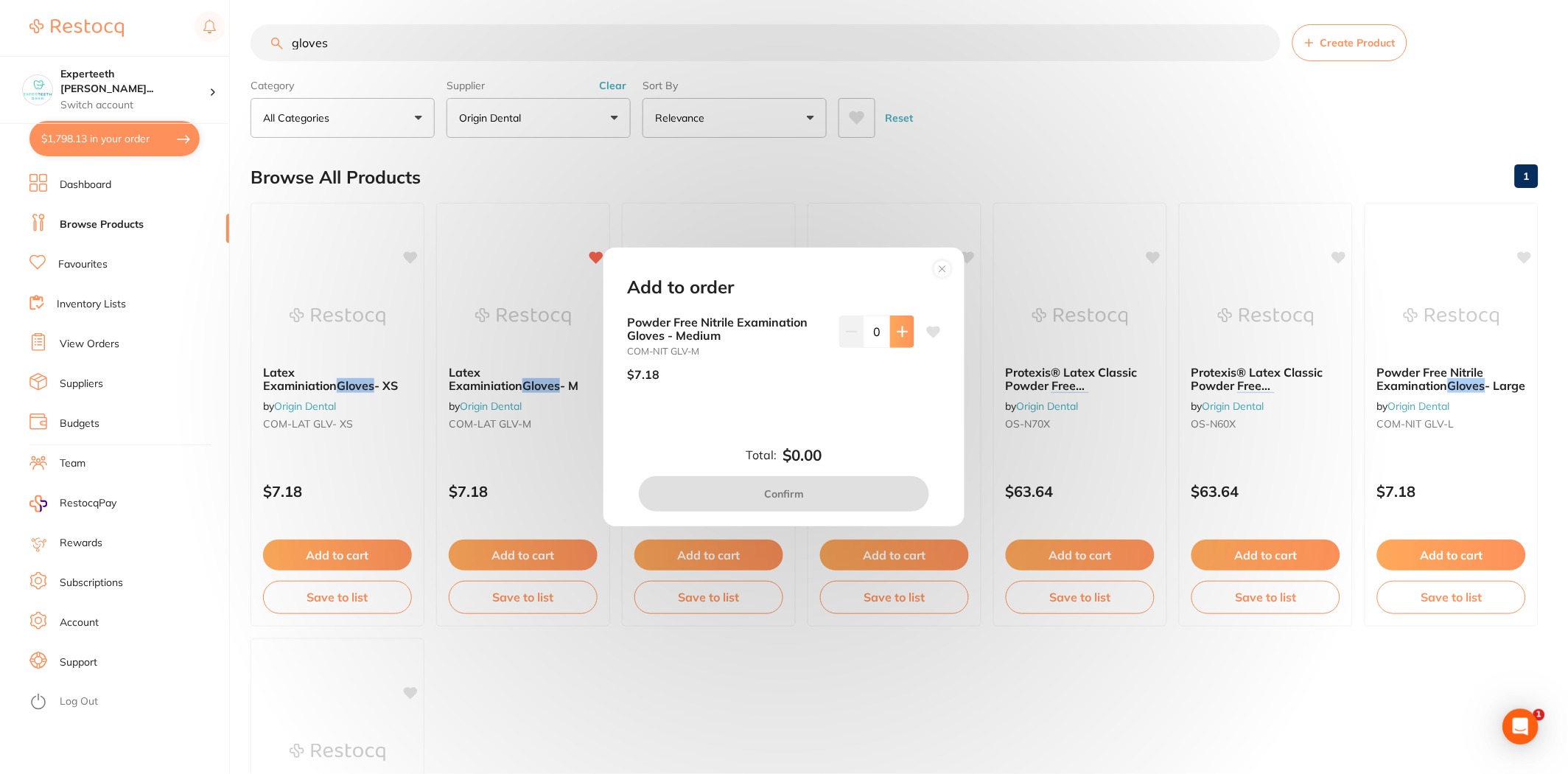
scroll to position [0, 0]
drag, startPoint x: 872, startPoint y: 333, endPoint x: 883, endPoint y: 331, distance: 11.2
click at [883, 331] on input "0" at bounding box center [876, 331] width 26 height 33
type input "10"
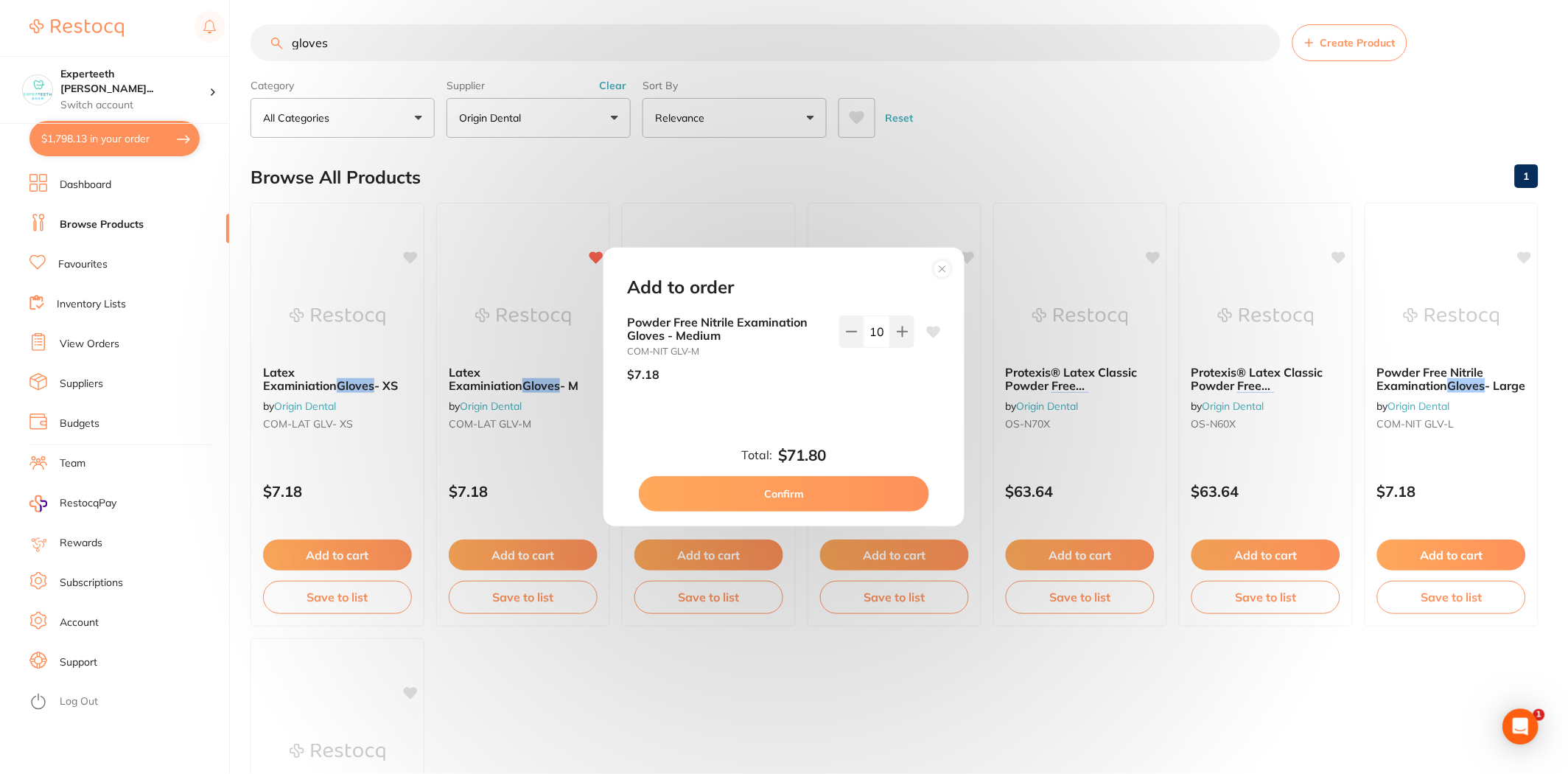
click at [887, 386] on div "10" at bounding box center [877, 355] width 75 height 78
click at [839, 491] on button "Confirm" at bounding box center [784, 494] width 291 height 35
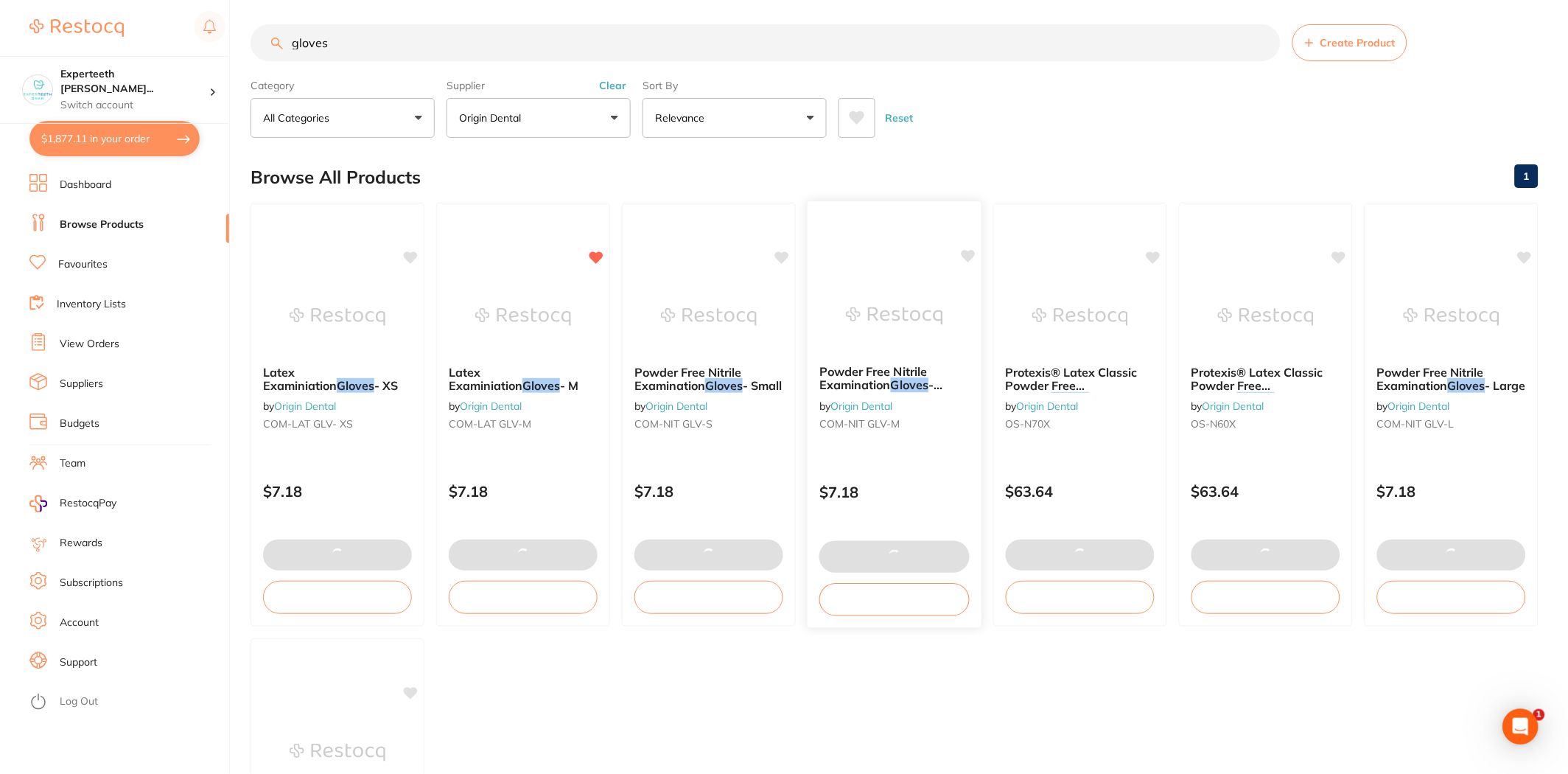
click at [967, 252] on icon at bounding box center [968, 256] width 14 height 13
